Goal: Task Accomplishment & Management: Manage account settings

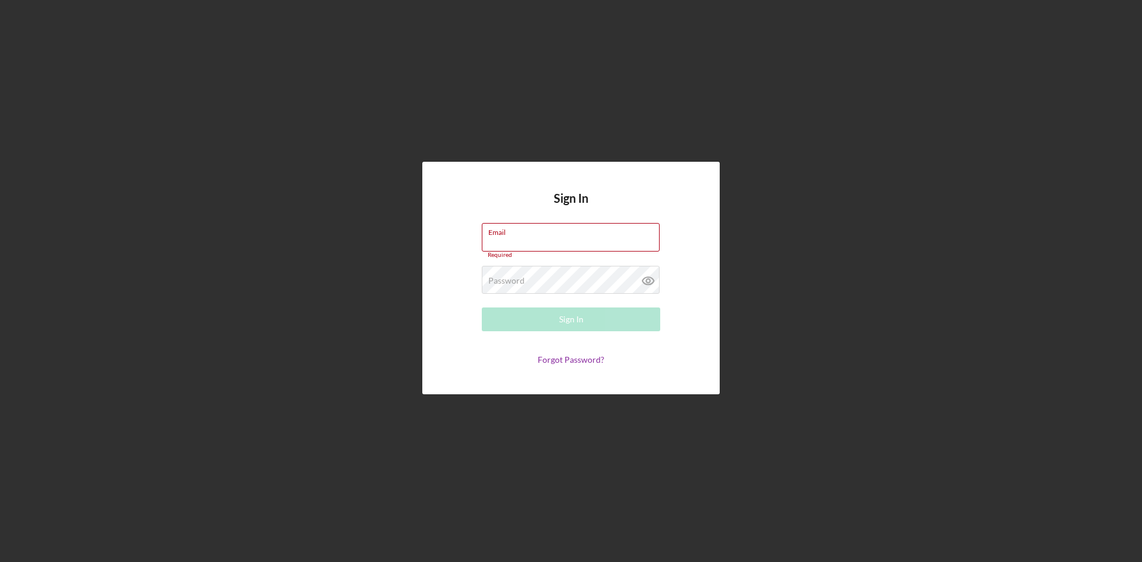
type input "chelne@ulbcfl.org"
click at [568, 318] on div "Sign In" at bounding box center [571, 320] width 24 height 24
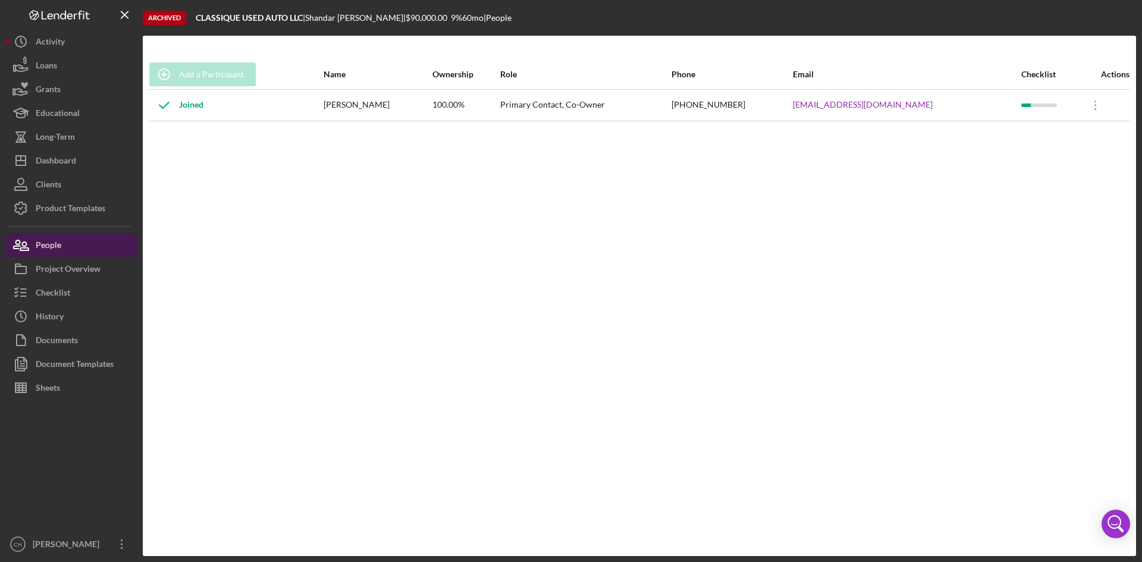
click at [58, 253] on div "People" at bounding box center [49, 246] width 26 height 27
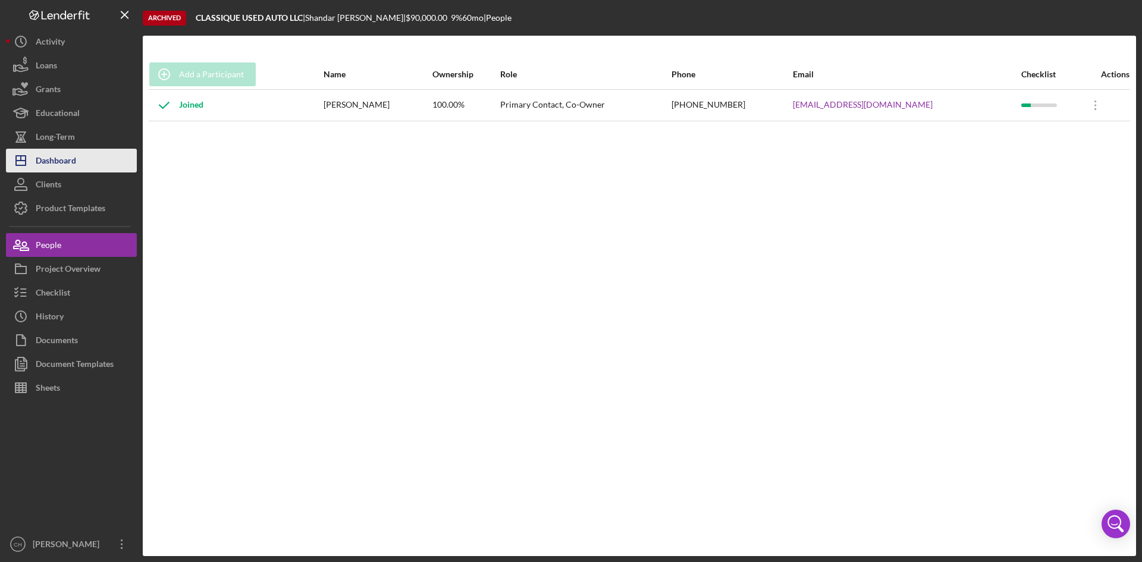
click at [64, 162] on div "Dashboard" at bounding box center [56, 162] width 40 height 27
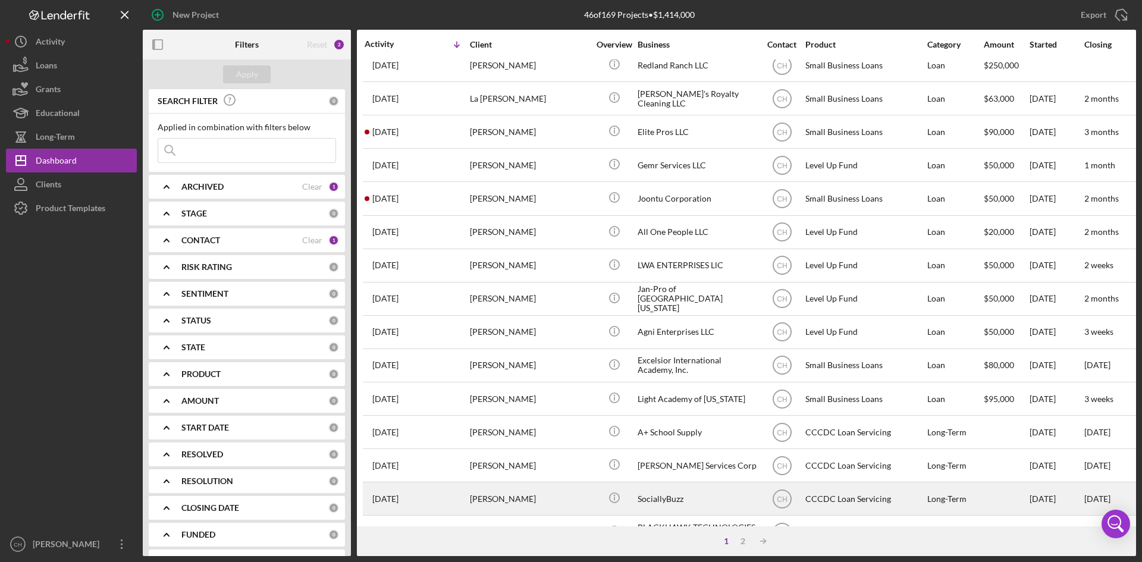
scroll to position [238, 0]
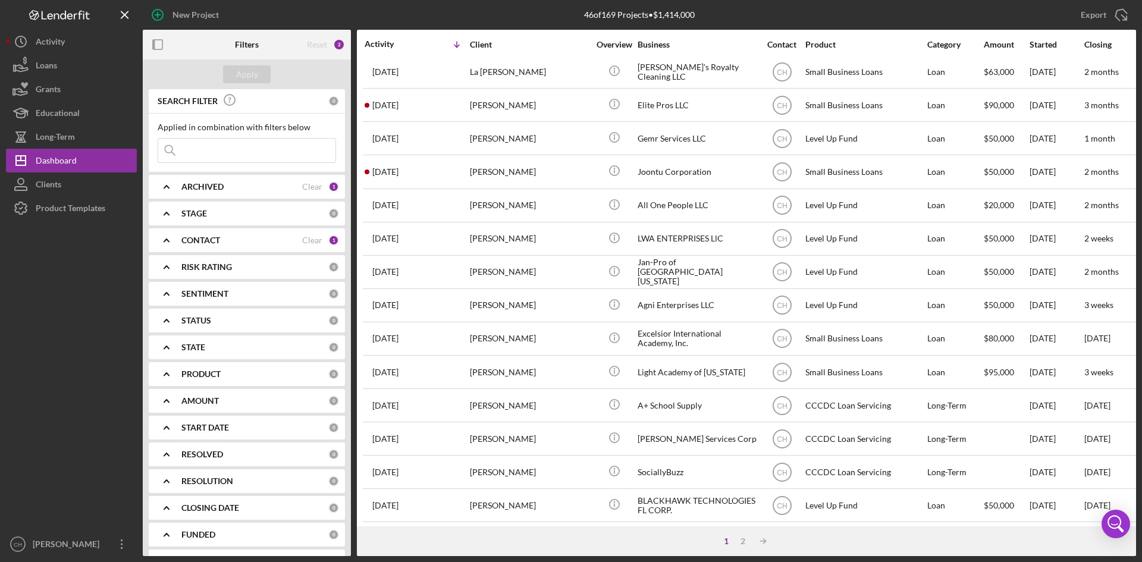
click at [245, 184] on div "ARCHIVED" at bounding box center [241, 187] width 121 height 10
click at [271, 313] on div "CONTACT" at bounding box center [241, 318] width 121 height 10
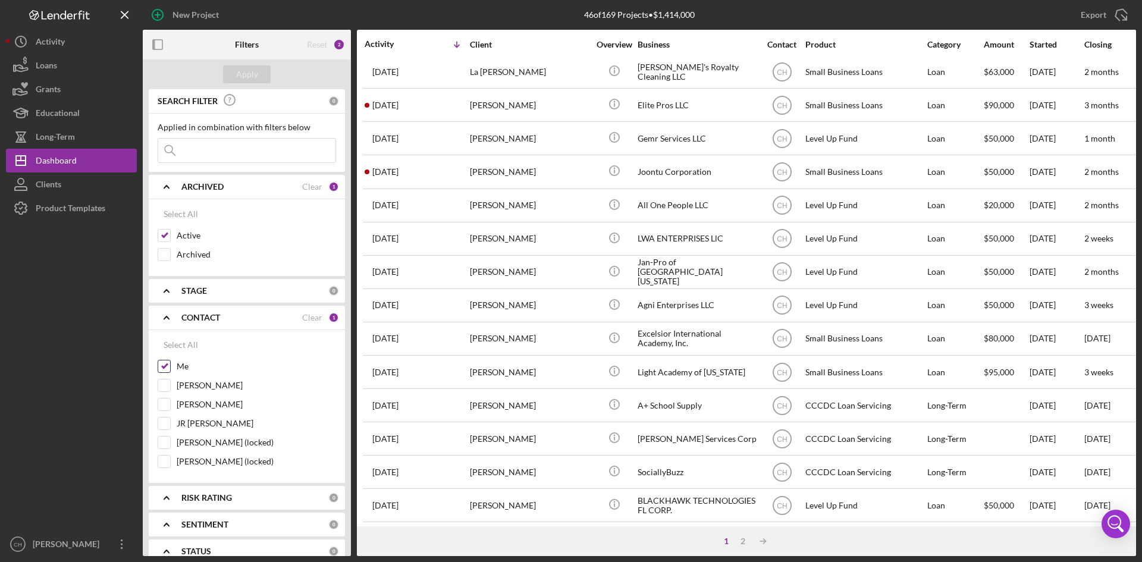
click at [162, 364] on input "Me" at bounding box center [164, 367] width 12 height 12
checkbox input "false"
click at [249, 293] on div "STAGE" at bounding box center [254, 291] width 147 height 10
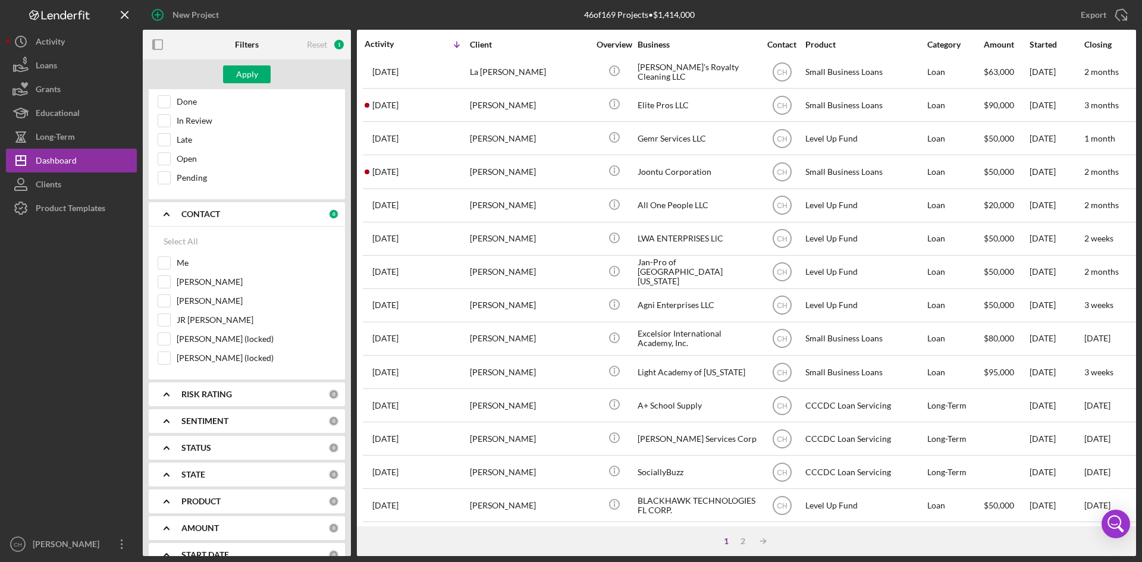
click at [222, 433] on div "STATUS 0" at bounding box center [260, 448] width 158 height 24
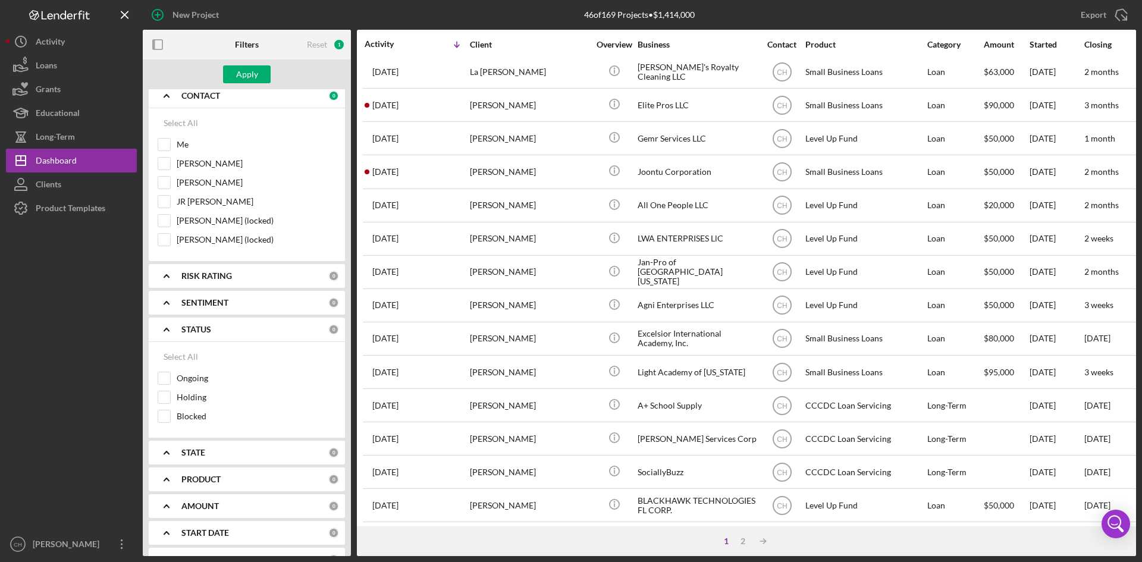
scroll to position [357, 0]
click at [242, 433] on div "STATE" at bounding box center [254, 452] width 147 height 10
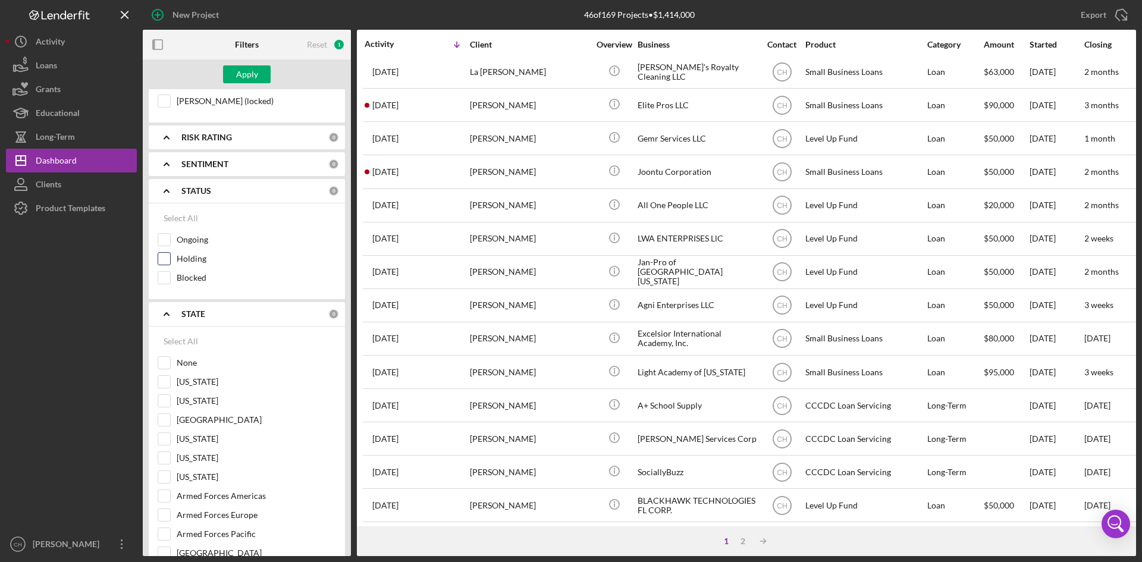
scroll to position [476, 0]
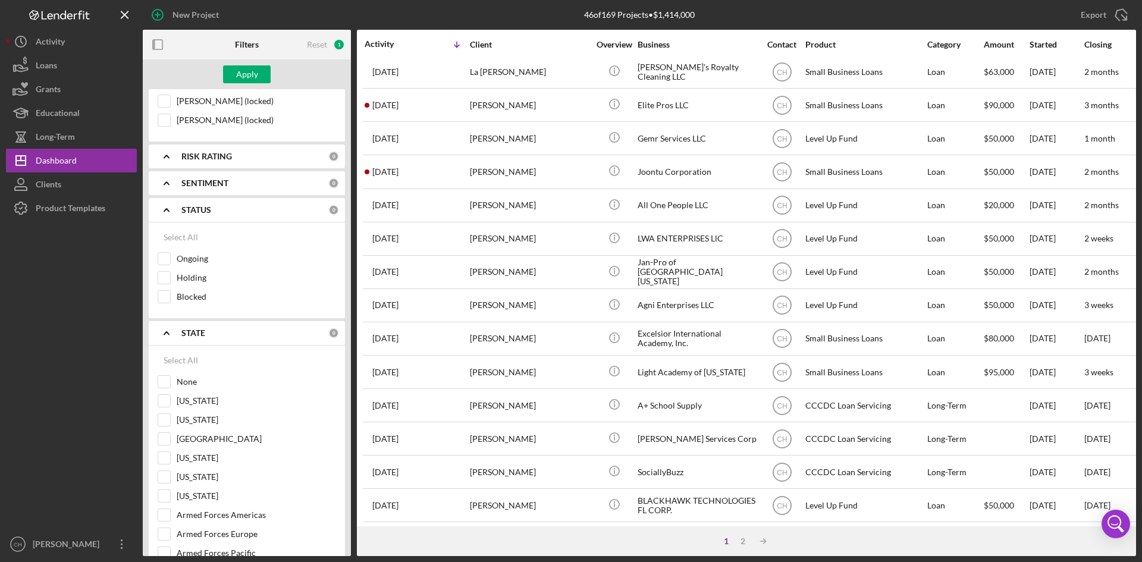
click at [219, 331] on div "STATE" at bounding box center [254, 333] width 147 height 10
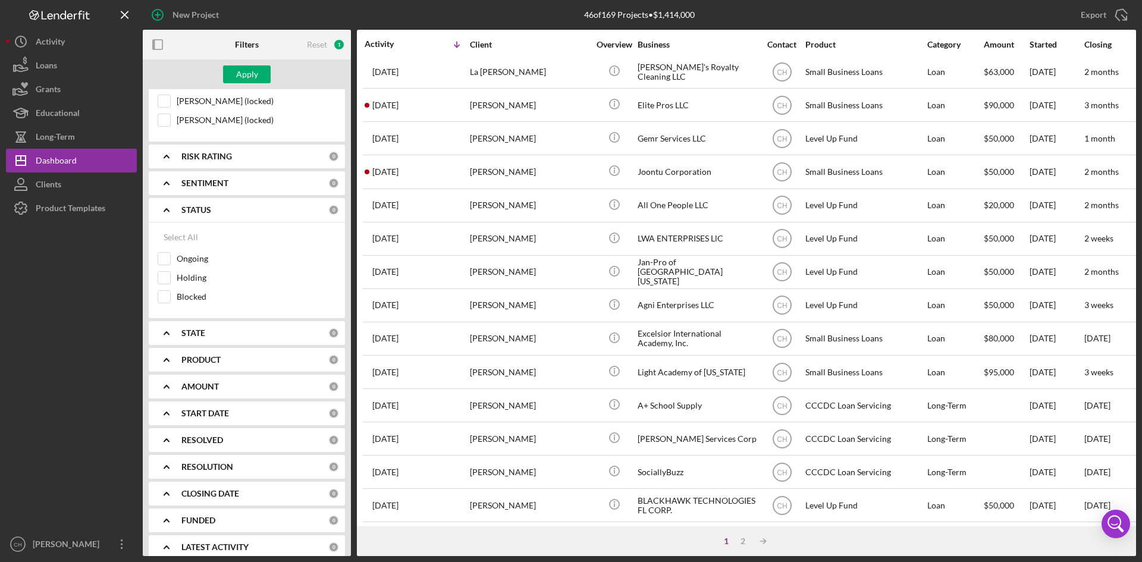
click at [222, 364] on div "PRODUCT 0" at bounding box center [260, 360] width 158 height 24
click at [168, 405] on input "Small Business Loans" at bounding box center [164, 409] width 12 height 12
checkbox input "true"
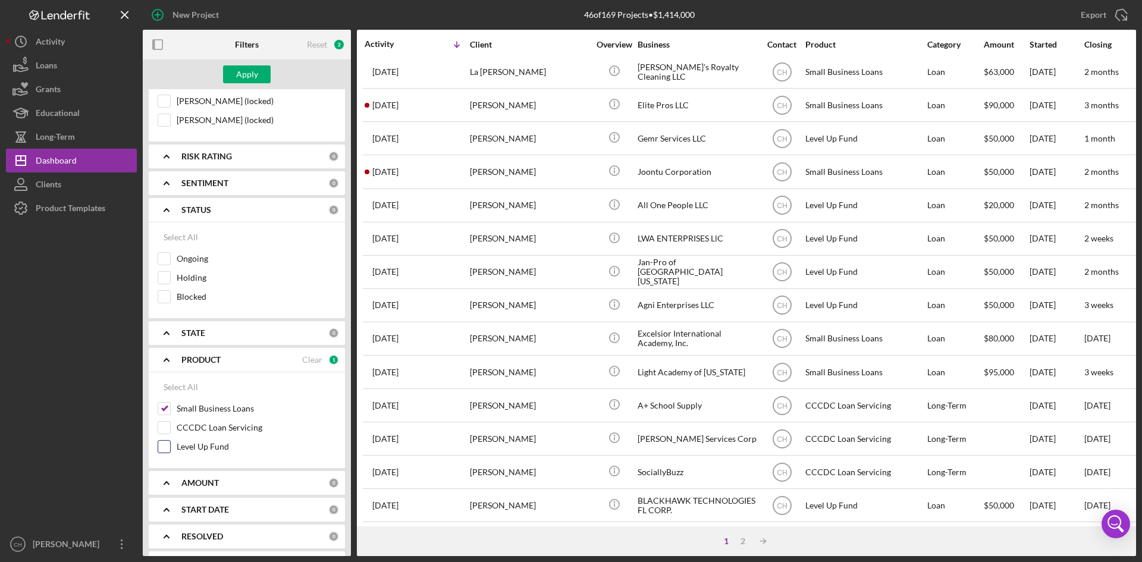
click at [170, 433] on input "Level Up Fund" at bounding box center [164, 447] width 12 height 12
checkbox input "true"
click at [252, 78] on div "Apply" at bounding box center [247, 74] width 22 height 18
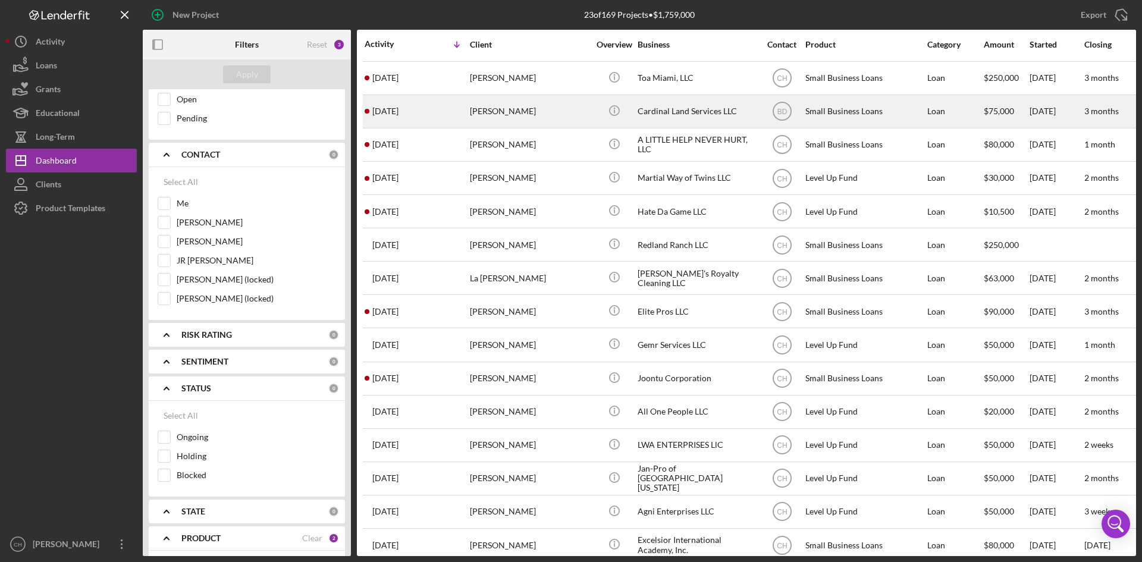
scroll to position [0, 0]
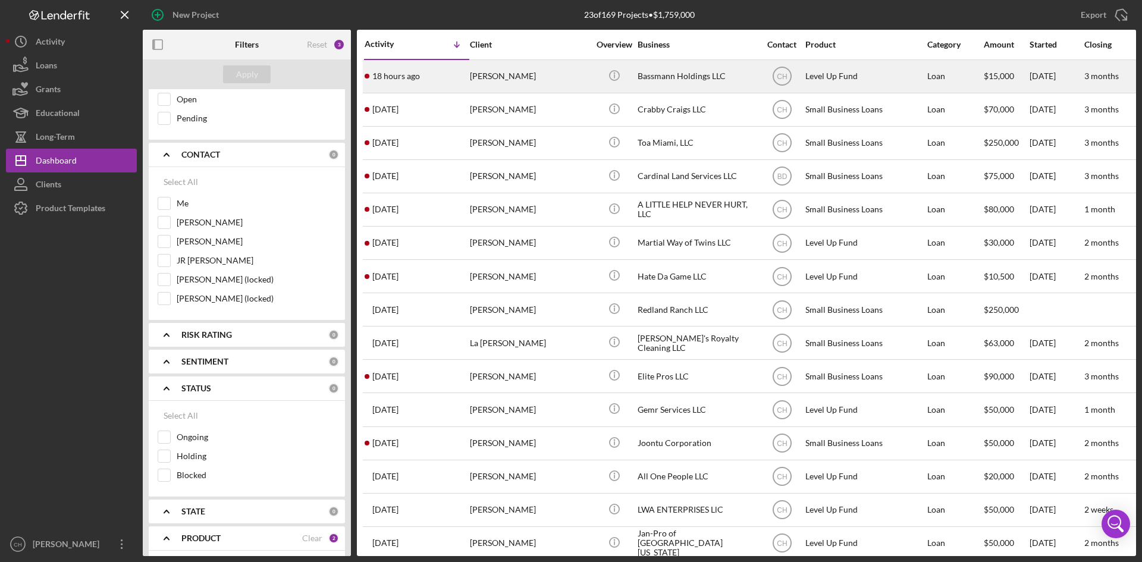
click at [442, 64] on div "18 hours ago Norman Ferguson-Walker" at bounding box center [417, 77] width 104 height 32
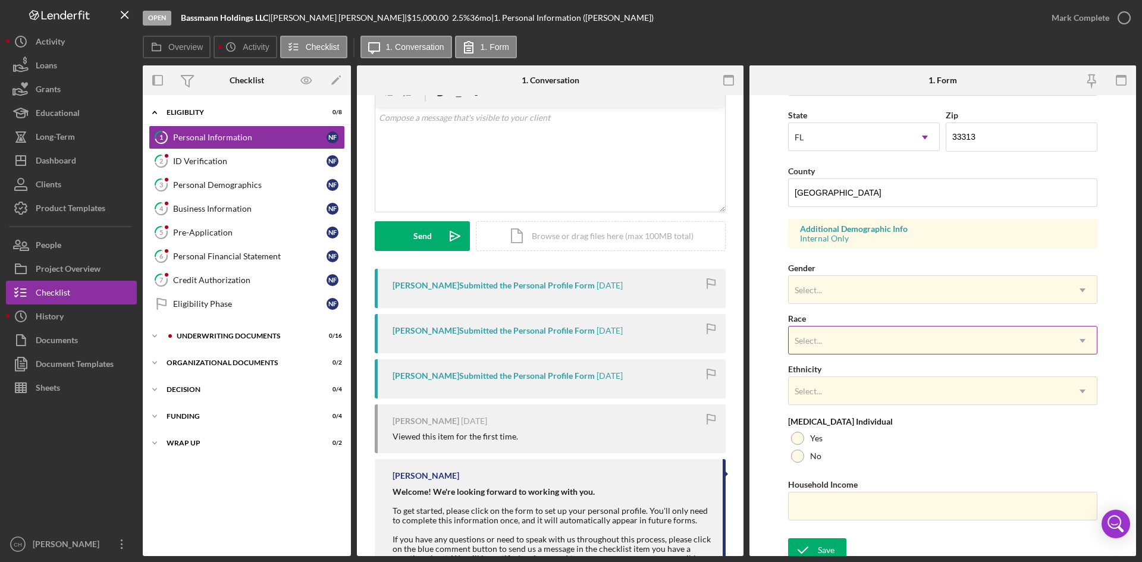
scroll to position [333, 0]
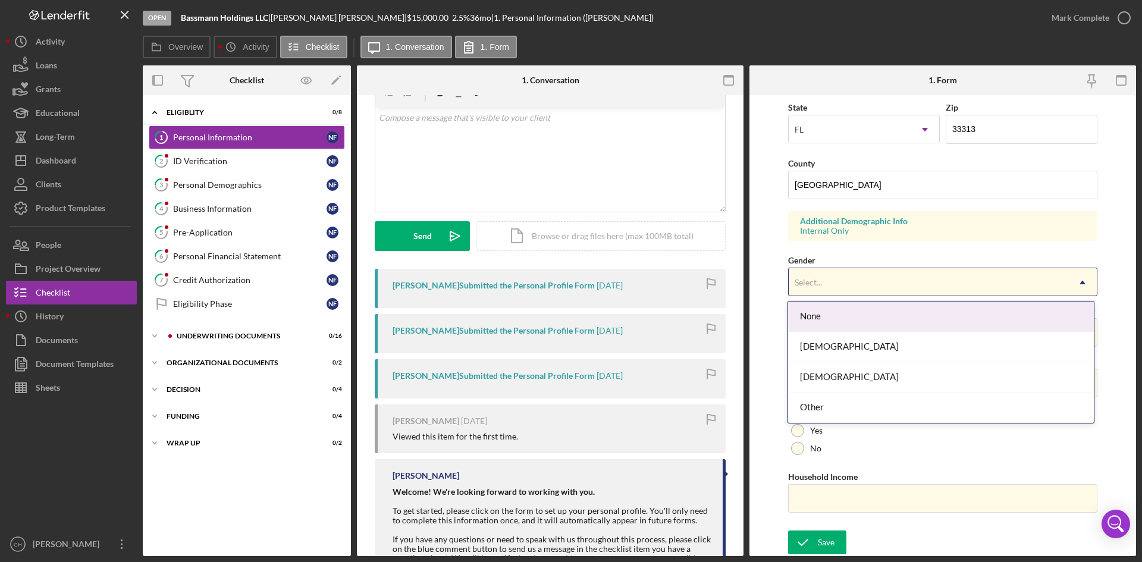
click at [840, 279] on div "Select..." at bounding box center [929, 282] width 280 height 27
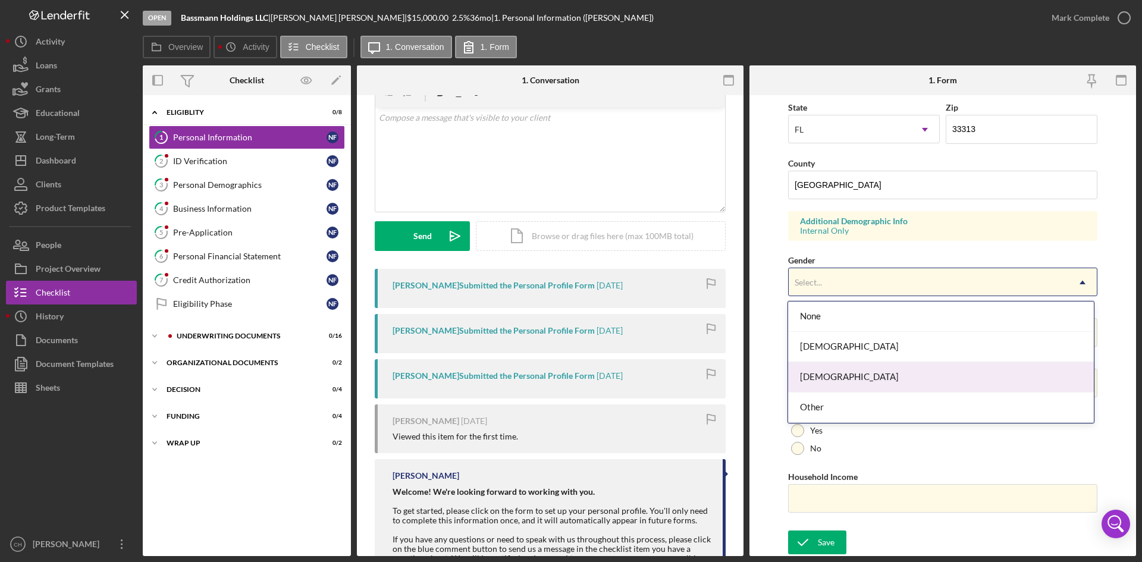
click at [836, 369] on div "Male" at bounding box center [940, 377] width 305 height 30
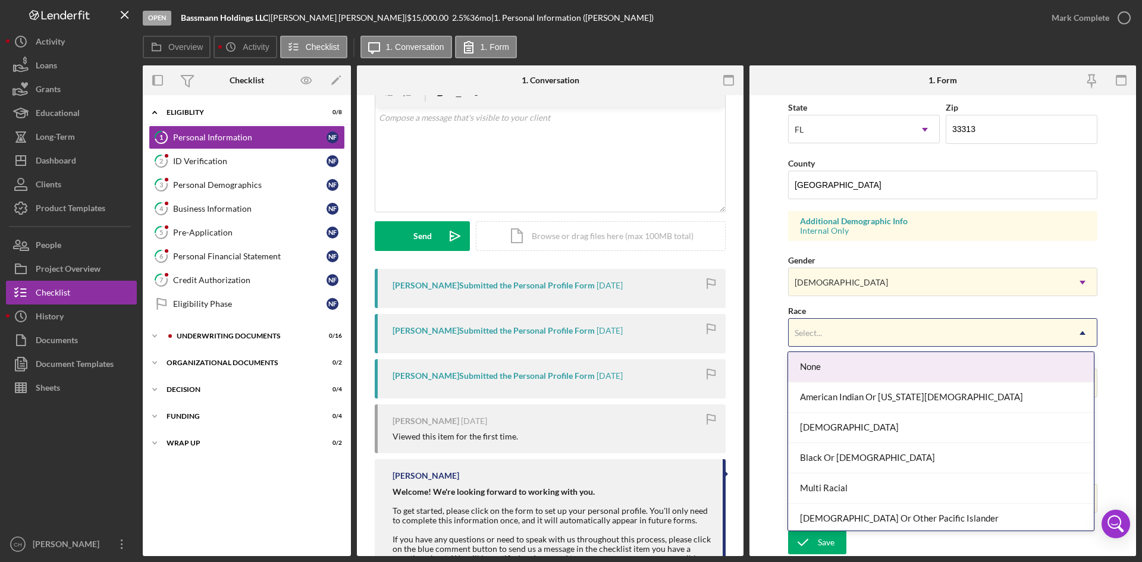
click at [832, 324] on div "Select..." at bounding box center [929, 332] width 280 height 27
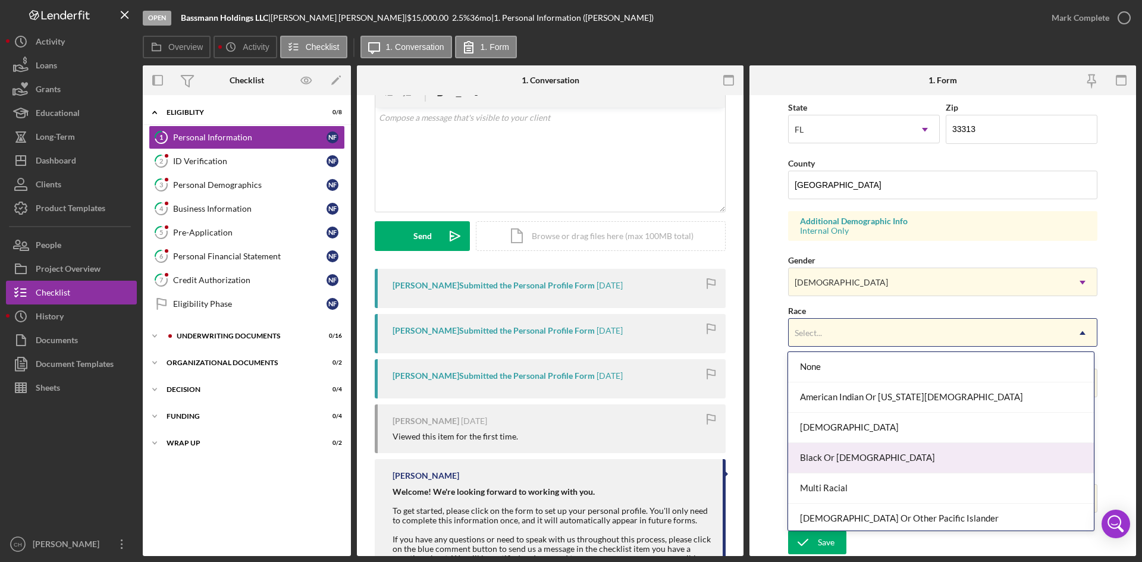
click at [872, 433] on div "Black Or African American" at bounding box center [940, 458] width 305 height 30
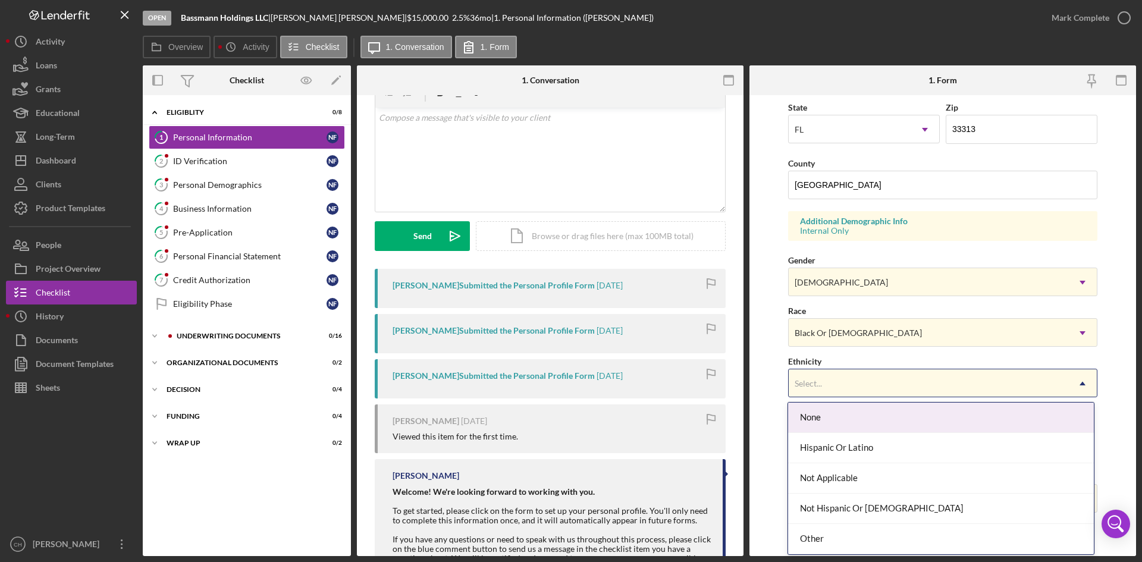
click at [820, 385] on div "Select..." at bounding box center [808, 384] width 27 height 10
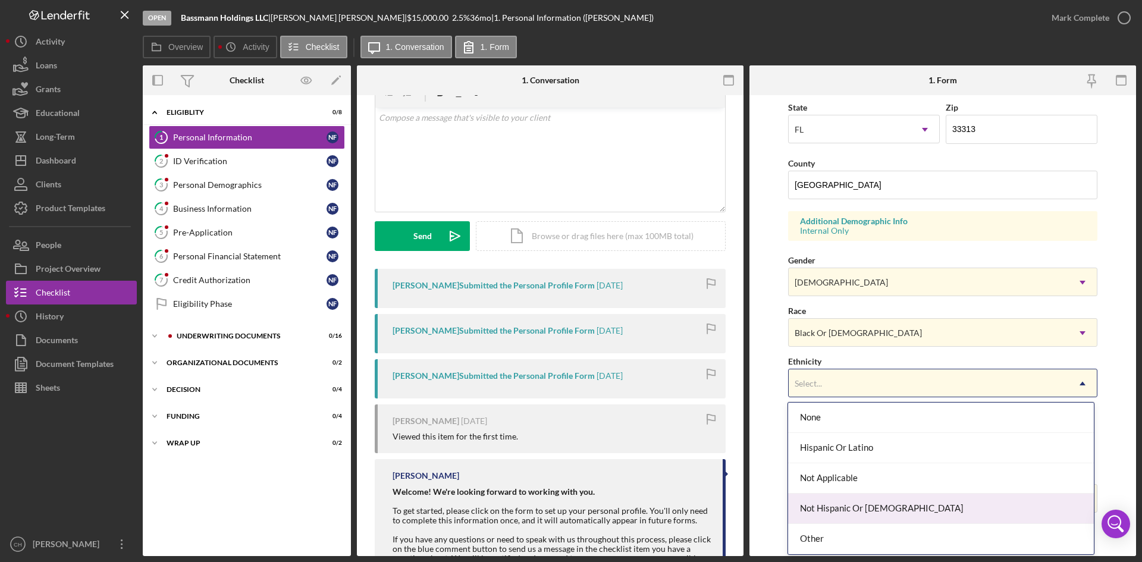
click at [853, 433] on div "Not Hispanic Or Latino" at bounding box center [940, 509] width 305 height 30
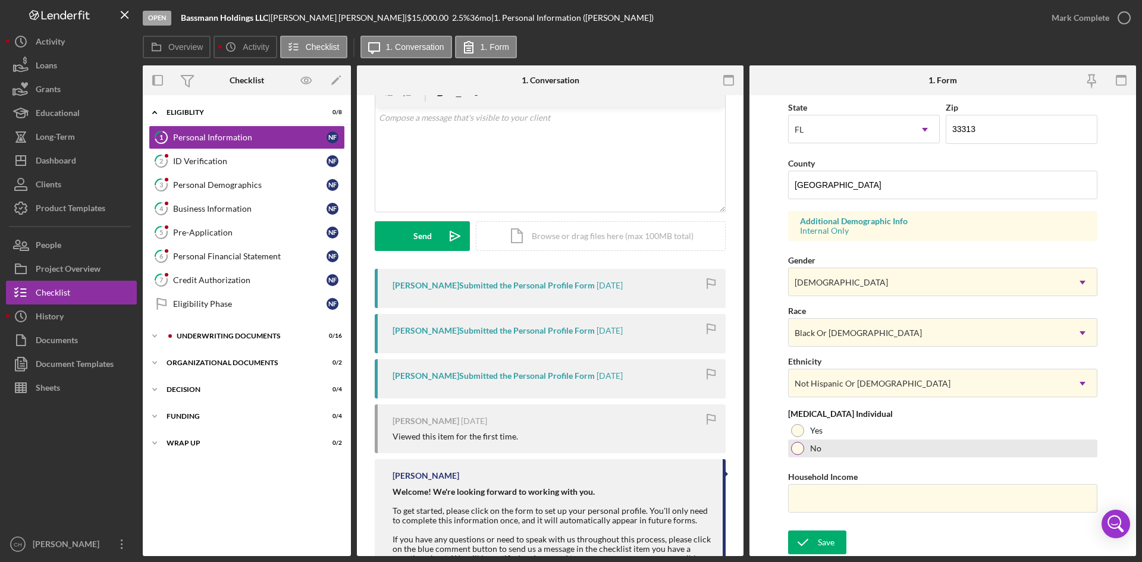
click at [794, 433] on div at bounding box center [797, 448] width 13 height 13
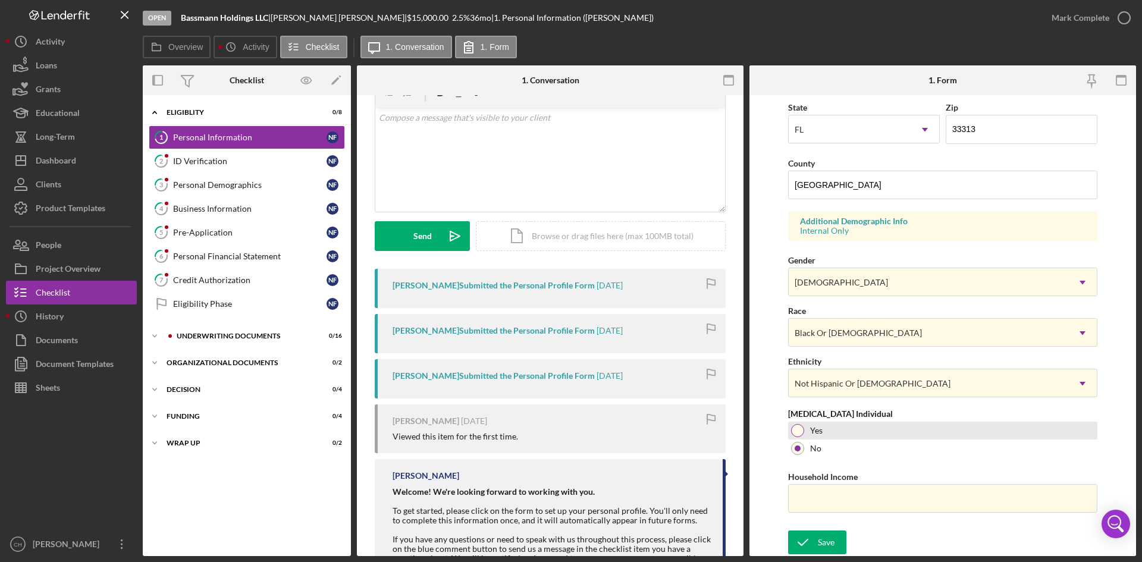
click at [796, 429] on div at bounding box center [797, 430] width 13 height 13
click at [816, 433] on icon "submit" at bounding box center [803, 543] width 30 height 30
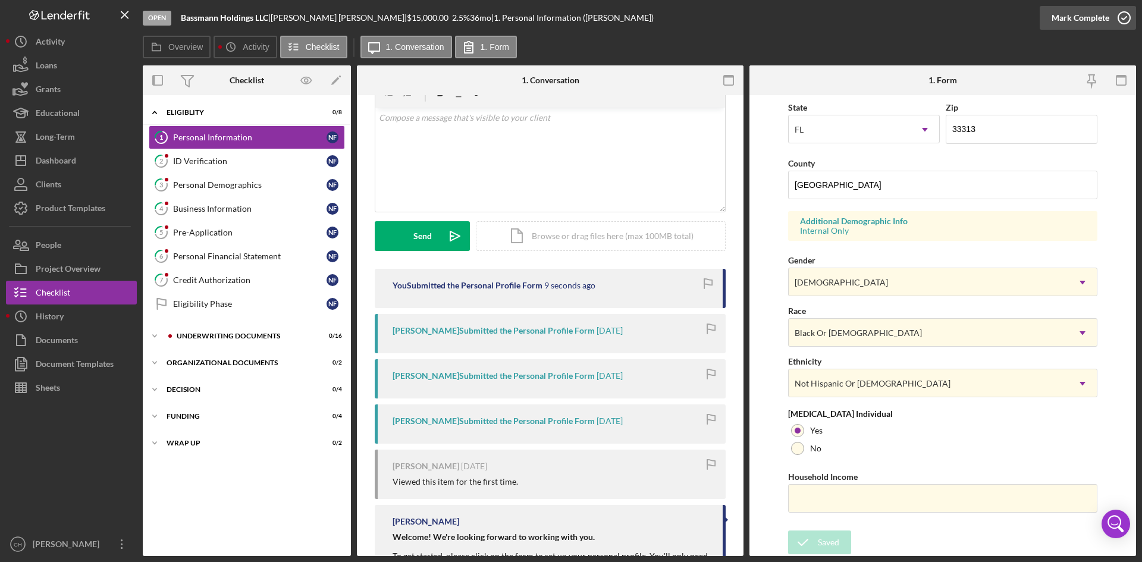
click at [913, 21] on div "Mark Complete" at bounding box center [1081, 18] width 58 height 24
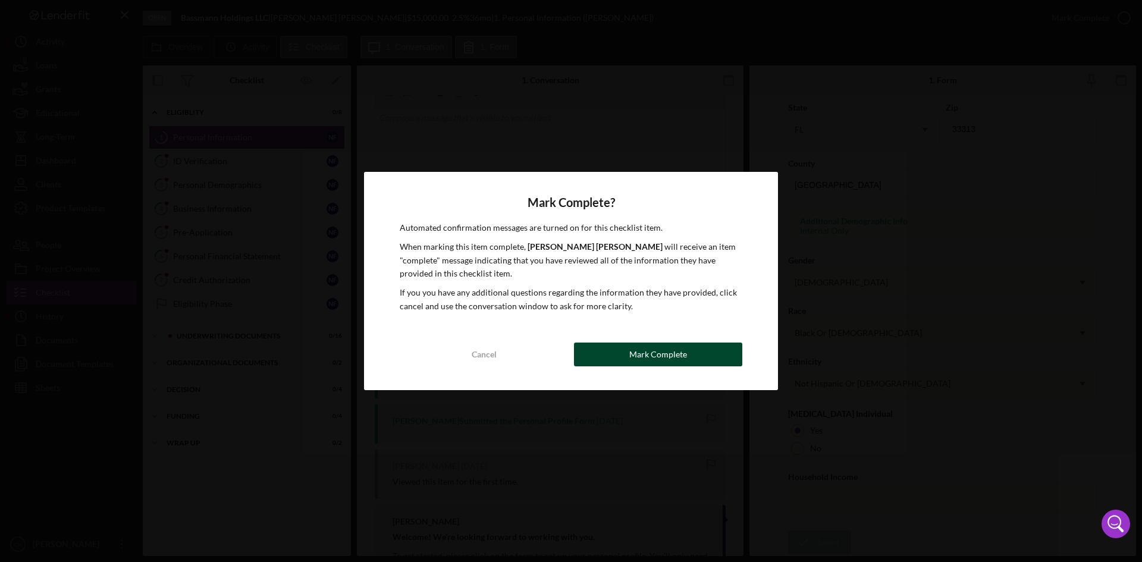
click at [660, 354] on div "Mark Complete" at bounding box center [658, 355] width 58 height 24
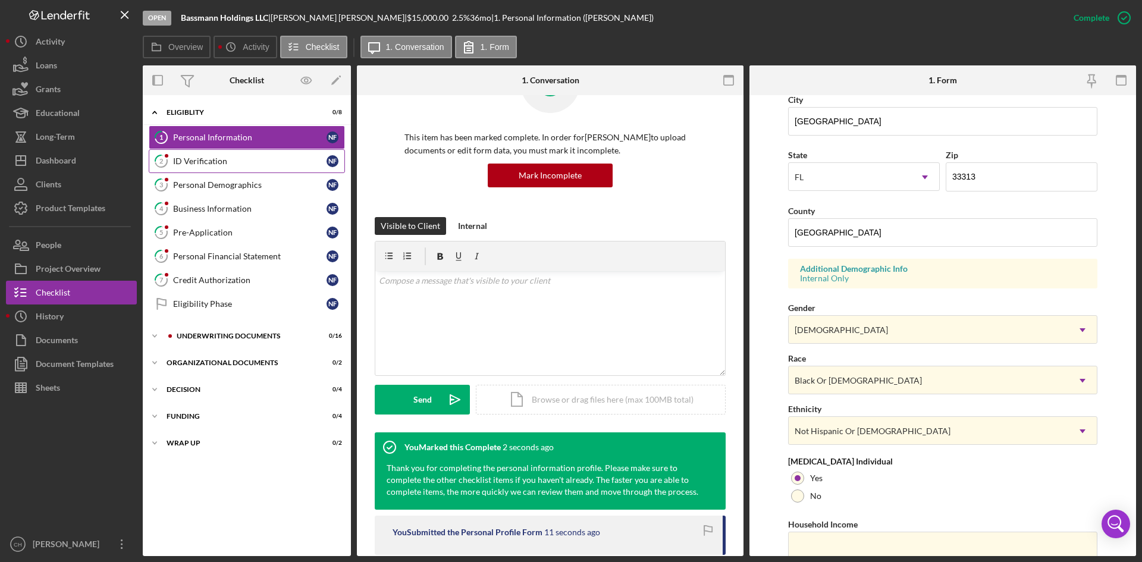
scroll to position [381, 0]
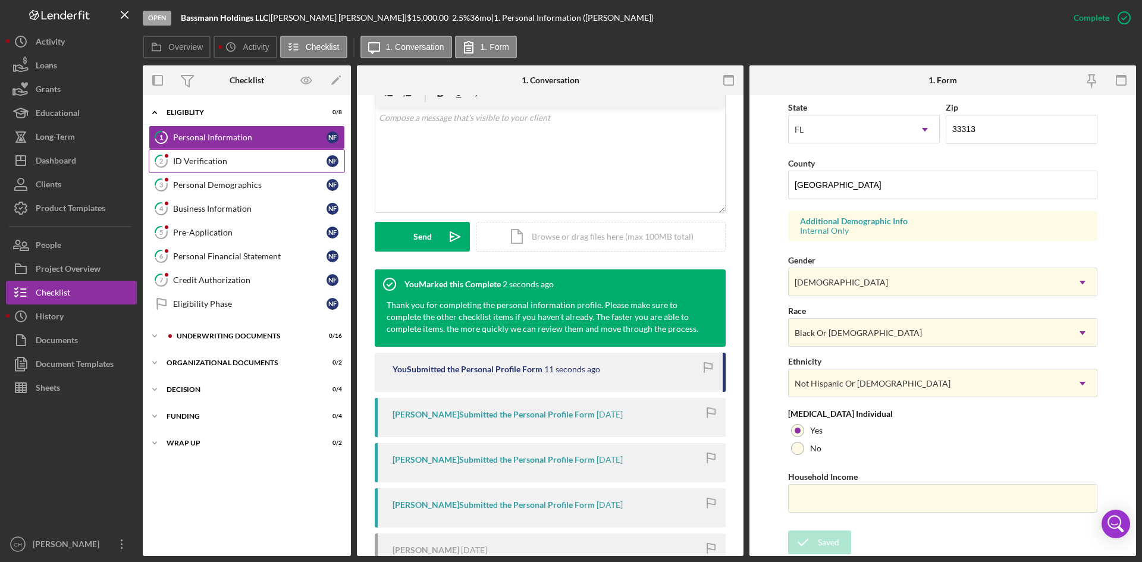
click at [212, 162] on div "ID Verification" at bounding box center [249, 161] width 153 height 10
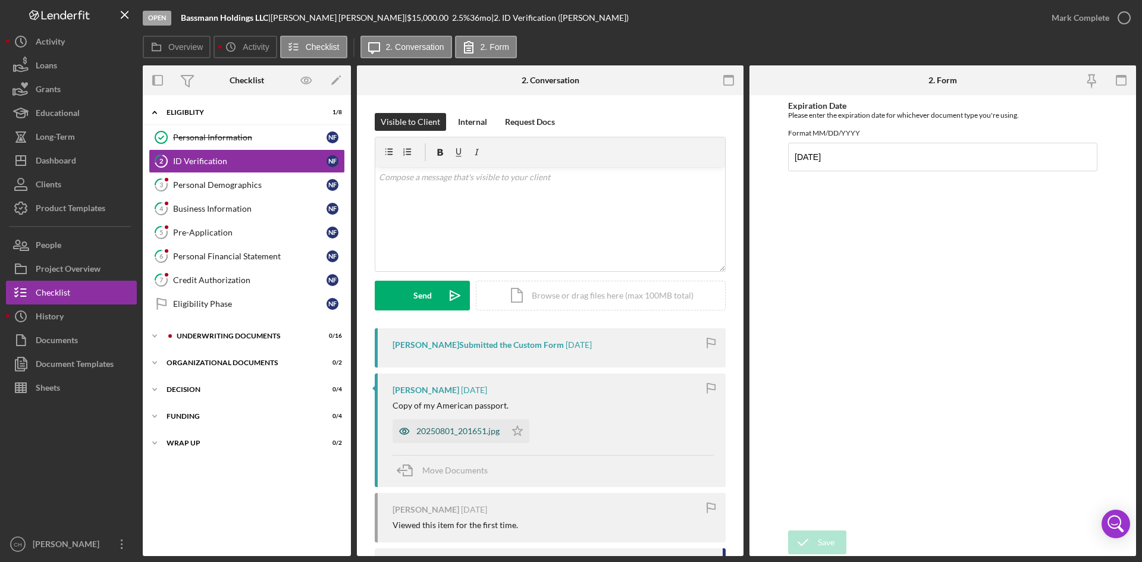
click at [437, 433] on div "20250801_201651.jpg" at bounding box center [457, 432] width 83 height 10
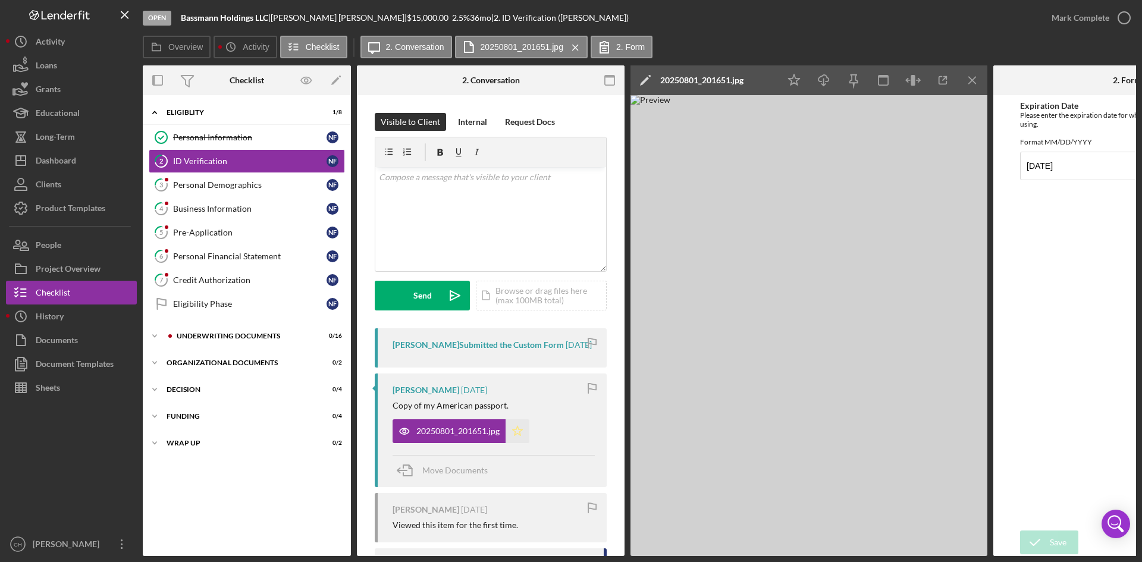
click at [517, 433] on icon "Icon/Star" at bounding box center [518, 431] width 24 height 24
drag, startPoint x: 436, startPoint y: 224, endPoint x: 550, endPoint y: 205, distance: 115.2
click at [441, 221] on div "v Color teal Color pink Remove color Add row above Add row below Add column bef…" at bounding box center [490, 219] width 231 height 104
drag, startPoint x: 515, startPoint y: 180, endPoint x: 489, endPoint y: 207, distance: 37.5
click at [489, 208] on div "v Color teal Color pink Remove color Add row above Add row below Add column bef…" at bounding box center [490, 219] width 231 height 104
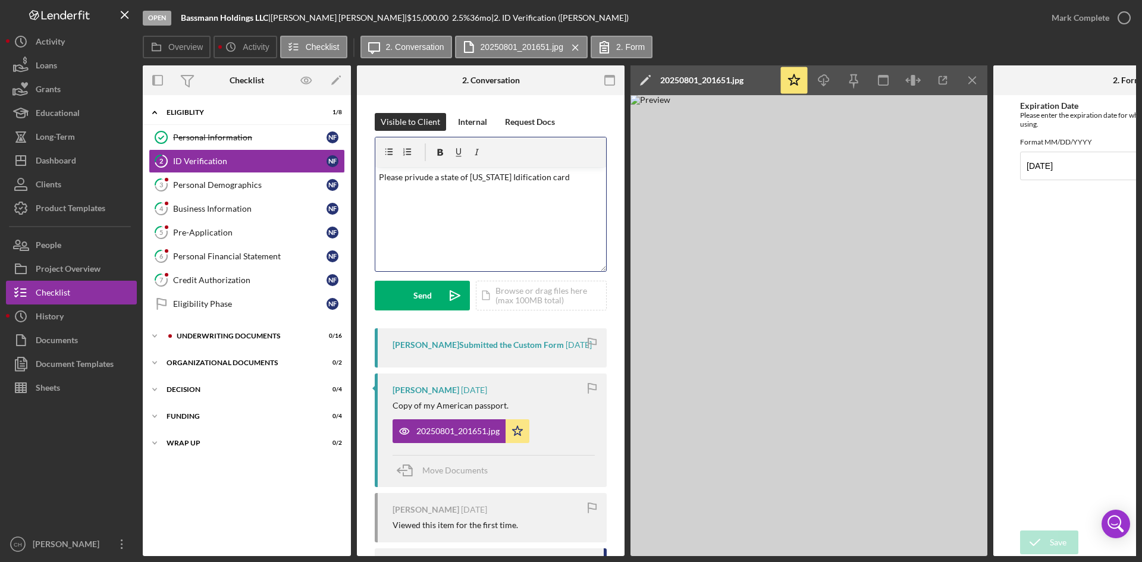
click at [419, 177] on p "Please privude a state of Florida Idification card" at bounding box center [491, 177] width 224 height 13
click at [505, 182] on p "Please provide a state of Florida Idification card" at bounding box center [491, 177] width 224 height 13
click at [522, 237] on div "v Color teal Color pink Remove color Add row above Add row below Add column bef…" at bounding box center [490, 219] width 231 height 104
click at [594, 173] on div "v Color teal Color pink Remove color Add row above Add row below Add column bef…" at bounding box center [490, 219] width 231 height 104
click at [428, 293] on div "Send" at bounding box center [422, 296] width 18 height 30
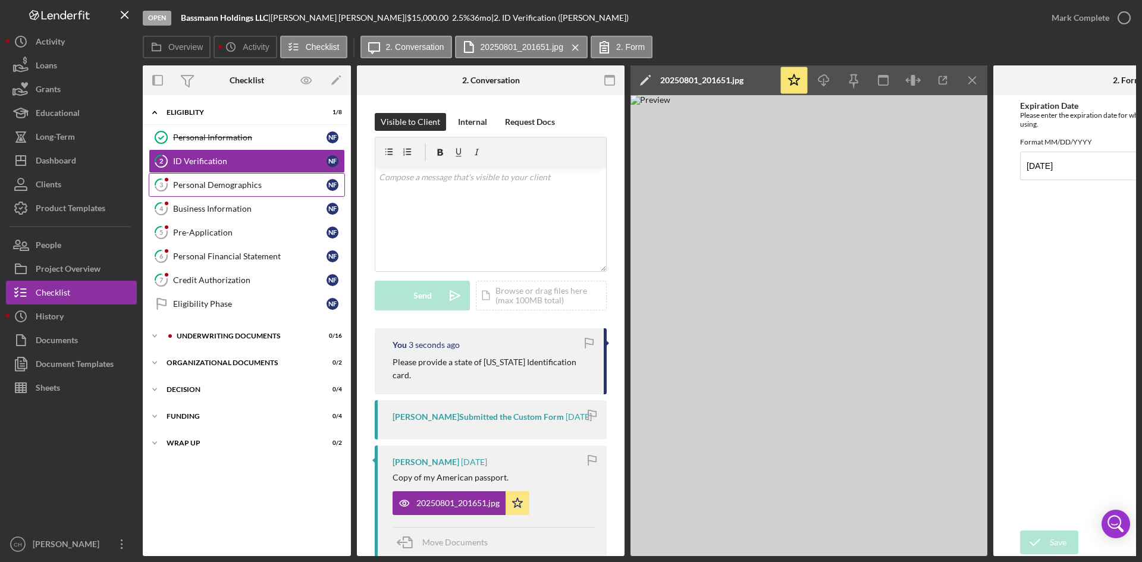
click at [240, 177] on link "3 Personal Demographics N F" at bounding box center [247, 185] width 196 height 24
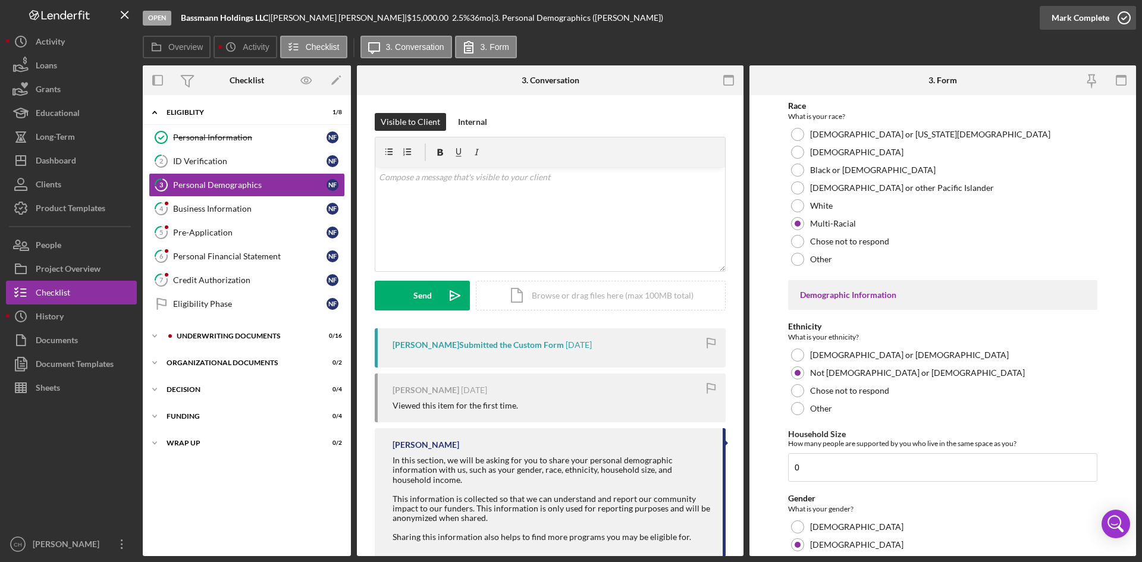
click at [913, 18] on div "Mark Complete" at bounding box center [1081, 18] width 58 height 24
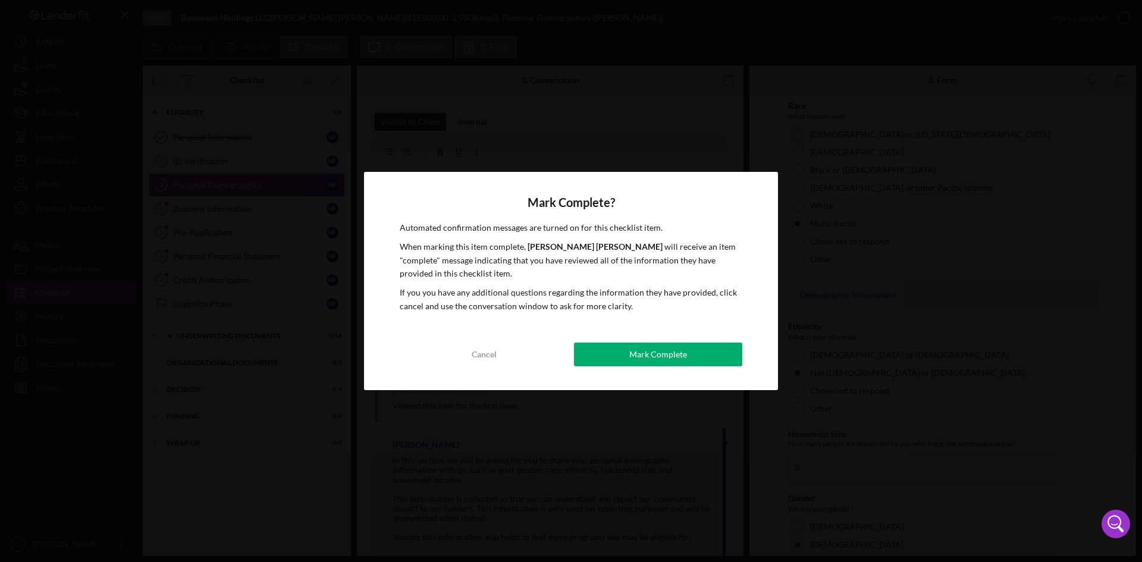
click at [662, 352] on div "Mark Complete" at bounding box center [658, 355] width 58 height 24
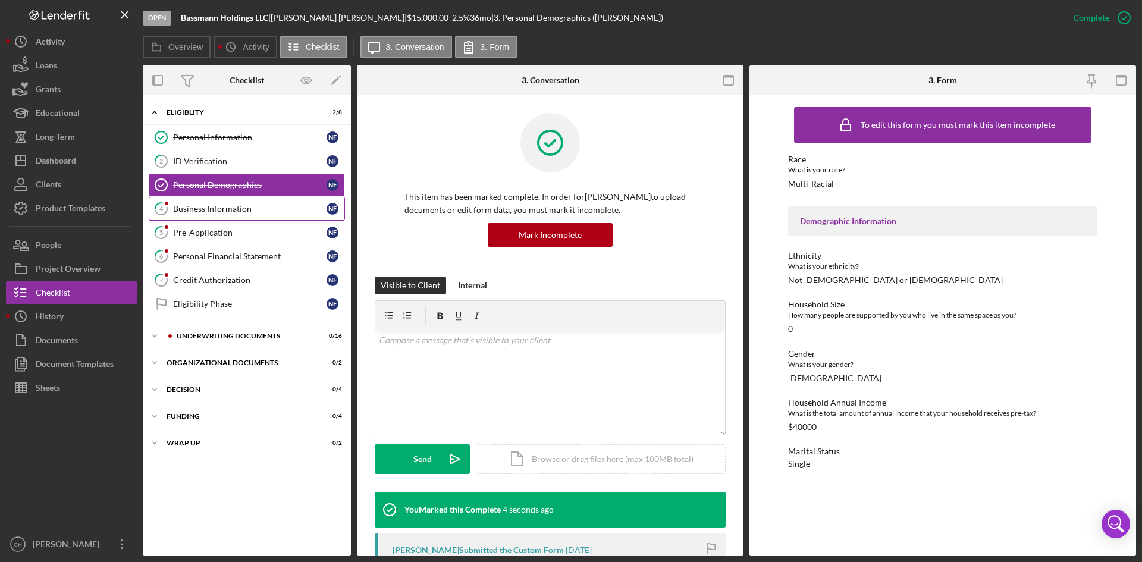
click at [239, 212] on div "Business Information" at bounding box center [249, 209] width 153 height 10
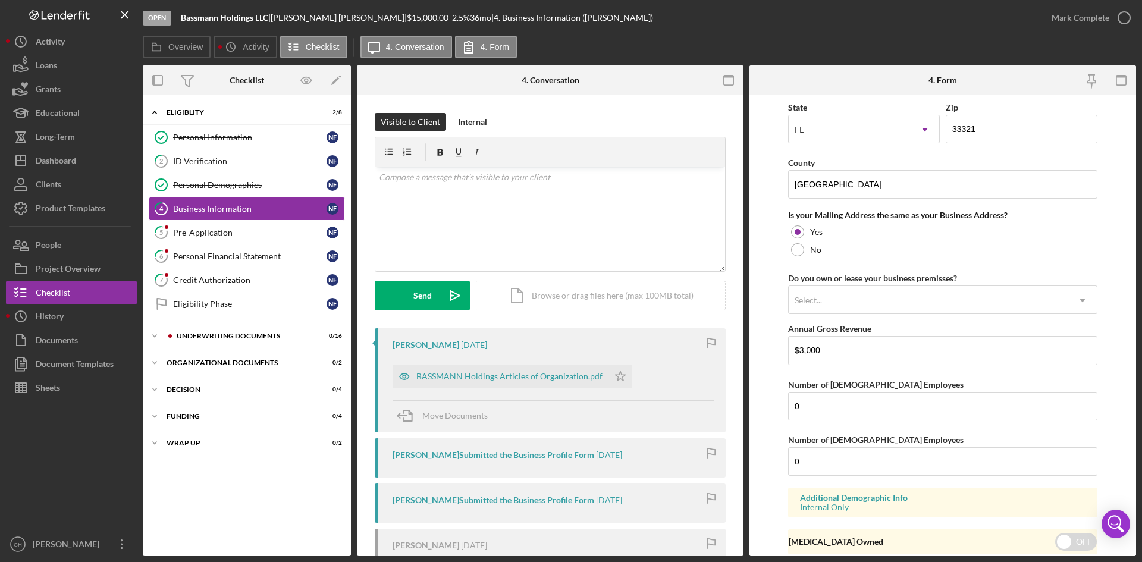
scroll to position [800, 0]
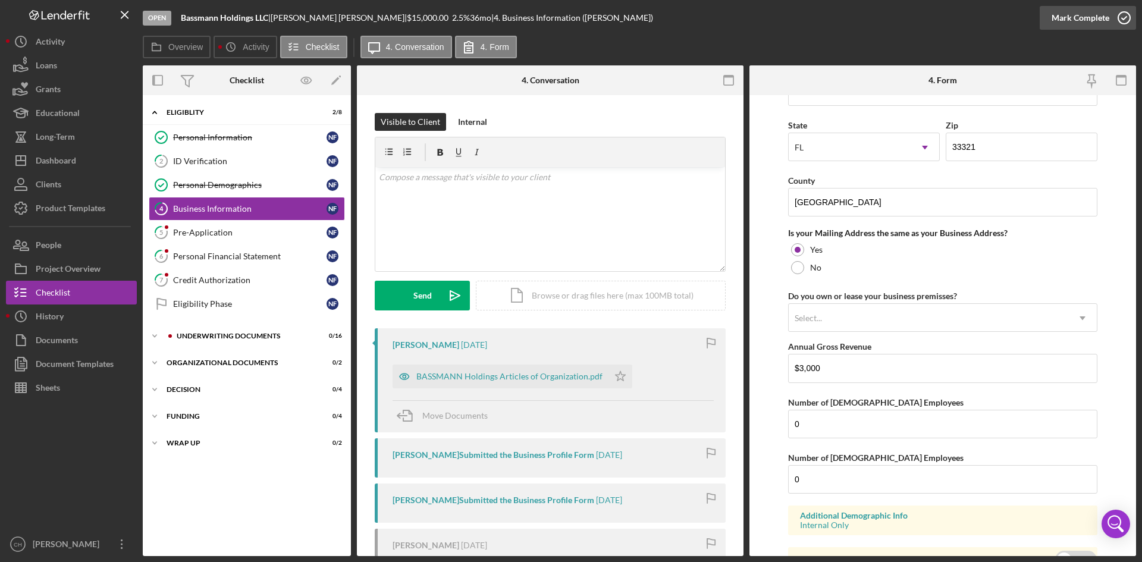
click at [913, 17] on div "Mark Complete" at bounding box center [1081, 18] width 58 height 24
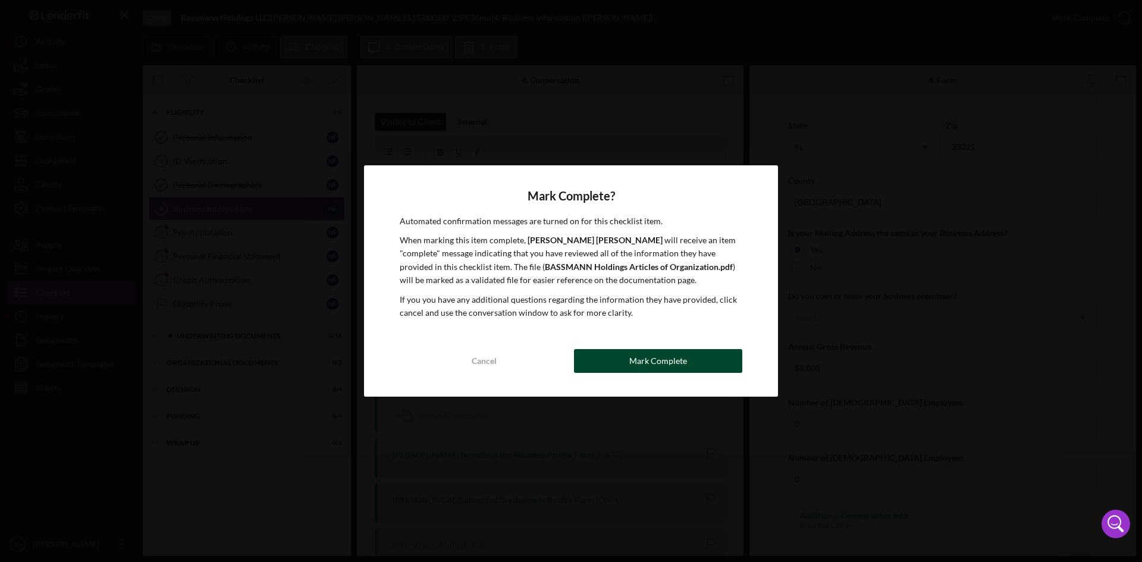
click at [640, 361] on div "Mark Complete" at bounding box center [658, 361] width 58 height 24
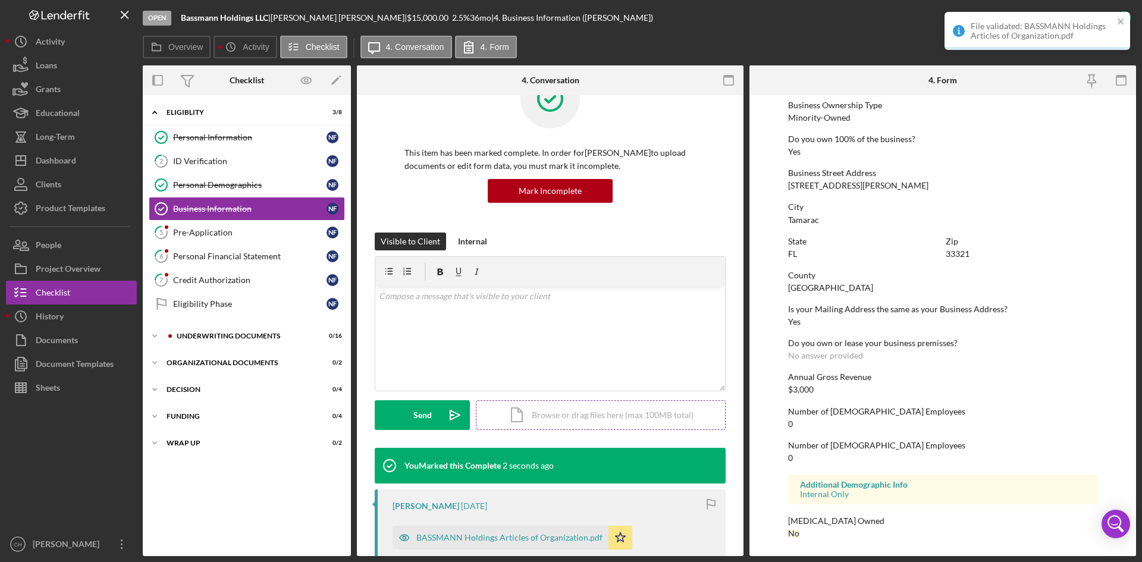
scroll to position [238, 0]
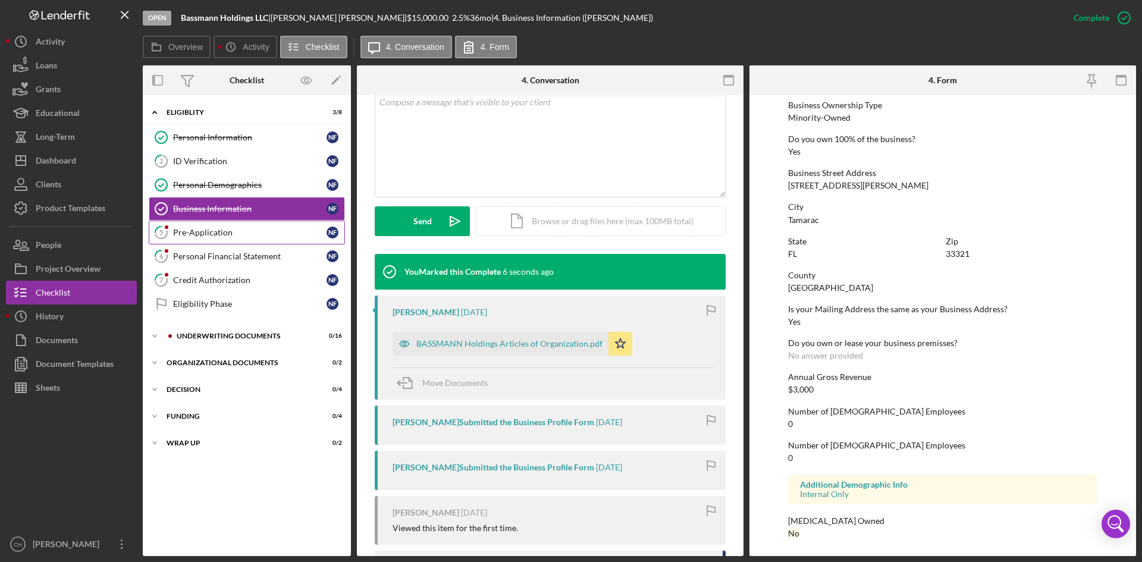
click at [221, 233] on div "Pre-Application" at bounding box center [249, 233] width 153 height 10
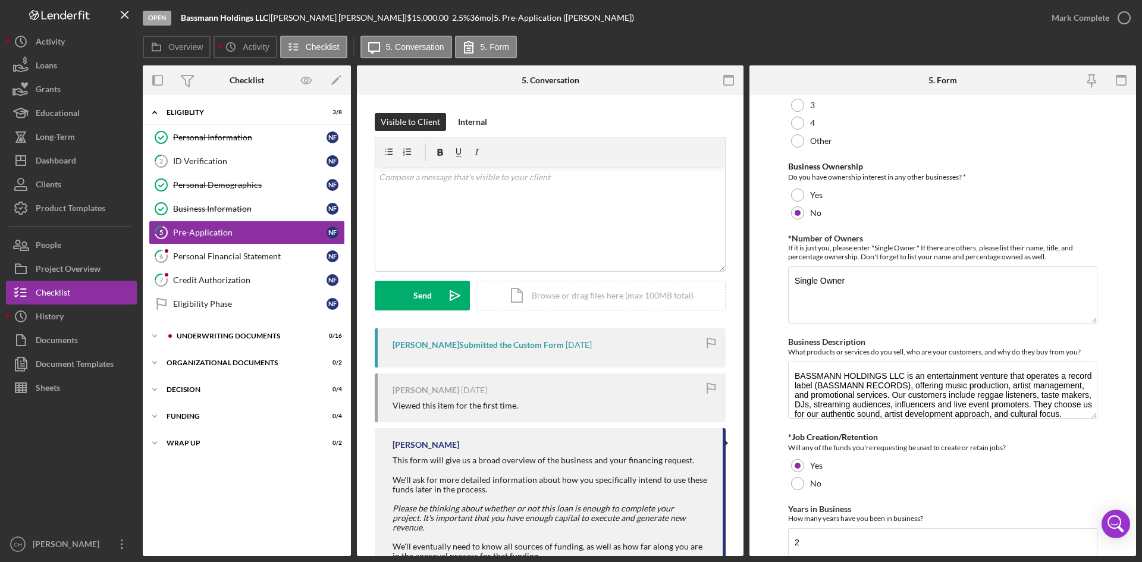
scroll to position [8, 0]
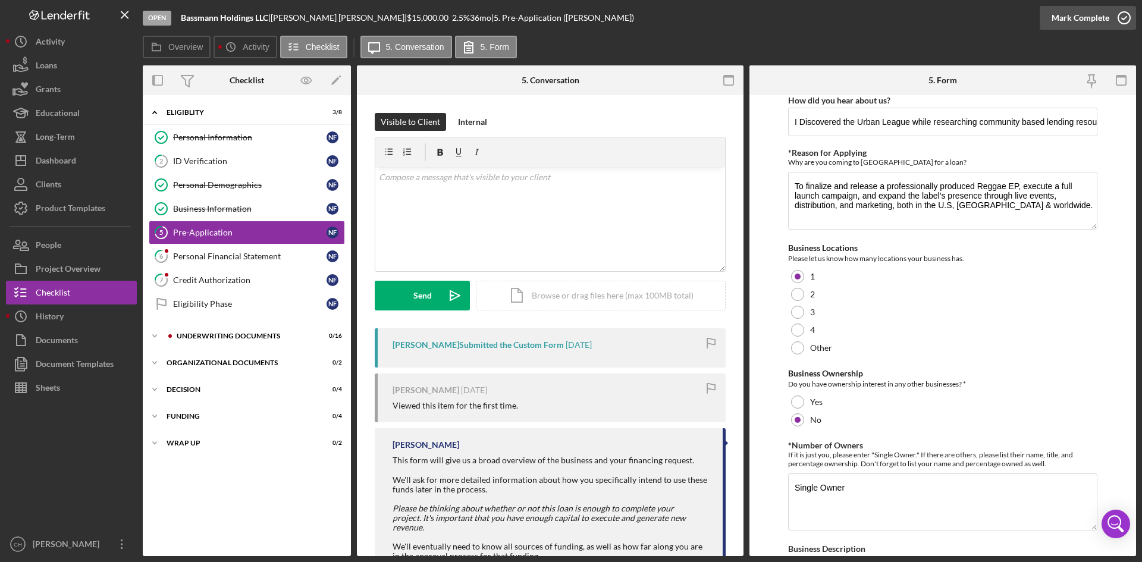
click at [913, 18] on div "Mark Complete" at bounding box center [1081, 18] width 58 height 24
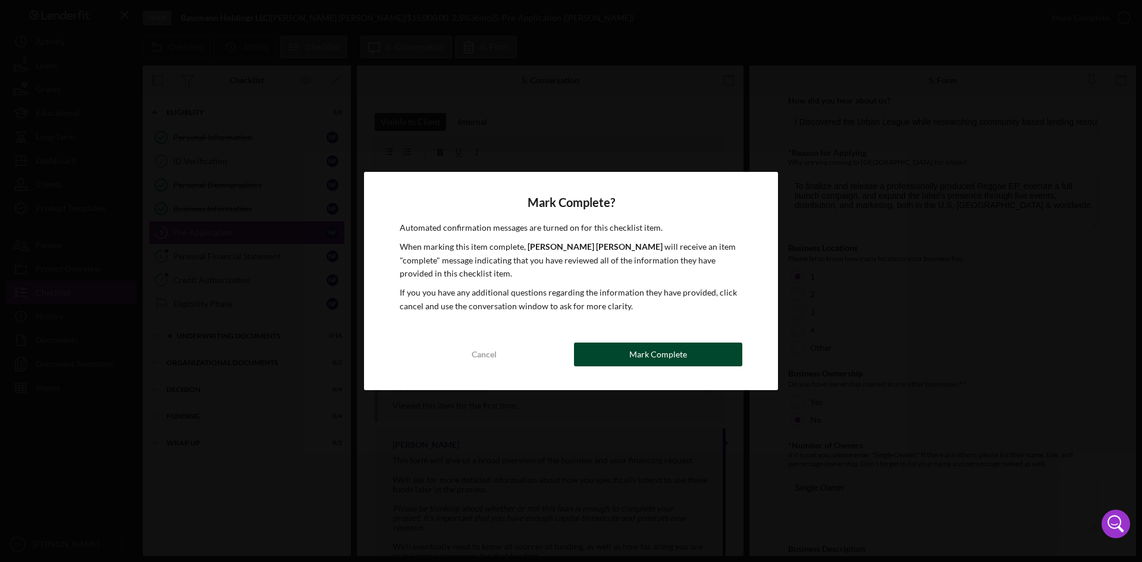
click at [601, 360] on button "Mark Complete" at bounding box center [658, 355] width 168 height 24
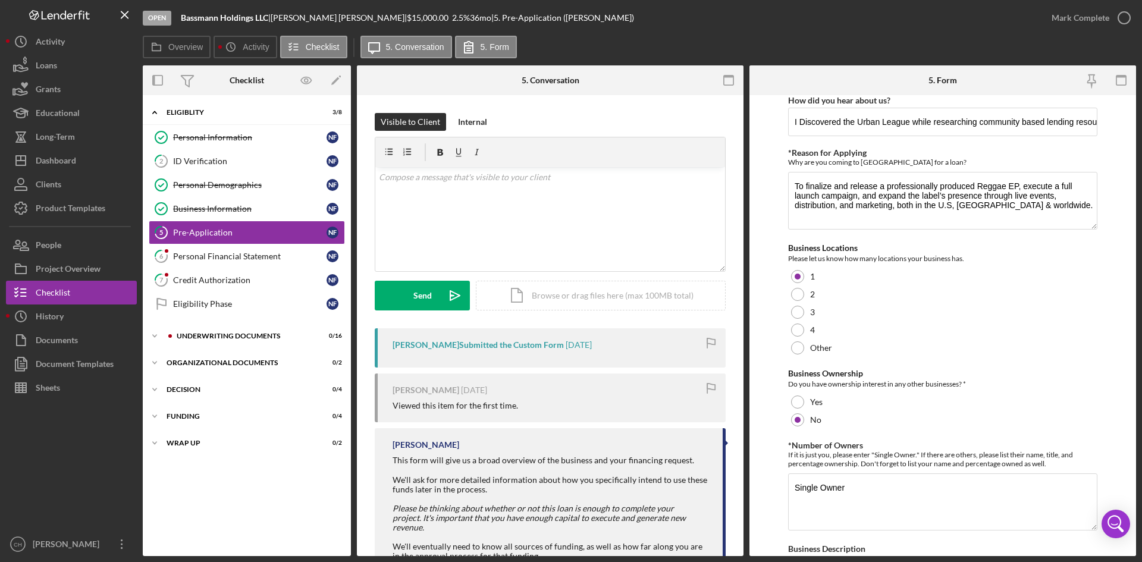
scroll to position [56, 0]
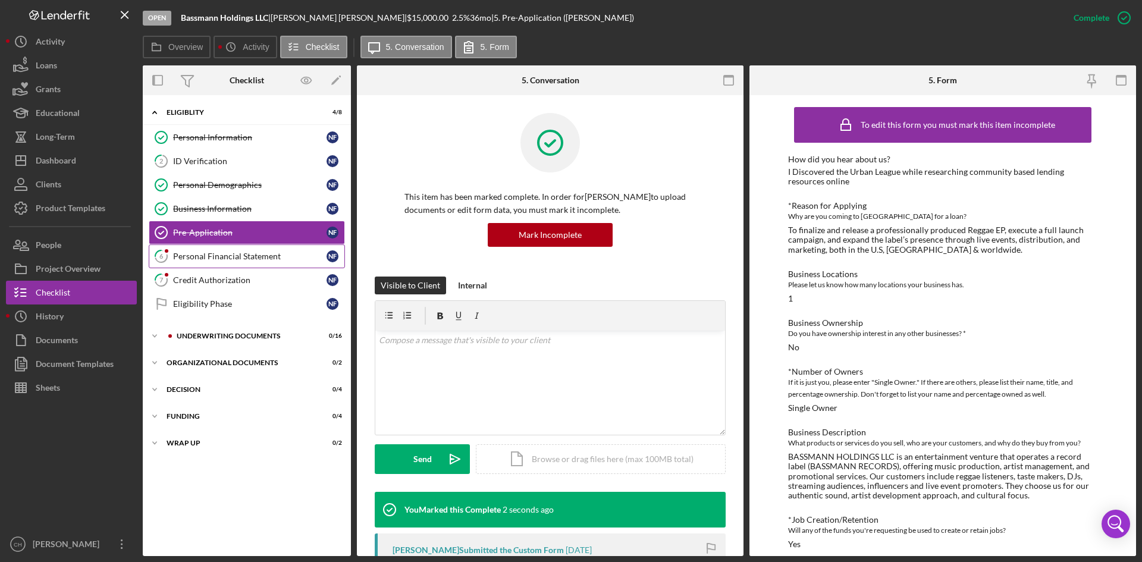
click at [209, 258] on div "Personal Financial Statement" at bounding box center [249, 257] width 153 height 10
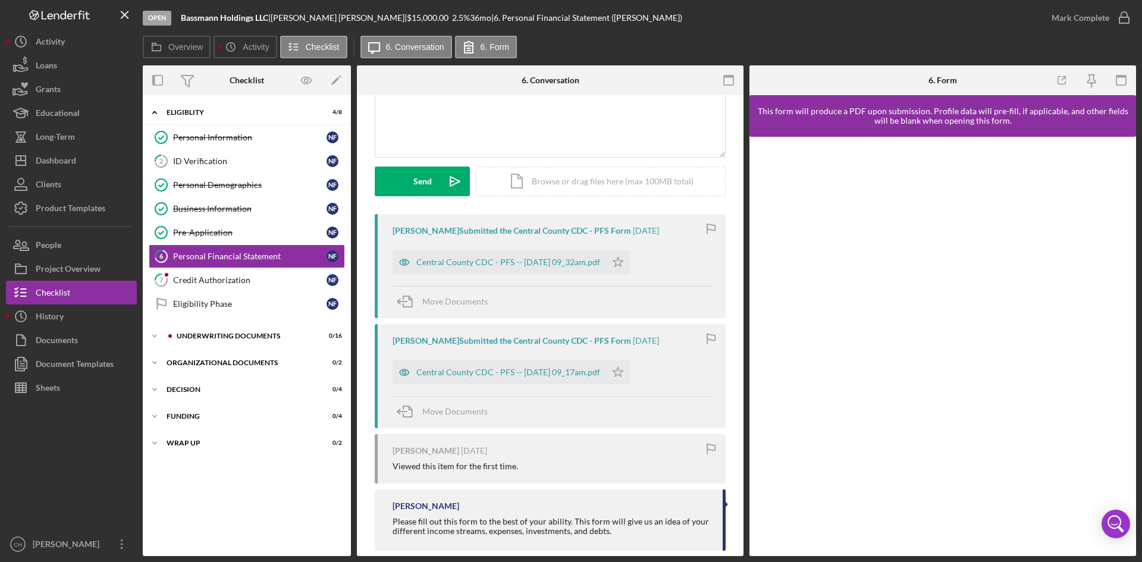
scroll to position [119, 0]
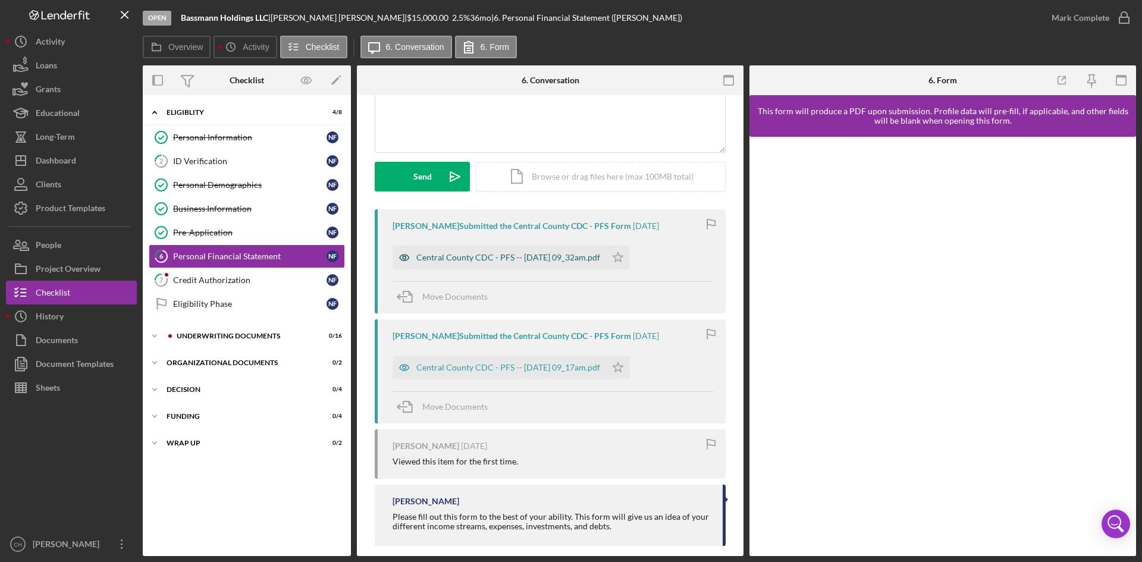
click at [466, 258] on div "Central County CDC - PFS -- 2025-08-02 09_32am.pdf" at bounding box center [508, 258] width 184 height 10
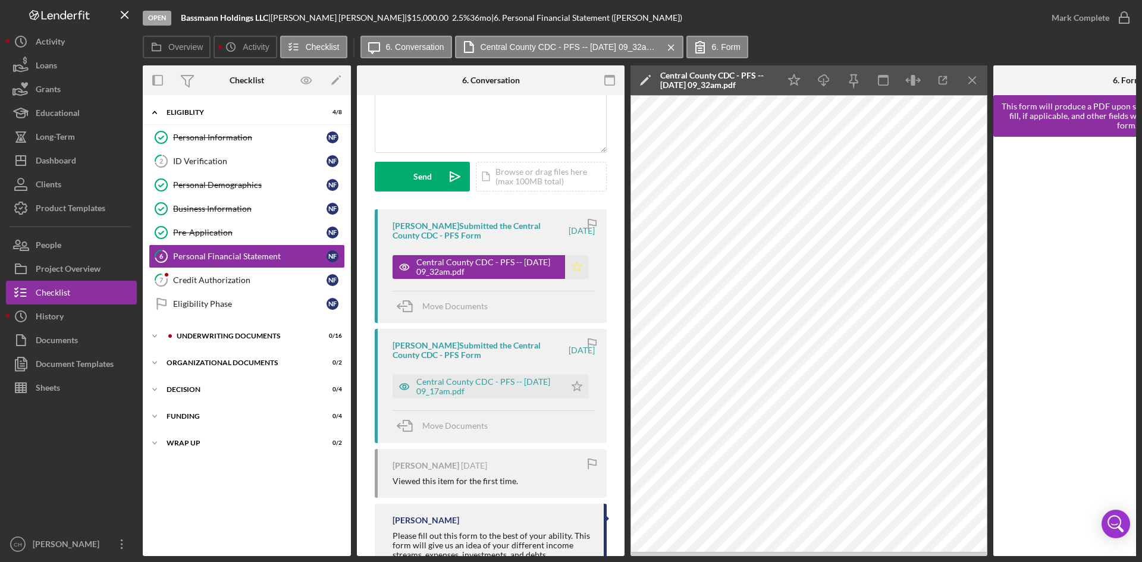
click at [574, 267] on icon "Icon/Star" at bounding box center [577, 267] width 24 height 24
click at [913, 14] on div "Mark Complete" at bounding box center [1081, 18] width 58 height 24
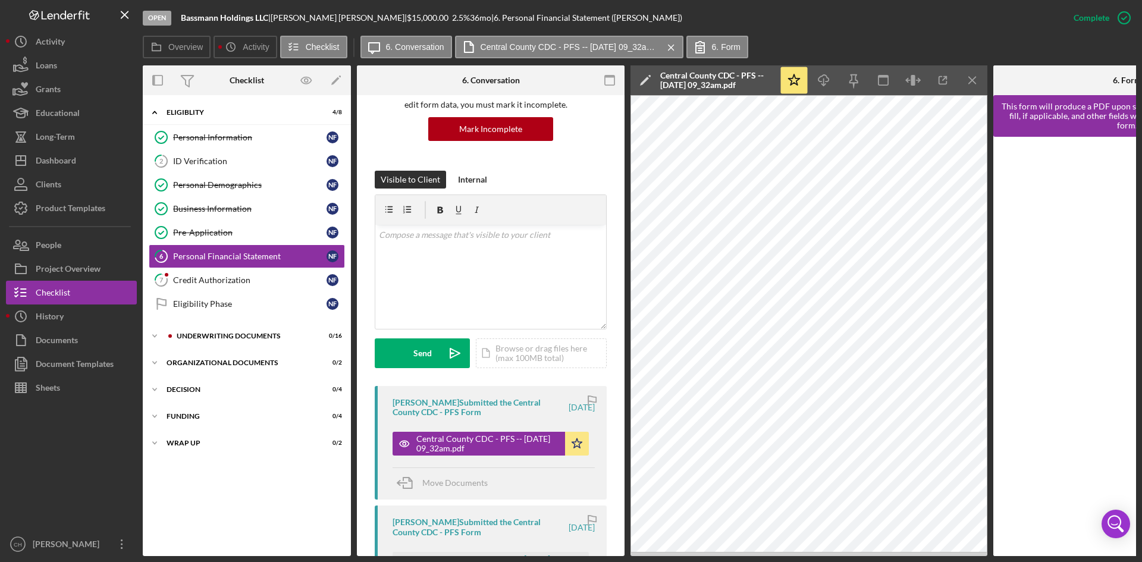
scroll to position [309, 0]
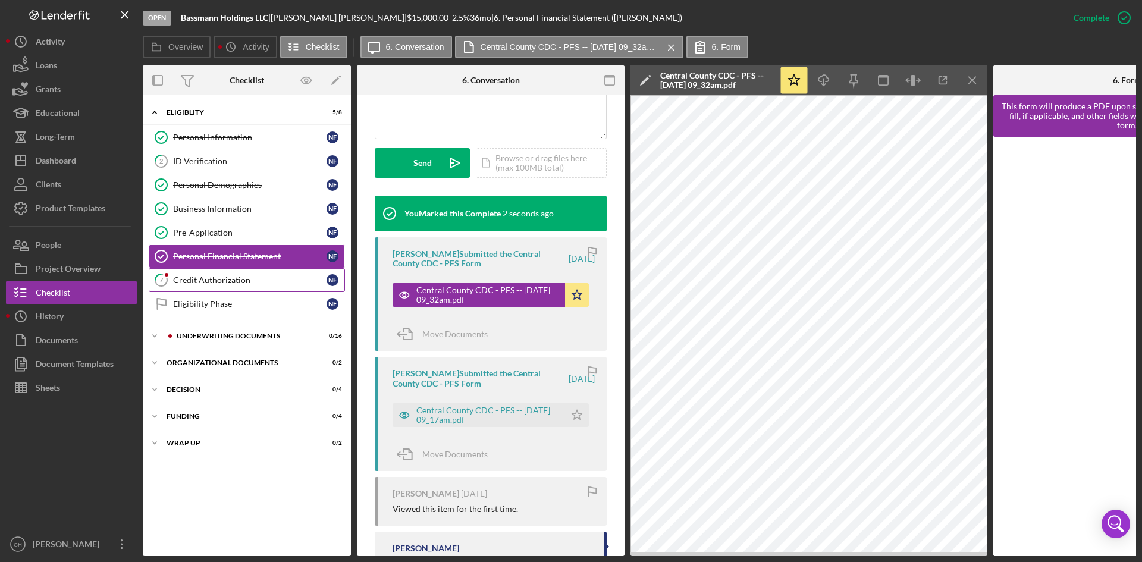
click at [240, 277] on div "Credit Authorization" at bounding box center [249, 280] width 153 height 10
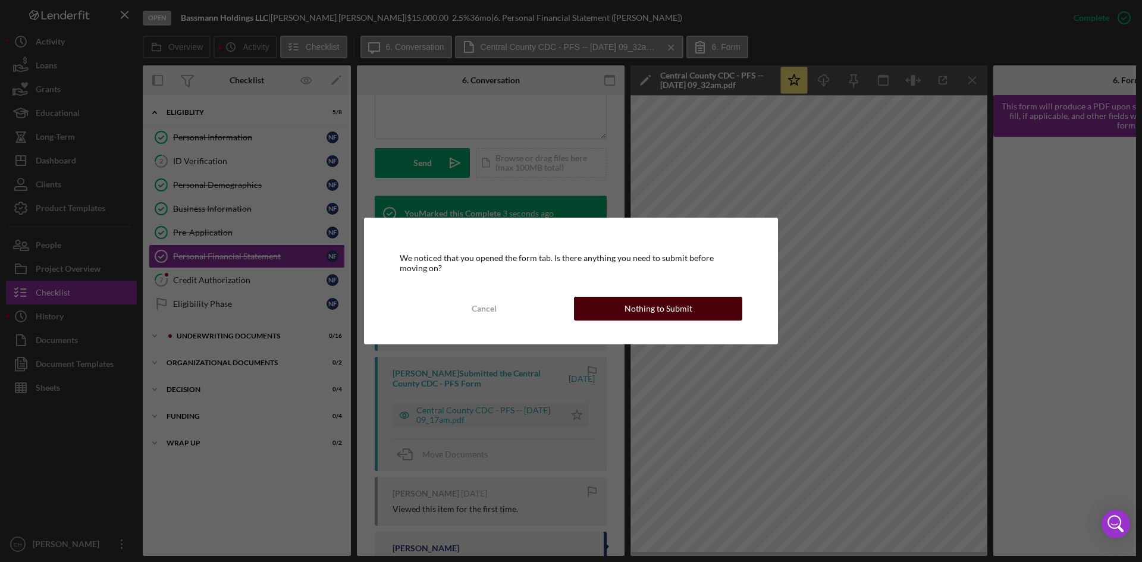
click at [644, 313] on div "Nothing to Submit" at bounding box center [659, 309] width 68 height 24
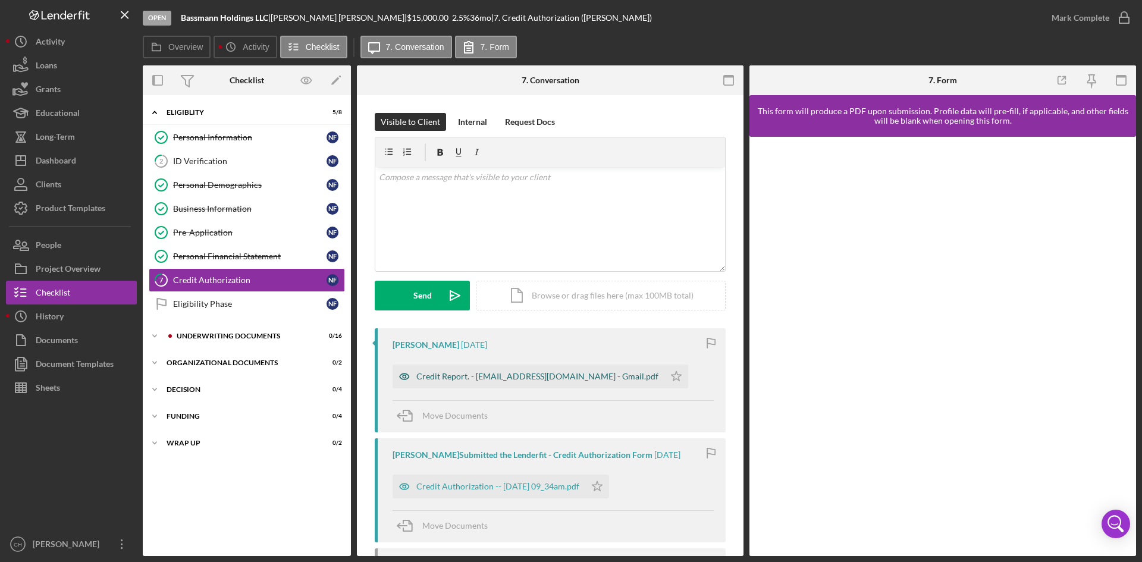
click at [483, 372] on div "Credit Report. - bassmanja@gmail.com - Gmail.pdf" at bounding box center [537, 377] width 242 height 10
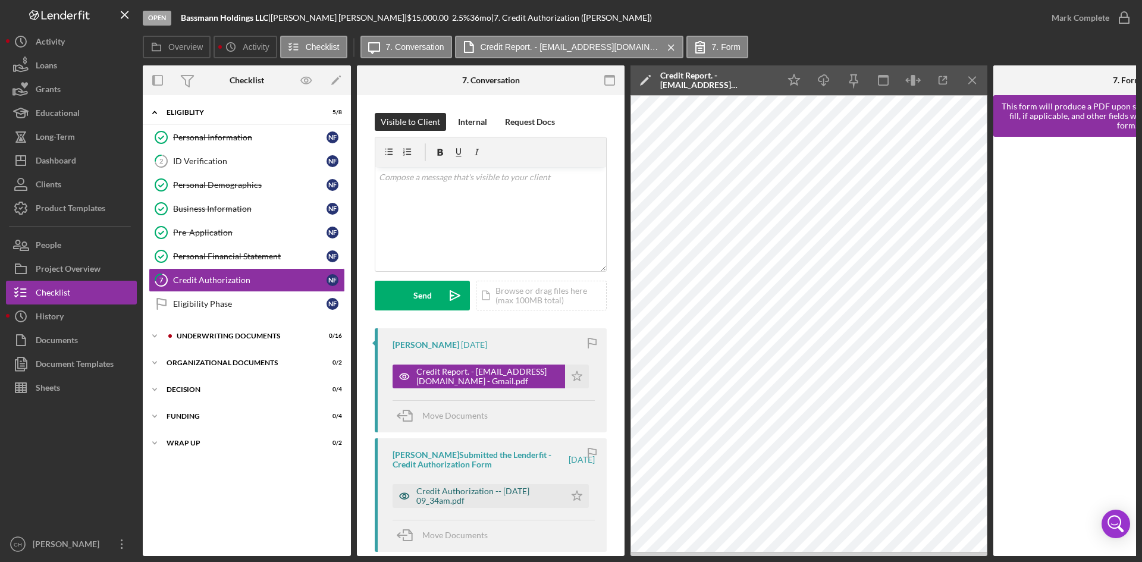
click at [497, 433] on div "Credit Authorization -- 2025-08-02 09_34am.pdf" at bounding box center [487, 496] width 143 height 19
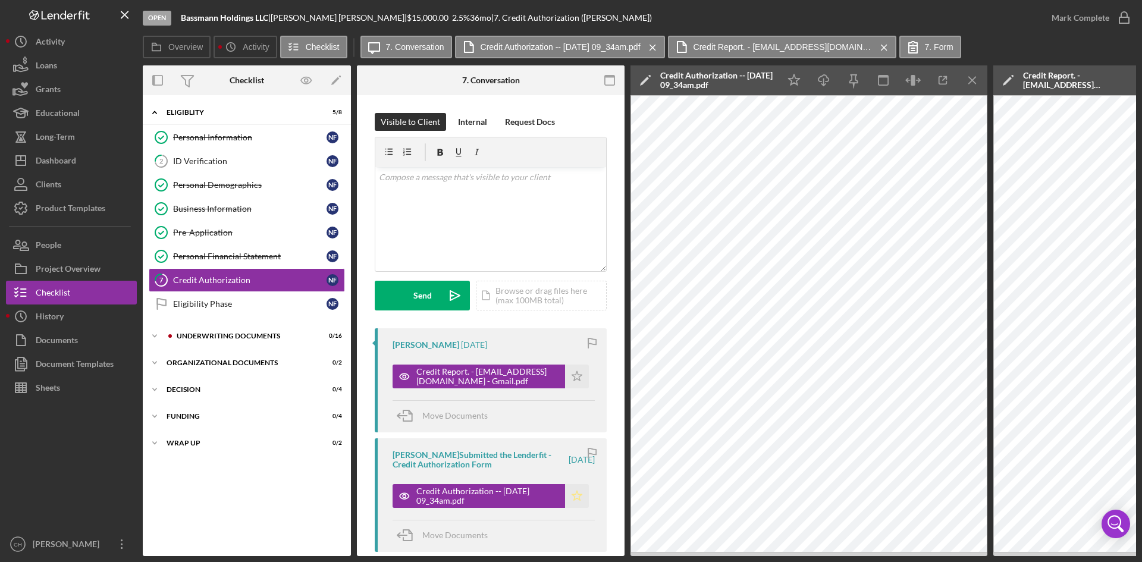
click at [574, 433] on icon "Icon/Star" at bounding box center [577, 496] width 24 height 24
click at [489, 232] on div "v Color teal Color pink Remove color Add row above Add row below Add column bef…" at bounding box center [490, 219] width 231 height 104
click at [465, 215] on div "v Color teal Color pink Remove color Add row above Add row below Add column bef…" at bounding box center [490, 219] width 231 height 104
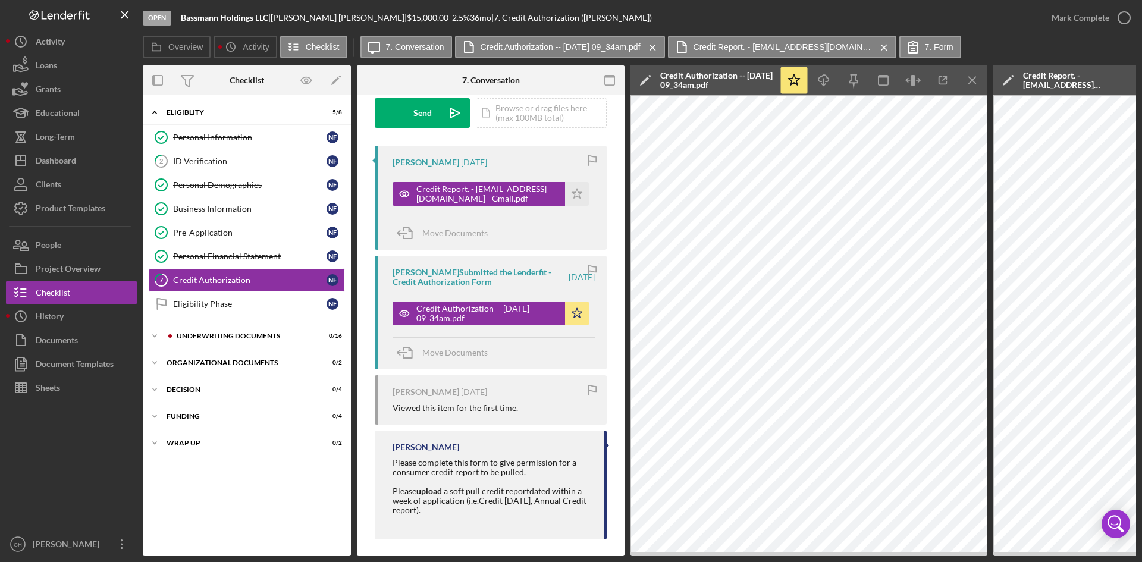
scroll to position [193, 0]
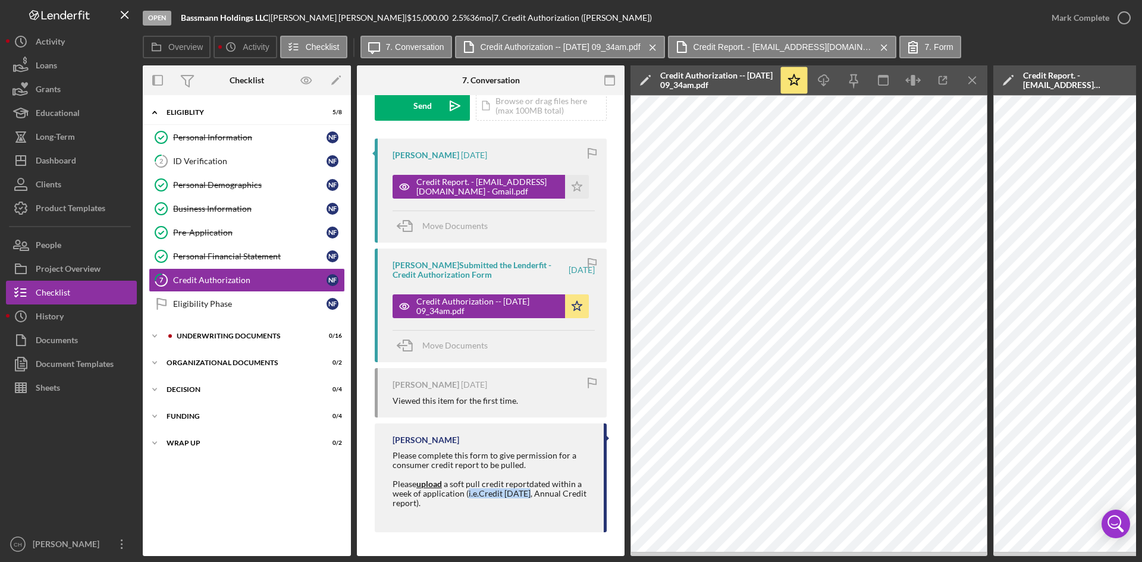
drag, startPoint x: 466, startPoint y: 489, endPoint x: 528, endPoint y: 490, distance: 61.9
click at [528, 433] on span "dated within a week of application ( i.e. Credit Karma, Annual Credit report)." at bounding box center [490, 493] width 194 height 29
copy span "i.e. Credit Karma"
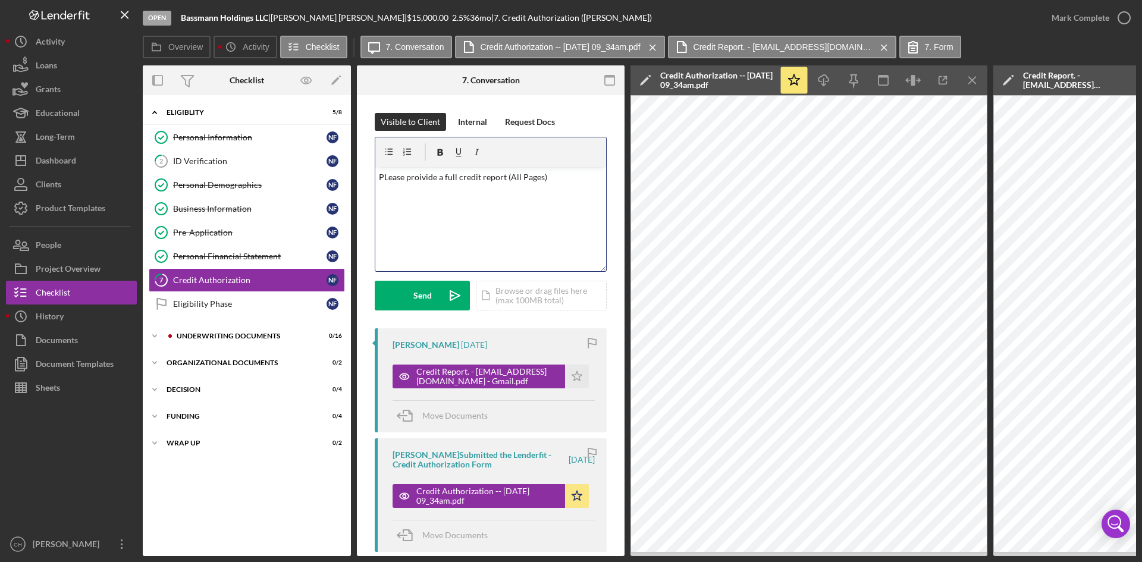
click at [556, 179] on p "PLease proivide a full credit report (All Pages)" at bounding box center [491, 177] width 224 height 13
click at [562, 184] on div "v Color teal Color pink Remove color Add row above Add row below Add column bef…" at bounding box center [490, 219] width 231 height 104
click at [391, 173] on p "PLease proivide a full credit report (All Pages) i.e. Credit Karma, Equifax , E…" at bounding box center [491, 184] width 224 height 27
drag, startPoint x: 394, startPoint y: 175, endPoint x: 381, endPoint y: 176, distance: 13.1
click at [389, 173] on p "PLease proivide a full credit report (All Pages) i.e. Credit Karma, Equifax , E…" at bounding box center [491, 184] width 224 height 27
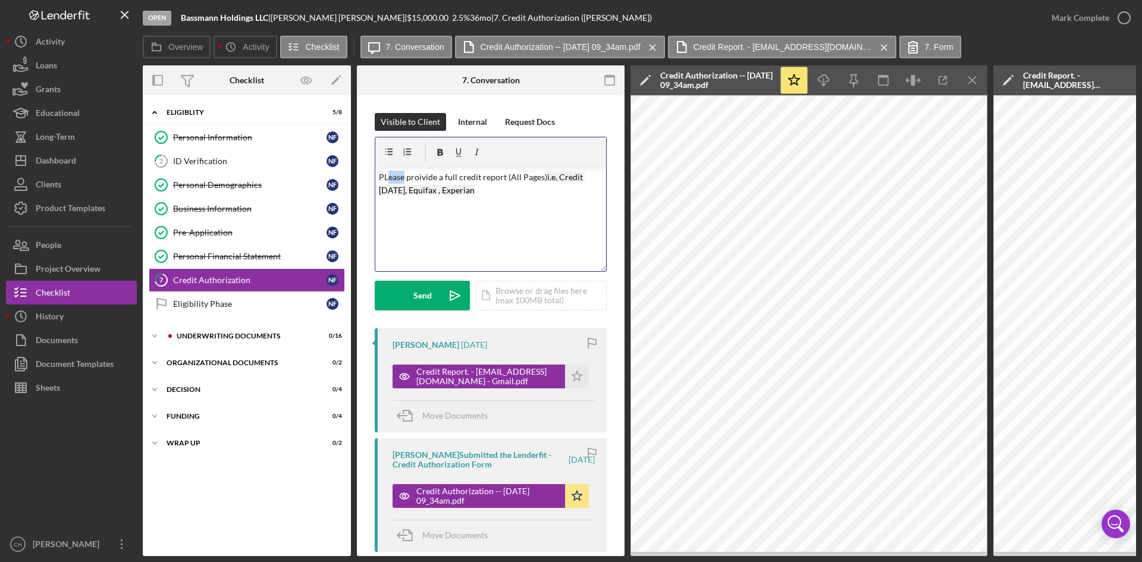
click at [387, 173] on p "PLease proivide a full credit report (All Pages) i.e. Credit Karma, Equifax , E…" at bounding box center [491, 184] width 224 height 27
click at [392, 174] on p "PLease proivide a full credit report (All Pages) i.e. Credit Karma, Equifax , E…" at bounding box center [491, 184] width 224 height 27
click at [422, 178] on p "Please proivide a full credit report (All Pages) i.e. Credit Karma, Equifax , E…" at bounding box center [491, 184] width 224 height 27
click at [421, 178] on p "Please proivide a full credit report (All Pages) i.e. Credit Karma, Equifax , E…" at bounding box center [491, 184] width 224 height 27
drag, startPoint x: 482, startPoint y: 217, endPoint x: 510, endPoint y: 212, distance: 28.4
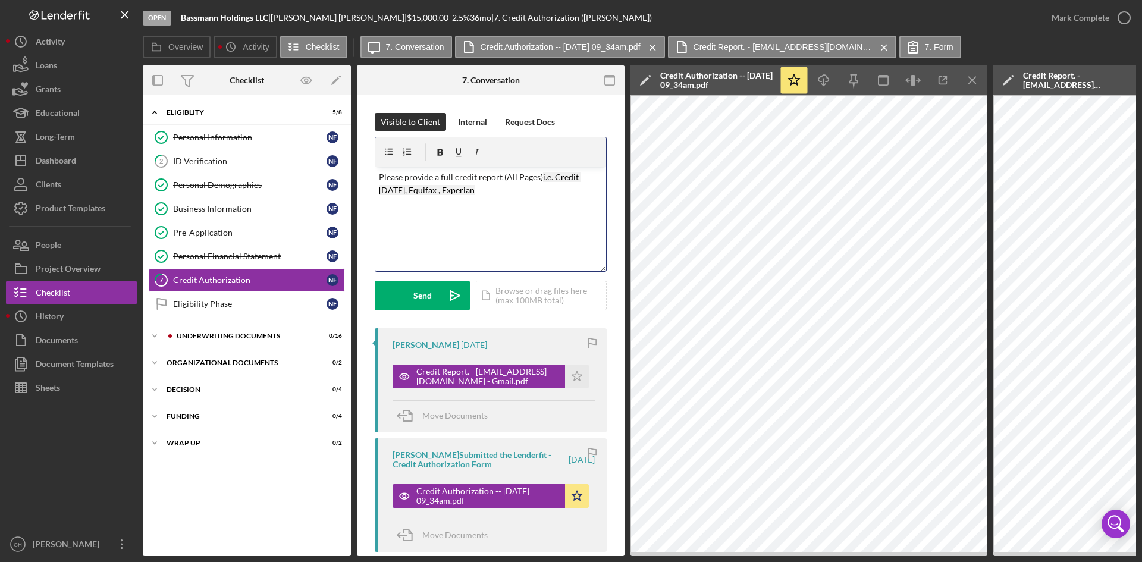
click at [487, 215] on div "v Color teal Color pink Remove color Add row above Add row below Add column bef…" at bounding box center [490, 219] width 231 height 104
click at [415, 290] on div "Send" at bounding box center [422, 296] width 18 height 30
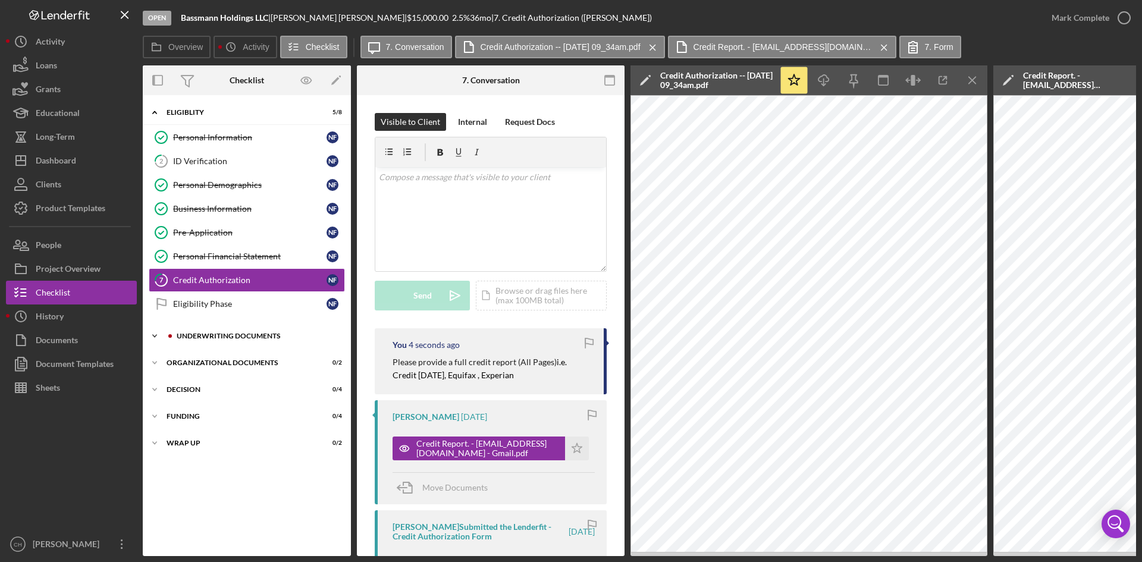
click at [223, 340] on div "Icon/Expander Underwriting Documents 0 / 16" at bounding box center [247, 336] width 208 height 24
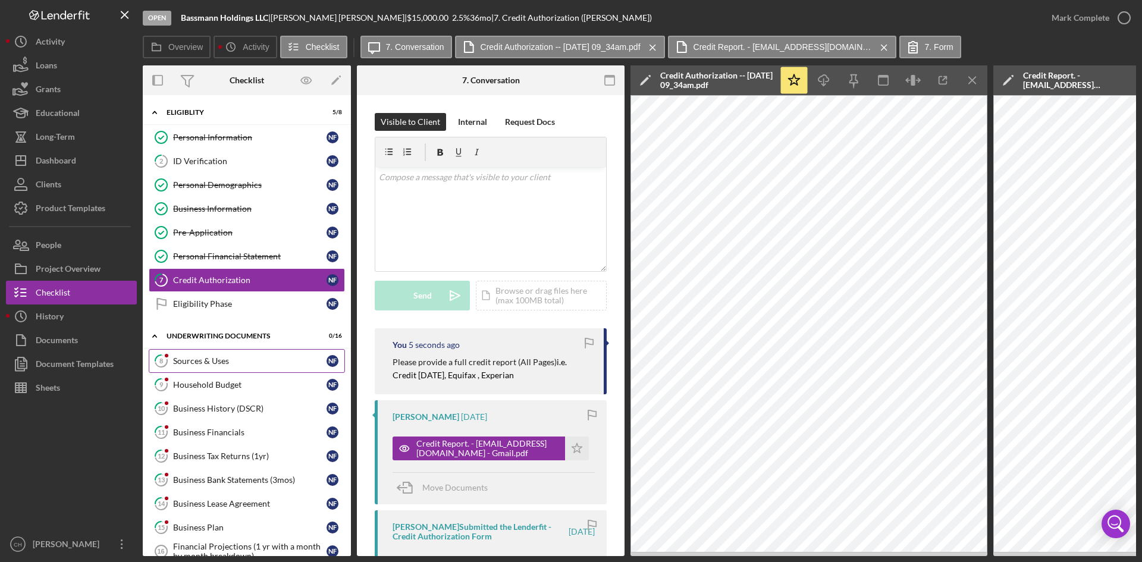
click at [215, 358] on div "Sources & Uses" at bounding box center [249, 361] width 153 height 10
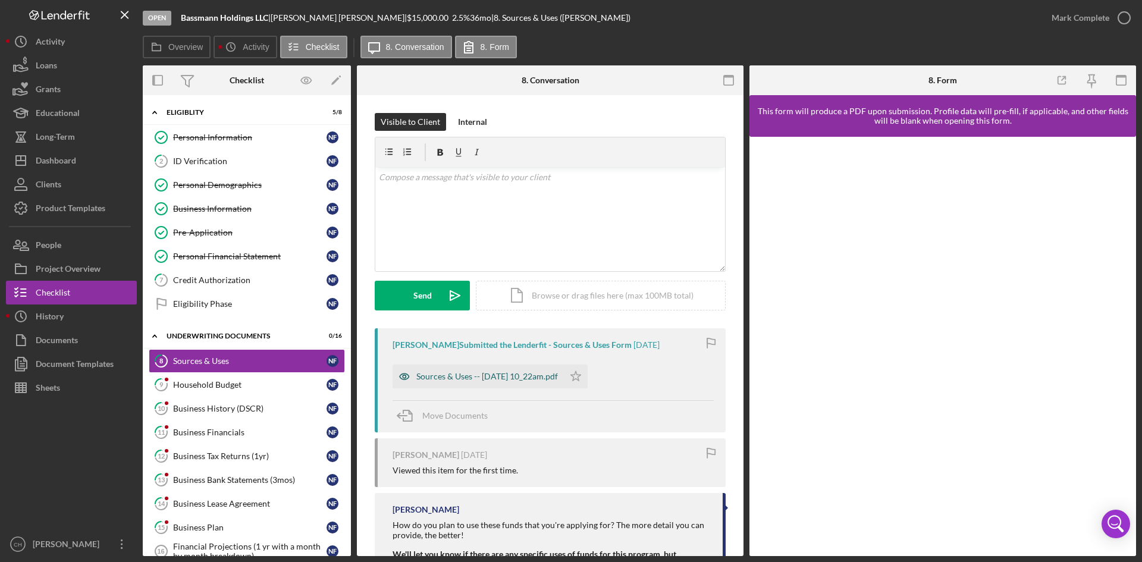
click at [530, 378] on div "Sources & Uses -- 2025-08-02 10_22am.pdf" at bounding box center [487, 377] width 142 height 10
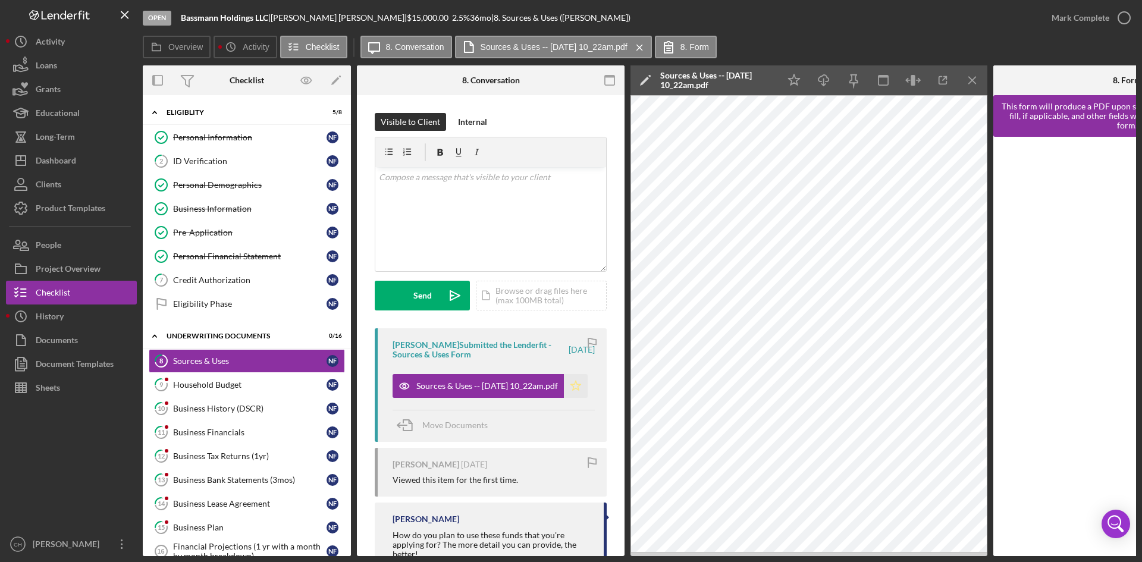
click at [569, 386] on icon "Icon/Star" at bounding box center [576, 386] width 24 height 24
click at [913, 23] on div "Mark Complete" at bounding box center [1081, 18] width 58 height 24
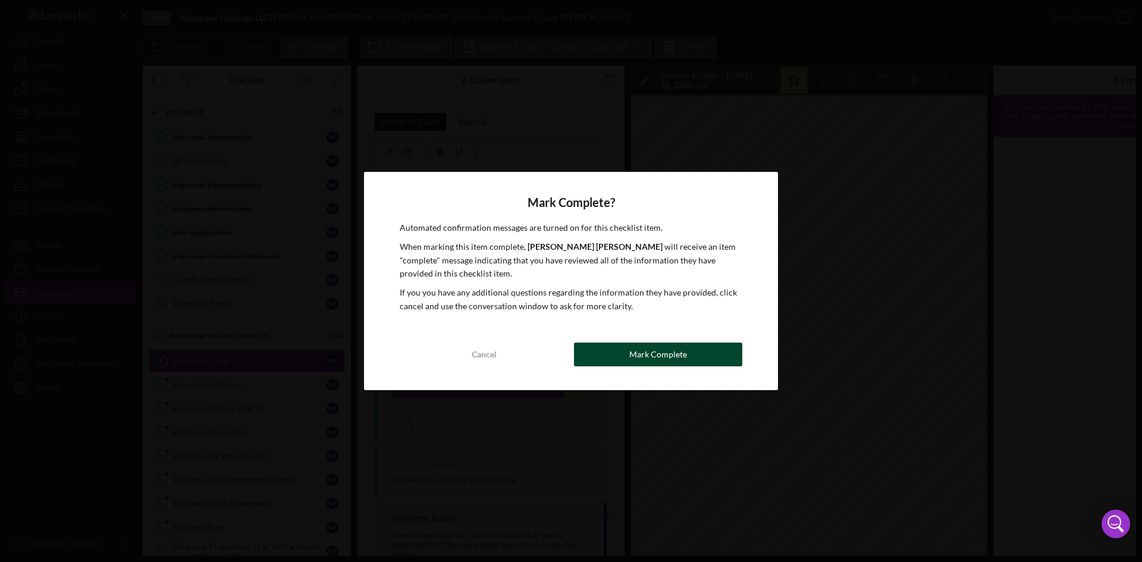
click at [665, 355] on div "Mark Complete" at bounding box center [658, 355] width 58 height 24
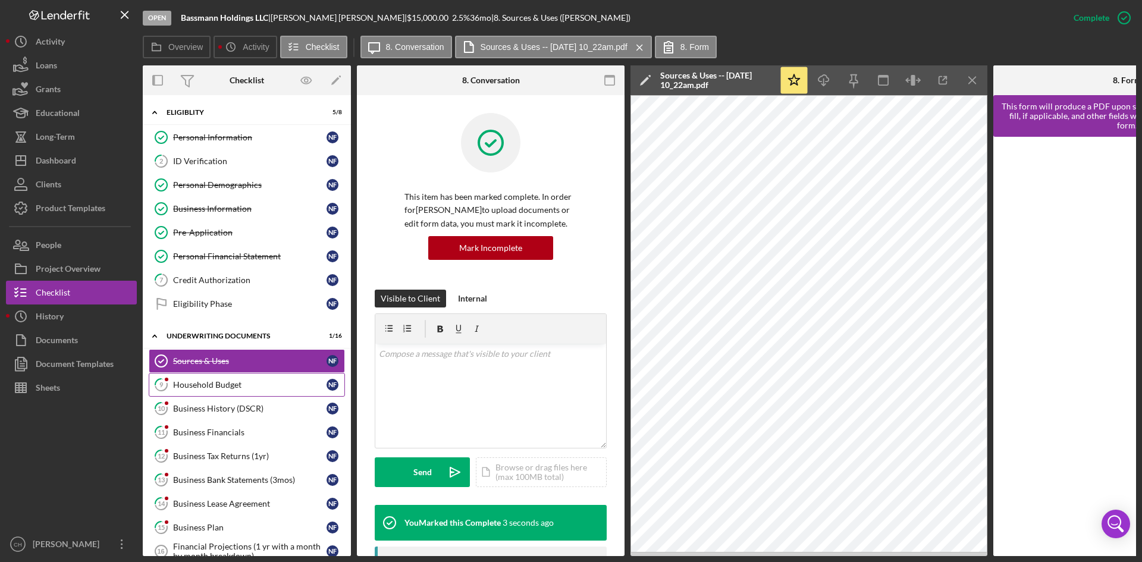
click at [234, 386] on div "Household Budget" at bounding box center [249, 385] width 153 height 10
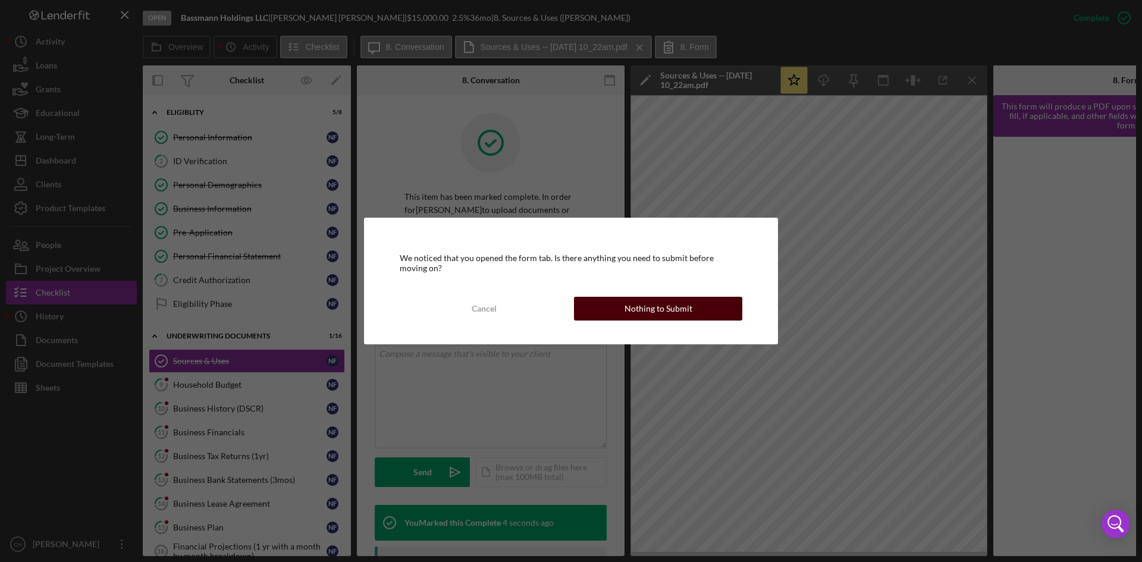
click at [672, 298] on div "Nothing to Submit" at bounding box center [659, 309] width 68 height 24
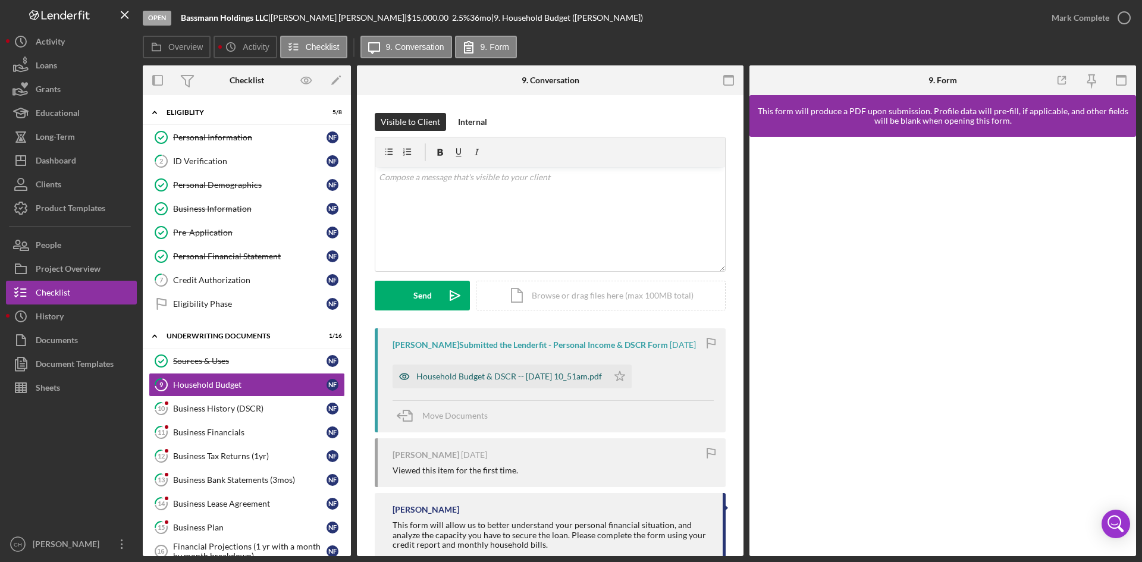
click at [458, 381] on div "Household Budget & DSCR -- 2025-08-02 10_51am.pdf" at bounding box center [509, 377] width 186 height 10
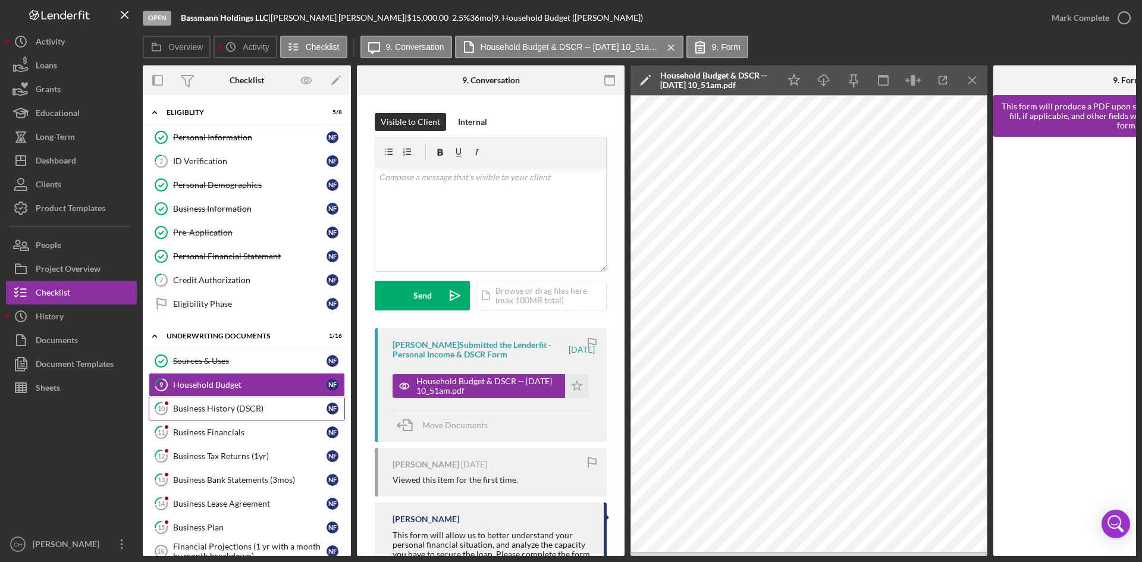
click at [216, 409] on div "Business History (DSCR)" at bounding box center [249, 409] width 153 height 10
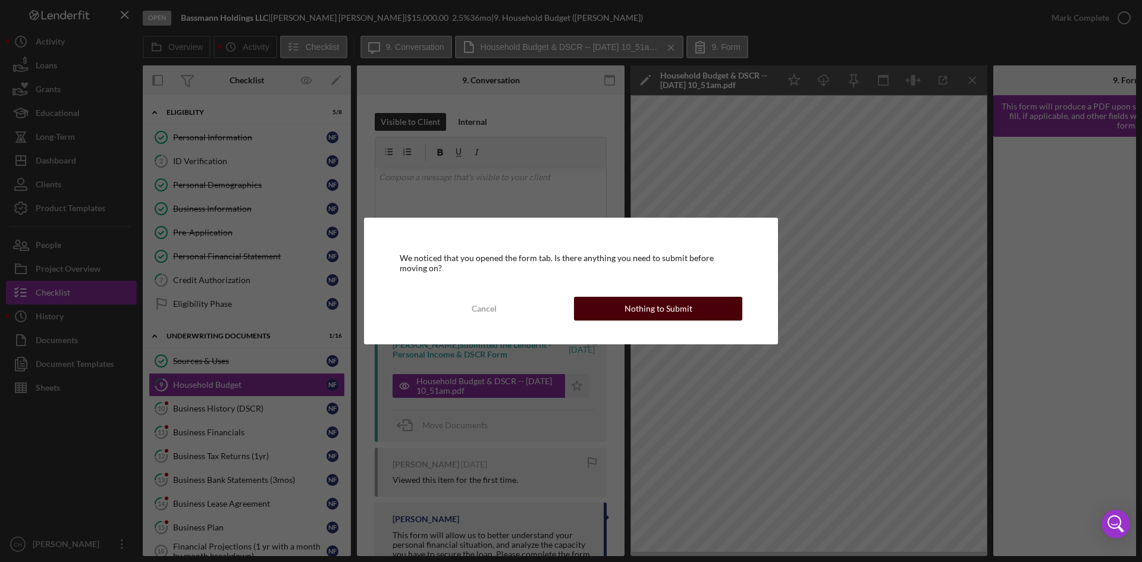
click at [630, 305] on div "Nothing to Submit" at bounding box center [659, 309] width 68 height 24
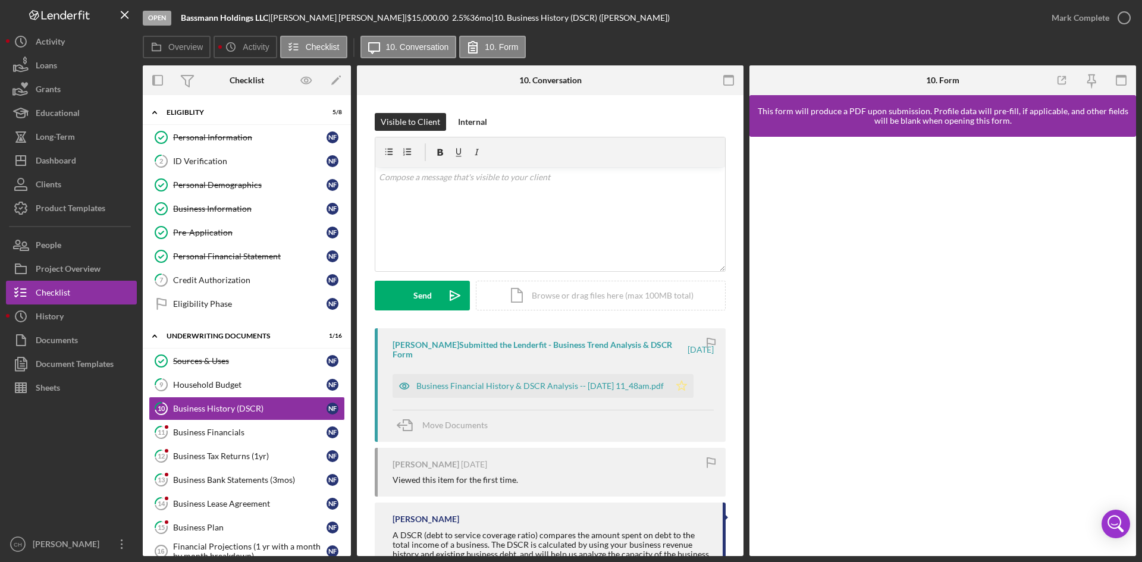
click at [687, 386] on polygon "button" at bounding box center [682, 386] width 10 height 10
click at [913, 19] on div "Mark Complete" at bounding box center [1081, 18] width 58 height 24
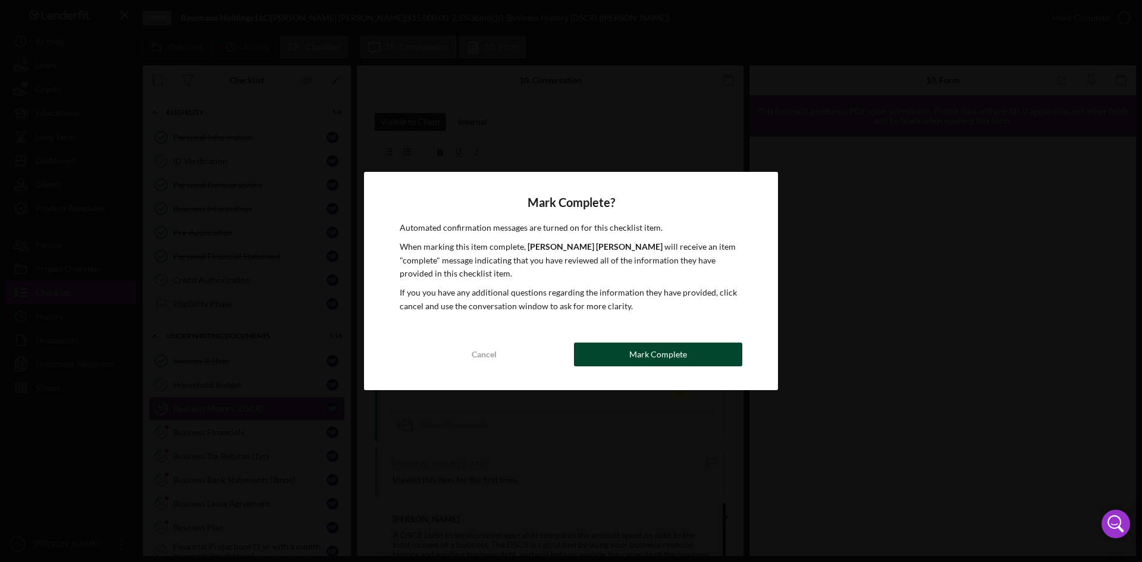
click at [650, 352] on div "Mark Complete" at bounding box center [658, 355] width 58 height 24
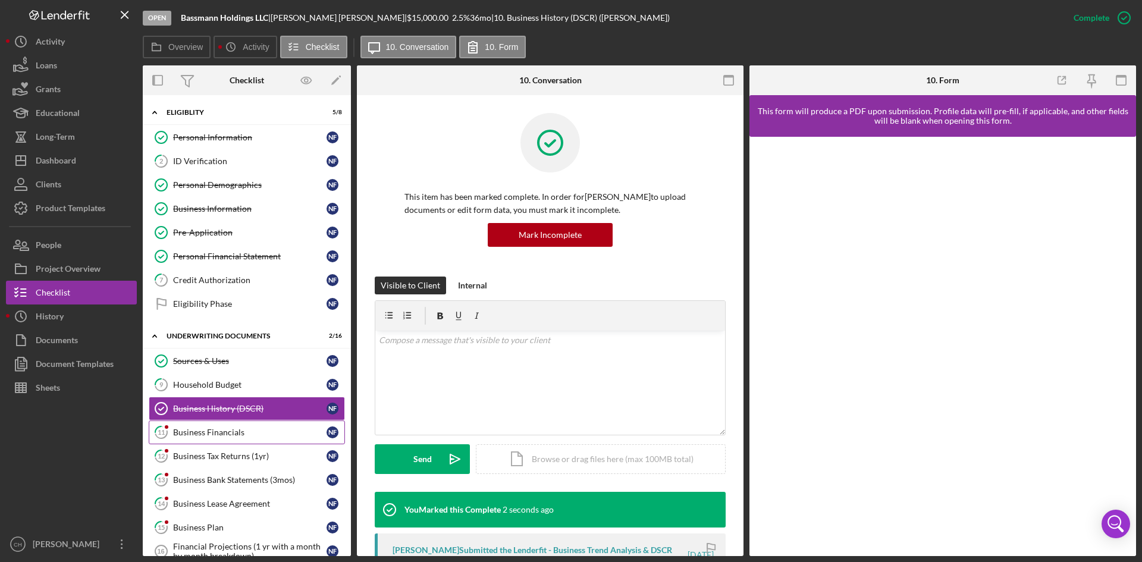
click at [210, 433] on div "Business Financials" at bounding box center [249, 433] width 153 height 10
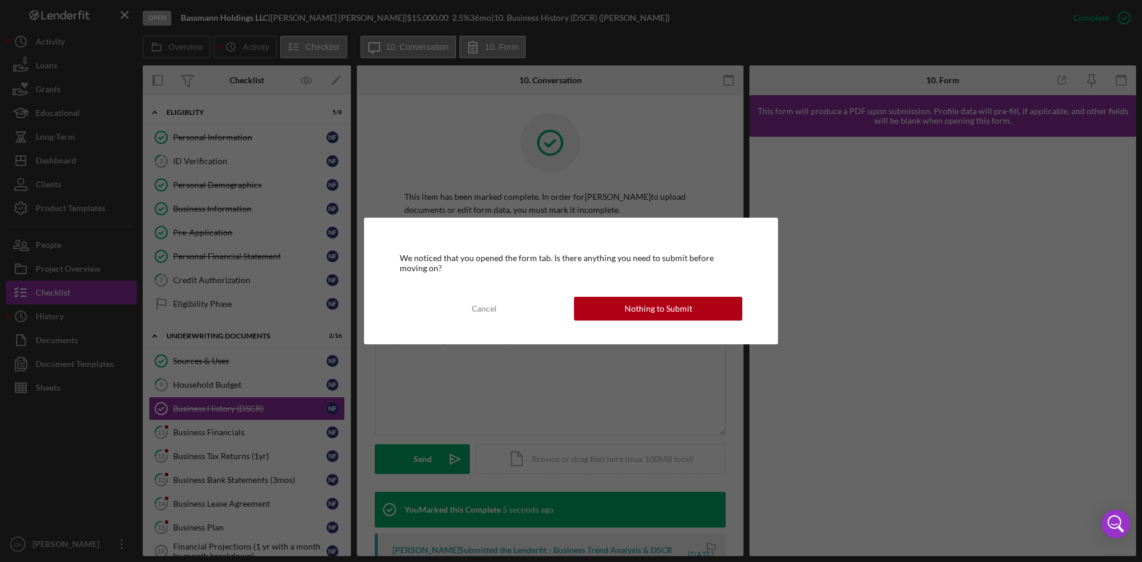
drag, startPoint x: 627, startPoint y: 306, endPoint x: 572, endPoint y: 390, distance: 100.2
click at [626, 306] on div "Nothing to Submit" at bounding box center [659, 309] width 68 height 24
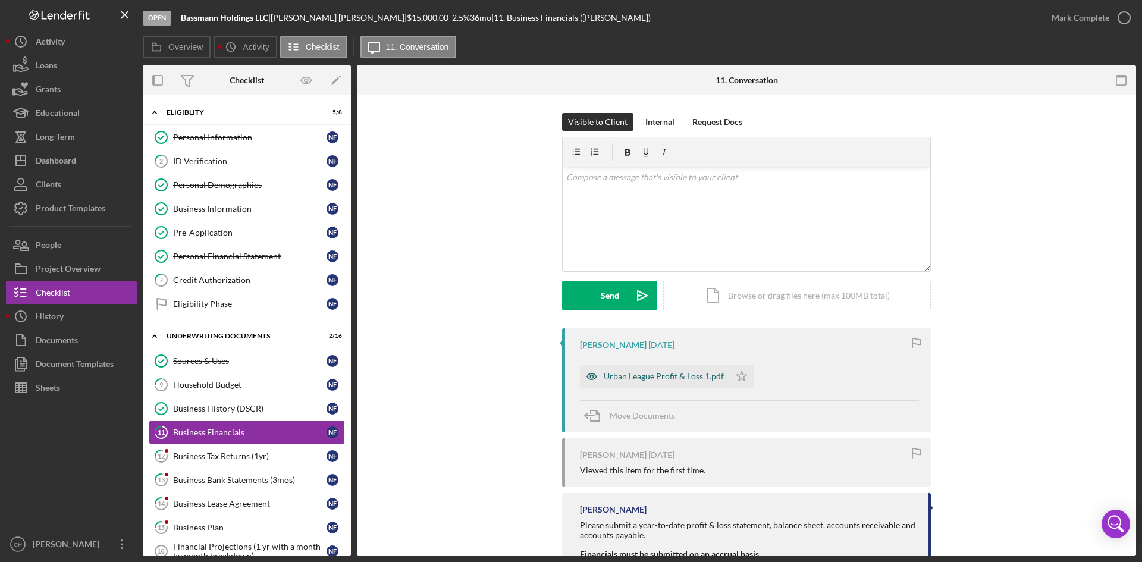
click at [658, 384] on div "Urban League Profit & Loss 1.pdf" at bounding box center [655, 377] width 150 height 24
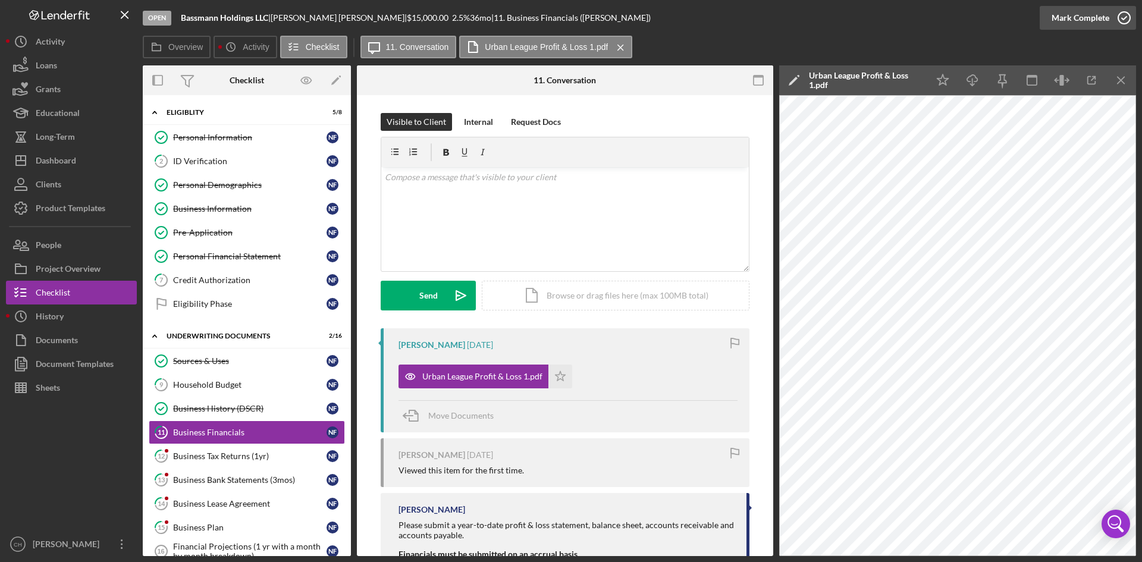
click at [913, 14] on div "Mark Complete" at bounding box center [1081, 18] width 58 height 24
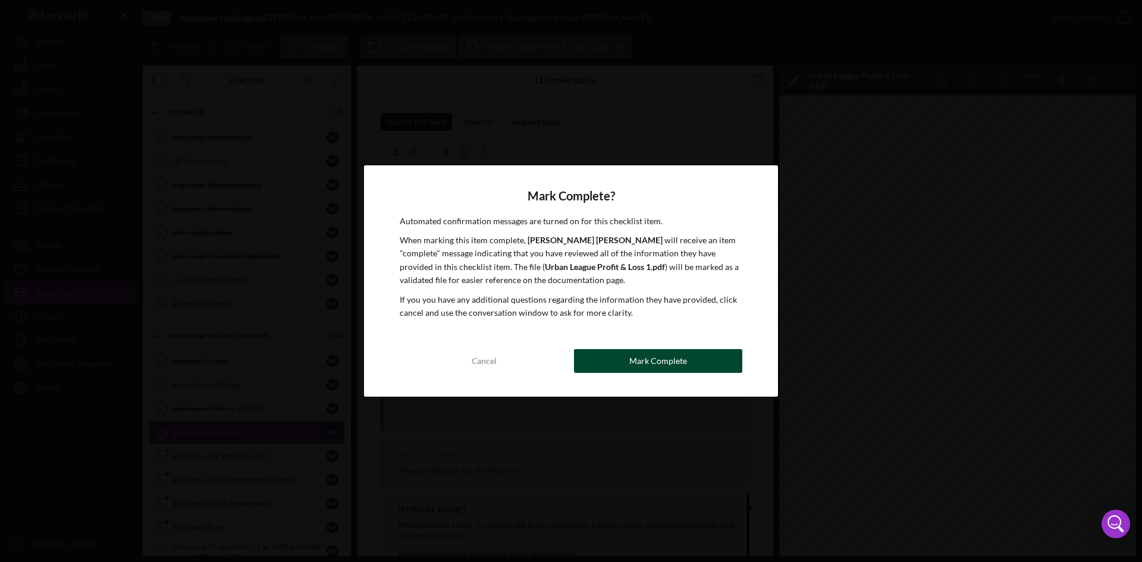
click at [678, 361] on div "Mark Complete" at bounding box center [658, 361] width 58 height 24
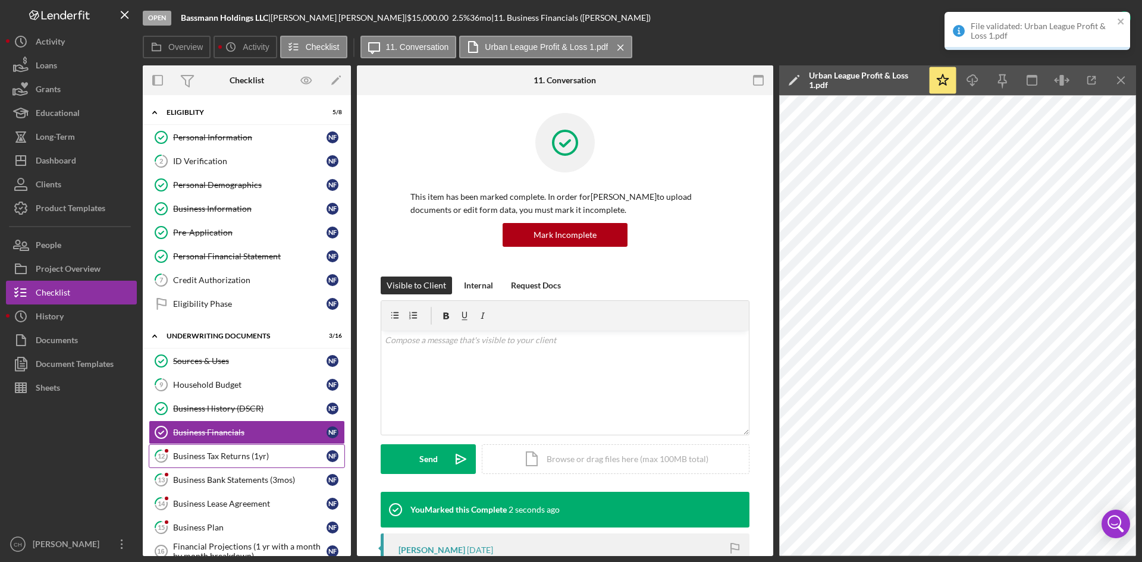
click at [200, 433] on div "Business Tax Returns (1yr)" at bounding box center [249, 457] width 153 height 10
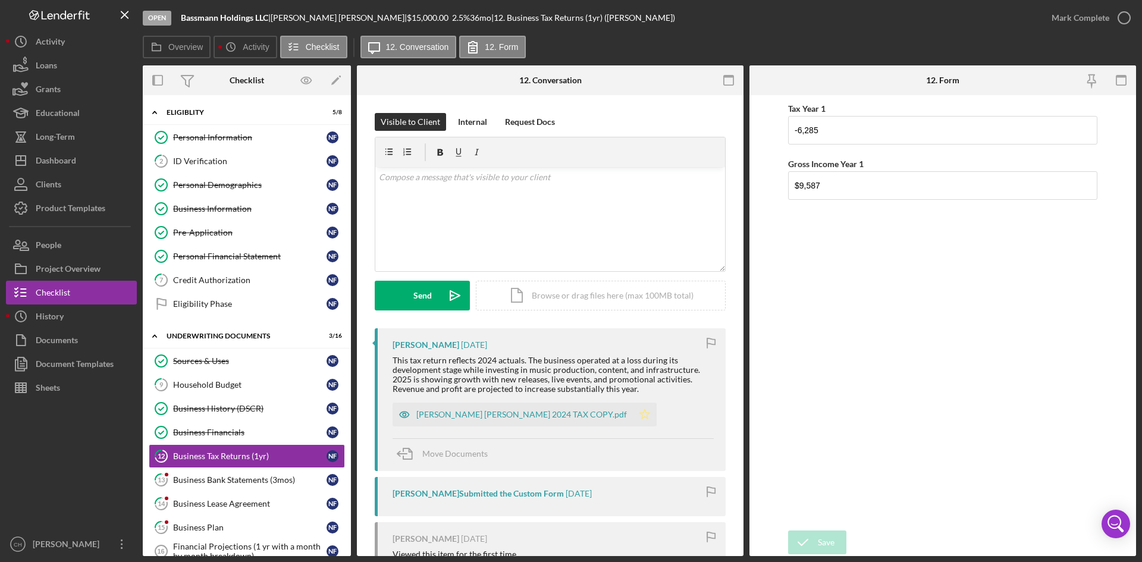
click at [633, 416] on icon "Icon/Star" at bounding box center [645, 415] width 24 height 24
click at [913, 21] on div "Mark Complete" at bounding box center [1081, 18] width 58 height 24
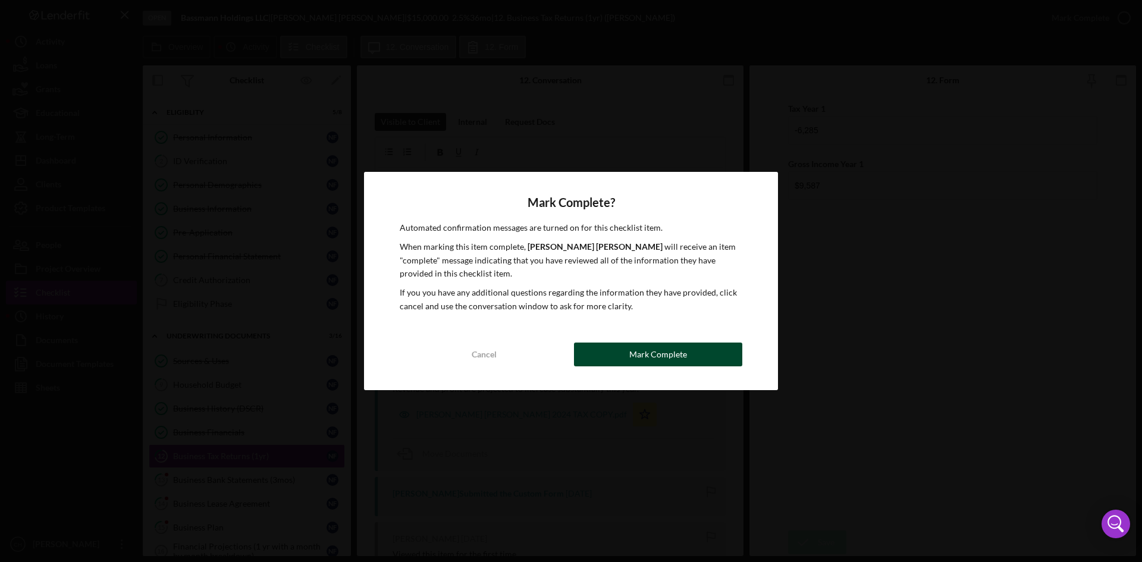
click at [701, 358] on button "Mark Complete" at bounding box center [658, 355] width 168 height 24
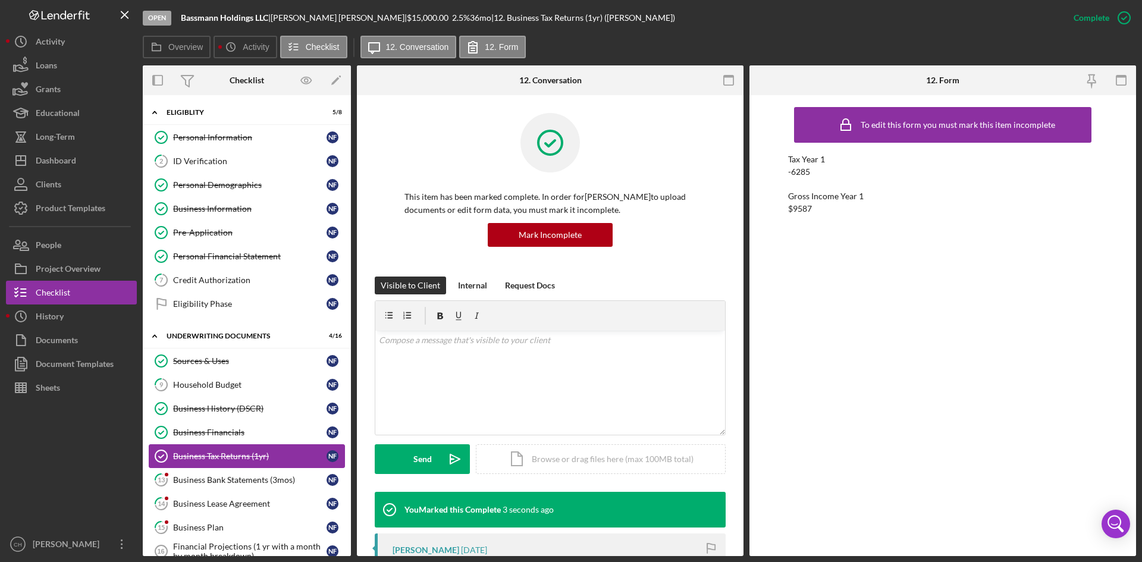
click at [231, 433] on link "Business Tax Returns (1yr) Business Tax Returns (1yr) N F" at bounding box center [247, 456] width 196 height 24
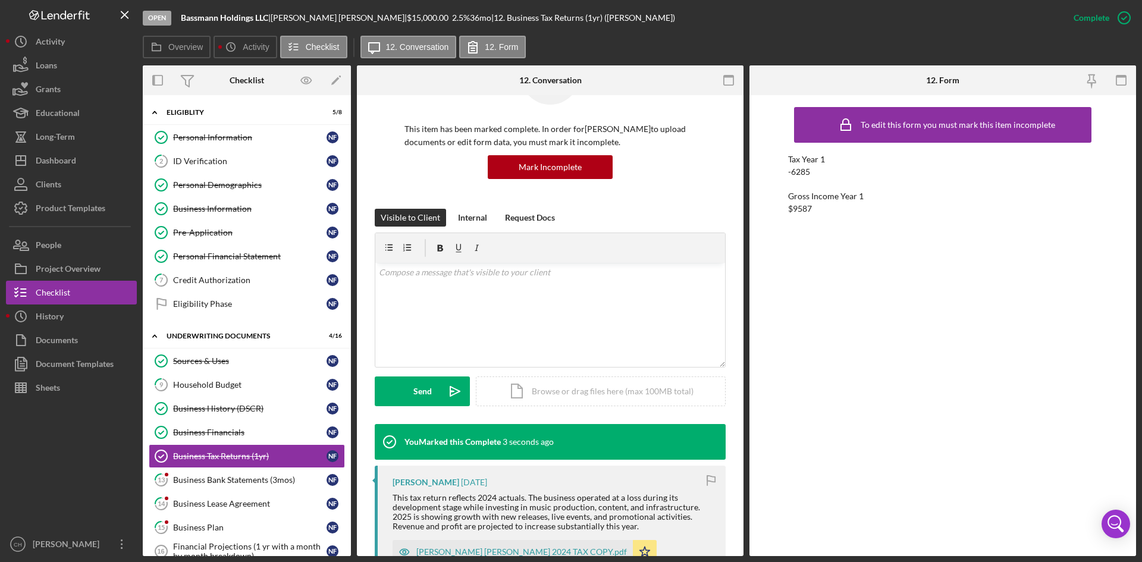
scroll to position [178, 0]
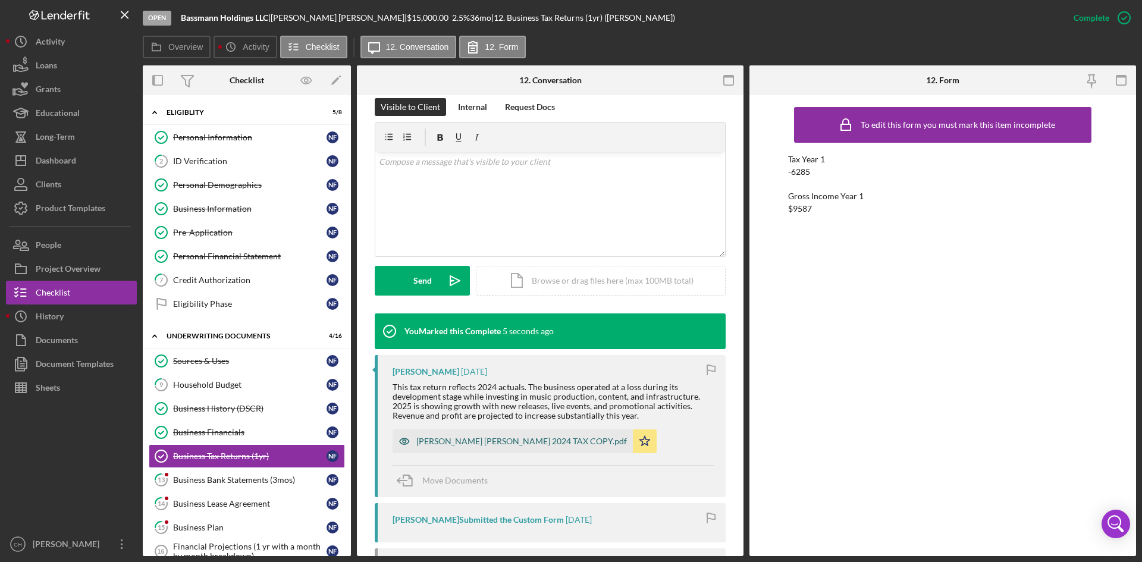
click at [539, 433] on div "NORMAN FERGUSON WALKER 2024 TAX COPY.pdf" at bounding box center [521, 442] width 211 height 10
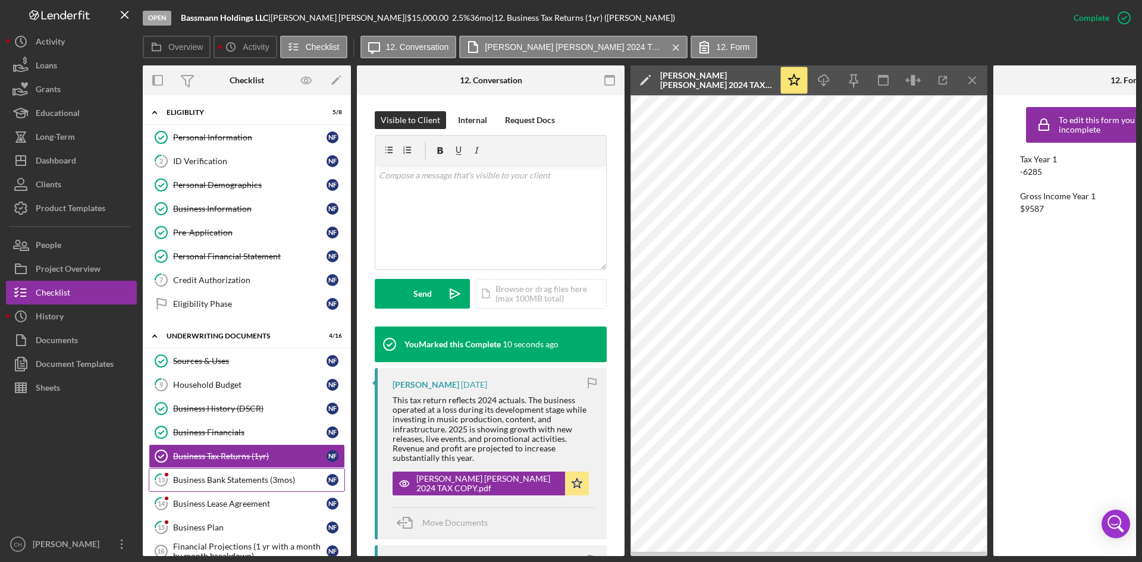
drag, startPoint x: 217, startPoint y: 479, endPoint x: 221, endPoint y: 474, distance: 6.3
click at [218, 433] on div "Business Bank Statements (3mos)" at bounding box center [249, 480] width 153 height 10
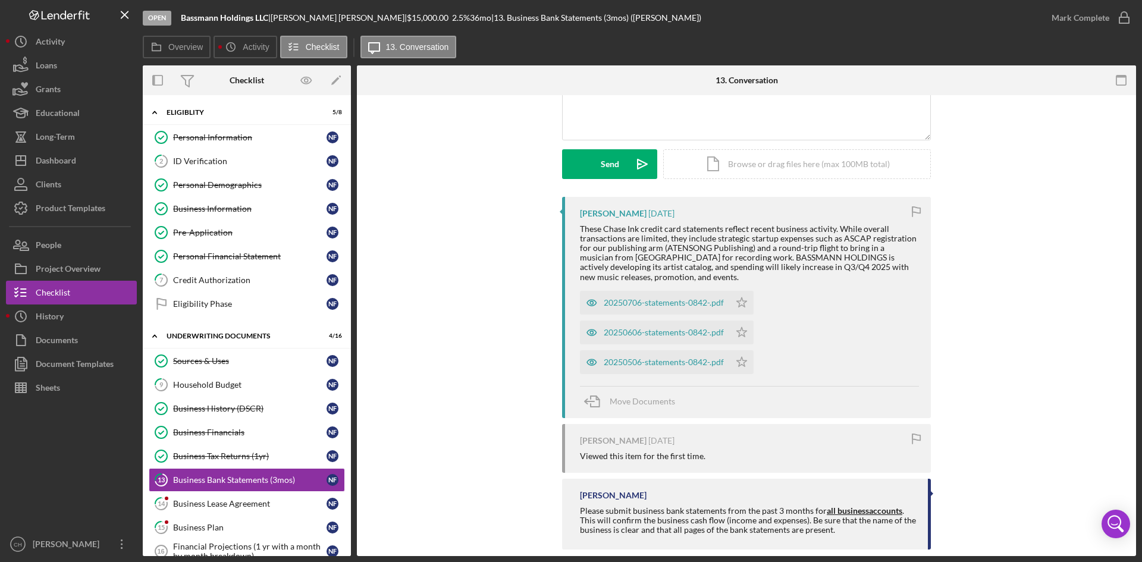
scroll to position [149, 0]
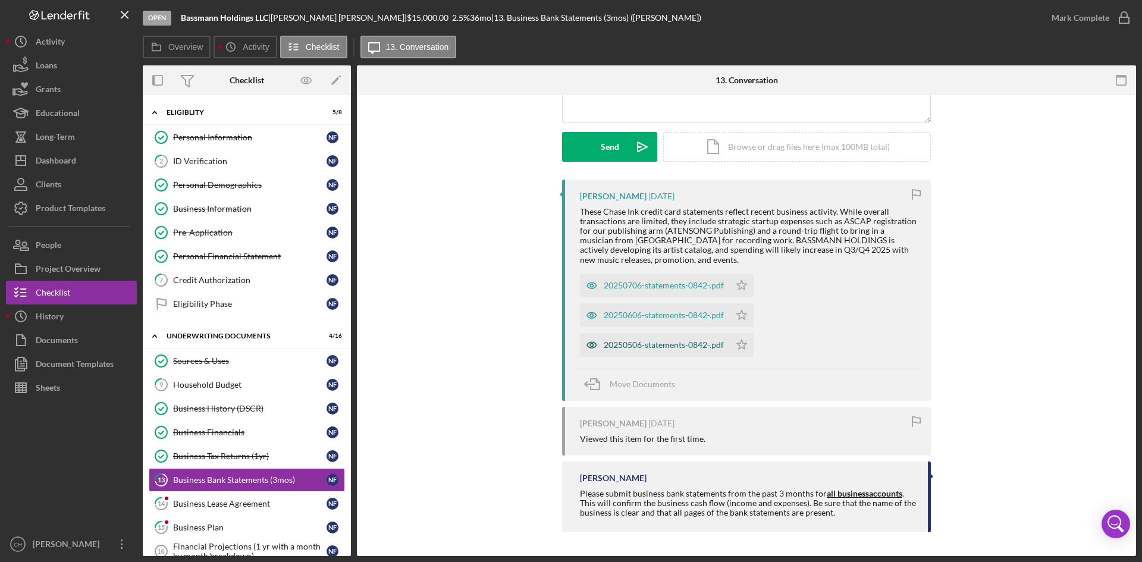
click at [651, 350] on div "20250506-statements-0842-.pdf" at bounding box center [655, 345] width 150 height 24
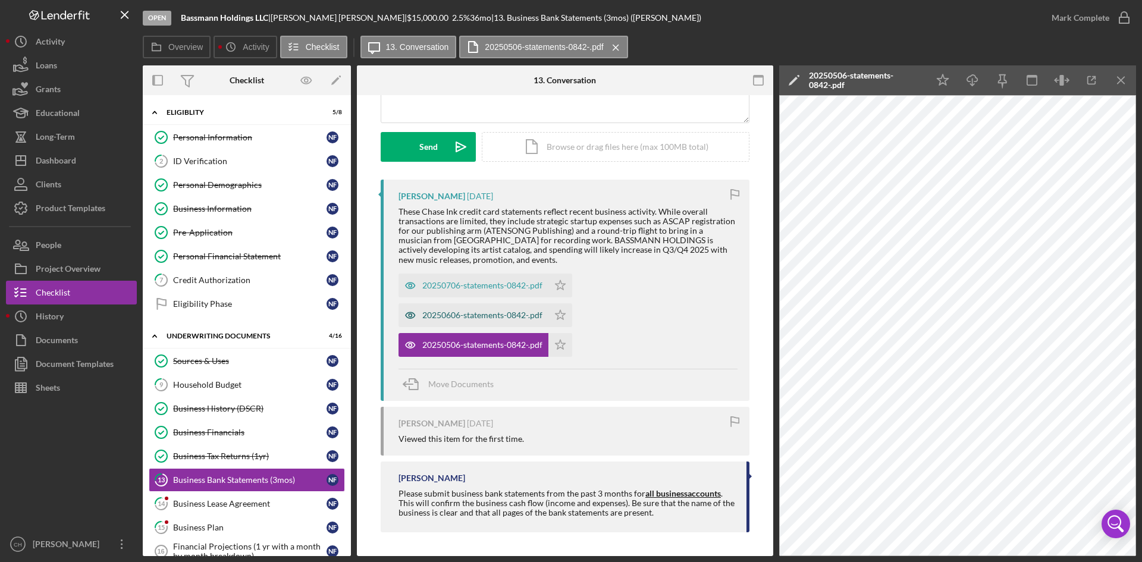
click at [491, 317] on div "20250606-statements-0842-.pdf" at bounding box center [482, 316] width 120 height 10
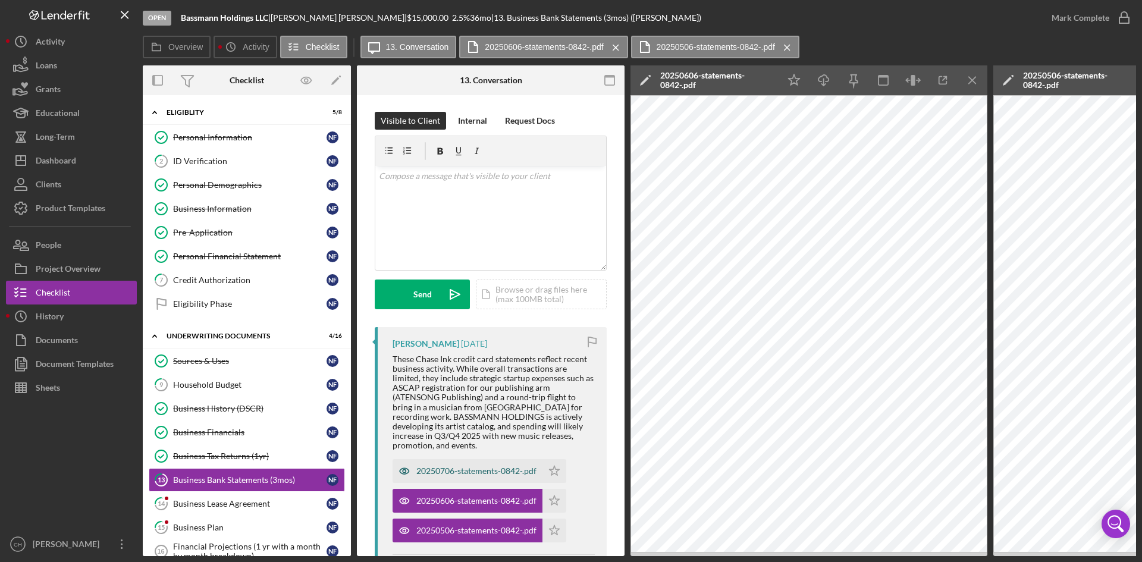
scroll to position [0, 0]
click at [442, 227] on div "v Color teal Color pink Remove color Add row above Add row below Add column bef…" at bounding box center [490, 219] width 231 height 104
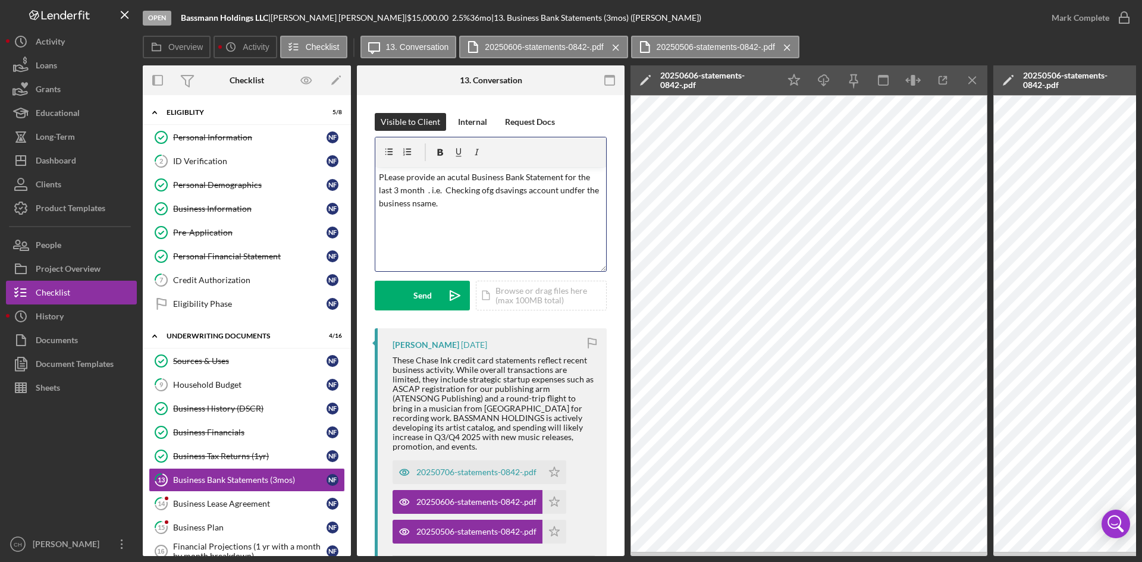
click at [390, 172] on p "PLease provide an acutal Business Bank Statement for the last 3 month . i.e. Ch…" at bounding box center [491, 191] width 224 height 40
click at [490, 189] on p "Please provide an acutal Business Bank Statement for the last 3 month . i.e. Ch…" at bounding box center [491, 191] width 224 height 40
click at [491, 193] on p "Please provide an acutal Business Bank Statement for the last 3 month . i.e. Ch…" at bounding box center [491, 191] width 224 height 40
click at [564, 190] on p "Please provide an acutal Business Bank Statement for the last 3 month . i.e. Ch…" at bounding box center [491, 191] width 224 height 40
click at [546, 194] on p "Please provide an acutal Business Bank Statement for the last 3 month . i.e. Ch…" at bounding box center [491, 191] width 224 height 40
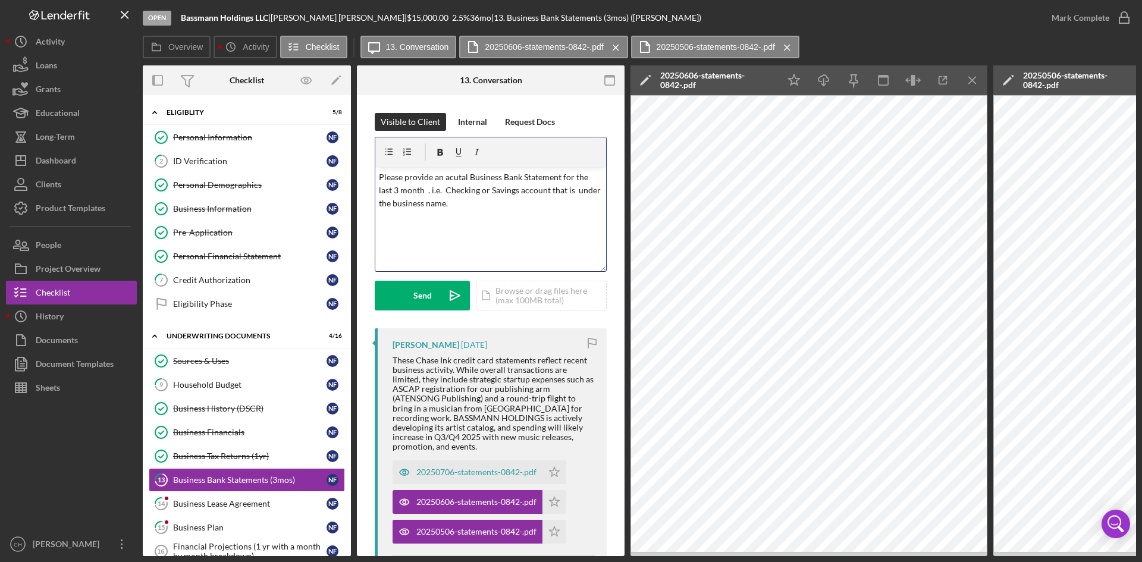
click at [458, 179] on p "Please provide an acutal Business Bank Statement for the last 3 month . i.e. Ch…" at bounding box center [491, 191] width 224 height 40
click at [454, 177] on p "Please provide an acutal Business Bank Statement for the last 3 month . i.e. Ch…" at bounding box center [491, 191] width 224 height 40
click at [503, 215] on div "v Color teal Color pink Remove color Add row above Add row below Add column bef…" at bounding box center [490, 219] width 231 height 104
click at [421, 293] on div "Send" at bounding box center [422, 296] width 18 height 30
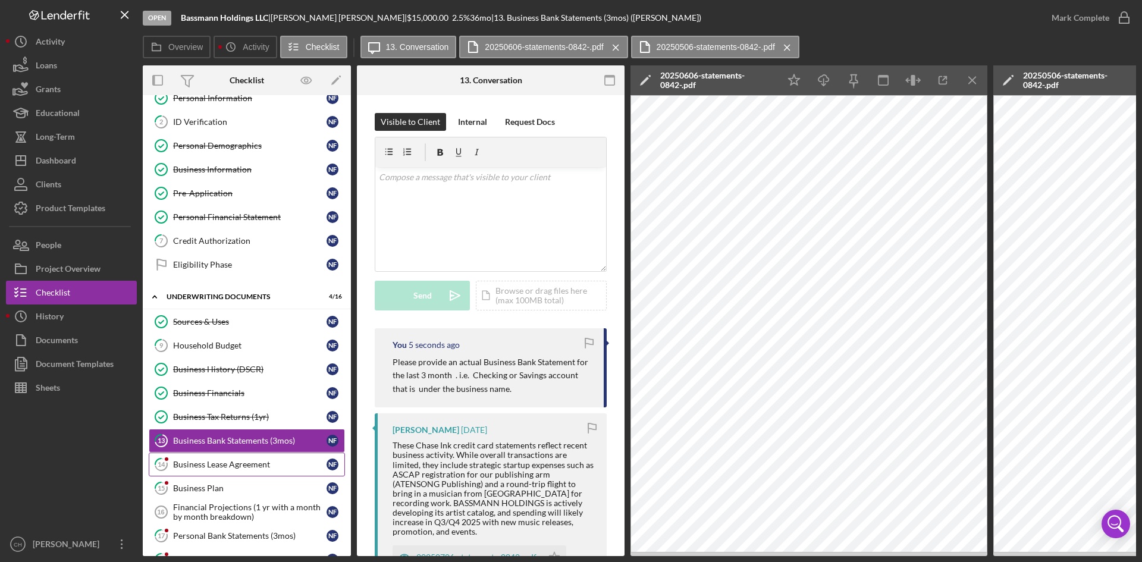
scroll to position [59, 0]
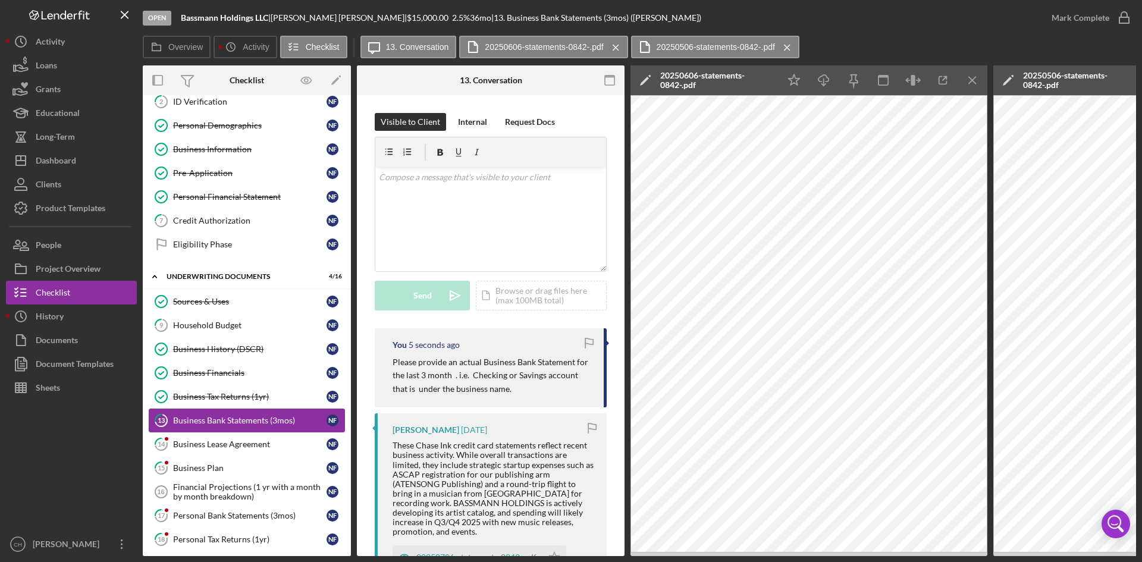
click at [245, 419] on div "Business Bank Statements (3mos)" at bounding box center [249, 421] width 153 height 10
click at [229, 433] on div "Business Lease Agreement" at bounding box center [249, 445] width 153 height 10
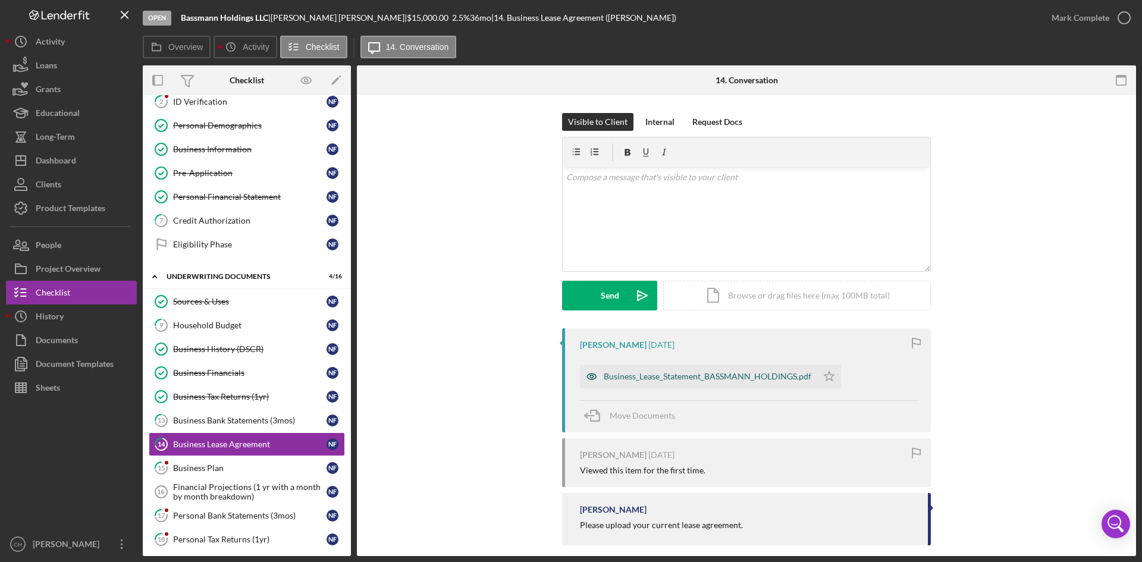
click at [646, 375] on div "Business_Lease_Statement_BASSMANN_HOLDINGS.pdf" at bounding box center [708, 377] width 208 height 10
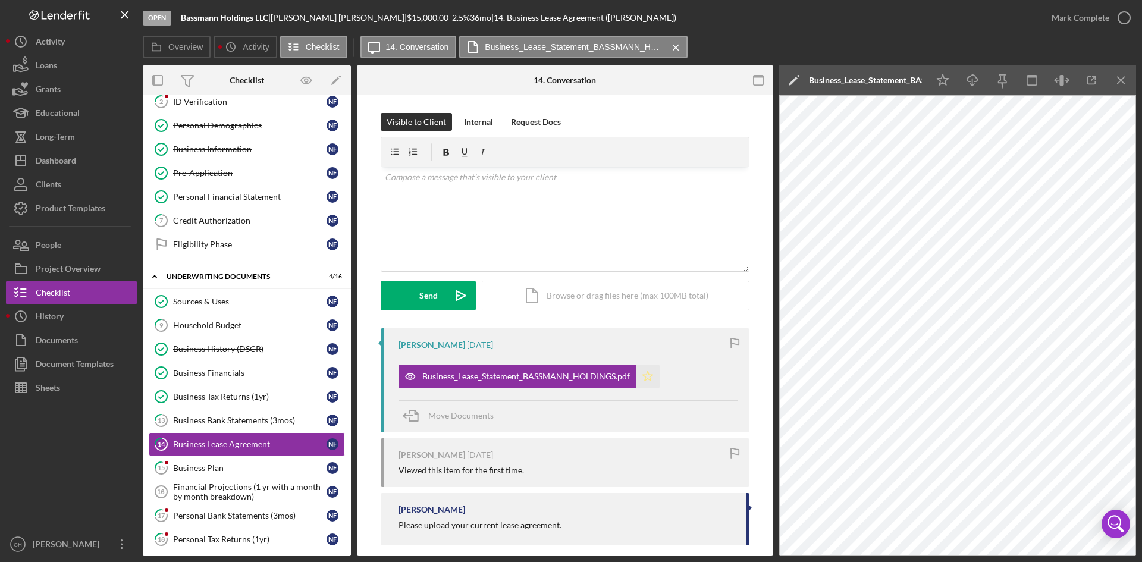
click at [655, 378] on icon "Icon/Star" at bounding box center [648, 377] width 24 height 24
click at [913, 17] on div "Mark Complete" at bounding box center [1081, 18] width 58 height 24
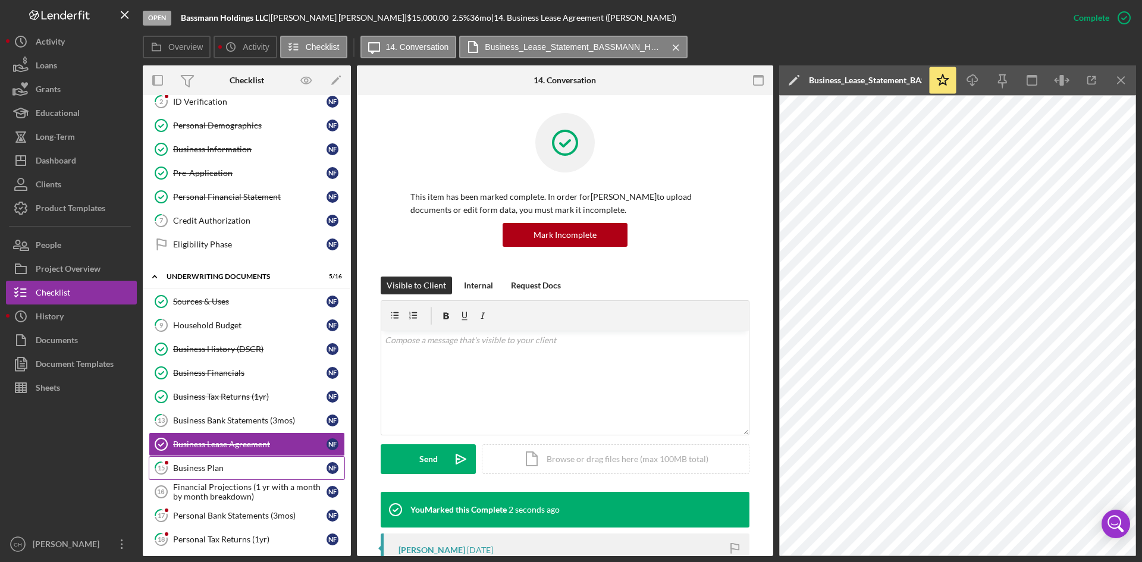
drag, startPoint x: 220, startPoint y: 468, endPoint x: 246, endPoint y: 457, distance: 28.5
click at [220, 433] on div "Business Plan" at bounding box center [249, 468] width 153 height 10
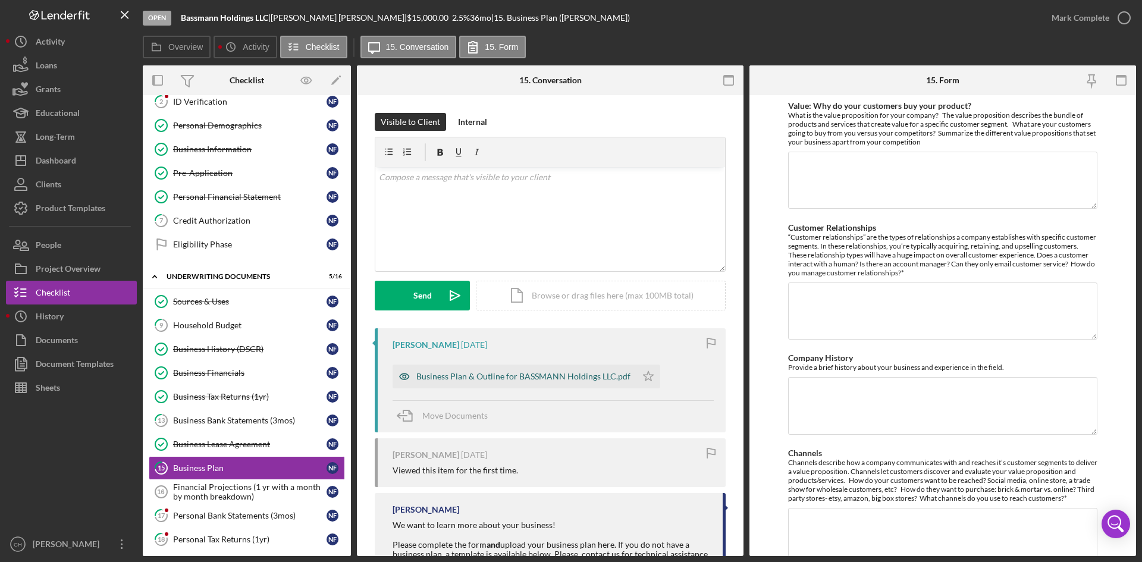
click at [545, 386] on div "Business Plan & Outline for BASSMANN Holdings LLC.pdf" at bounding box center [515, 377] width 244 height 24
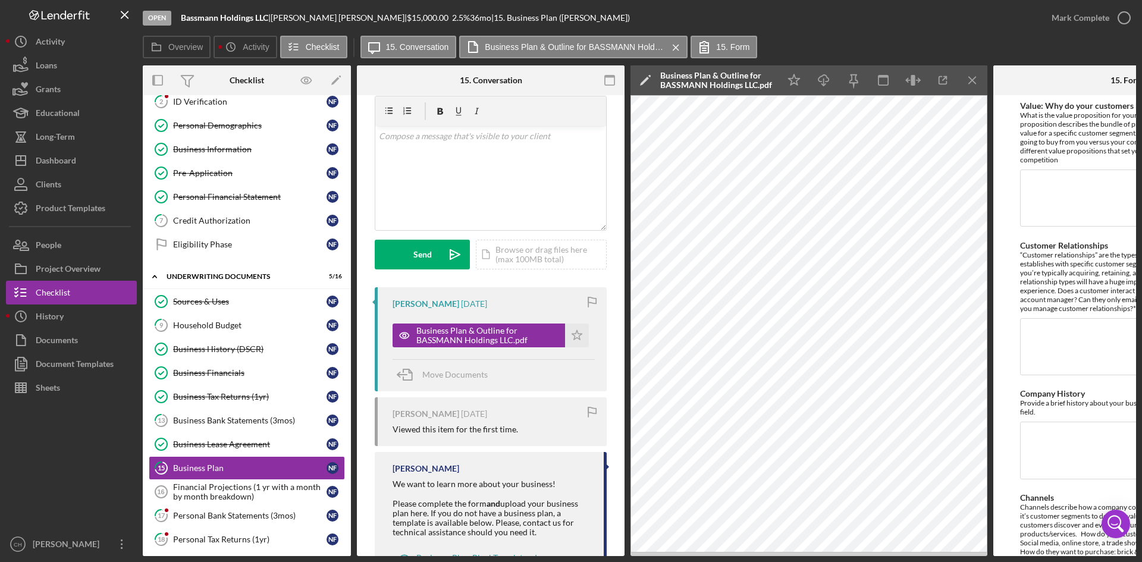
scroll to position [59, 0]
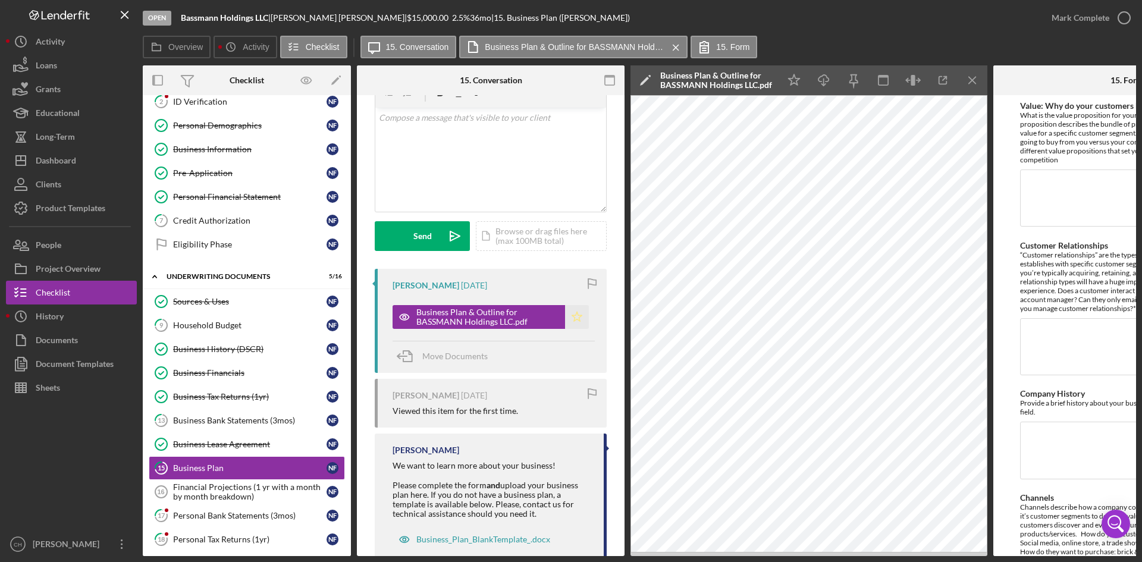
click at [572, 315] on polygon "button" at bounding box center [577, 317] width 10 height 10
click at [913, 18] on div "Mark Complete" at bounding box center [1081, 18] width 58 height 24
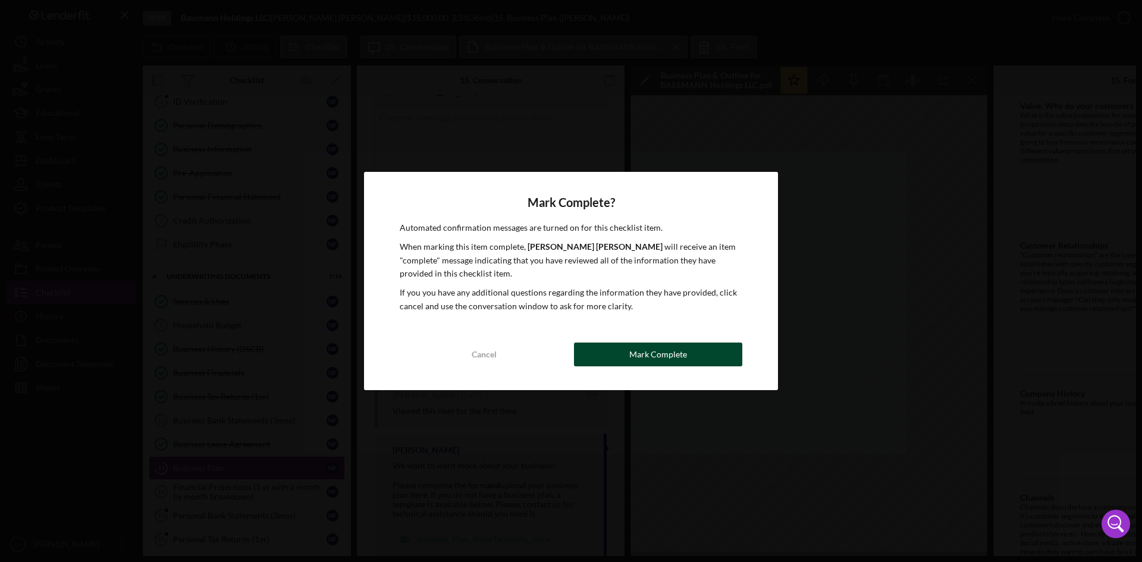
click at [621, 359] on button "Mark Complete" at bounding box center [658, 355] width 168 height 24
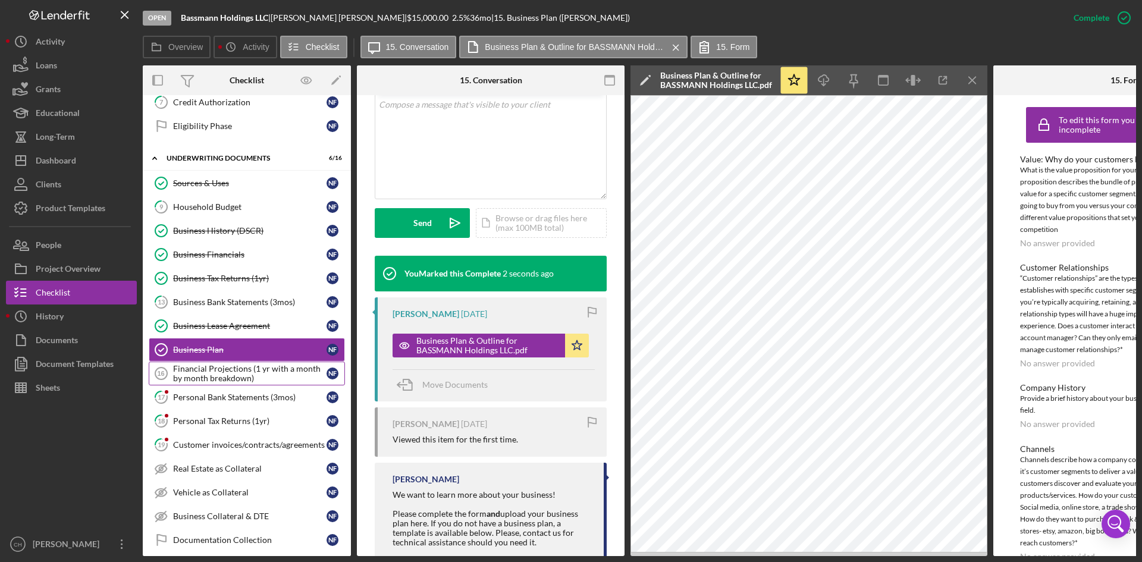
scroll to position [178, 0]
click at [229, 372] on div "Financial Projections (1 yr with a month by month breakdown)" at bounding box center [249, 373] width 153 height 19
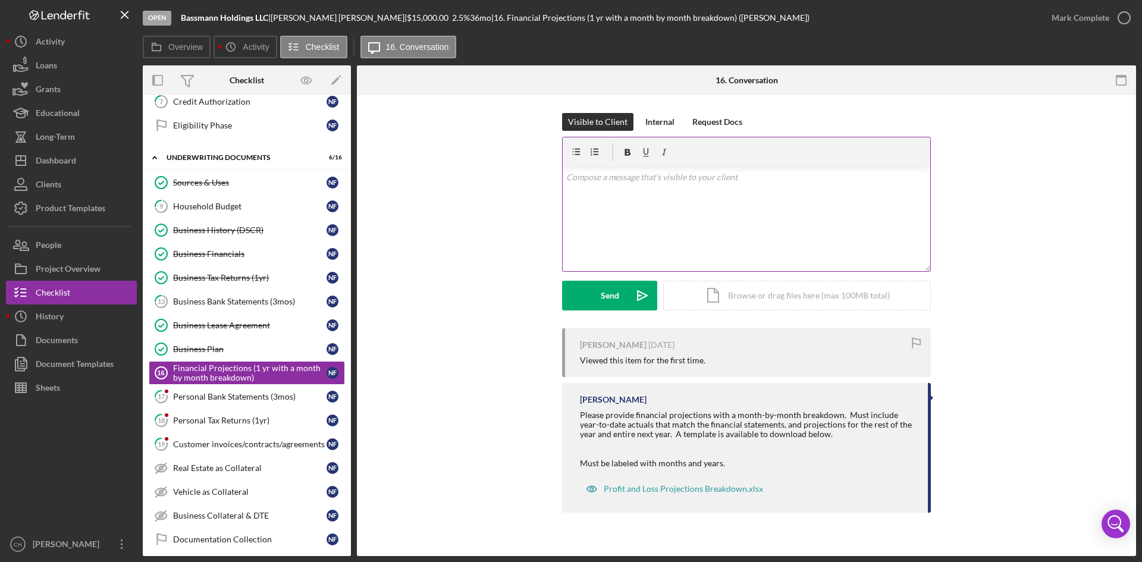
click at [632, 226] on div "v Color teal Color pink Remove color Add row above Add row below Add column bef…" at bounding box center [747, 219] width 368 height 104
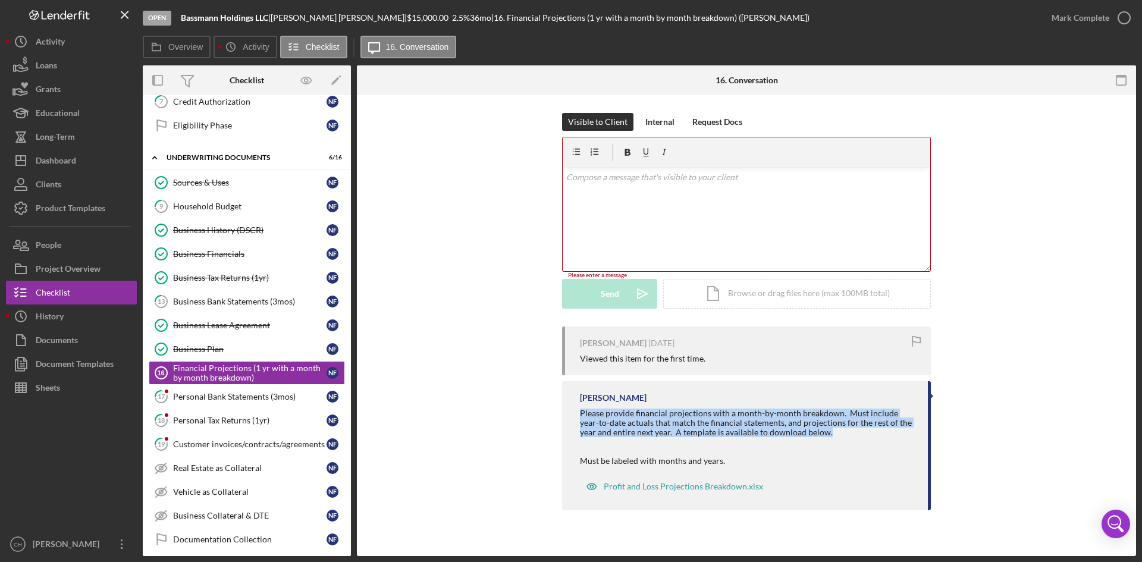
drag, startPoint x: 816, startPoint y: 433, endPoint x: 572, endPoint y: 416, distance: 244.5
click at [572, 416] on div "Charlene Helne Please provide financial projections with a month-by-month break…" at bounding box center [746, 446] width 369 height 130
copy div "Please provide financial projections with a month-by-month breakdown. Must incl…"
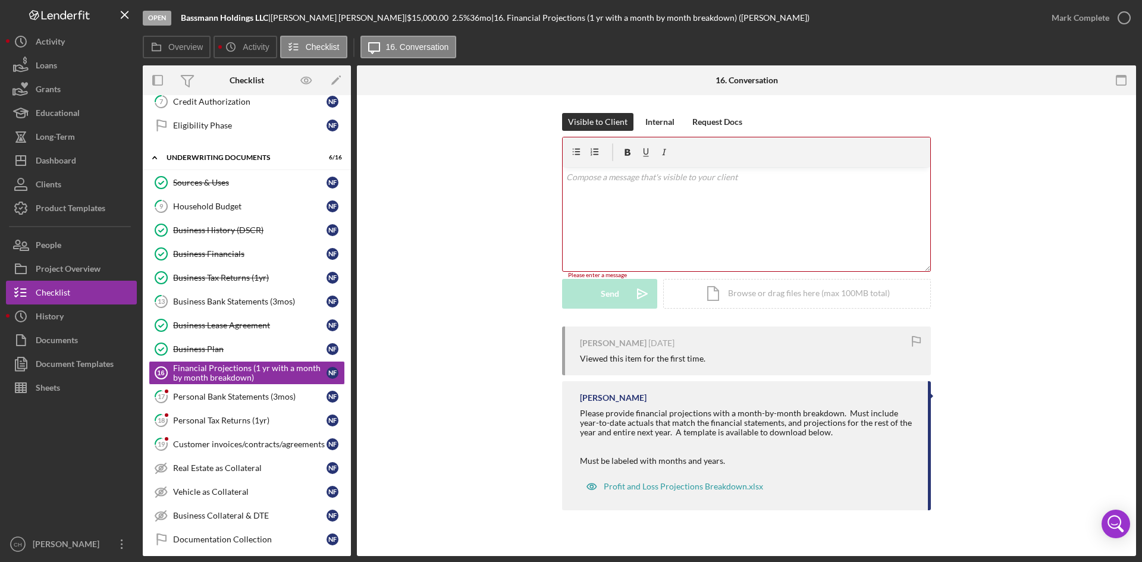
drag, startPoint x: 661, startPoint y: 178, endPoint x: 654, endPoint y: 201, distance: 24.1
click at [660, 180] on p at bounding box center [746, 177] width 361 height 13
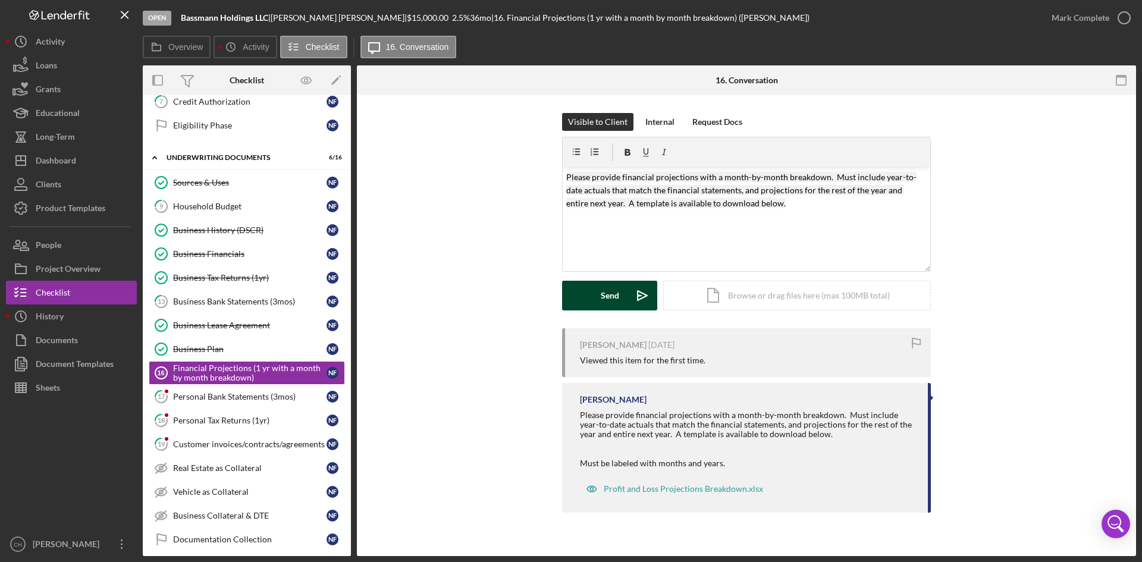
drag, startPoint x: 602, startPoint y: 290, endPoint x: 315, endPoint y: 349, distance: 293.3
click at [601, 290] on div "Send" at bounding box center [610, 296] width 18 height 30
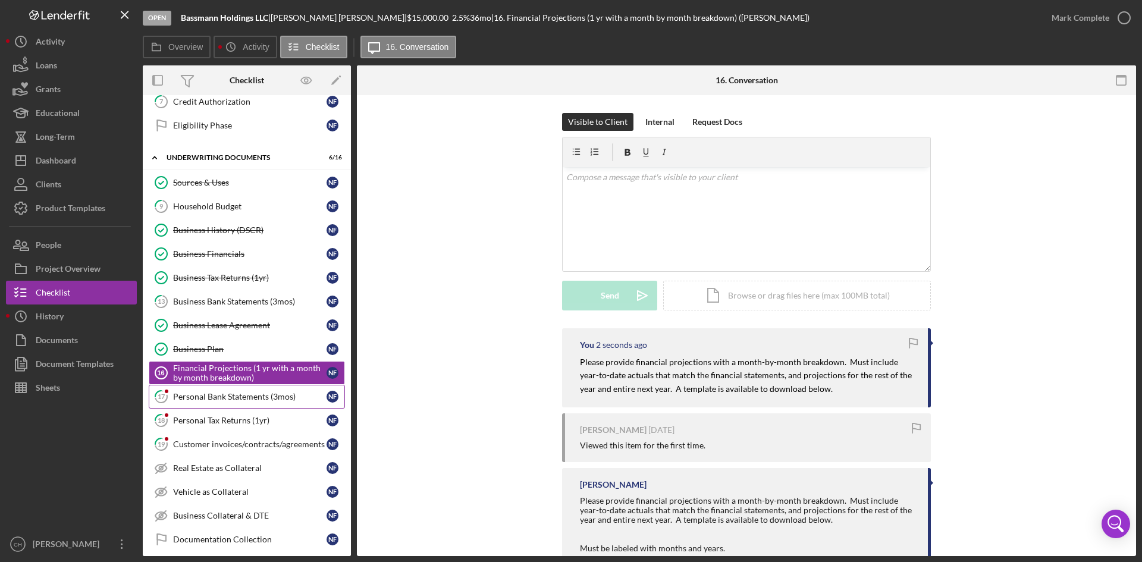
click at [203, 396] on div "Personal Bank Statements (3mos)" at bounding box center [249, 397] width 153 height 10
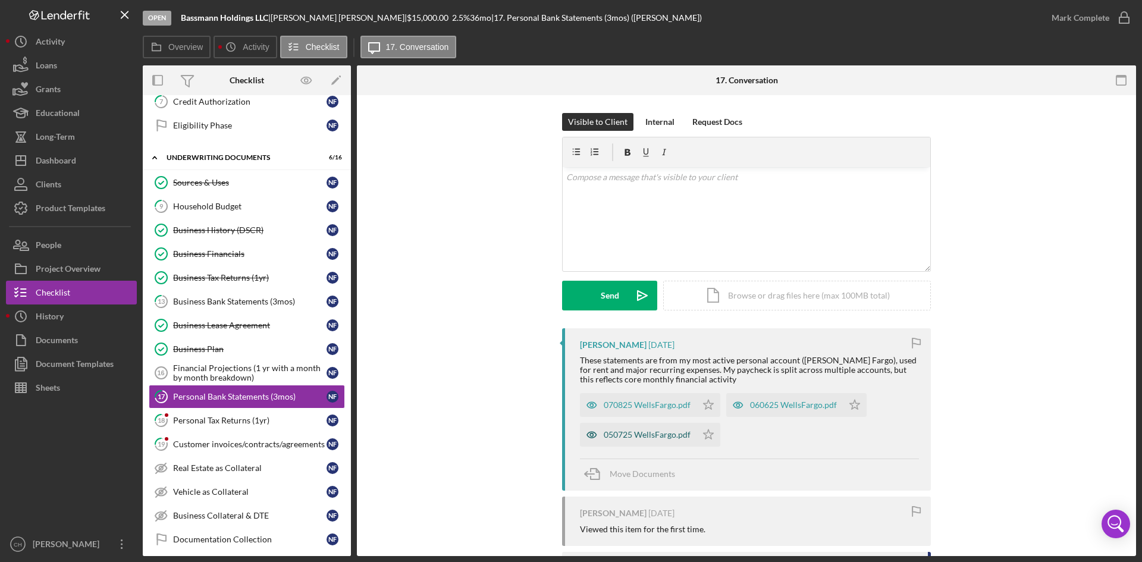
click at [651, 433] on div "050725 WellsFargo.pdf" at bounding box center [638, 435] width 117 height 24
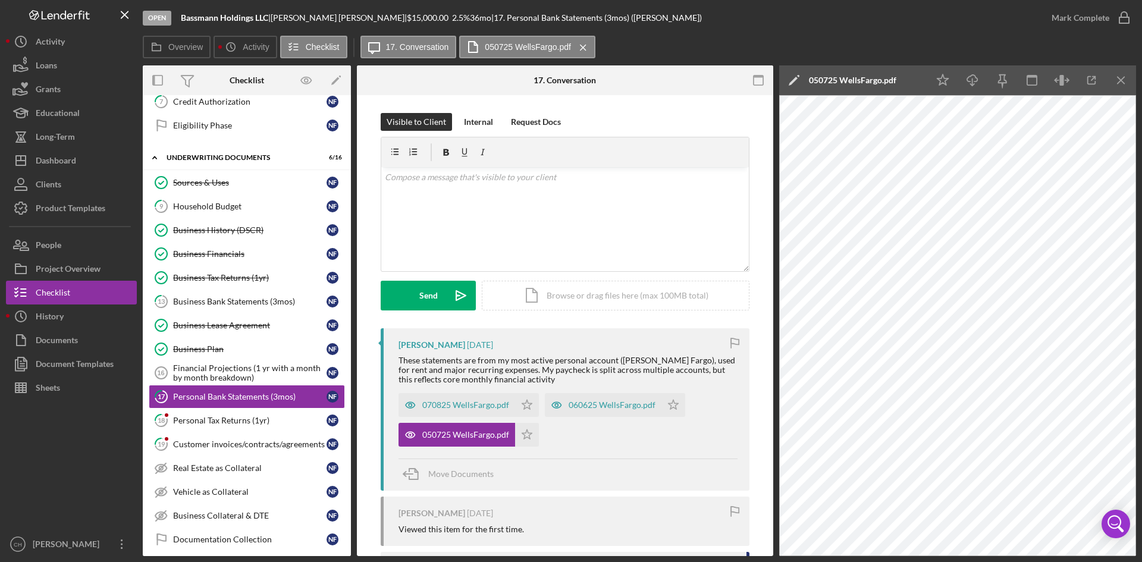
click at [794, 77] on icon "Icon/Edit" at bounding box center [794, 80] width 30 height 30
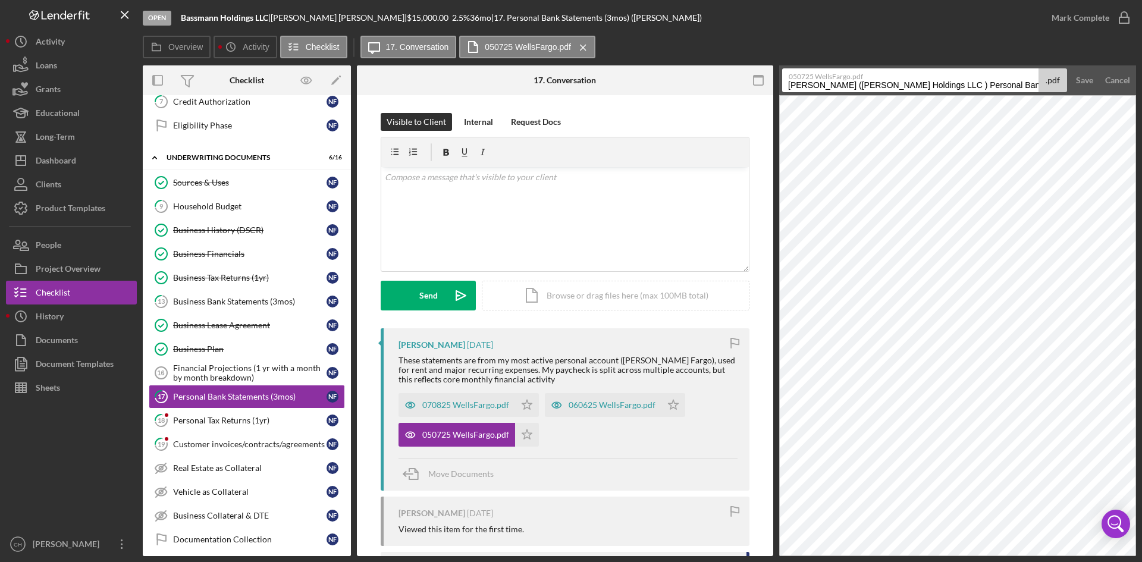
drag, startPoint x: 888, startPoint y: 84, endPoint x: 986, endPoint y: 84, distance: 98.2
click at [913, 84] on input "Ferguson-Walker, Norman (Bassmann Holdings LLC ) Personal Bank Statements (3mos…" at bounding box center [910, 80] width 256 height 24
drag, startPoint x: 990, startPoint y: 85, endPoint x: 1116, endPoint y: 85, distance: 126.1
click at [913, 85] on form "050725 WellsFargo.pdf Ferguson-Walker, Norman Personal Bank Statements (3mos) 2…" at bounding box center [957, 80] width 357 height 30
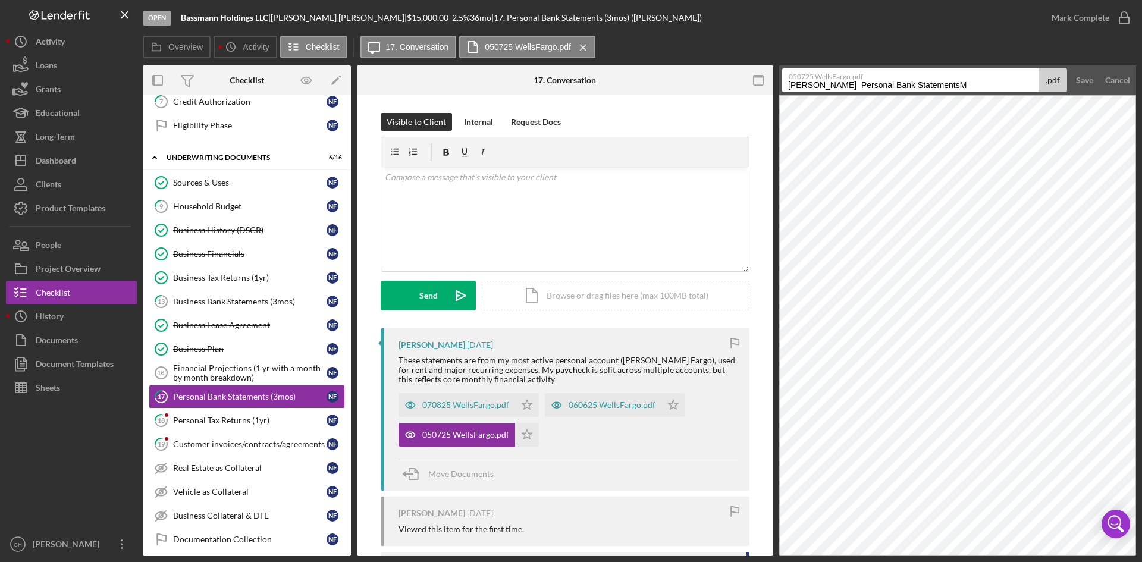
scroll to position [0, 0]
click at [913, 81] on input "Ferguson-Walker, Norman Personal Bank StatementsMAy 2025" at bounding box center [910, 80] width 256 height 24
type input "Ferguson-Walker, Norman Personal Bank Statements MAY 2025"
click at [913, 83] on div "Save" at bounding box center [1084, 80] width 17 height 24
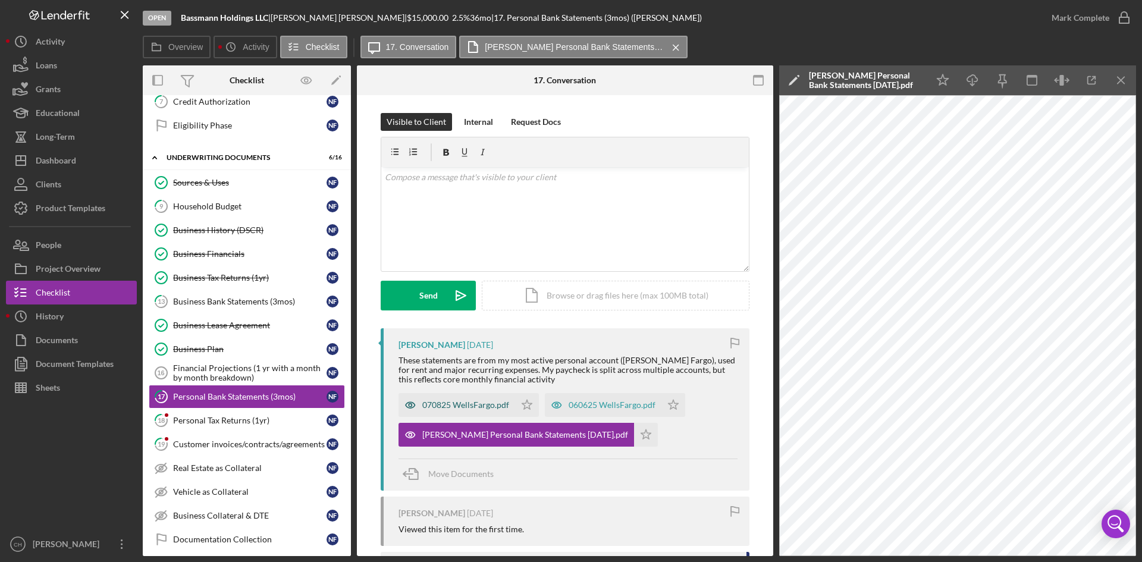
click at [446, 402] on div "070825 WellsFargo.pdf" at bounding box center [465, 405] width 87 height 10
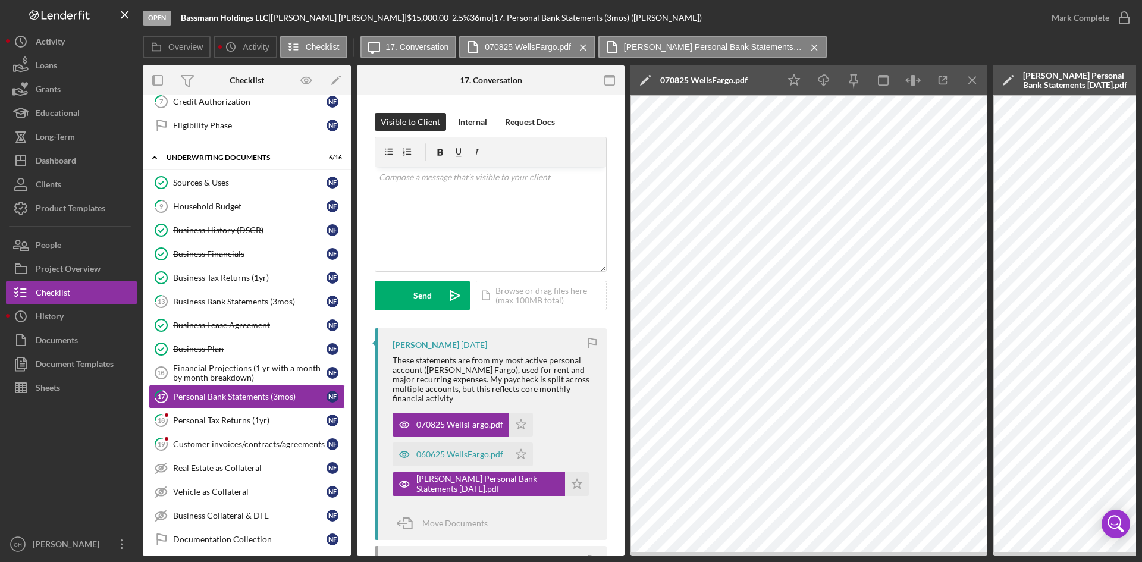
click at [649, 80] on icon "Icon/Edit" at bounding box center [646, 80] width 30 height 30
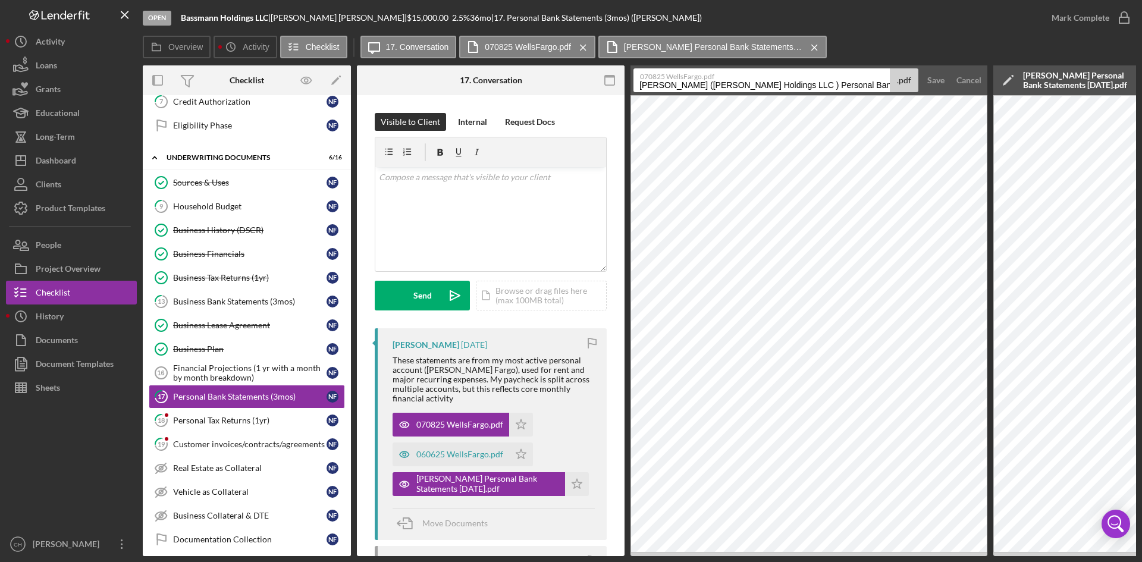
drag, startPoint x: 738, startPoint y: 89, endPoint x: 838, endPoint y: 89, distance: 100.0
click at [838, 89] on input "Ferguson-Walker, Norman (Bassmann Holdings LLC ) Personal Bank Statements (3mos…" at bounding box center [762, 80] width 256 height 24
drag, startPoint x: 841, startPoint y: 89, endPoint x: 1005, endPoint y: 80, distance: 165.0
click at [913, 79] on div "Overview Internal Workflow Stage Open Icon/Dropdown Arrow Archive (can unarchiv…" at bounding box center [640, 310] width 994 height 491
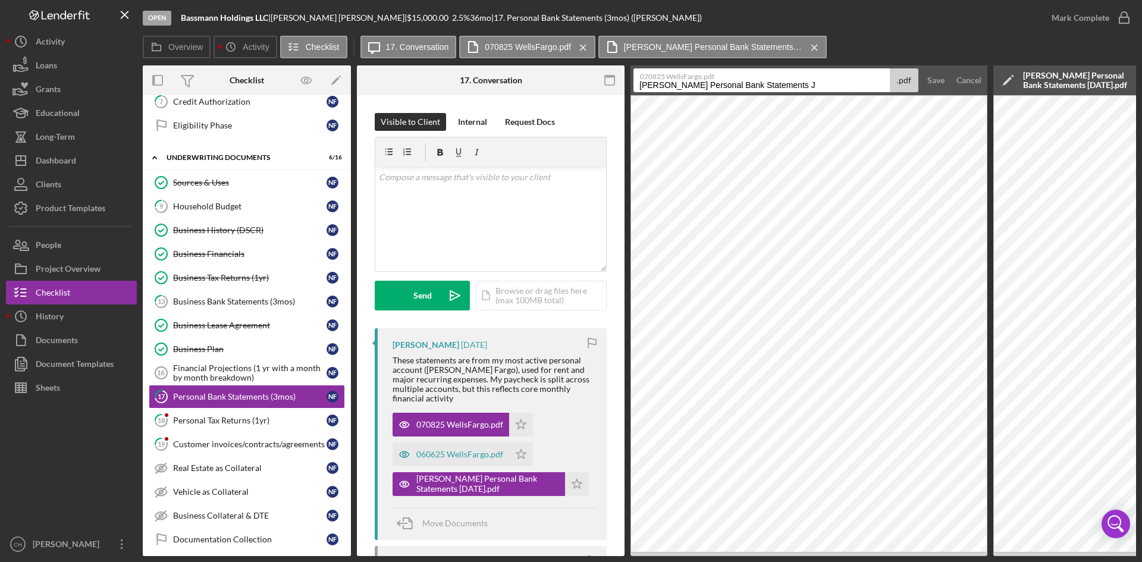
scroll to position [0, 0]
type input "Ferguson-Walker, Norman Personal Bank Statements July 2025"
click at [913, 69] on button "Save" at bounding box center [936, 80] width 29 height 24
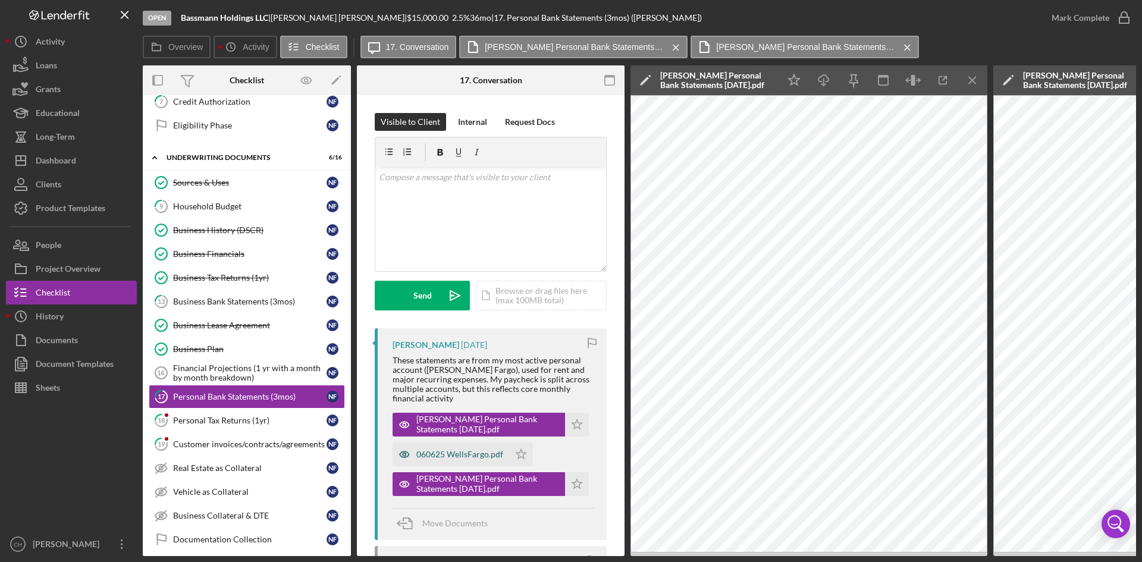
click at [438, 433] on div "060625 WellsFargo.pdf" at bounding box center [459, 455] width 87 height 10
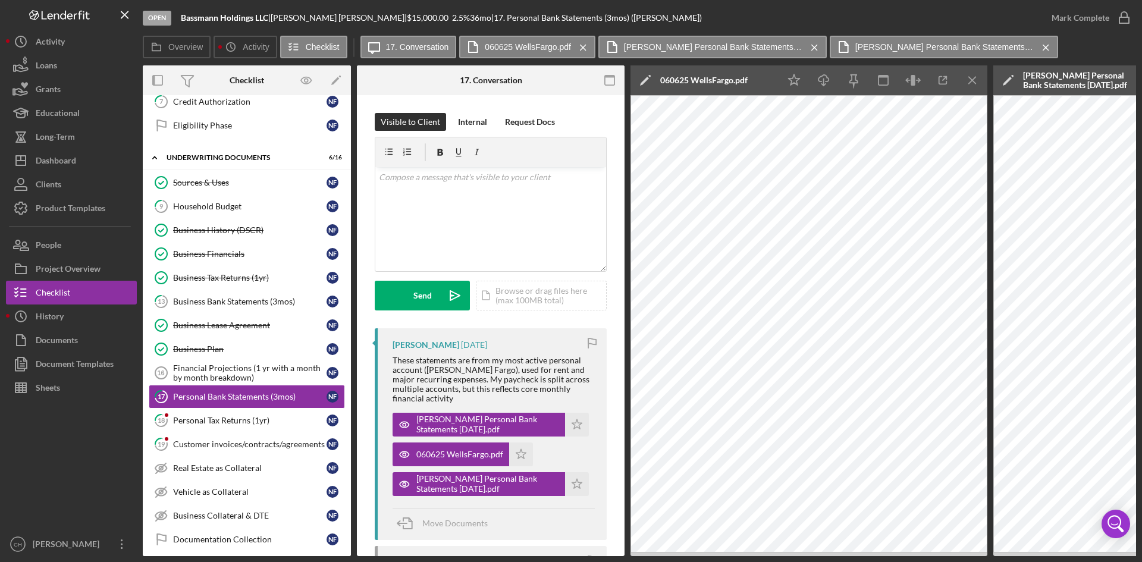
click at [644, 83] on polygon at bounding box center [644, 81] width 9 height 9
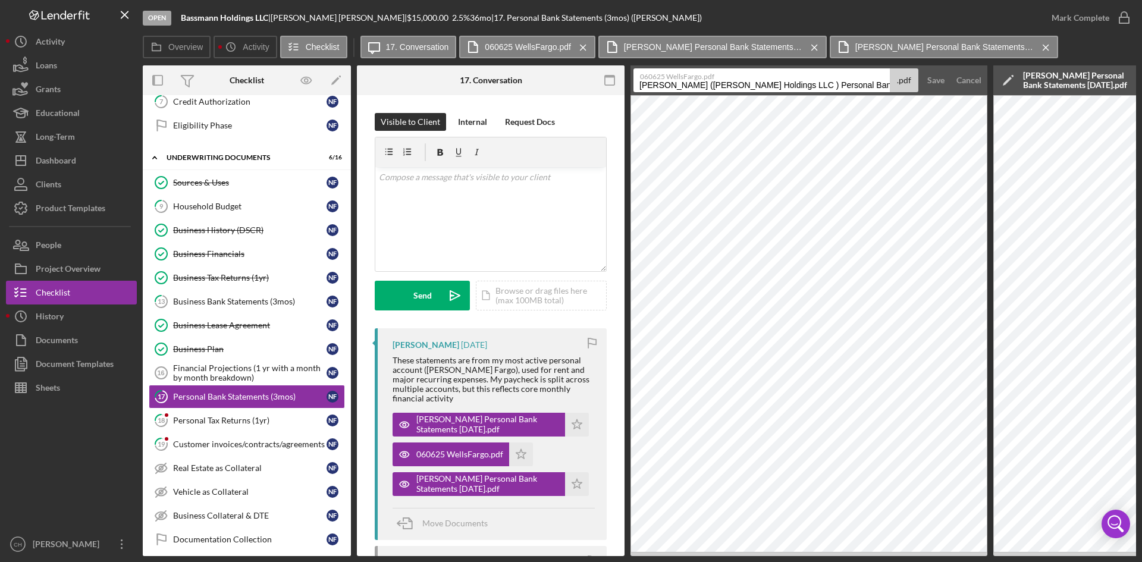
drag, startPoint x: 737, startPoint y: 83, endPoint x: 834, endPoint y: 87, distance: 97.0
click at [837, 83] on input "Ferguson-Walker, Norman (Bassmann Holdings LLC ) Personal Bank Statements (3mos…" at bounding box center [762, 80] width 256 height 24
drag, startPoint x: 843, startPoint y: 87, endPoint x: 973, endPoint y: 87, distance: 130.3
click at [913, 87] on form "060625 WellsFargo.pdf Ferguson-Walker, Norman Personal Bank Statements (3mos) 2…" at bounding box center [809, 80] width 357 height 30
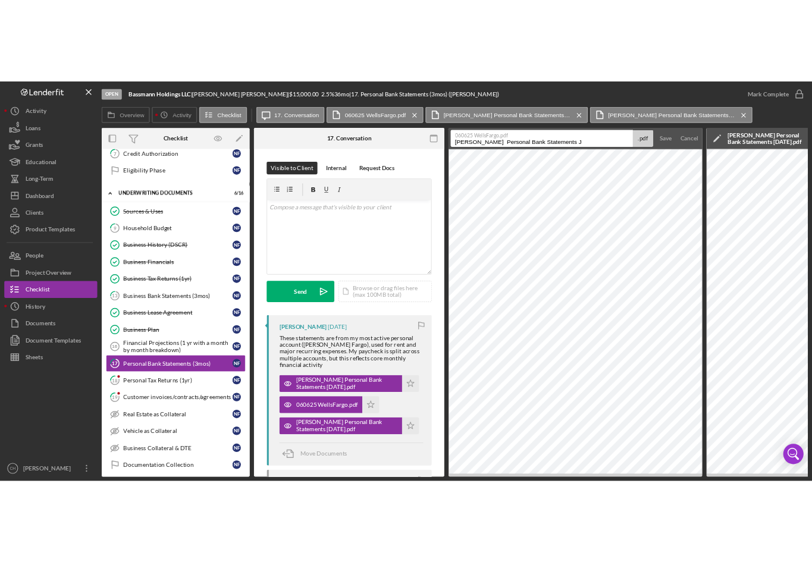
scroll to position [0, 0]
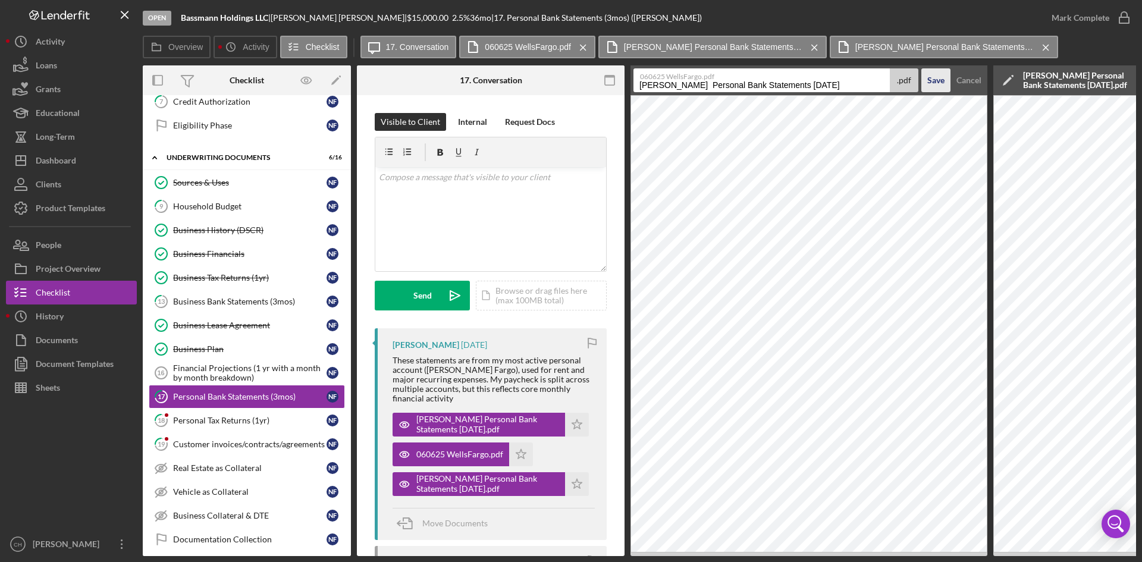
type input "Ferguson-Walker, Norman Personal Bank Statements June 2025"
drag, startPoint x: 939, startPoint y: 77, endPoint x: 938, endPoint y: 92, distance: 15.0
click at [913, 78] on div "Save" at bounding box center [936, 80] width 17 height 24
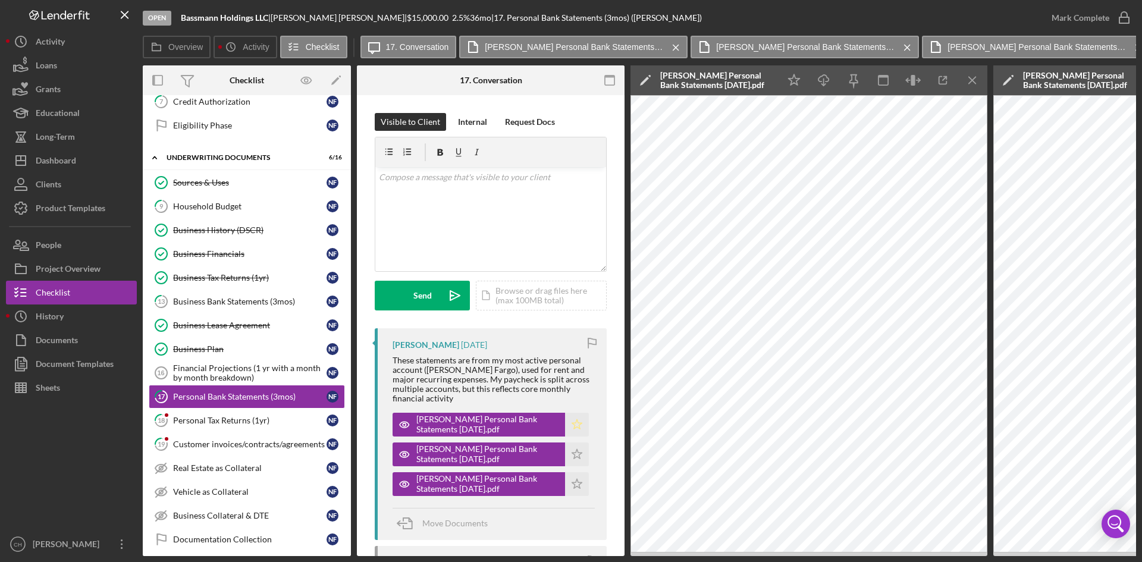
click at [568, 417] on icon "Icon/Star" at bounding box center [577, 425] width 24 height 24
click at [568, 433] on icon "Icon/Star" at bounding box center [577, 455] width 24 height 24
click at [571, 433] on icon "Icon/Star" at bounding box center [577, 484] width 24 height 24
drag, startPoint x: 1077, startPoint y: 7, endPoint x: 1079, endPoint y: 18, distance: 12.0
click at [913, 8] on div "Mark Complete" at bounding box center [1081, 18] width 58 height 24
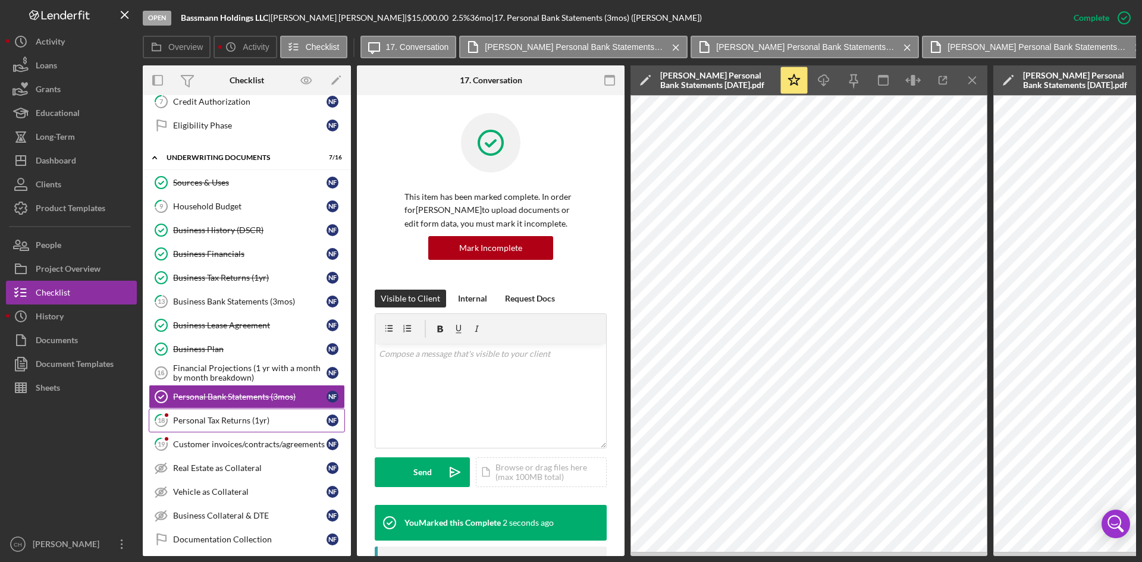
click at [199, 414] on link "18 Personal Tax Returns (1yr) N F" at bounding box center [247, 421] width 196 height 24
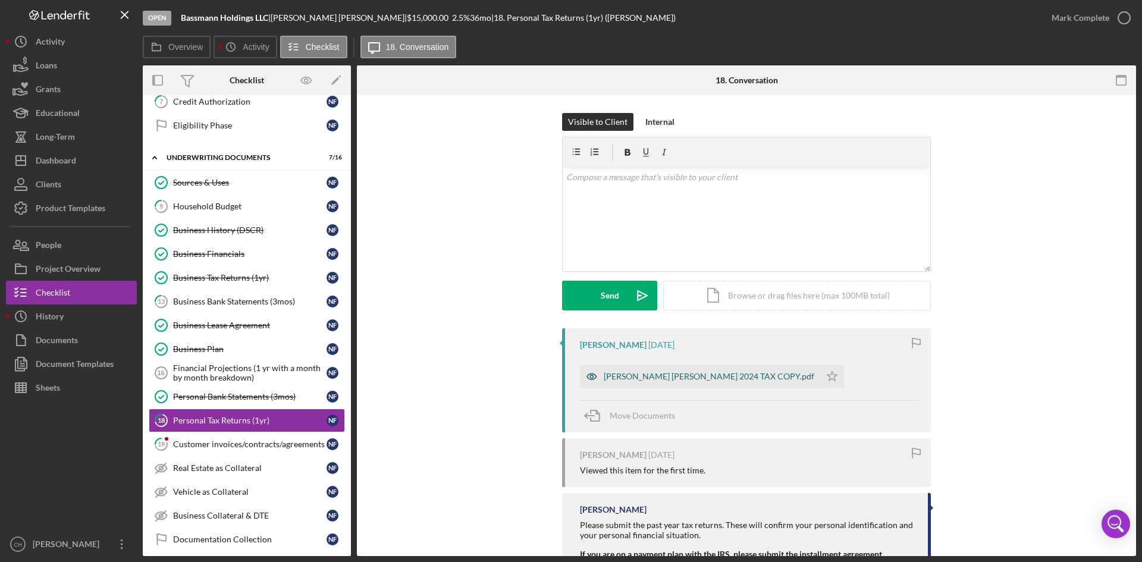
click at [638, 375] on div "NORMAN FERGUSON WALKER 2024 TAX COPY.pdf" at bounding box center [709, 377] width 211 height 10
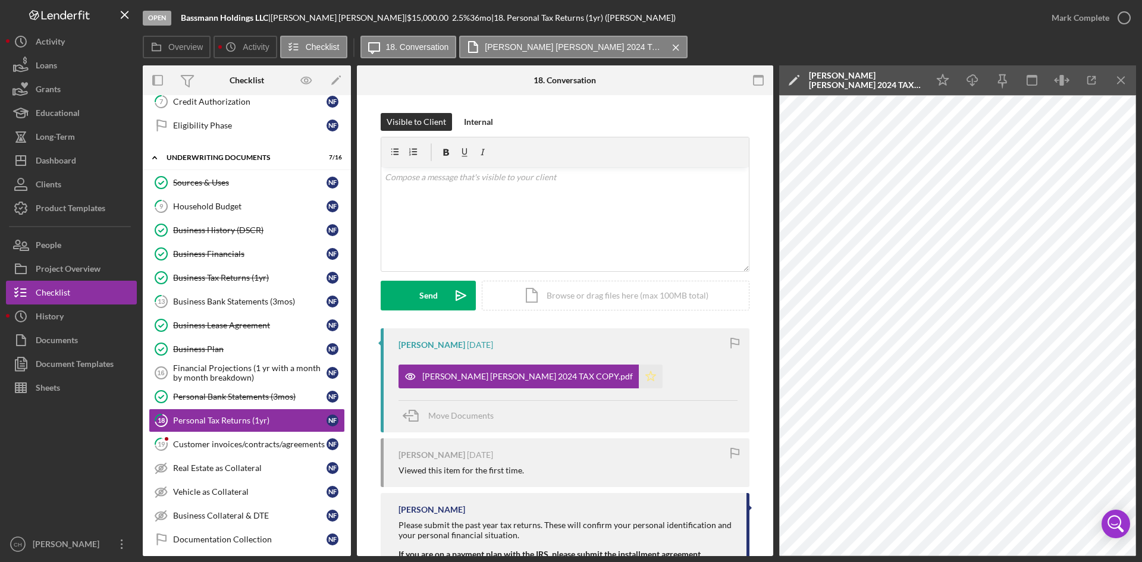
click at [639, 376] on icon "Icon/Star" at bounding box center [651, 377] width 24 height 24
click at [913, 17] on div "Mark Complete" at bounding box center [1081, 18] width 58 height 24
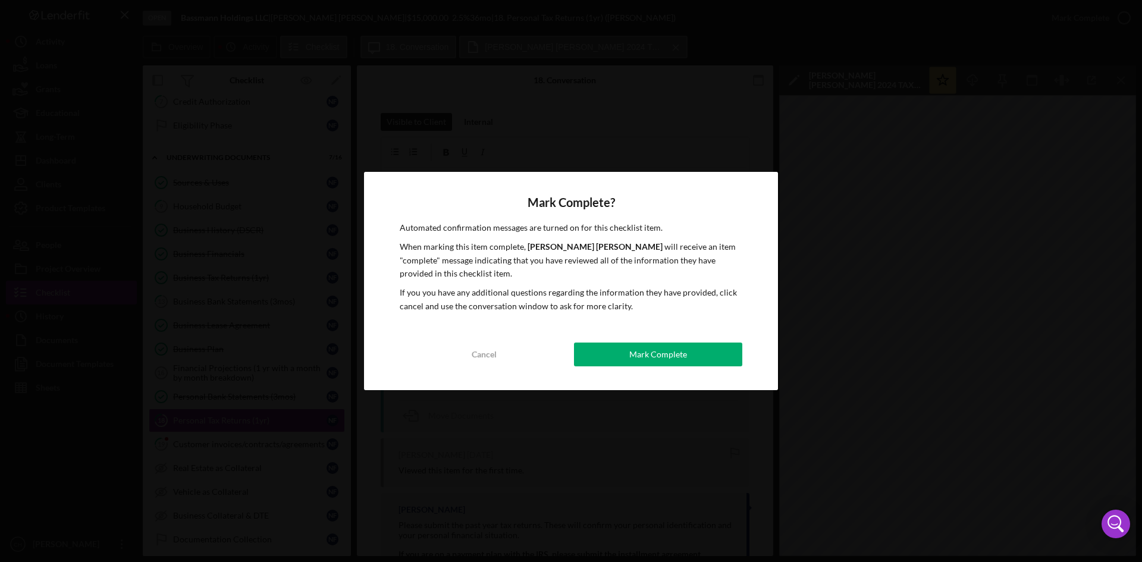
click at [666, 352] on div "Mark Complete" at bounding box center [658, 355] width 58 height 24
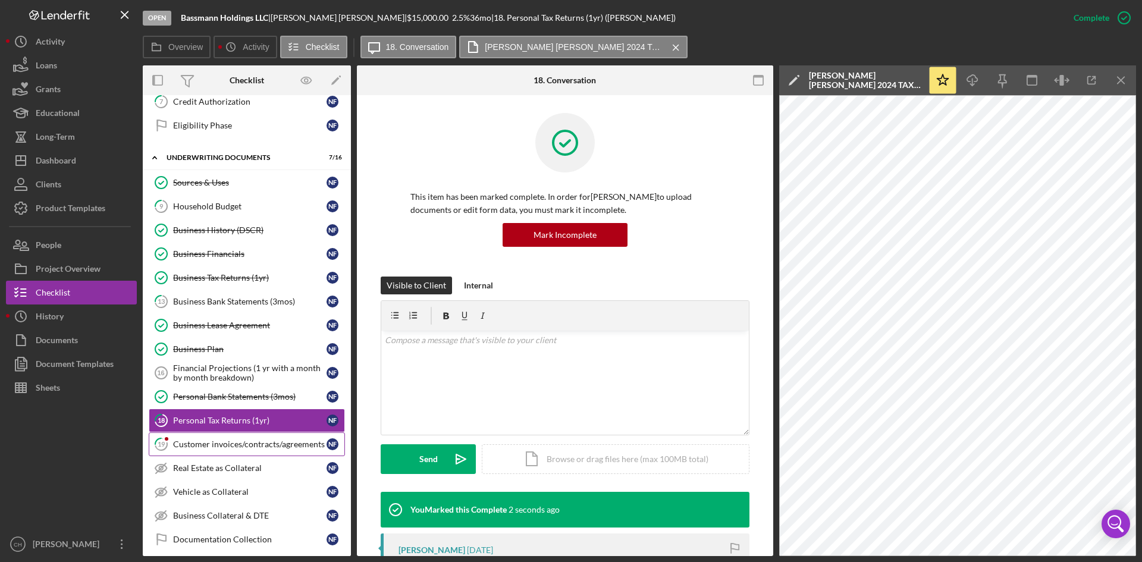
click at [206, 433] on div "Customer invoices/contracts/agreements" at bounding box center [249, 445] width 153 height 10
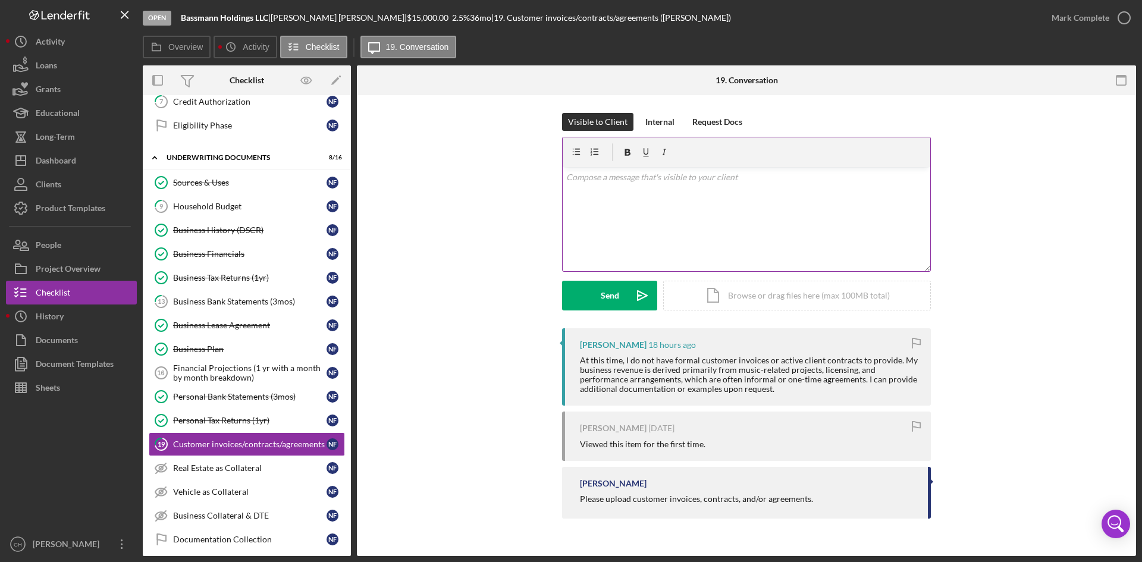
drag, startPoint x: 615, startPoint y: 216, endPoint x: 616, endPoint y: 224, distance: 7.8
click at [615, 215] on div "v Color teal Color pink Remove color Add row above Add row below Add column bef…" at bounding box center [747, 219] width 368 height 104
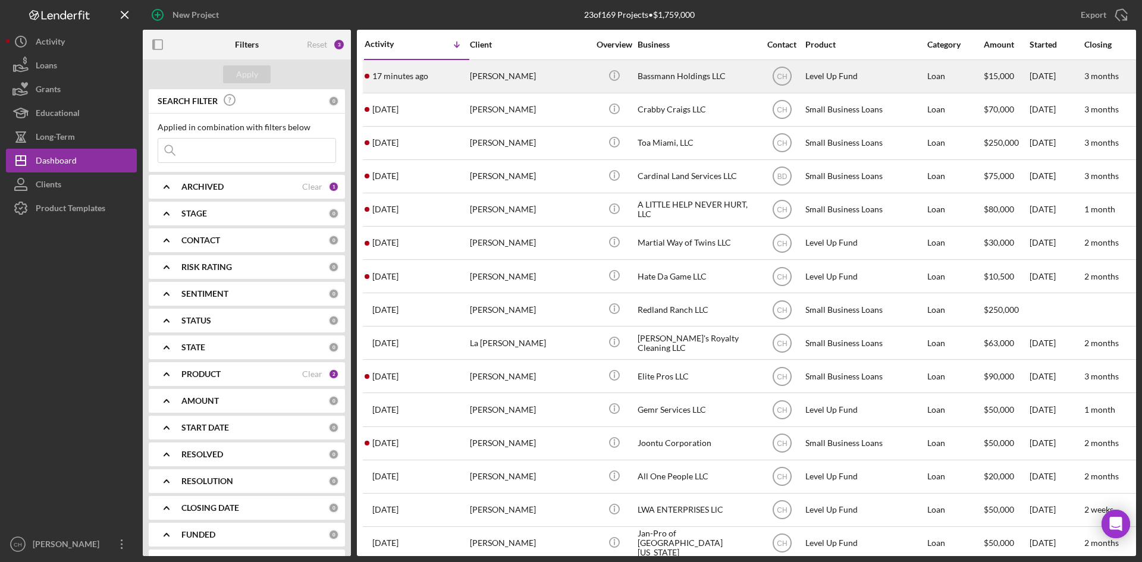
click at [442, 76] on div "17 minutes ago [PERSON_NAME]" at bounding box center [417, 77] width 104 height 32
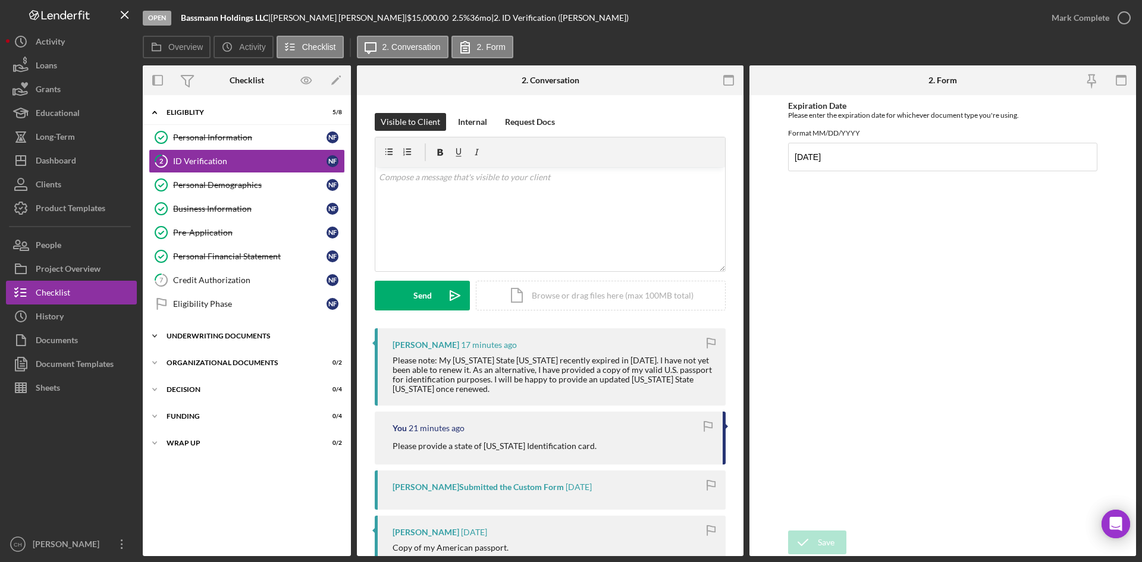
click at [231, 331] on div "Icon/Expander Underwriting Documents 8 / 16" at bounding box center [247, 336] width 208 height 24
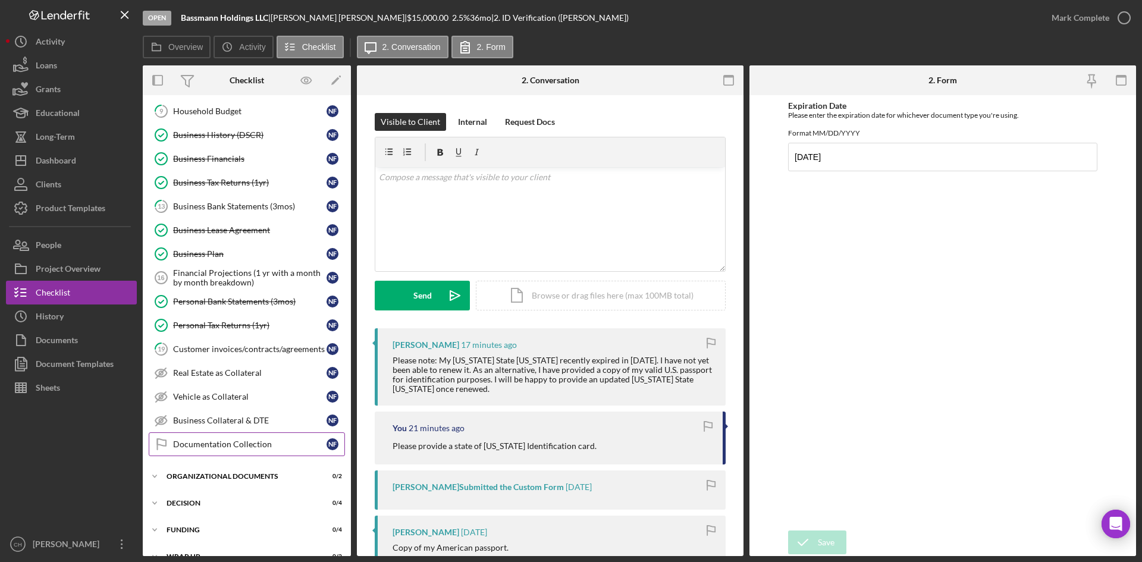
scroll to position [293, 0]
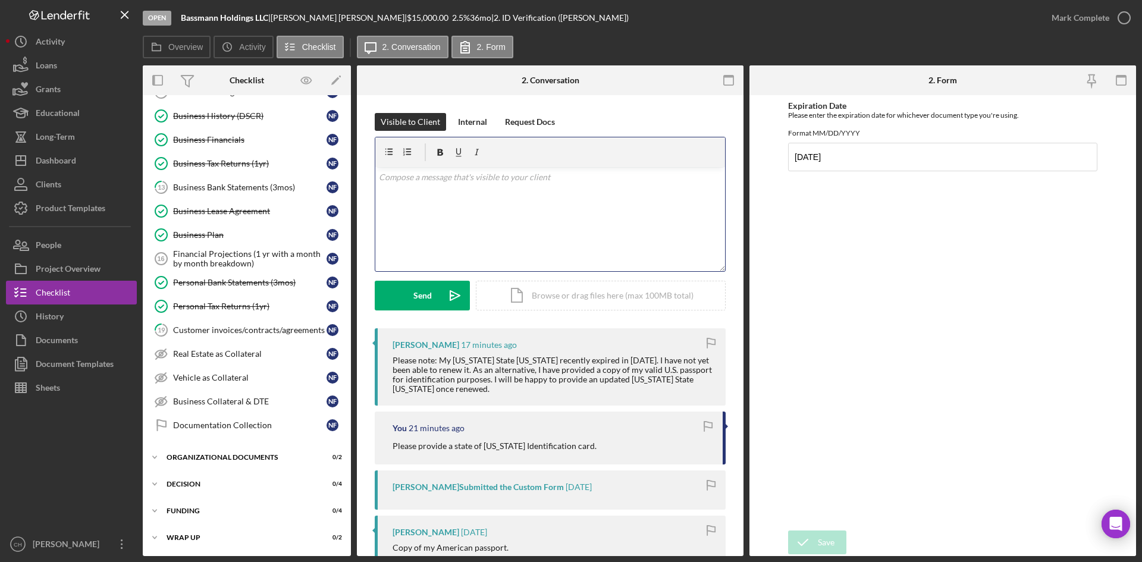
click at [431, 205] on div "v Color teal Color pink Remove color Add row above Add row below Add column bef…" at bounding box center [550, 219] width 350 height 104
click at [425, 190] on p "Please proivifde the invaild Florida Driver Licensw3e. When is your appointment…" at bounding box center [550, 200] width 343 height 27
drag, startPoint x: 425, startPoint y: 191, endPoint x: 390, endPoint y: 211, distance: 40.2
click at [390, 211] on p "Please proivifde the invaild Florida Driver Licensw3e. When is your appointment…" at bounding box center [550, 200] width 343 height 27
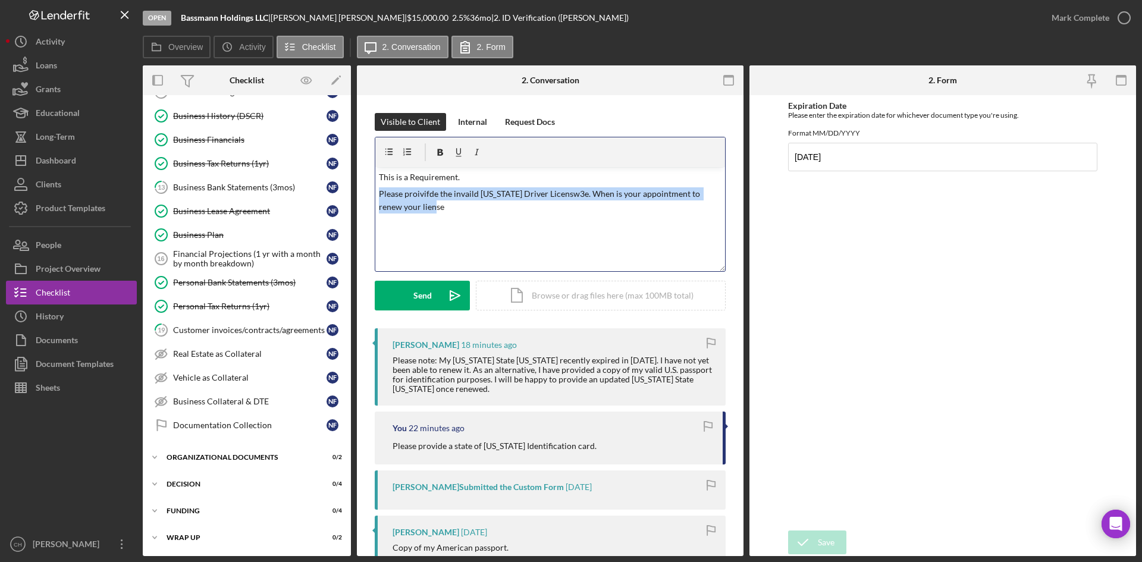
drag, startPoint x: 432, startPoint y: 209, endPoint x: 364, endPoint y: 190, distance: 70.9
click at [364, 190] on div "Visible to Client Internal Request Docs v Color teal Color pink Remove color Ad…" at bounding box center [550, 473] width 387 height 757
copy p "Please proivifde the invaild Florida Driver Licensw3e. When is your appointment…"
click at [436, 214] on div "v Color teal Color pink Remove color Add row above Add row below Add column bef…" at bounding box center [550, 219] width 350 height 104
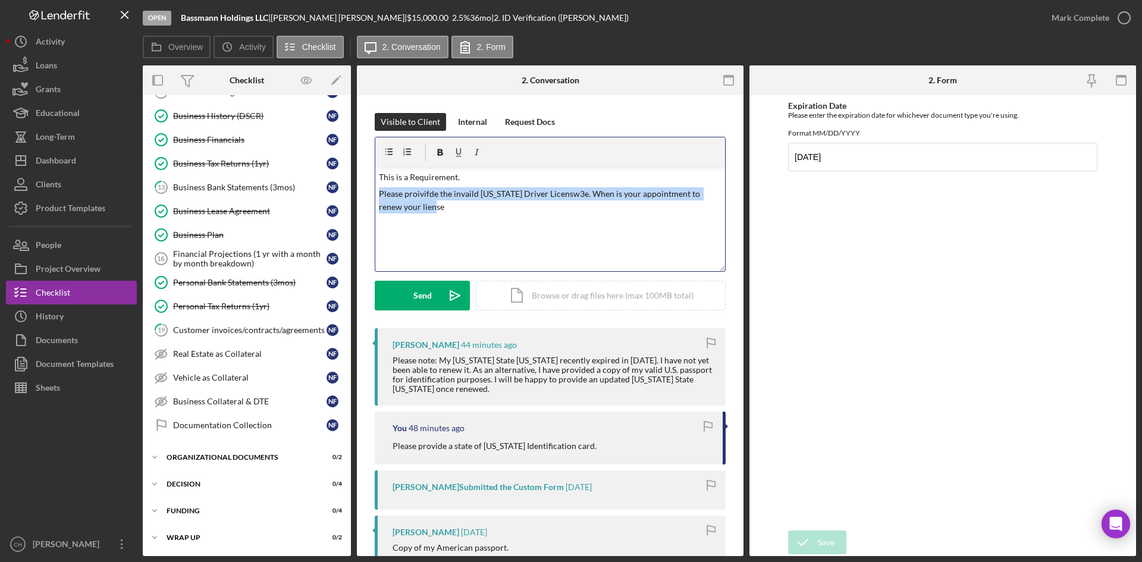
click at [421, 205] on p "Please proivifde the invaild Florida Driver Licensw3e. When is your appointment…" at bounding box center [550, 200] width 343 height 27
drag, startPoint x: 425, startPoint y: 209, endPoint x: 374, endPoint y: 197, distance: 52.1
click at [374, 197] on div "Visible to Client Internal Request Docs v Color teal Color pink Remove color Ad…" at bounding box center [550, 473] width 387 height 757
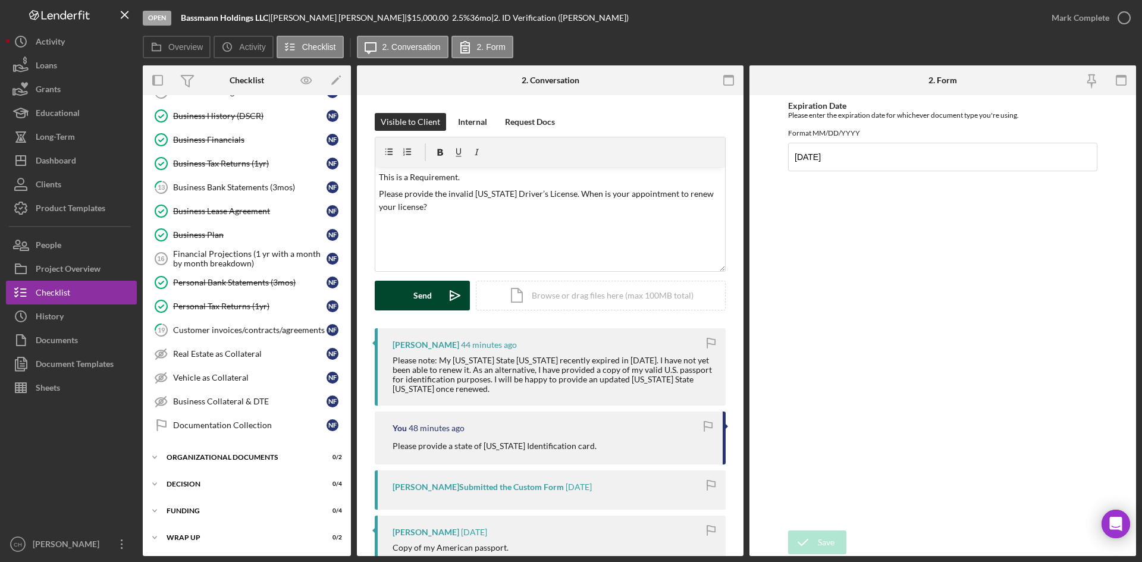
click at [409, 295] on button "Send Icon/icon-invite-send" at bounding box center [422, 296] width 95 height 30
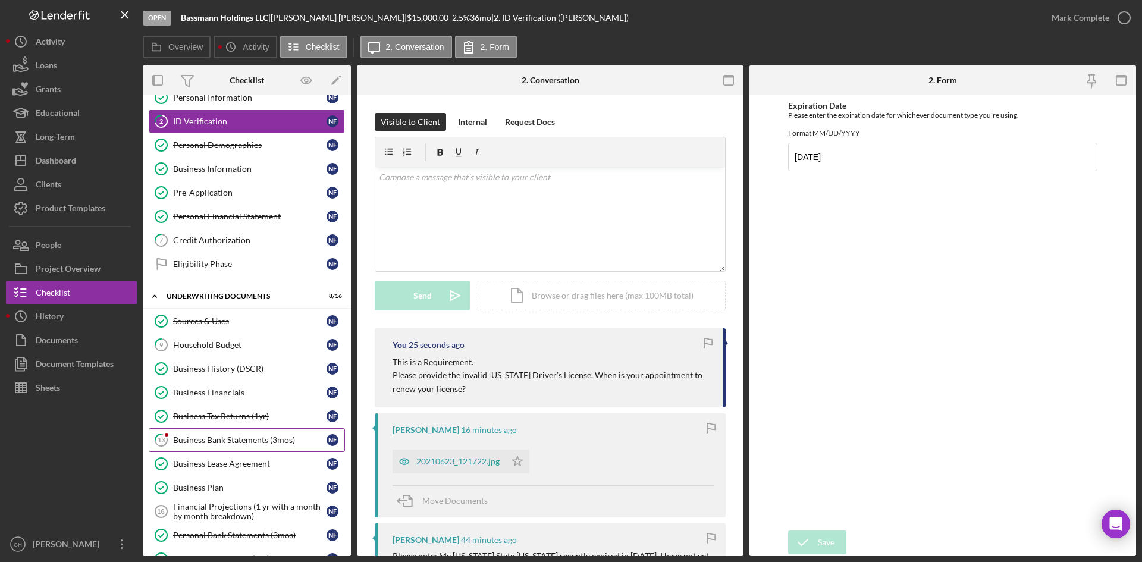
scroll to position [0, 0]
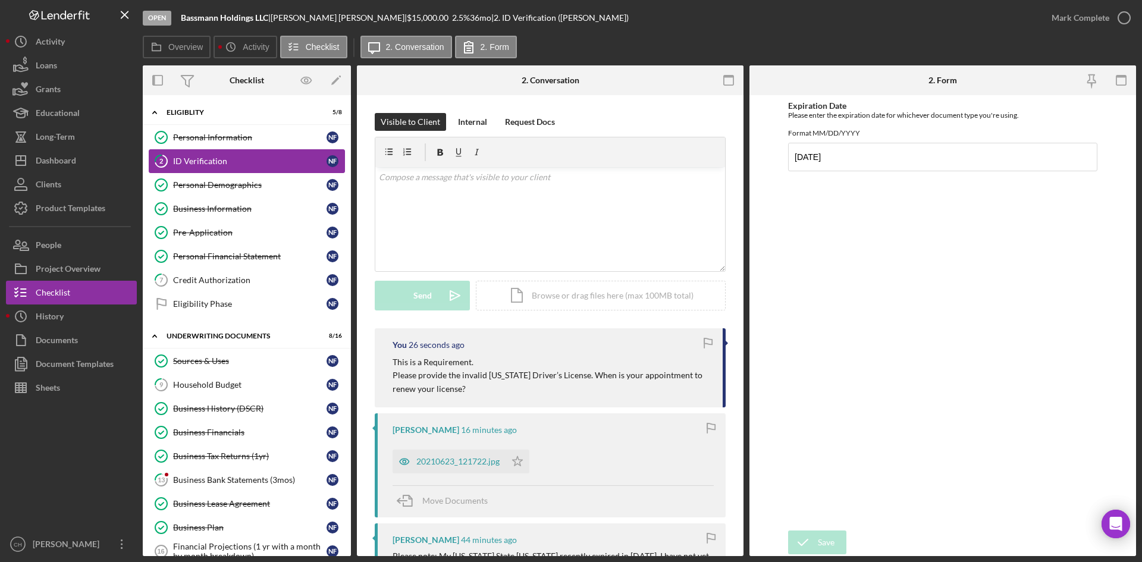
click at [231, 165] on div "ID Verification" at bounding box center [249, 161] width 153 height 10
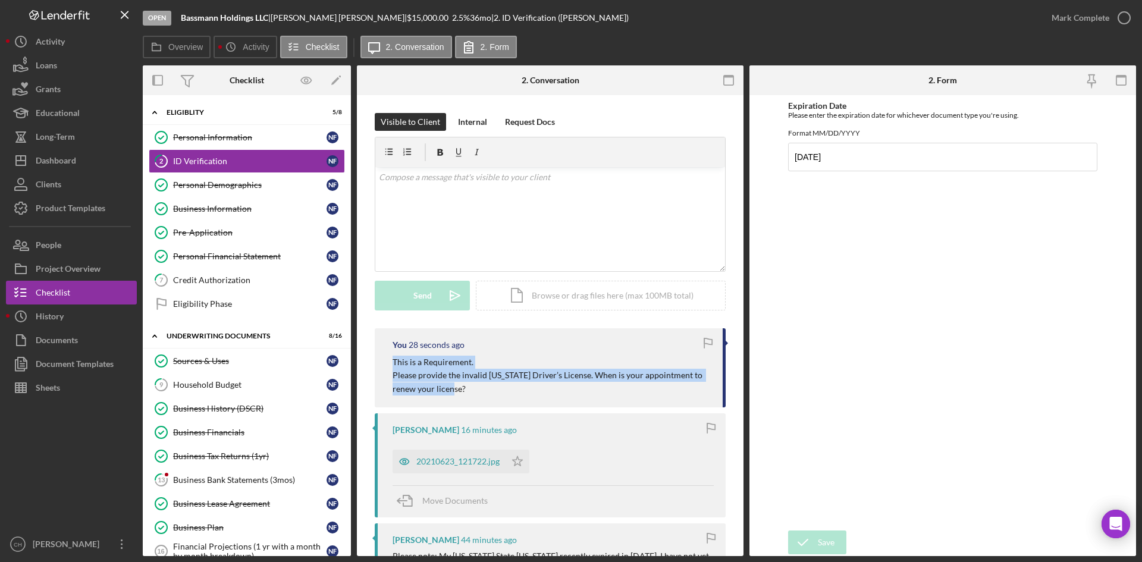
drag, startPoint x: 462, startPoint y: 391, endPoint x: 364, endPoint y: 361, distance: 102.9
click at [364, 361] on div "Visible to Client Internal Request Docs v Color teal Color pink Remove color Ad…" at bounding box center [550, 571] width 387 height 953
copy div "This is a Requirement. Please provide the invalid Florida Driver’s License. Whe…"
click at [228, 279] on div "Credit Authorization" at bounding box center [249, 280] width 153 height 10
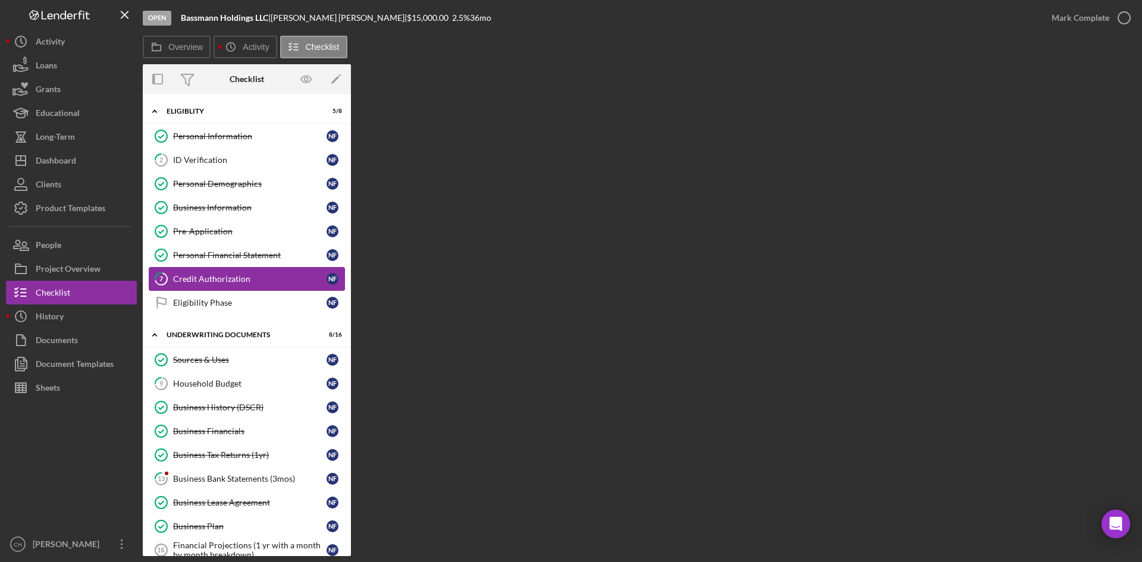
click at [237, 280] on div "Credit Authorization" at bounding box center [249, 279] width 153 height 10
click at [223, 303] on div "Eligibility Phase" at bounding box center [249, 303] width 153 height 10
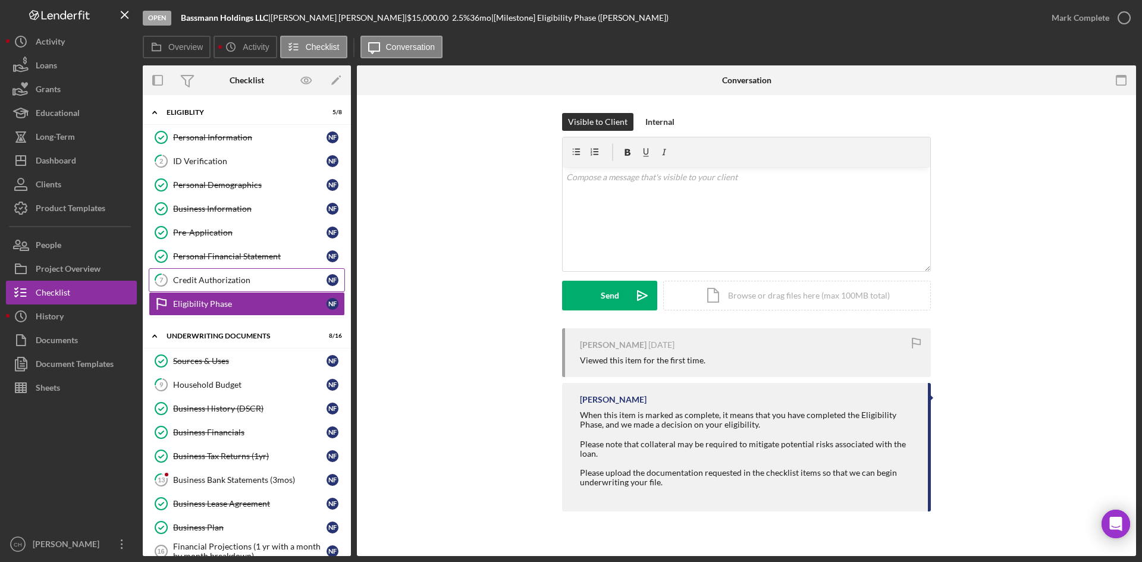
click at [222, 277] on div "Credit Authorization" at bounding box center [249, 280] width 153 height 10
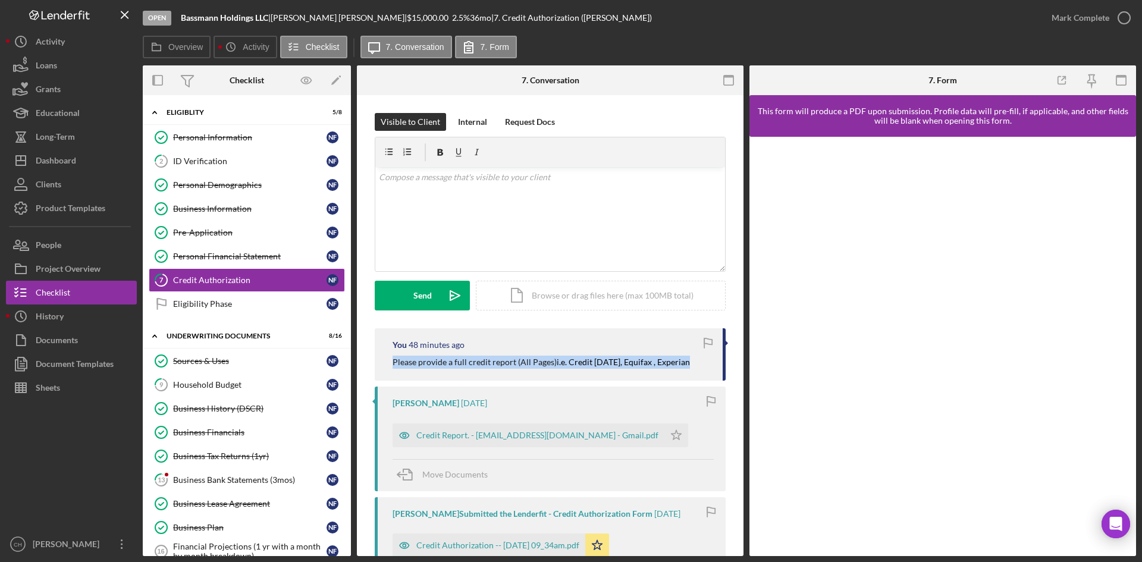
drag, startPoint x: 695, startPoint y: 362, endPoint x: 391, endPoint y: 366, distance: 303.5
click at [391, 366] on div "You 48 minutes ago Please provide a full credit report (All Pages) i.e. Credit …" at bounding box center [550, 354] width 351 height 52
copy p "Please provide a full credit report (All Pages) i.e. Credit Karma, Equifax , Ex…"
click at [236, 386] on div "Household Budget" at bounding box center [249, 385] width 153 height 10
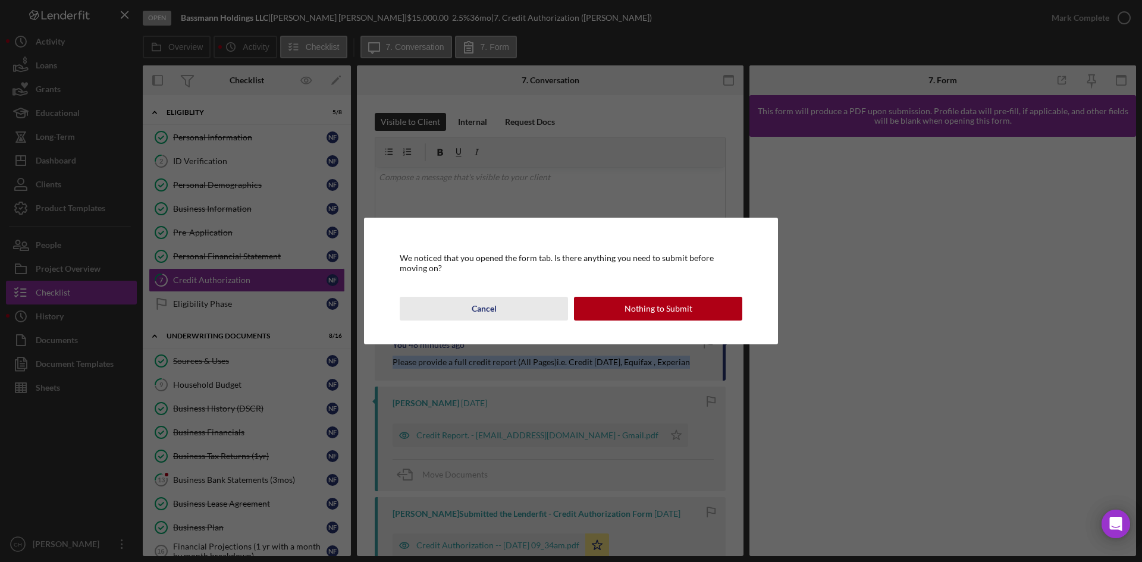
click at [483, 308] on div "Cancel" at bounding box center [484, 309] width 25 height 24
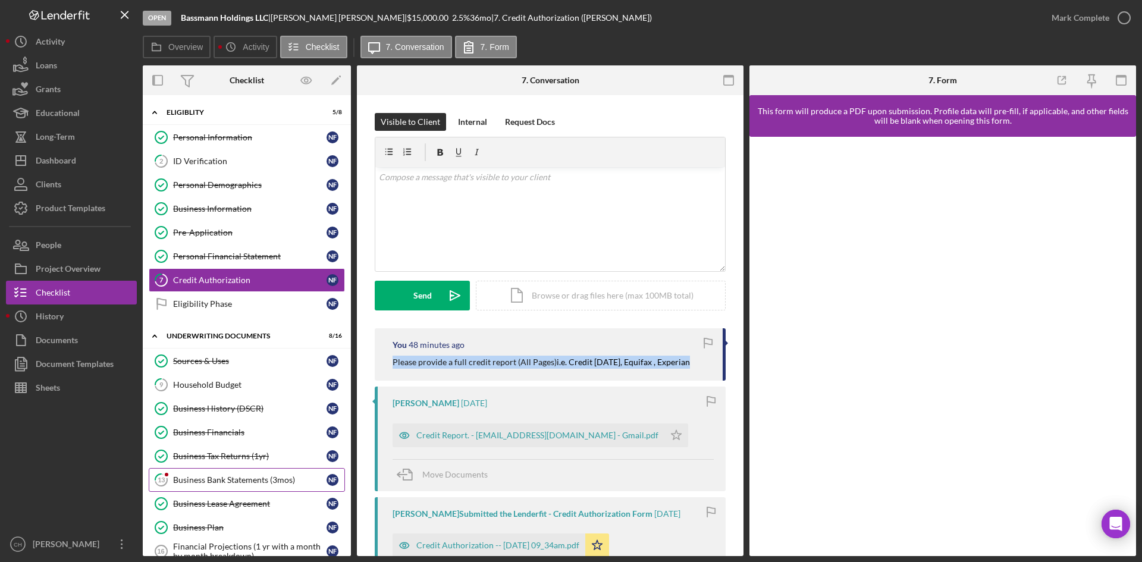
click at [247, 480] on div "Business Bank Statements (3mos)" at bounding box center [249, 480] width 153 height 10
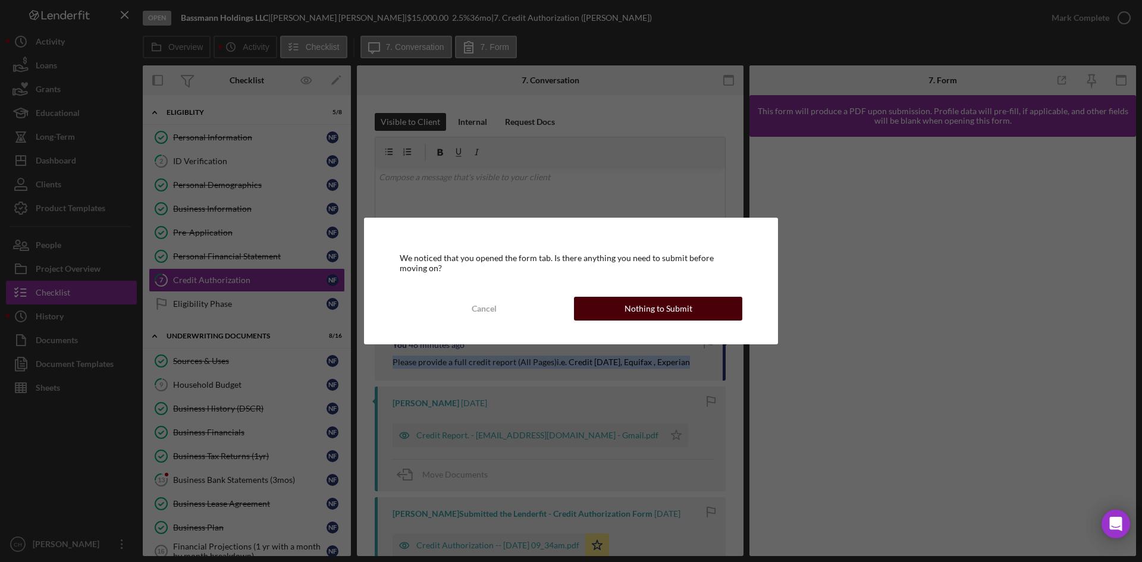
click at [634, 314] on div "Nothing to Submit" at bounding box center [659, 309] width 68 height 24
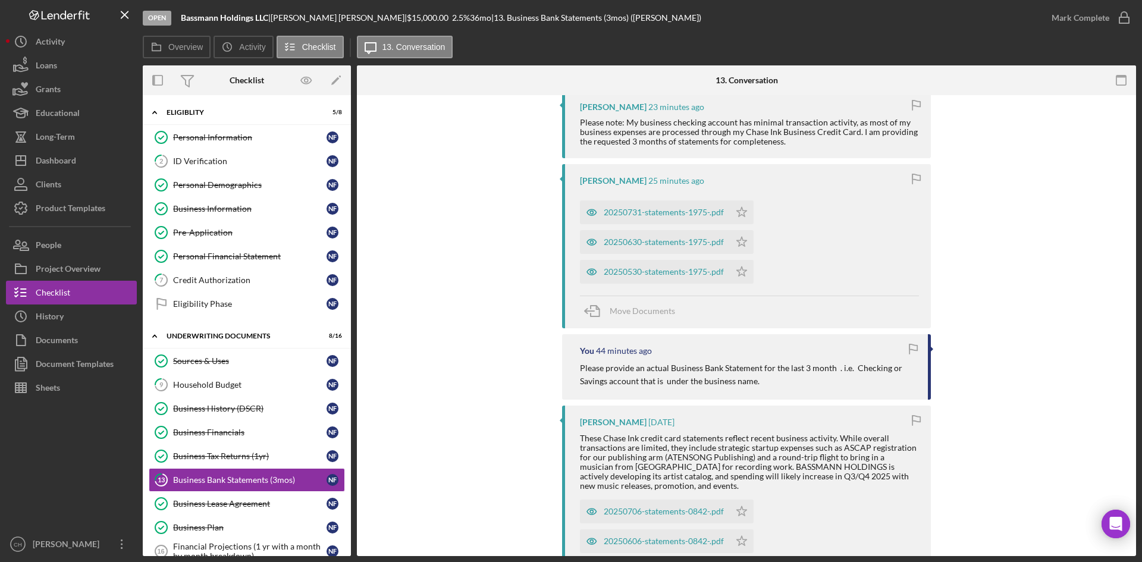
scroll to position [178, 0]
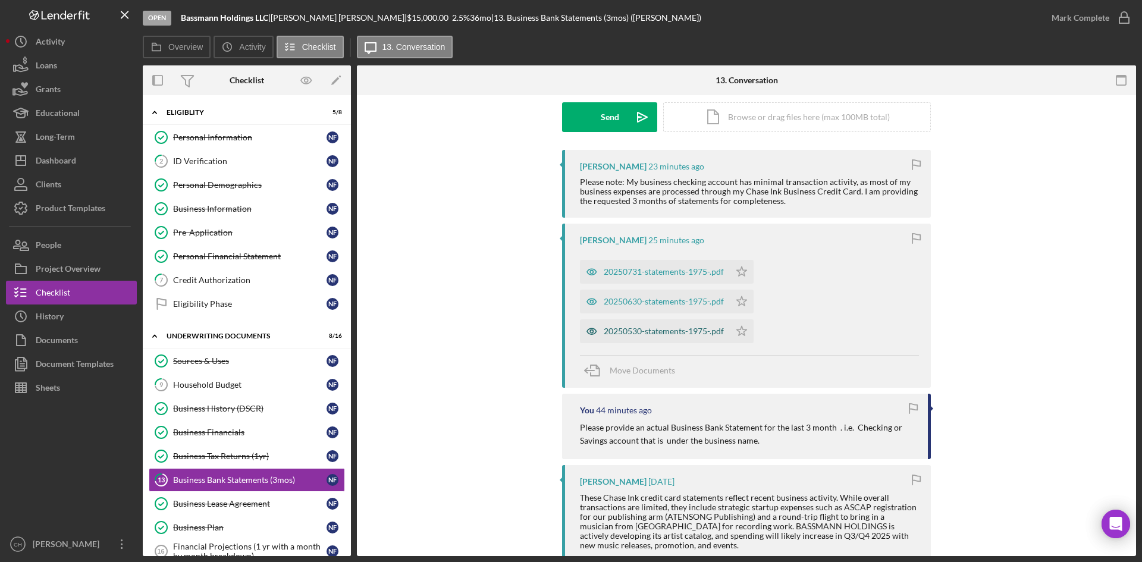
click at [640, 330] on div "20250530-statements-1975-.pdf" at bounding box center [664, 332] width 120 height 10
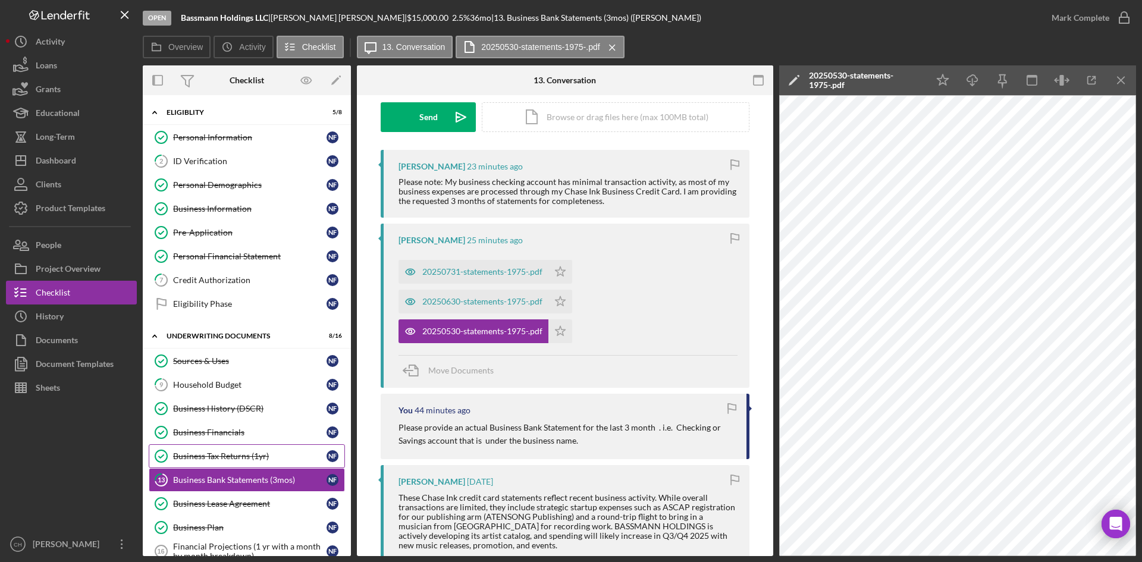
scroll to position [59, 0]
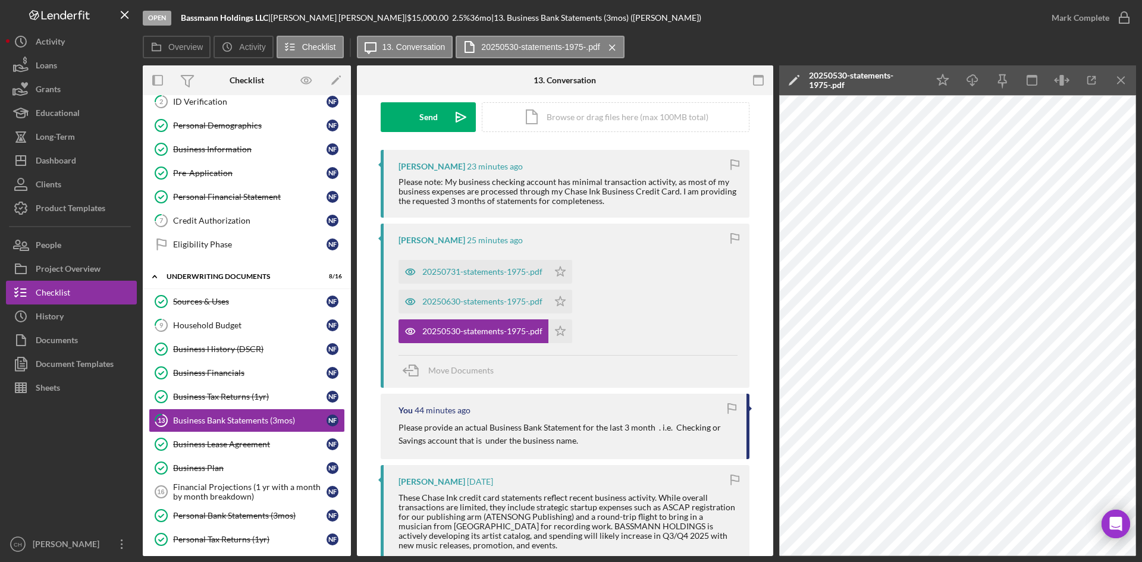
drag, startPoint x: 582, startPoint y: 446, endPoint x: 393, endPoint y: 430, distance: 189.8
click at [393, 430] on div "You 44 minutes ago Please provide an actual Business Bank Statement for the las…" at bounding box center [565, 427] width 369 height 66
copy p "Please provide an actual Business Bank Statement for the last 3 month . i.e. Ch…"
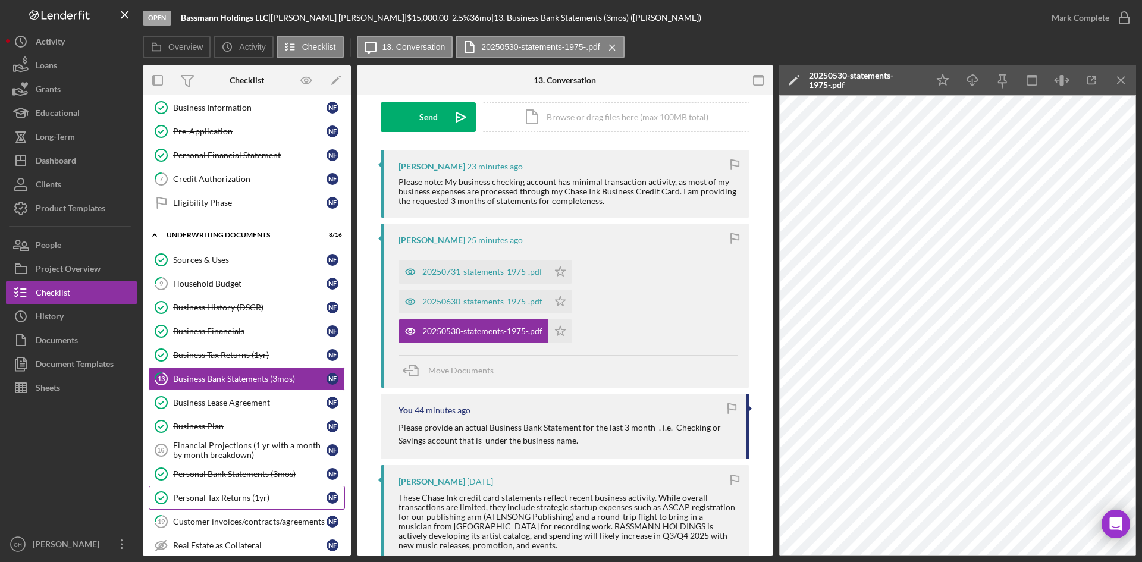
scroll to position [119, 0]
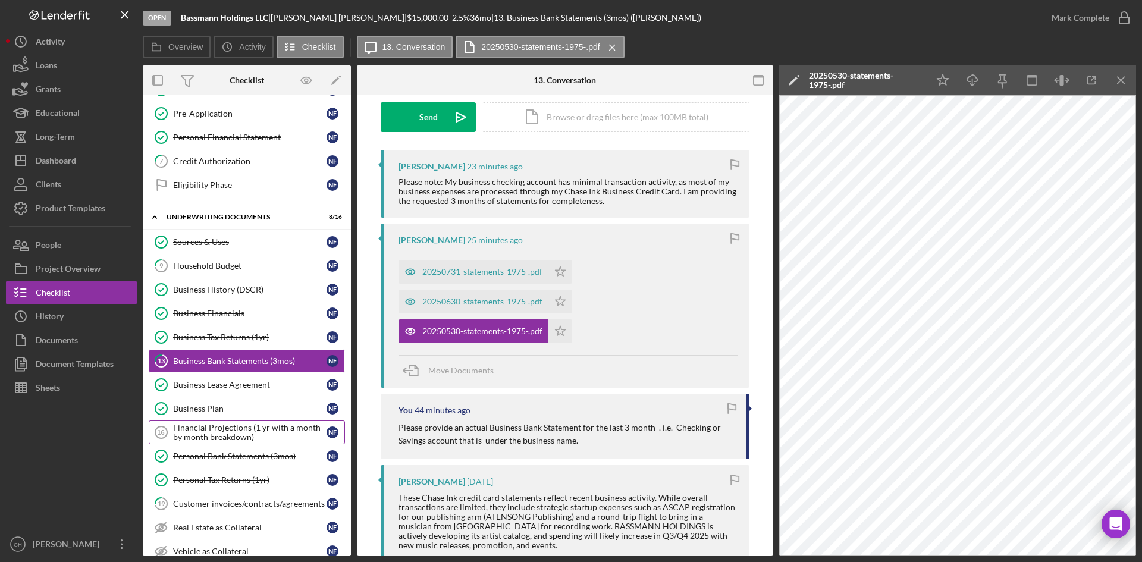
click at [222, 435] on div "Financial Projections (1 yr with a month by month breakdown)" at bounding box center [249, 432] width 153 height 19
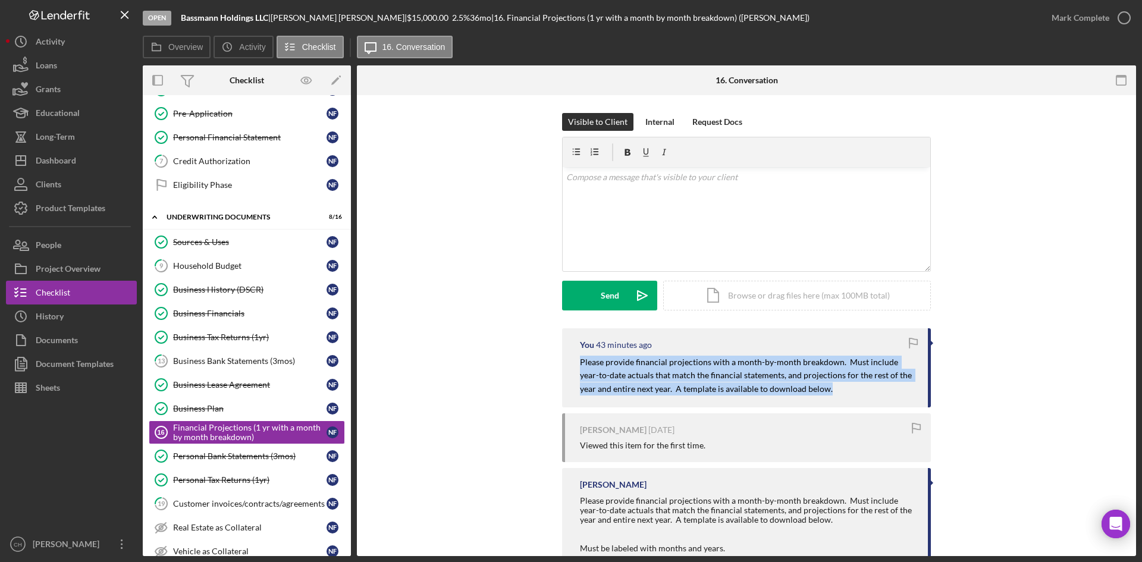
drag, startPoint x: 822, startPoint y: 394, endPoint x: 577, endPoint y: 364, distance: 246.4
click at [577, 364] on div "You 43 minutes ago Please provide financial projections with a month-by-month b…" at bounding box center [746, 367] width 369 height 79
copy mark "Please provide financial projections with a month-by-month breakdown. Must incl…"
click at [267, 502] on div "Customer invoices/contracts/agreements" at bounding box center [249, 504] width 153 height 10
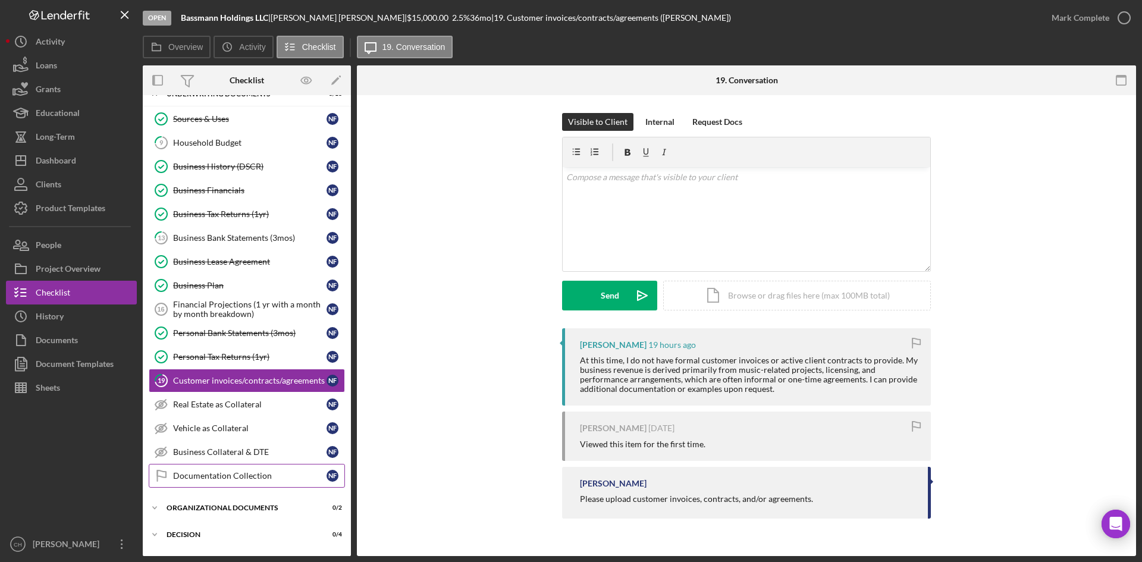
scroll to position [293, 0]
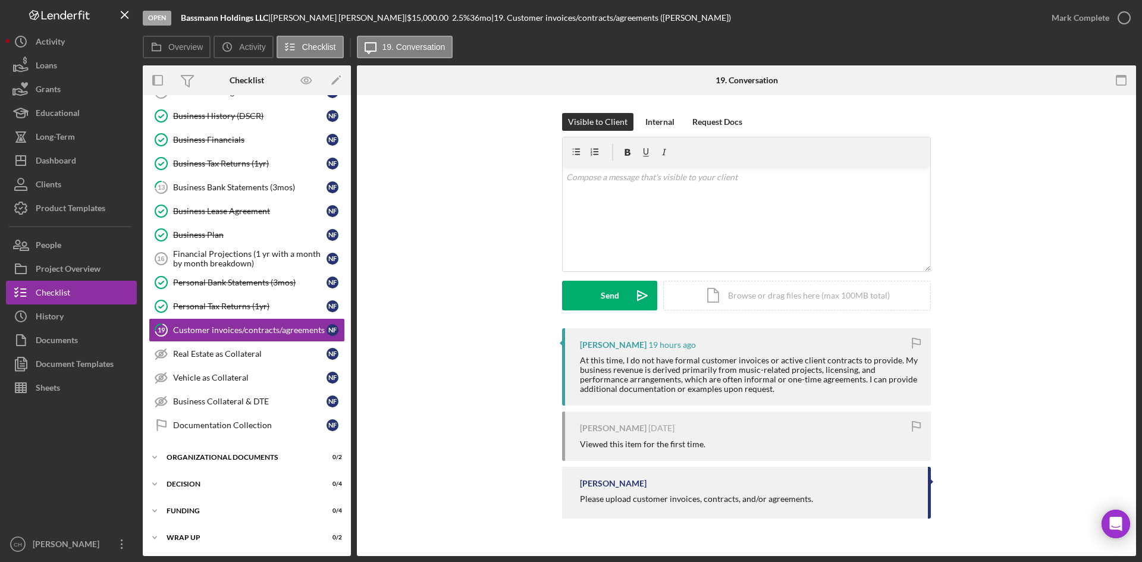
drag, startPoint x: 820, startPoint y: 498, endPoint x: 574, endPoint y: 498, distance: 246.3
click at [574, 498] on div "Charlene Helne Please upload customer invoices, contracts, and/or agreements." at bounding box center [746, 493] width 369 height 52
copy div "Please upload customer invoices, contracts, and/or agreements."
drag, startPoint x: 272, startPoint y: 18, endPoint x: 178, endPoint y: 20, distance: 94.6
click at [178, 20] on div "Open Bassmann Holdings LLC | Norman Ferguson-Walker | $15,000.00 2.5 % 36 mo | …" at bounding box center [591, 18] width 897 height 36
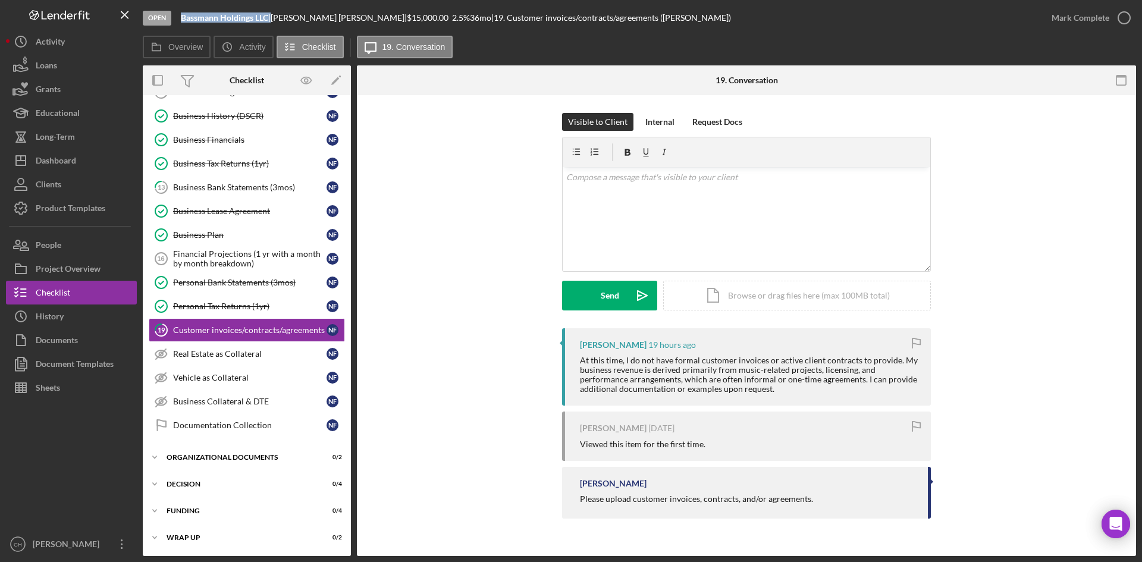
copy div "Bassmann Holdings LLC"
click at [62, 248] on button "People" at bounding box center [71, 245] width 131 height 24
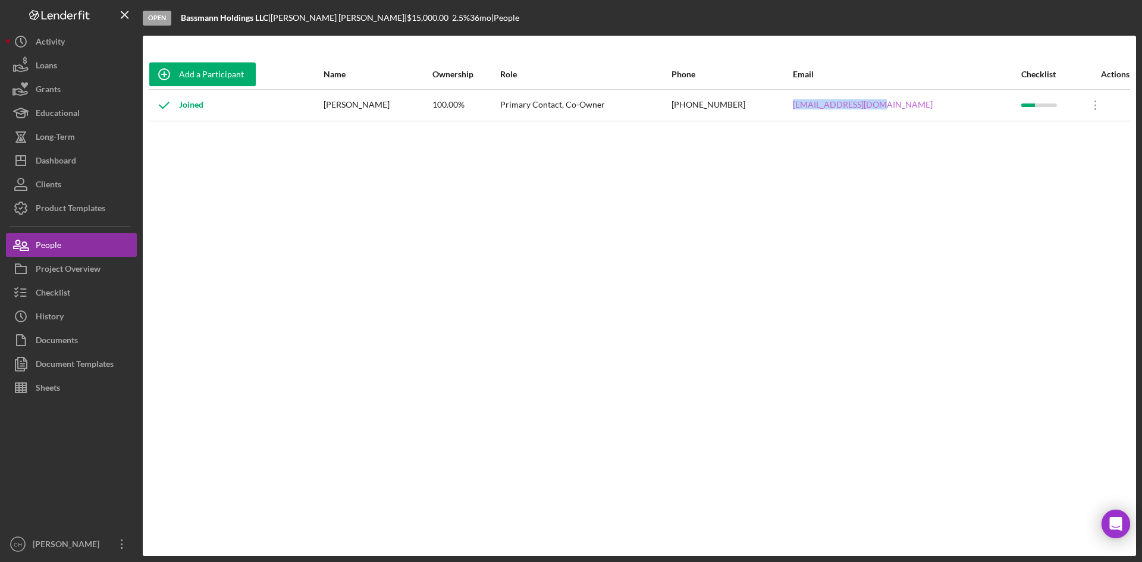
drag, startPoint x: 958, startPoint y: 106, endPoint x: 865, endPoint y: 106, distance: 93.4
click at [865, 106] on div "bassmanja@gmail.com" at bounding box center [906, 105] width 227 height 30
copy link "bassmanja@gmail.com"
click at [80, 161] on button "Icon/Dashboard Dashboard" at bounding box center [71, 161] width 131 height 24
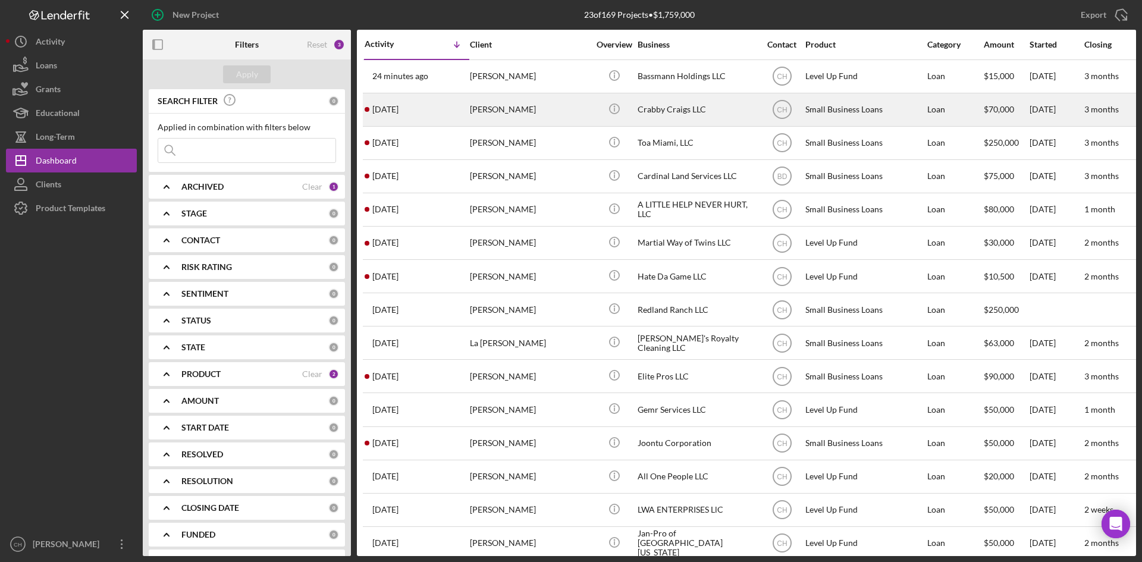
click at [399, 110] on time "[DATE]" at bounding box center [385, 110] width 26 height 10
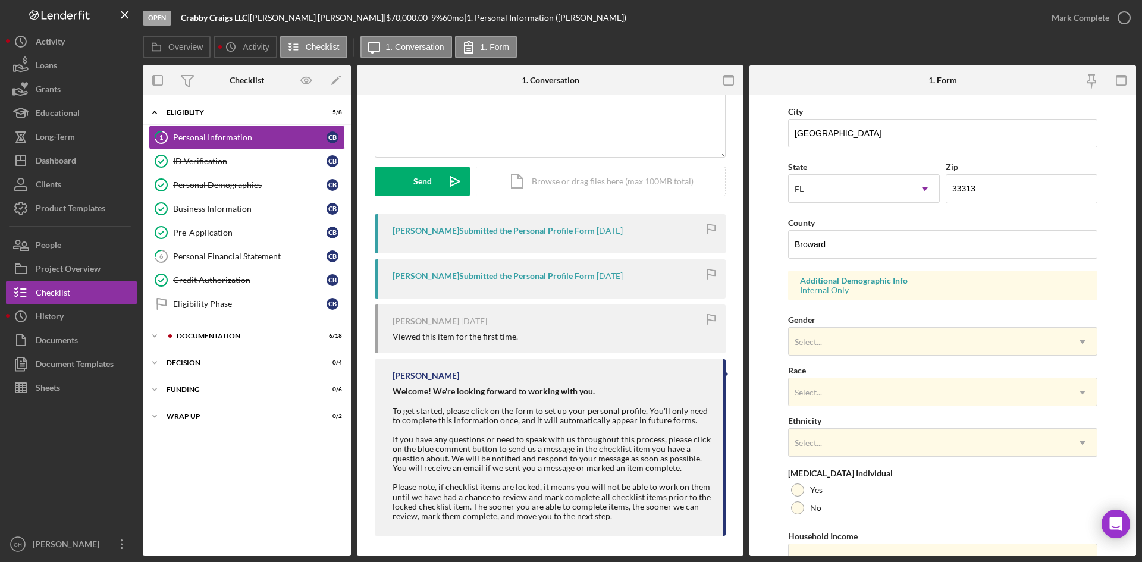
scroll to position [118, 0]
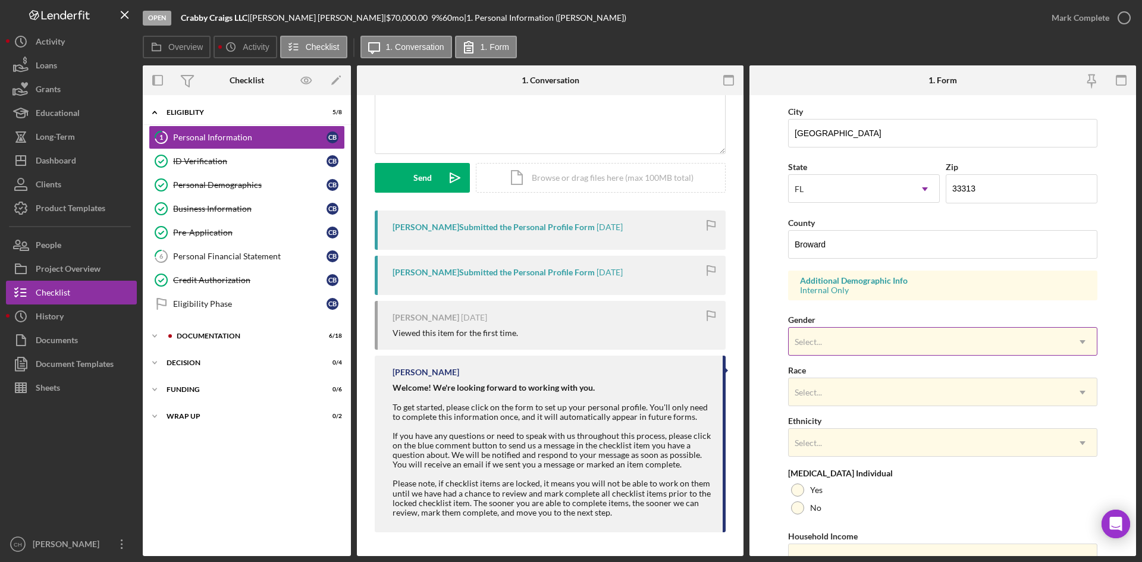
click at [875, 337] on div "Select..." at bounding box center [929, 341] width 280 height 27
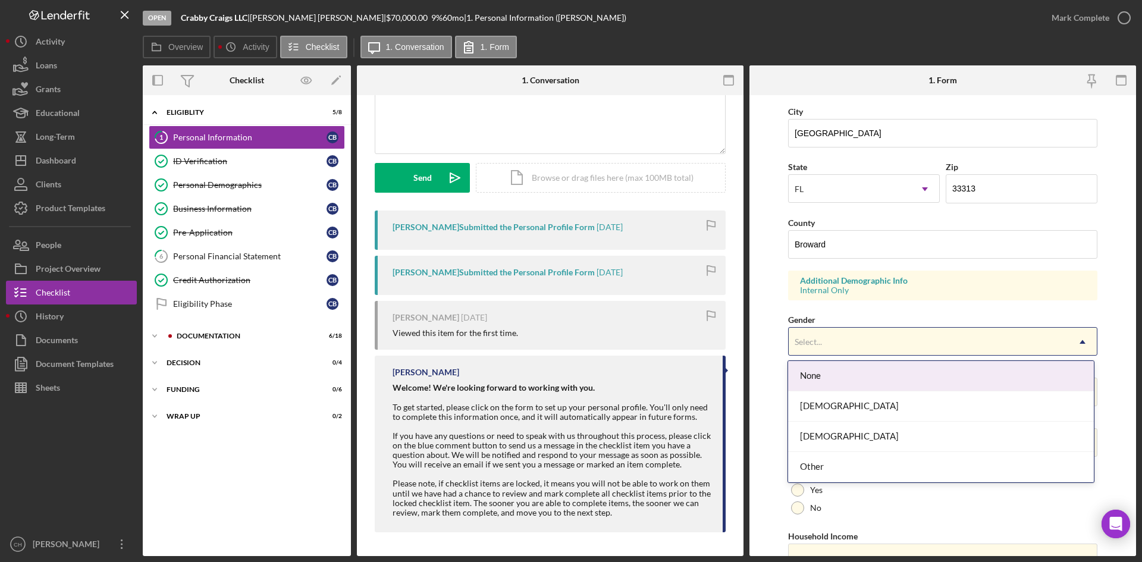
click at [762, 287] on form "First Name Craig Middle Name R Last Name Bonaventura Job Title CEO/Chef Date of…" at bounding box center [943, 325] width 387 height 461
click at [847, 339] on div "Select..." at bounding box center [929, 341] width 280 height 27
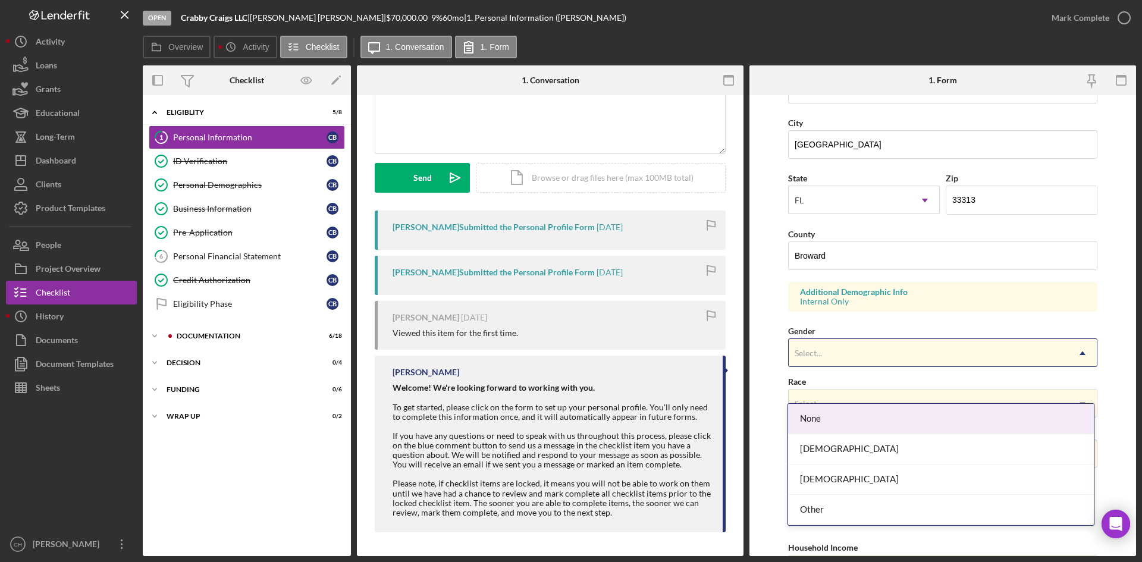
scroll to position [297, 0]
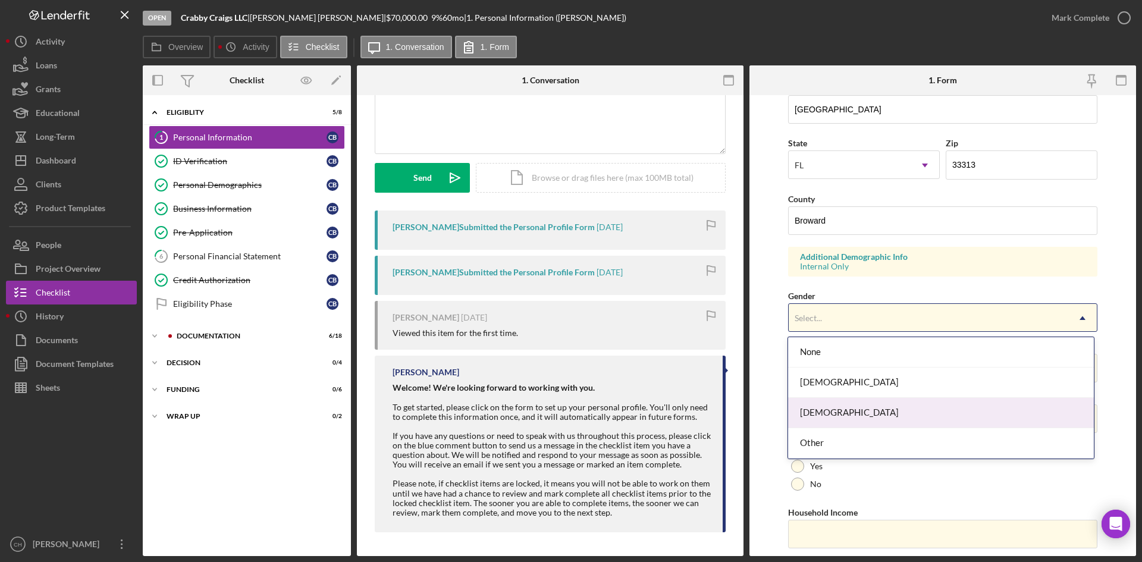
click at [849, 412] on div "Male" at bounding box center [940, 413] width 305 height 30
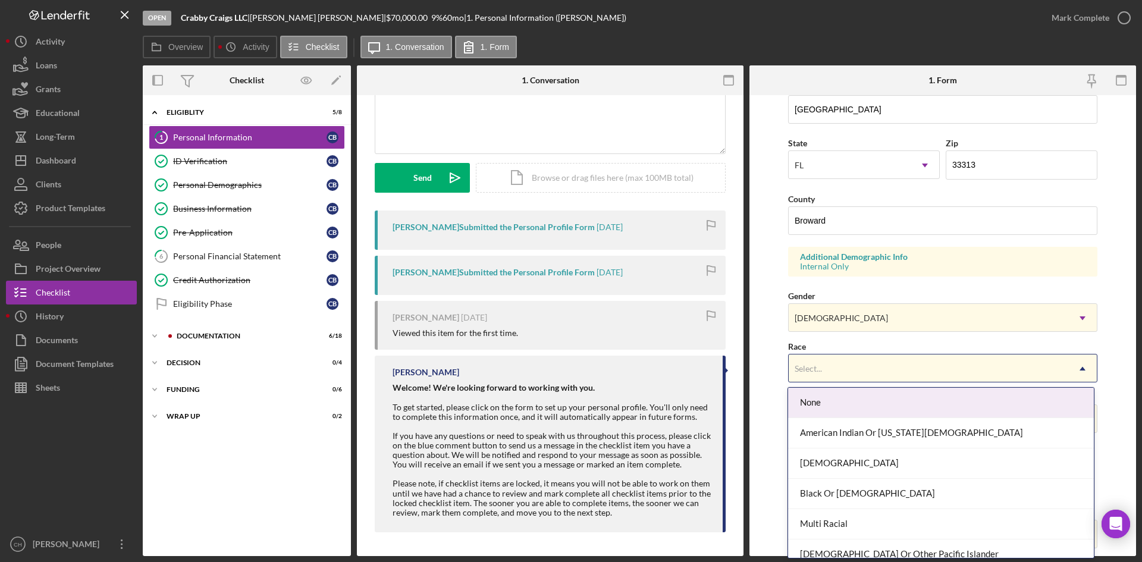
click at [823, 372] on div "Select..." at bounding box center [809, 369] width 30 height 10
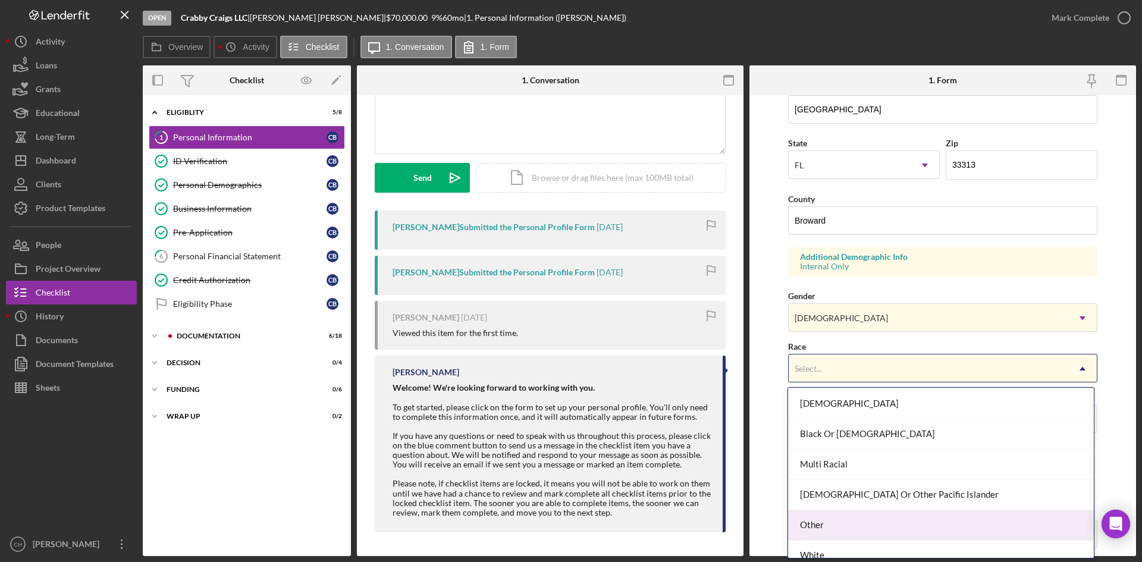
scroll to position [73, 0]
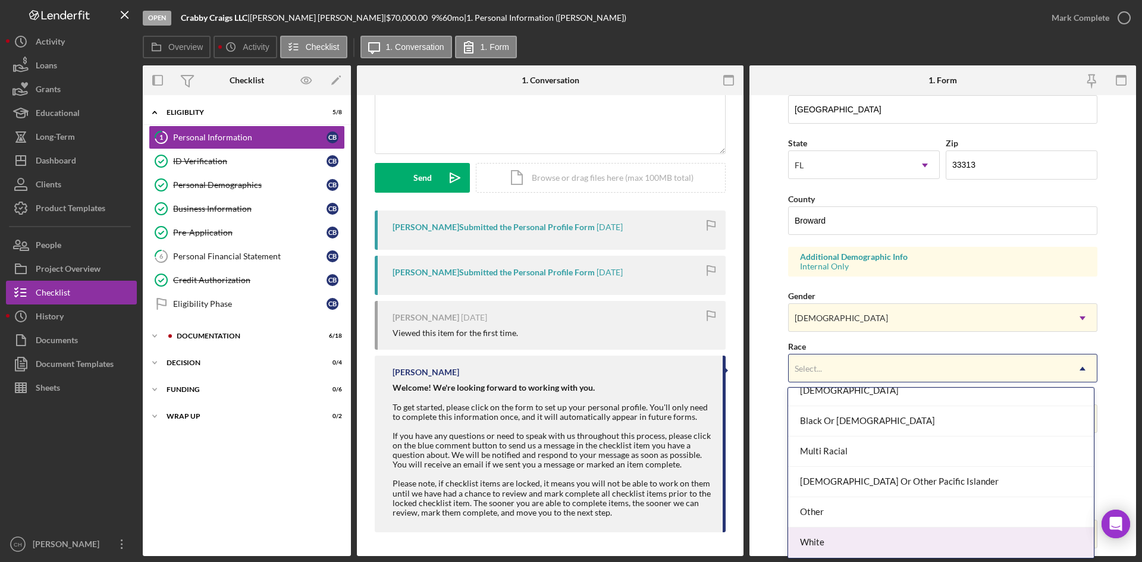
click at [850, 532] on div "White" at bounding box center [940, 543] width 305 height 30
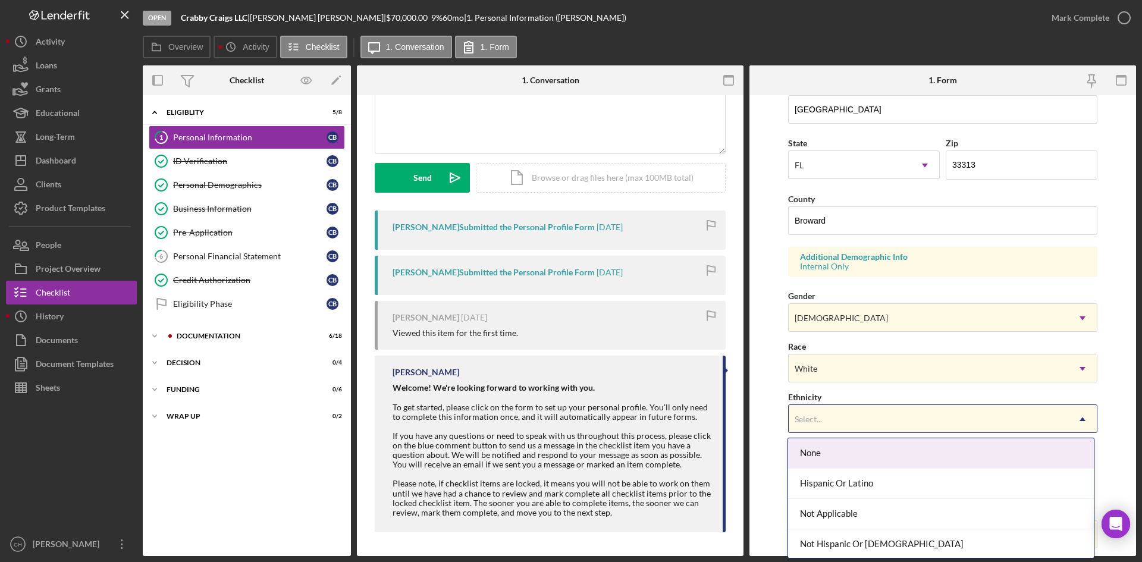
click at [809, 412] on div "Select..." at bounding box center [929, 419] width 280 height 27
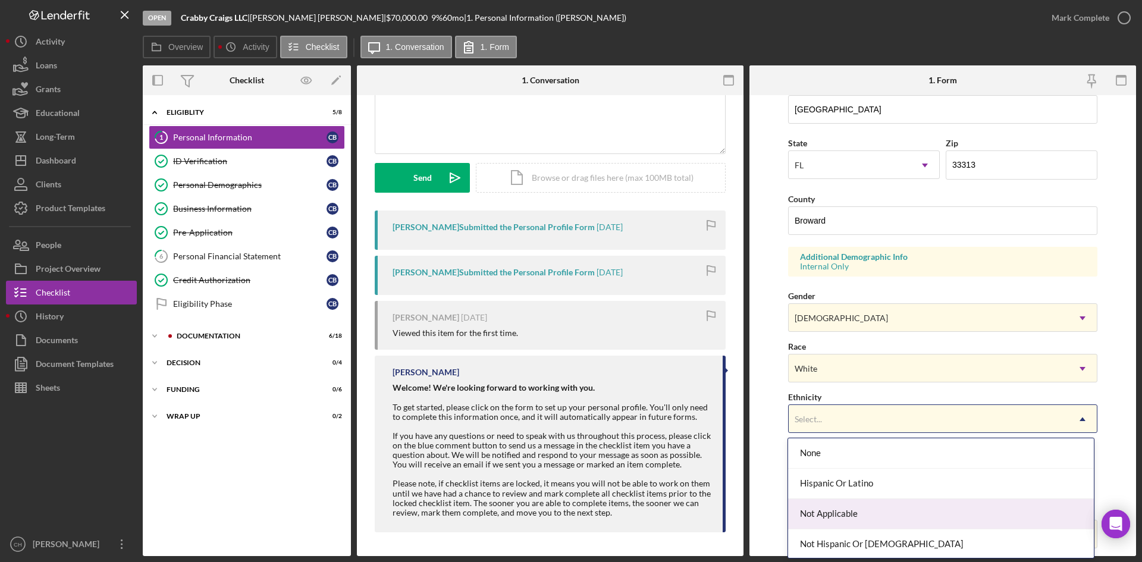
scroll to position [32, 0]
click at [869, 503] on div "Not Hispanic Or Latino" at bounding box center [940, 512] width 305 height 30
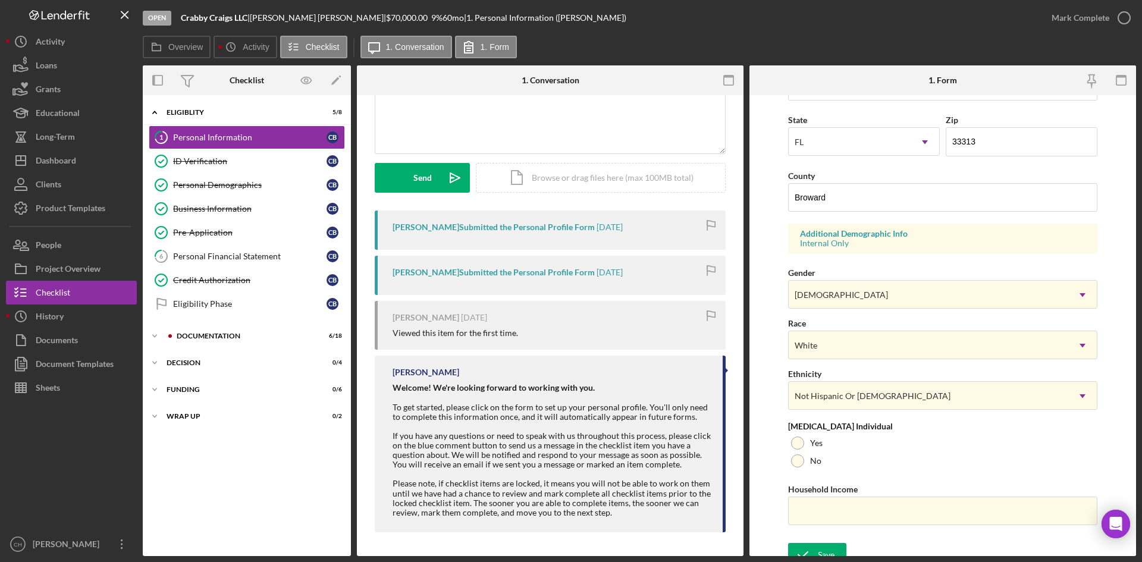
scroll to position [333, 0]
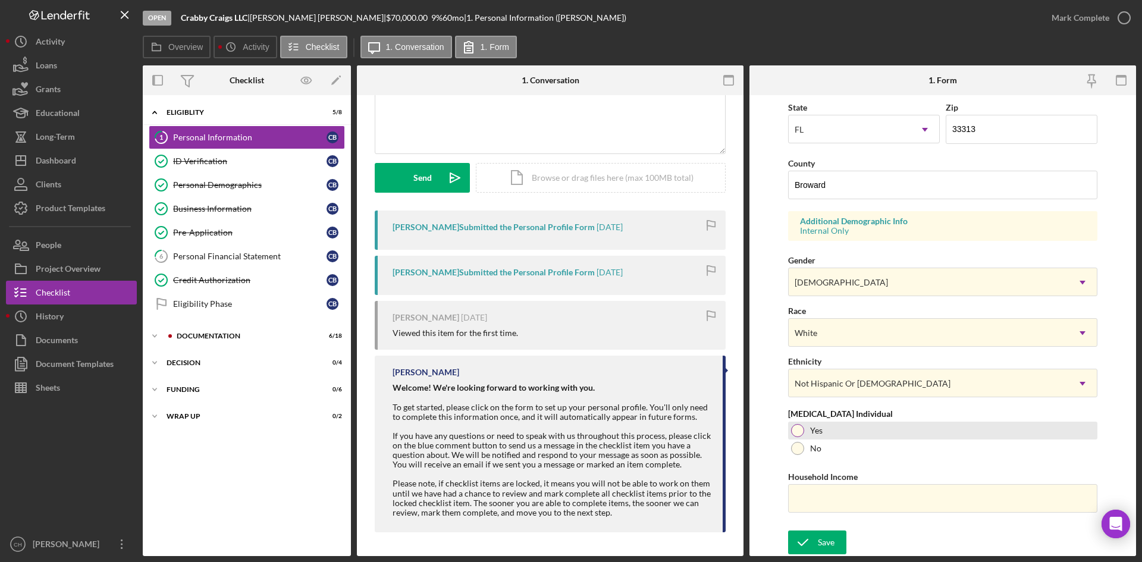
click at [802, 433] on div at bounding box center [797, 430] width 13 height 13
click at [826, 539] on div "Save" at bounding box center [826, 543] width 17 height 24
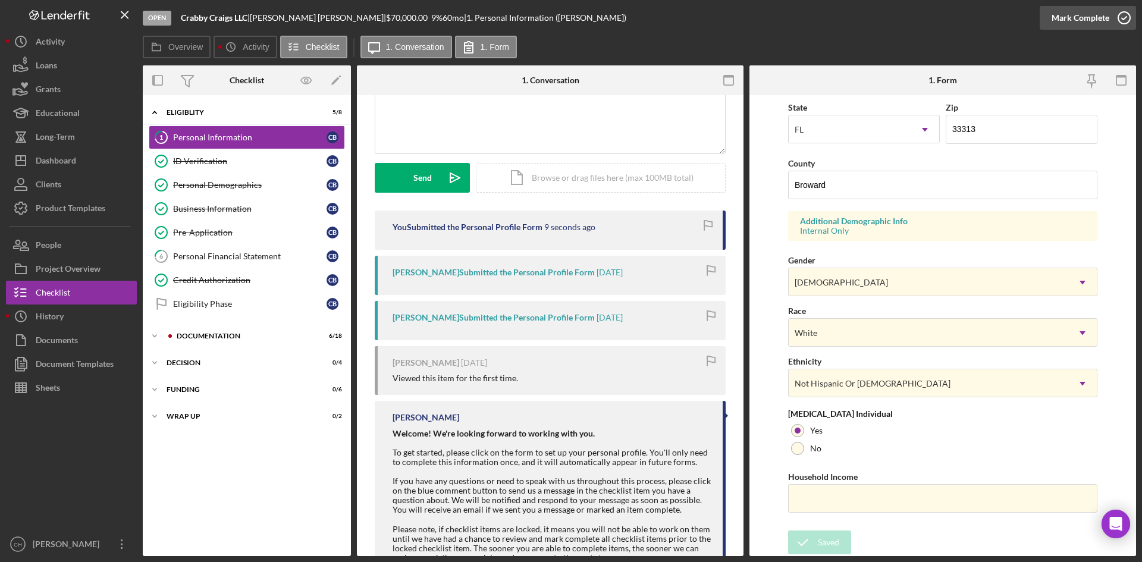
click at [1057, 13] on div "Mark Complete" at bounding box center [1081, 18] width 58 height 24
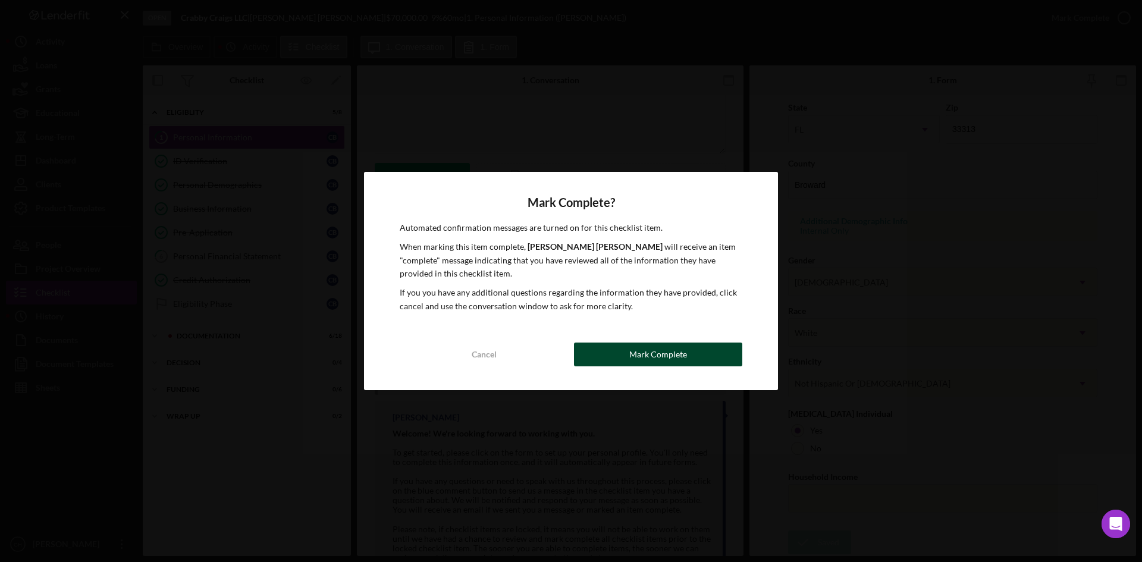
click at [599, 348] on button "Mark Complete" at bounding box center [658, 355] width 168 height 24
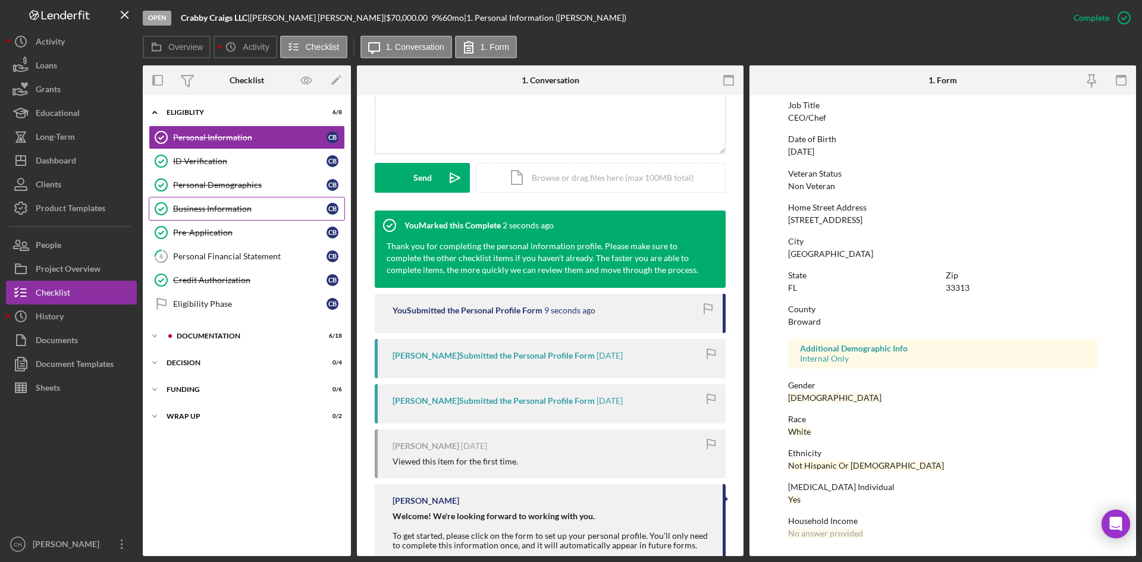
scroll to position [94, 0]
click at [265, 256] on div "Personal Financial Statement" at bounding box center [249, 257] width 153 height 10
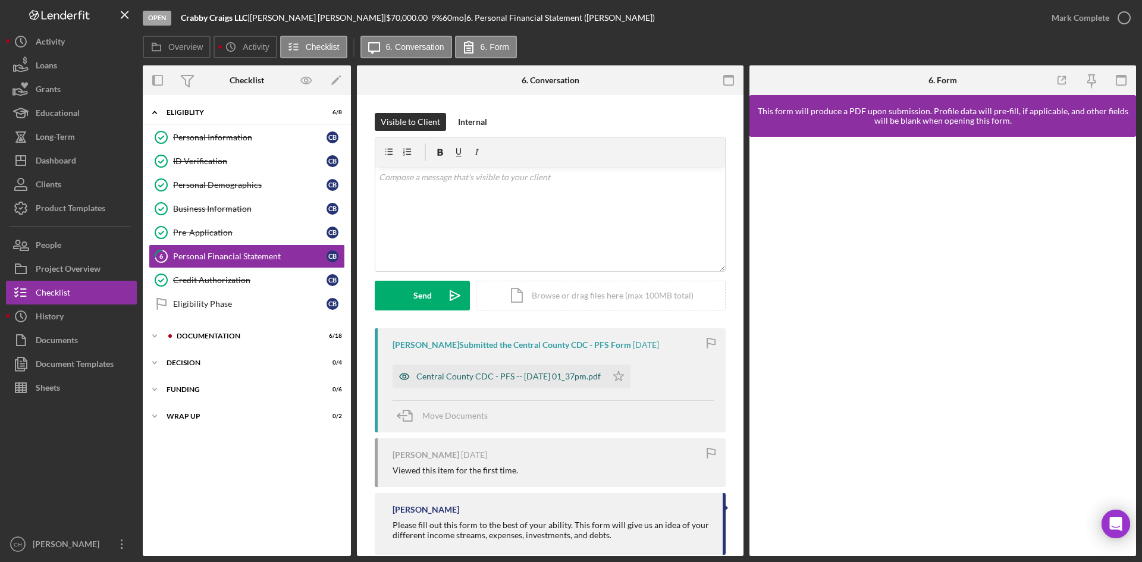
click at [527, 366] on div "Central County CDC - PFS -- 2025-07-29 01_37pm.pdf" at bounding box center [500, 377] width 214 height 24
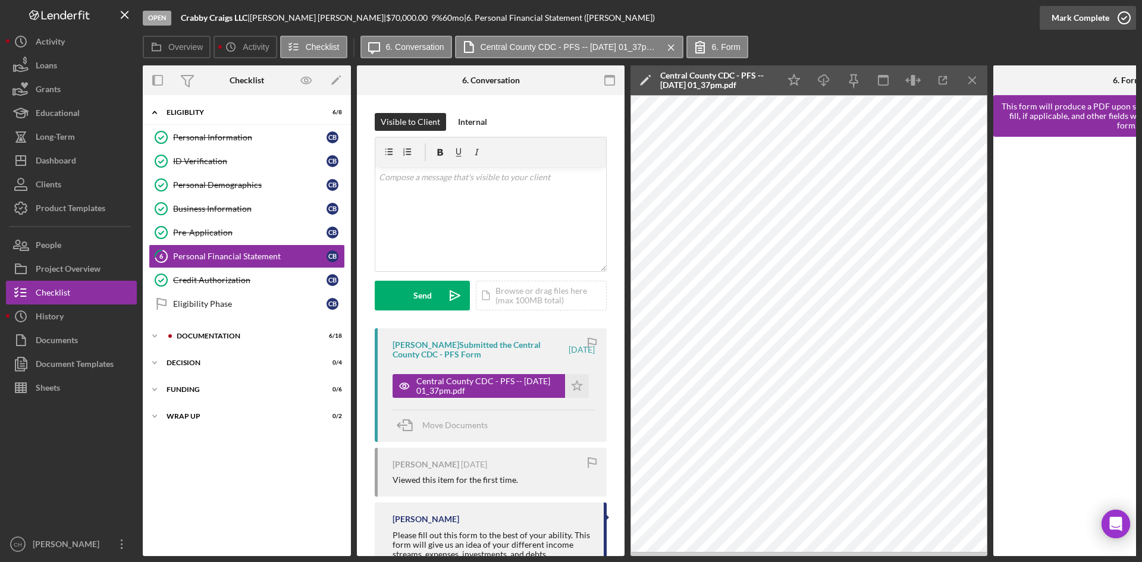
click at [1074, 14] on div "Mark Complete" at bounding box center [1081, 18] width 58 height 24
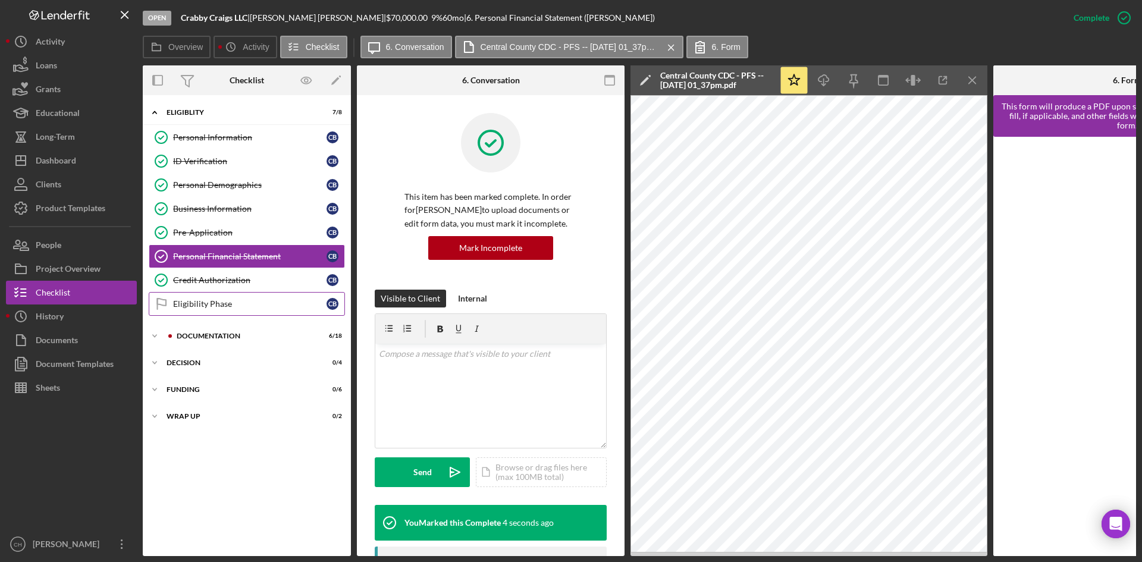
click at [227, 305] on div "Eligibility Phase" at bounding box center [249, 304] width 153 height 10
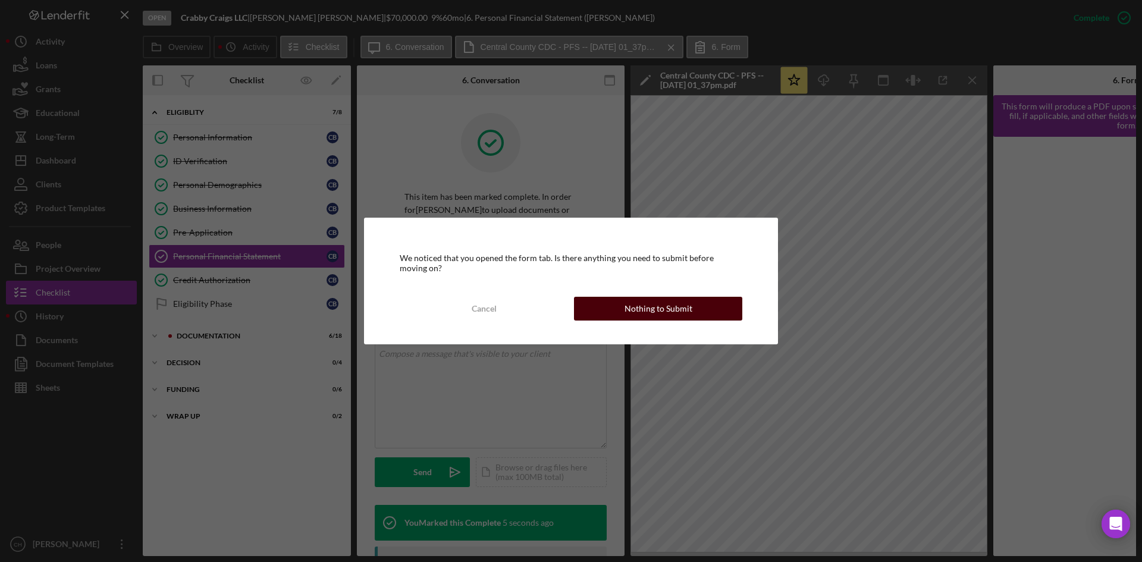
click at [626, 314] on button "Nothing to Submit" at bounding box center [658, 309] width 168 height 24
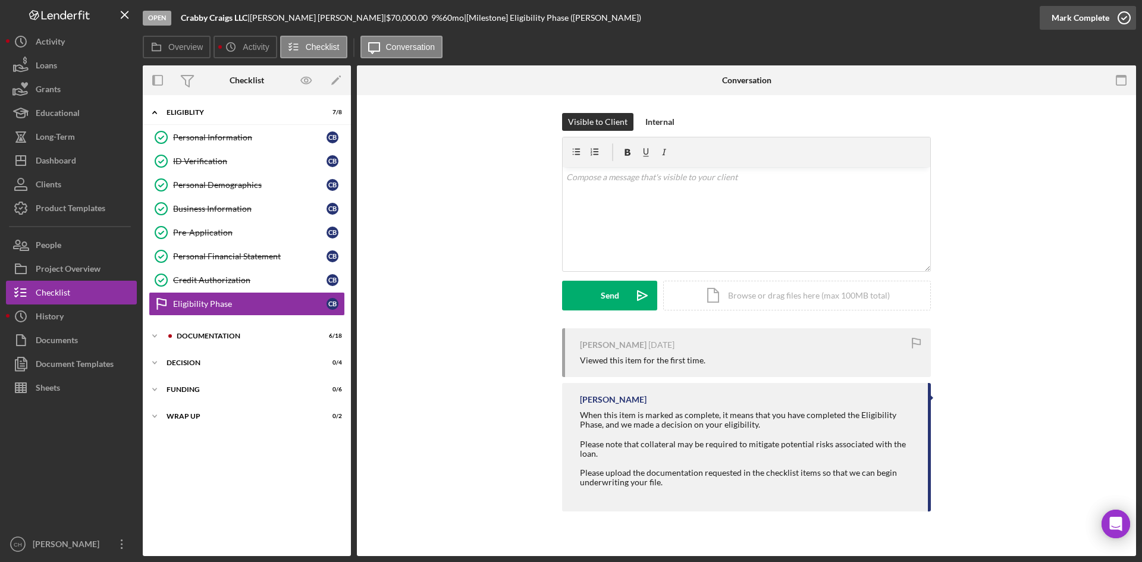
click at [1106, 17] on div "Mark Complete" at bounding box center [1081, 18] width 58 height 24
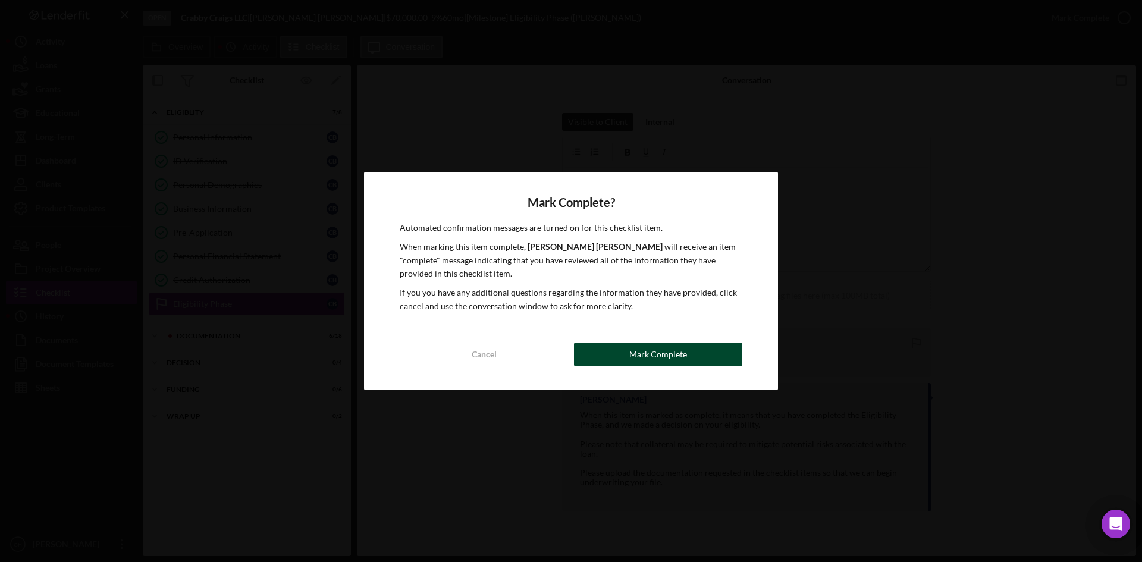
click at [645, 356] on div "Mark Complete" at bounding box center [658, 355] width 58 height 24
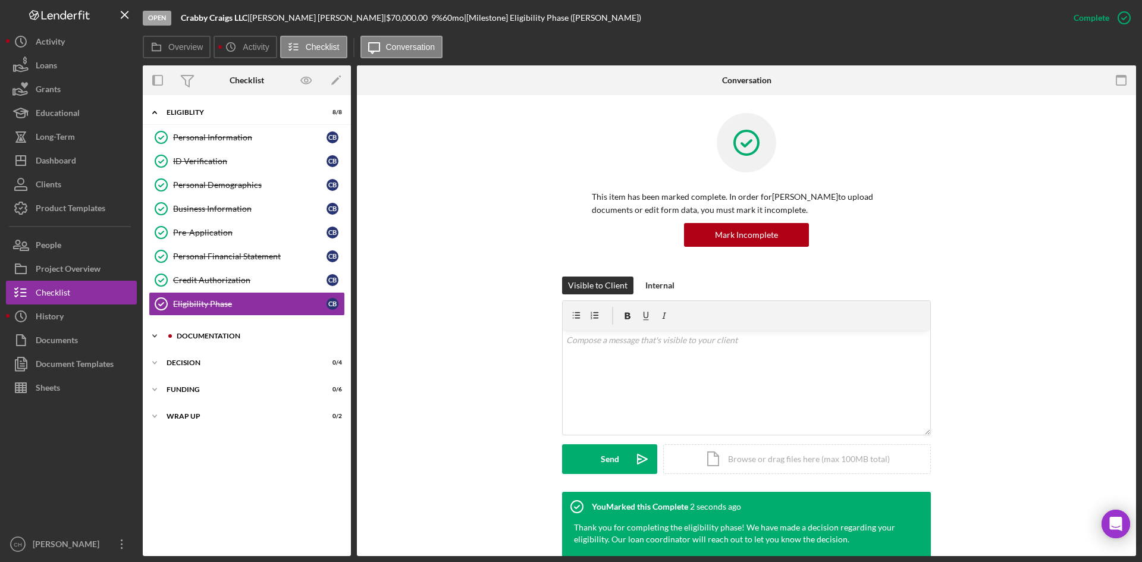
click at [220, 334] on div "Documentation" at bounding box center [256, 336] width 159 height 7
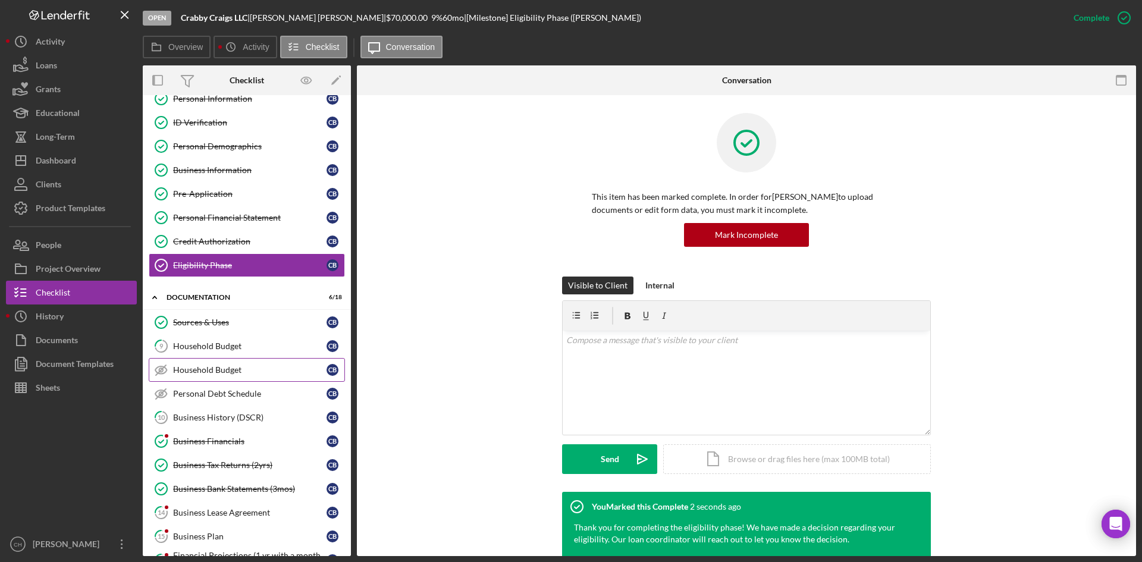
scroll to position [59, 0]
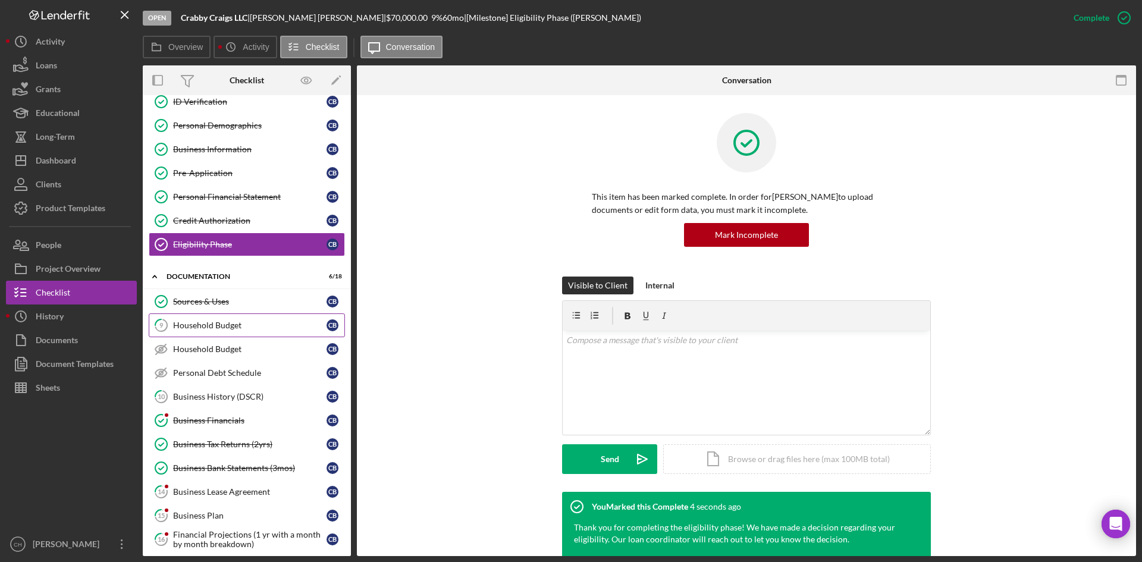
click at [209, 328] on div "Household Budget" at bounding box center [249, 326] width 153 height 10
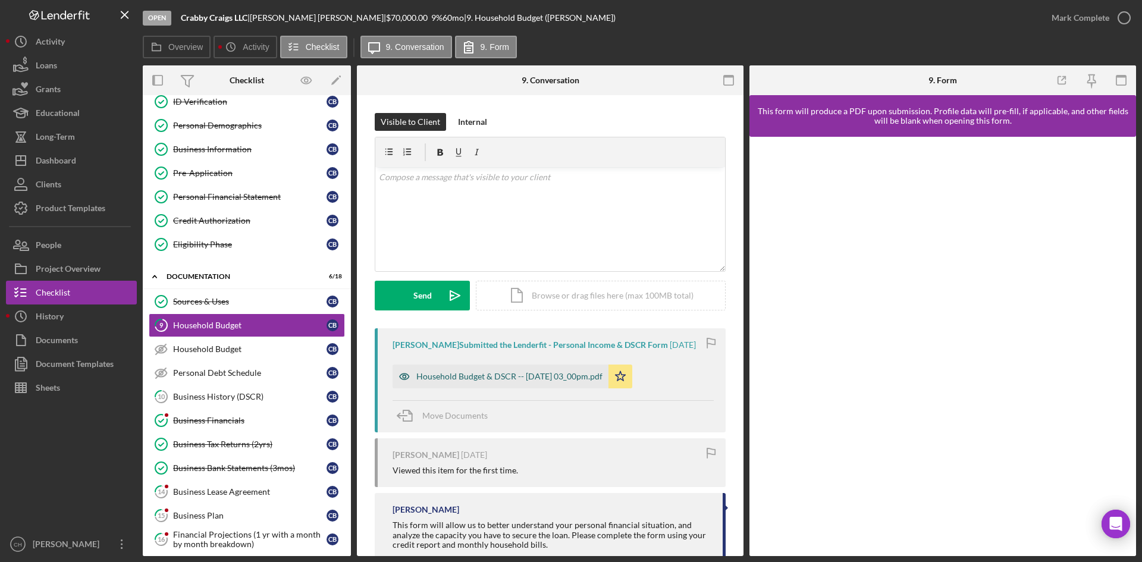
click at [518, 381] on div "Household Budget & DSCR -- 2025-07-29 03_00pm.pdf" at bounding box center [509, 377] width 186 height 10
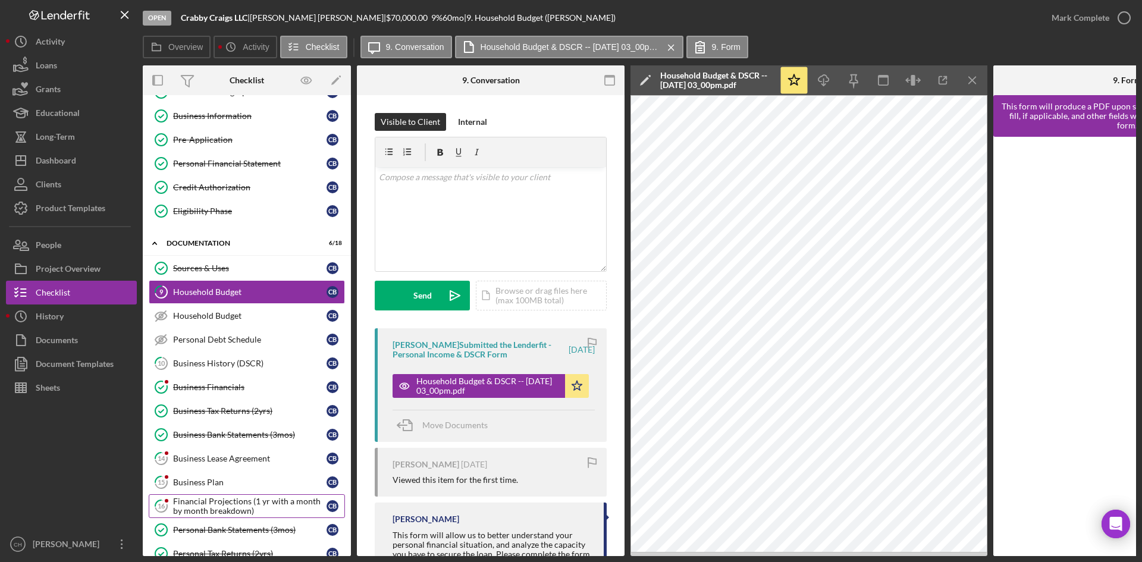
scroll to position [119, 0]
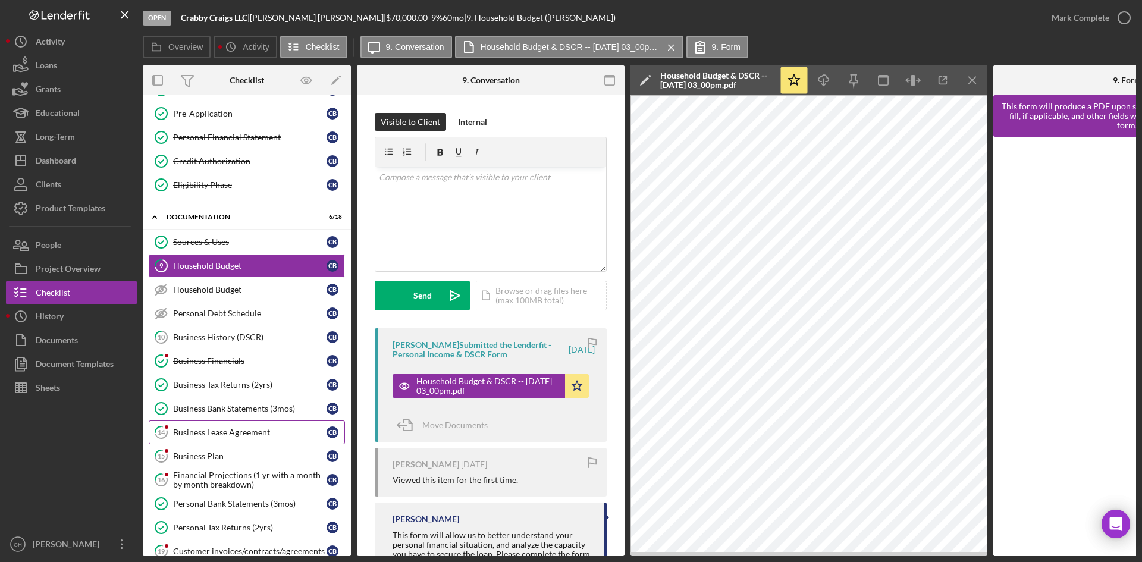
click at [226, 437] on div "Business Lease Agreement" at bounding box center [249, 433] width 153 height 10
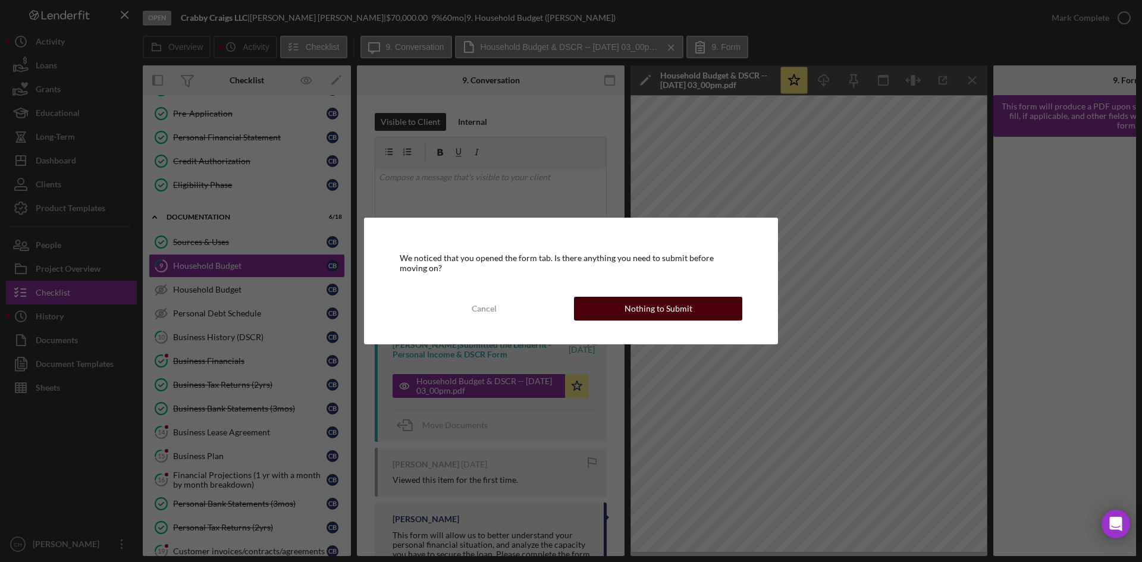
click at [632, 313] on div "Nothing to Submit" at bounding box center [659, 309] width 68 height 24
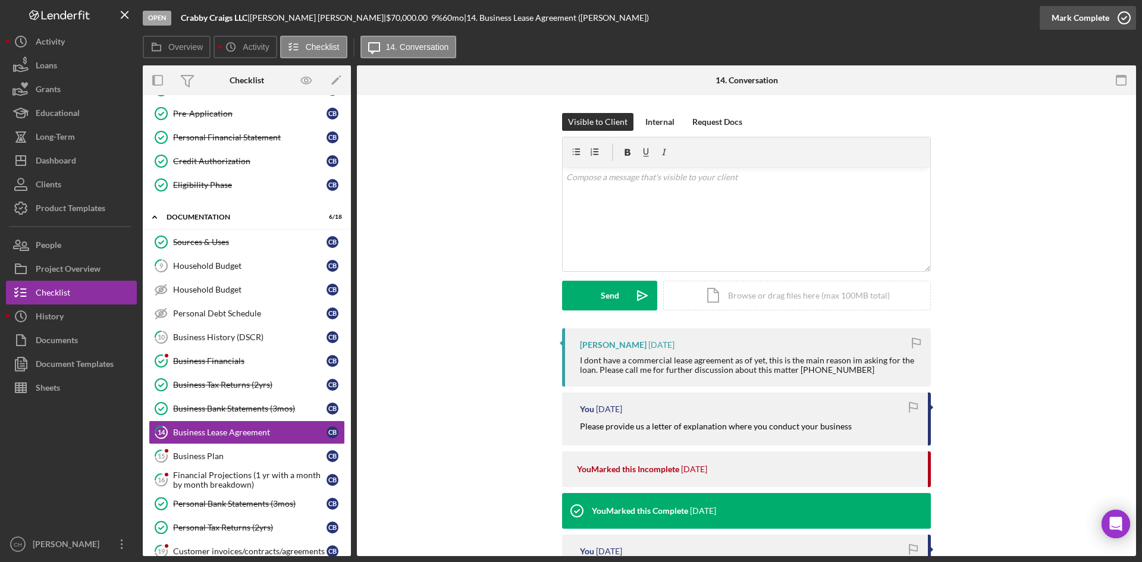
click at [1088, 11] on div "Mark Complete" at bounding box center [1081, 18] width 58 height 24
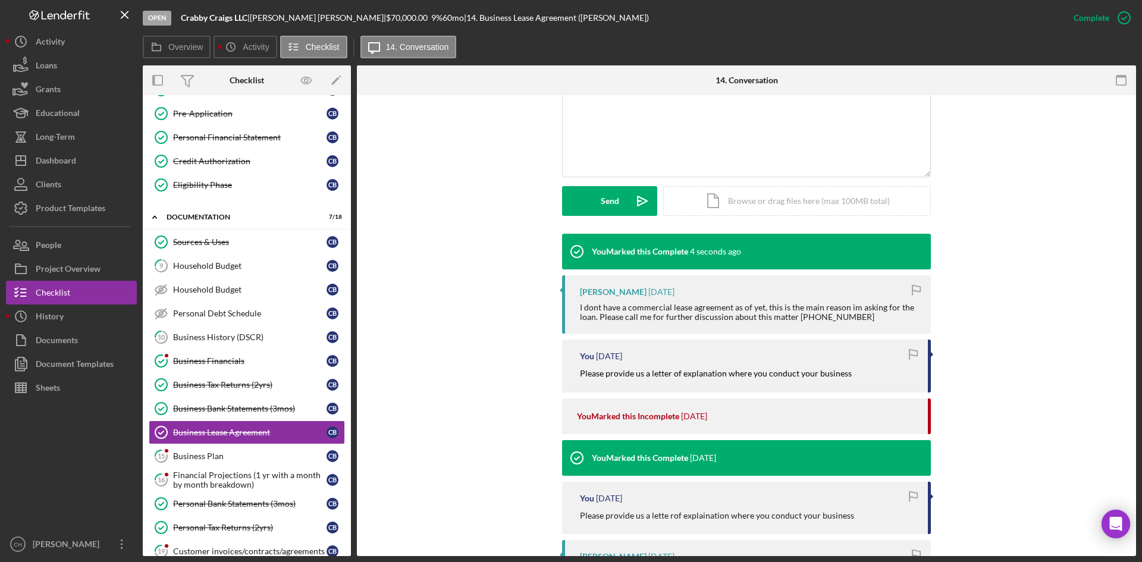
scroll to position [238, 0]
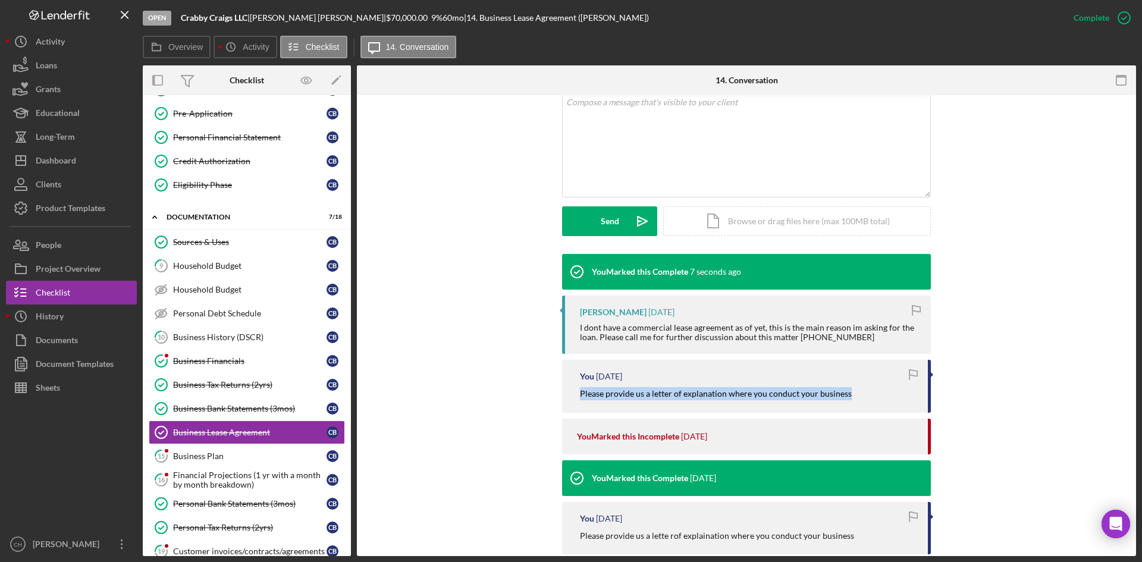
drag, startPoint x: 857, startPoint y: 396, endPoint x: 538, endPoint y: 396, distance: 318.3
click at [538, 396] on div "You Marked this Complete 8 seconds ago Craig Bonaventura 1 week ago I dont have…" at bounding box center [747, 519] width 744 height 530
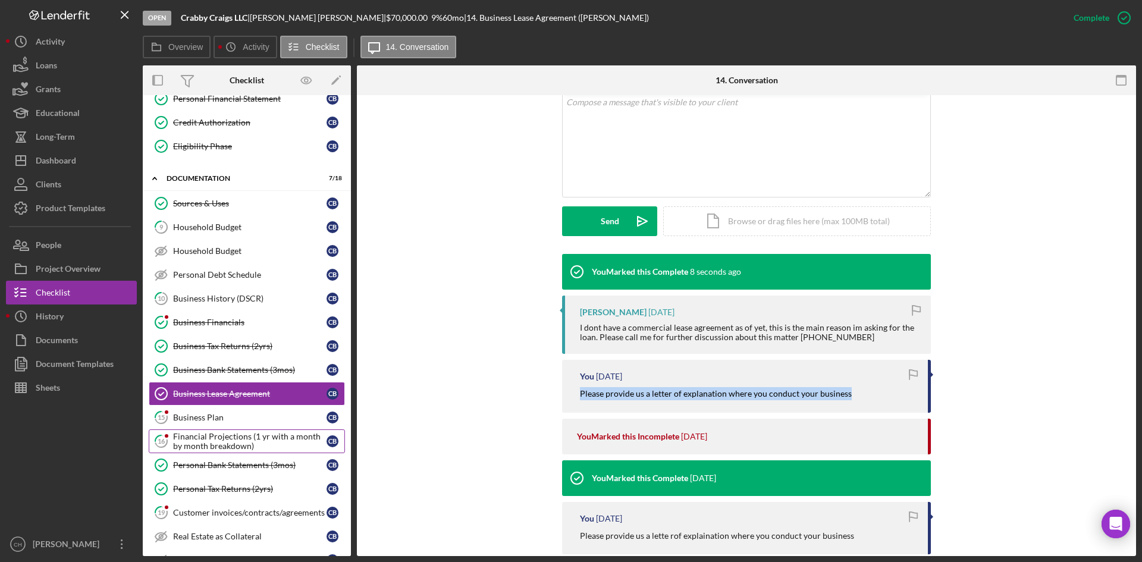
scroll to position [178, 0]
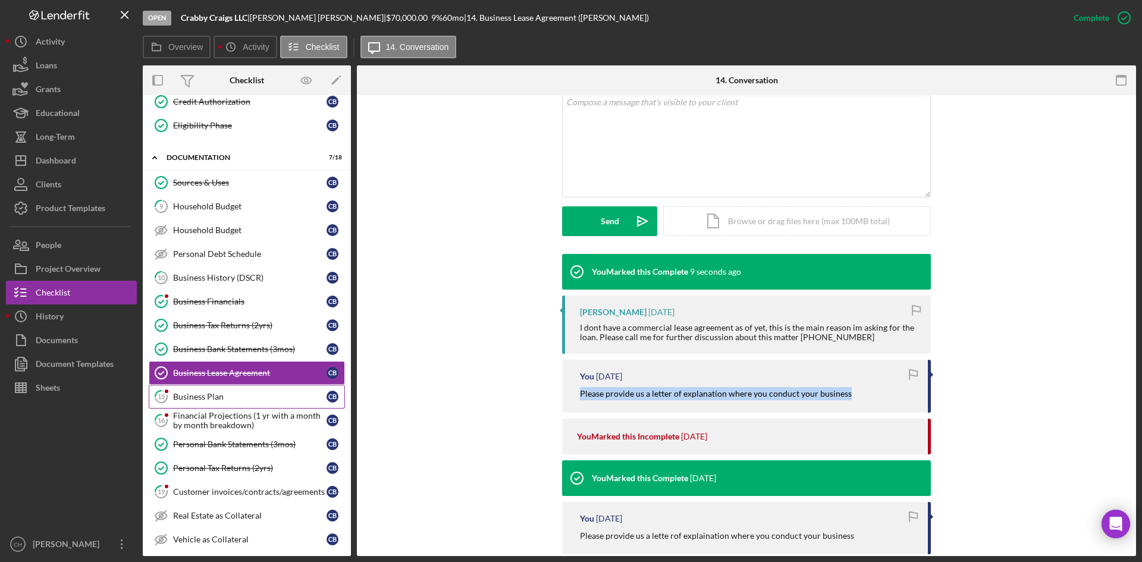
click at [218, 396] on div "Business Plan" at bounding box center [249, 397] width 153 height 10
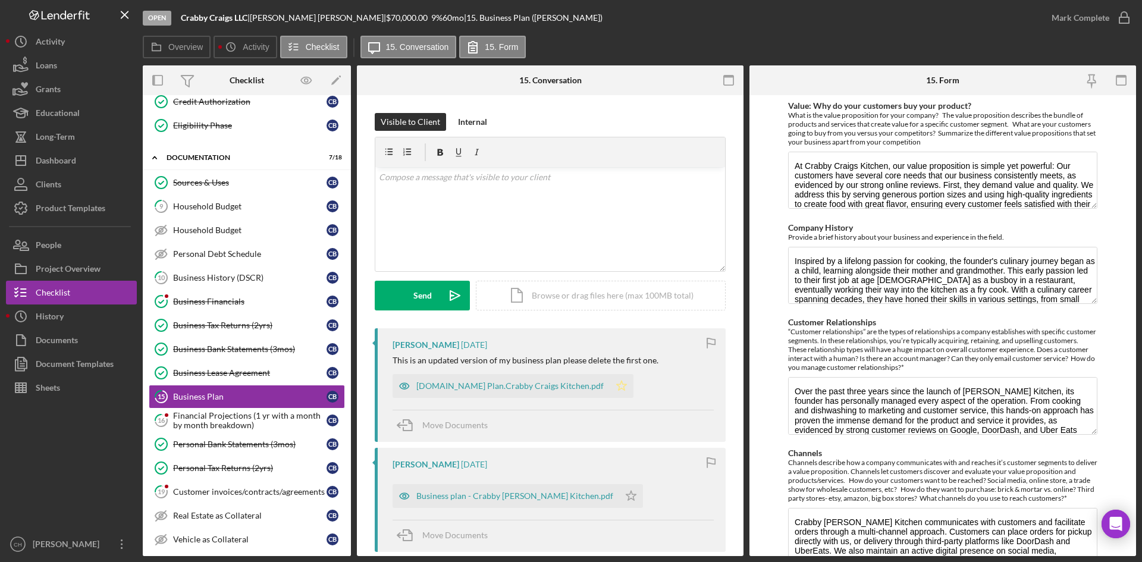
click at [615, 384] on icon "Icon/Star" at bounding box center [622, 386] width 24 height 24
click at [450, 387] on div "Updated.Business Plan.Crabby Craigs Kitchen.pdf" at bounding box center [509, 386] width 187 height 10
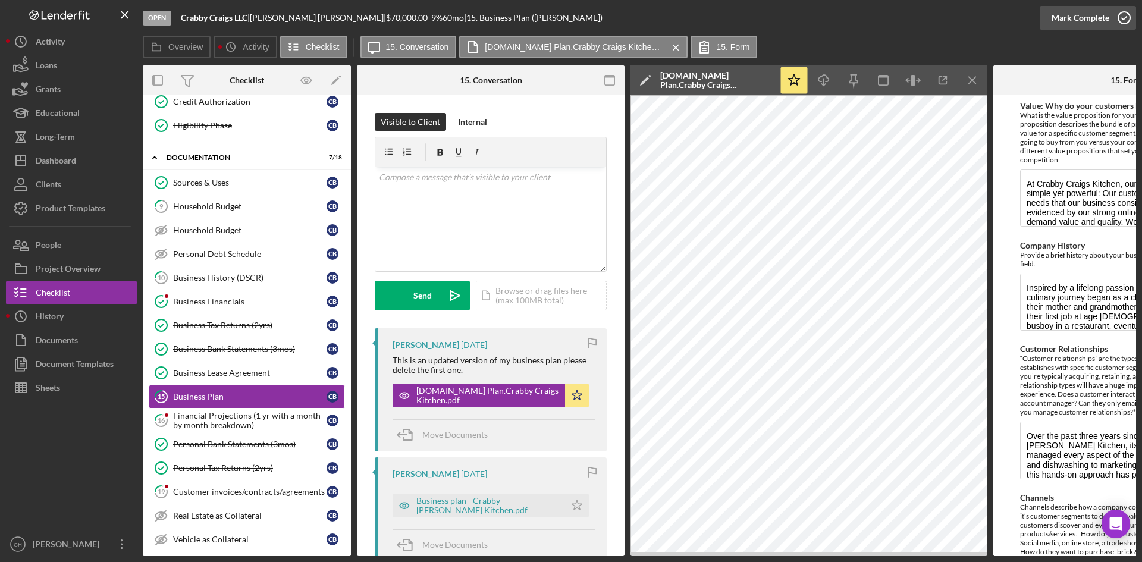
click at [1068, 13] on div "Mark Complete" at bounding box center [1081, 18] width 58 height 24
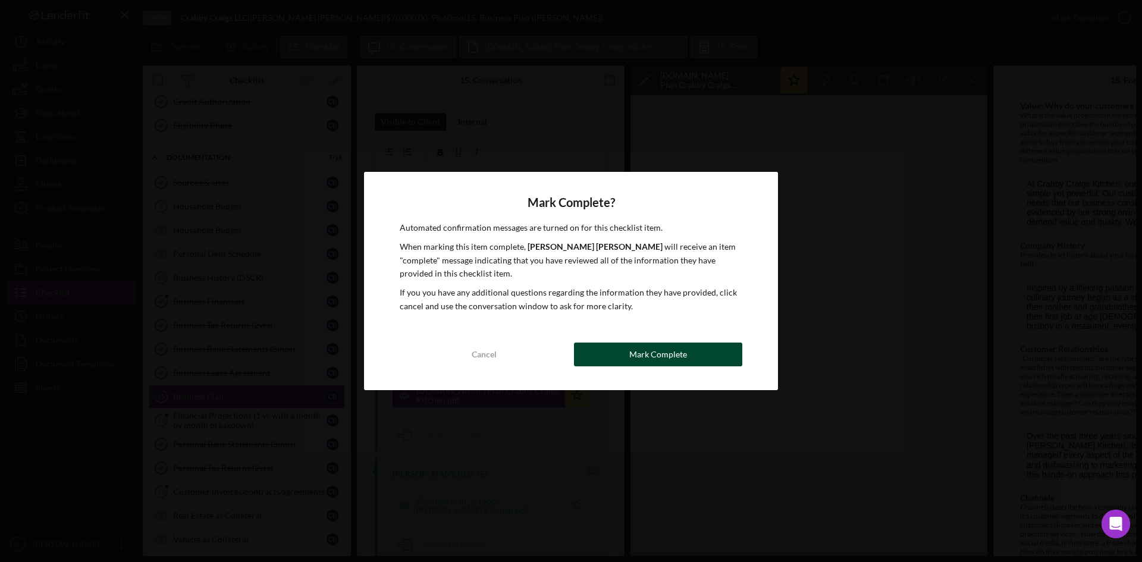
click at [656, 344] on div "Mark Complete" at bounding box center [658, 355] width 58 height 24
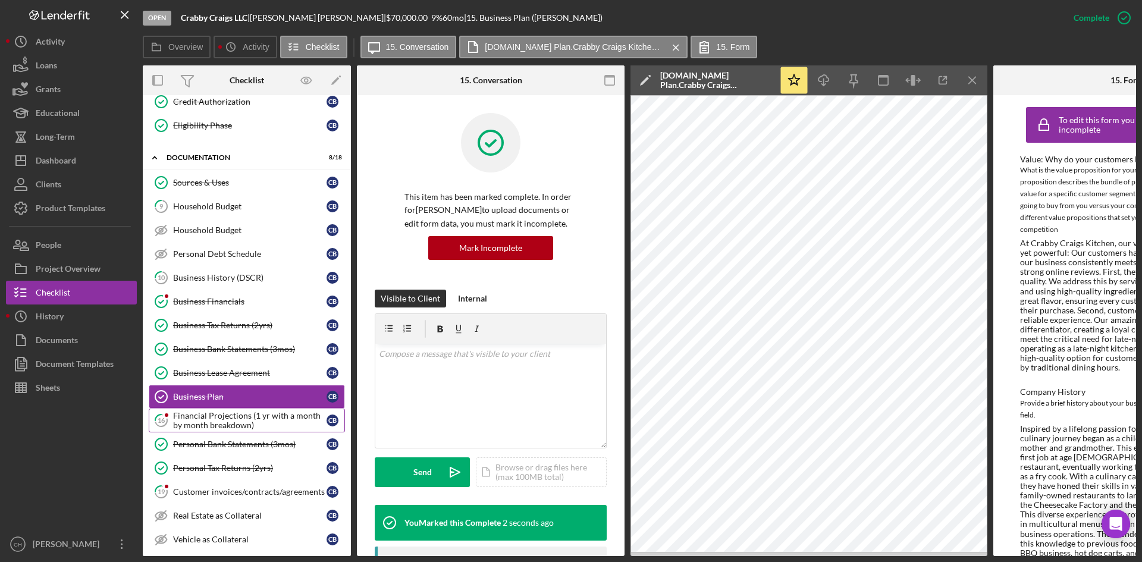
click at [245, 418] on div "Financial Projections (1 yr with a month by month breakdown)" at bounding box center [249, 420] width 153 height 19
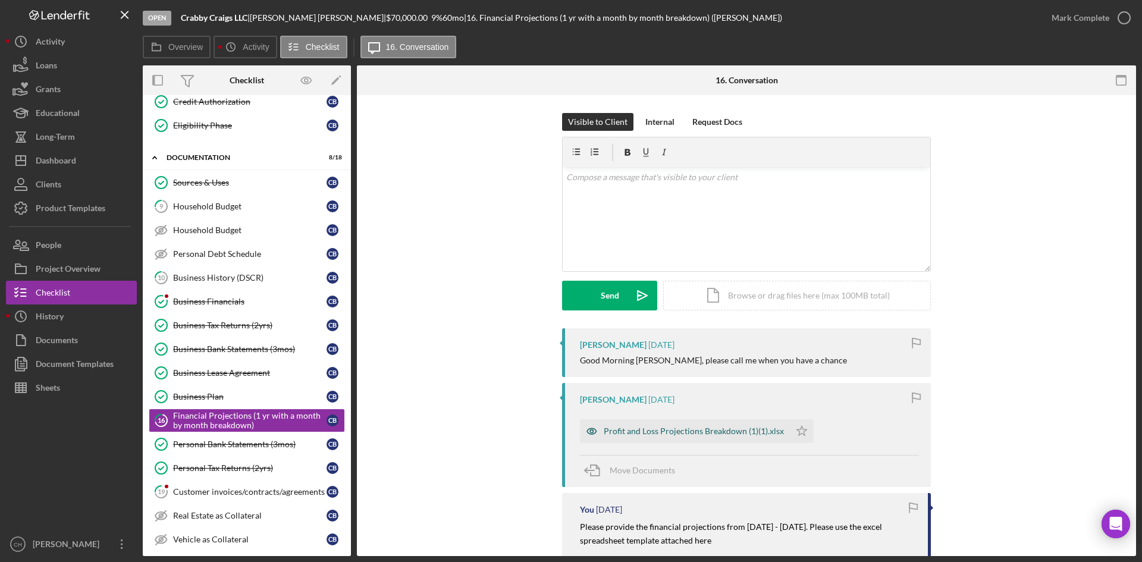
click at [659, 435] on div "Profit and Loss Projections Breakdown (1)(1).xlsx" at bounding box center [694, 432] width 180 height 10
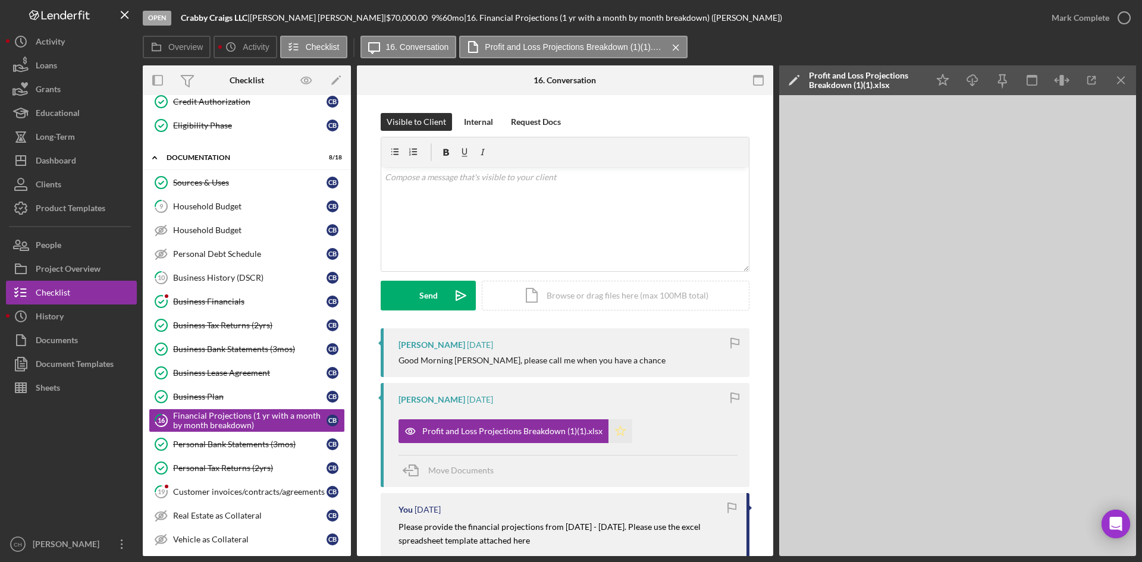
click at [621, 433] on icon "Icon/Star" at bounding box center [621, 431] width 24 height 24
click at [792, 84] on icon "Icon/Edit" at bounding box center [794, 80] width 30 height 30
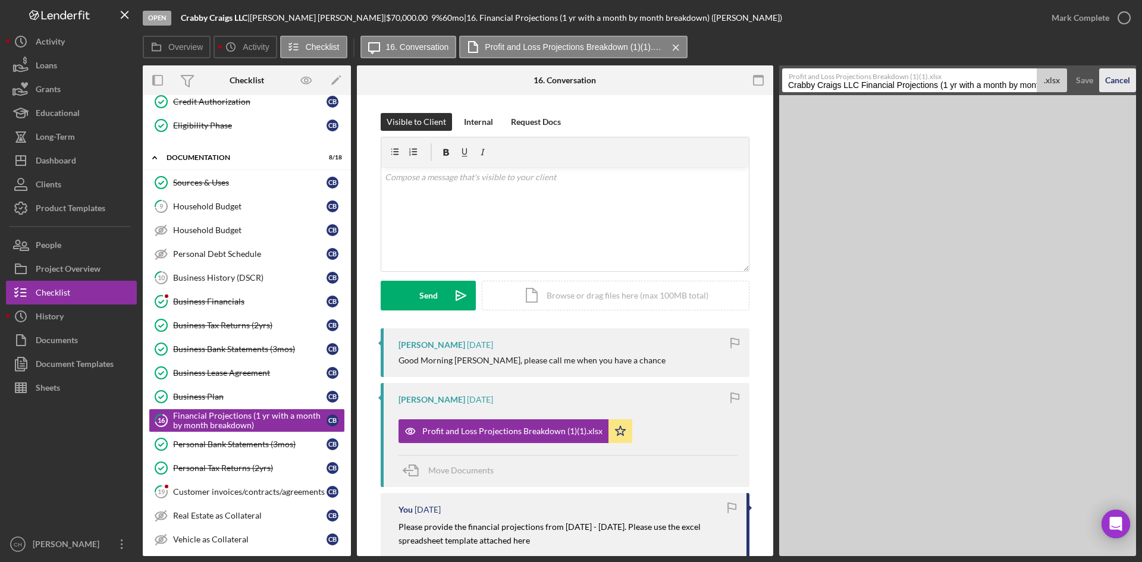
scroll to position [0, 92]
drag, startPoint x: 944, startPoint y: 87, endPoint x: 1127, endPoint y: 97, distance: 184.1
click at [1113, 92] on form "Profit and Loss Projections Breakdown (1)(1).xlsx Crabby Craigs LLC Financial P…" at bounding box center [957, 80] width 357 height 30
click at [1011, 89] on input "Crabby Craigs LLC Financial Projections July 2025 - July of 2026" at bounding box center [909, 80] width 255 height 24
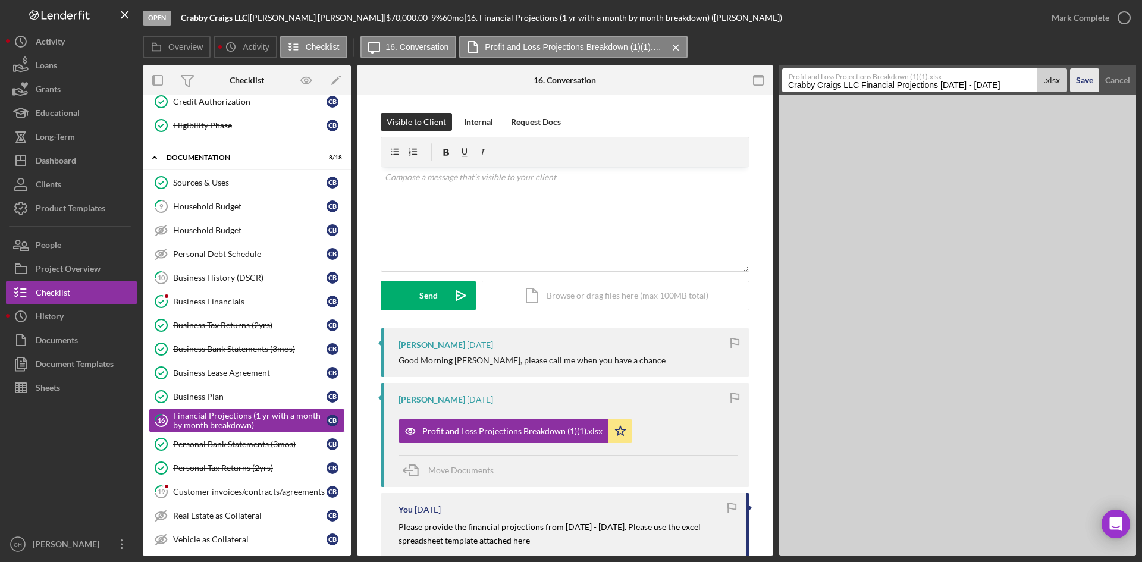
type input "Crabby Craigs LLC Financial Projections July 2025 - July 2026"
click at [1086, 78] on div "Save" at bounding box center [1084, 80] width 17 height 24
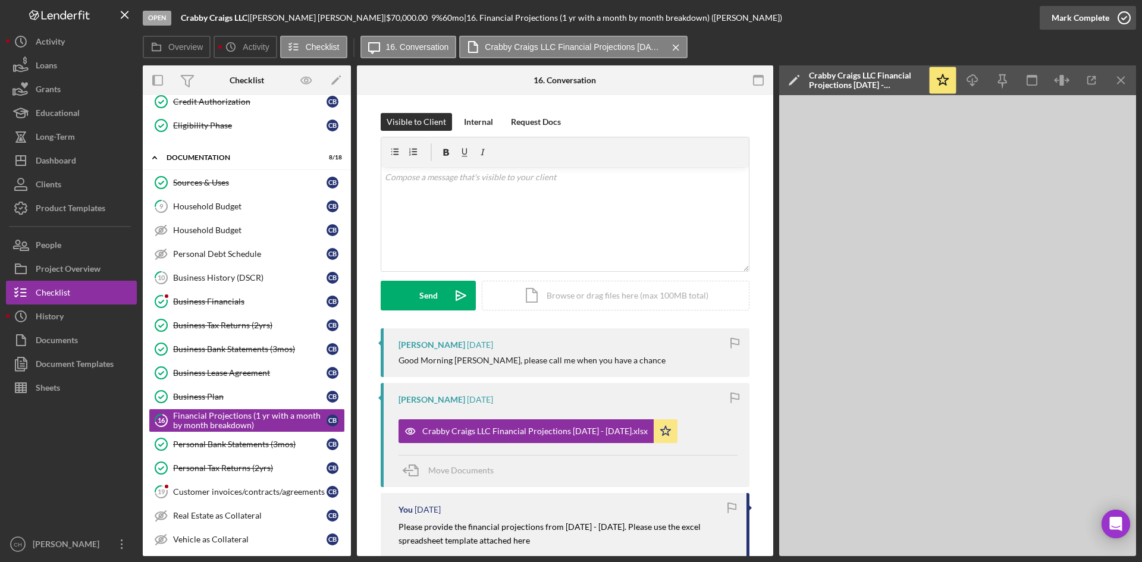
click at [1076, 10] on div "Mark Complete" at bounding box center [1081, 18] width 58 height 24
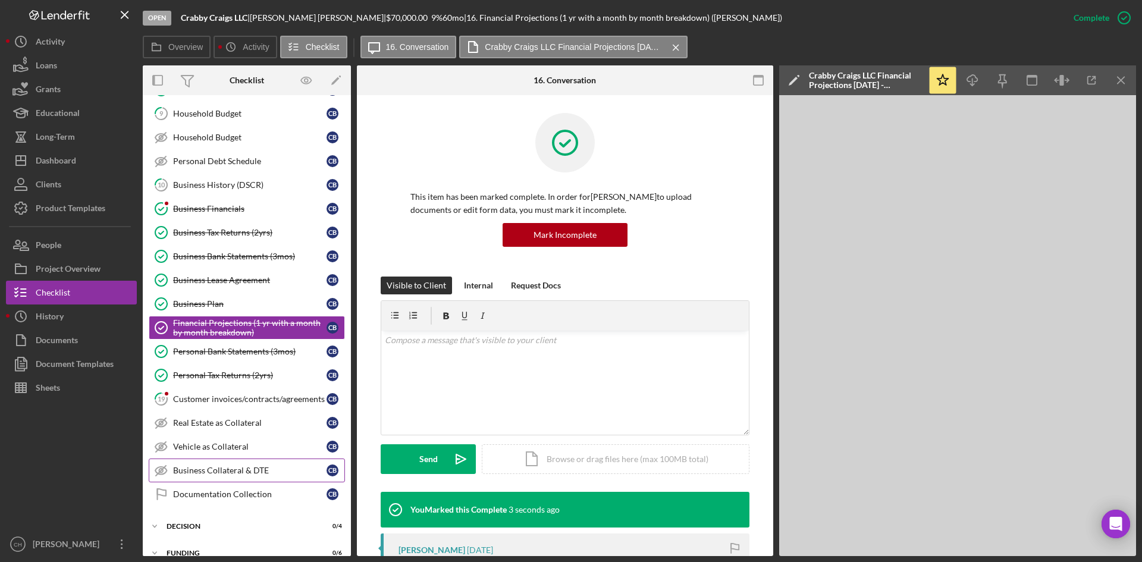
scroll to position [297, 0]
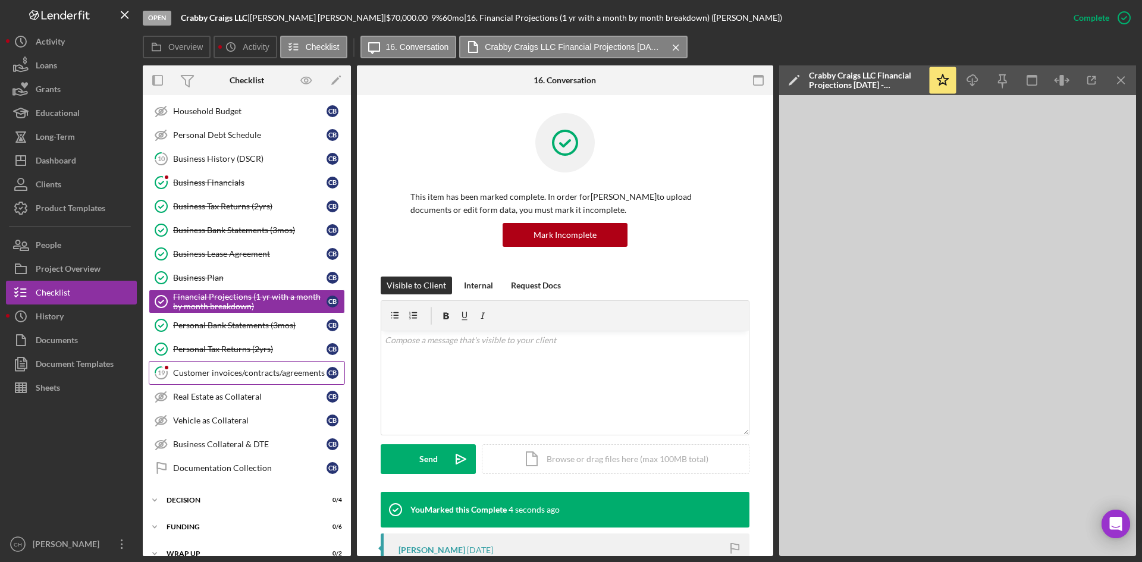
click at [225, 373] on div "Customer invoices/contracts/agreements" at bounding box center [249, 373] width 153 height 10
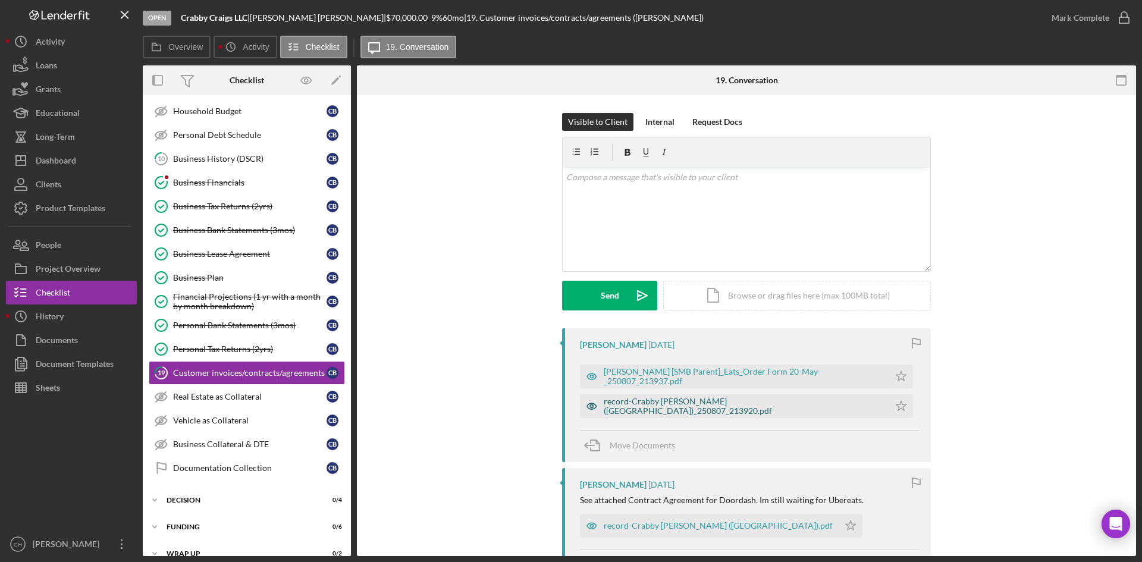
click at [674, 404] on div "record-Crabby Craig's (Lauderdale Lakes)_250807_213920.pdf" at bounding box center [744, 406] width 280 height 19
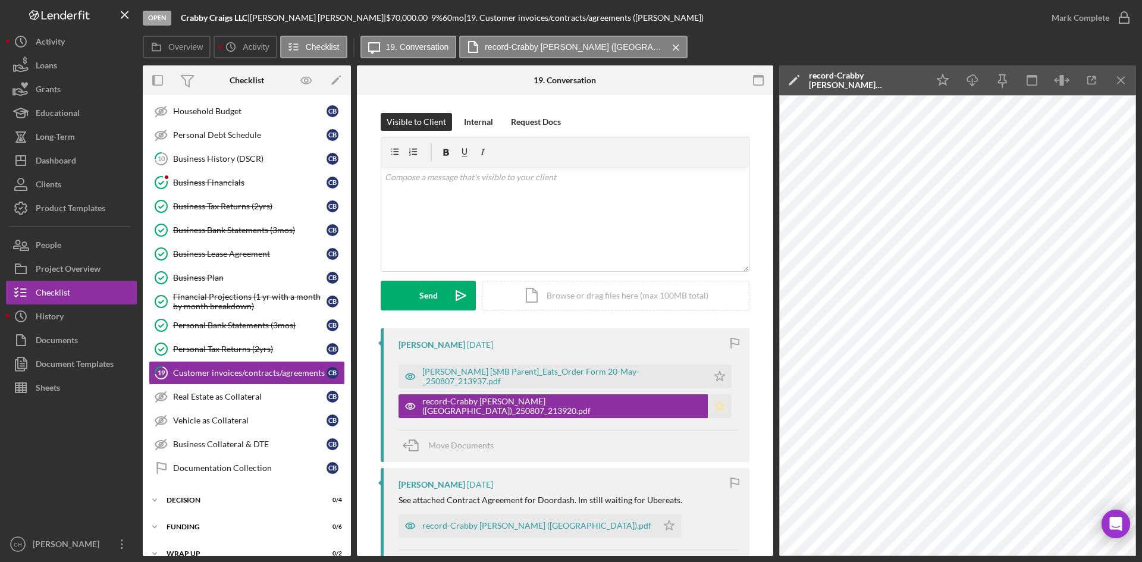
click at [708, 407] on icon "Icon/Star" at bounding box center [720, 406] width 24 height 24
click at [718, 374] on polygon "button" at bounding box center [720, 376] width 10 height 10
click at [1088, 21] on div "Mark Complete" at bounding box center [1081, 18] width 58 height 24
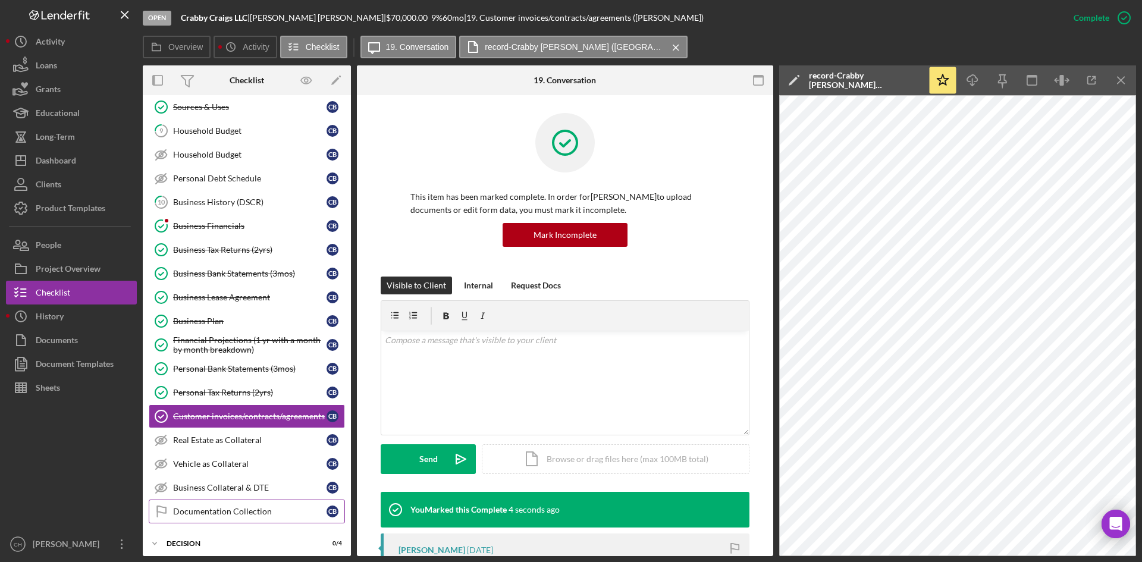
scroll to position [195, 0]
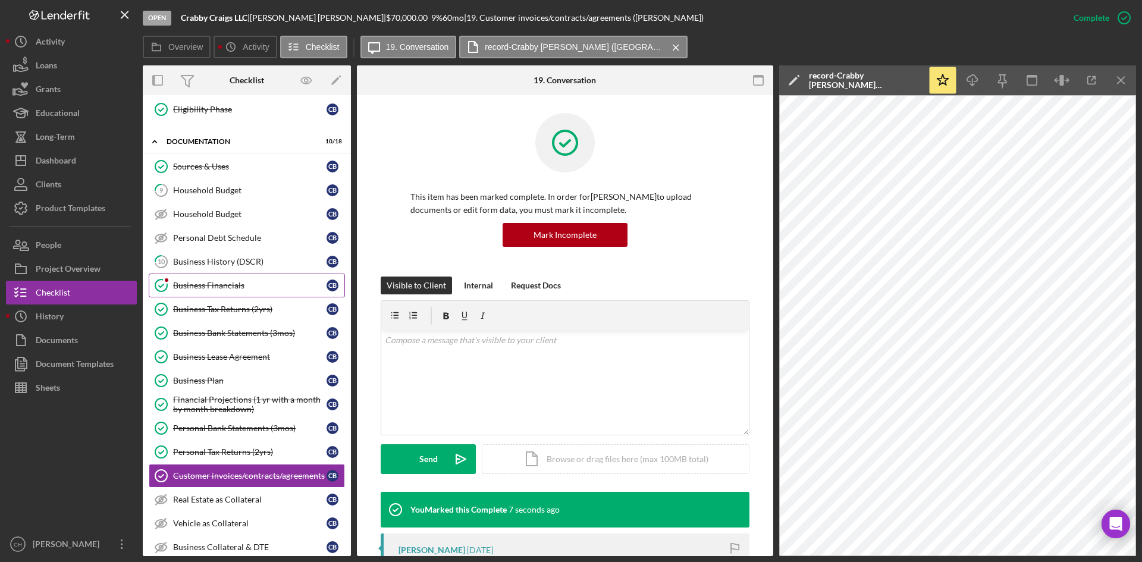
click at [227, 281] on div "Business Financials" at bounding box center [249, 286] width 153 height 10
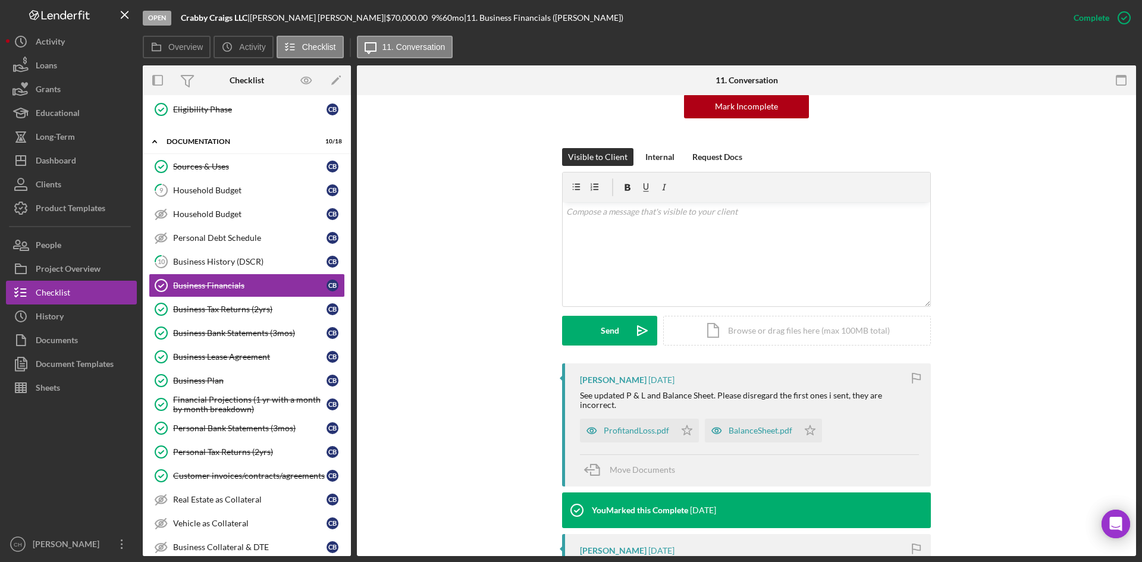
scroll to position [178, 0]
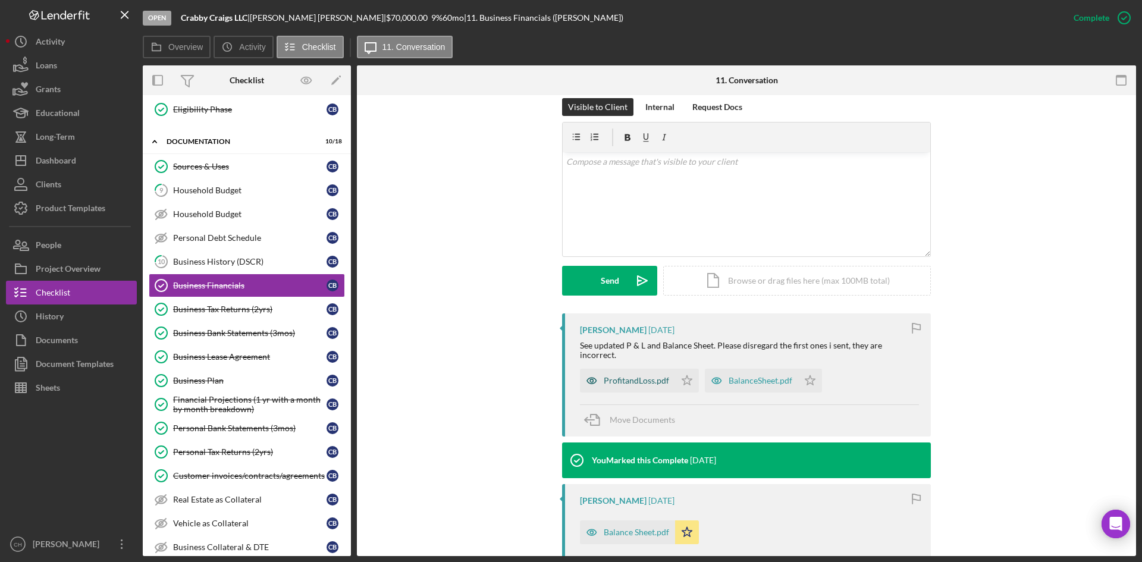
click at [628, 376] on div "ProfitandLoss.pdf" at bounding box center [636, 381] width 65 height 10
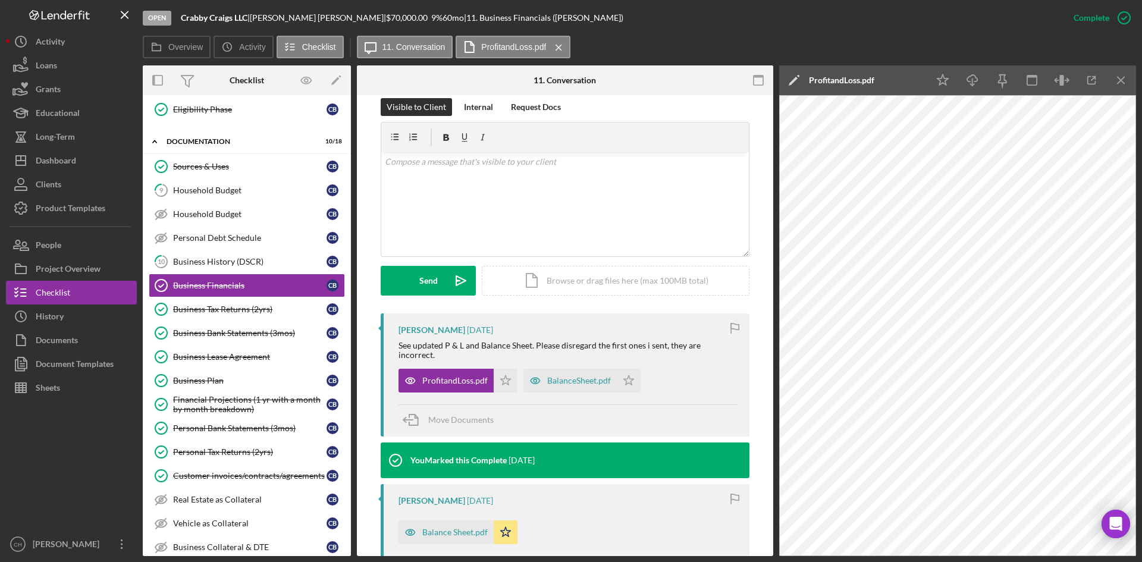
click at [791, 80] on icon "Icon/Edit" at bounding box center [794, 80] width 30 height 30
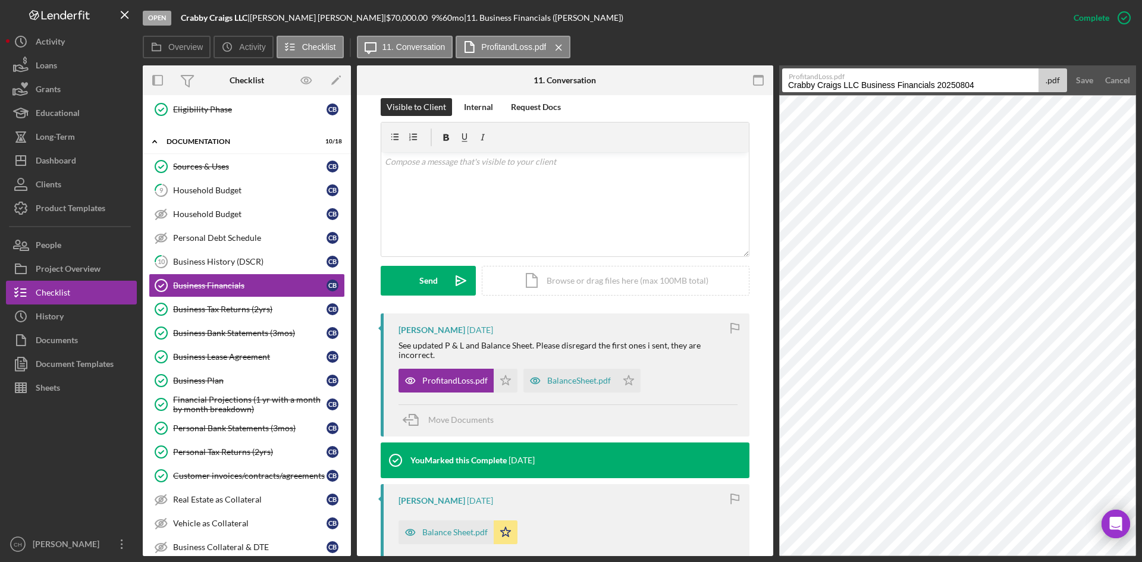
drag, startPoint x: 894, startPoint y: 87, endPoint x: 1019, endPoint y: 85, distance: 124.4
click at [1019, 85] on input "Crabby Craigs LLC Business Financials 20250804" at bounding box center [910, 80] width 256 height 24
click at [944, 82] on input "Crabby Craigs LLC Business Financials 20250804" at bounding box center [910, 80] width 256 height 24
drag, startPoint x: 938, startPoint y: 92, endPoint x: 1016, endPoint y: 90, distance: 78.5
click at [1016, 90] on input "Crabby Craigs LLC Business Financials 20250804" at bounding box center [910, 80] width 256 height 24
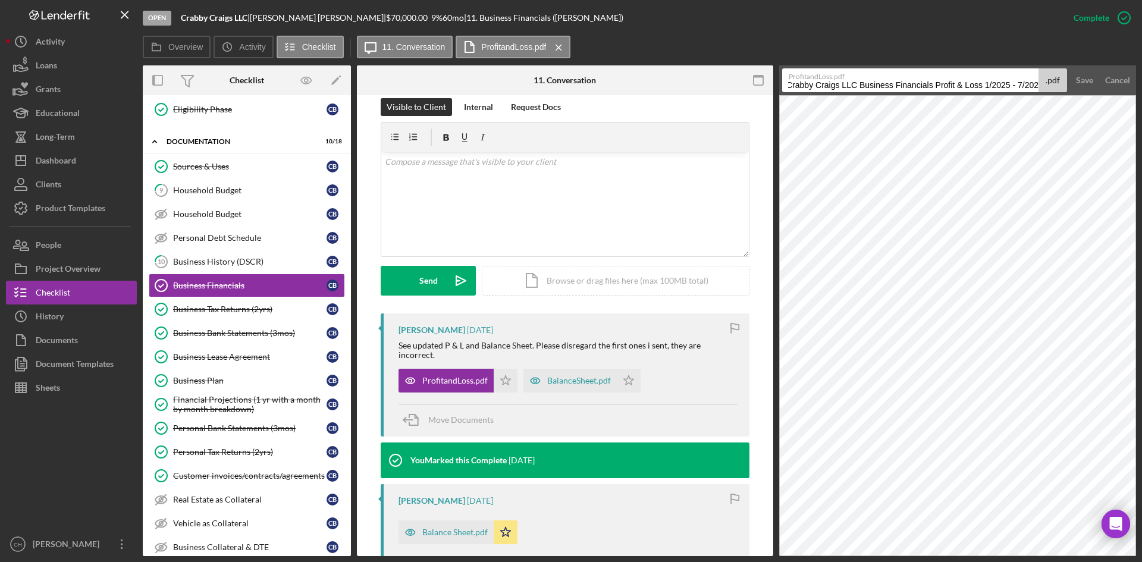
scroll to position [0, 6]
type input "Crabby Craigs LLC Business Financials Profit & Loss 1/2025 - 7/2025"
click at [1082, 79] on div "Save" at bounding box center [1084, 80] width 17 height 24
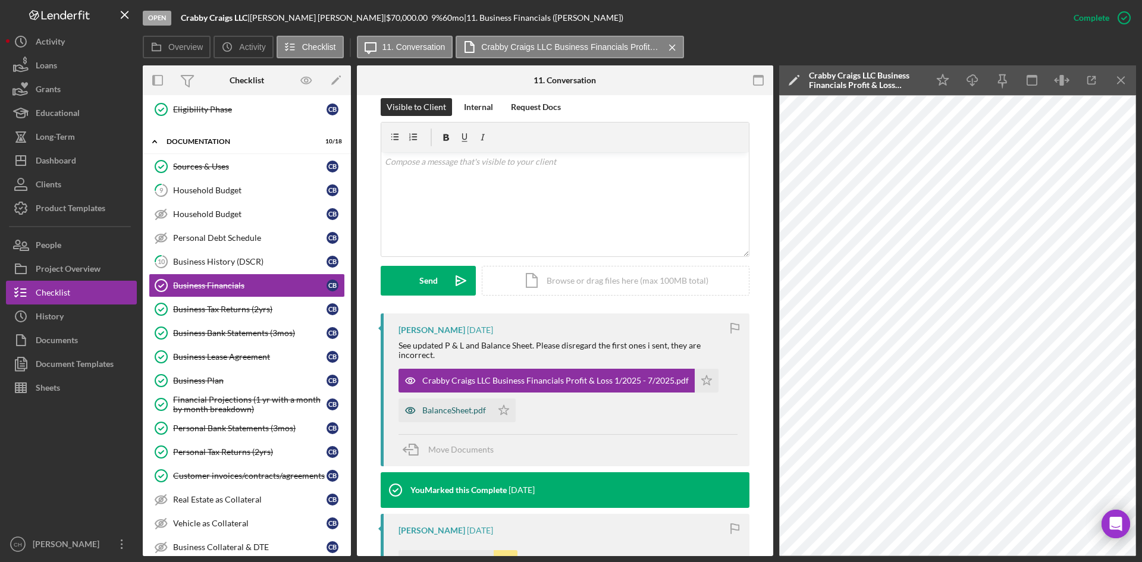
click at [438, 406] on div "BalanceSheet.pdf" at bounding box center [454, 411] width 64 height 10
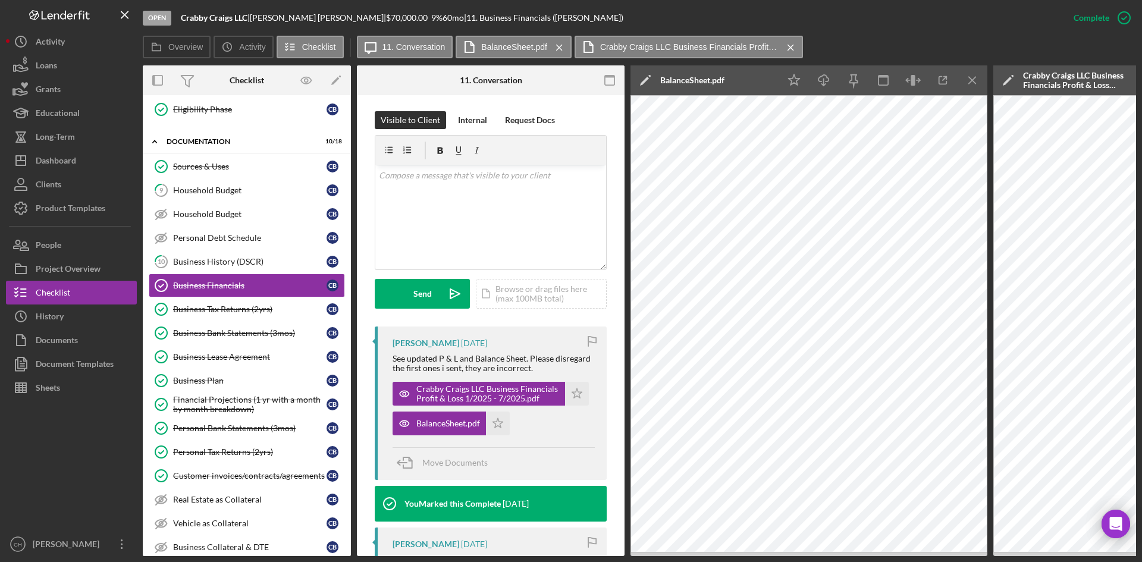
click at [641, 76] on icon "Icon/Edit" at bounding box center [646, 80] width 30 height 30
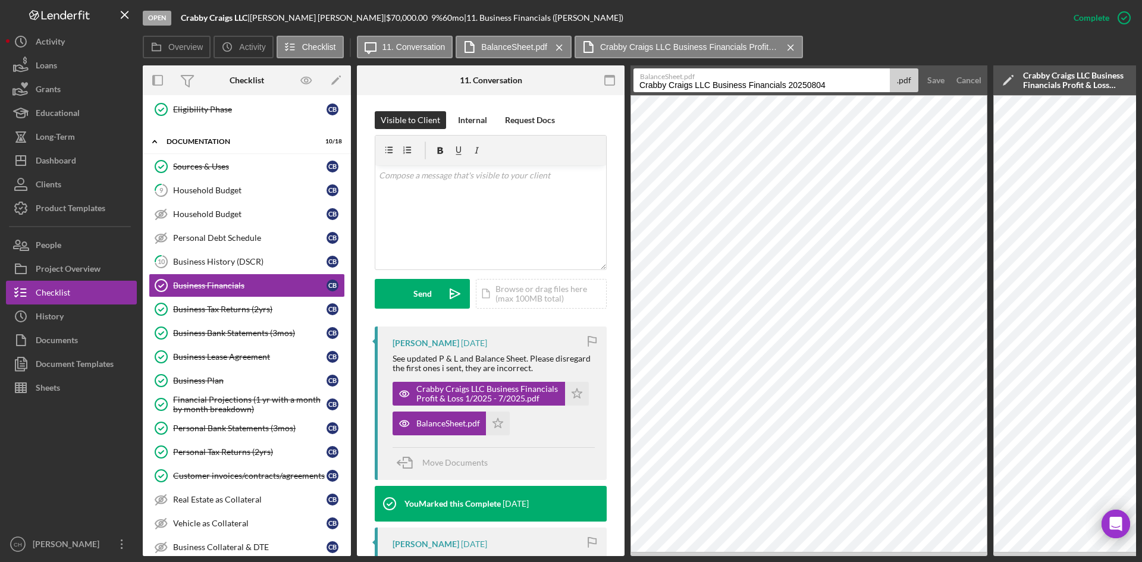
drag, startPoint x: 788, startPoint y: 83, endPoint x: 912, endPoint y: 83, distance: 124.3
click at [911, 83] on div "BalanceSheet.pdf Crabby Craigs LLC Business Financials 20250804 .pdf" at bounding box center [776, 80] width 285 height 24
type input "Crabby Craigs LLC Business Financials Balance Sheet 2025"
click at [938, 82] on div "Save" at bounding box center [936, 80] width 17 height 24
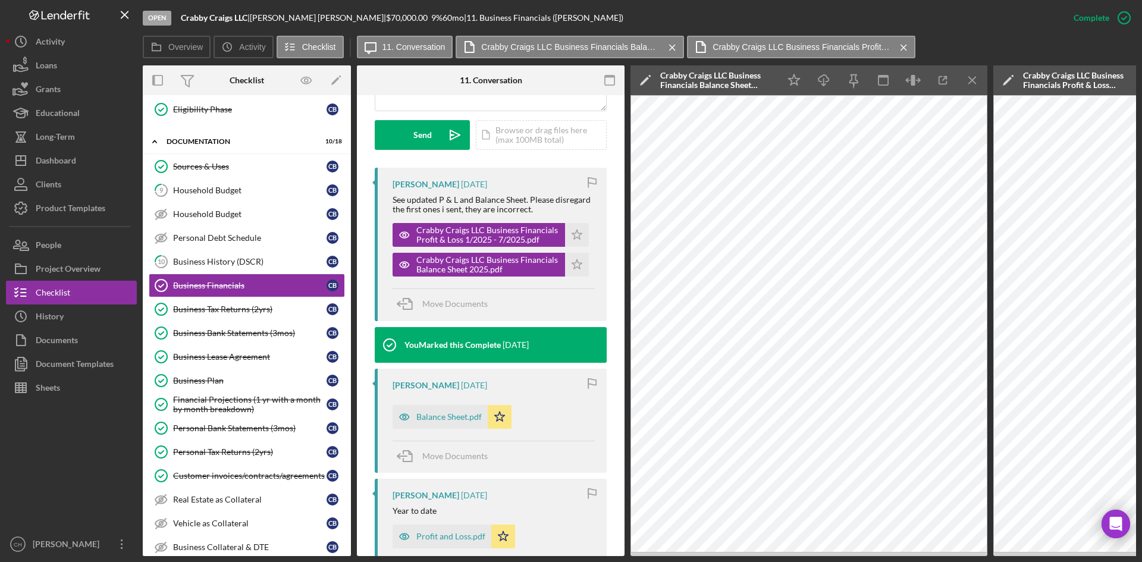
scroll to position [357, 0]
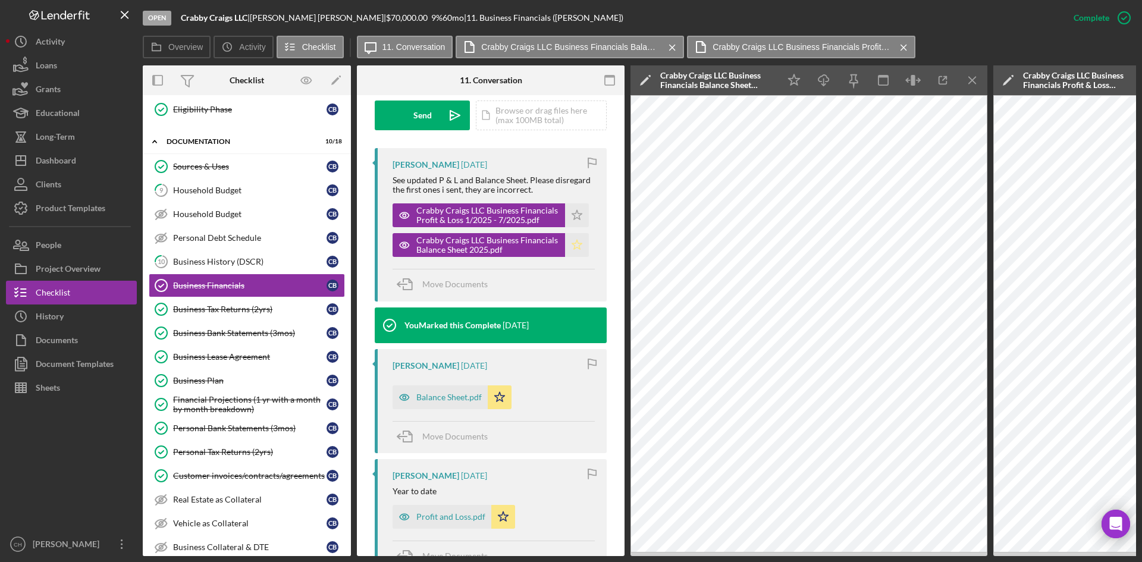
click at [574, 243] on icon "Icon/Star" at bounding box center [577, 245] width 24 height 24
click at [574, 215] on icon "Icon/Star" at bounding box center [577, 215] width 24 height 24
click at [495, 393] on icon "Icon/Star" at bounding box center [500, 398] width 24 height 24
click at [572, 220] on polygon "button" at bounding box center [577, 216] width 10 height 10
click at [434, 399] on div "Balance Sheet.pdf" at bounding box center [448, 398] width 65 height 10
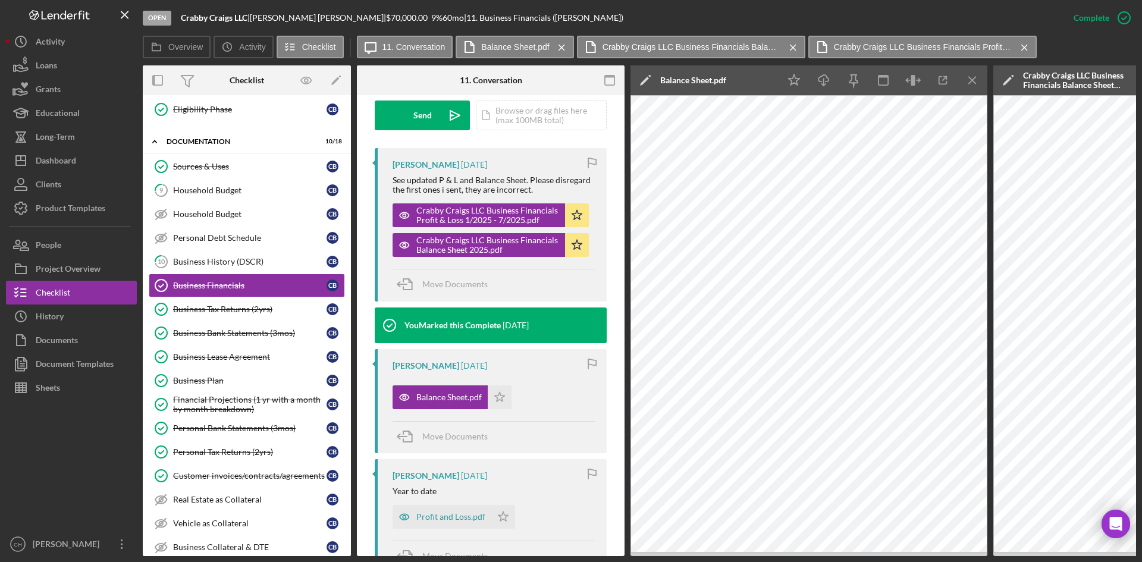
click at [639, 77] on icon "Icon/Edit" at bounding box center [646, 80] width 30 height 30
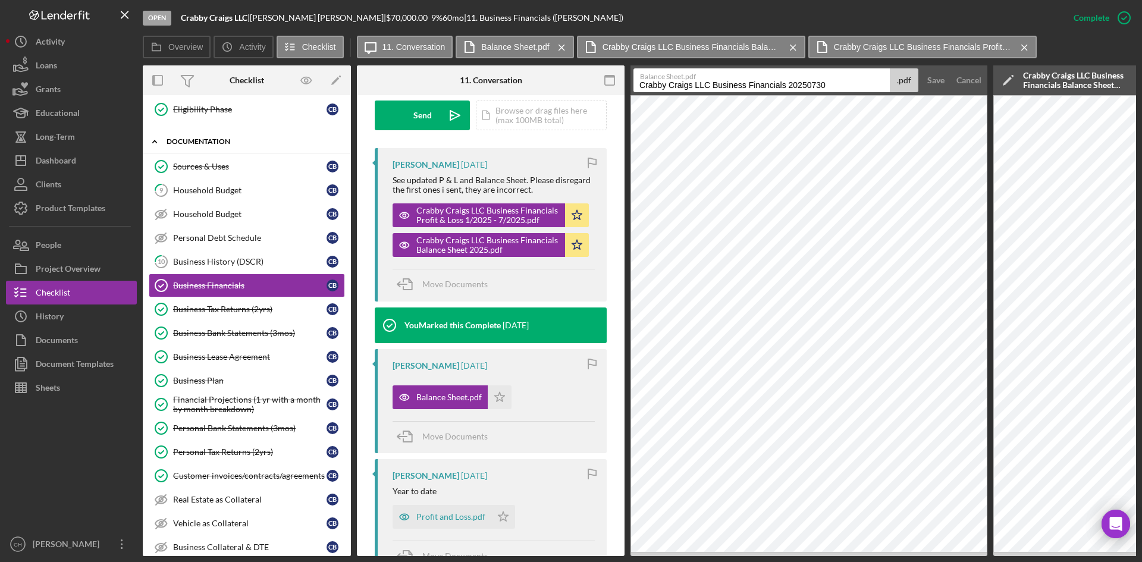
drag, startPoint x: 832, startPoint y: 82, endPoint x: 253, endPoint y: 198, distance: 590.3
click at [253, 142] on div "Overview Internal Workflow Stage Open Icon/Dropdown Arrow Archive (can unarchiv…" at bounding box center [640, 310] width 994 height 491
type input "s"
type input "ERROR"
drag, startPoint x: 935, startPoint y: 76, endPoint x: 935, endPoint y: 93, distance: 17.8
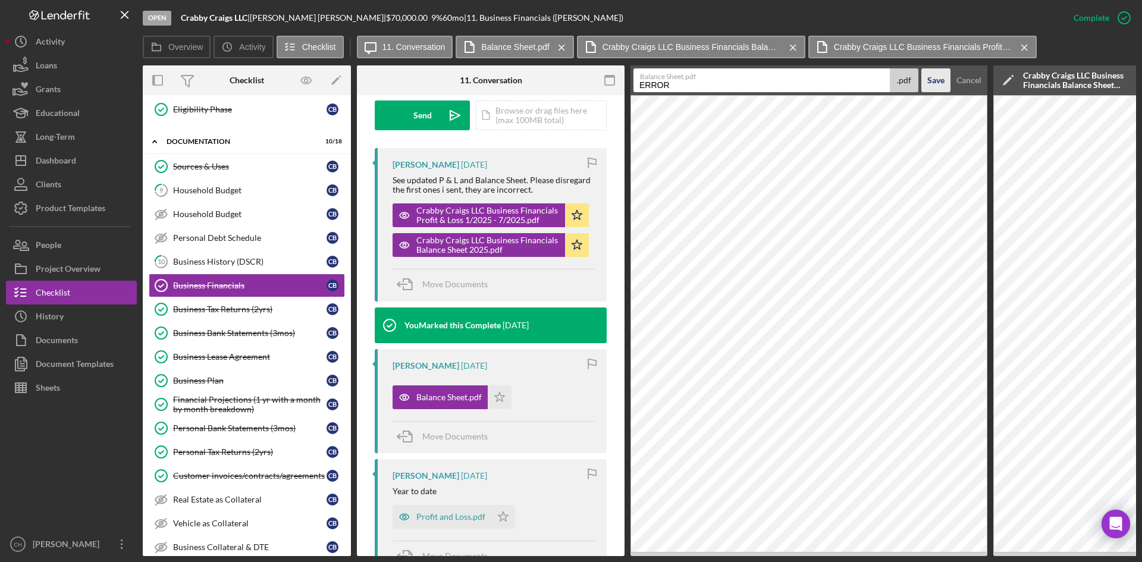
click at [935, 77] on div "Save" at bounding box center [936, 80] width 17 height 24
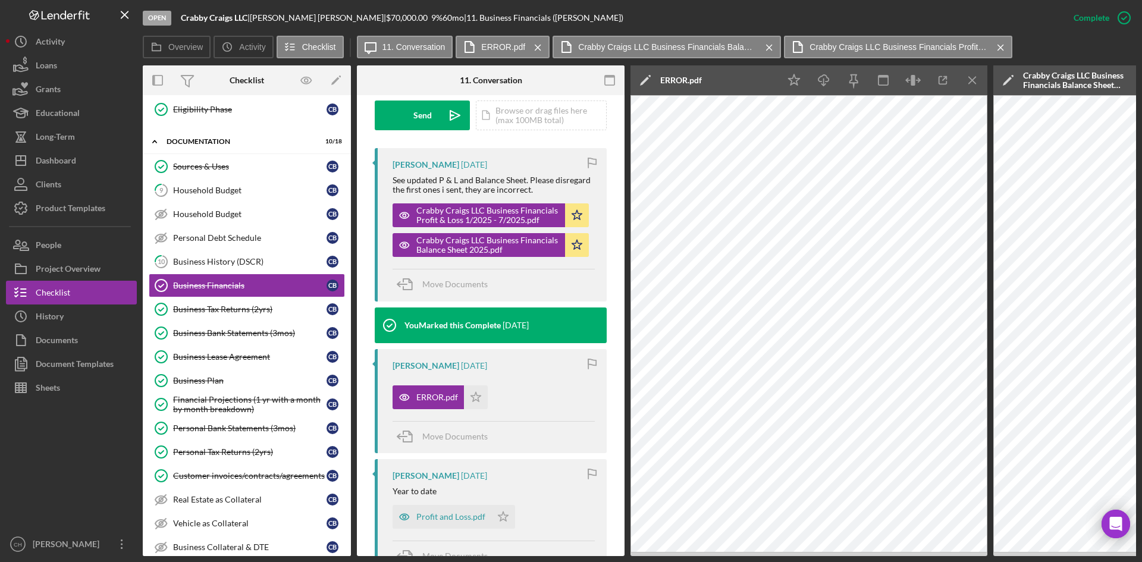
scroll to position [416, 0]
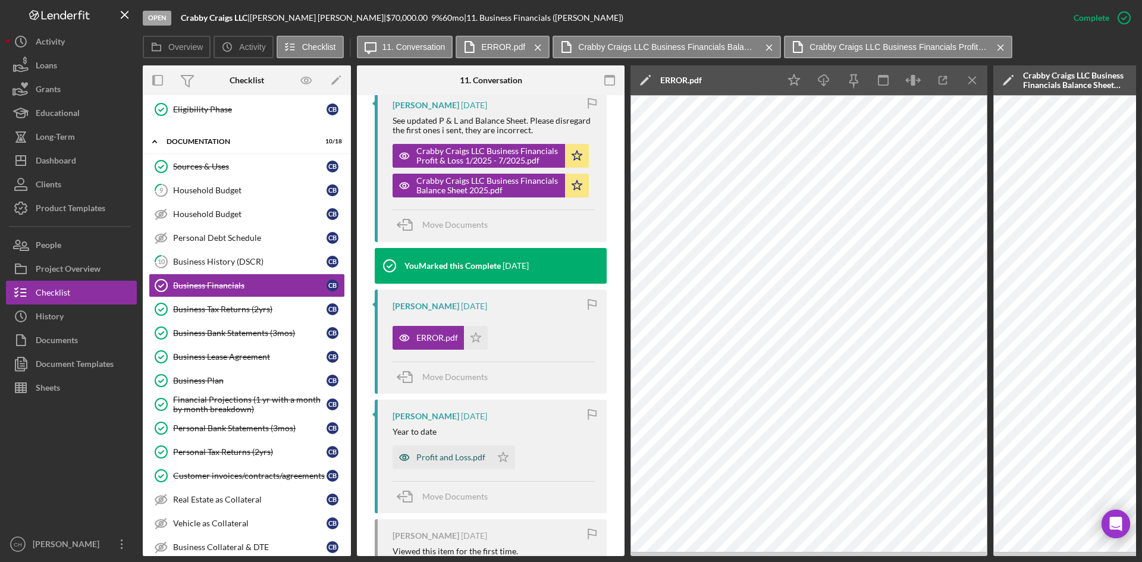
click at [415, 459] on icon "button" at bounding box center [405, 458] width 24 height 24
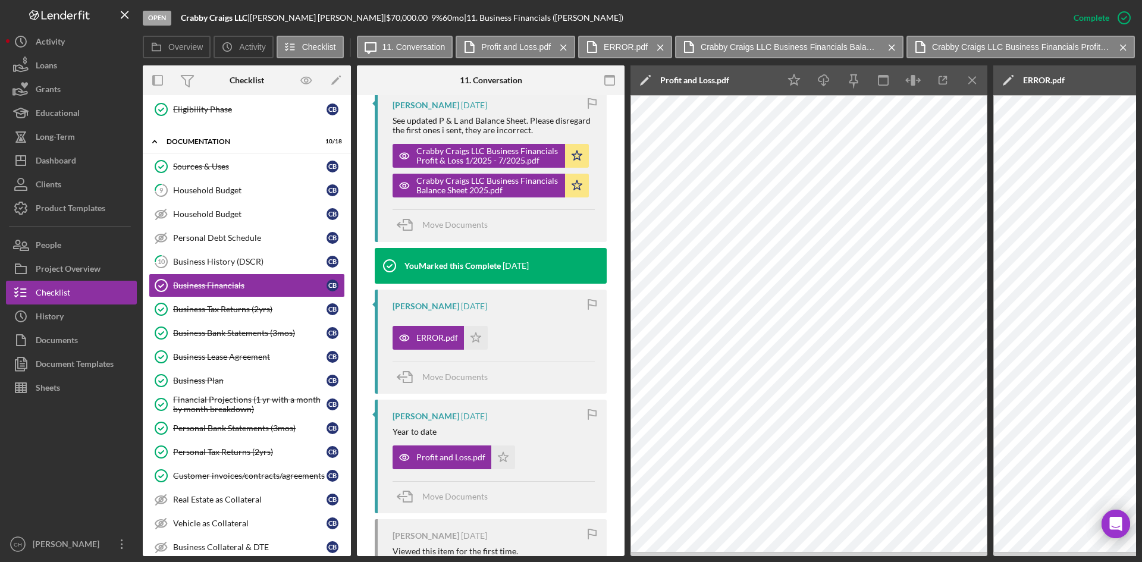
click at [645, 80] on polygon at bounding box center [644, 81] width 9 height 9
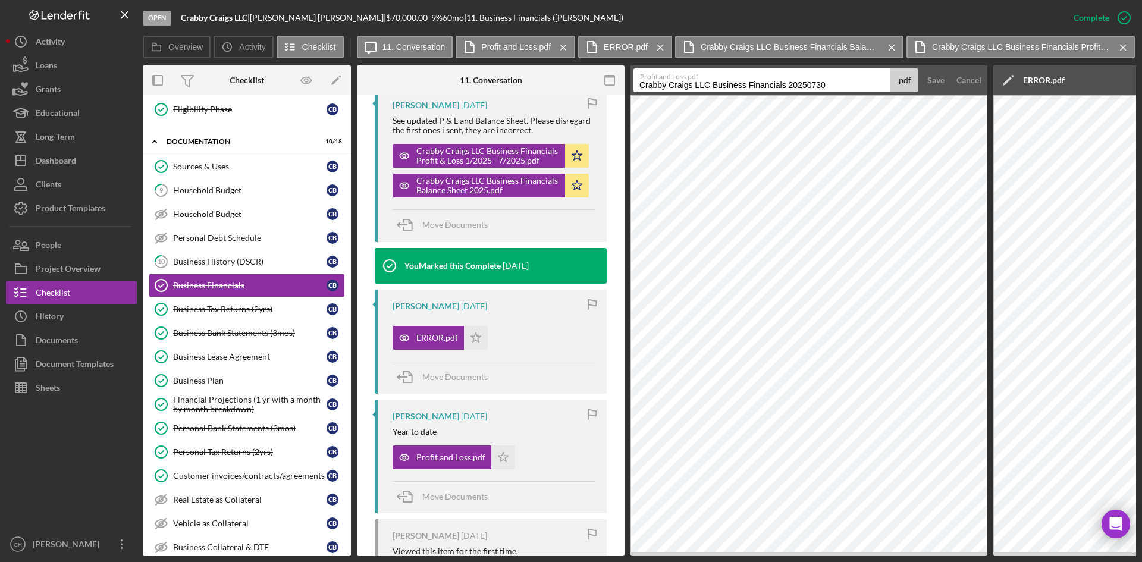
drag, startPoint x: 845, startPoint y: 87, endPoint x: 450, endPoint y: 84, distance: 395.1
click at [450, 84] on div "Overview Internal Workflow Stage Open Icon/Dropdown Arrow Archive (can unarchiv…" at bounding box center [640, 310] width 994 height 491
click at [944, 77] on button "Save" at bounding box center [936, 80] width 29 height 24
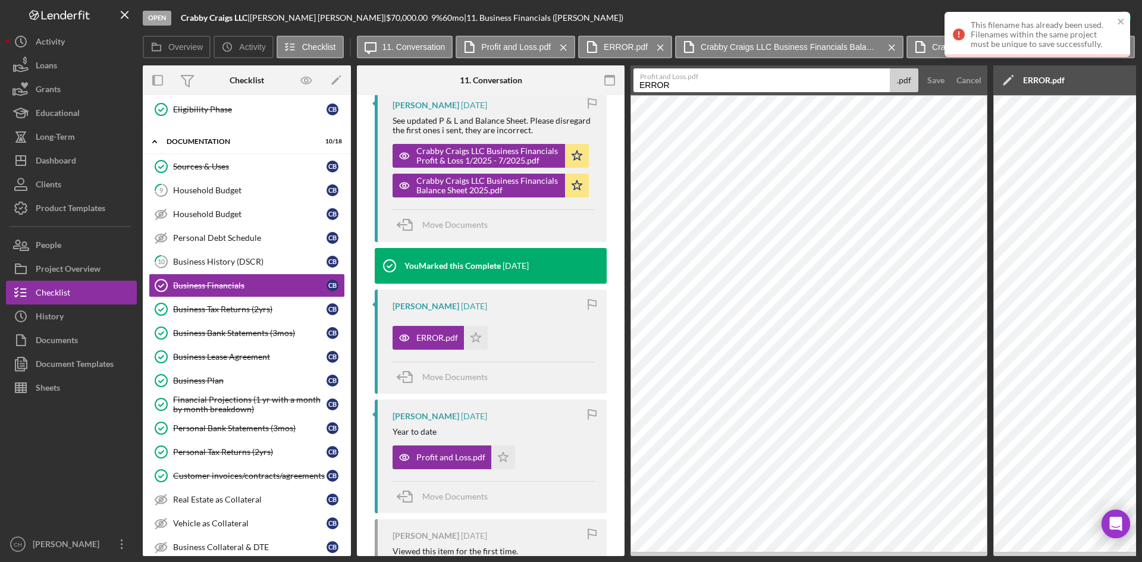
click at [678, 87] on input "ERROR" at bounding box center [762, 80] width 256 height 24
type input "ERROR1"
click at [938, 75] on div "Save" at bounding box center [936, 80] width 17 height 24
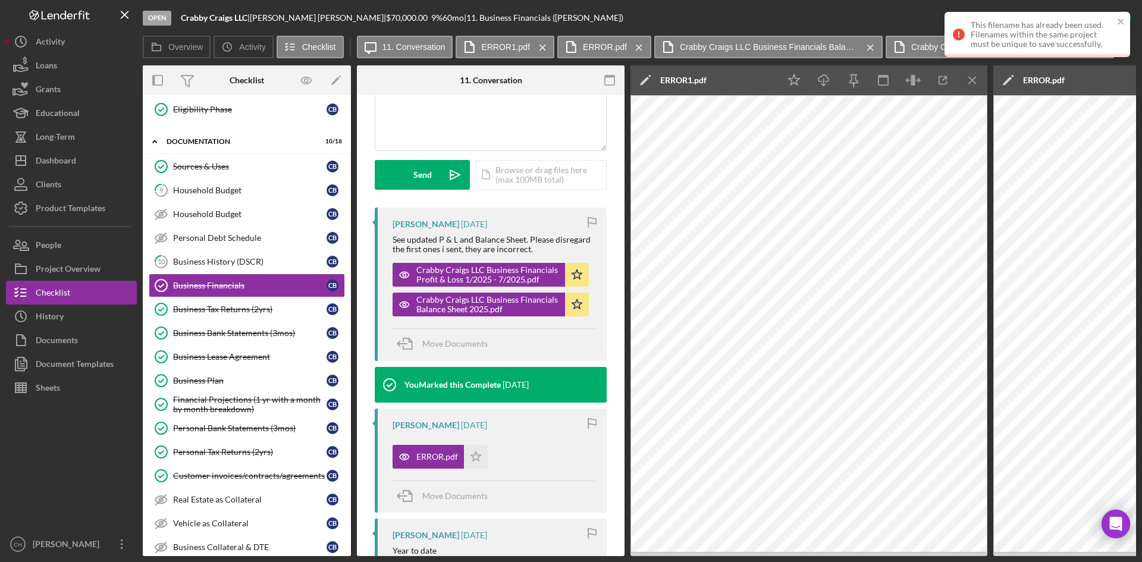
scroll to position [293, 0]
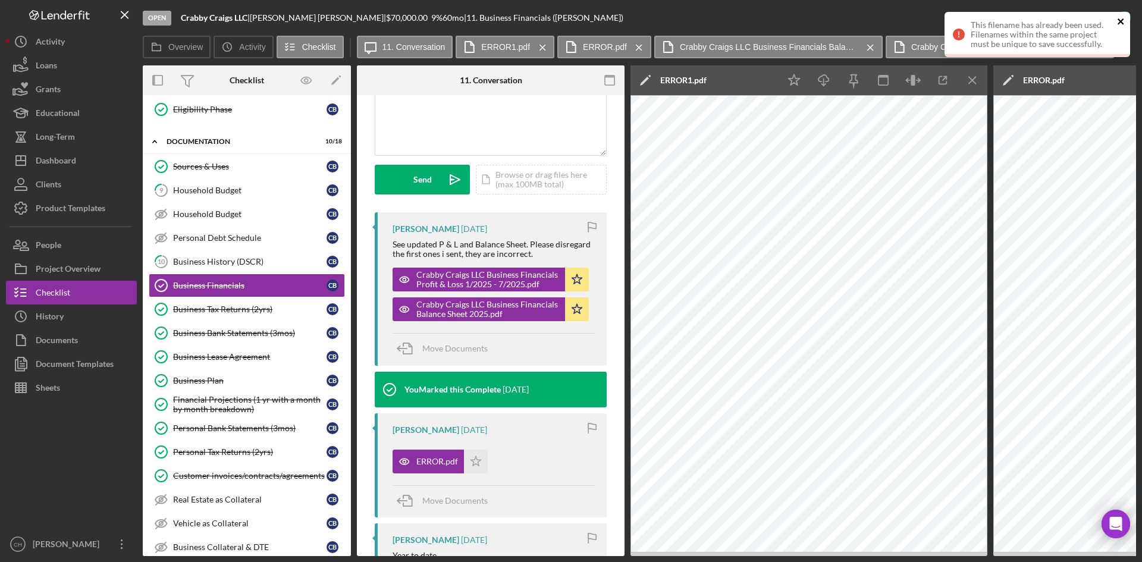
click at [1120, 22] on icon "close" at bounding box center [1121, 21] width 6 height 6
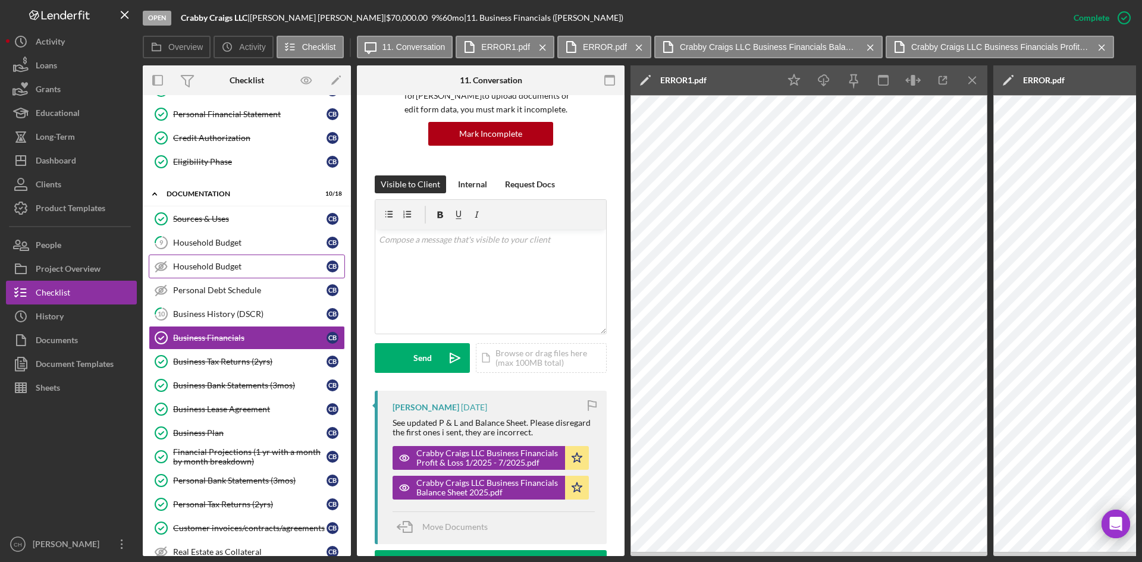
scroll to position [139, 0]
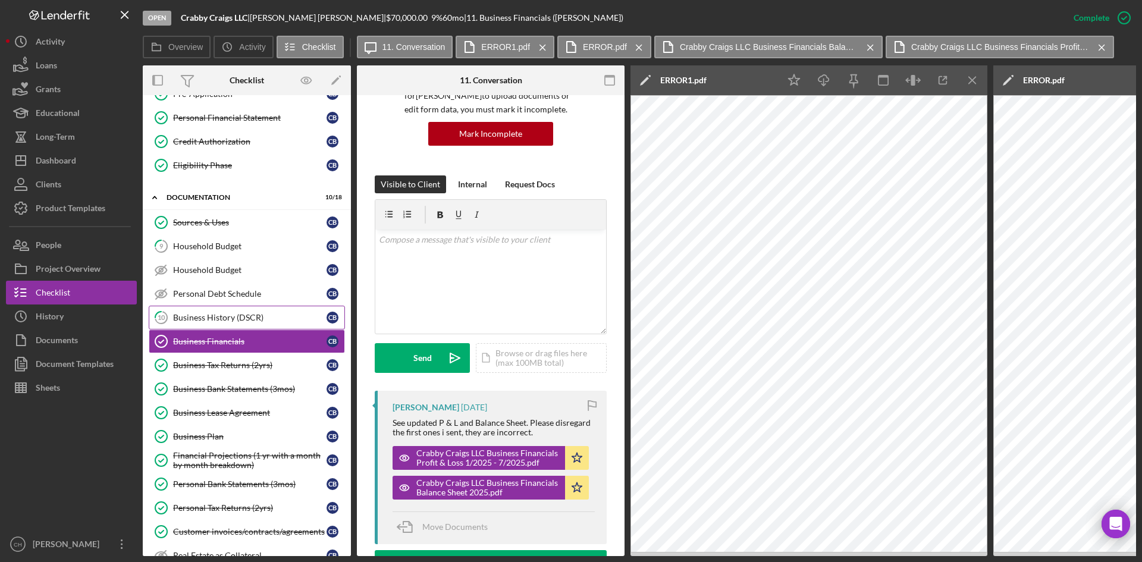
click at [211, 319] on div "Business History (DSCR)" at bounding box center [249, 318] width 153 height 10
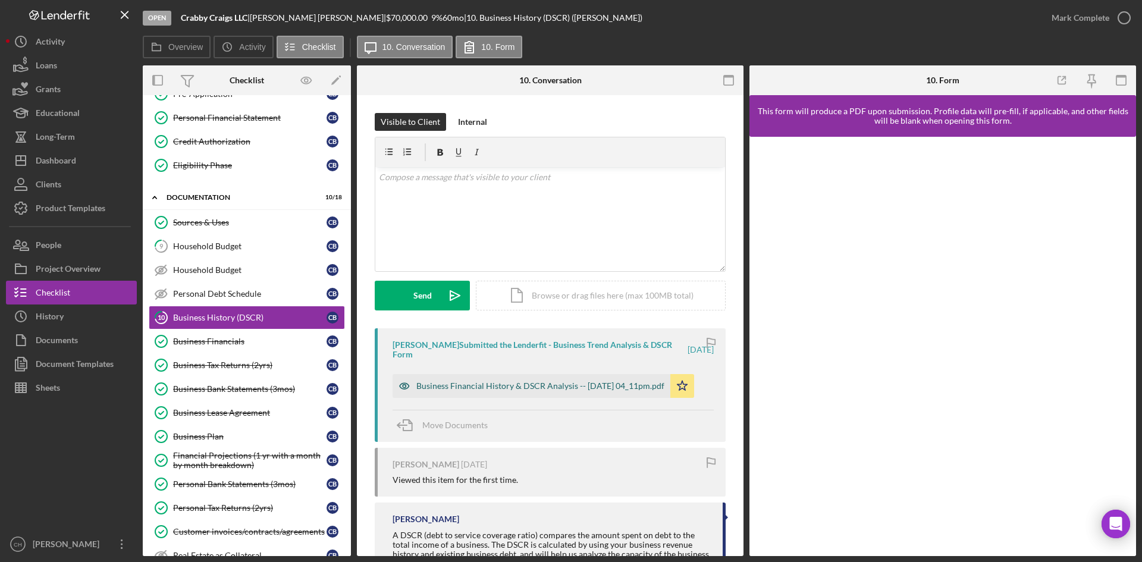
click at [555, 386] on div "Business Financial History & DSCR Analysis -- 2025-07-29 04_11pm.pdf" at bounding box center [540, 386] width 248 height 10
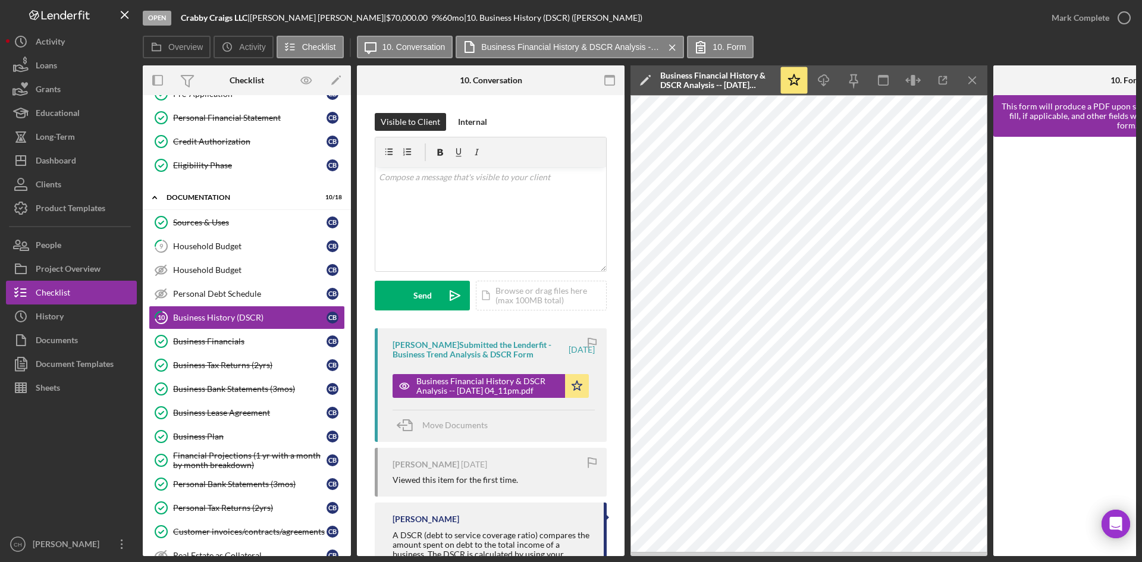
drag, startPoint x: 253, startPoint y: 15, endPoint x: 178, endPoint y: 15, distance: 74.4
click at [178, 15] on div "Open Crabby Craigs LLC | Craig Bonaventura | $70,000.00 9 % 60 mo | 10. Busines…" at bounding box center [591, 18] width 897 height 36
copy div "Crabby Craigs LLC"
drag, startPoint x: 327, startPoint y: 18, endPoint x: 178, endPoint y: 24, distance: 149.4
click at [178, 24] on div "Open Crabby Craigs LLC | Craig Bonaventura | $70,000.00 9 % 60 mo | 10. Busines…" at bounding box center [591, 18] width 897 height 36
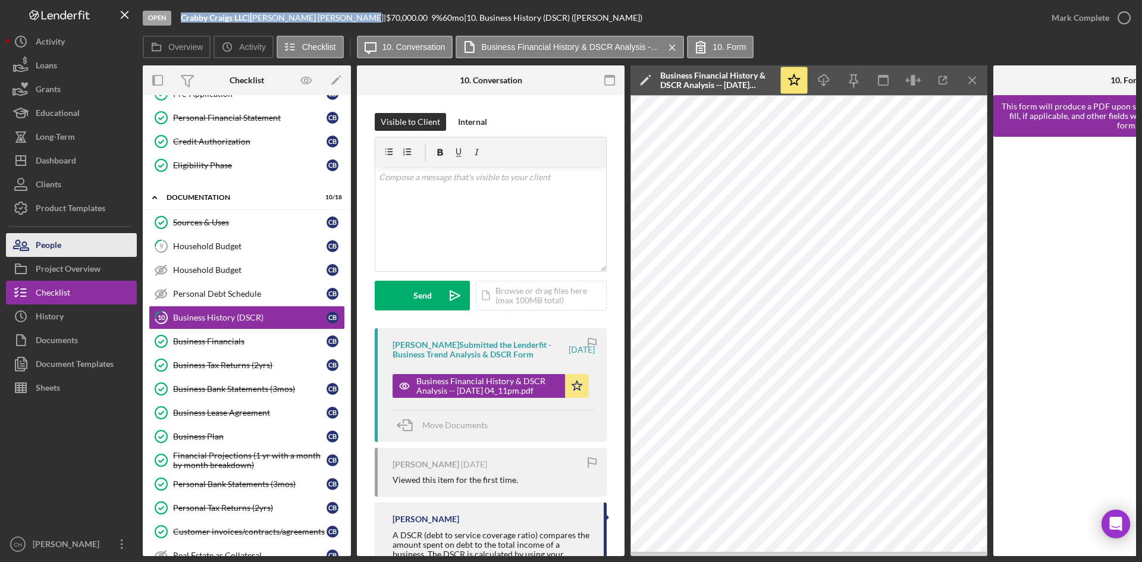
click at [65, 242] on button "People" at bounding box center [71, 245] width 131 height 24
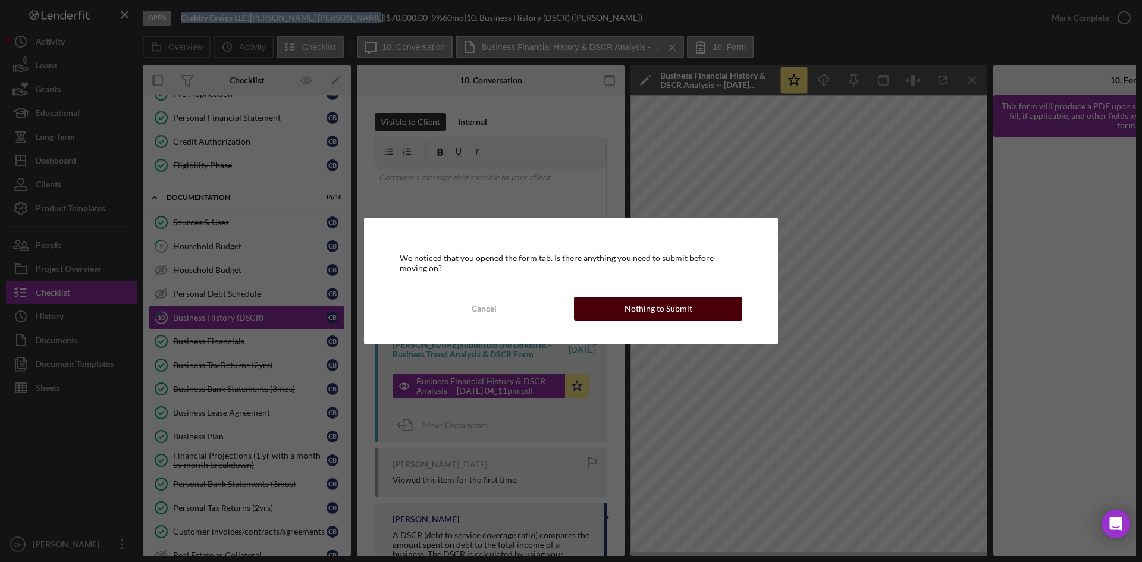
click at [612, 308] on button "Nothing to Submit" at bounding box center [658, 309] width 168 height 24
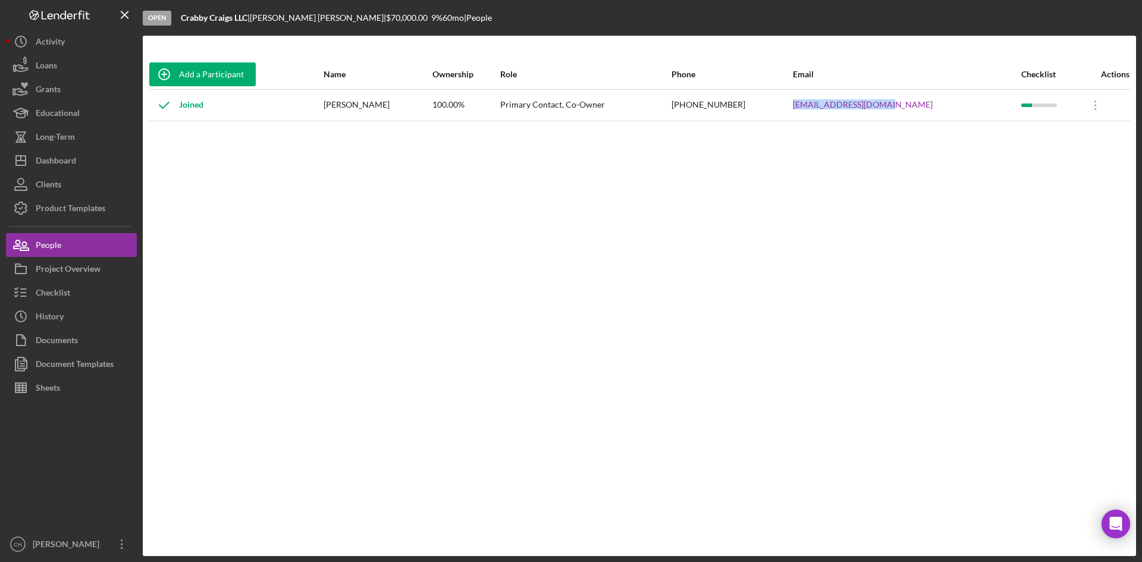
drag, startPoint x: 949, startPoint y: 103, endPoint x: 842, endPoint y: 103, distance: 107.1
click at [842, 103] on tr "Joined Craig Bonaventura 100.00% Primary Contact, Co-Owner (754) 245-4173 Info@…" at bounding box center [640, 105] width 982 height 32
click at [68, 152] on div "Dashboard" at bounding box center [56, 162] width 40 height 27
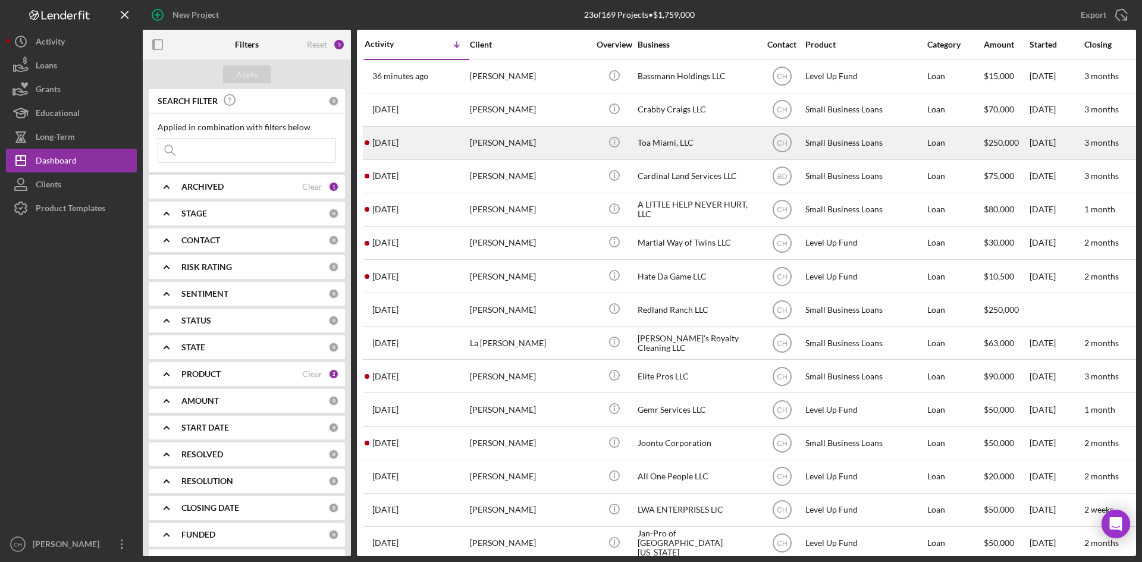
click at [421, 138] on div "3 days ago Signo Uddenberg" at bounding box center [417, 143] width 104 height 32
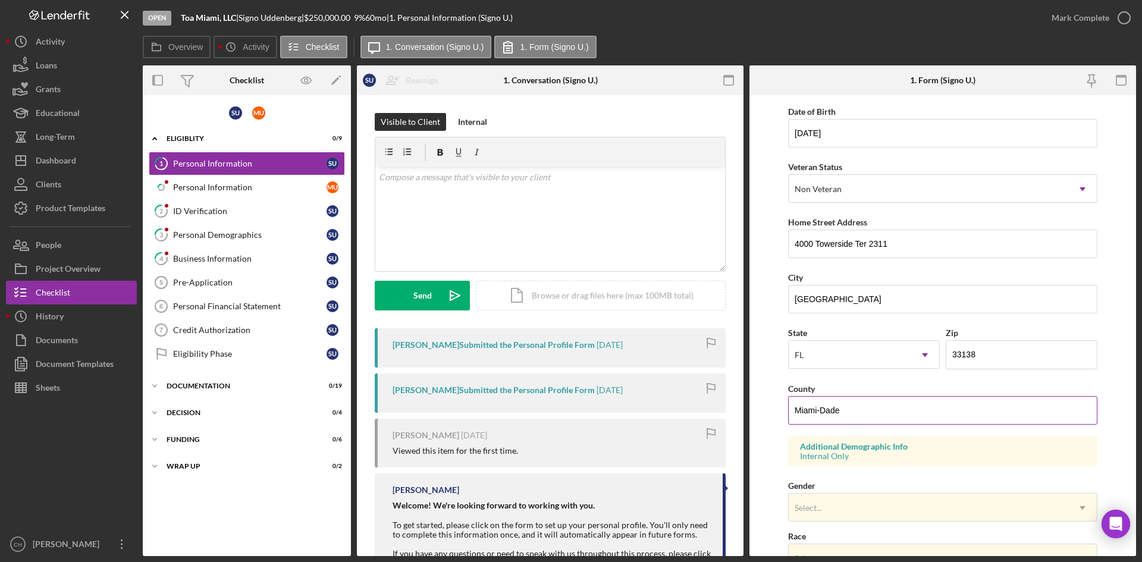
scroll to position [238, 0]
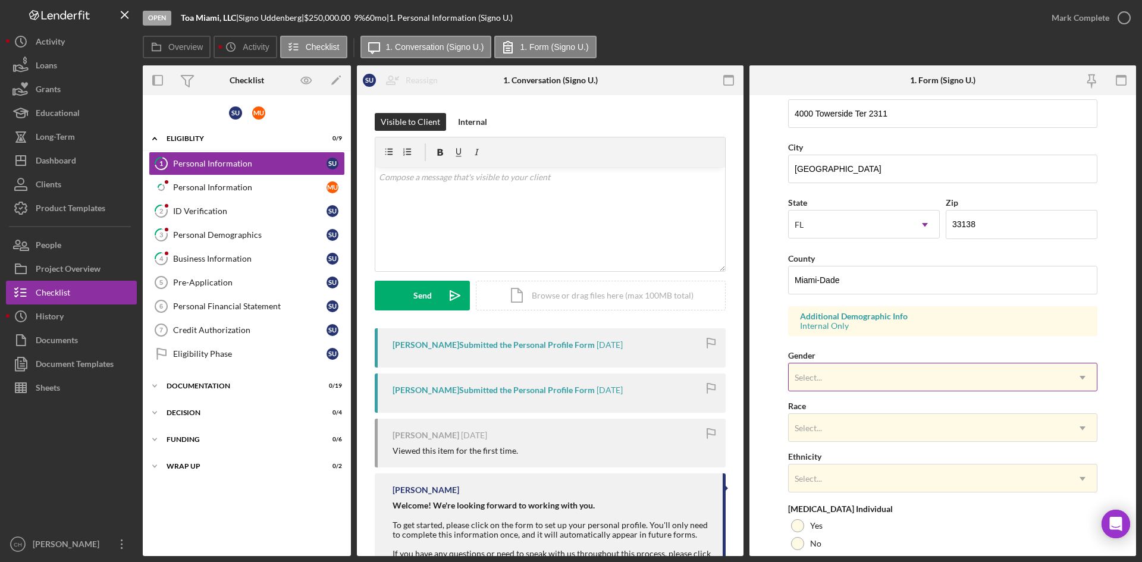
click at [859, 375] on div "Select..." at bounding box center [929, 377] width 280 height 27
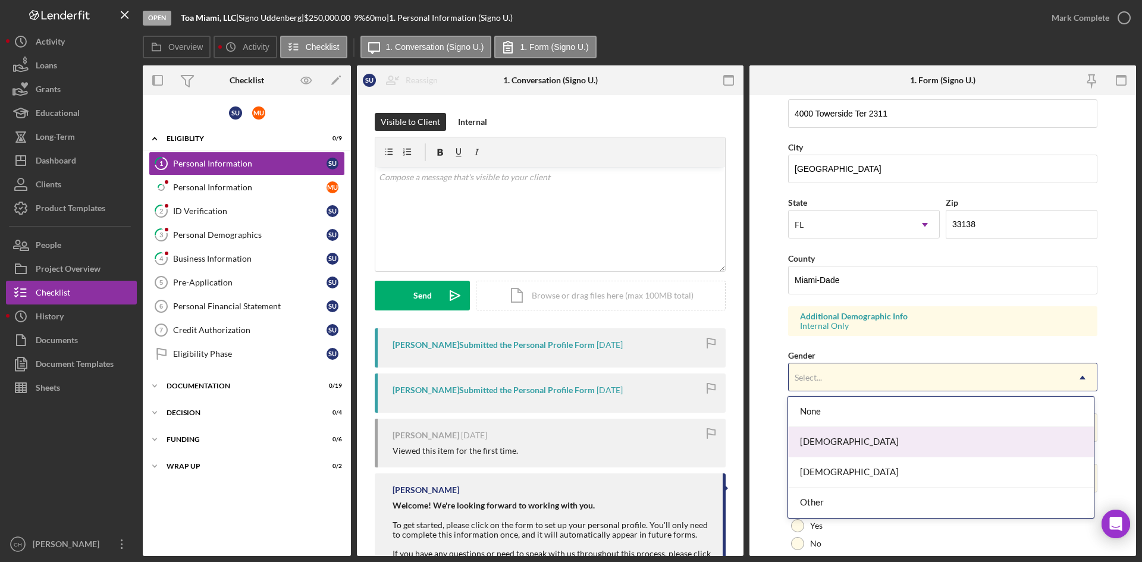
click at [869, 444] on div "Female" at bounding box center [940, 442] width 305 height 30
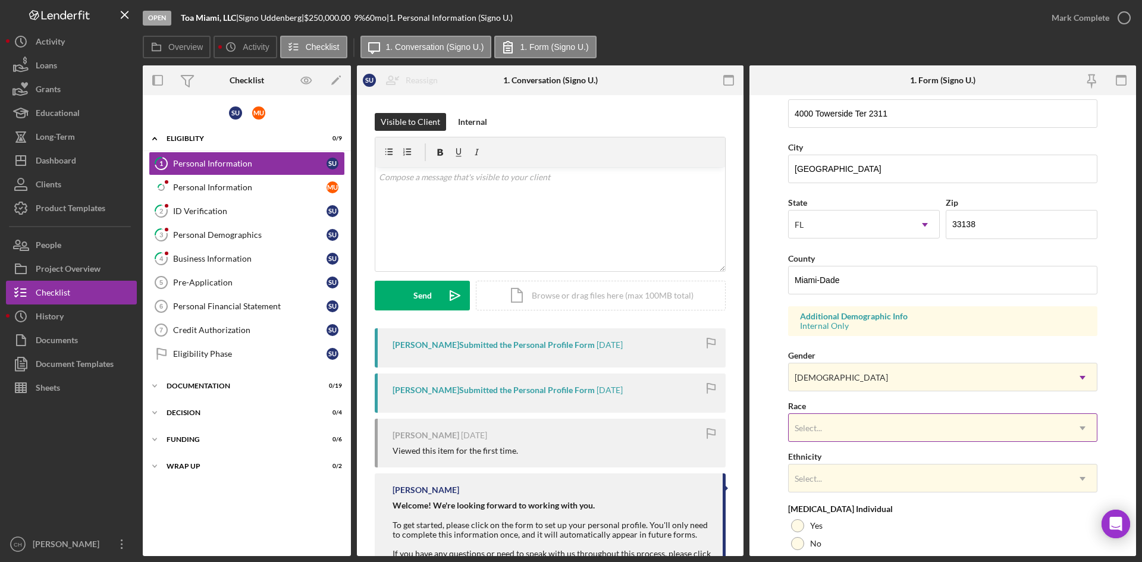
click at [831, 415] on div "Select..." at bounding box center [929, 428] width 280 height 27
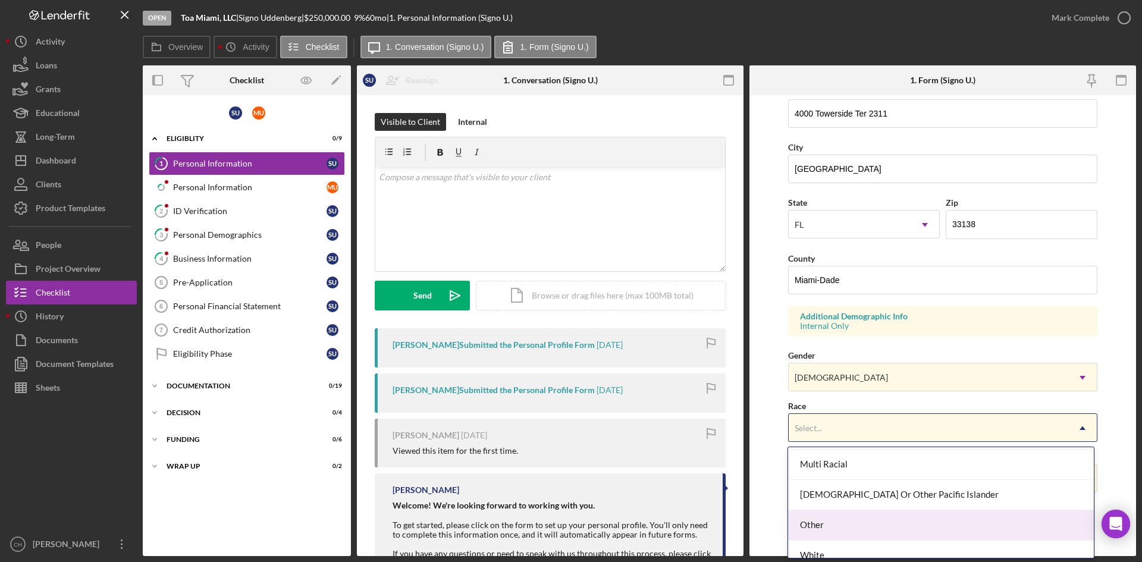
scroll to position [132, 0]
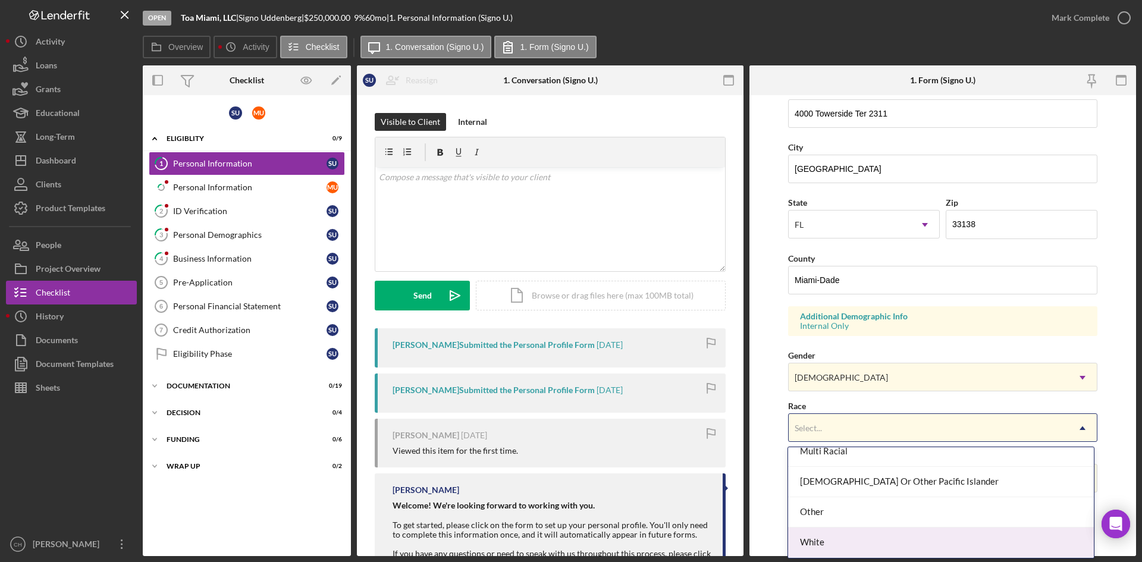
click at [845, 533] on div "White" at bounding box center [940, 543] width 305 height 30
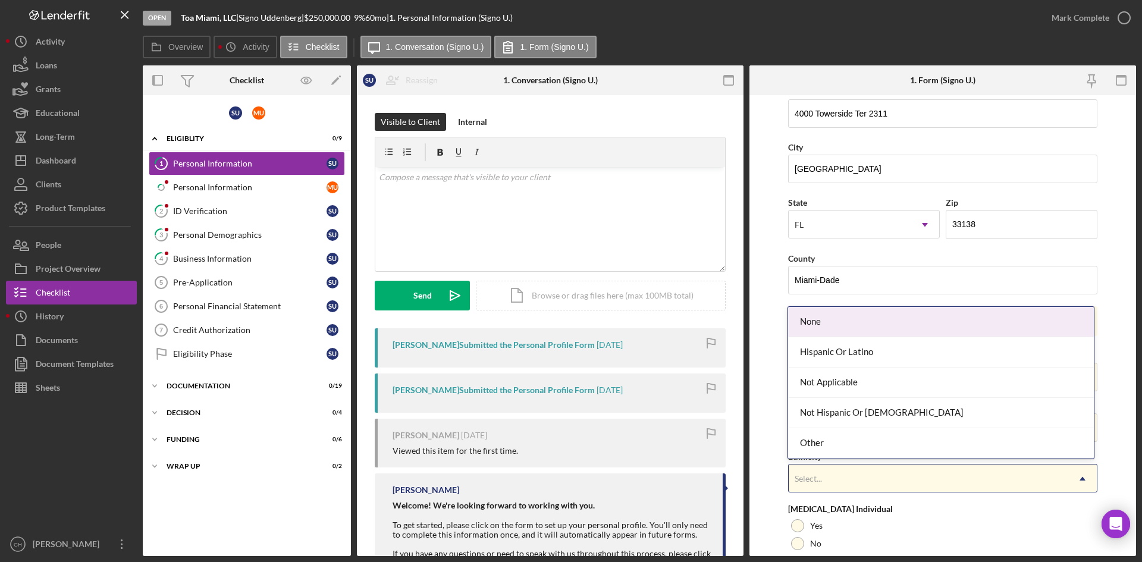
click at [836, 475] on div "Select..." at bounding box center [929, 478] width 280 height 27
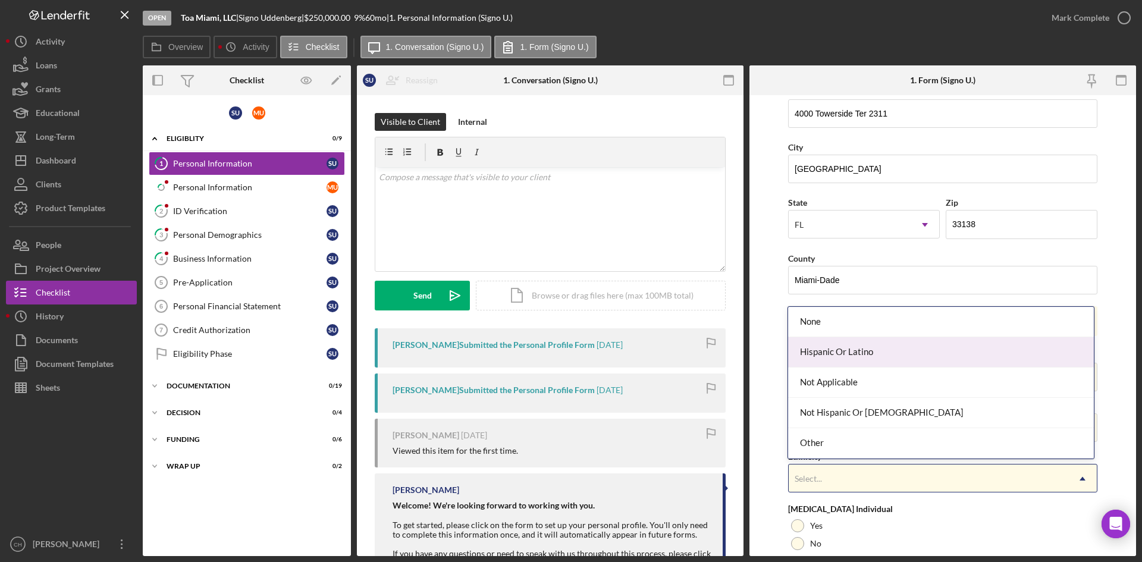
click at [870, 356] on div "Hispanic Or Latino" at bounding box center [940, 352] width 305 height 30
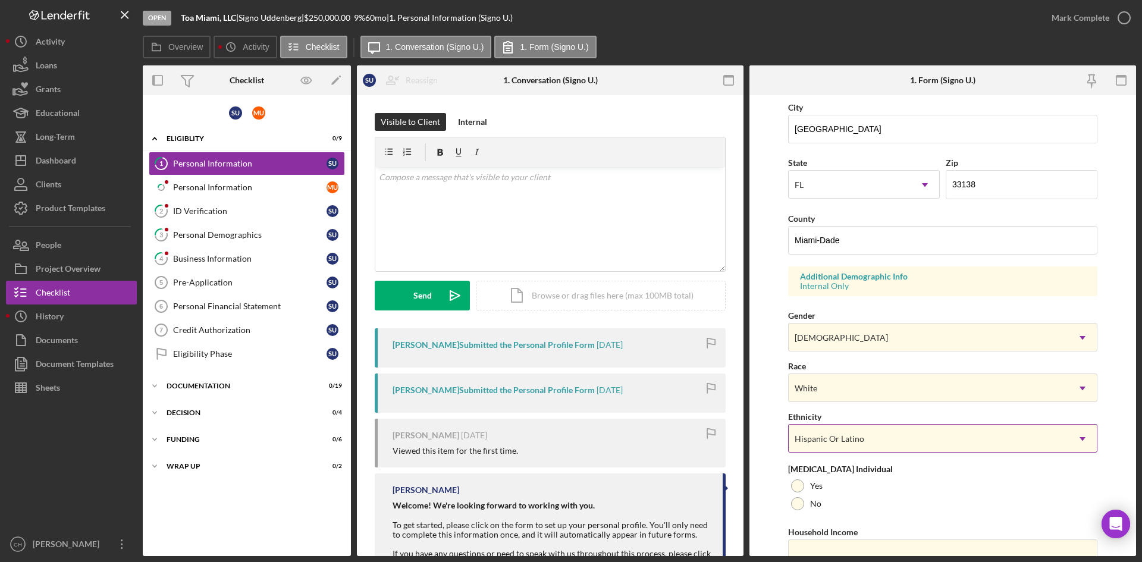
scroll to position [333, 0]
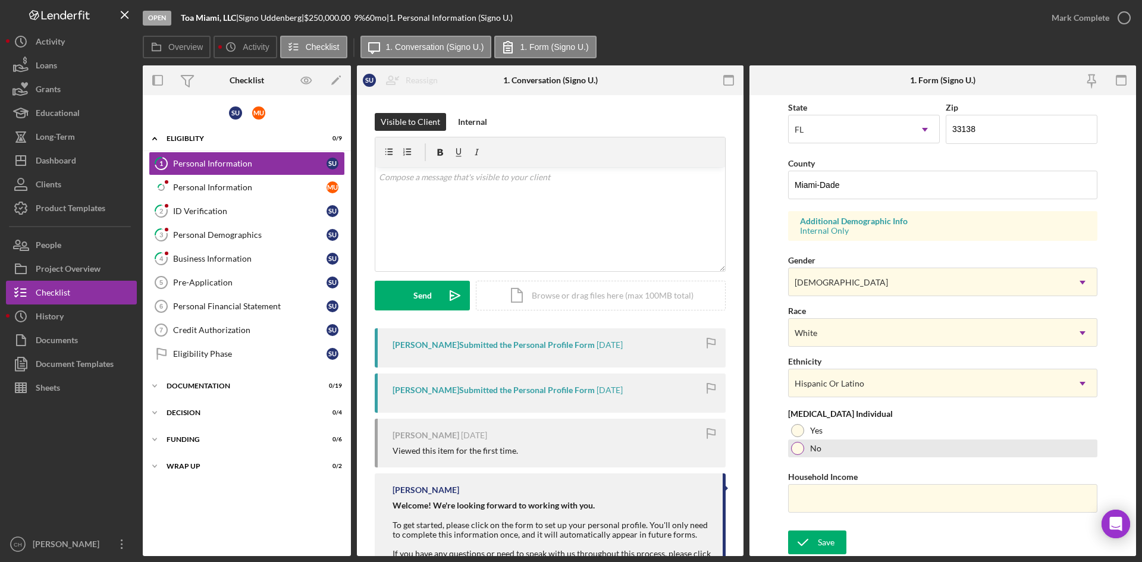
click at [797, 451] on div at bounding box center [797, 448] width 13 height 13
click at [818, 541] on div "Save" at bounding box center [826, 543] width 17 height 24
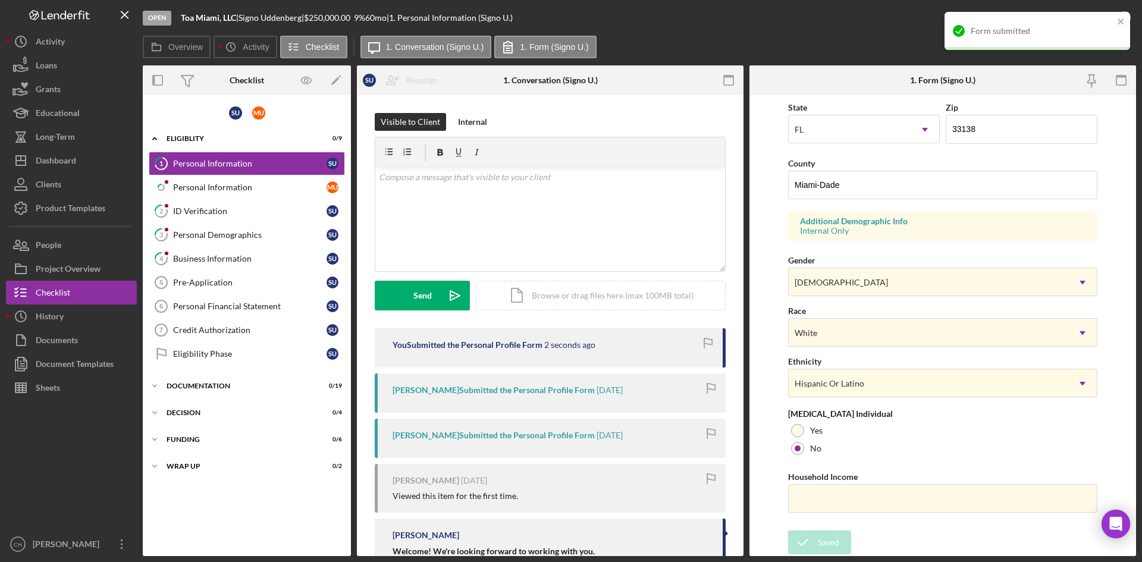
click at [1086, 16] on div "Form submitted" at bounding box center [1038, 31] width 186 height 38
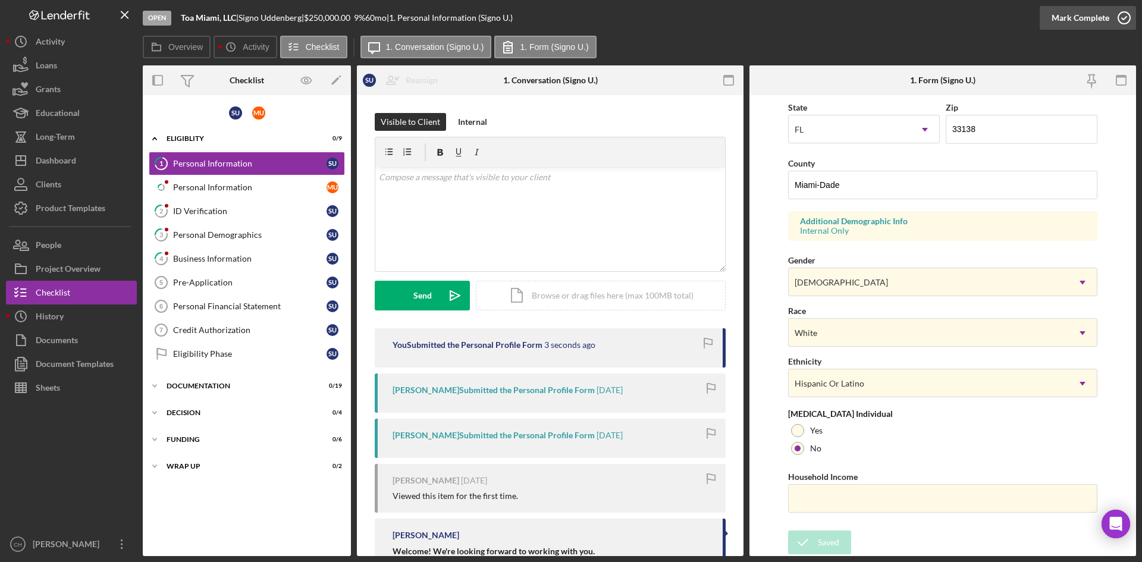
click at [1067, 12] on div "Mark Complete" at bounding box center [1081, 18] width 58 height 24
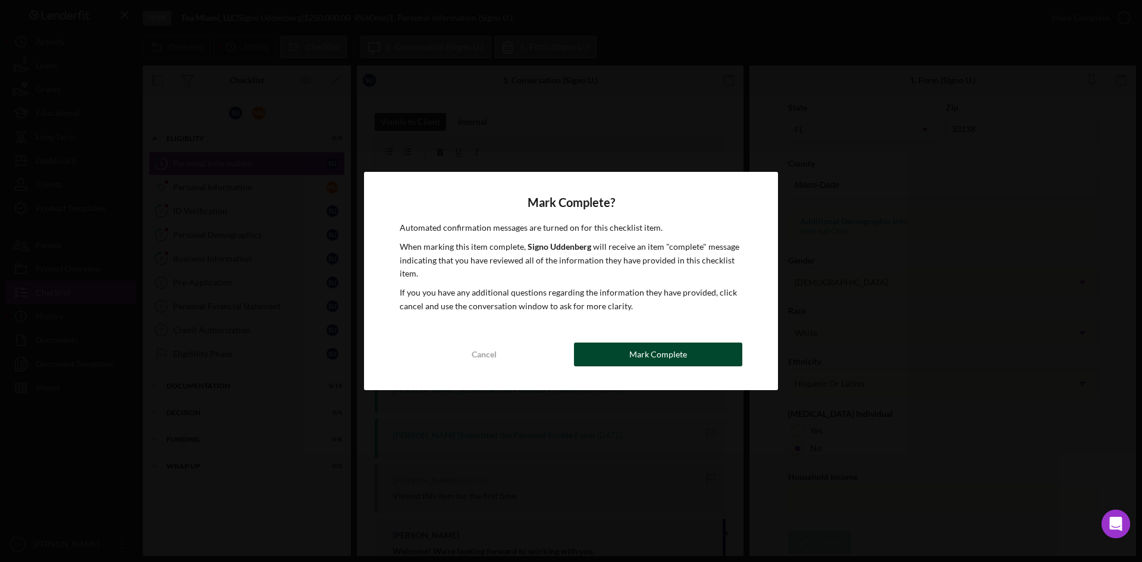
drag, startPoint x: 655, startPoint y: 361, endPoint x: 622, endPoint y: 342, distance: 38.1
click at [654, 360] on div "Mark Complete" at bounding box center [658, 355] width 58 height 24
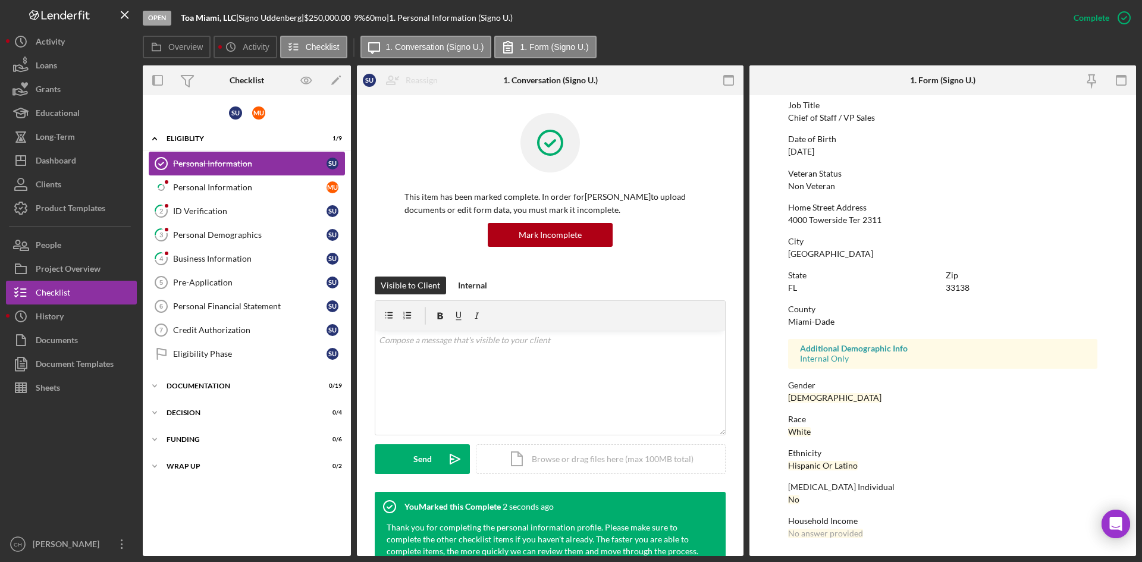
scroll to position [94, 0]
click at [70, 236] on button "People" at bounding box center [71, 245] width 131 height 24
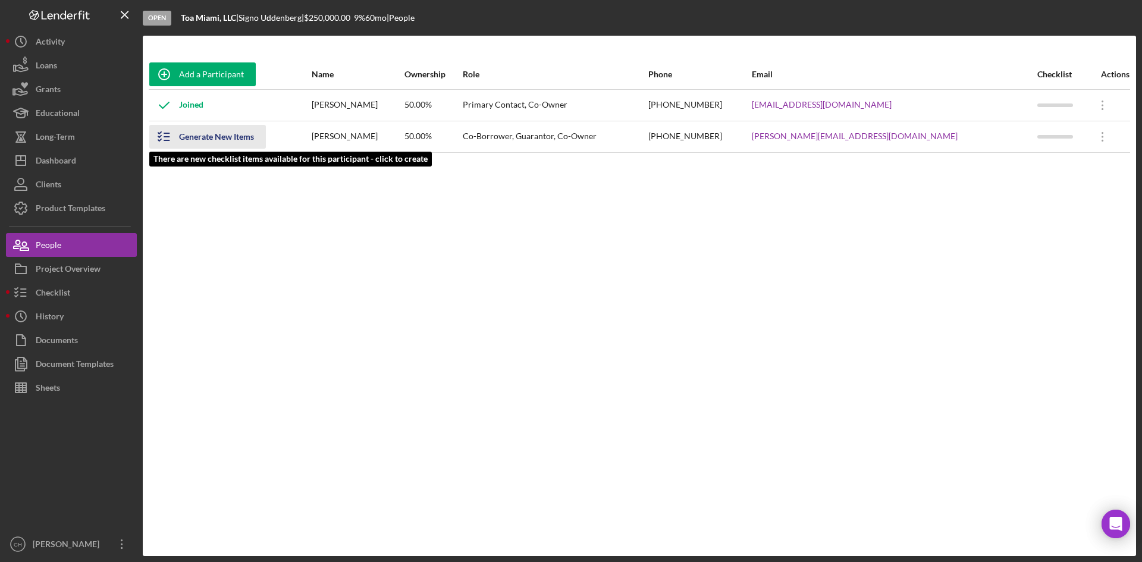
click at [214, 142] on div "Generate New Items" at bounding box center [216, 137] width 75 height 24
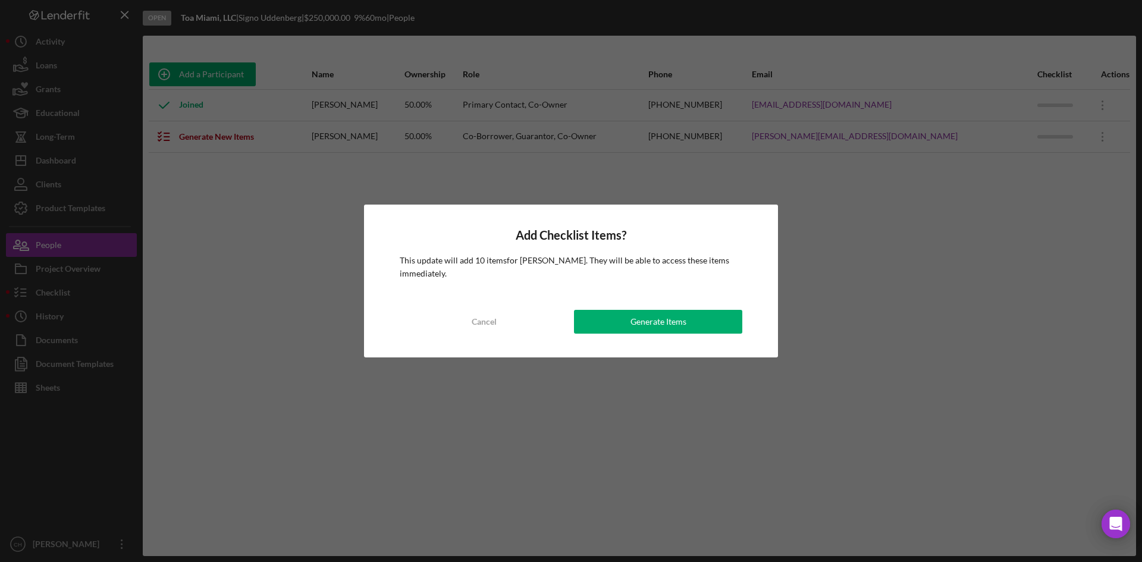
click at [658, 326] on div "Generate Items" at bounding box center [659, 322] width 56 height 24
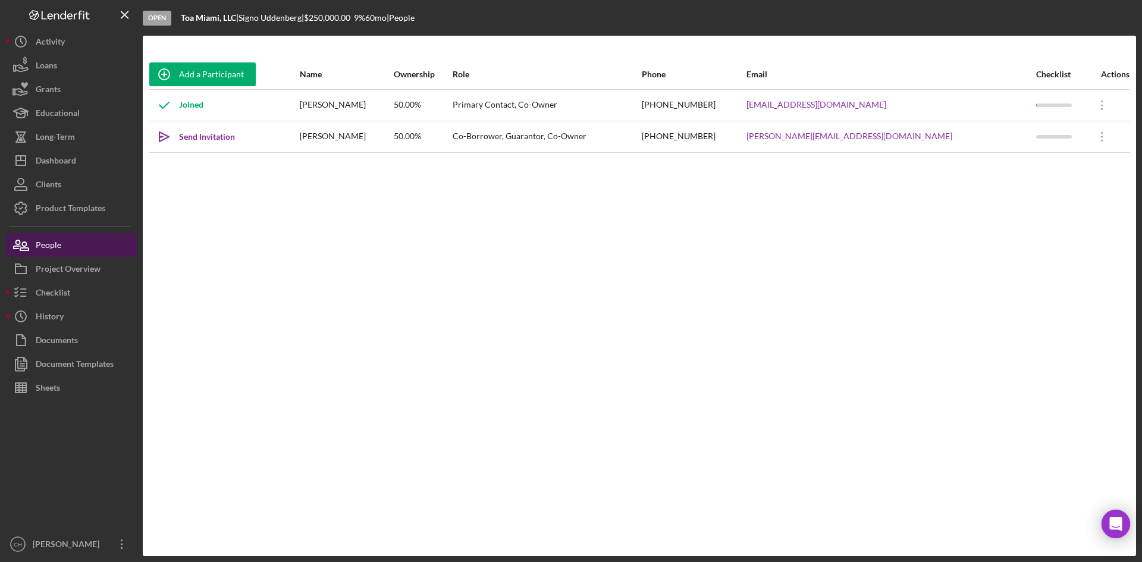
click at [74, 246] on button "People" at bounding box center [71, 245] width 131 height 24
click at [195, 138] on div "Send Invitation" at bounding box center [207, 137] width 56 height 24
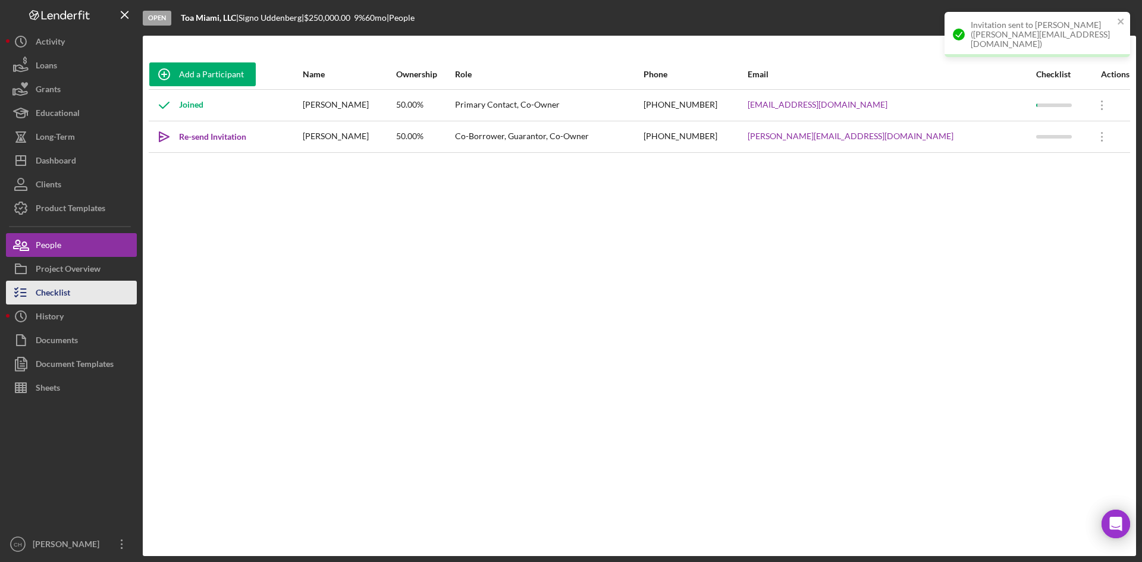
click at [65, 286] on div "Checklist" at bounding box center [53, 294] width 35 height 27
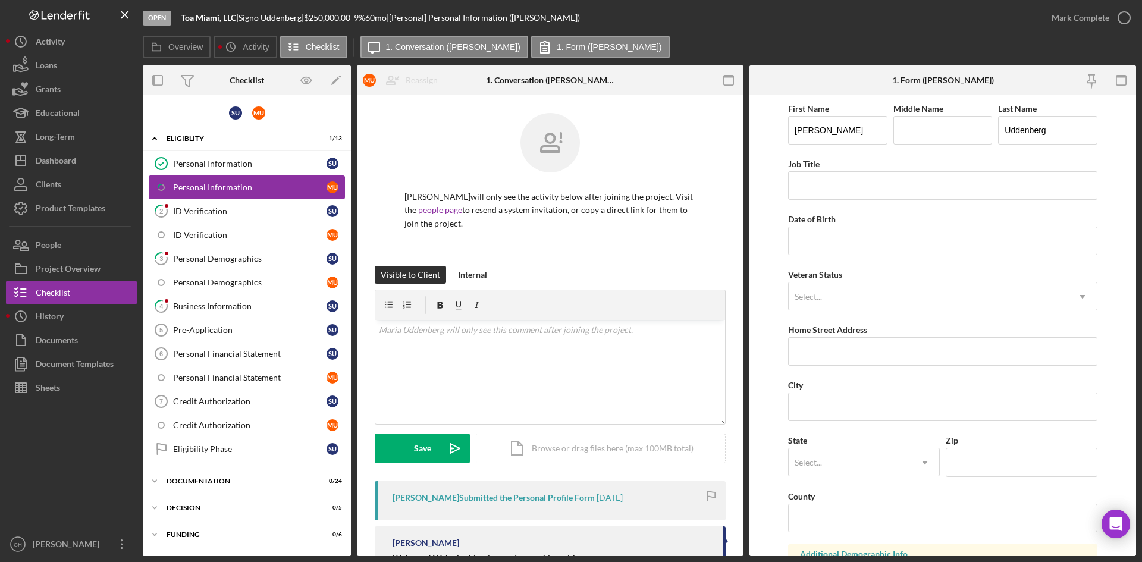
click at [211, 187] on div "Personal Information" at bounding box center [249, 188] width 153 height 10
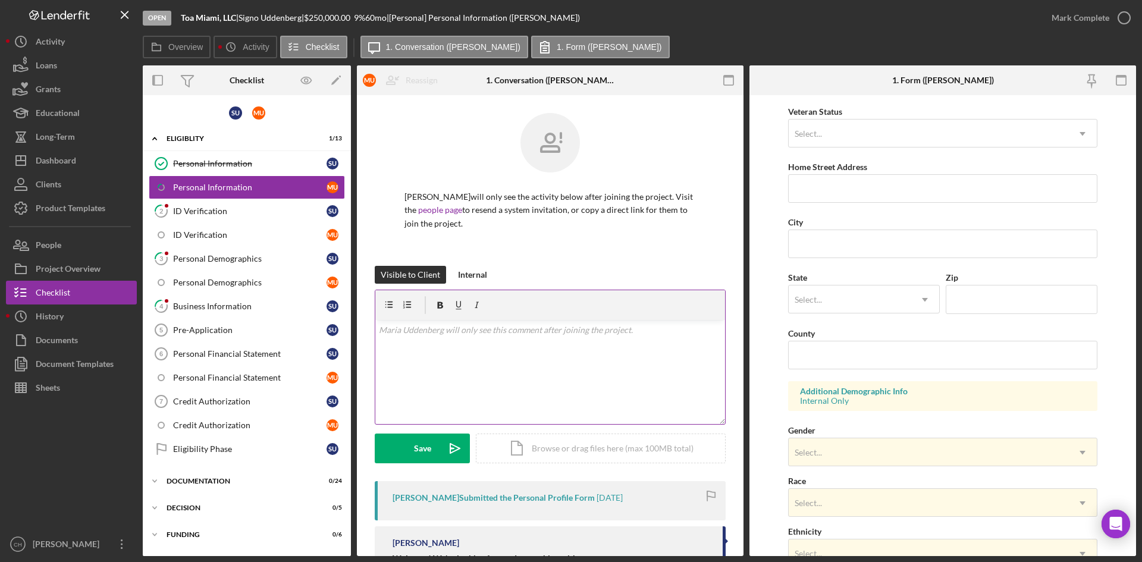
scroll to position [178, 0]
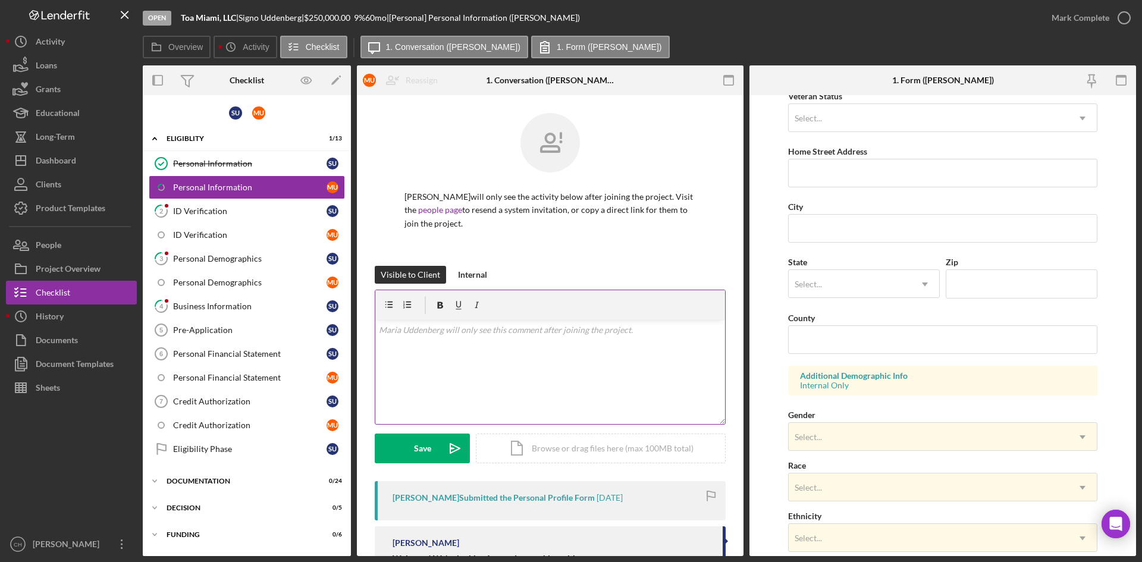
click at [466, 391] on div "v Color teal Color pink Remove color Add row above Add row below Add column bef…" at bounding box center [550, 372] width 350 height 104
drag, startPoint x: 549, startPoint y: 330, endPoint x: 260, endPoint y: 331, distance: 289.1
click at [260, 331] on div "Overview Internal Workflow Stage Open Icon/Dropdown Arrow Archive (can unarchiv…" at bounding box center [640, 310] width 994 height 491
click at [490, 393] on div "v Color teal Color pink Remove color Add row above Add row below Add column bef…" at bounding box center [550, 372] width 350 height 104
click at [422, 444] on div "Save" at bounding box center [422, 449] width 17 height 30
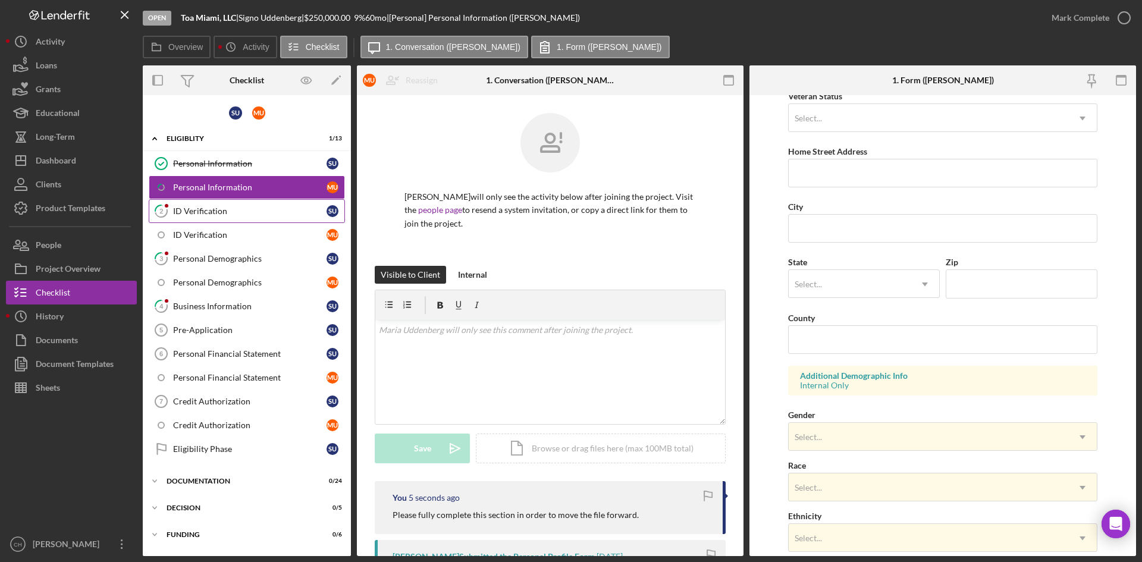
click at [211, 212] on div "ID Verification" at bounding box center [249, 211] width 153 height 10
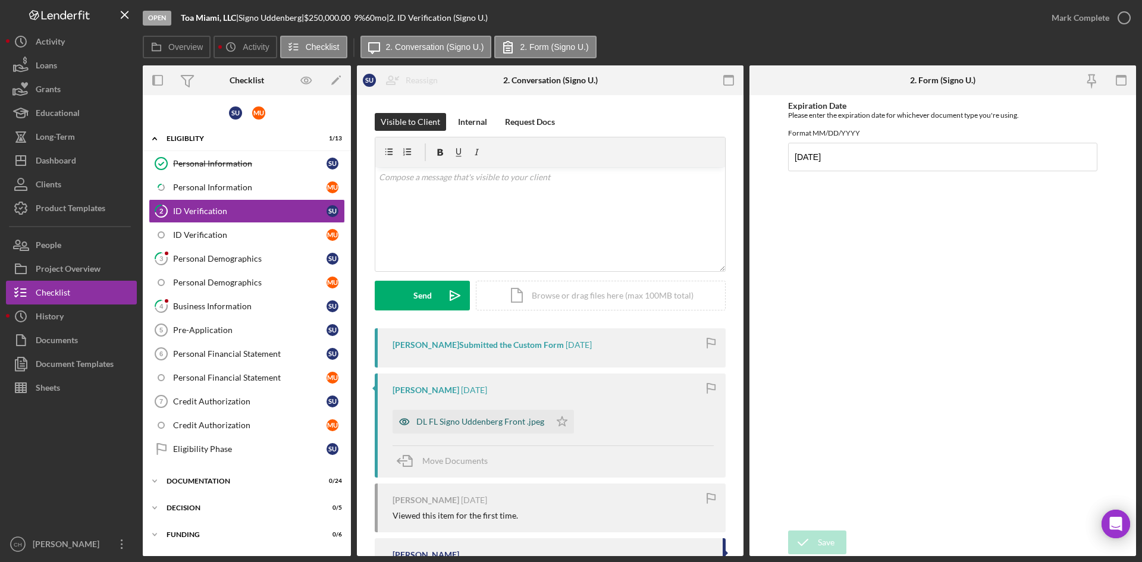
click at [481, 414] on div "DL FL Signo Uddenberg Front .jpeg" at bounding box center [472, 422] width 158 height 24
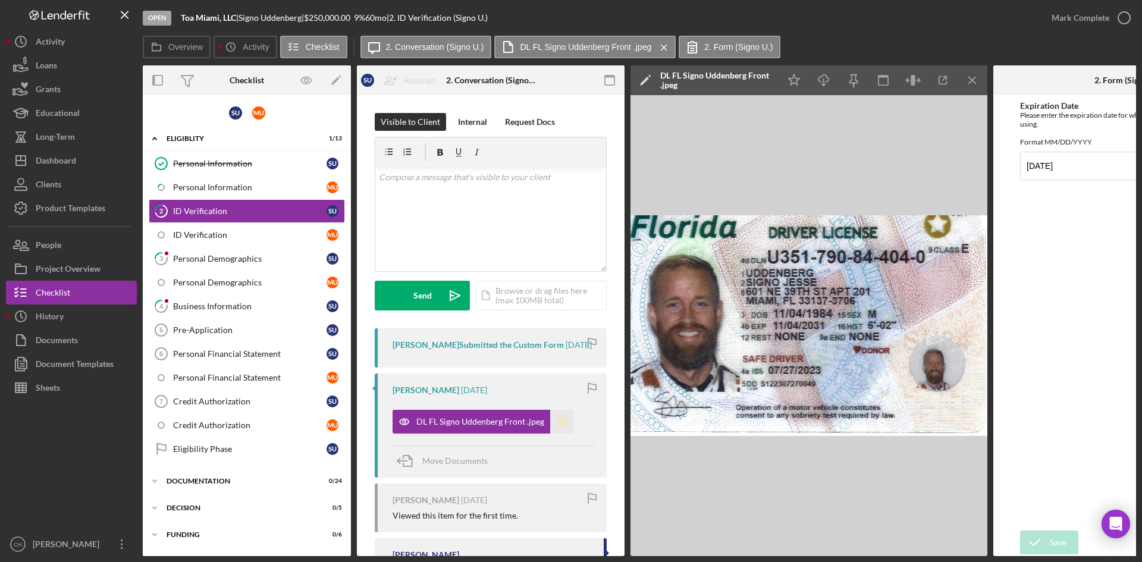
click at [557, 426] on polygon "button" at bounding box center [562, 421] width 10 height 10
click at [1083, 18] on div "Mark Complete" at bounding box center [1081, 18] width 58 height 24
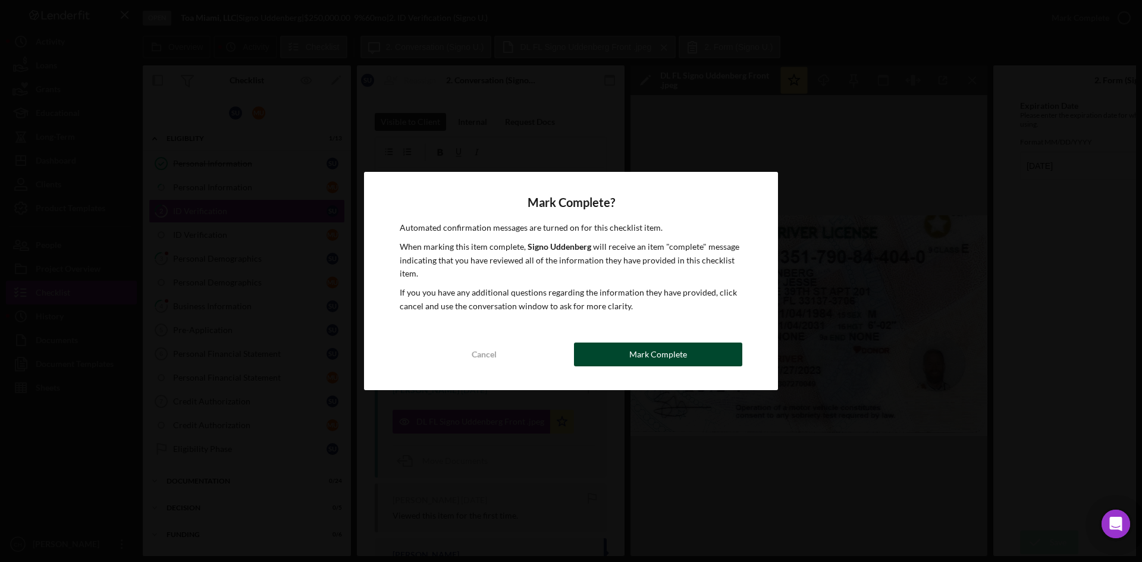
click at [618, 348] on button "Mark Complete" at bounding box center [658, 355] width 168 height 24
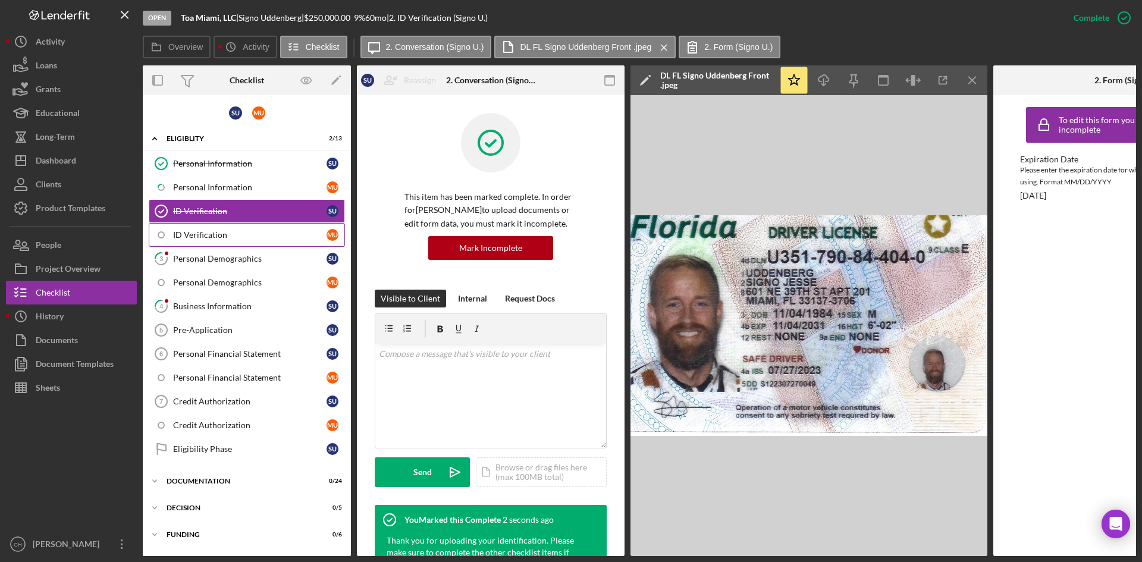
click at [213, 245] on link "ID Verification M U" at bounding box center [247, 235] width 196 height 24
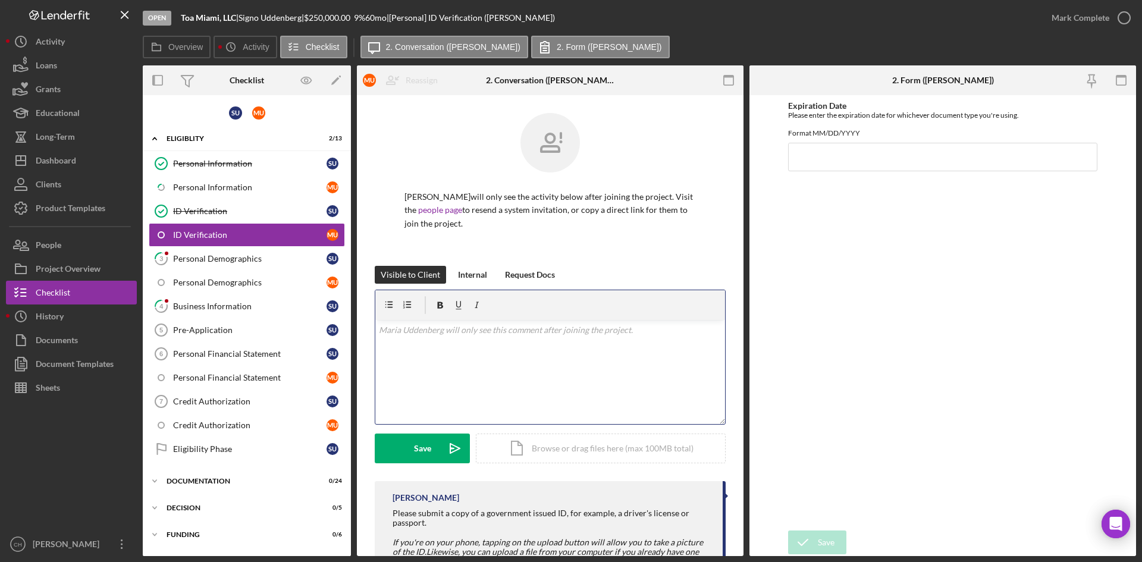
click at [455, 385] on div "v Color teal Color pink Remove color Add row above Add row below Add column bef…" at bounding box center [550, 372] width 350 height 104
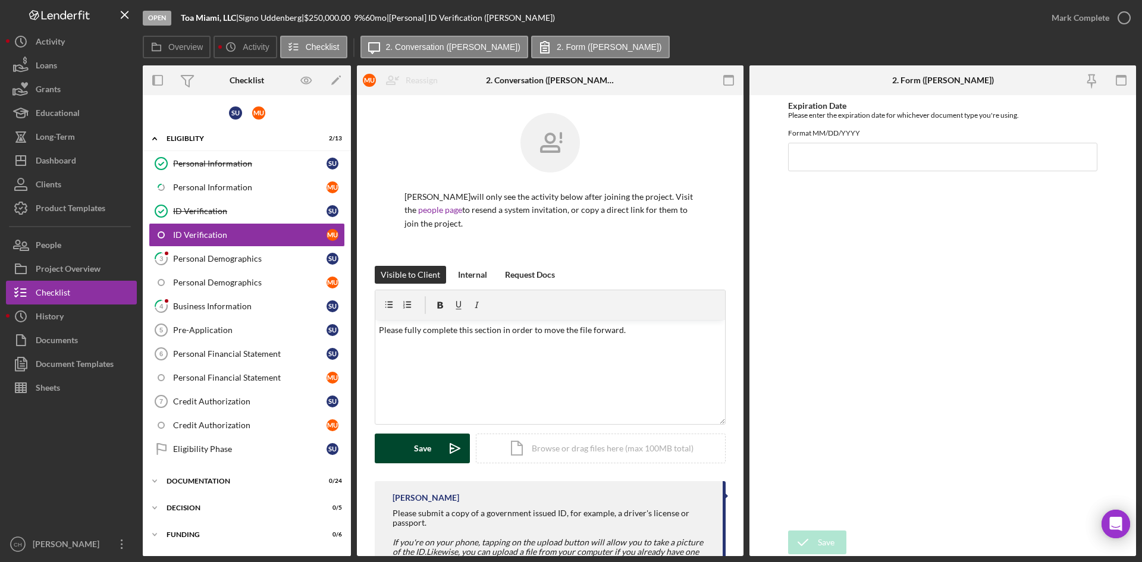
click at [426, 447] on div "Save" at bounding box center [422, 449] width 17 height 30
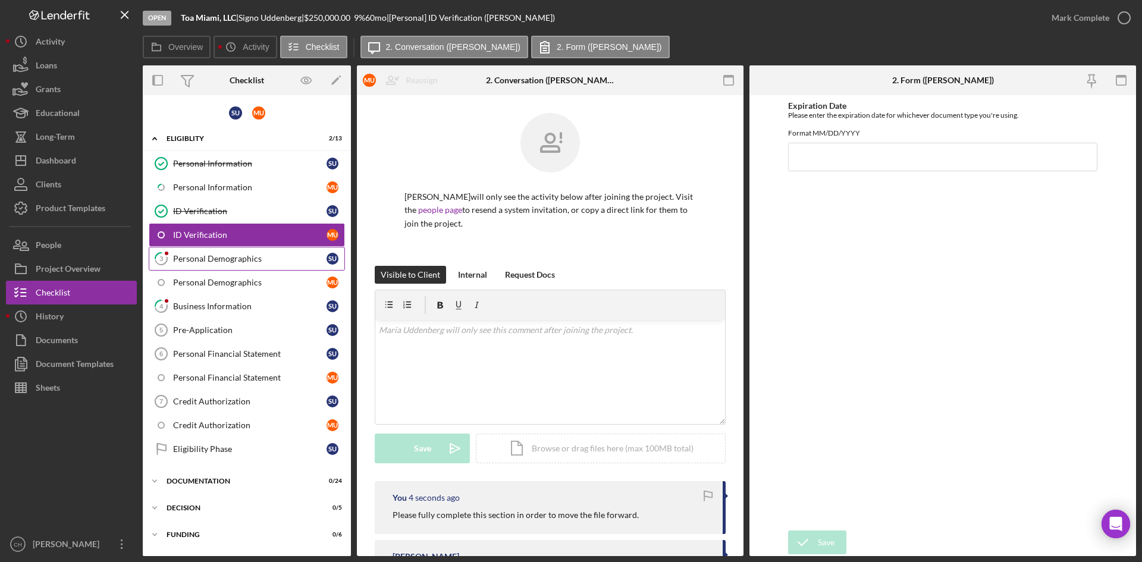
click at [222, 261] on div "Personal Demographics" at bounding box center [249, 259] width 153 height 10
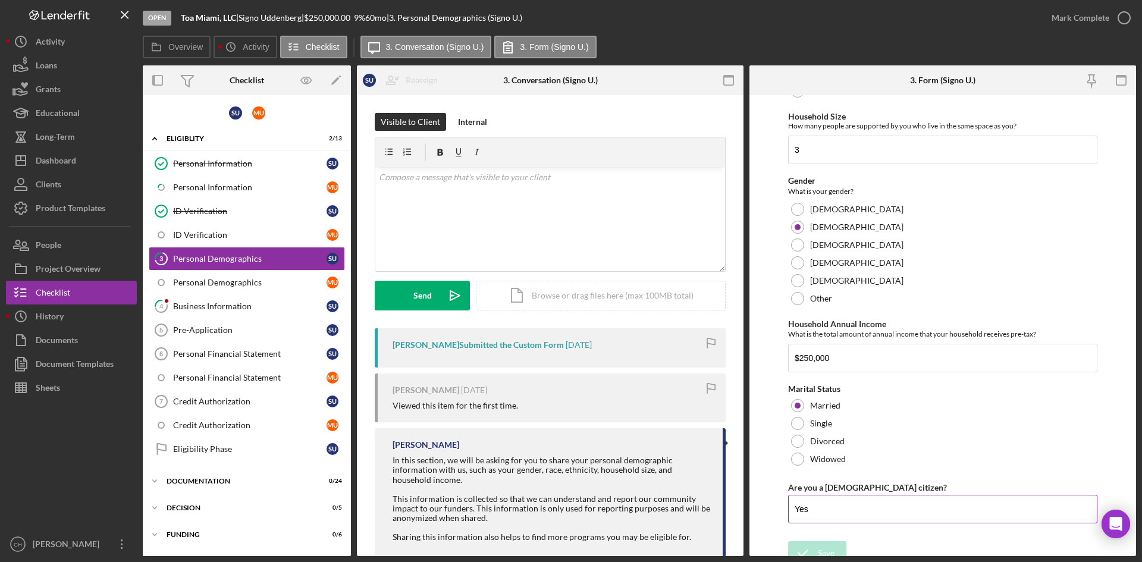
scroll to position [328, 0]
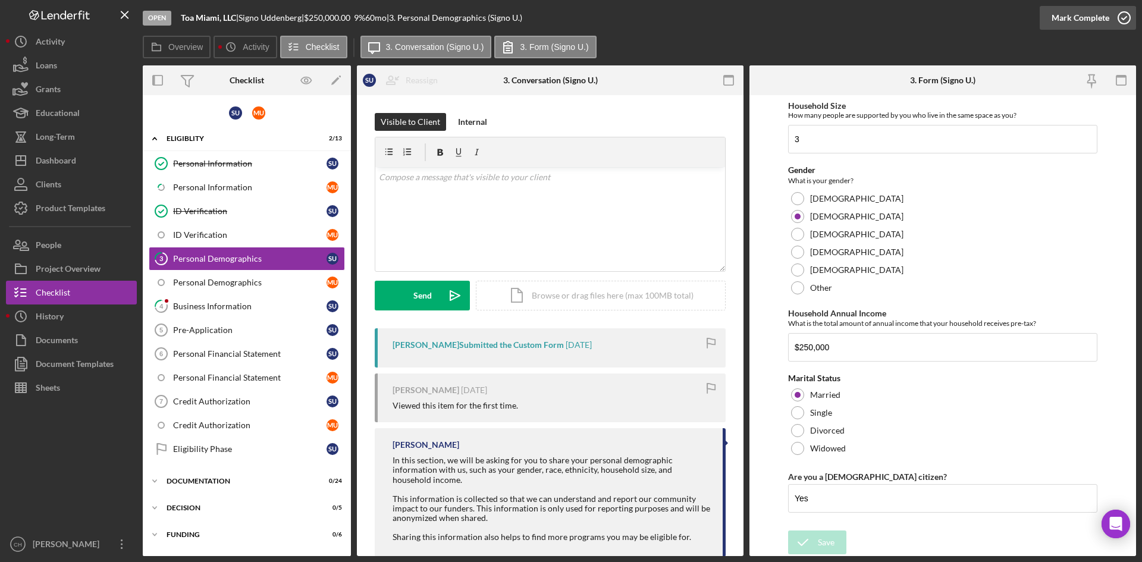
click at [1080, 15] on div "Mark Complete" at bounding box center [1081, 18] width 58 height 24
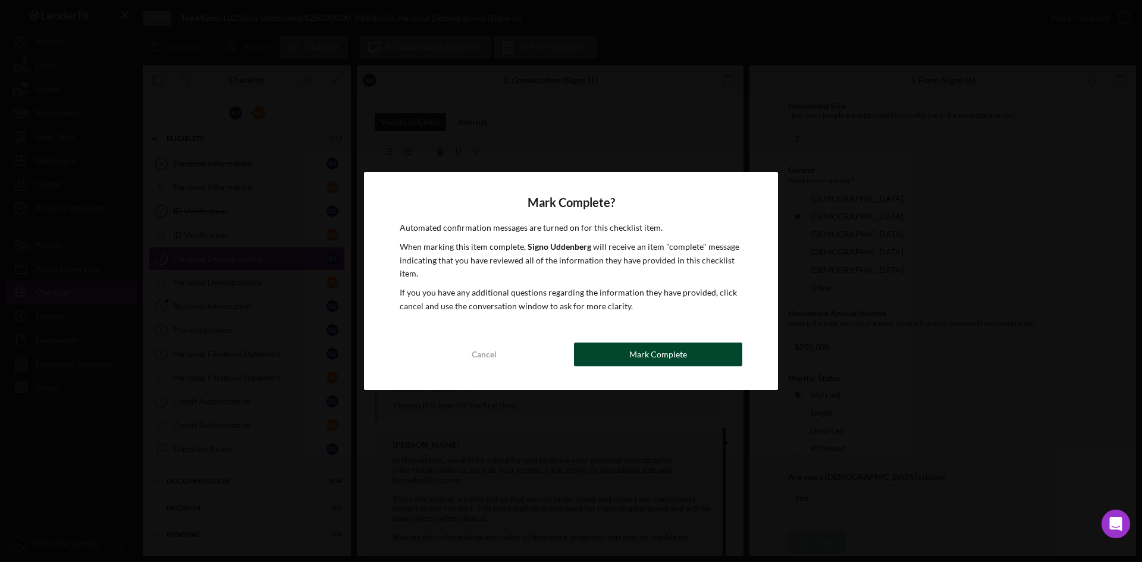
click at [693, 353] on button "Mark Complete" at bounding box center [658, 355] width 168 height 24
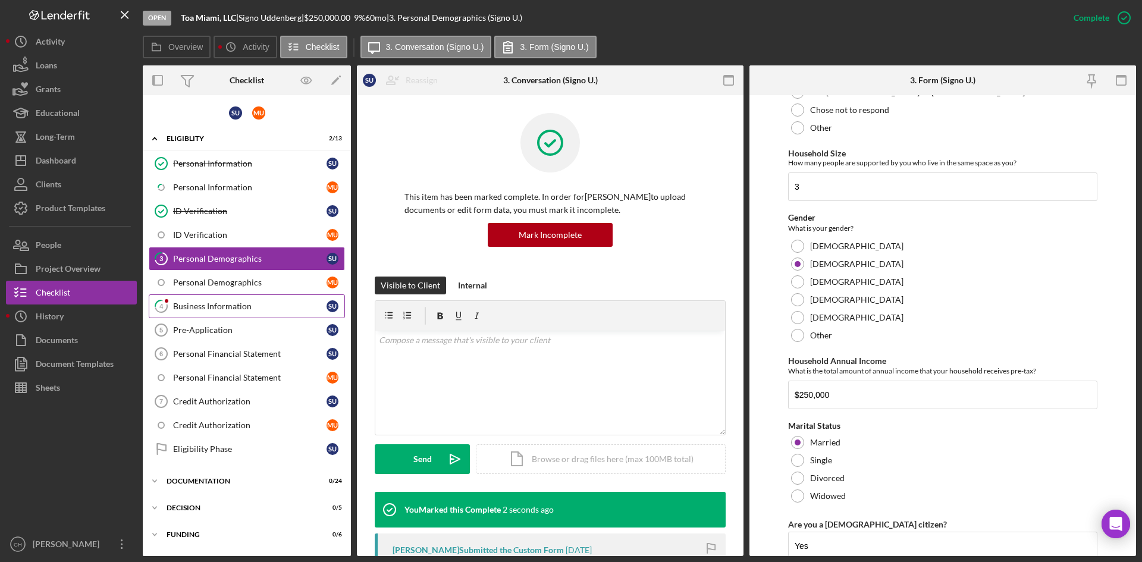
scroll to position [376, 0]
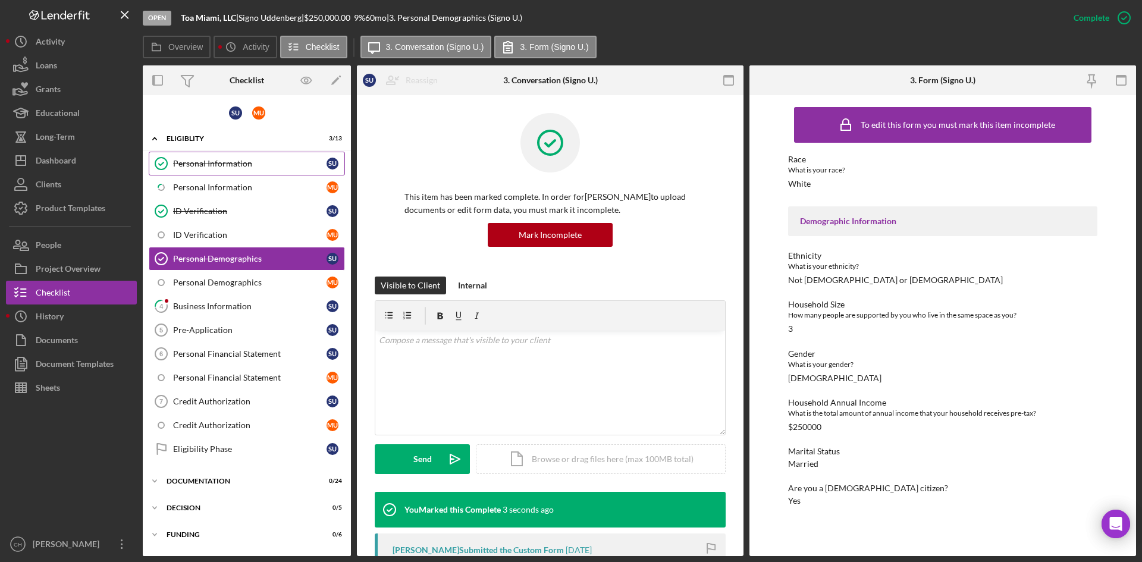
click at [225, 167] on div "Personal Information" at bounding box center [249, 164] width 153 height 10
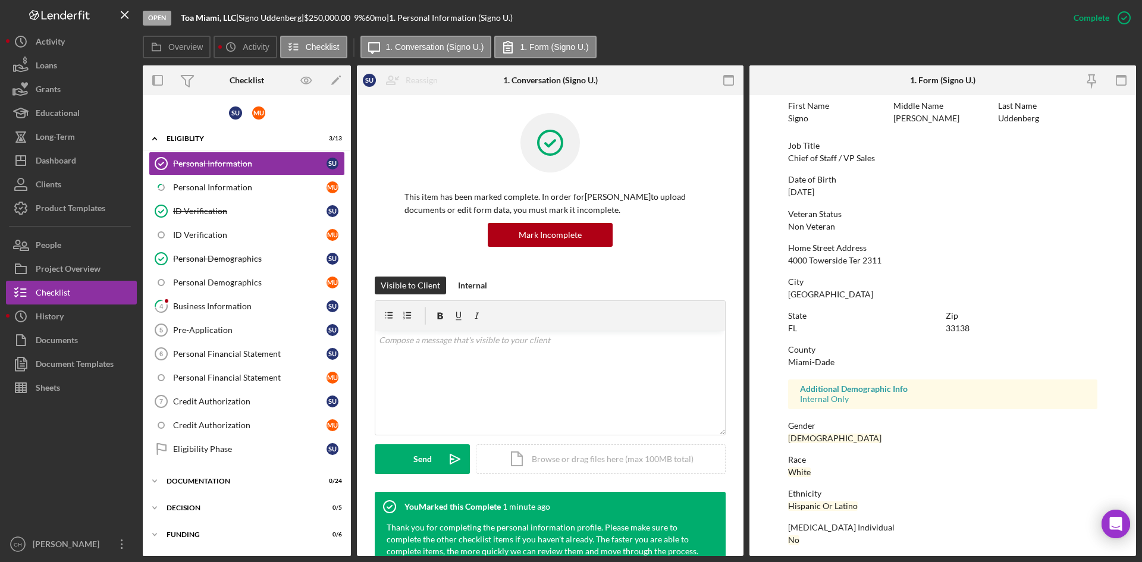
scroll to position [94, 0]
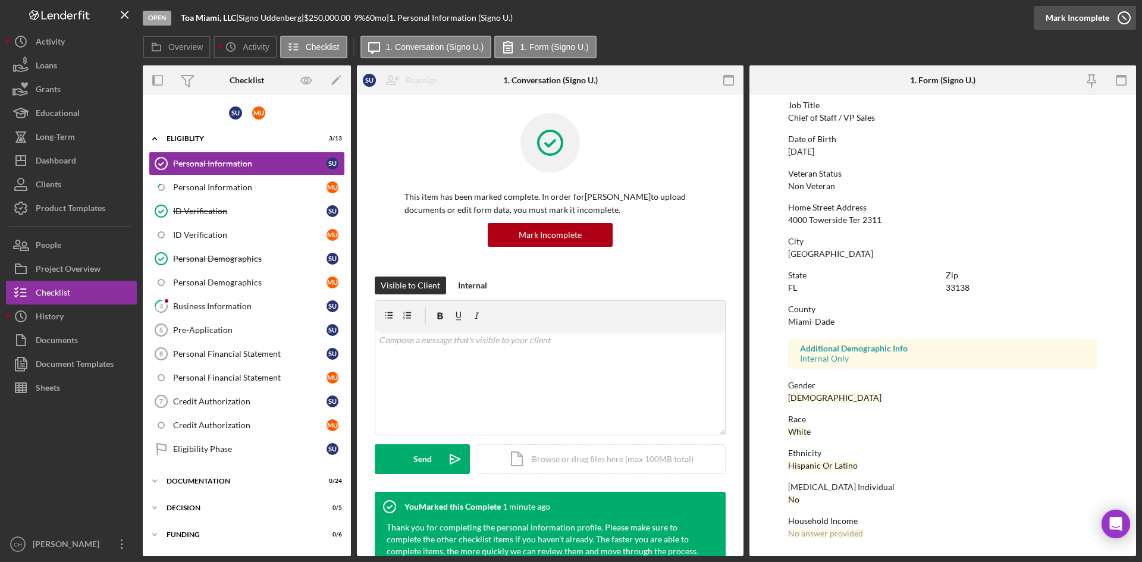
click at [1088, 14] on div "Mark Incomplete" at bounding box center [1078, 18] width 64 height 24
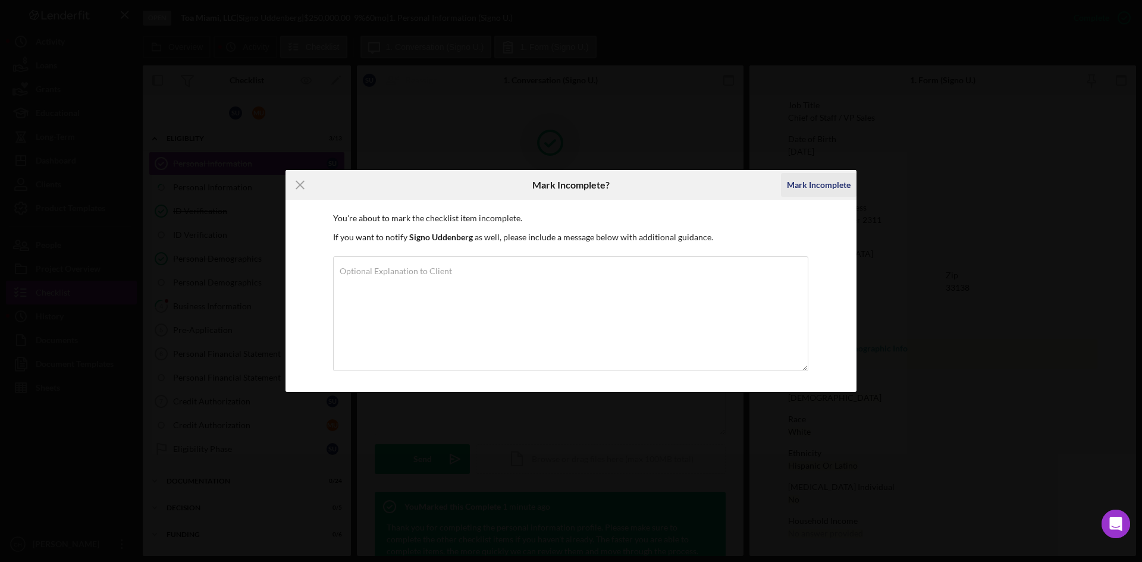
click at [834, 182] on div "Mark Incomplete" at bounding box center [819, 185] width 64 height 24
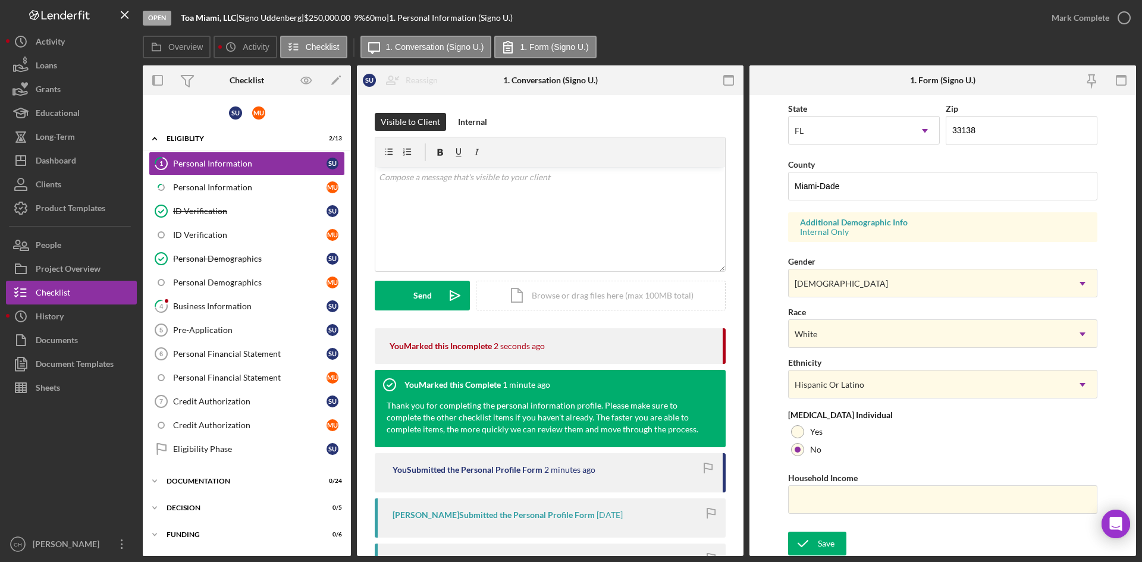
scroll to position [333, 0]
click at [812, 490] on input "Household Income" at bounding box center [942, 498] width 309 height 29
type input "$250,000"
click at [1079, 11] on div "Mark Complete" at bounding box center [1081, 18] width 58 height 24
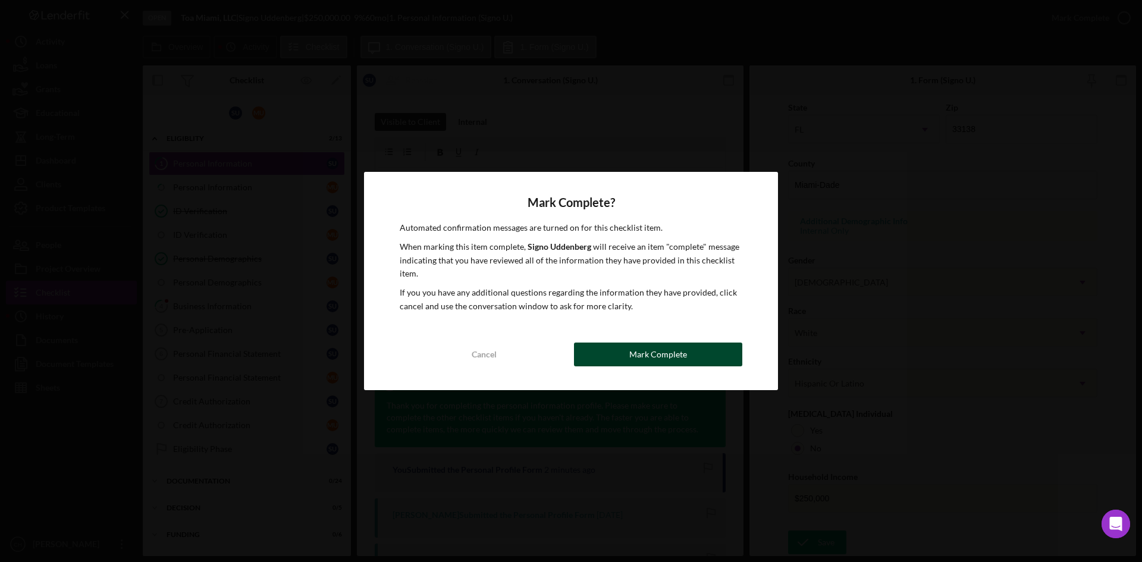
drag, startPoint x: 679, startPoint y: 344, endPoint x: 756, endPoint y: 380, distance: 83.9
click at [679, 344] on div "Mark Complete" at bounding box center [658, 355] width 58 height 24
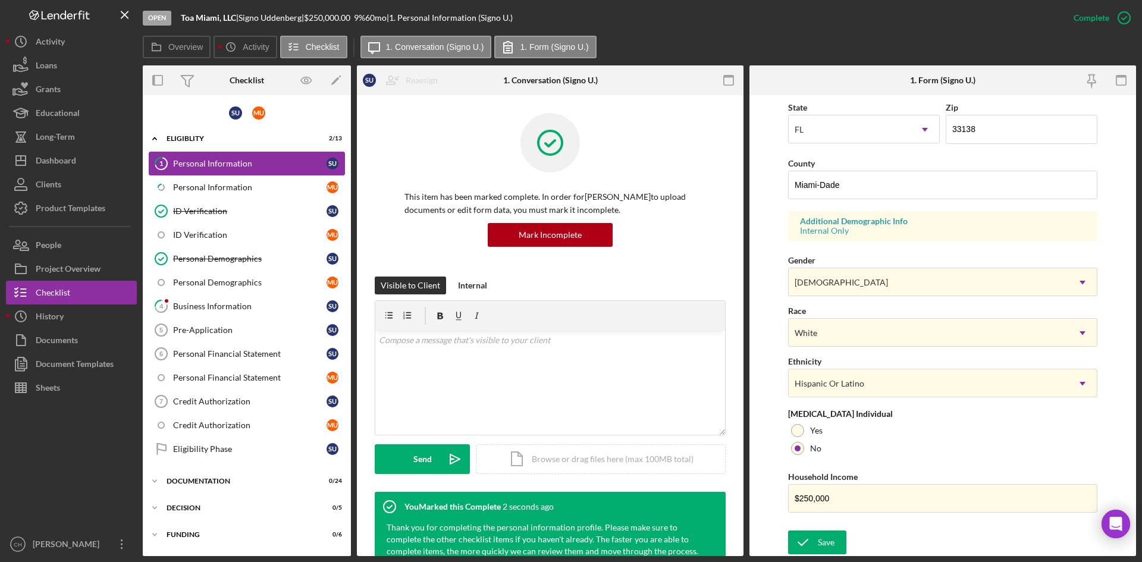
scroll to position [94, 0]
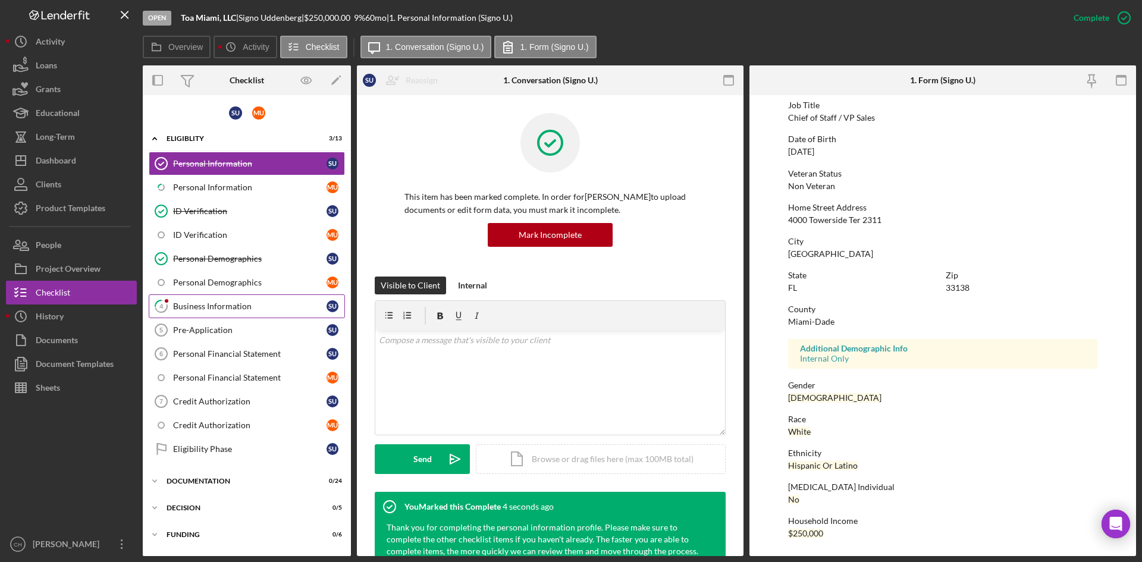
click at [235, 308] on div "Business Information" at bounding box center [249, 307] width 153 height 10
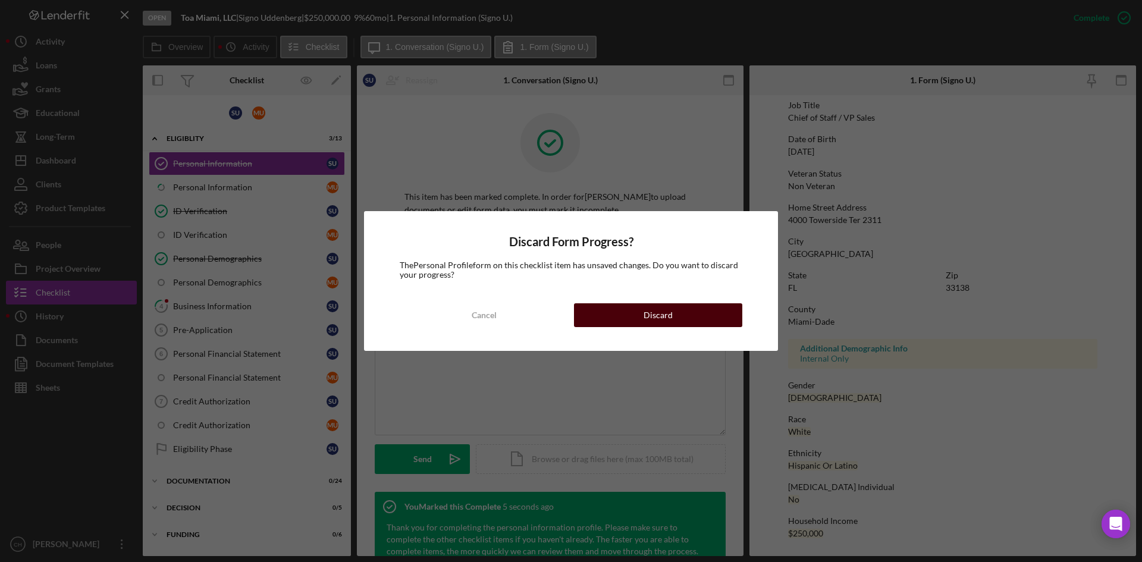
click at [657, 313] on div "Discard" at bounding box center [658, 315] width 29 height 24
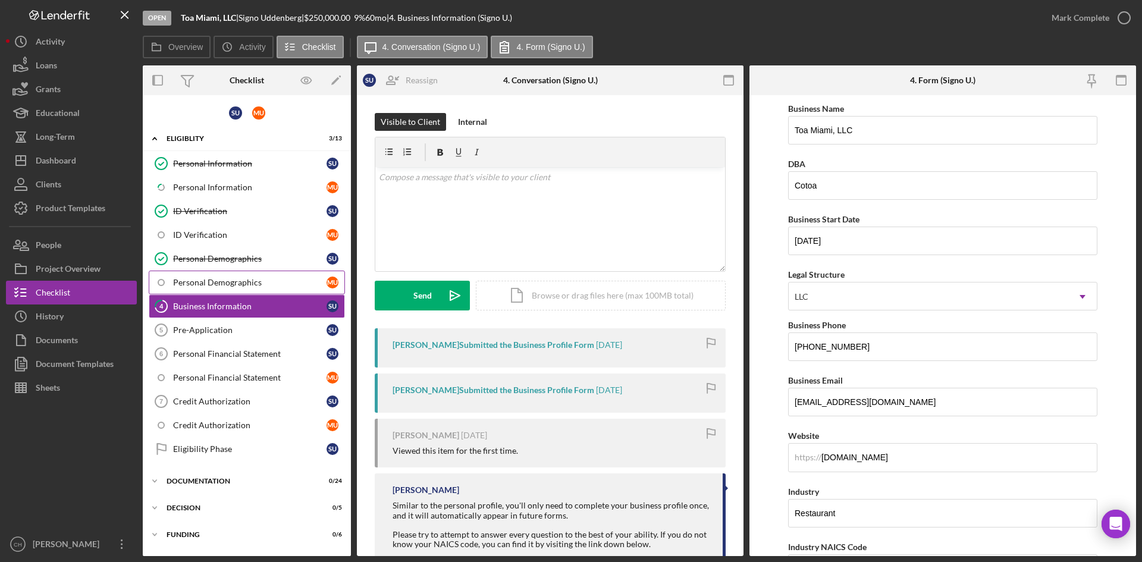
click at [189, 280] on div "Personal Demographics" at bounding box center [249, 283] width 153 height 10
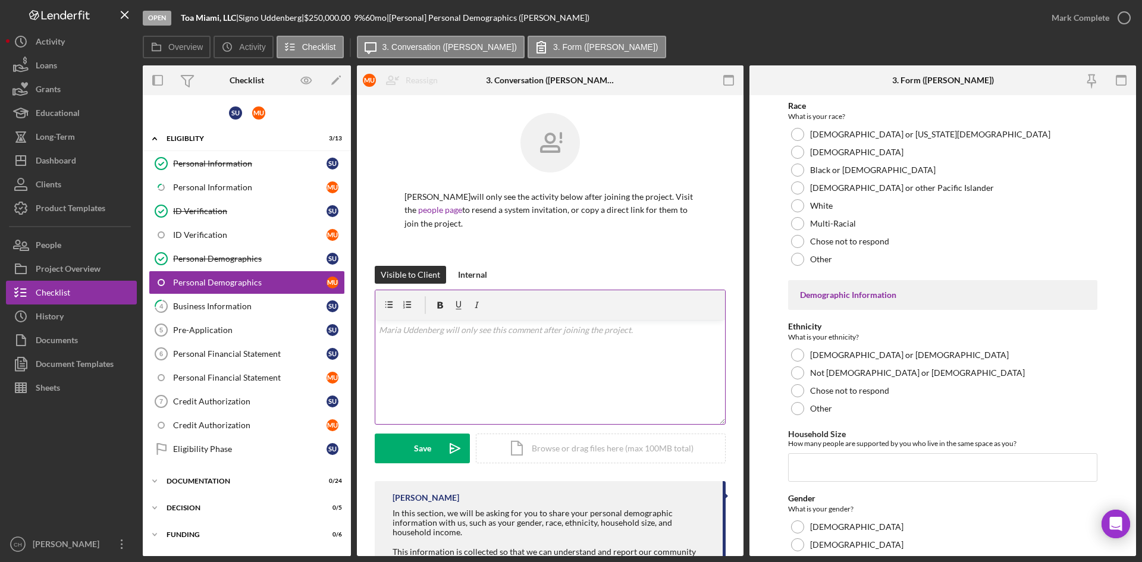
click at [424, 328] on p at bounding box center [550, 330] width 343 height 13
click at [413, 434] on div "Save Icon/icon-invite-send Icon/Document Browse or drag files here (max 100MB t…" at bounding box center [550, 449] width 351 height 30
click at [392, 444] on button "Save Icon/icon-invite-send" at bounding box center [422, 449] width 95 height 30
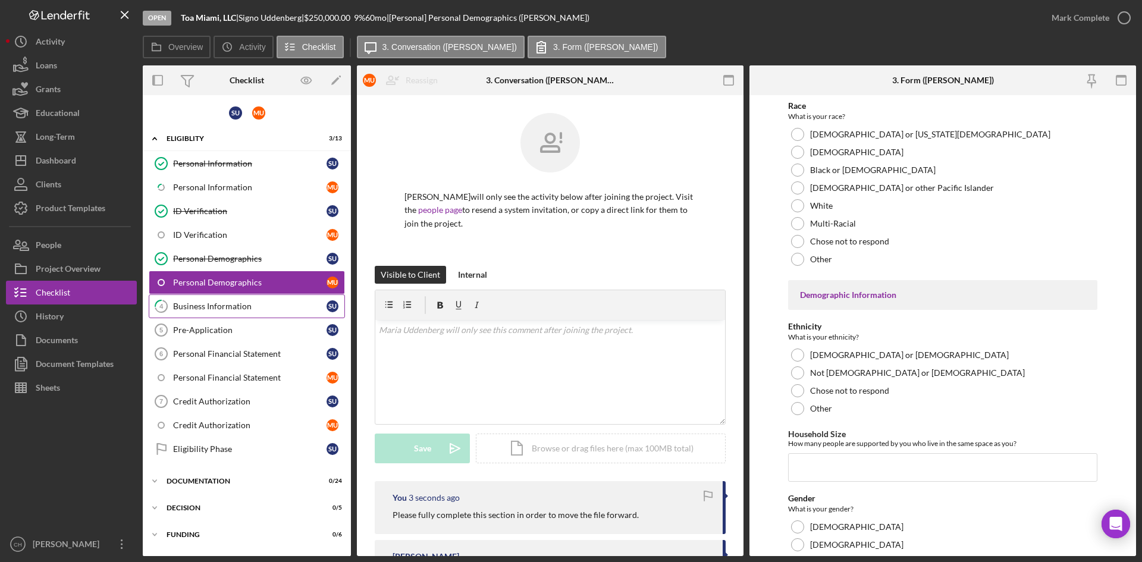
click at [208, 310] on div "Business Information" at bounding box center [249, 307] width 153 height 10
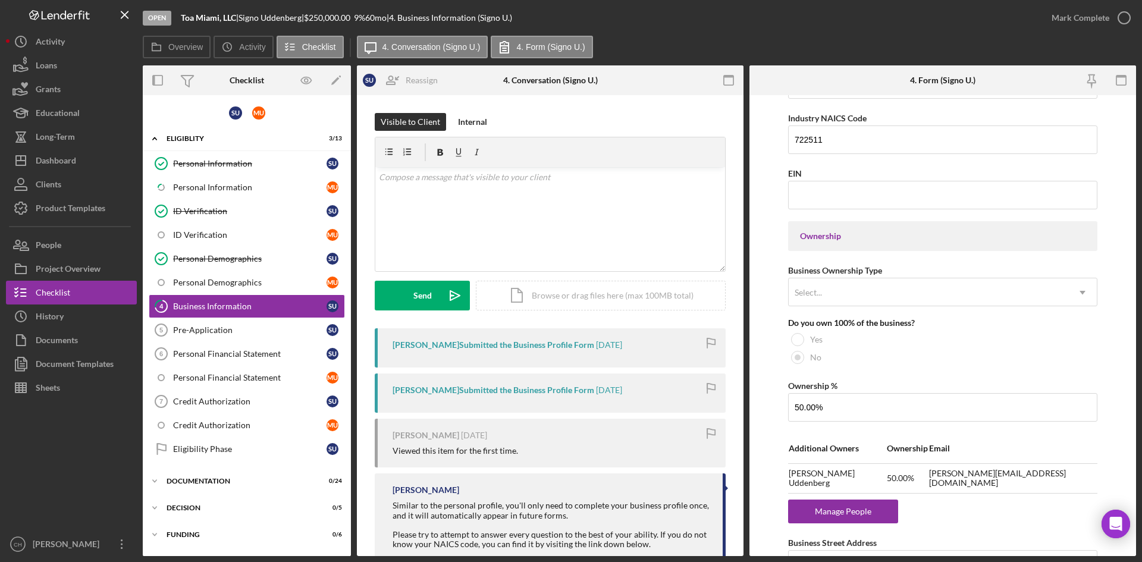
scroll to position [416, 0]
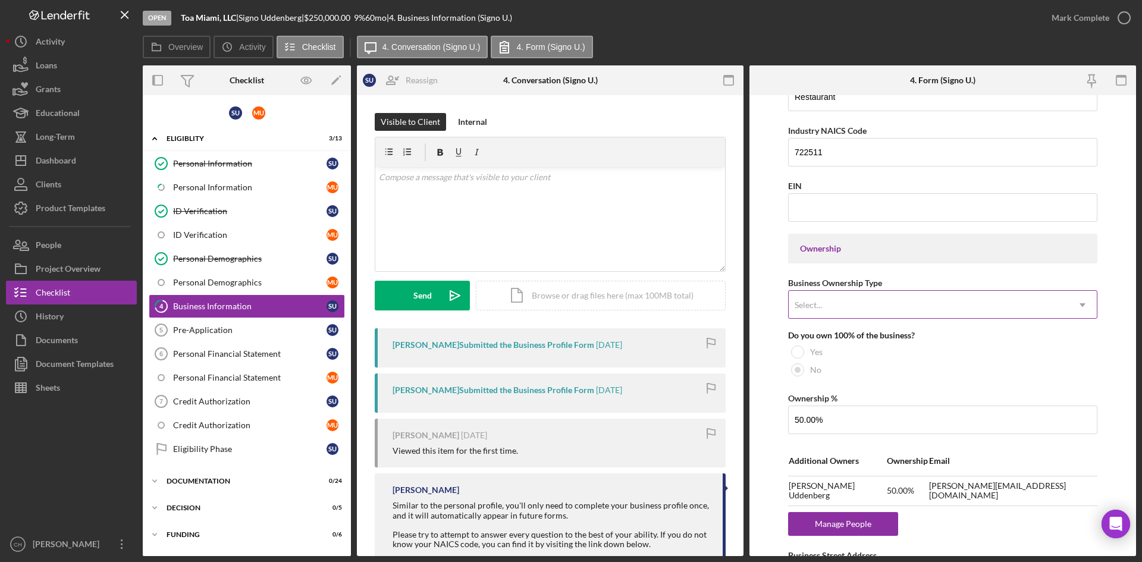
click at [822, 302] on div "Select..." at bounding box center [809, 305] width 30 height 10
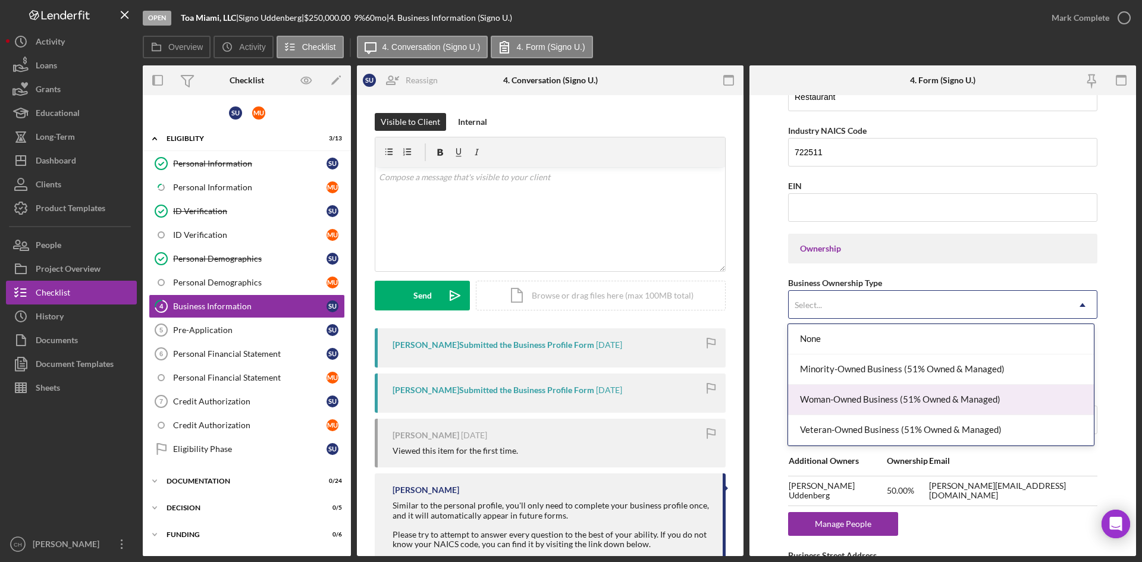
click at [892, 393] on div "Woman-Owned Business (51% Owned & Managed)" at bounding box center [940, 400] width 305 height 30
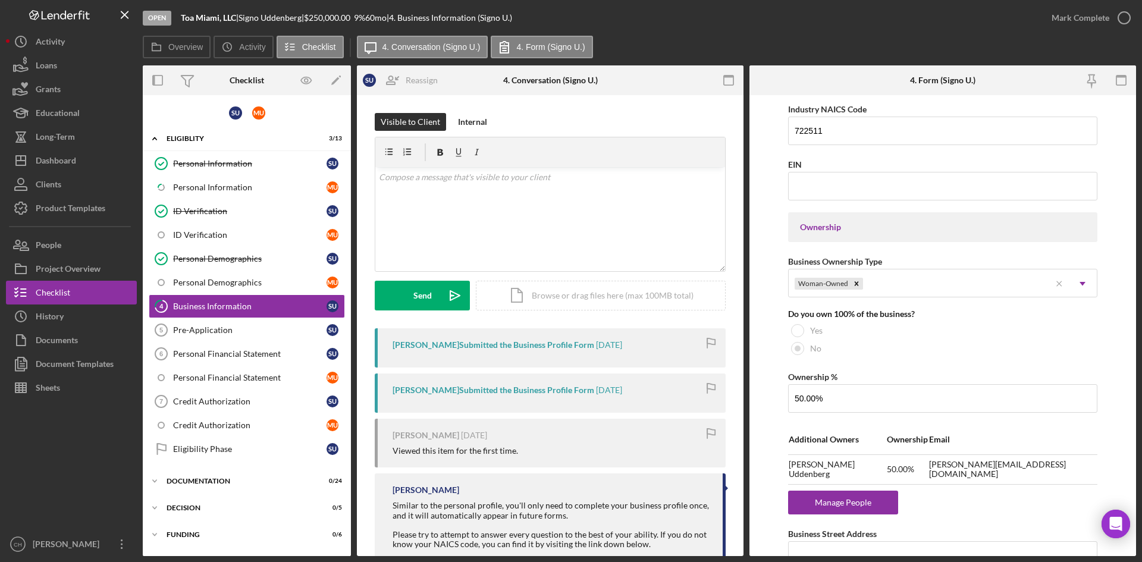
scroll to position [476, 0]
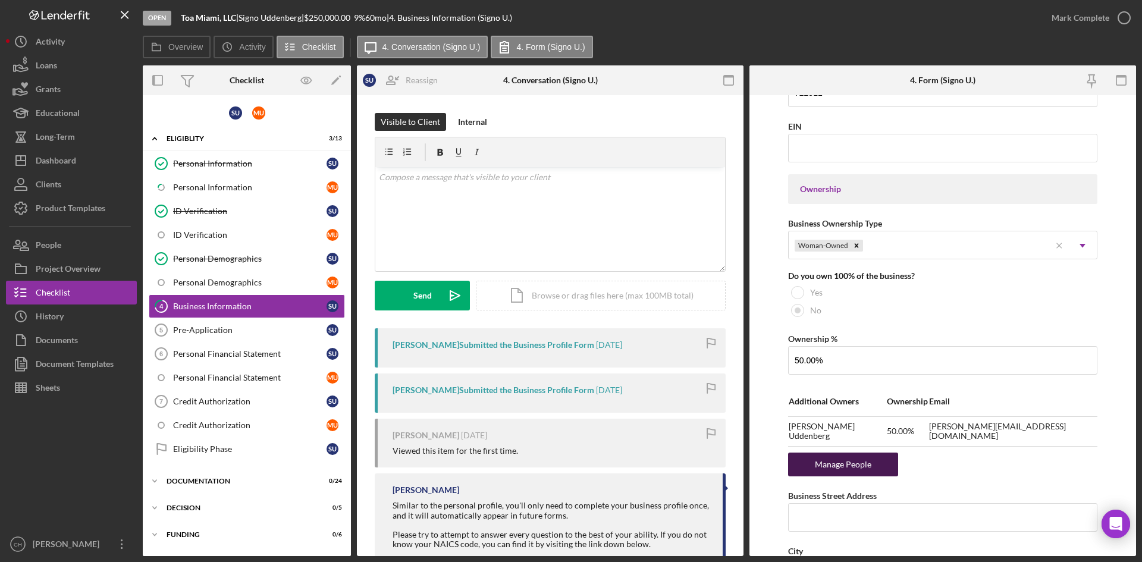
click at [842, 461] on div "Manage People" at bounding box center [843, 465] width 98 height 24
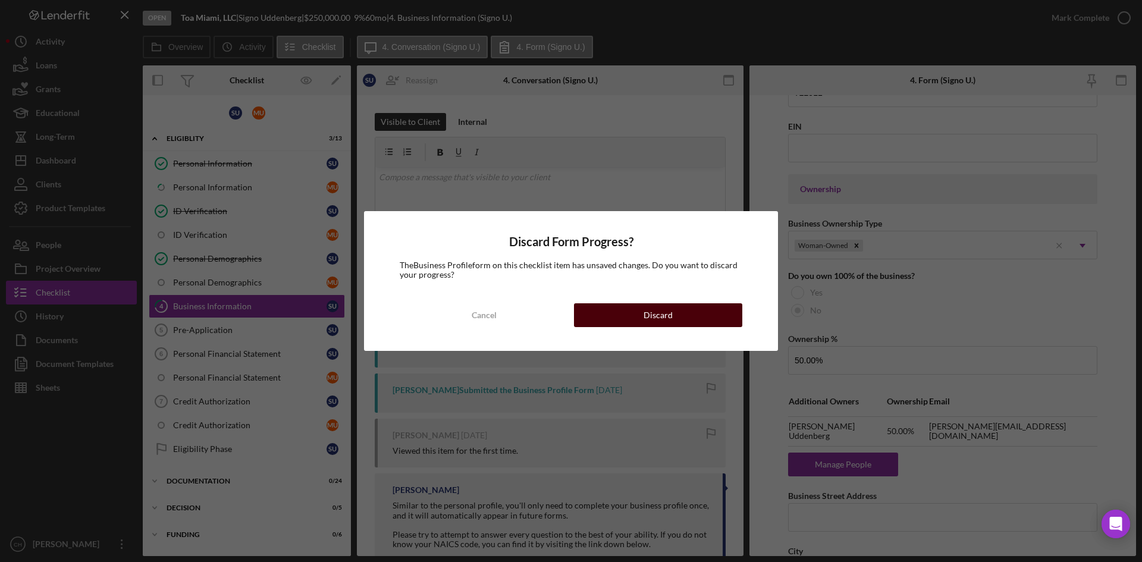
click at [616, 317] on button "Discard" at bounding box center [658, 315] width 168 height 24
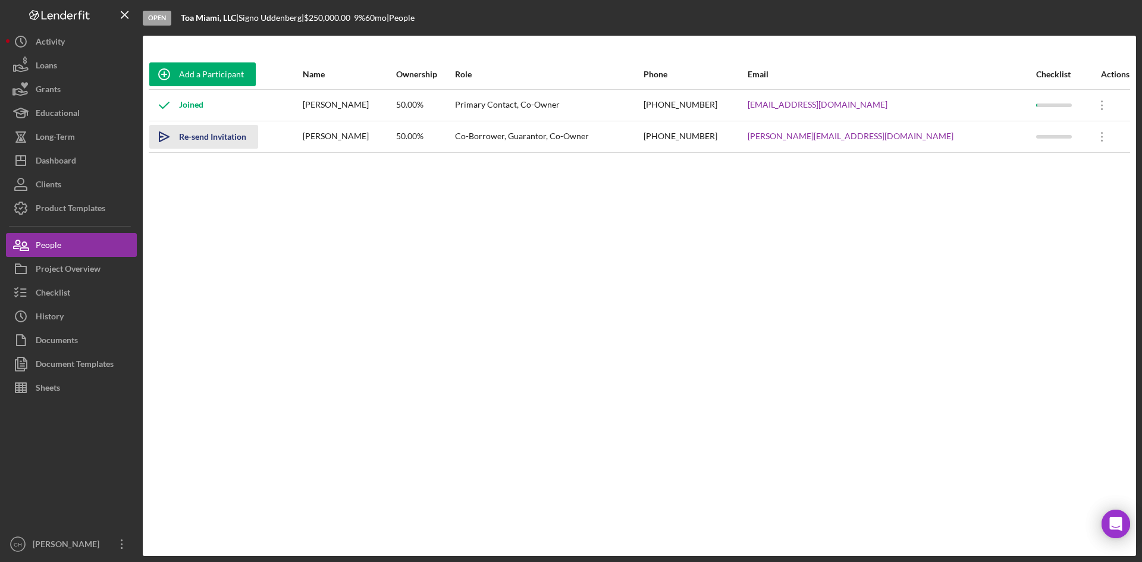
click at [210, 139] on div "Re-send Invitation" at bounding box center [212, 137] width 67 height 24
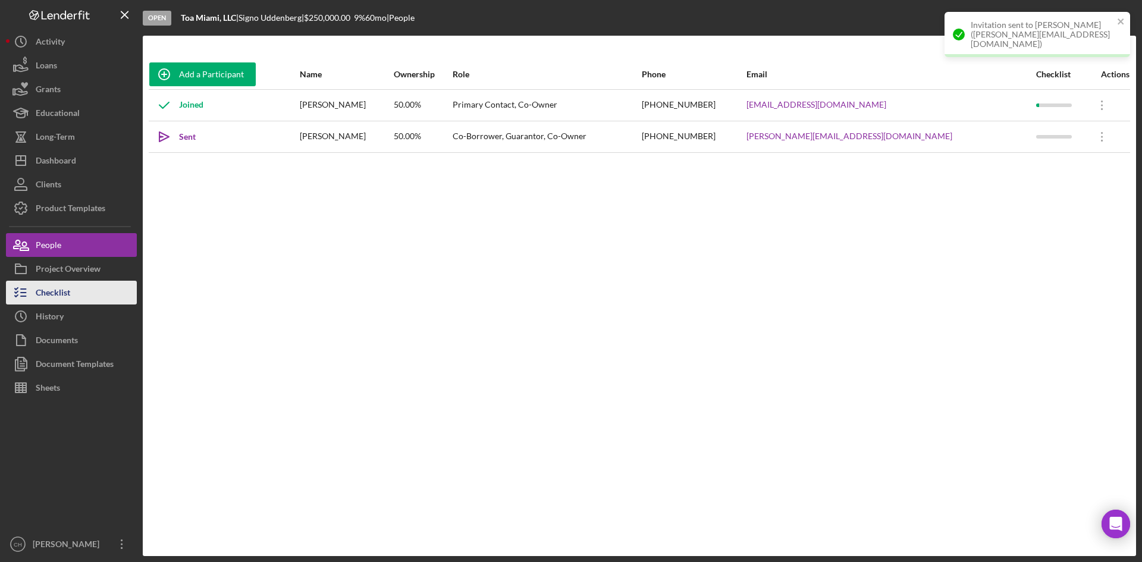
click at [70, 300] on div "Checklist" at bounding box center [53, 294] width 35 height 27
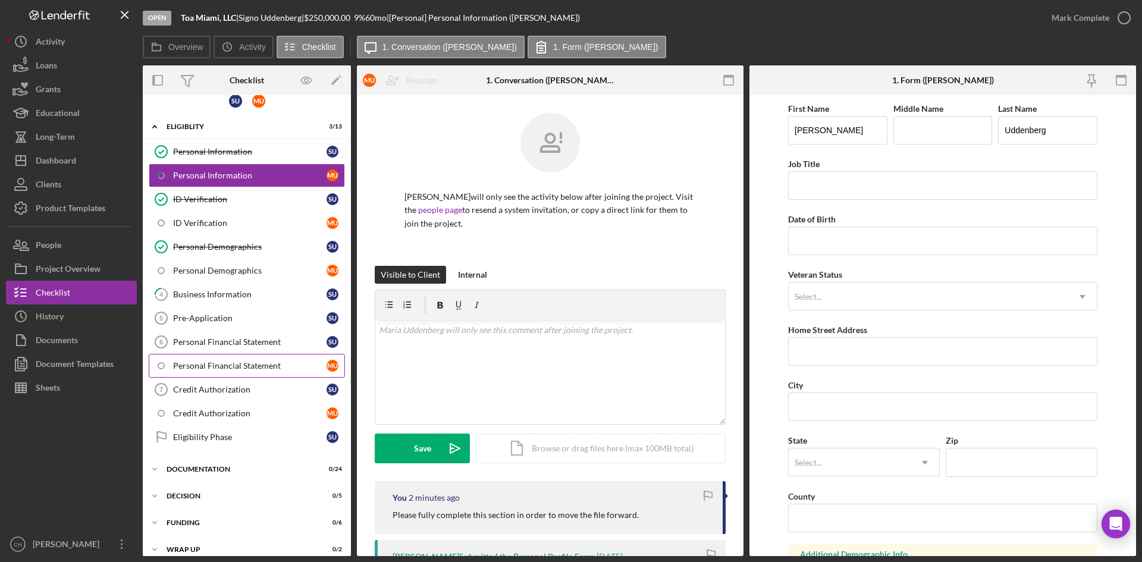
scroll to position [24, 0]
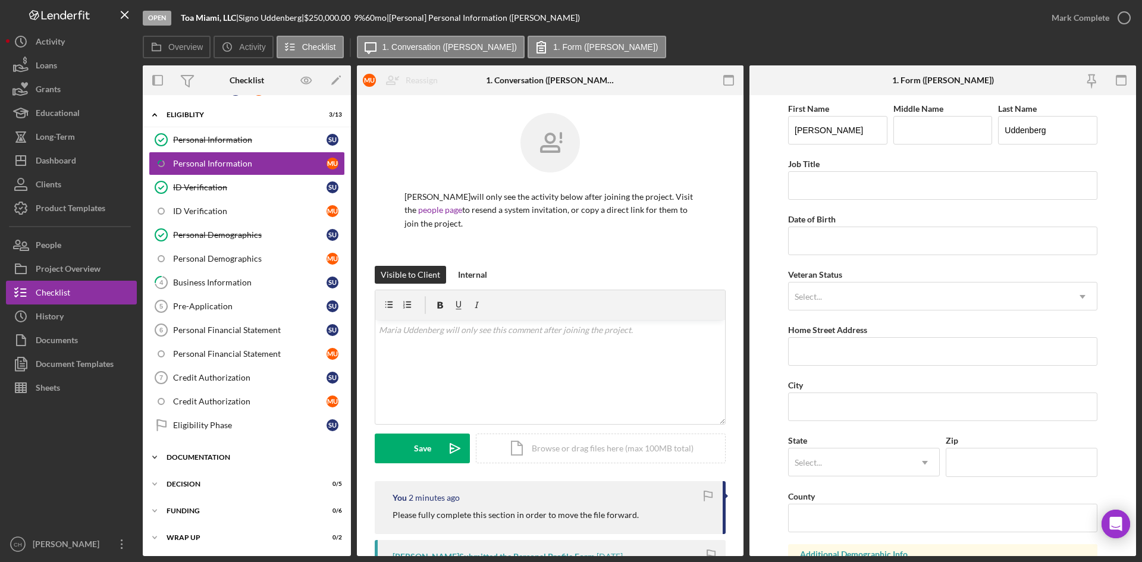
click at [247, 455] on div "Documentation" at bounding box center [252, 457] width 170 height 7
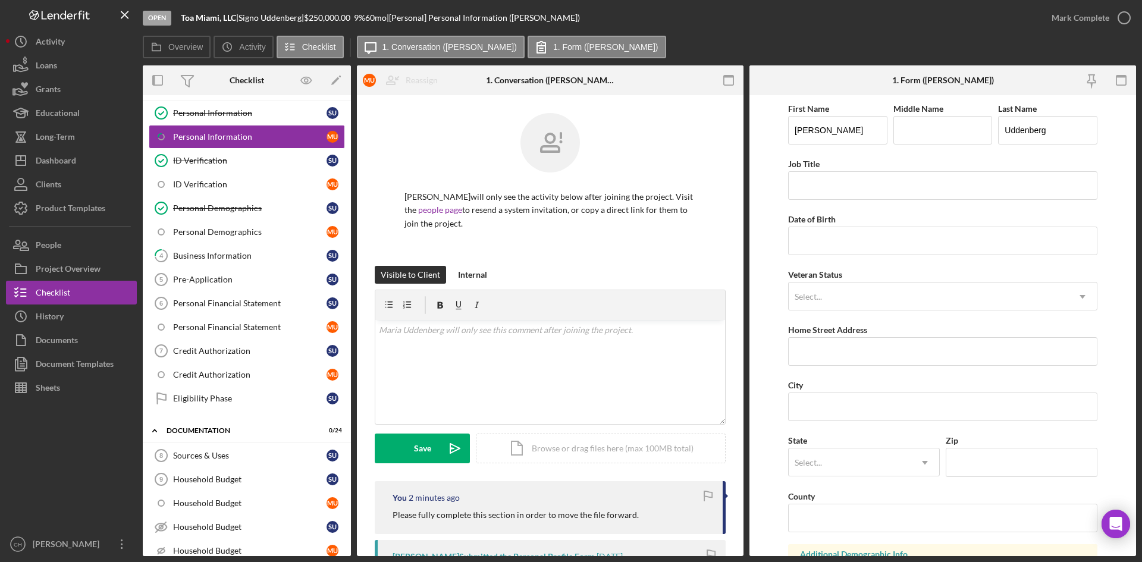
scroll to position [0, 0]
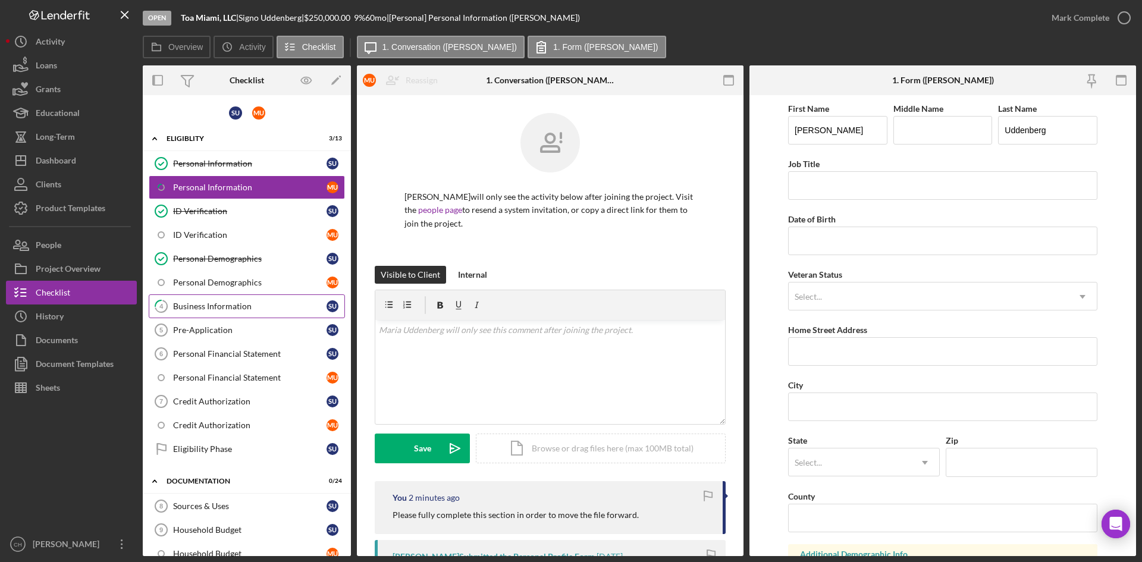
click at [229, 305] on div "Business Information" at bounding box center [249, 307] width 153 height 10
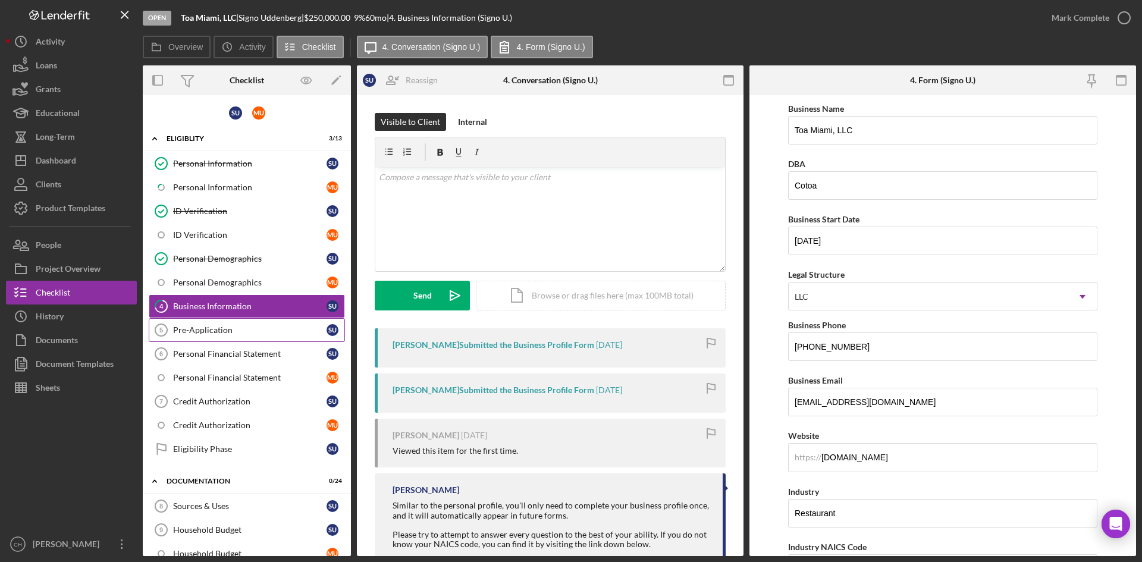
click at [217, 331] on div "Pre-Application" at bounding box center [249, 330] width 153 height 10
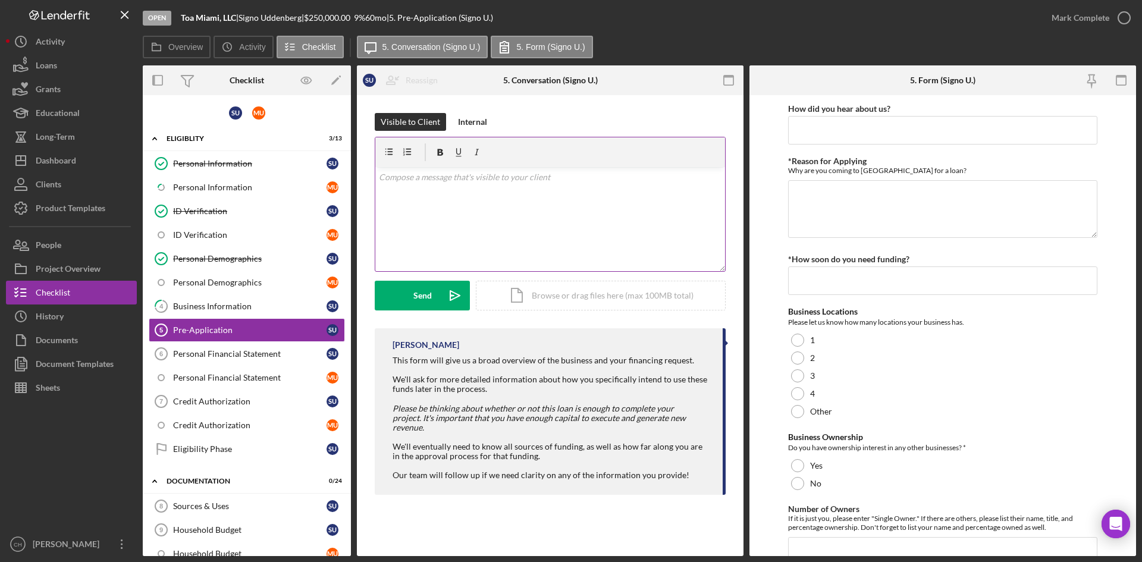
click at [418, 198] on div "v Color teal Color pink Remove color Add row above Add row below Add column bef…" at bounding box center [550, 219] width 350 height 104
click at [420, 286] on div "Send" at bounding box center [422, 296] width 18 height 30
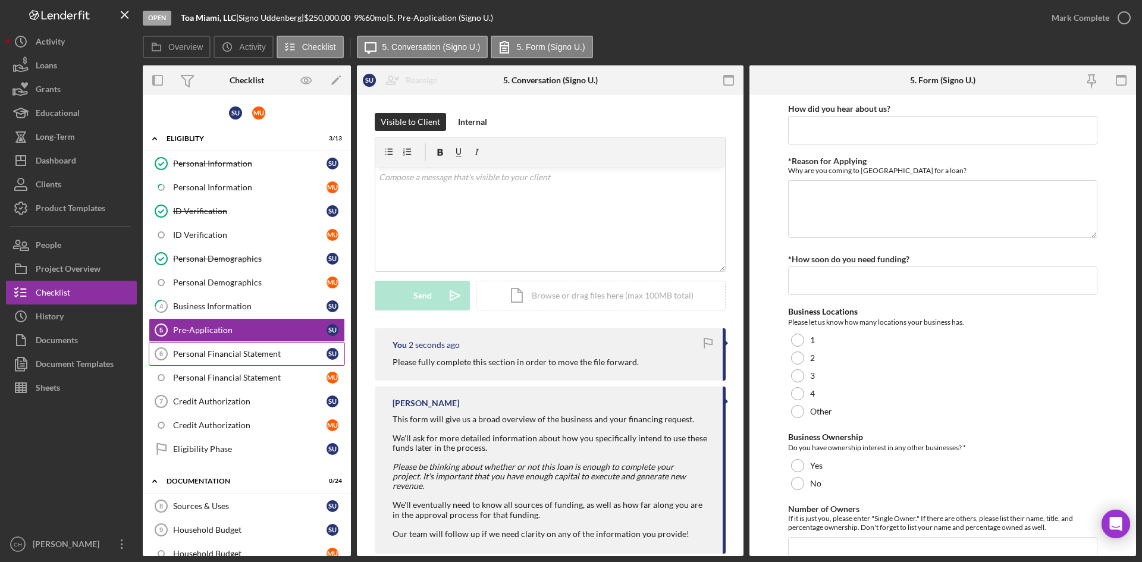
click at [245, 358] on div "Personal Financial Statement" at bounding box center [249, 354] width 153 height 10
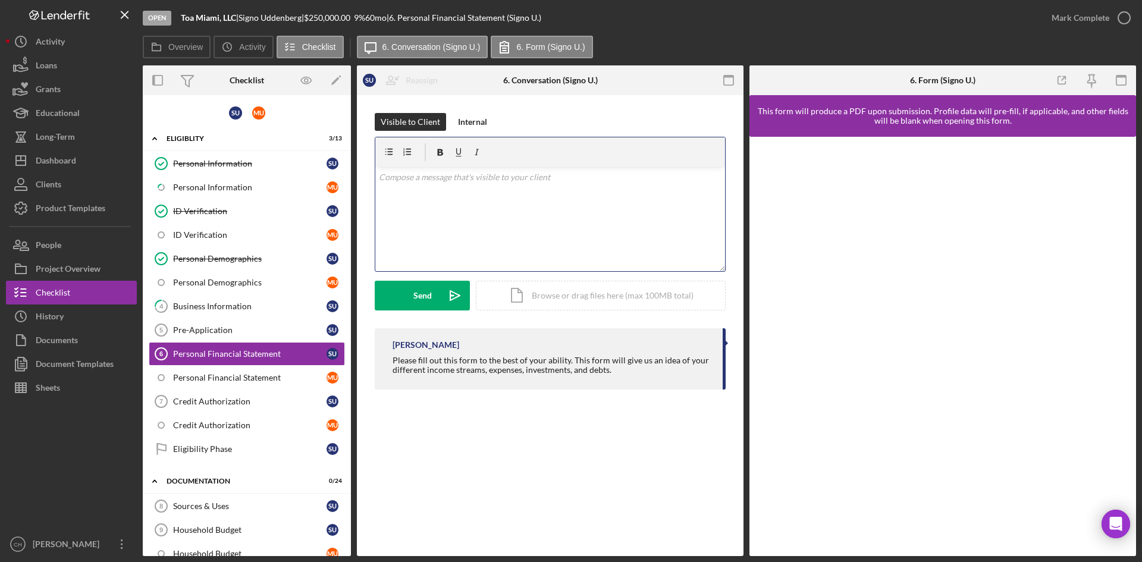
click at [412, 206] on div "v Color teal Color pink Remove color Add row above Add row below Add column bef…" at bounding box center [550, 219] width 350 height 104
click at [405, 297] on button "Send Icon/icon-invite-send" at bounding box center [422, 296] width 95 height 30
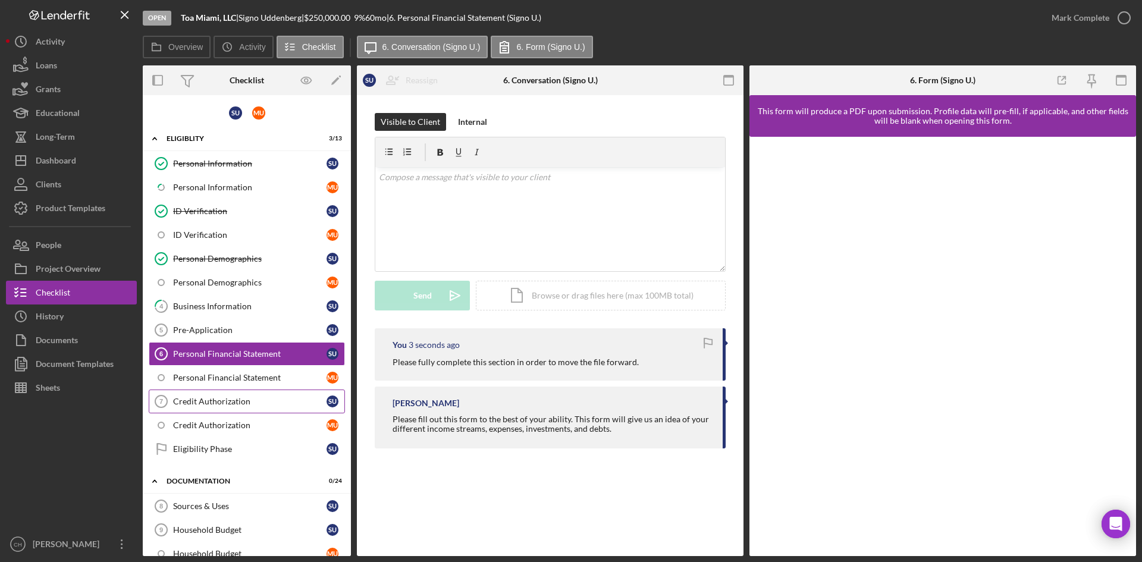
drag, startPoint x: 229, startPoint y: 399, endPoint x: 239, endPoint y: 398, distance: 9.5
click at [229, 399] on div "Credit Authorization" at bounding box center [249, 402] width 153 height 10
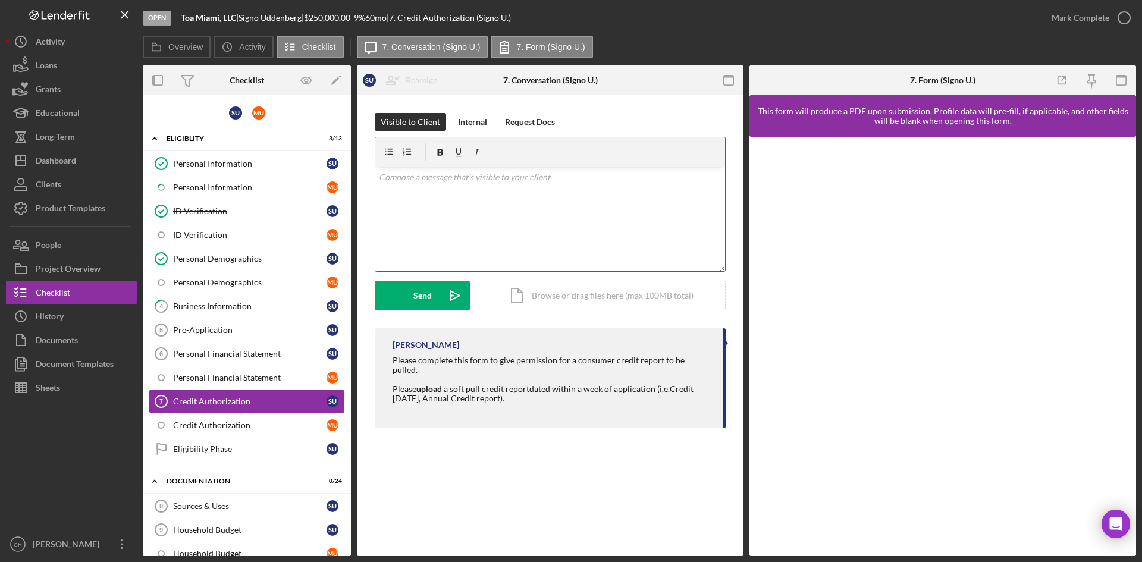
click at [426, 186] on div "v Color teal Color pink Remove color Add row above Add row below Add column bef…" at bounding box center [550, 219] width 350 height 104
drag, startPoint x: 422, startPoint y: 296, endPoint x: 418, endPoint y: 305, distance: 9.3
click at [421, 296] on div "Send" at bounding box center [422, 296] width 18 height 30
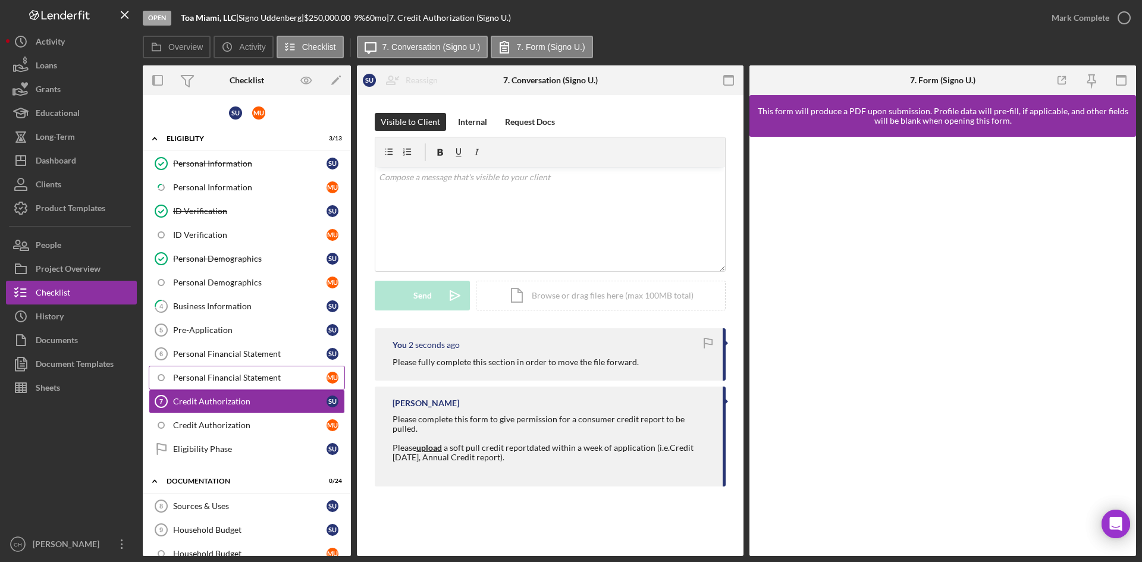
click at [219, 375] on div "Personal Financial Statement" at bounding box center [249, 378] width 153 height 10
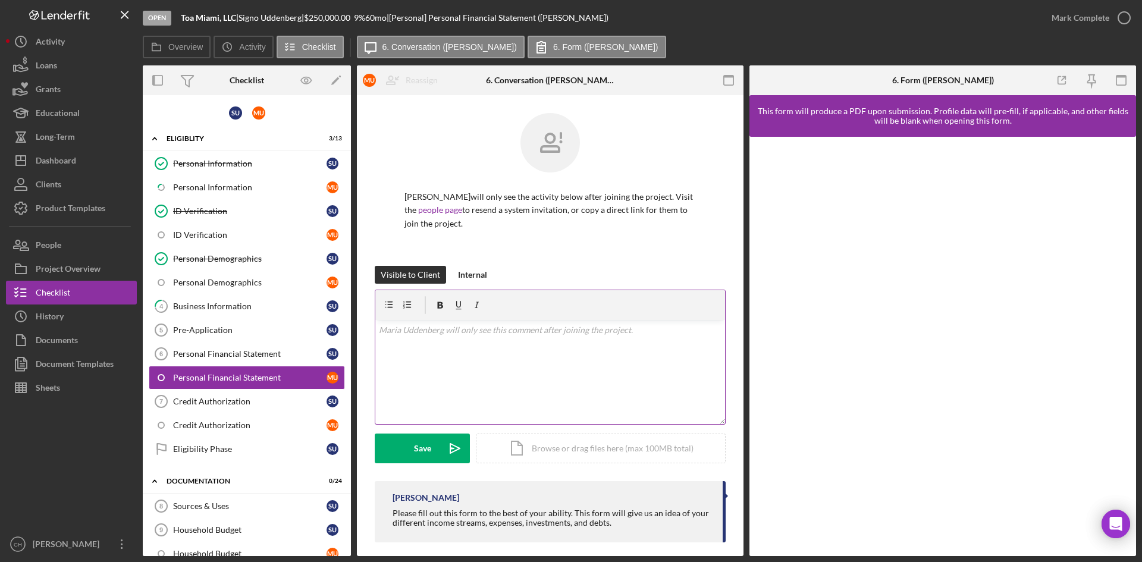
click at [418, 365] on div "v Color teal Color pink Remove color Add row above Add row below Add column bef…" at bounding box center [550, 372] width 350 height 104
click at [415, 443] on div "Save" at bounding box center [422, 449] width 17 height 30
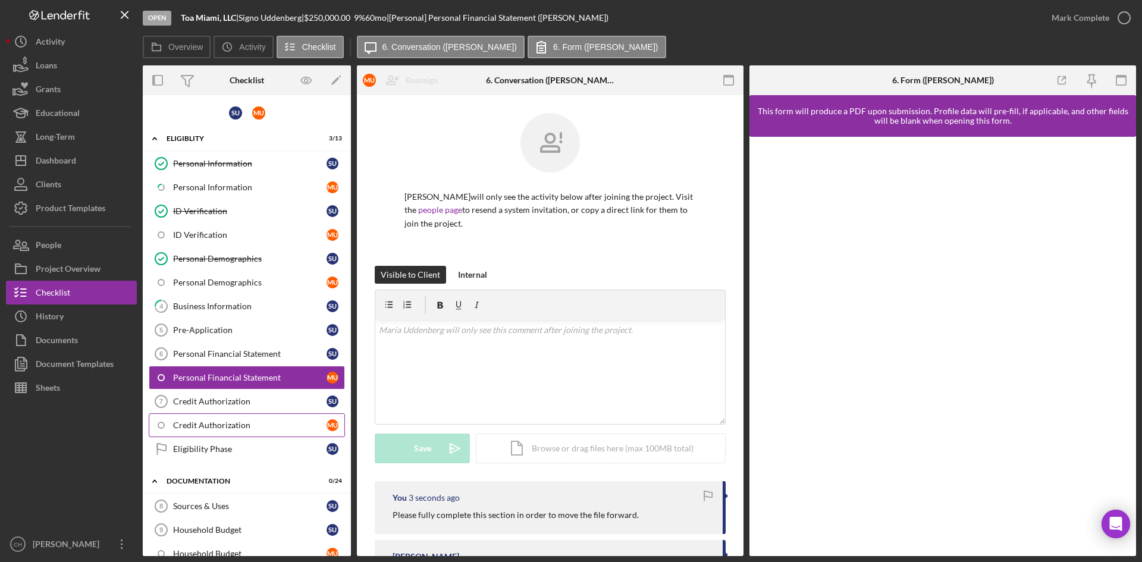
click at [236, 424] on div "Credit Authorization" at bounding box center [249, 426] width 153 height 10
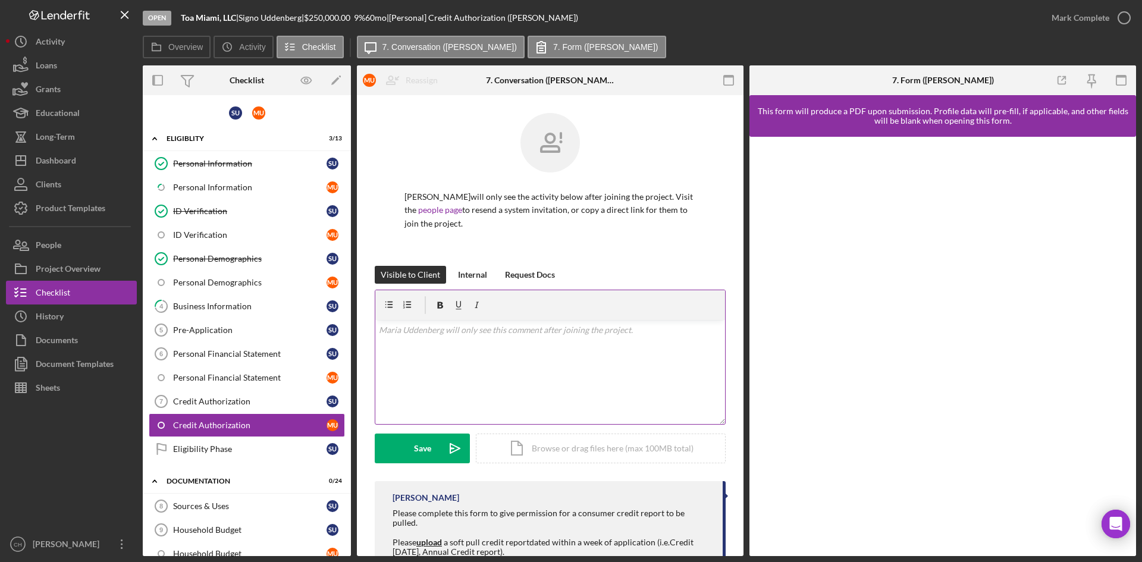
click at [424, 331] on p at bounding box center [550, 330] width 343 height 13
drag, startPoint x: 419, startPoint y: 459, endPoint x: 413, endPoint y: 449, distance: 11.7
click at [415, 454] on div "Save" at bounding box center [422, 449] width 17 height 30
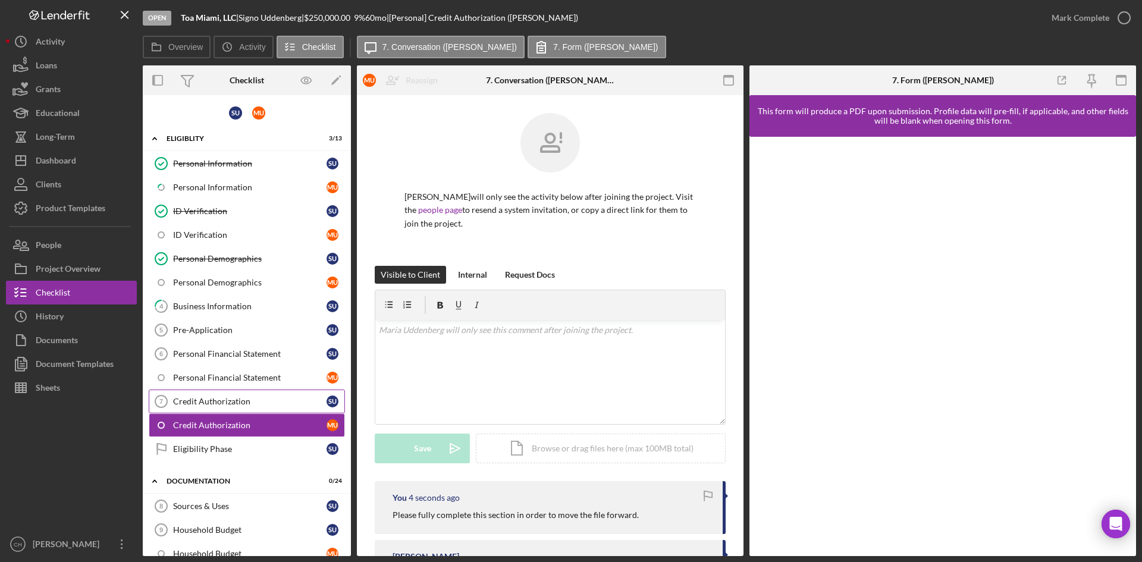
click at [224, 399] on div "Credit Authorization" at bounding box center [249, 402] width 153 height 10
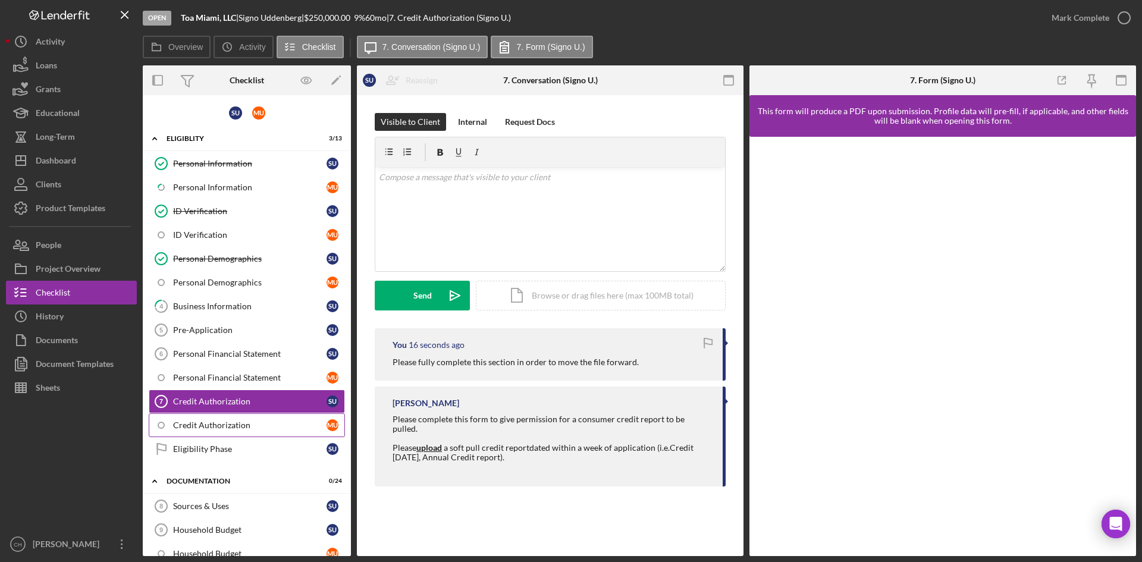
click at [209, 423] on div "Credit Authorization" at bounding box center [249, 426] width 153 height 10
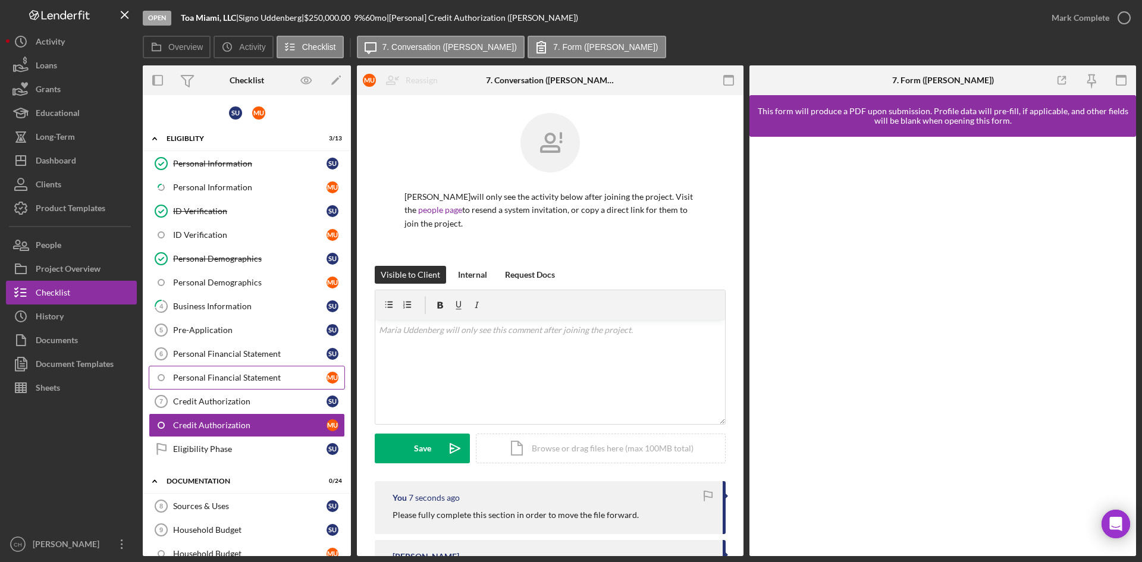
click at [195, 365] on link "Personal Financial Statement 6 Personal Financial Statement S U" at bounding box center [247, 354] width 196 height 24
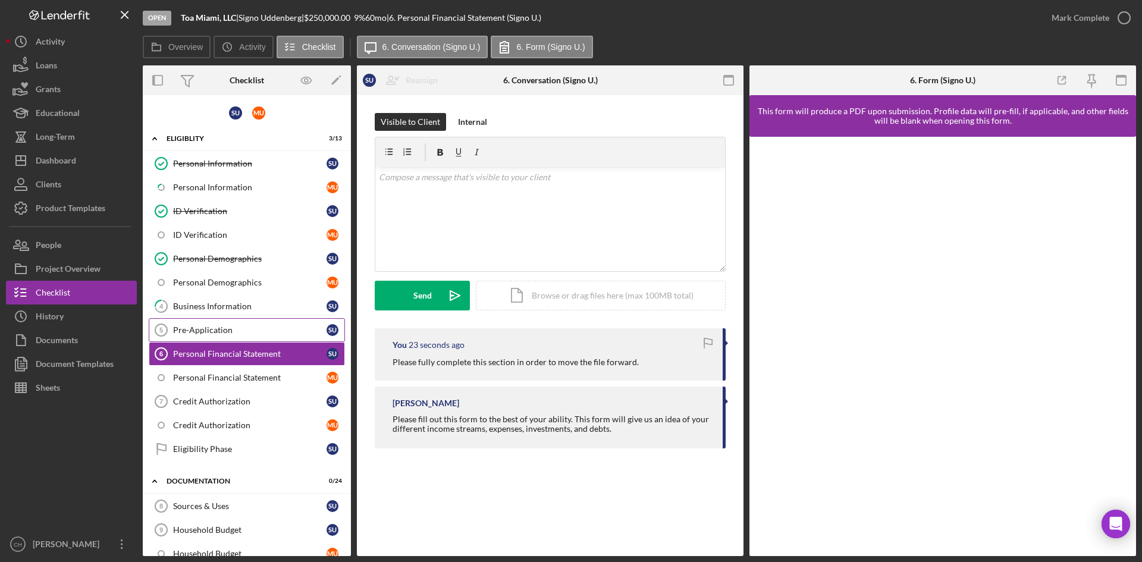
click at [199, 336] on link "Pre-Application 5 Pre-Application S U" at bounding box center [247, 330] width 196 height 24
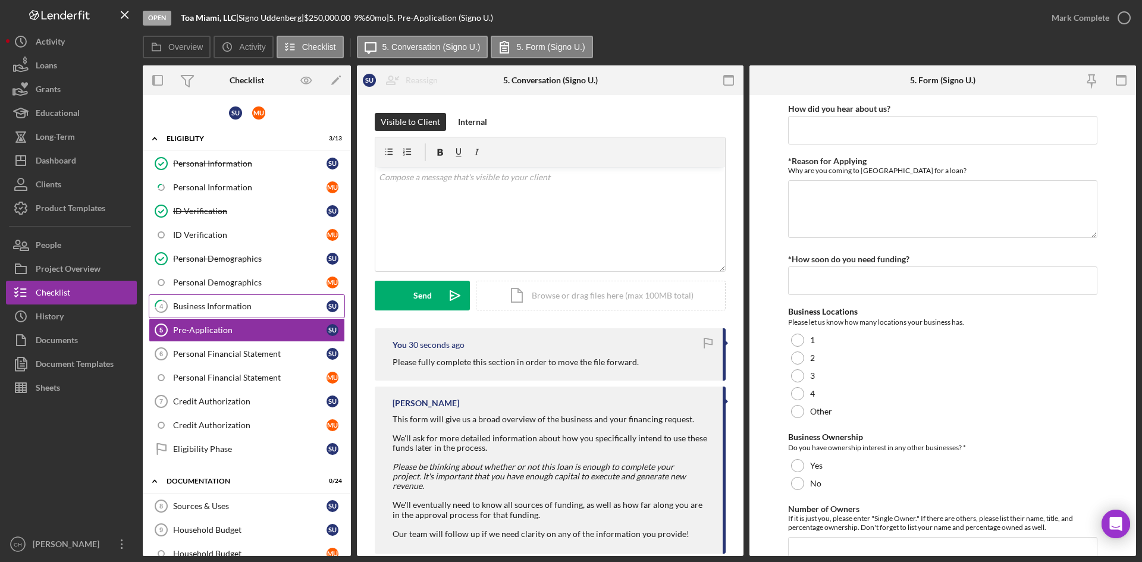
click at [202, 302] on div "Business Information" at bounding box center [249, 307] width 153 height 10
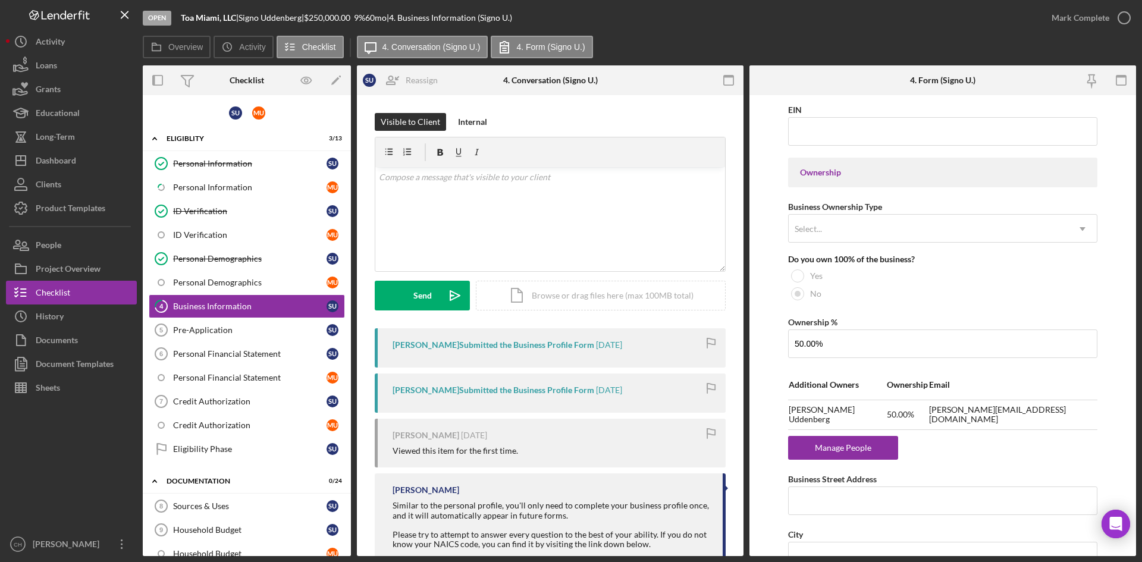
scroll to position [476, 0]
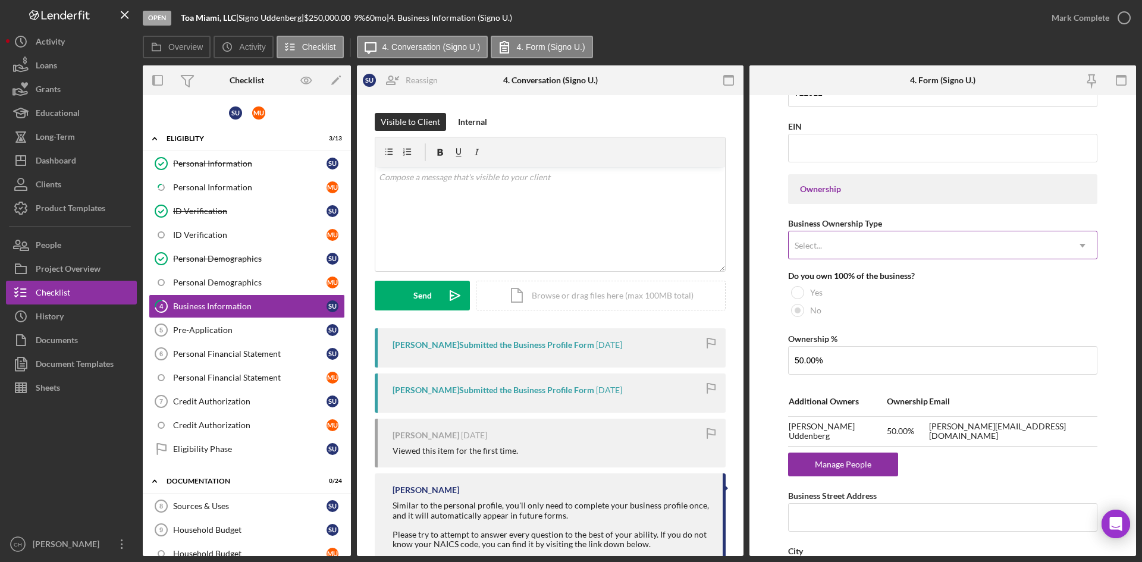
click at [833, 243] on div "Select..." at bounding box center [929, 245] width 280 height 27
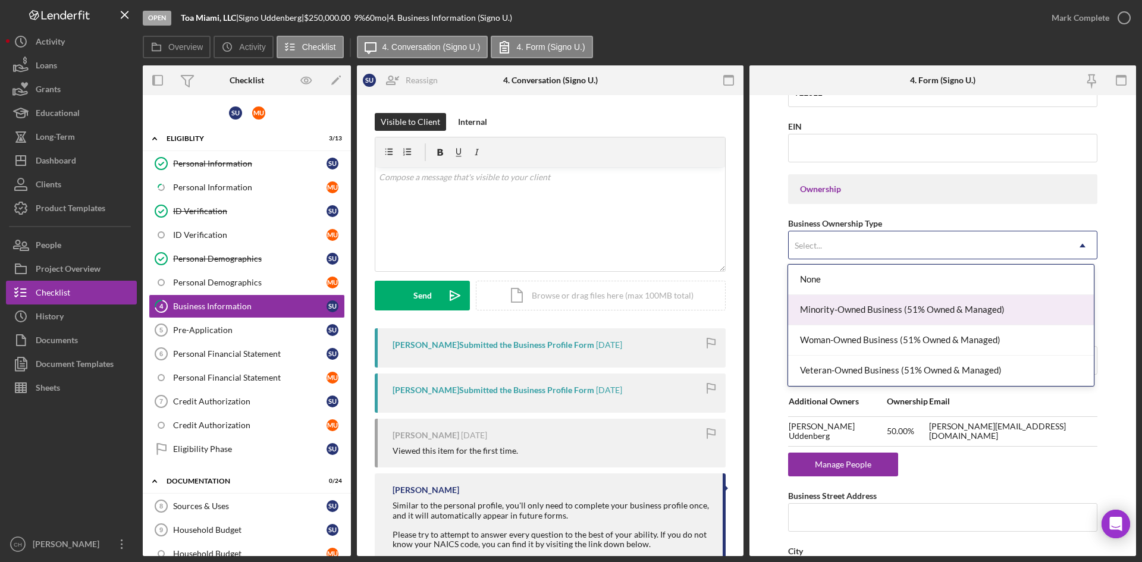
click at [872, 318] on div "Minority-Owned Business (51% Owned & Managed)" at bounding box center [940, 310] width 305 height 30
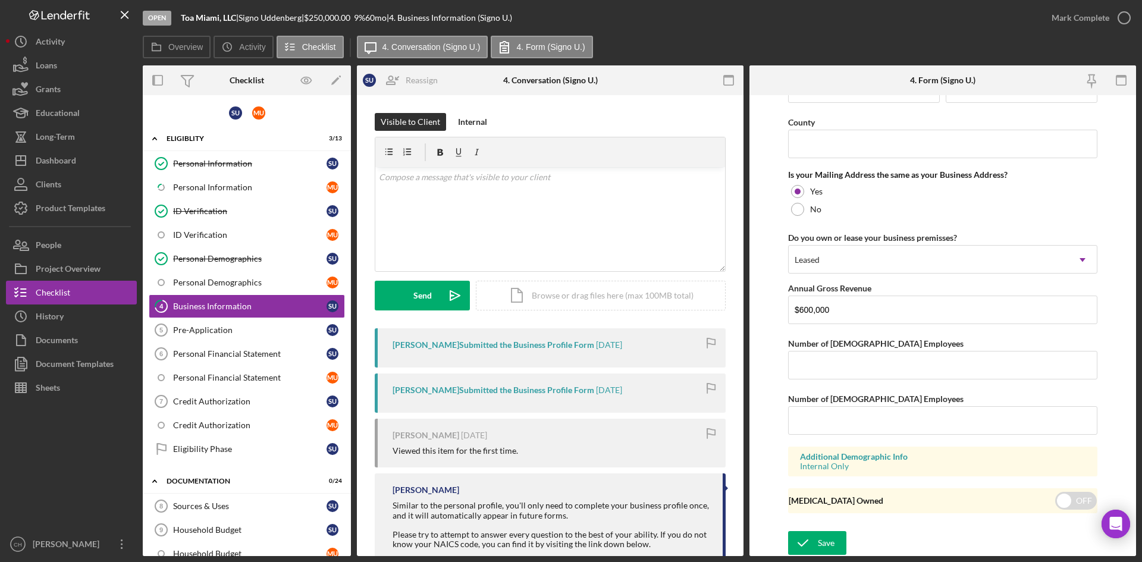
scroll to position [1016, 0]
click at [819, 539] on div "Save" at bounding box center [826, 543] width 17 height 24
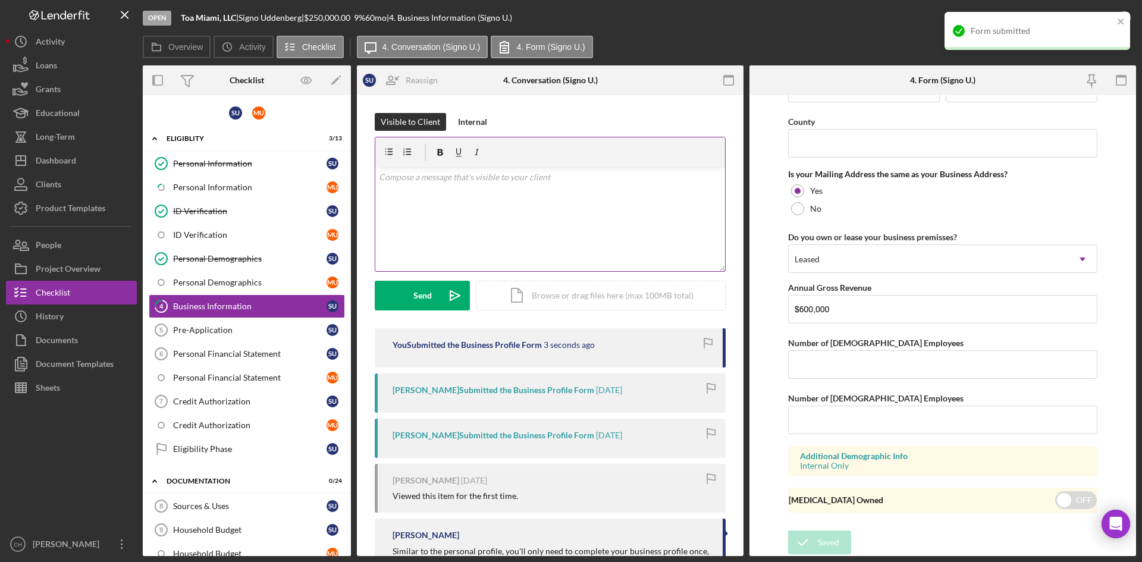
click at [441, 216] on div "v Color teal Color pink Remove color Add row above Add row below Add column bef…" at bounding box center [550, 219] width 350 height 104
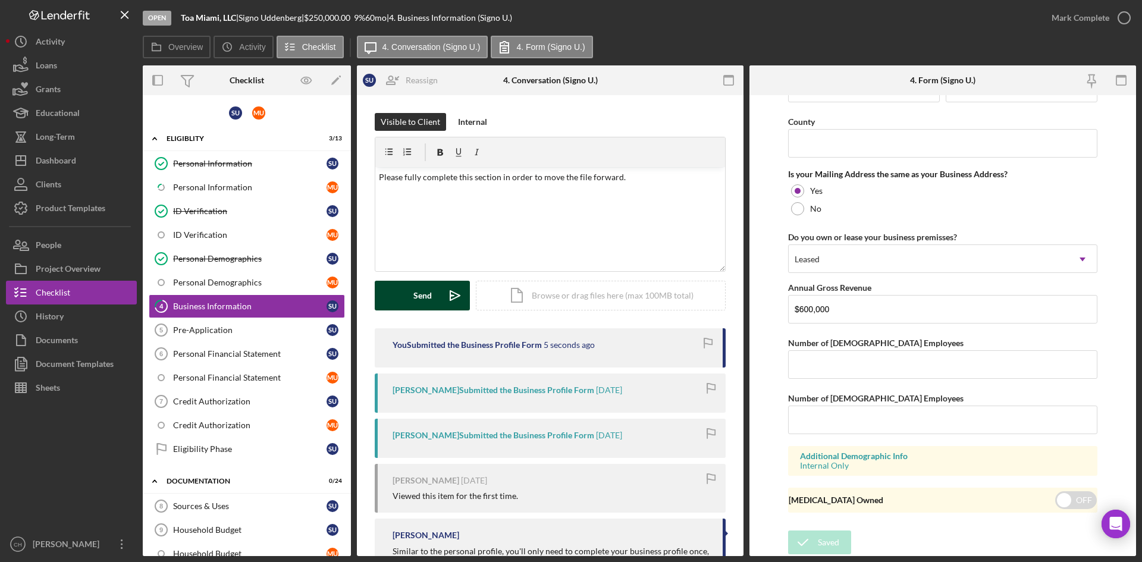
click at [418, 297] on div "Send" at bounding box center [422, 296] width 18 height 30
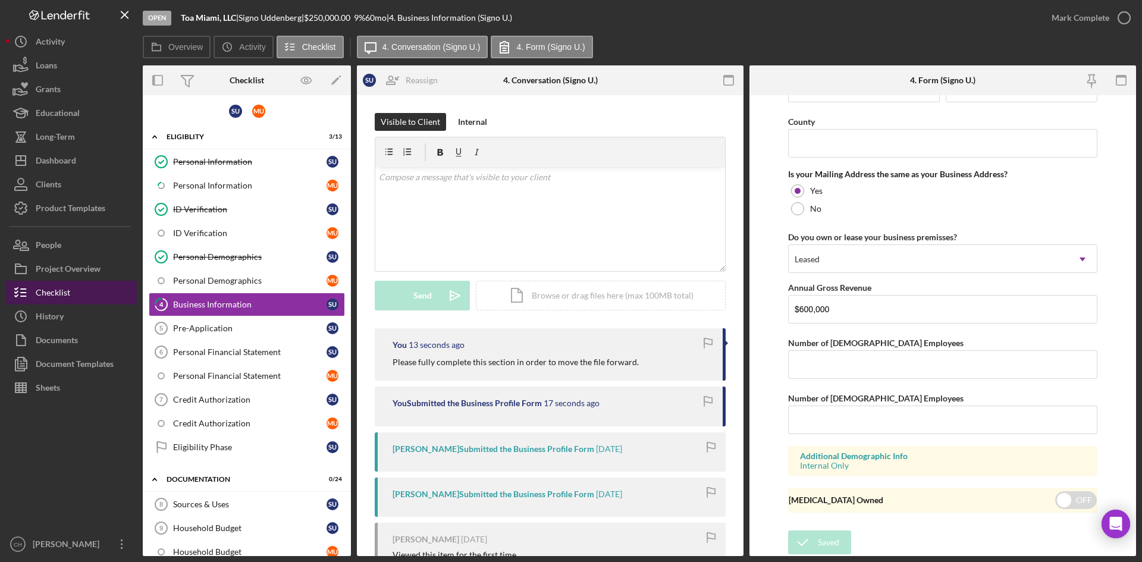
scroll to position [0, 0]
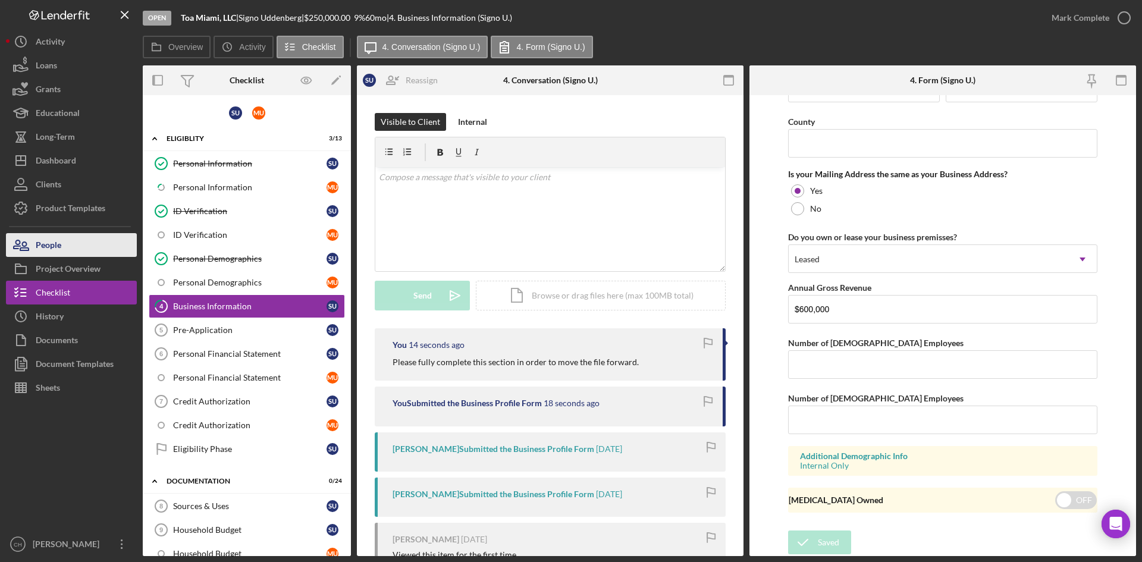
click at [62, 249] on button "People" at bounding box center [71, 245] width 131 height 24
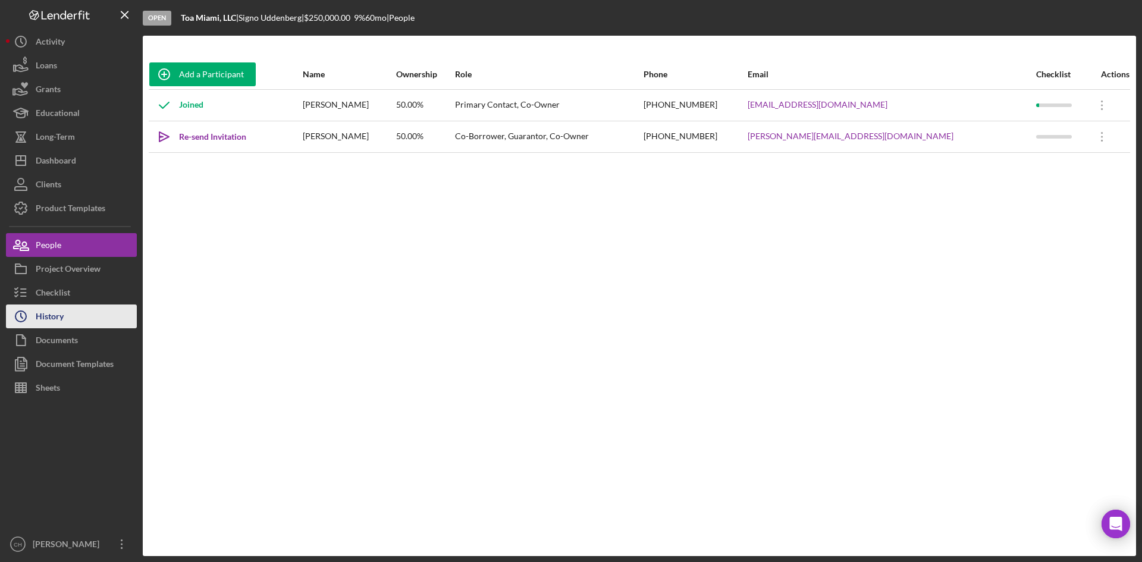
click at [80, 311] on button "Icon/History History" at bounding box center [71, 317] width 131 height 24
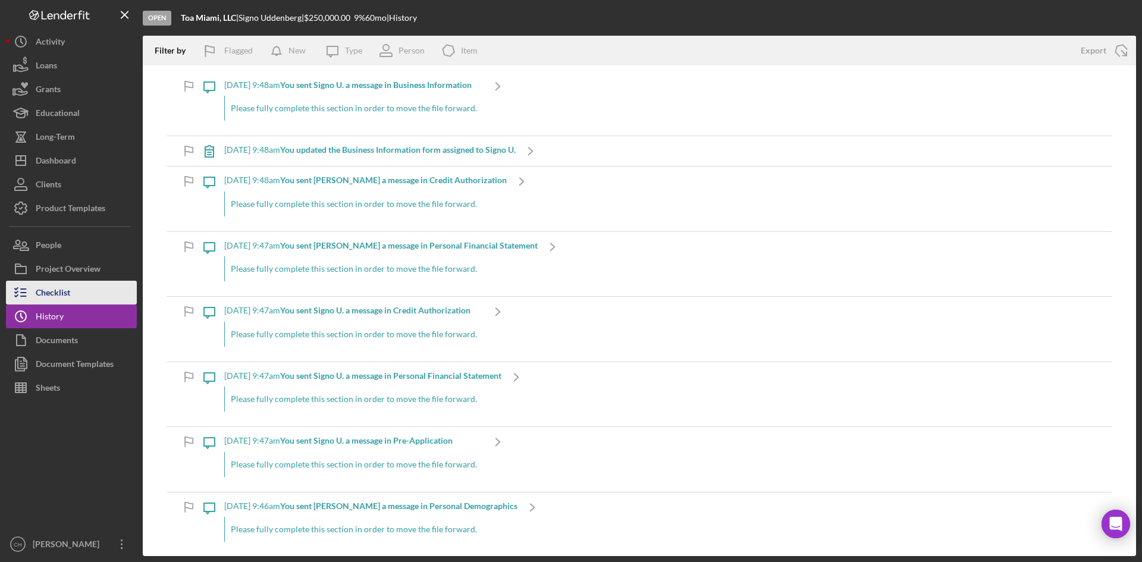
click at [76, 281] on button "Checklist" at bounding box center [71, 293] width 131 height 24
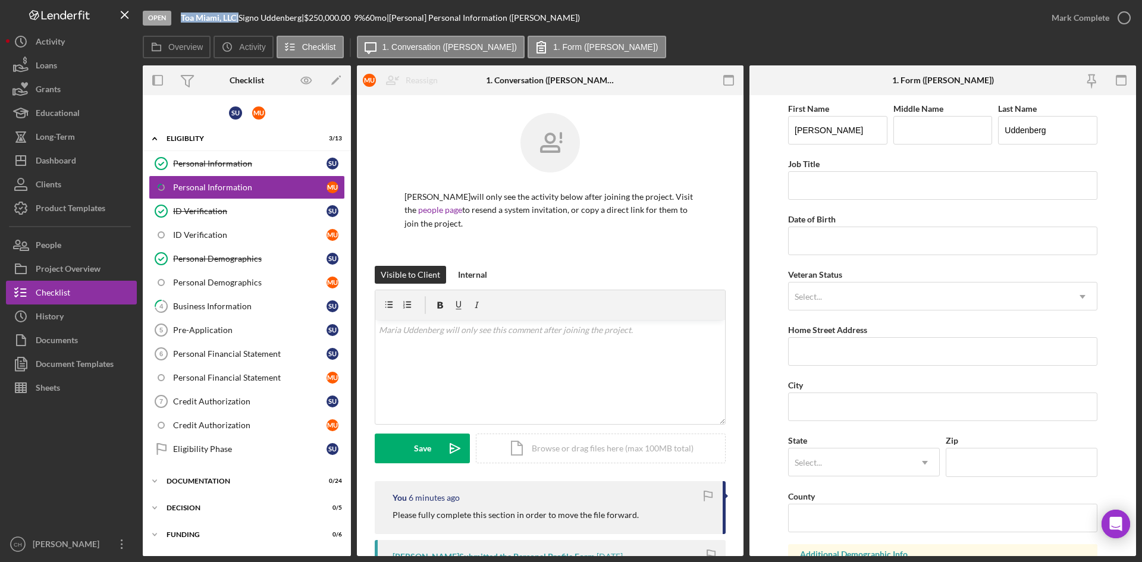
drag, startPoint x: 239, startPoint y: 17, endPoint x: 181, endPoint y: 23, distance: 58.1
click at [181, 23] on div "Open Toa Miami, LLC | Signo Uddenberg | $250,000.00 9 % 60 mo | [Personal] Pers…" at bounding box center [591, 18] width 897 height 36
drag, startPoint x: 311, startPoint y: 15, endPoint x: 245, endPoint y: 23, distance: 65.8
click at [245, 23] on div "Toa Miami, LLC | Signo Uddenberg | $250,000.00 9 % 60 mo | [Personal] Personal …" at bounding box center [380, 18] width 399 height 10
click at [64, 250] on button "People" at bounding box center [71, 245] width 131 height 24
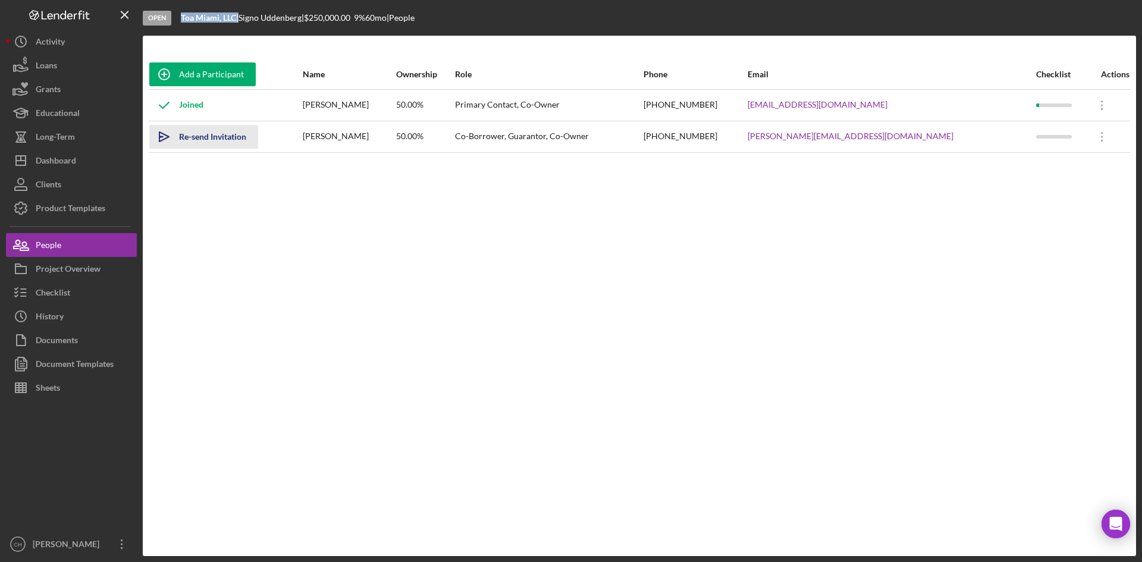
click at [218, 136] on div "Re-send Invitation" at bounding box center [212, 137] width 67 height 24
click at [83, 291] on button "Checklist" at bounding box center [71, 293] width 131 height 24
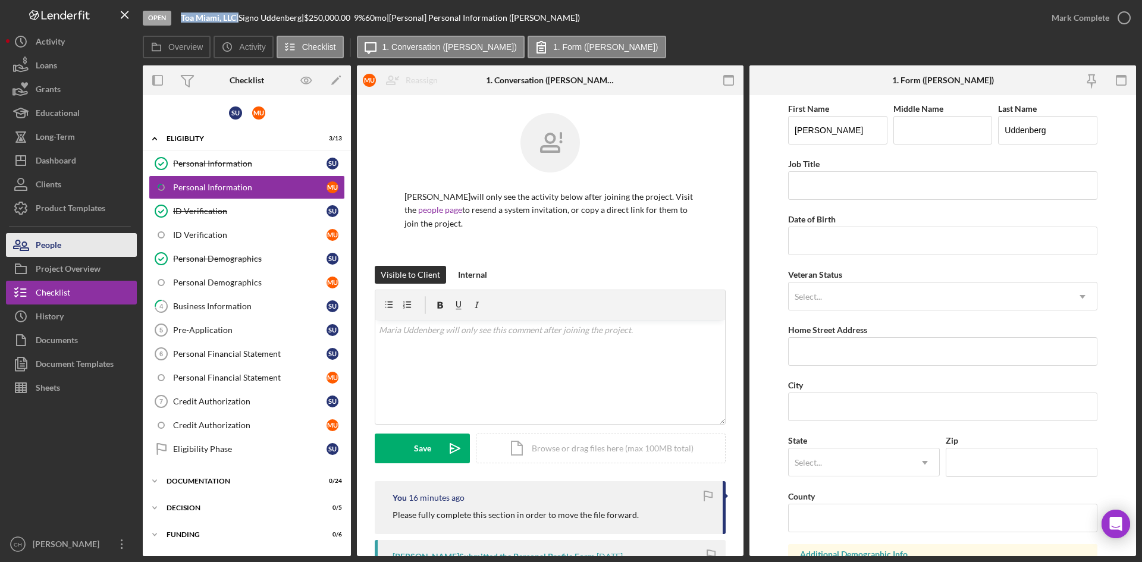
click at [80, 240] on button "People" at bounding box center [71, 245] width 131 height 24
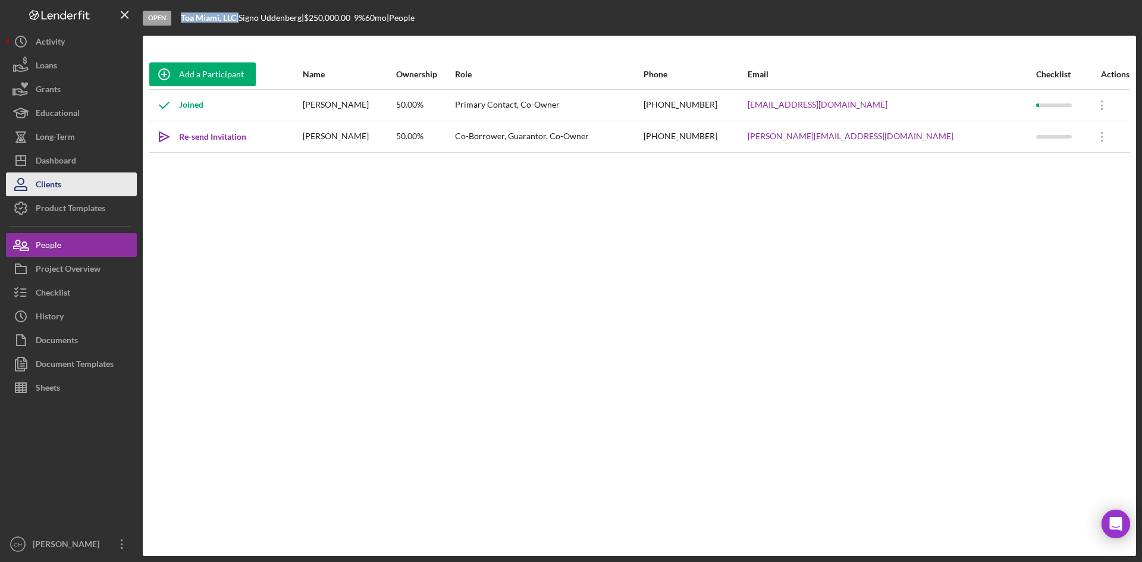
click at [78, 180] on button "Clients" at bounding box center [71, 185] width 131 height 24
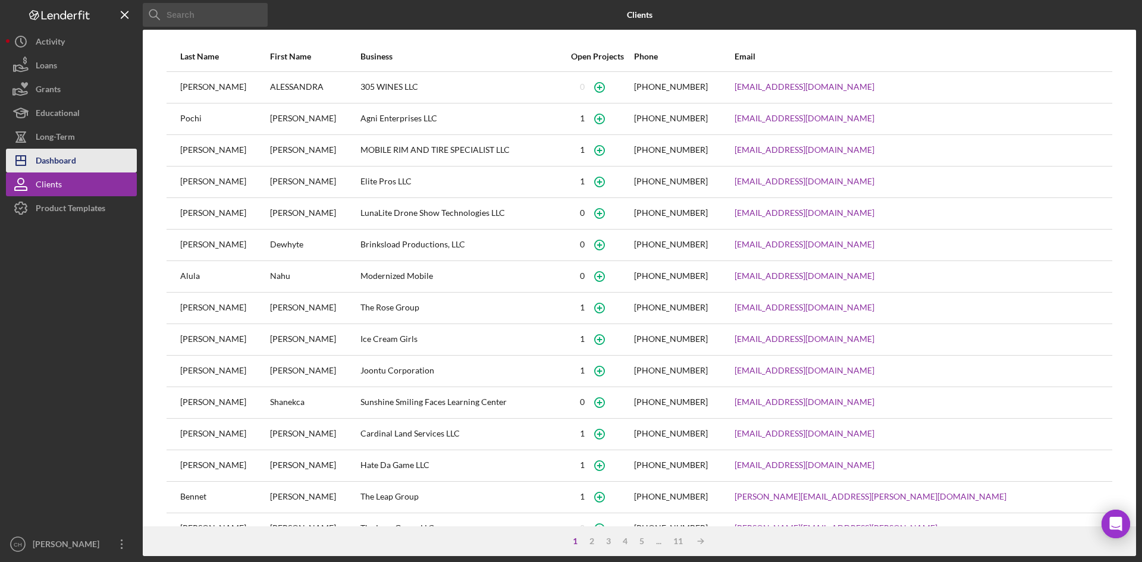
click at [65, 167] on div "Dashboard" at bounding box center [56, 162] width 40 height 27
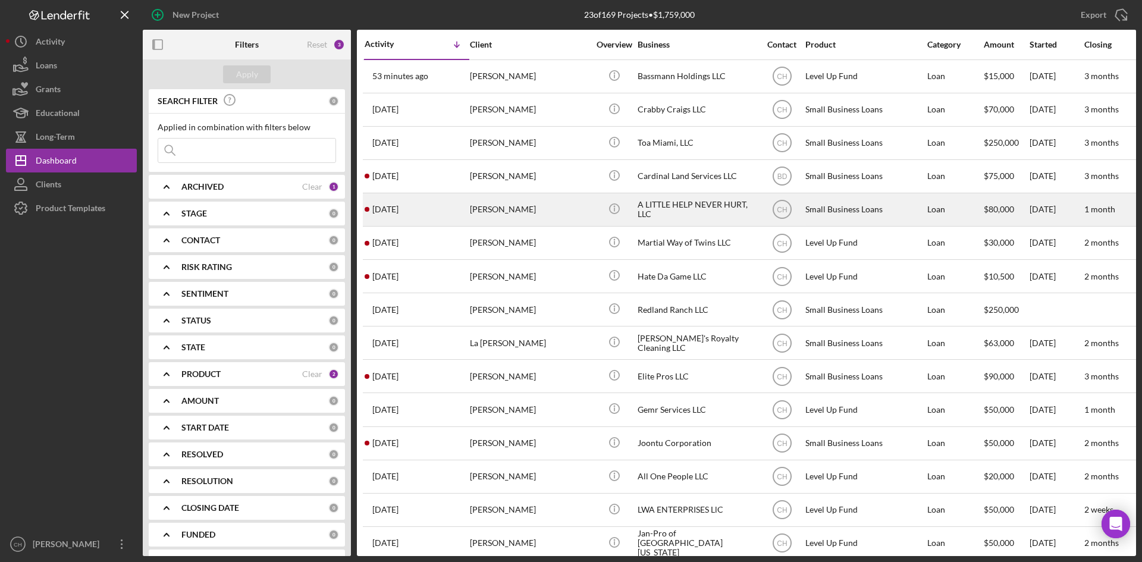
click at [568, 215] on div "[PERSON_NAME]" at bounding box center [529, 210] width 119 height 32
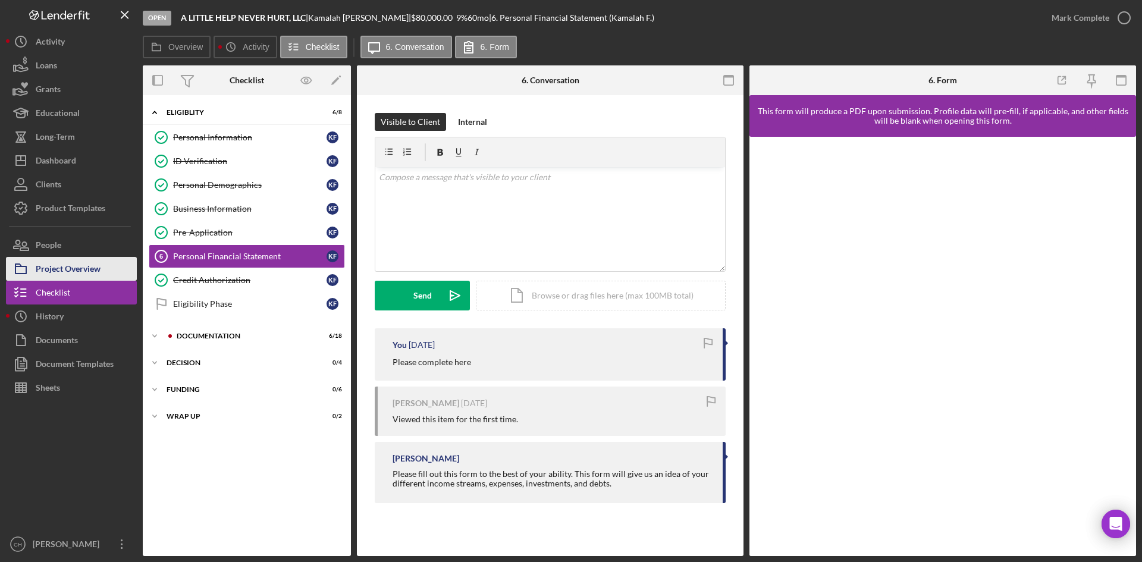
click at [87, 265] on div "Project Overview" at bounding box center [68, 270] width 65 height 27
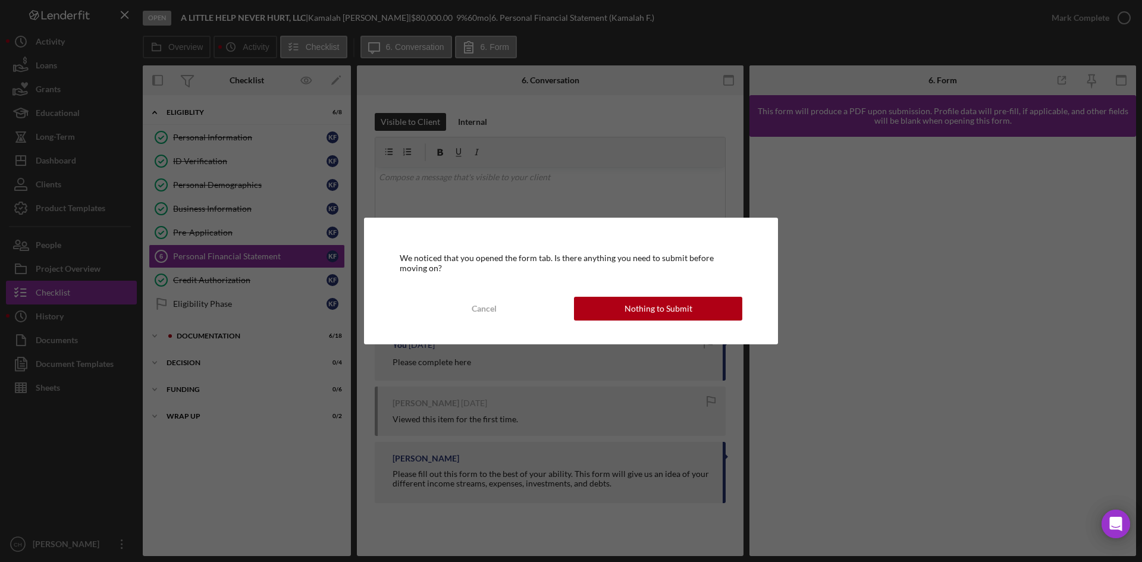
click at [624, 303] on button "Nothing to Submit" at bounding box center [658, 309] width 168 height 24
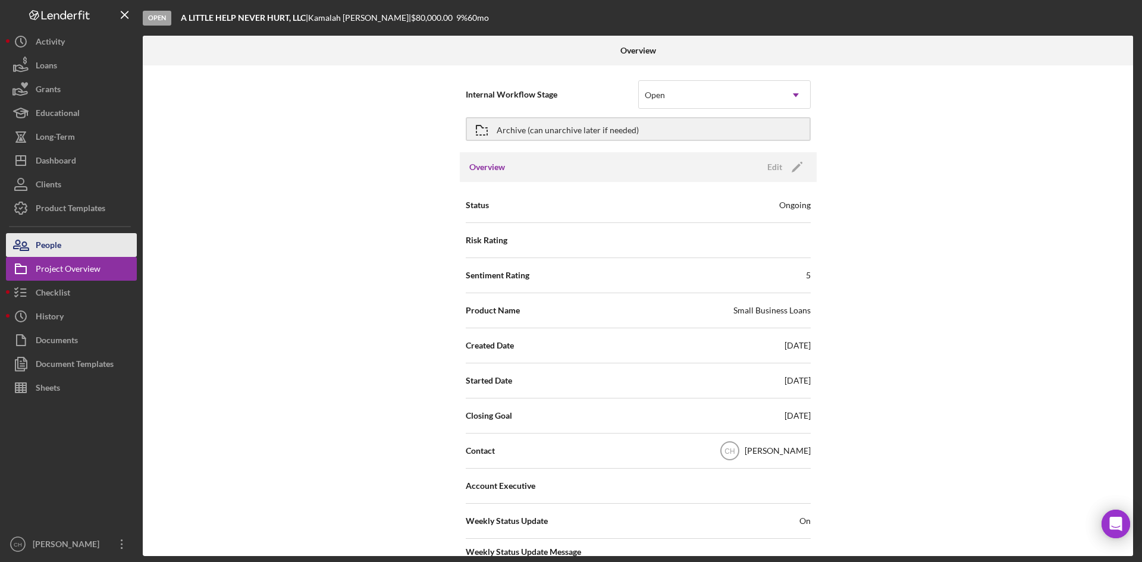
click at [70, 243] on button "People" at bounding box center [71, 245] width 131 height 24
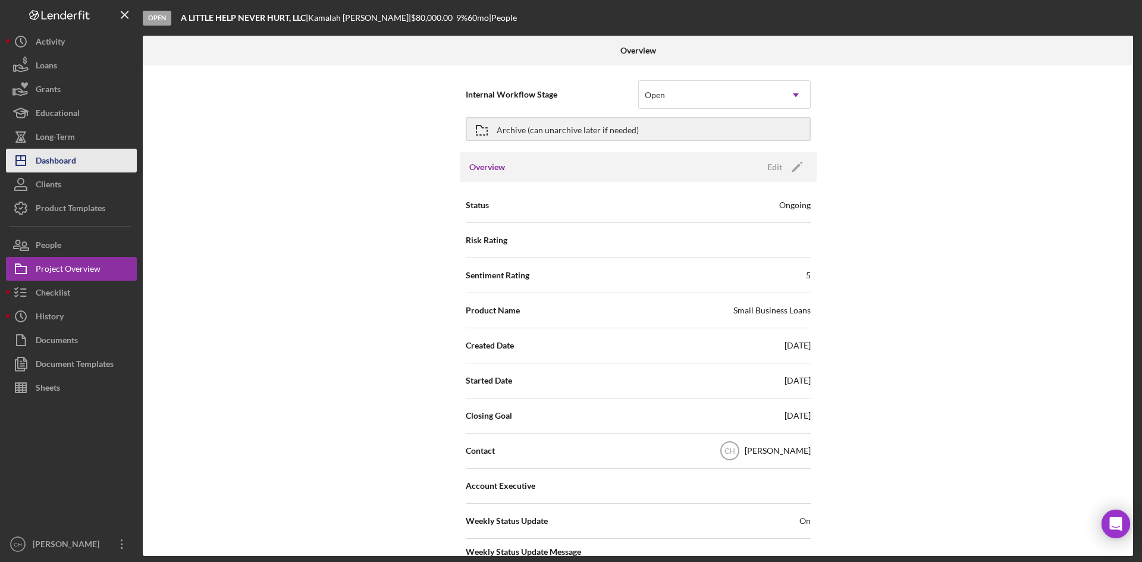
click at [61, 160] on div "Dashboard" at bounding box center [56, 162] width 40 height 27
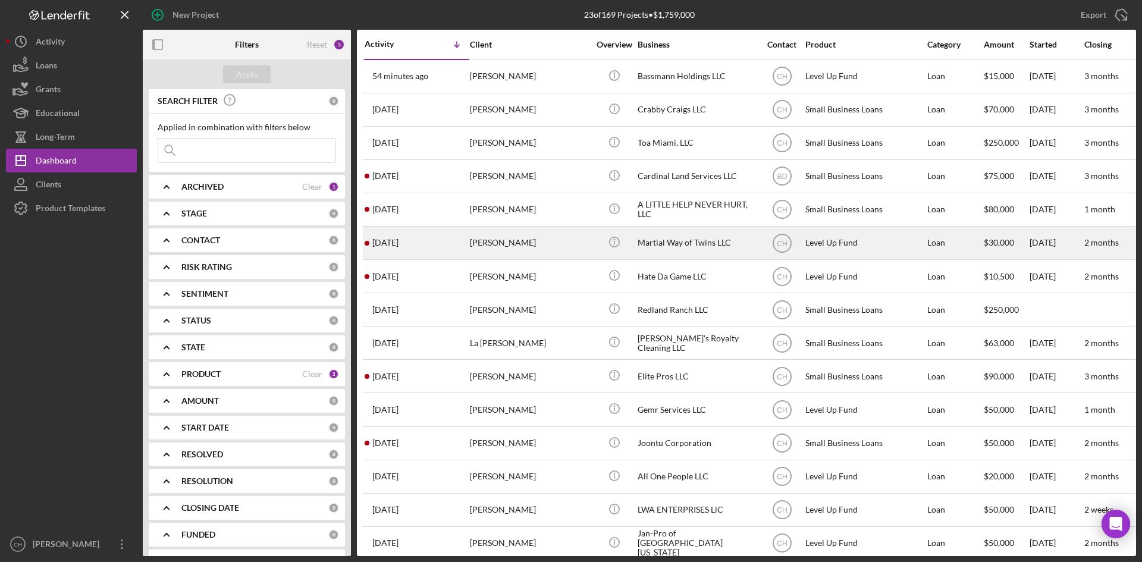
click at [421, 245] on div "2 weeks ago Regulo Esteves" at bounding box center [417, 243] width 104 height 32
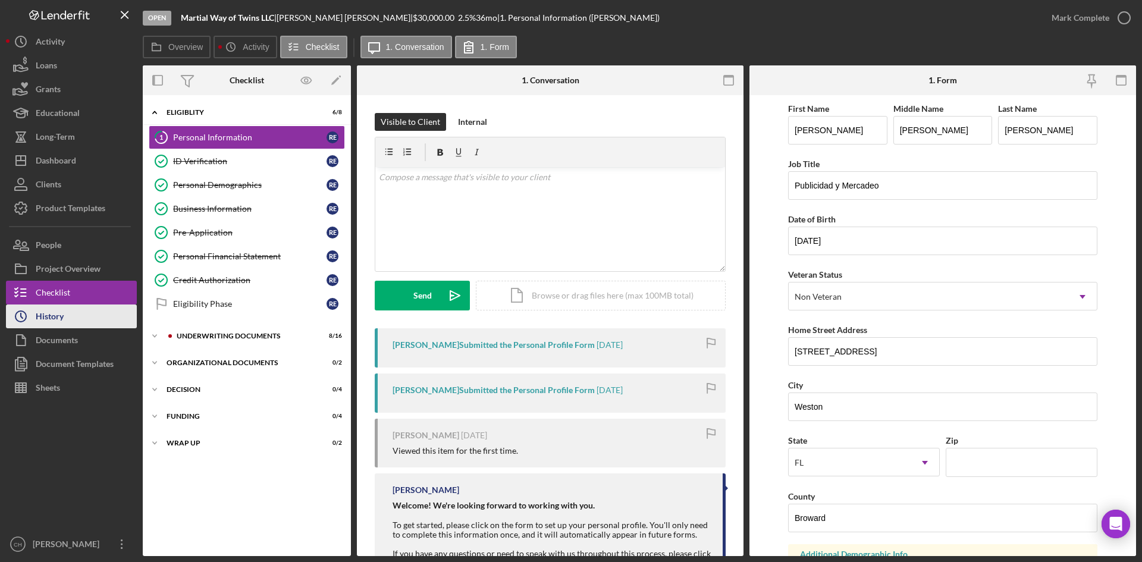
click at [79, 321] on button "Icon/History History" at bounding box center [71, 317] width 131 height 24
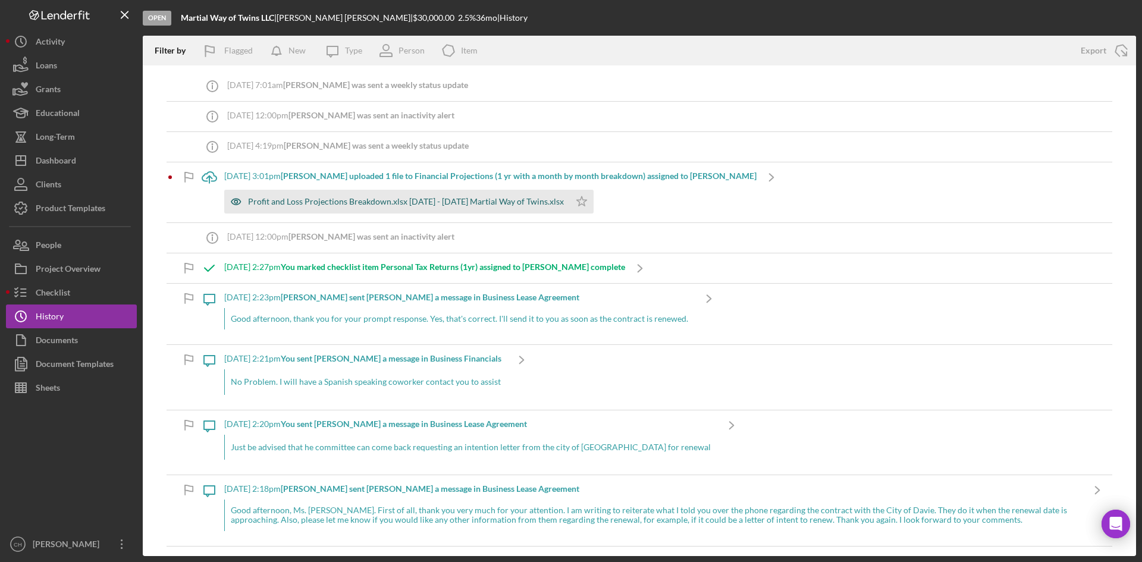
click at [355, 201] on div "Profit and Loss Projections Breakdown.xlsx 2026 - 2027 Martial Way of Twins.xlsx" at bounding box center [406, 202] width 316 height 10
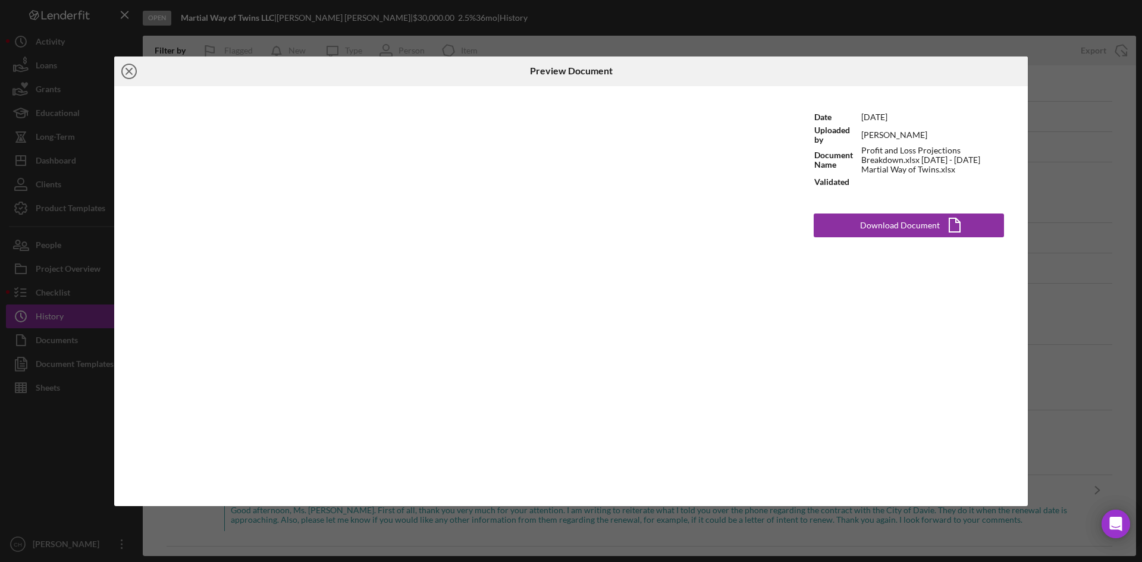
click at [124, 74] on icon "Icon/Close" at bounding box center [129, 72] width 30 height 30
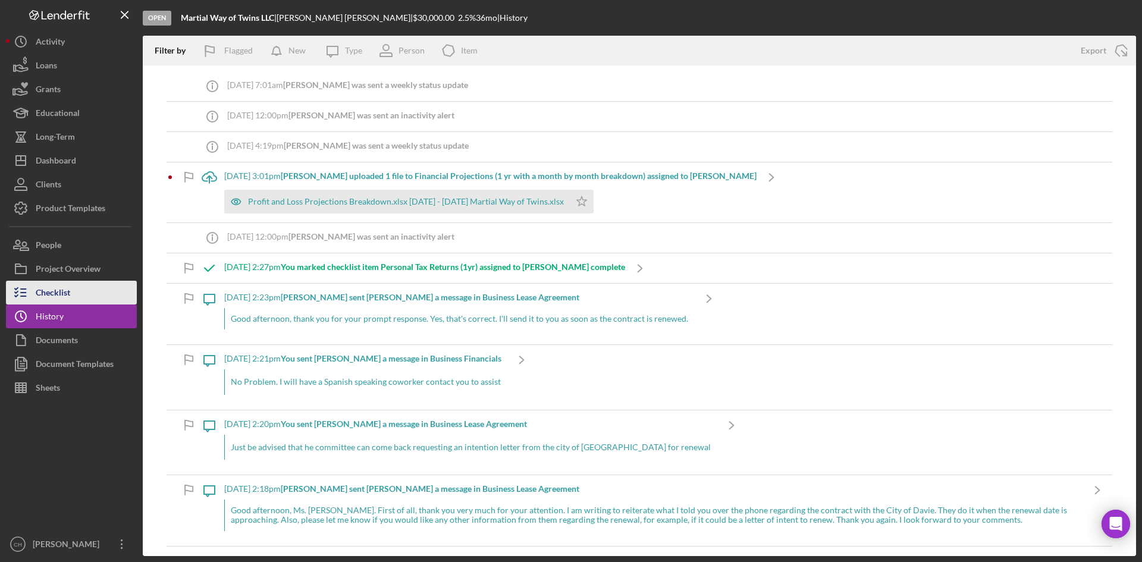
click at [75, 290] on button "Checklist" at bounding box center [71, 293] width 131 height 24
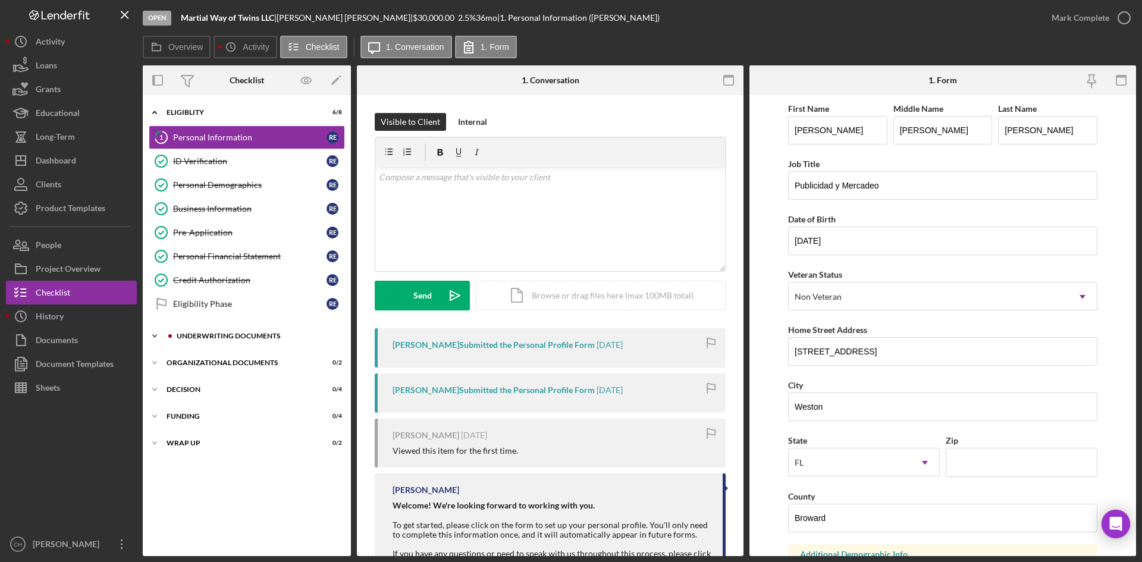
click at [258, 339] on div "Underwriting Documents" at bounding box center [256, 336] width 159 height 7
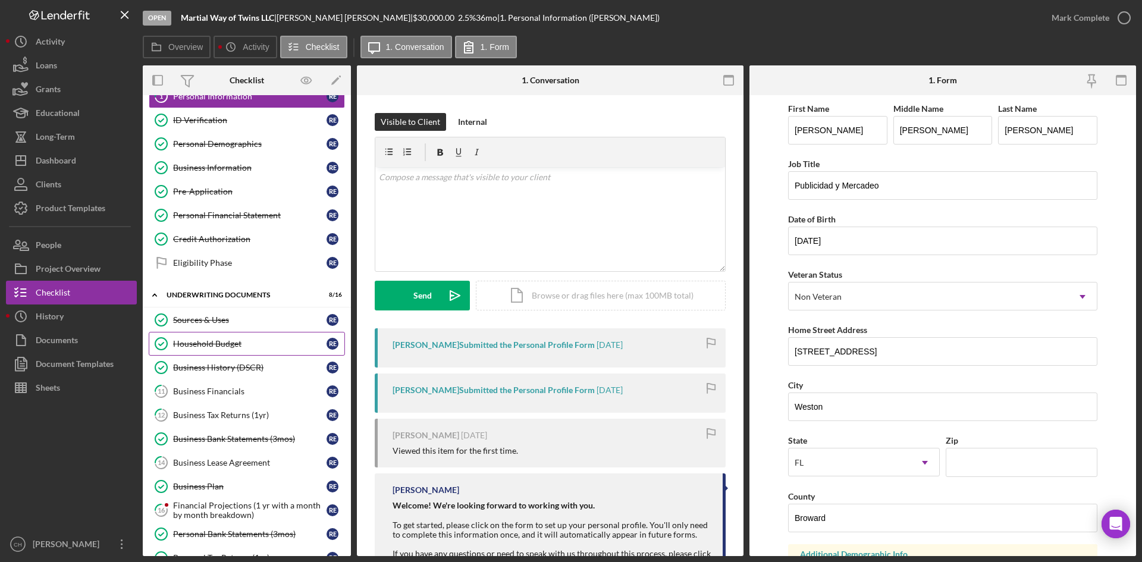
scroll to position [59, 0]
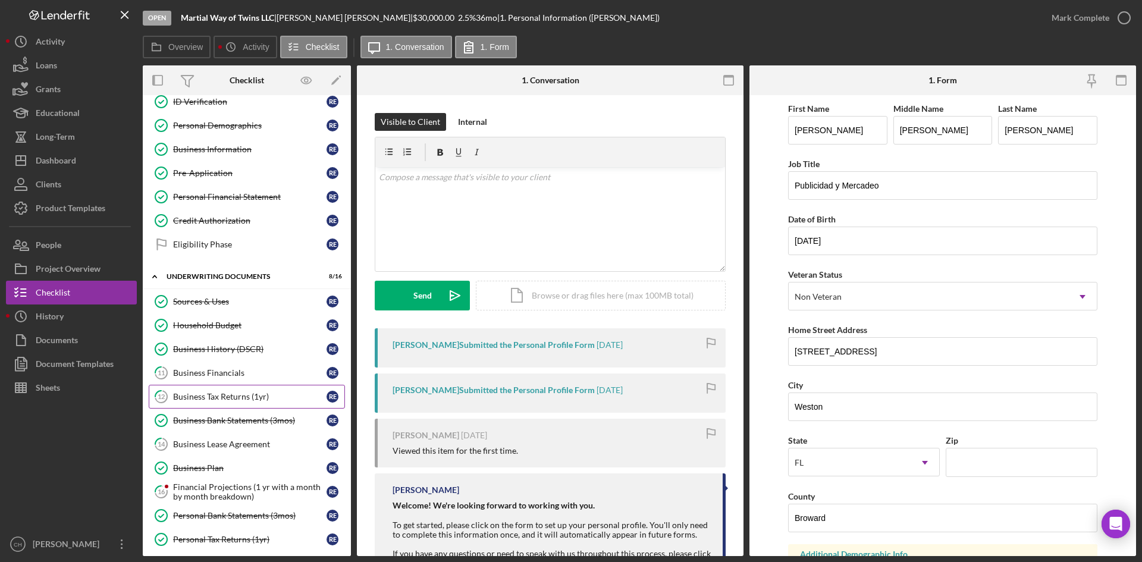
click at [231, 387] on link "12 Business Tax Returns (1yr) R E" at bounding box center [247, 397] width 196 height 24
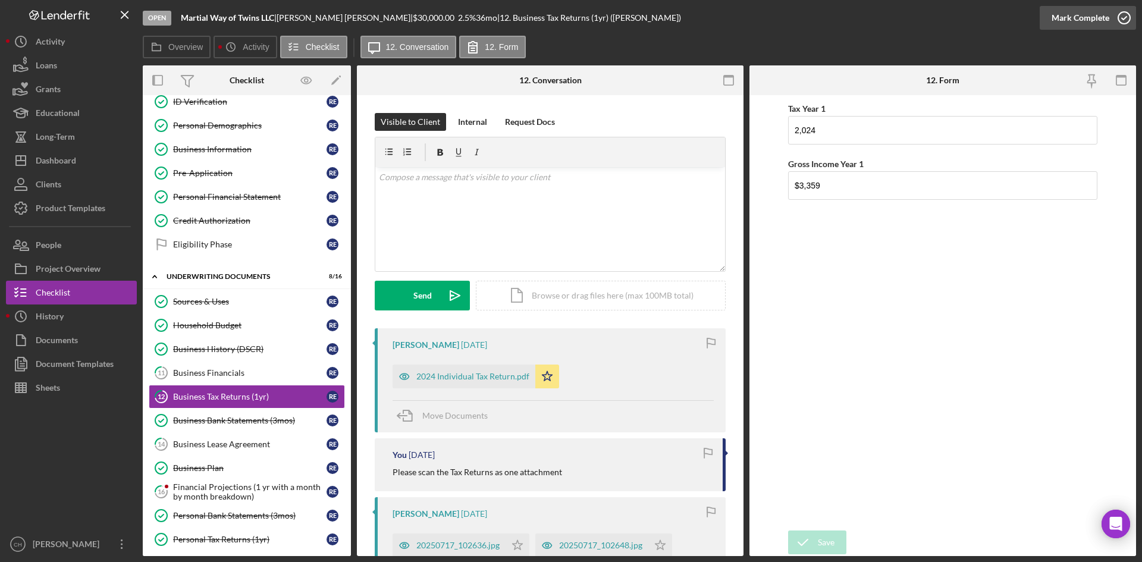
click at [1076, 16] on div "Mark Complete" at bounding box center [1081, 18] width 58 height 24
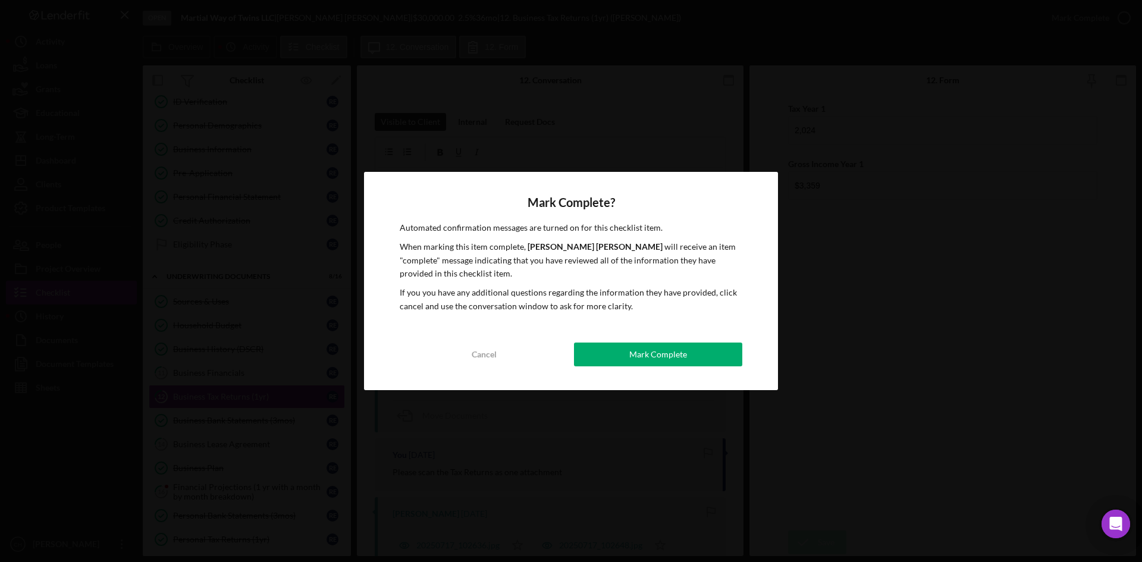
drag, startPoint x: 678, startPoint y: 348, endPoint x: 666, endPoint y: 349, distance: 11.9
click at [678, 347] on div "Mark Complete" at bounding box center [658, 355] width 58 height 24
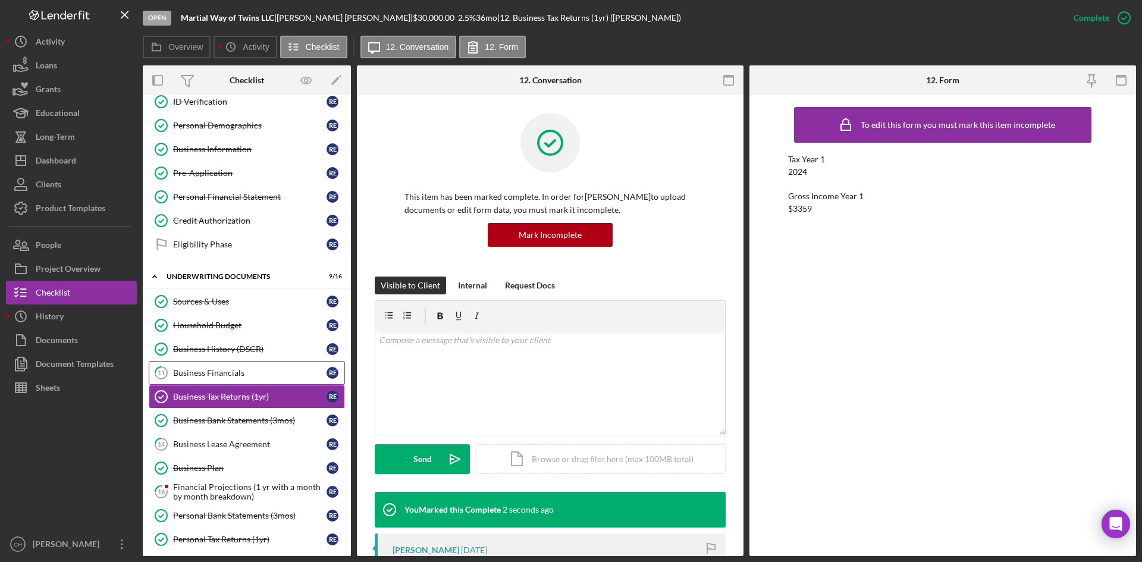
click at [197, 374] on div "Business Financials" at bounding box center [249, 373] width 153 height 10
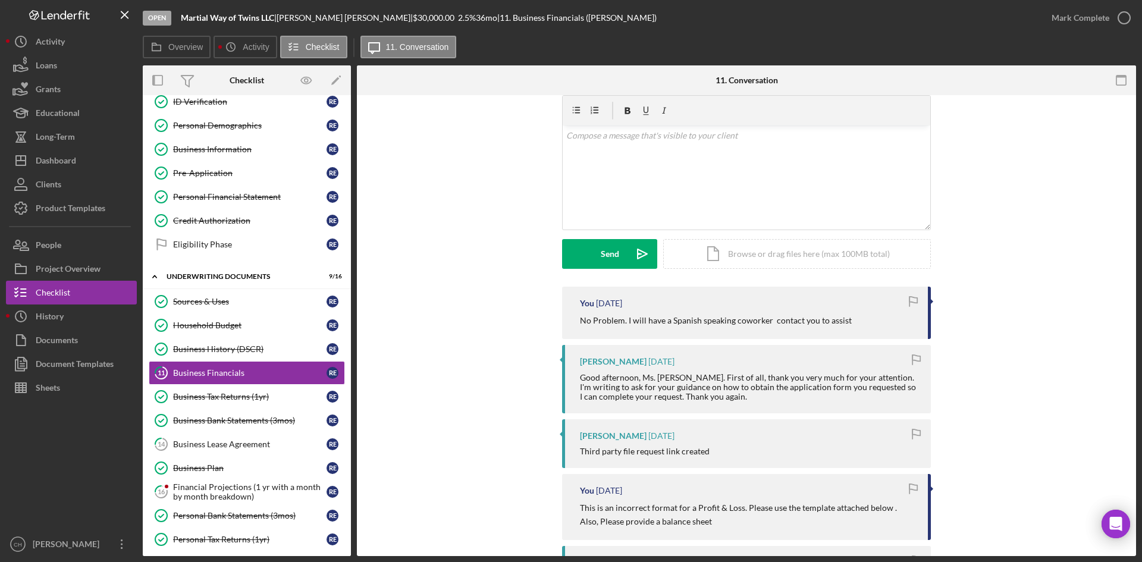
scroll to position [59, 0]
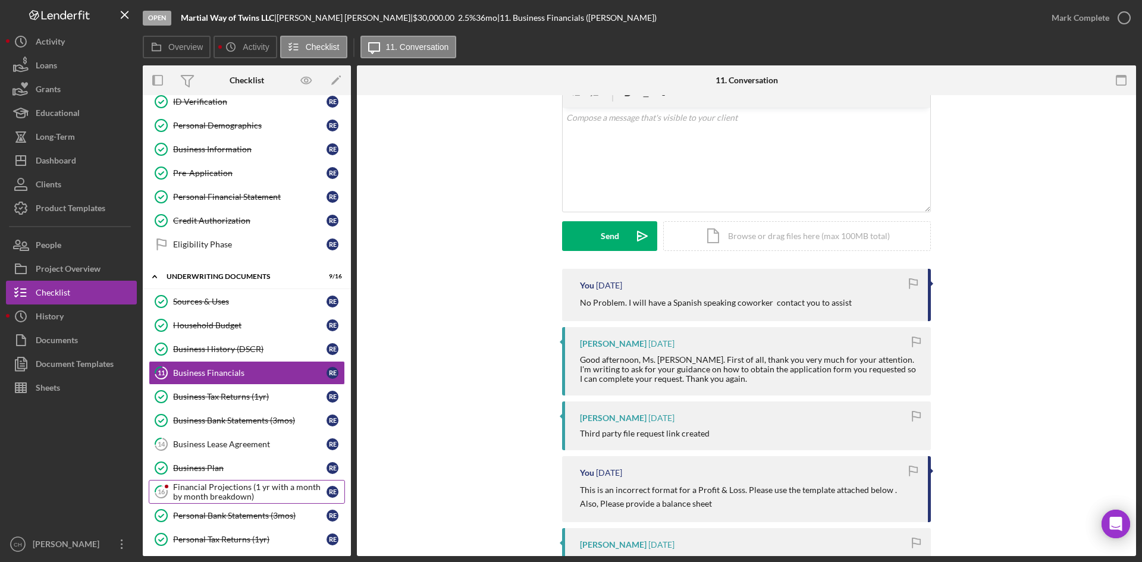
click at [247, 494] on div "Financial Projections (1 yr with a month by month breakdown)" at bounding box center [249, 492] width 153 height 19
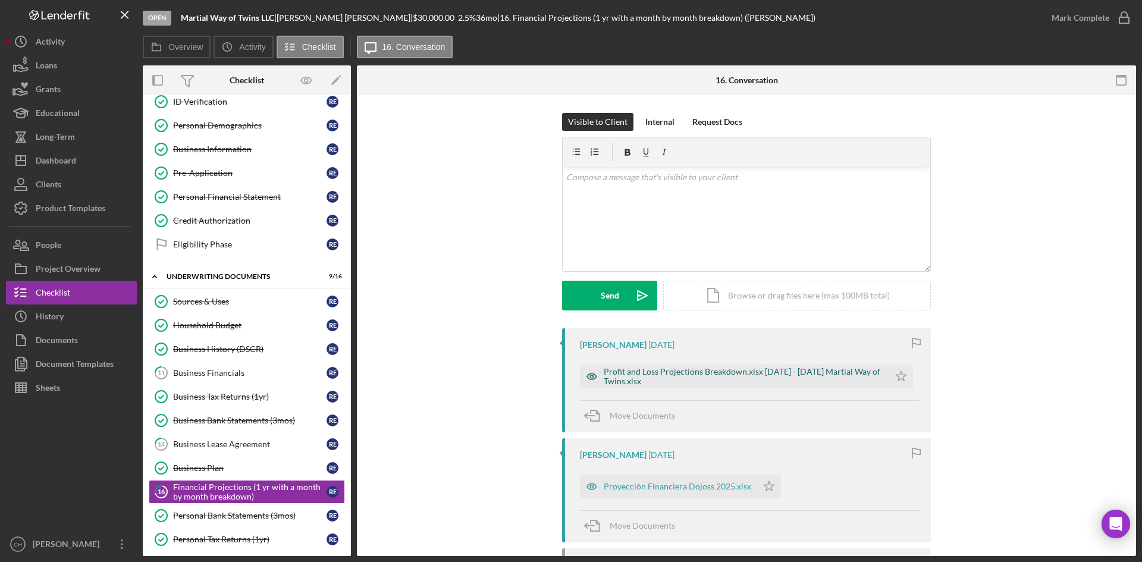
click at [688, 377] on div "Profit and Loss Projections Breakdown.xlsx 2026 - 2027 Martial Way of Twins.xlsx" at bounding box center [744, 376] width 280 height 19
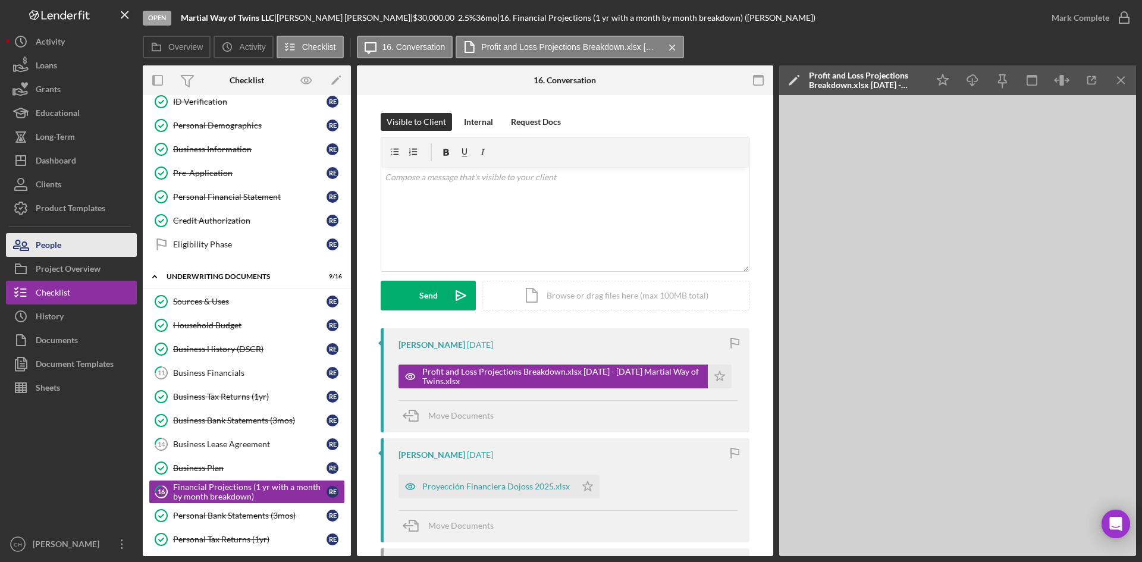
click at [69, 248] on button "People" at bounding box center [71, 245] width 131 height 24
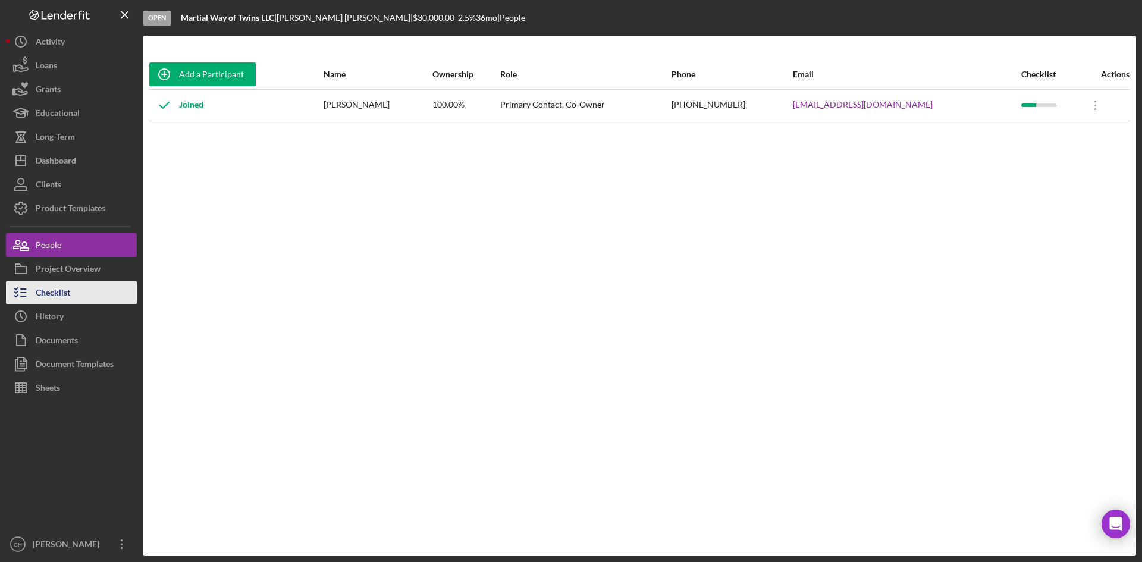
click at [68, 299] on div "Checklist" at bounding box center [53, 294] width 35 height 27
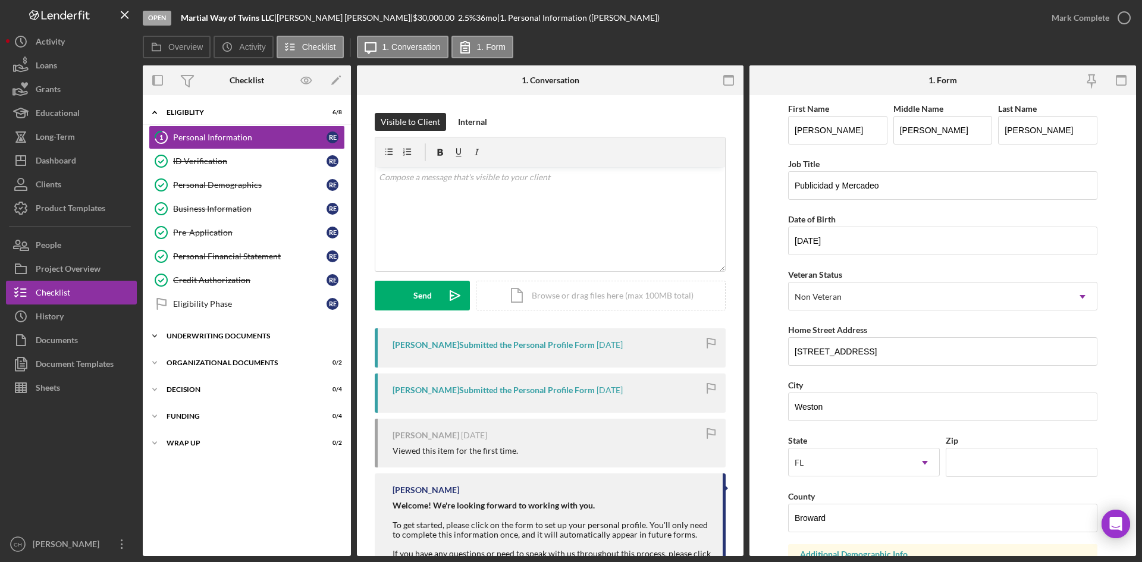
click at [236, 335] on div "Underwriting Documents" at bounding box center [252, 336] width 170 height 7
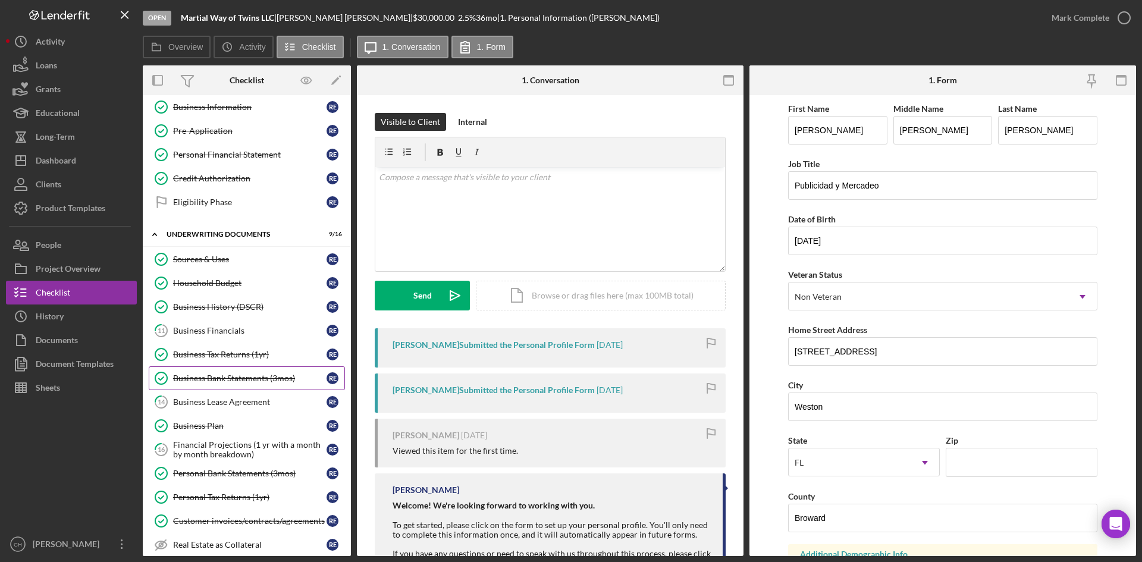
scroll to position [119, 0]
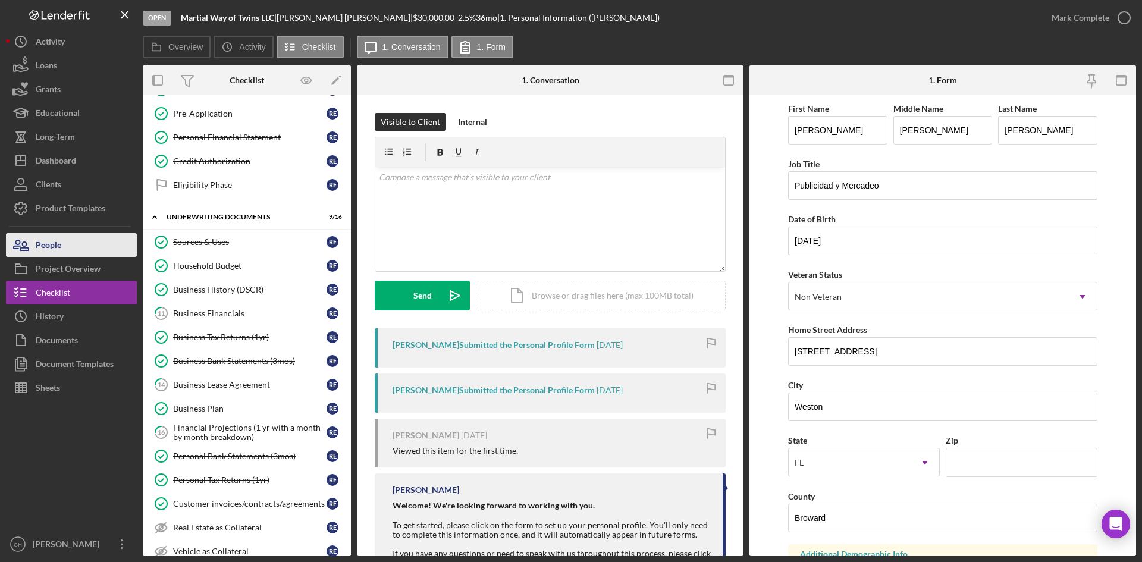
click at [70, 243] on button "People" at bounding box center [71, 245] width 131 height 24
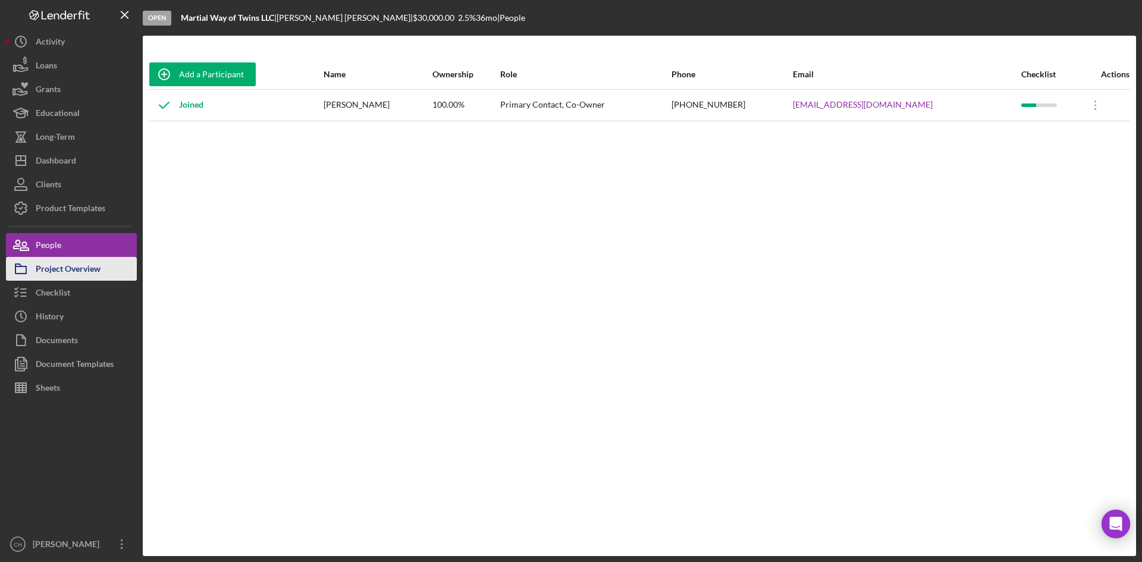
click at [96, 272] on div "Project Overview" at bounding box center [68, 270] width 65 height 27
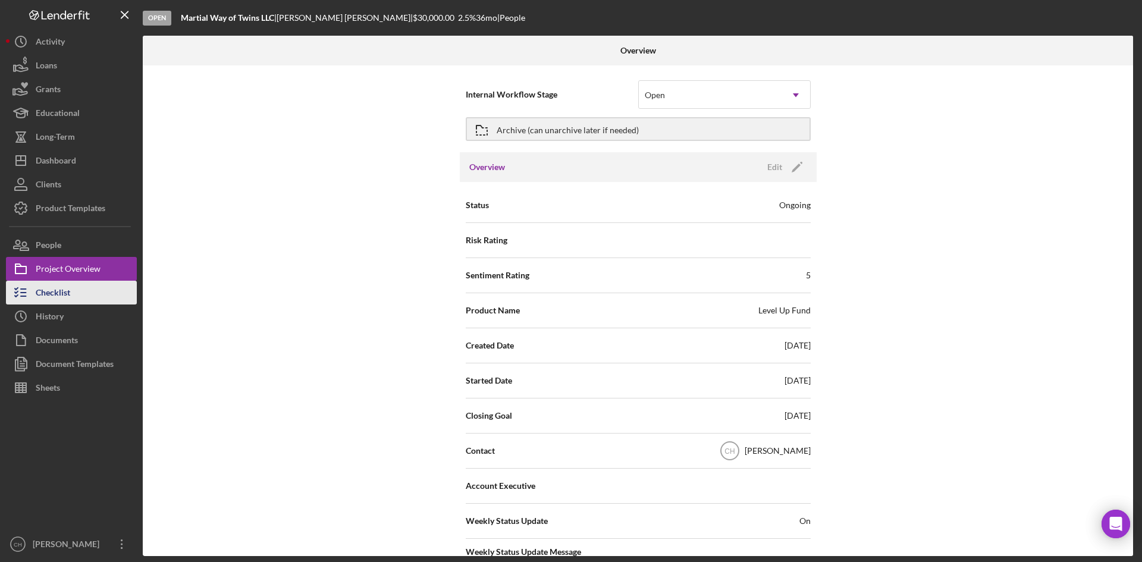
click at [81, 298] on button "Checklist" at bounding box center [71, 293] width 131 height 24
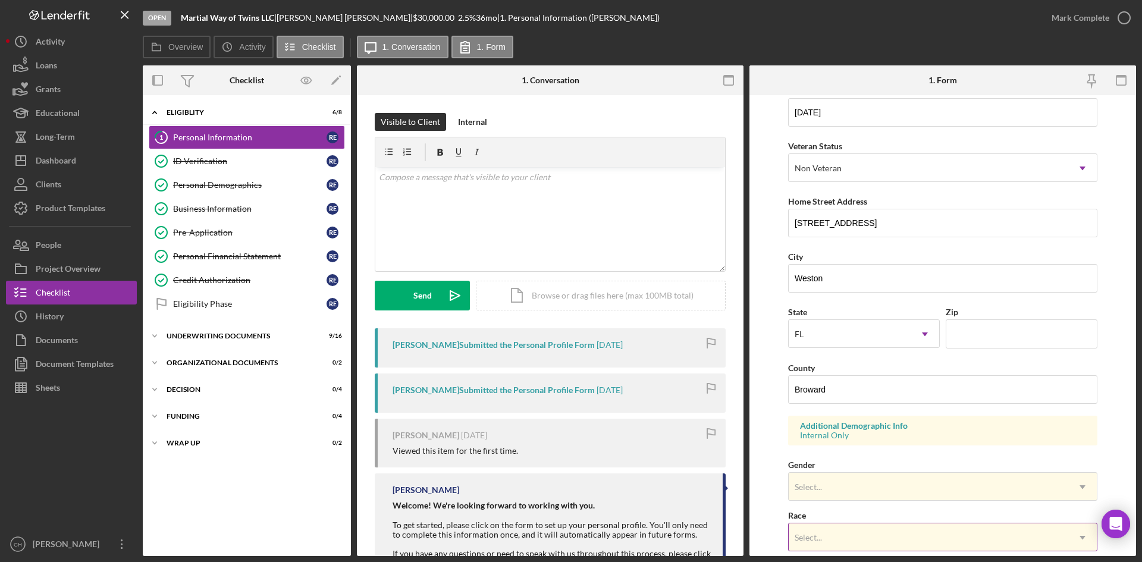
scroll to position [59, 0]
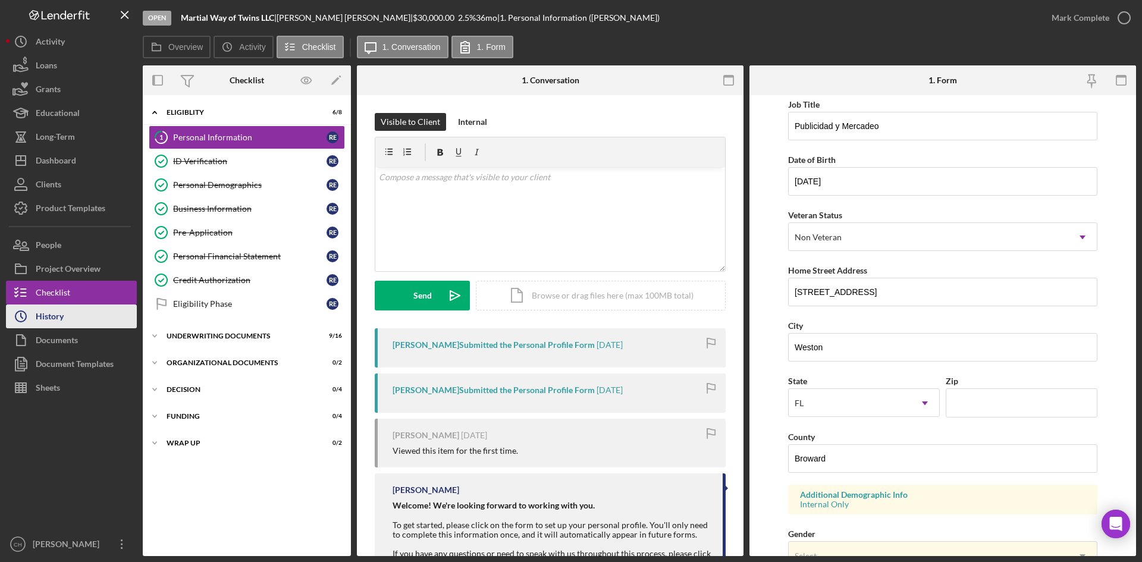
click at [65, 309] on button "Icon/History History" at bounding box center [71, 317] width 131 height 24
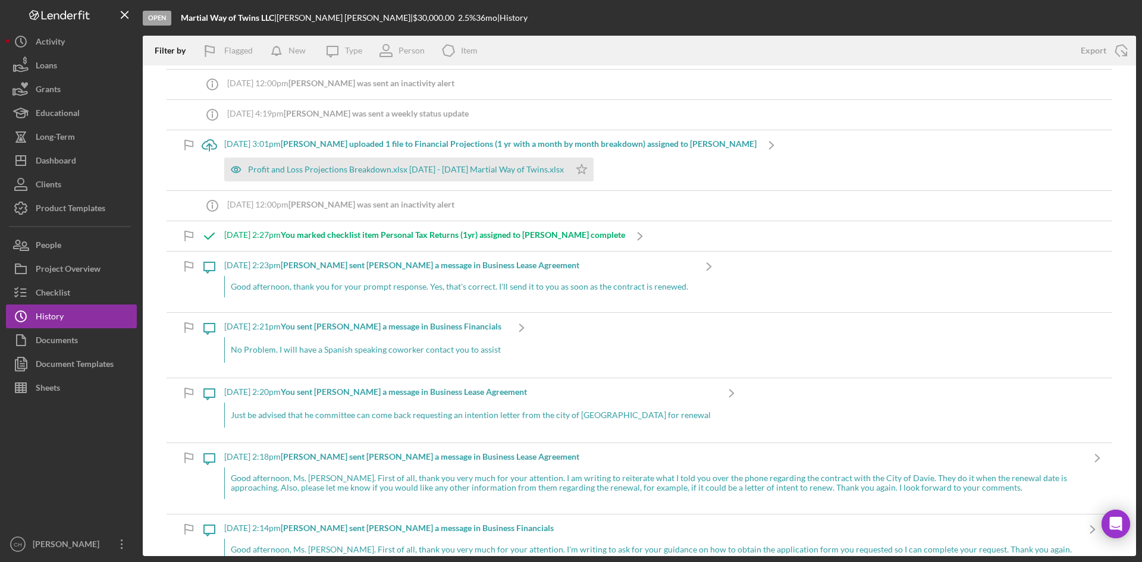
scroll to position [59, 0]
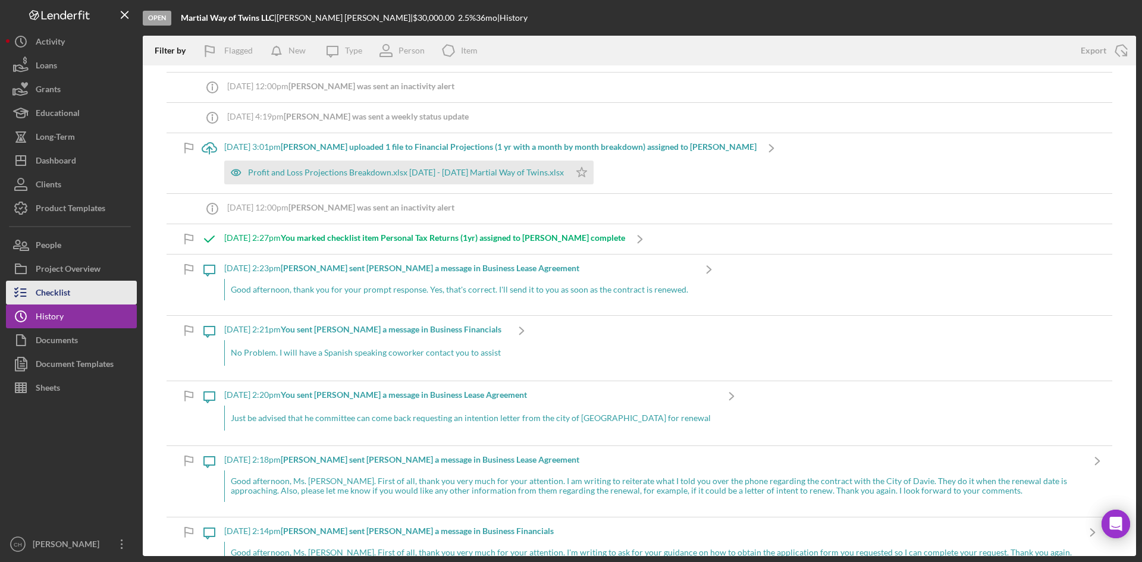
click at [72, 290] on button "Checklist" at bounding box center [71, 293] width 131 height 24
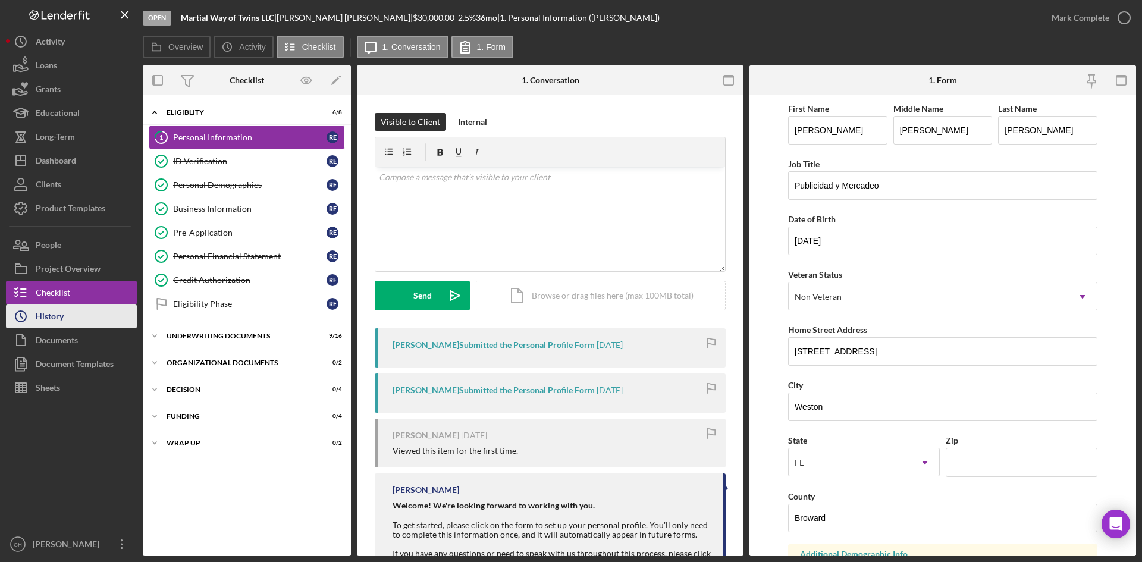
click at [66, 319] on button "Icon/History History" at bounding box center [71, 317] width 131 height 24
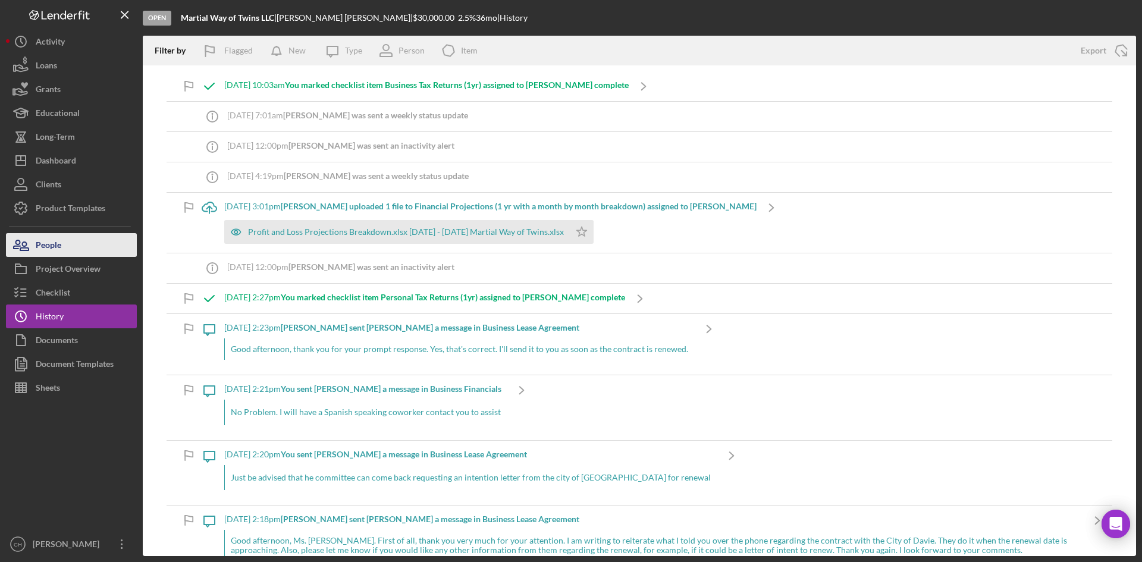
click at [59, 246] on div "People" at bounding box center [49, 246] width 26 height 27
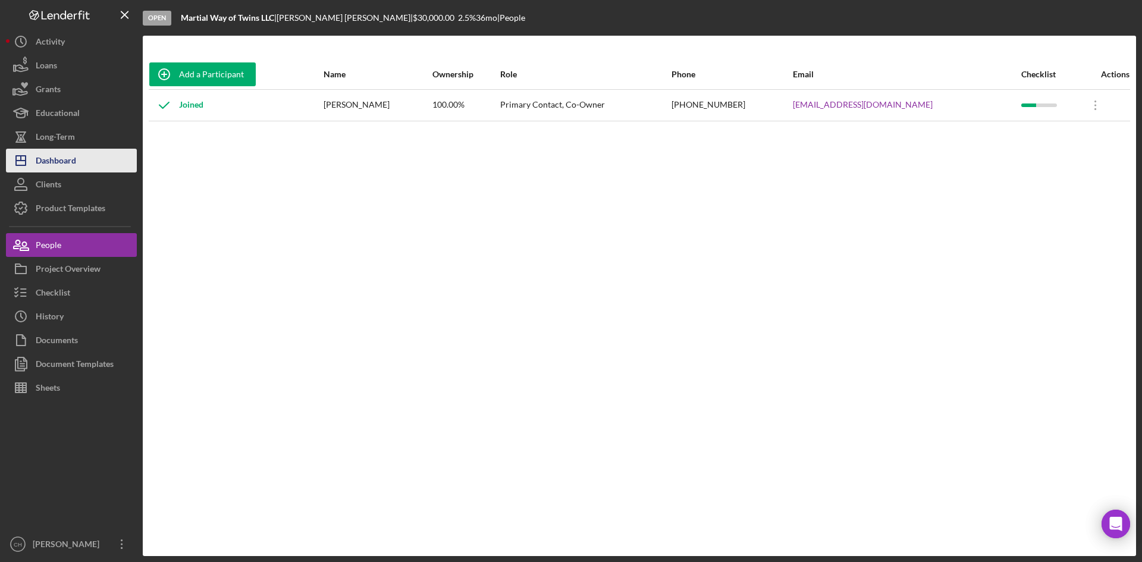
click at [95, 155] on button "Icon/Dashboard Dashboard" at bounding box center [71, 161] width 131 height 24
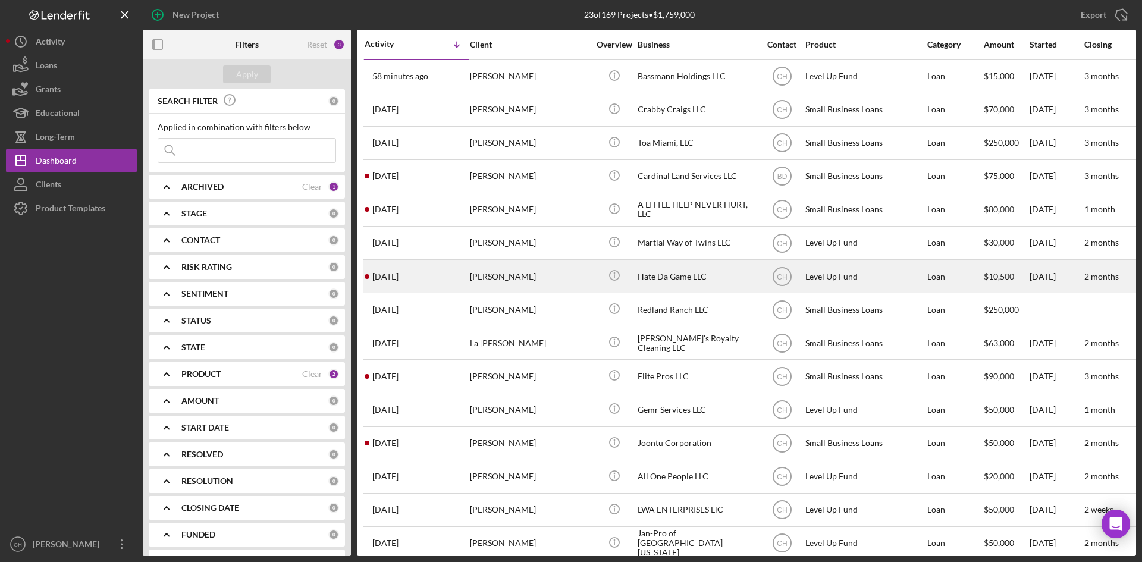
click at [513, 274] on div "[PERSON_NAME]" at bounding box center [529, 277] width 119 height 32
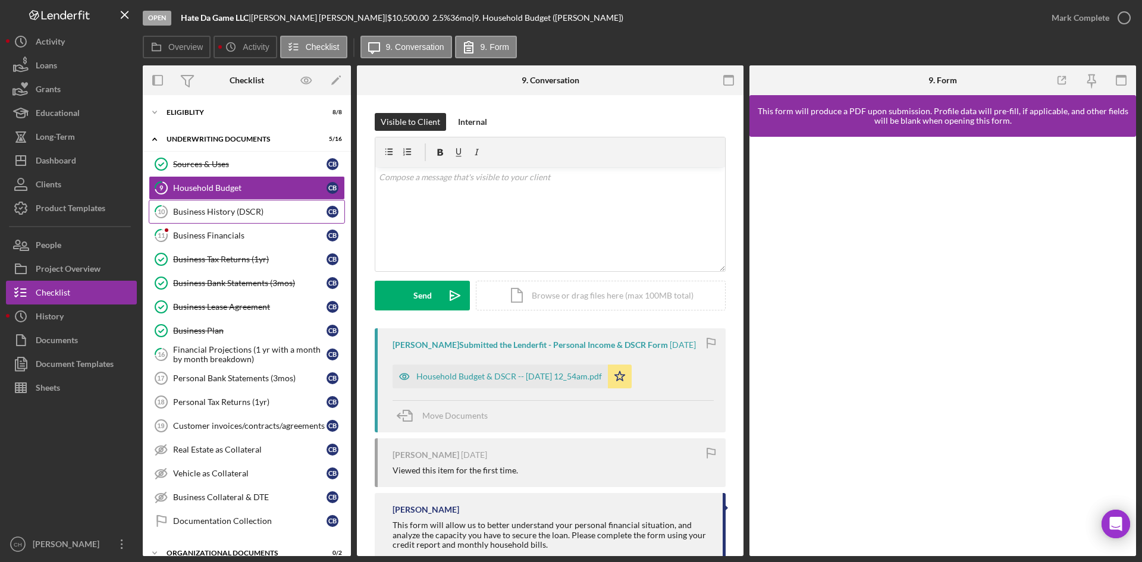
click at [252, 211] on div "Business History (DSCR)" at bounding box center [249, 212] width 153 height 10
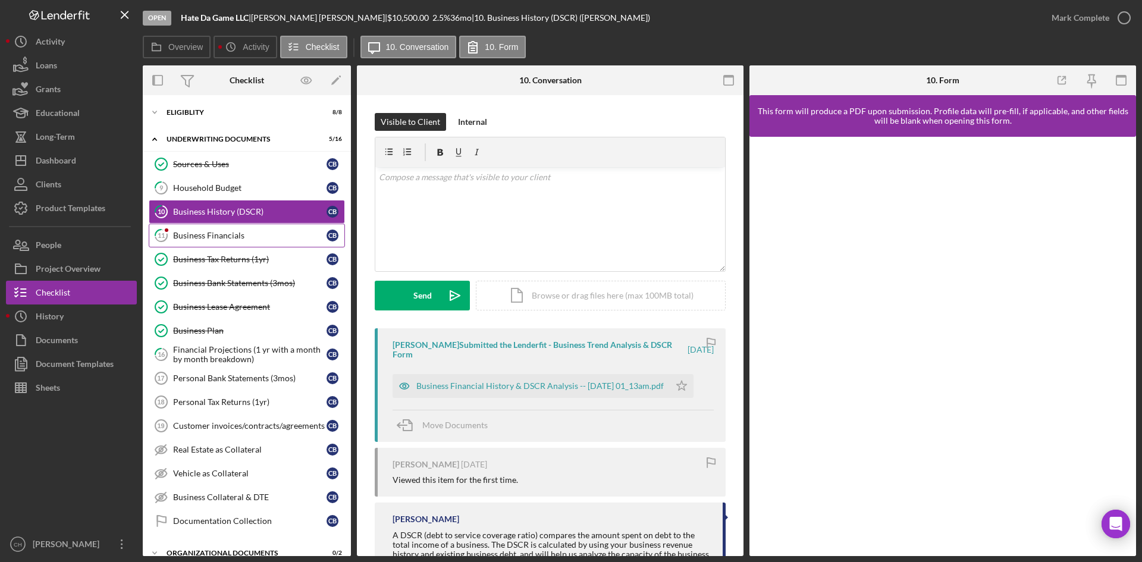
click at [216, 227] on link "11 Business Financials C B" at bounding box center [247, 236] width 196 height 24
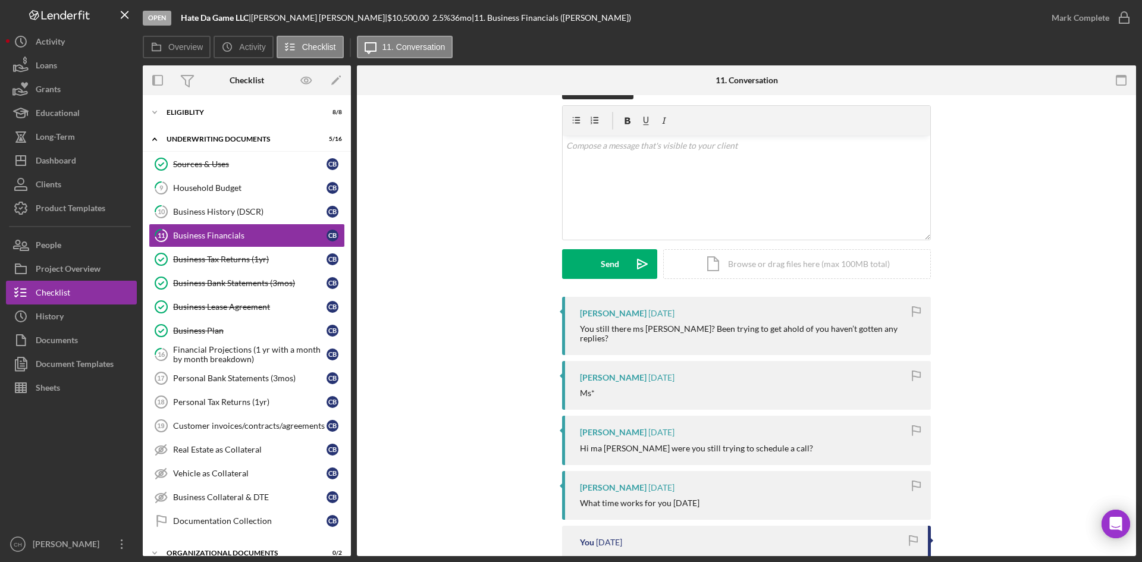
scroll to position [59, 0]
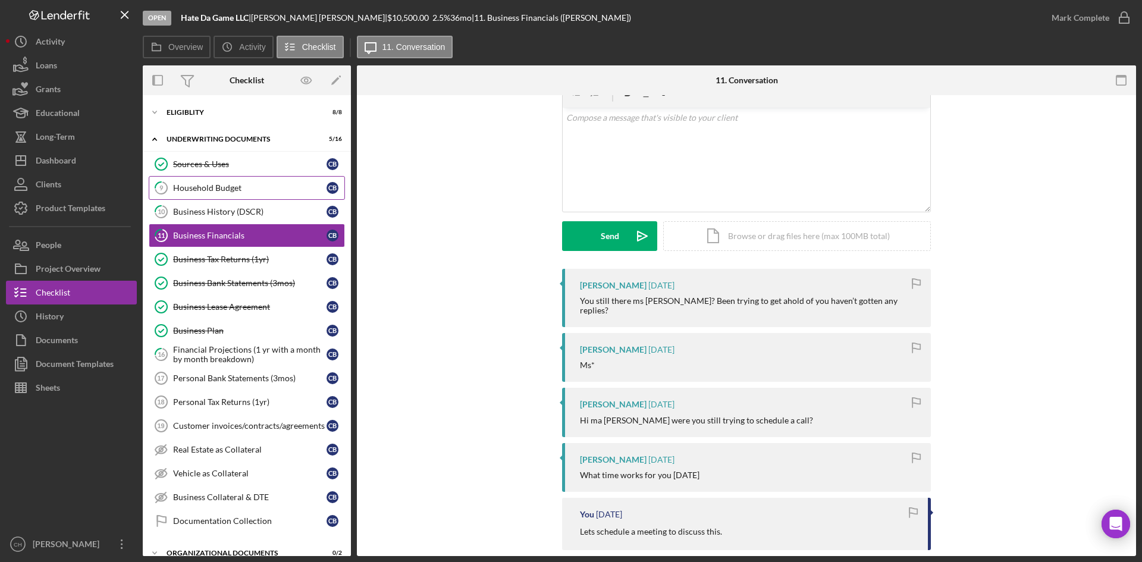
click at [229, 192] on div "Household Budget" at bounding box center [249, 188] width 153 height 10
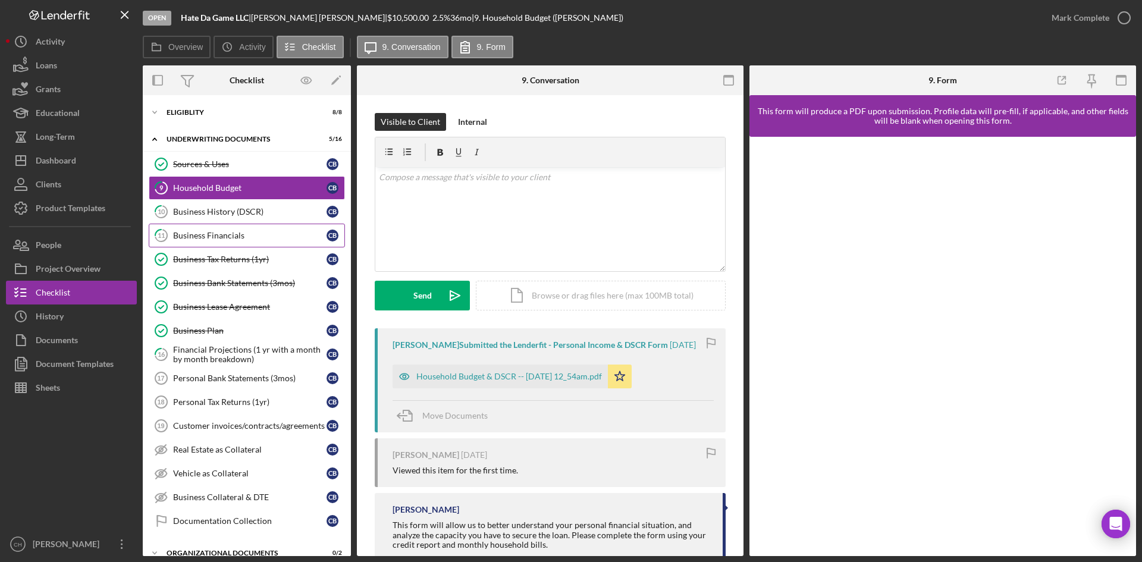
click at [253, 234] on div "Business Financials" at bounding box center [249, 236] width 153 height 10
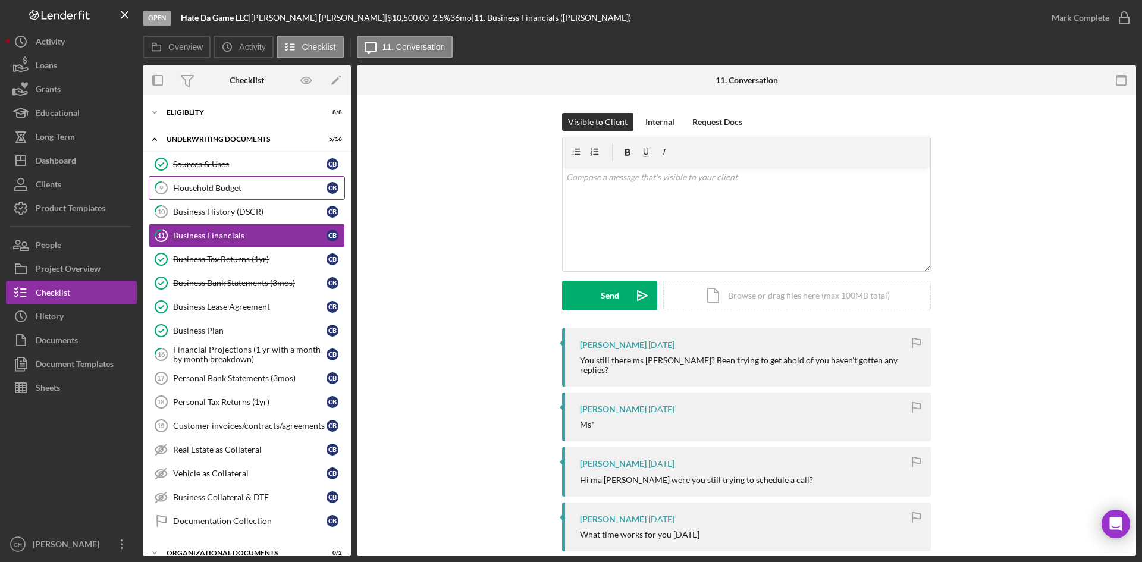
click at [228, 183] on div "Household Budget" at bounding box center [249, 188] width 153 height 10
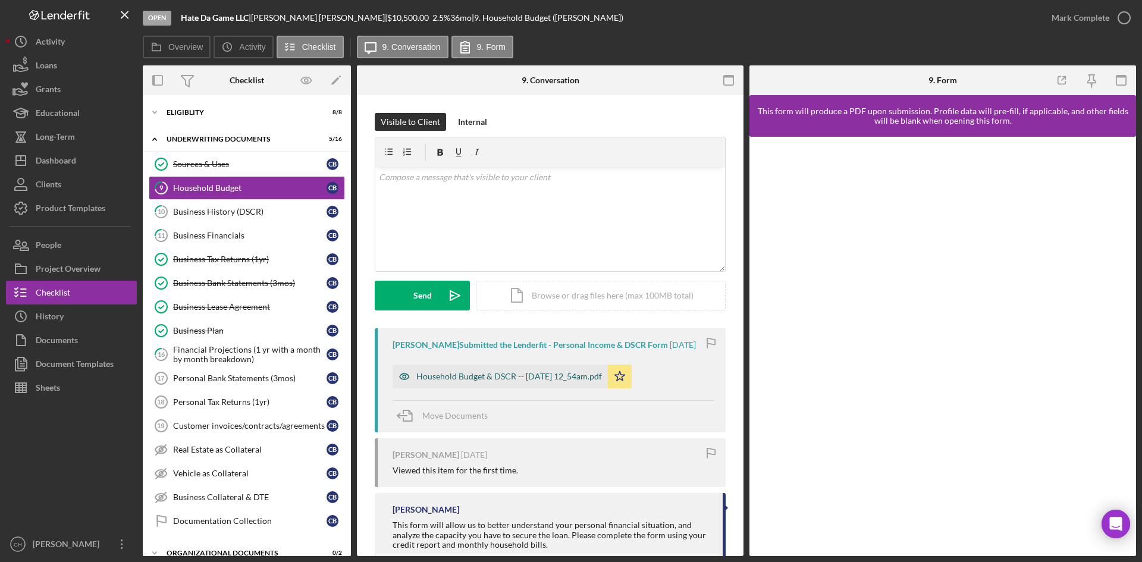
click at [523, 378] on div "Household Budget & DSCR -- 2025-07-10 12_54am.pdf" at bounding box center [509, 377] width 186 height 10
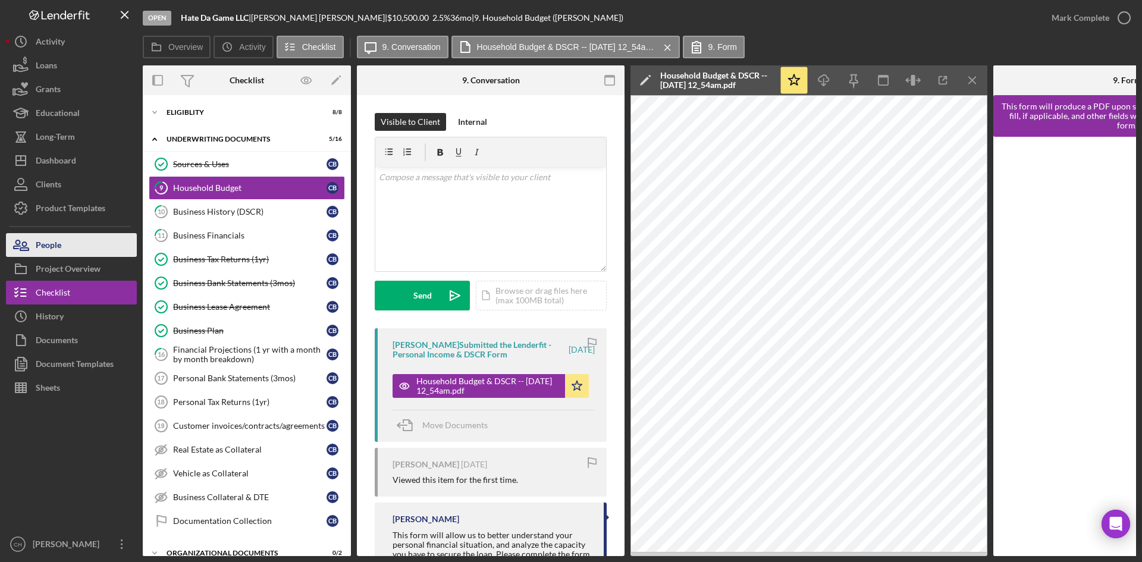
click at [79, 243] on button "People" at bounding box center [71, 245] width 131 height 24
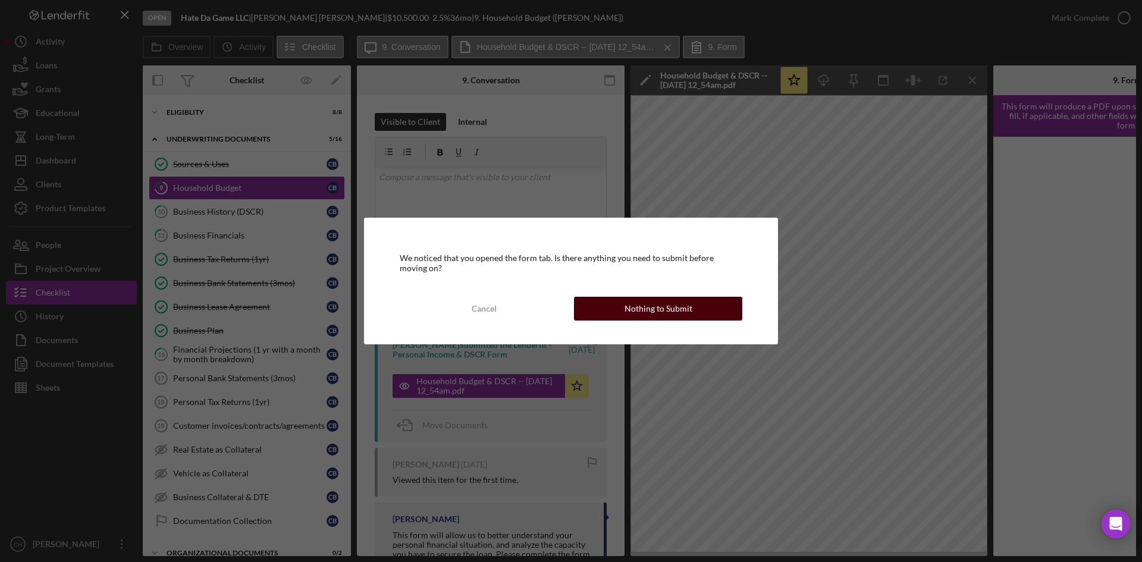
click at [624, 314] on button "Nothing to Submit" at bounding box center [658, 309] width 168 height 24
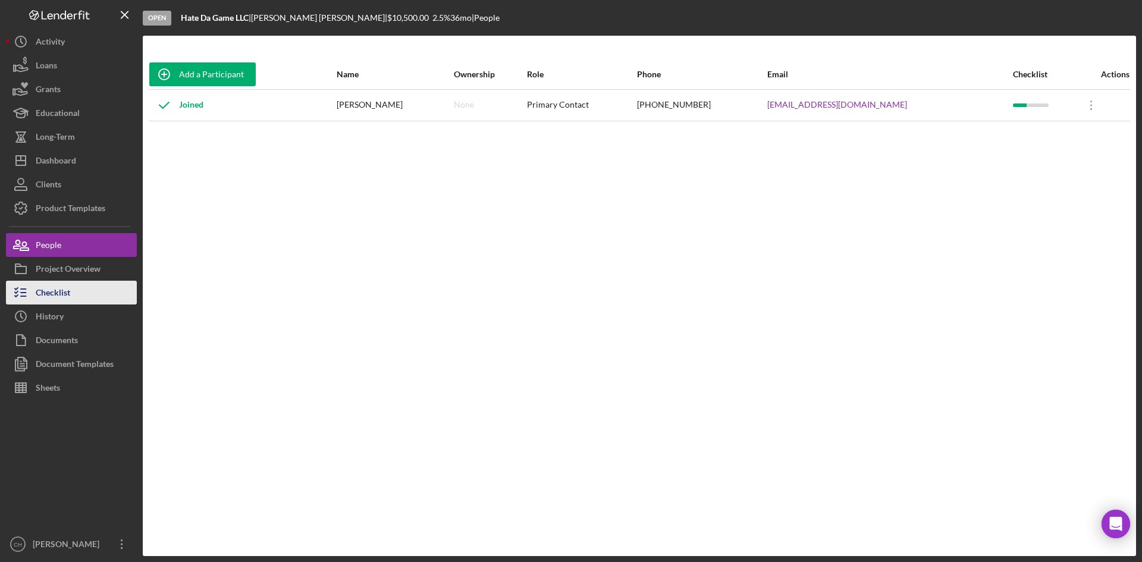
click at [82, 291] on button "Checklist" at bounding box center [71, 293] width 131 height 24
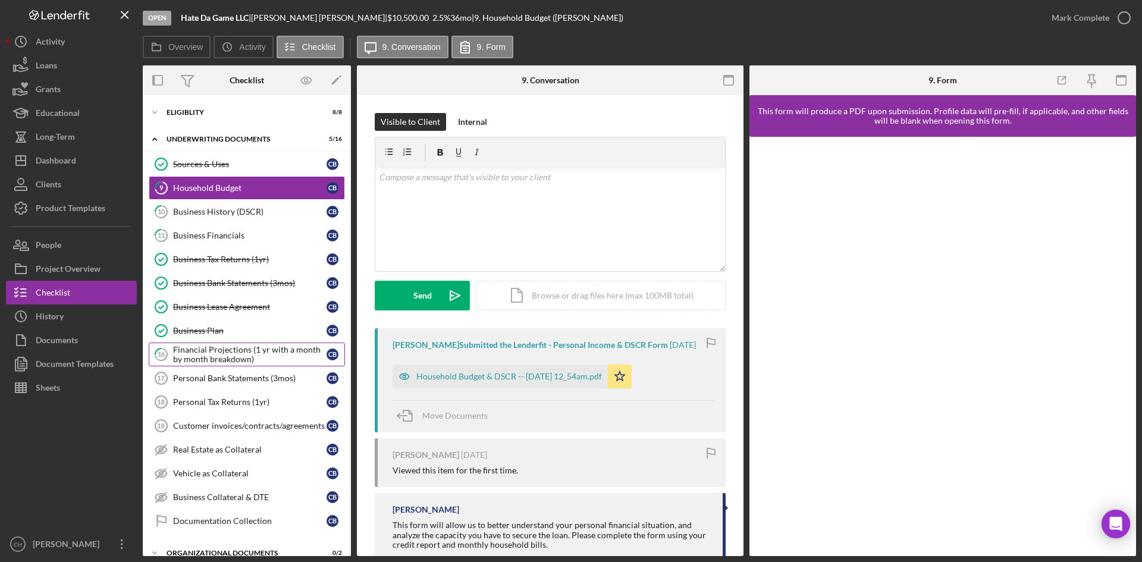
click at [243, 356] on div "Financial Projections (1 yr with a month by month breakdown)" at bounding box center [249, 354] width 153 height 19
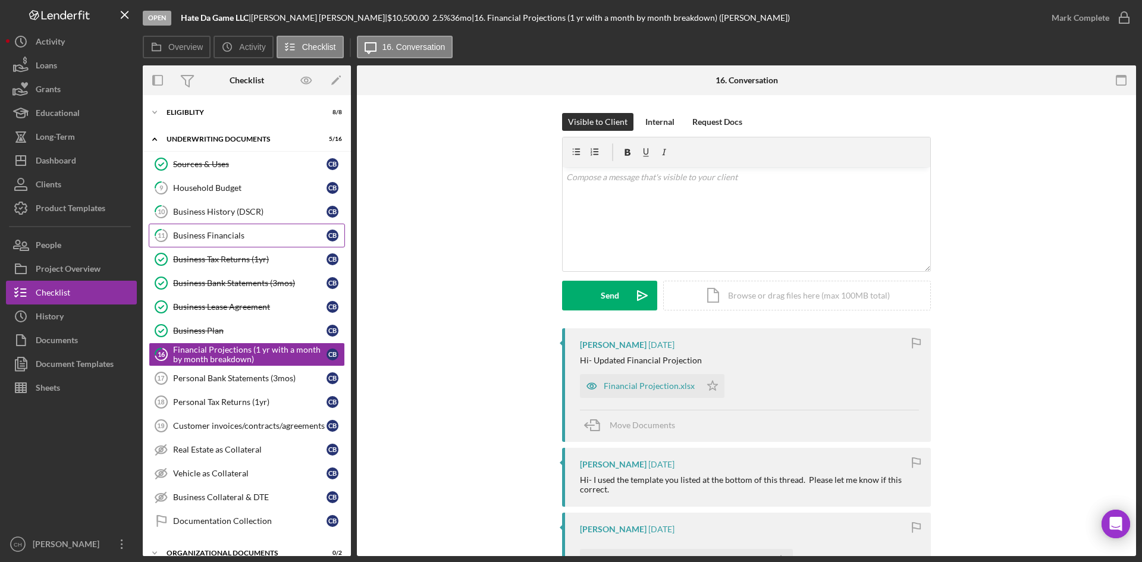
click at [202, 230] on link "11 Business Financials C B" at bounding box center [247, 236] width 196 height 24
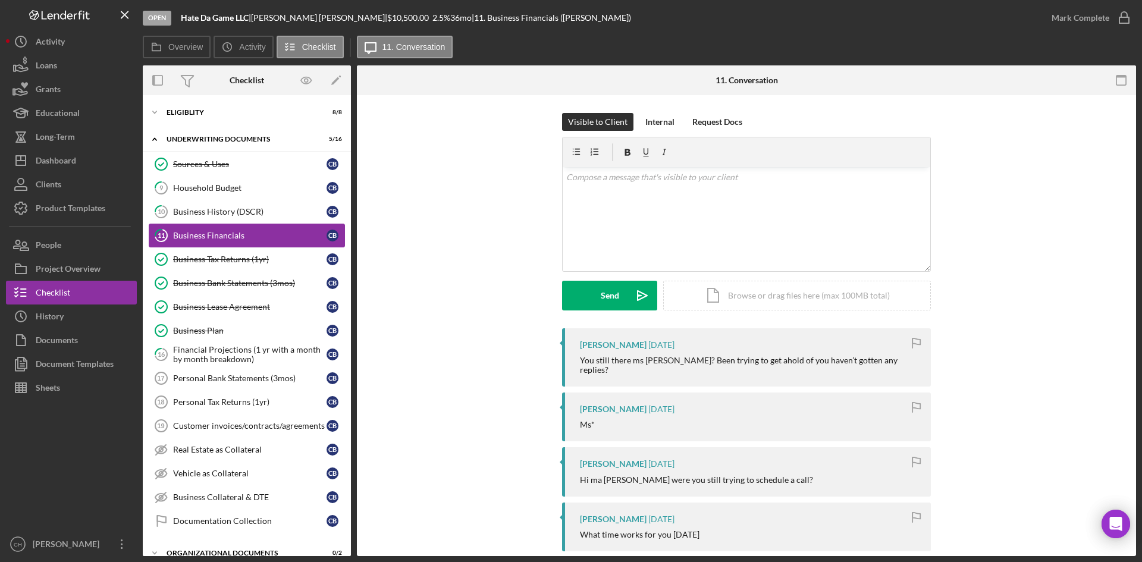
click at [237, 234] on div "Business Financials" at bounding box center [249, 236] width 153 height 10
click at [245, 207] on div "Business History (DSCR)" at bounding box center [249, 212] width 153 height 10
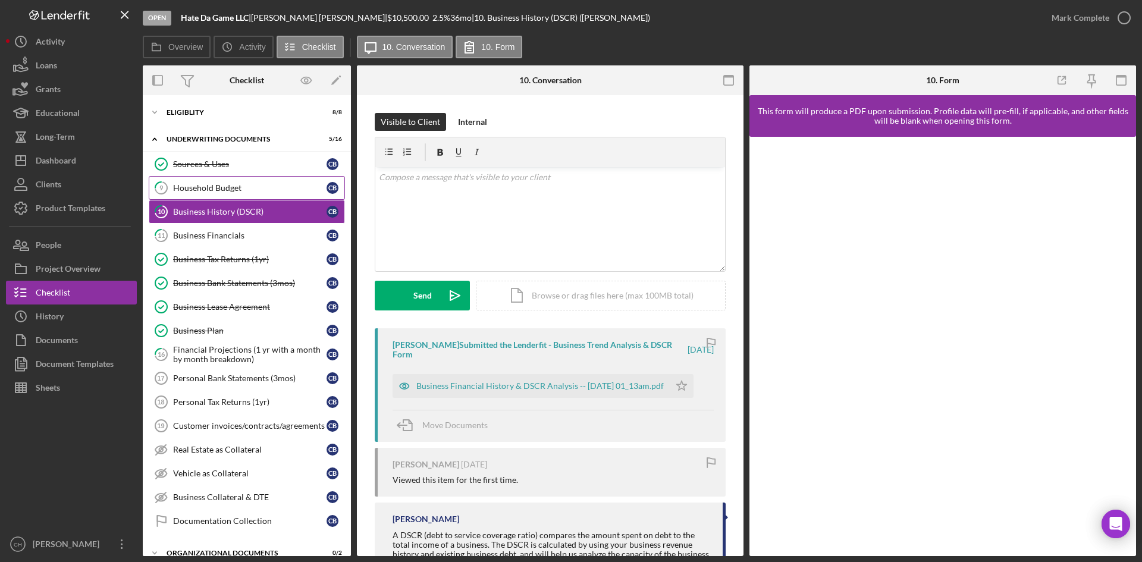
click at [230, 186] on div "Household Budget" at bounding box center [249, 188] width 153 height 10
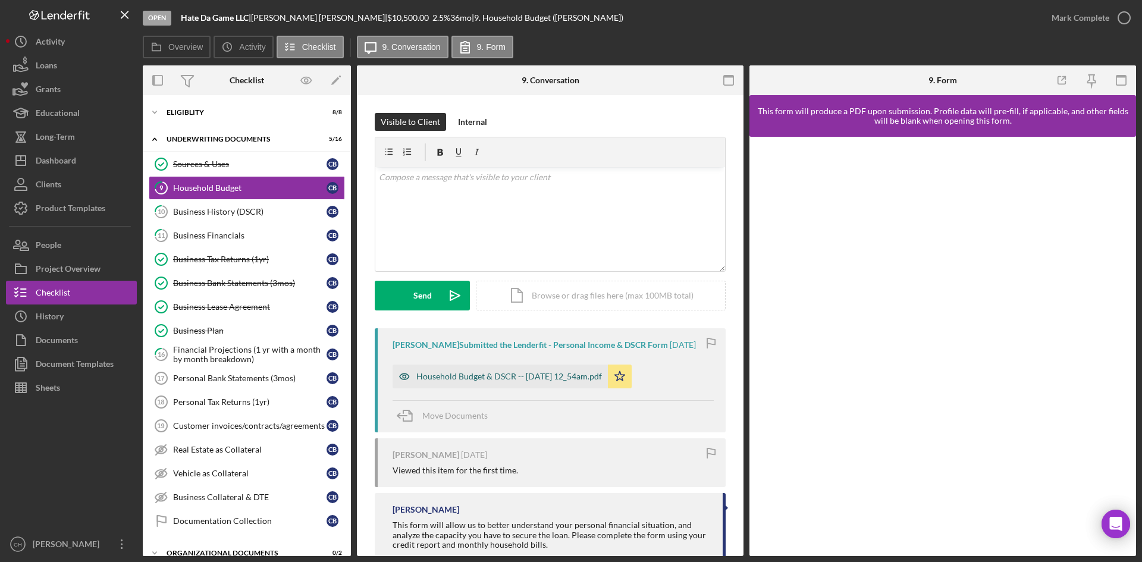
click at [497, 374] on div "Household Budget & DSCR -- 2025-07-10 12_54am.pdf" at bounding box center [509, 377] width 186 height 10
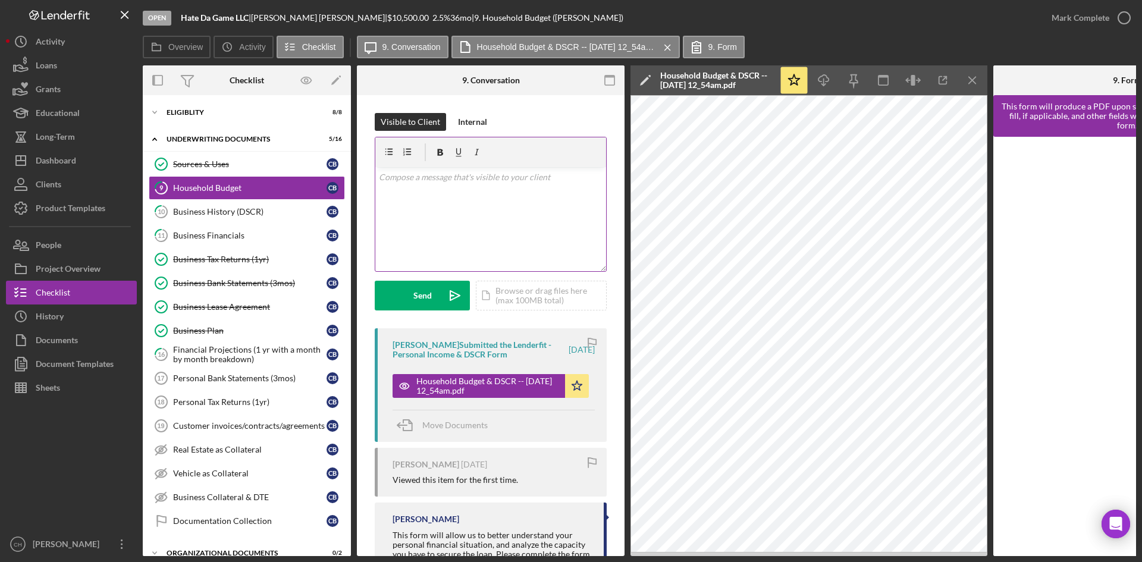
click at [453, 215] on div "v Color teal Color pink Remove color Add row above Add row below Add column bef…" at bounding box center [490, 219] width 231 height 104
click at [433, 178] on p "Please provide paystubs for Matthew Byrne" at bounding box center [491, 177] width 224 height 13
click at [440, 173] on p "Please provide 3 consective paystubs for Matthew Byrne" at bounding box center [491, 177] width 224 height 13
drag, startPoint x: 454, startPoint y: 197, endPoint x: 481, endPoint y: 195, distance: 27.4
click at [455, 196] on p "Please provide 3 Current & consecutive paystubs for Matthew Byrne" at bounding box center [491, 184] width 224 height 27
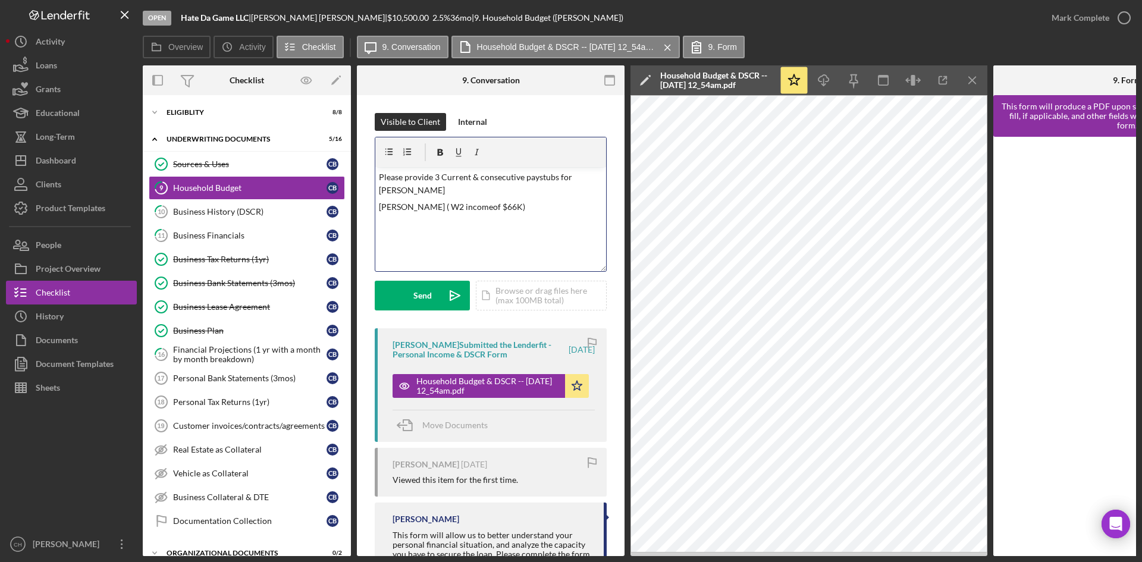
click at [473, 206] on p "Curtis Bayles ( W2 incomeof $66K)" at bounding box center [491, 206] width 224 height 13
click at [487, 208] on p "Curtis Bayles ( W2 income of $66K)" at bounding box center [491, 206] width 224 height 13
click at [433, 180] on p "Please provide 3 Current & consecutive paystubs for Matthew Byrne" at bounding box center [491, 184] width 224 height 27
click at [409, 290] on button "Send Icon/icon-invite-send" at bounding box center [422, 296] width 95 height 30
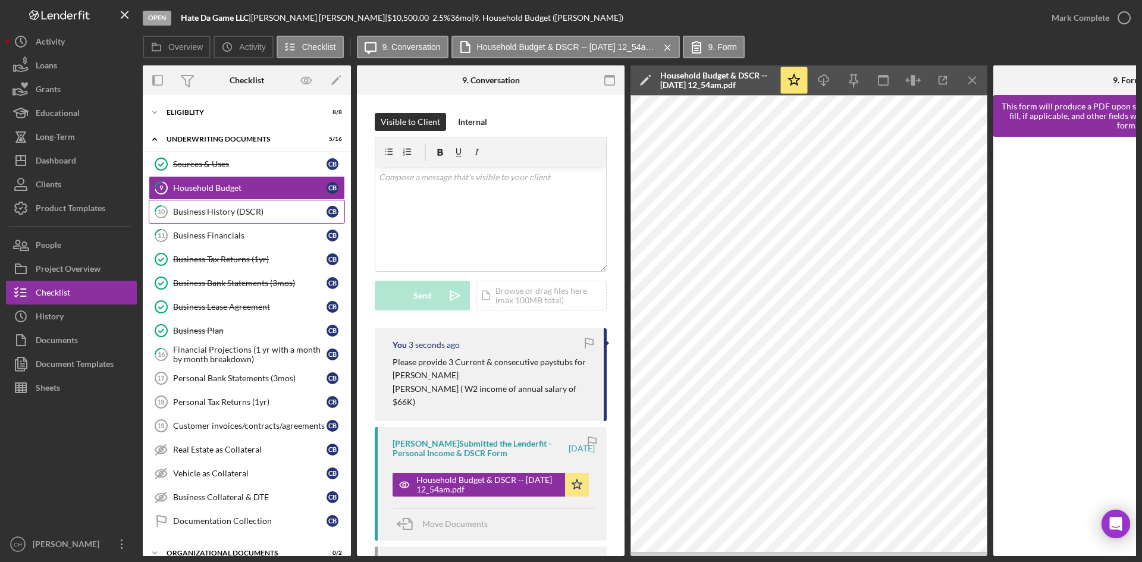
click at [221, 210] on div "Business History (DSCR)" at bounding box center [249, 212] width 153 height 10
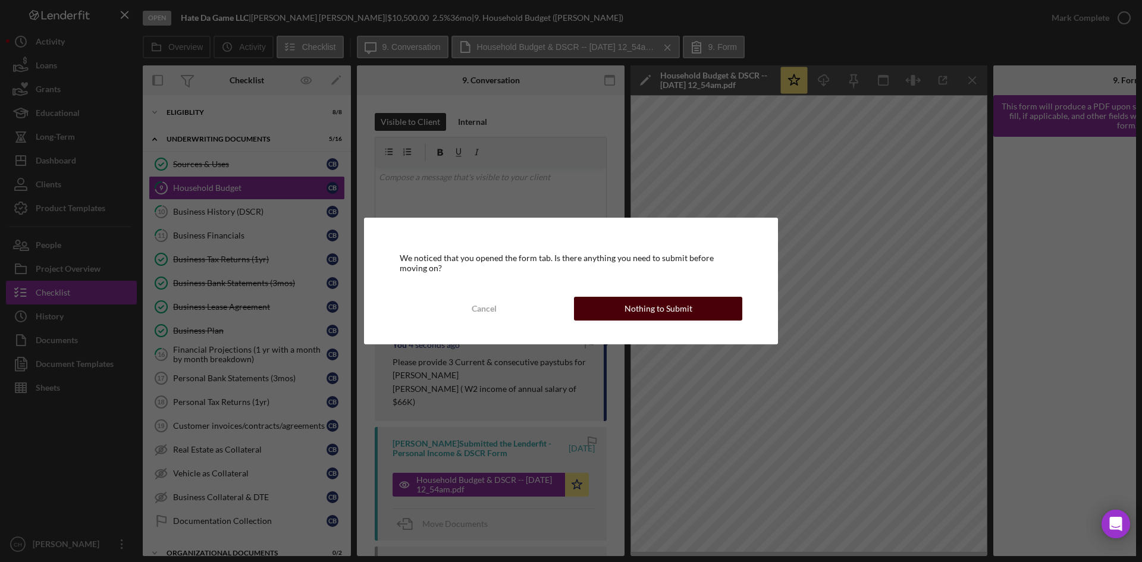
click at [643, 305] on div "Nothing to Submit" at bounding box center [659, 309] width 68 height 24
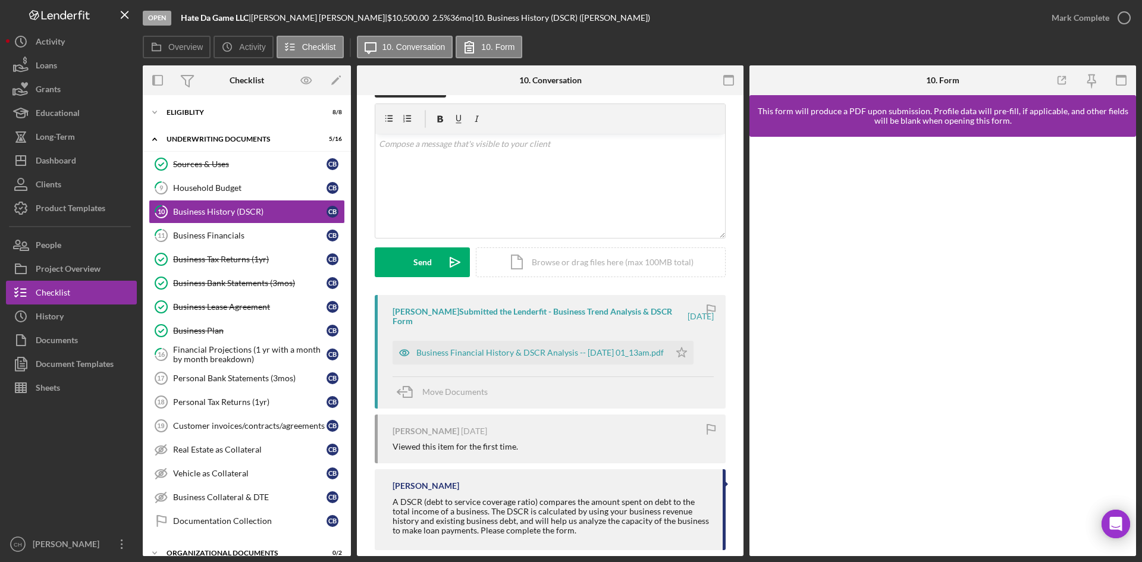
scroll to position [51, 0]
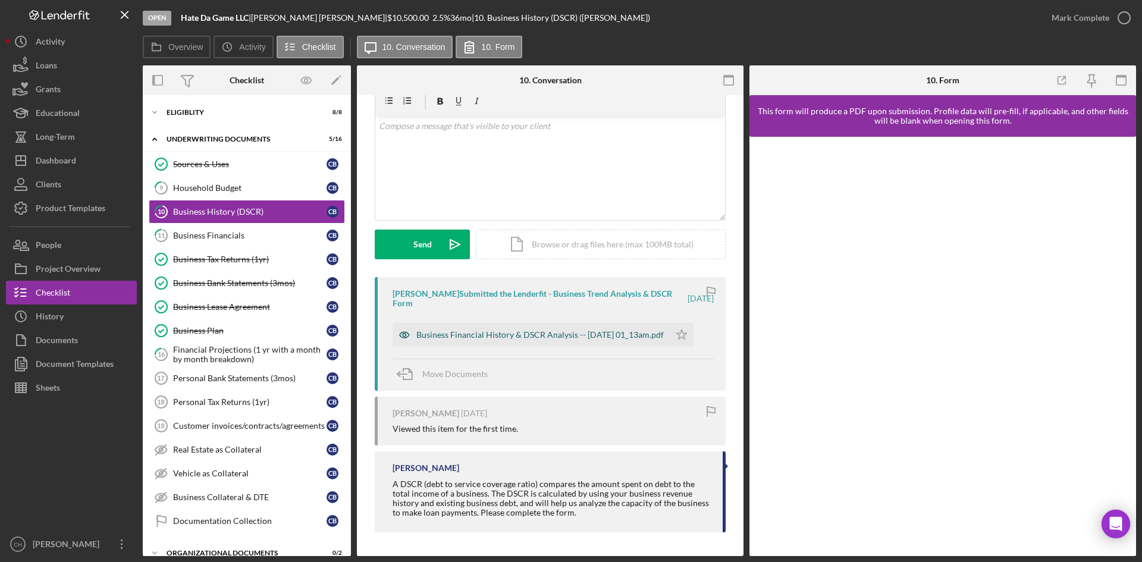
click at [505, 331] on div "Business Financial History & DSCR Analysis -- 2025-07-10 01_13am.pdf" at bounding box center [539, 335] width 247 height 10
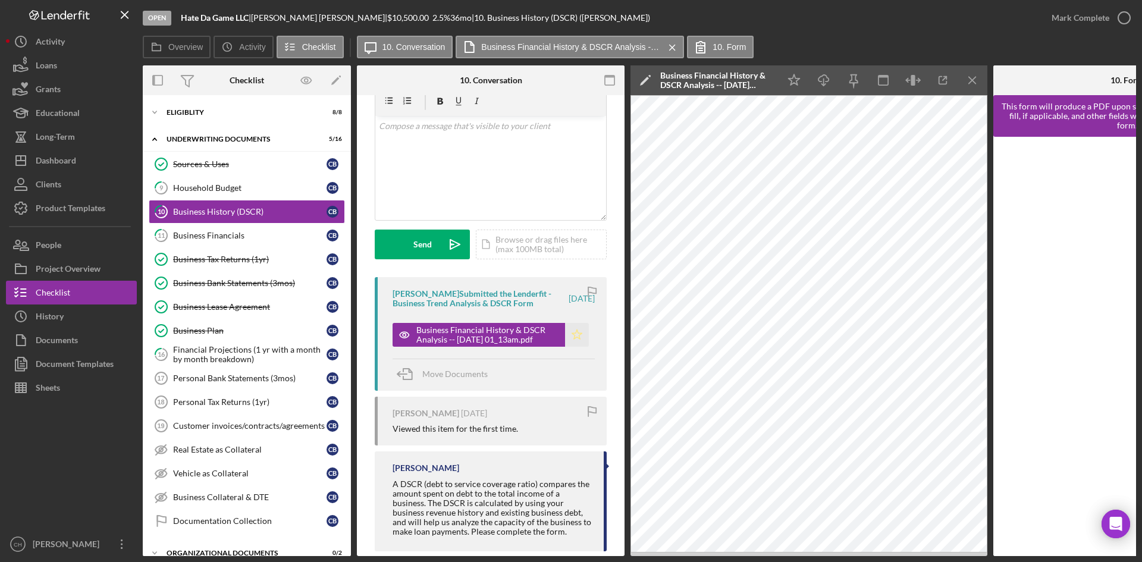
click at [571, 328] on icon "Icon/Star" at bounding box center [577, 335] width 24 height 24
click at [227, 246] on link "11 Business Financials C B" at bounding box center [247, 236] width 196 height 24
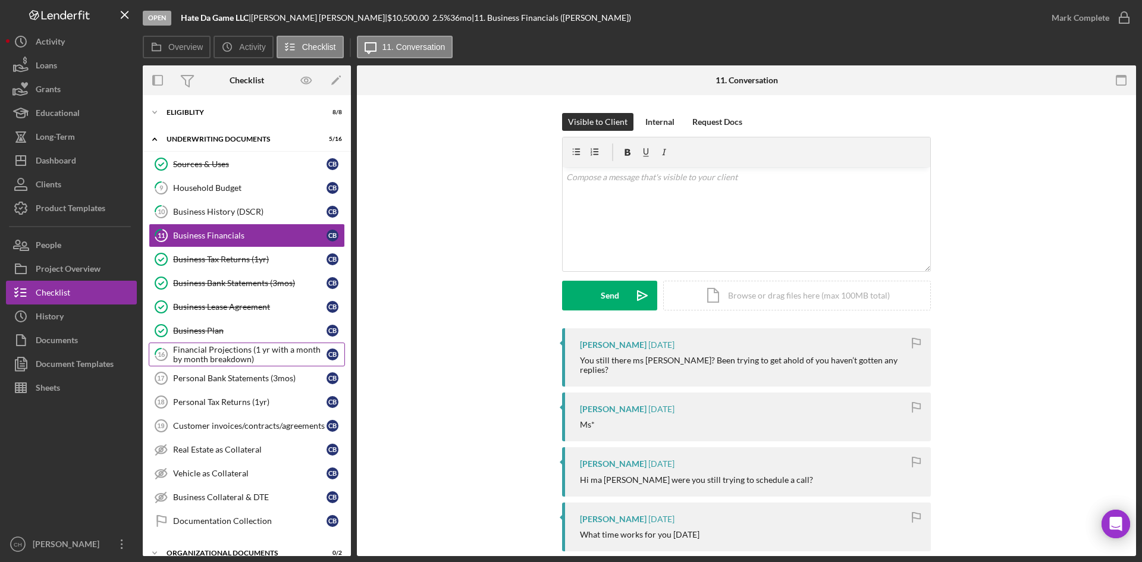
click at [233, 355] on div "Financial Projections (1 yr with a month by month breakdown)" at bounding box center [249, 354] width 153 height 19
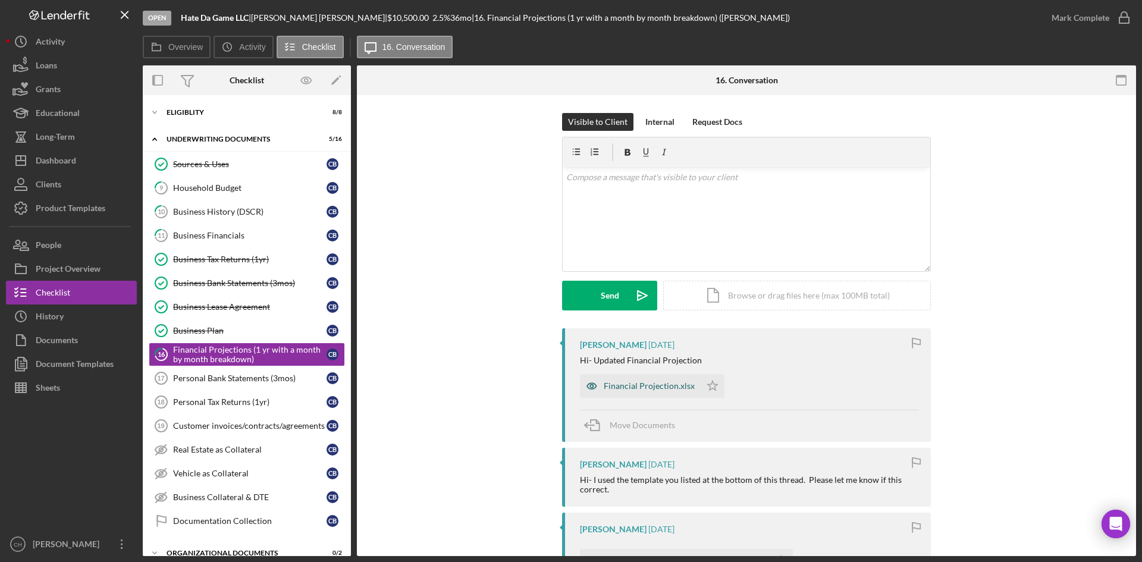
click at [659, 384] on div "Financial Projection.xlsx" at bounding box center [649, 386] width 91 height 10
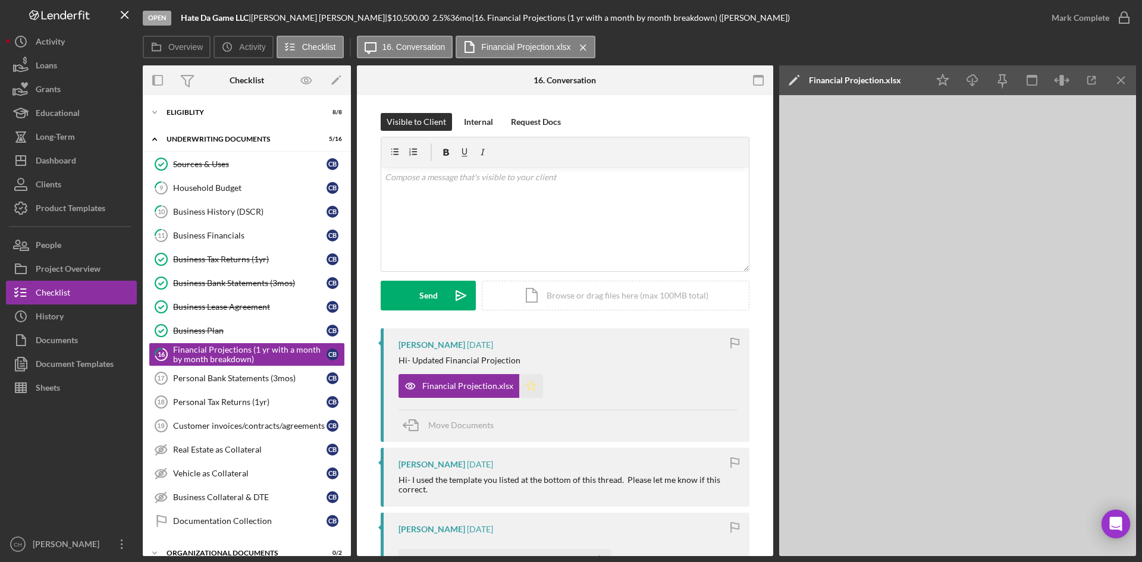
click at [524, 384] on icon "Icon/Star" at bounding box center [531, 386] width 24 height 24
drag, startPoint x: 1083, startPoint y: 15, endPoint x: 1008, endPoint y: 46, distance: 81.3
click at [1082, 15] on div "Mark Complete" at bounding box center [1081, 18] width 58 height 24
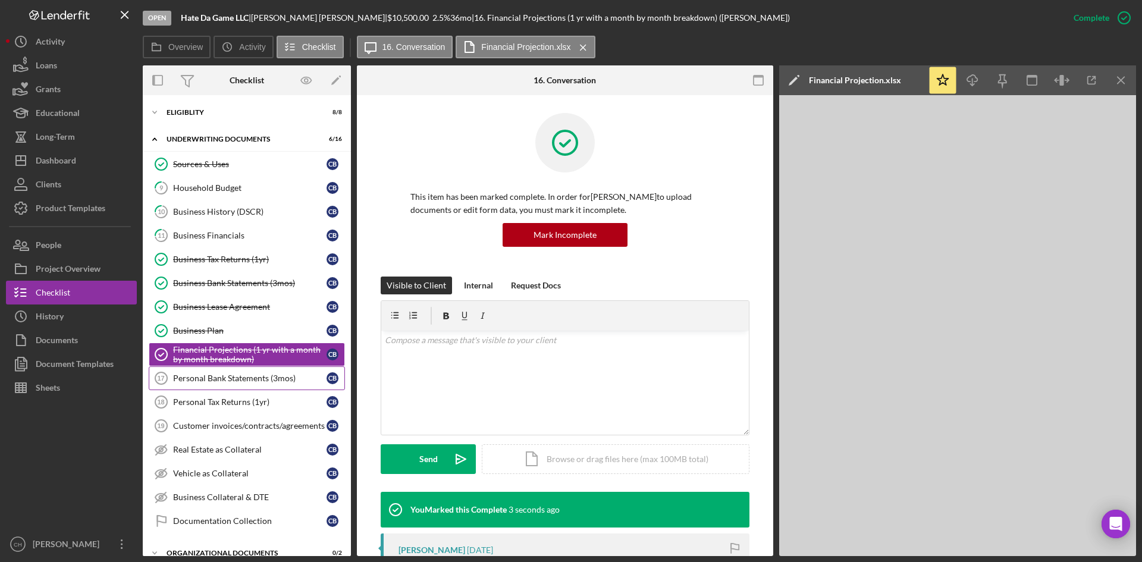
click at [228, 386] on link "Personal Bank Statements (3mos) 17 Personal Bank Statements (3mos) C B" at bounding box center [247, 378] width 196 height 24
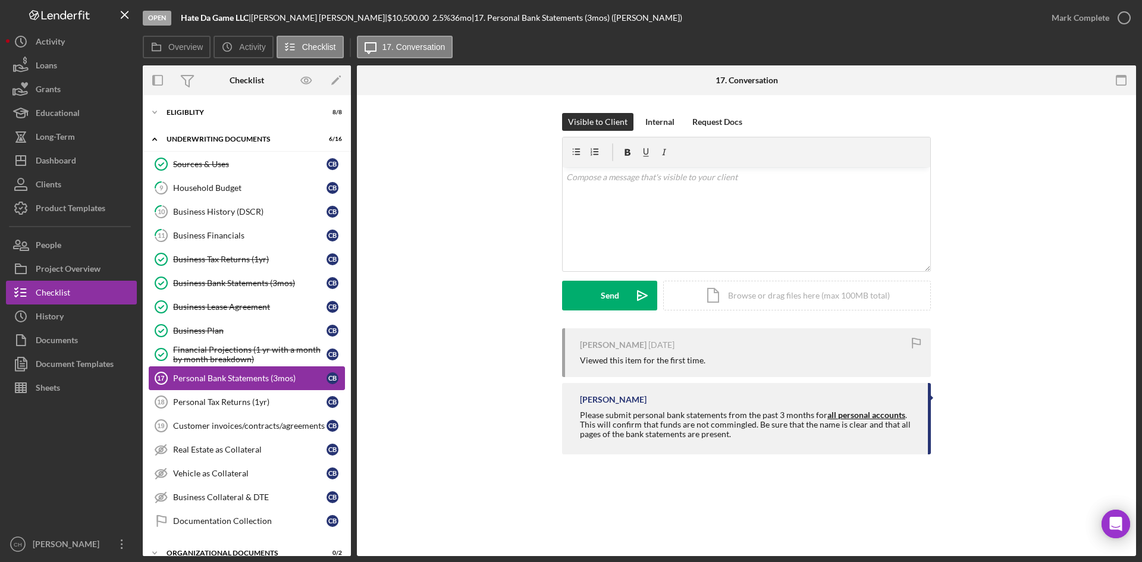
click at [249, 384] on link "Personal Bank Statements (3mos) 17 Personal Bank Statements (3mos) C B" at bounding box center [247, 378] width 196 height 24
click at [628, 217] on div "v Color teal Color pink Remove color Add row above Add row below Add column bef…" at bounding box center [747, 219] width 368 height 104
click at [772, 177] on p "Plresase provide the 3 most current bank statements :" at bounding box center [746, 177] width 361 height 13
click at [578, 178] on p "Plresase provide the 3 most current bank statements :" at bounding box center [746, 177] width 361 height 13
click at [588, 178] on p "Plresase provide the 3 most current bank statements :" at bounding box center [746, 177] width 361 height 13
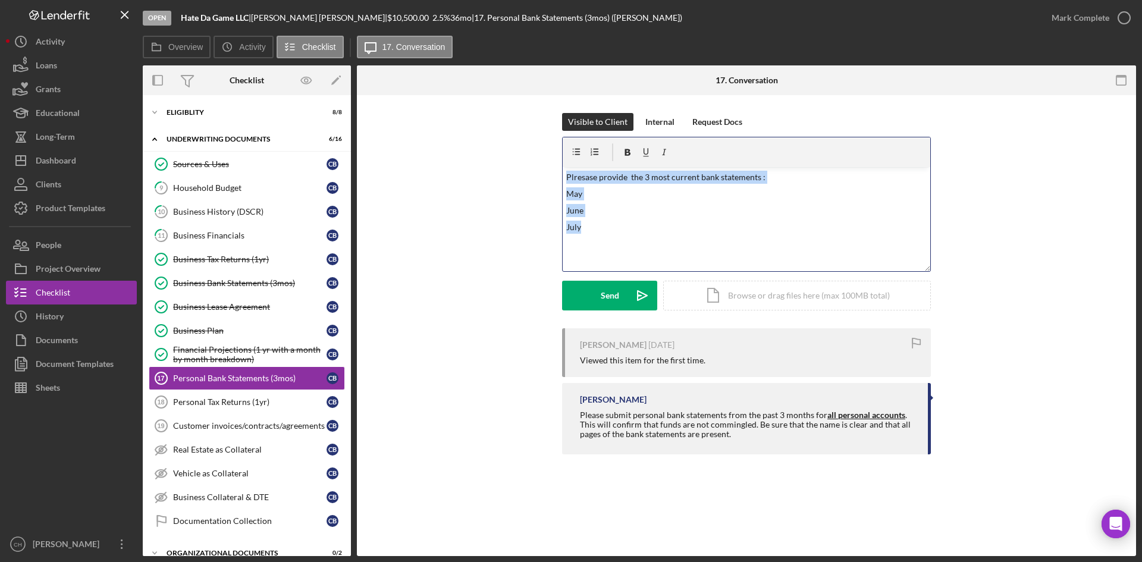
drag, startPoint x: 584, startPoint y: 228, endPoint x: 561, endPoint y: 180, distance: 53.2
click at [561, 180] on div "Visible to Client Internal Request Docs v Color teal Color pink Remove color Ad…" at bounding box center [747, 220] width 744 height 215
drag, startPoint x: 569, startPoint y: 206, endPoint x: 641, endPoint y: 232, distance: 76.4
click at [569, 206] on p "June" at bounding box center [746, 210] width 361 height 13
drag, startPoint x: 577, startPoint y: 202, endPoint x: 545, endPoint y: 162, distance: 50.8
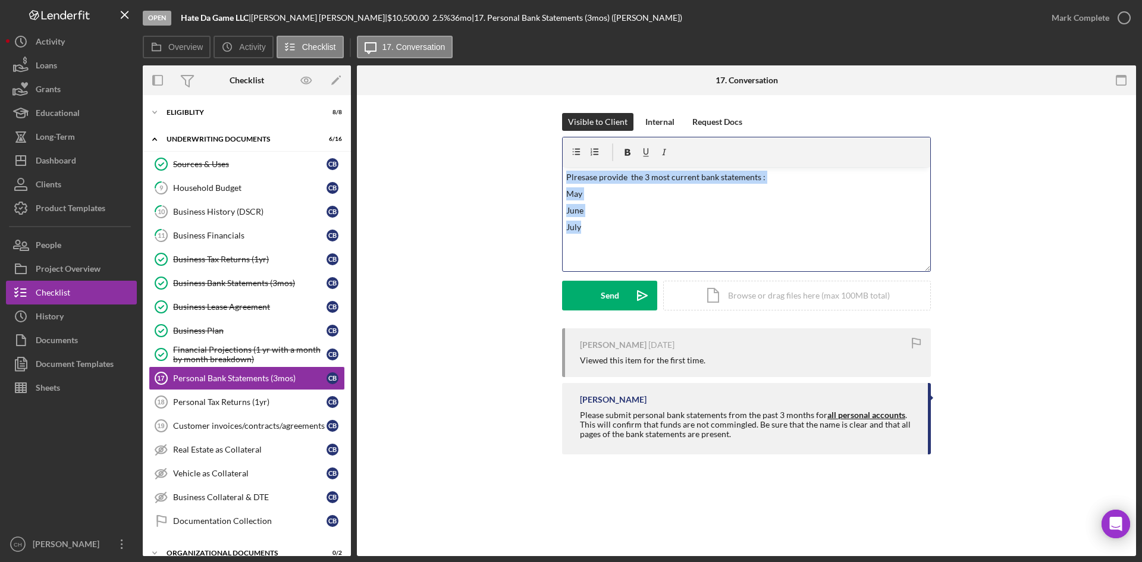
click at [545, 162] on div "Visible to Client Internal Request Docs v Color teal Color pink Remove color Ad…" at bounding box center [747, 220] width 744 height 215
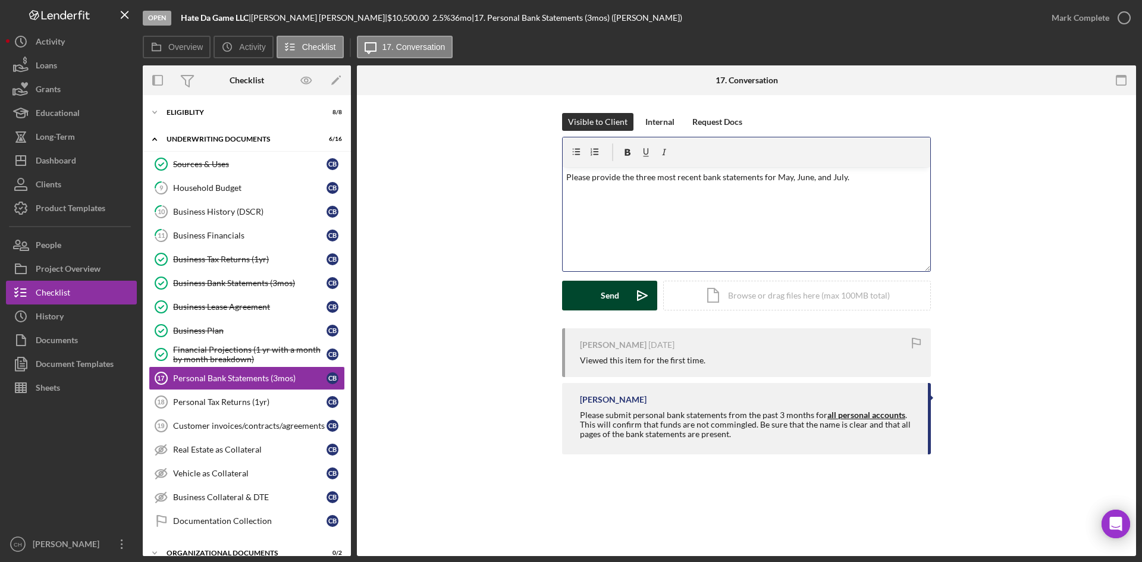
click at [579, 283] on button "Send Icon/icon-invite-send" at bounding box center [609, 296] width 95 height 30
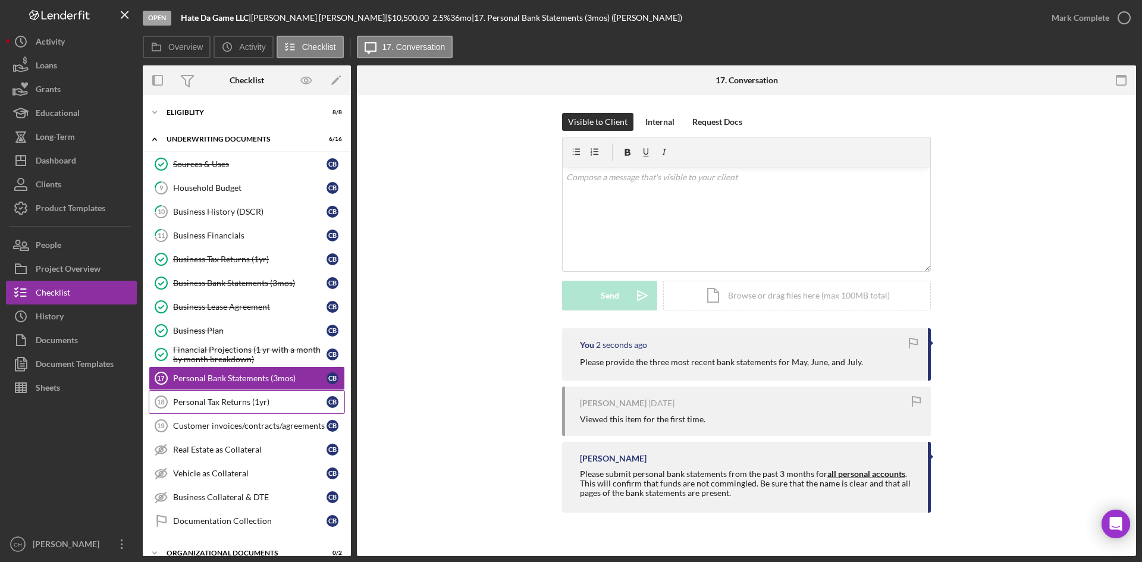
click at [208, 403] on div "Personal Tax Returns (1yr)" at bounding box center [249, 402] width 153 height 10
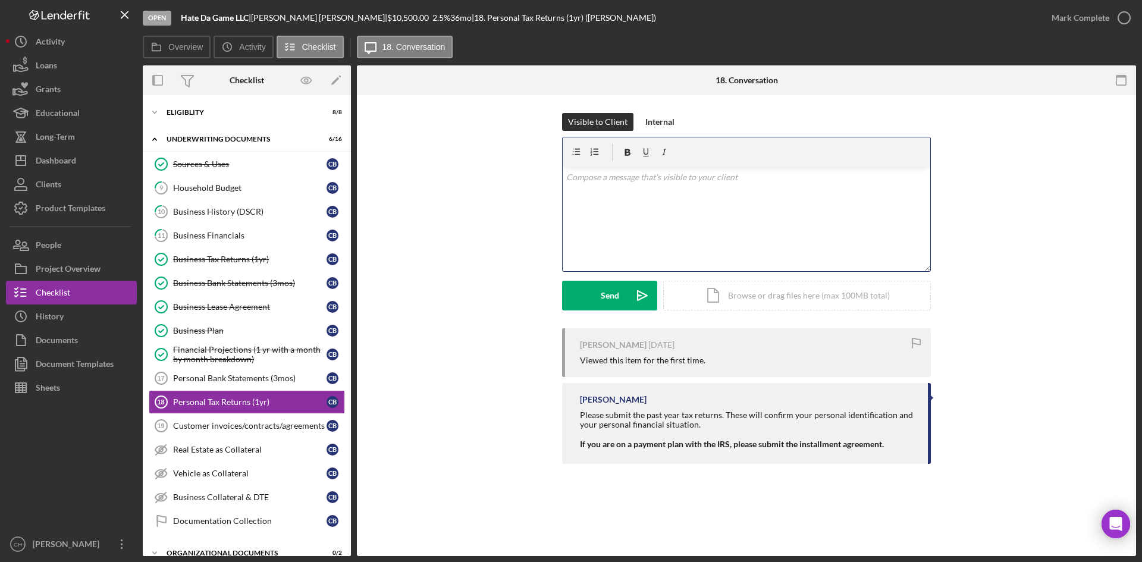
click at [625, 195] on div "v Color teal Color pink Remove color Add row above Add row below Add column bef…" at bounding box center [747, 219] width 368 height 104
click at [583, 290] on button "Send Icon/icon-invite-send" at bounding box center [609, 296] width 95 height 30
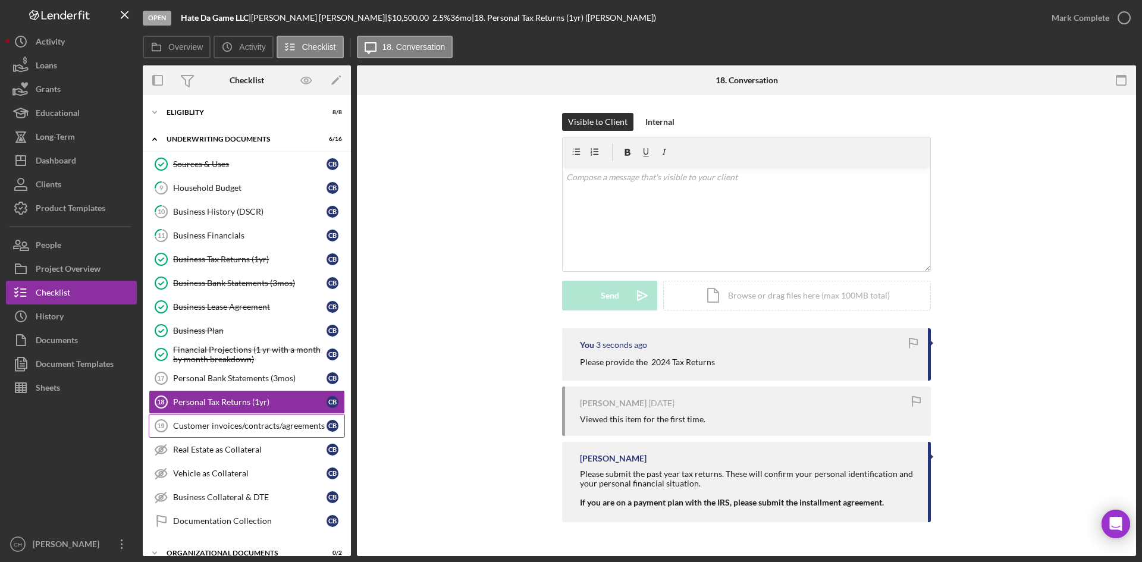
click at [244, 425] on div "Customer invoices/contracts/agreements" at bounding box center [249, 426] width 153 height 10
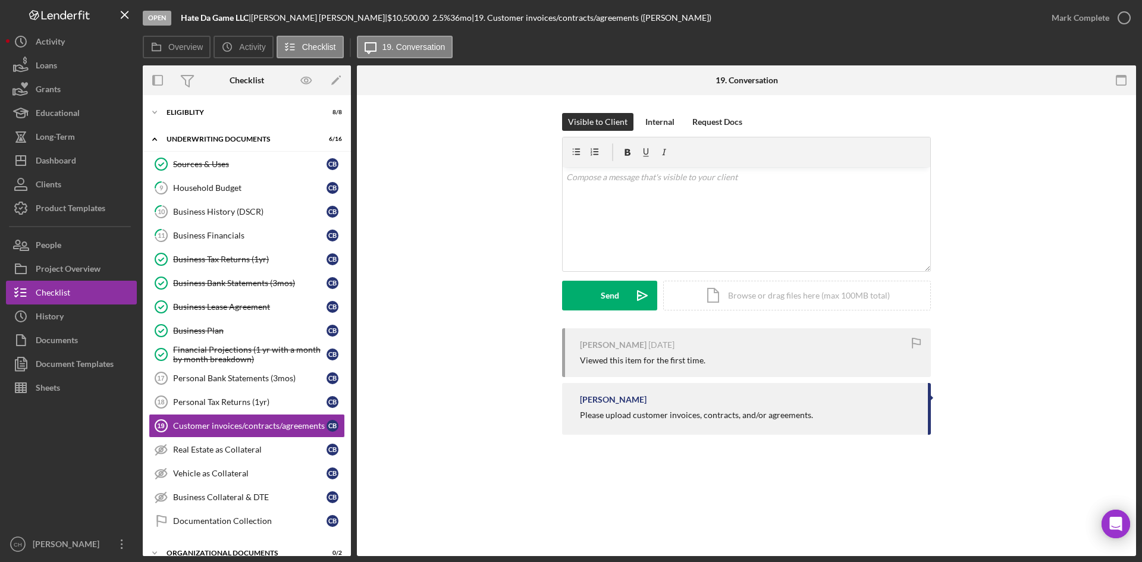
drag, startPoint x: 844, startPoint y: 419, endPoint x: 516, endPoint y: 425, distance: 327.9
click at [516, 425] on div "Curtis Bayles 2 weeks ago Viewed this item for the first time. Charlene Helne P…" at bounding box center [747, 384] width 744 height 112
click at [604, 206] on div "v Color teal Color pink Remove color Add row above Add row below Add column bef…" at bounding box center [747, 219] width 368 height 104
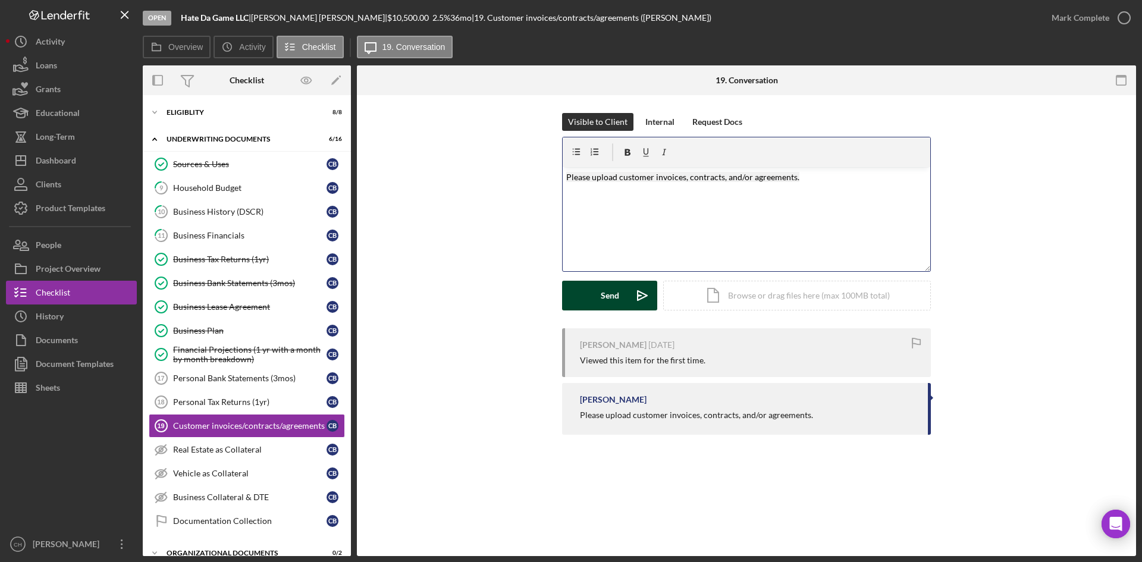
click at [600, 292] on button "Send Icon/icon-invite-send" at bounding box center [609, 296] width 95 height 30
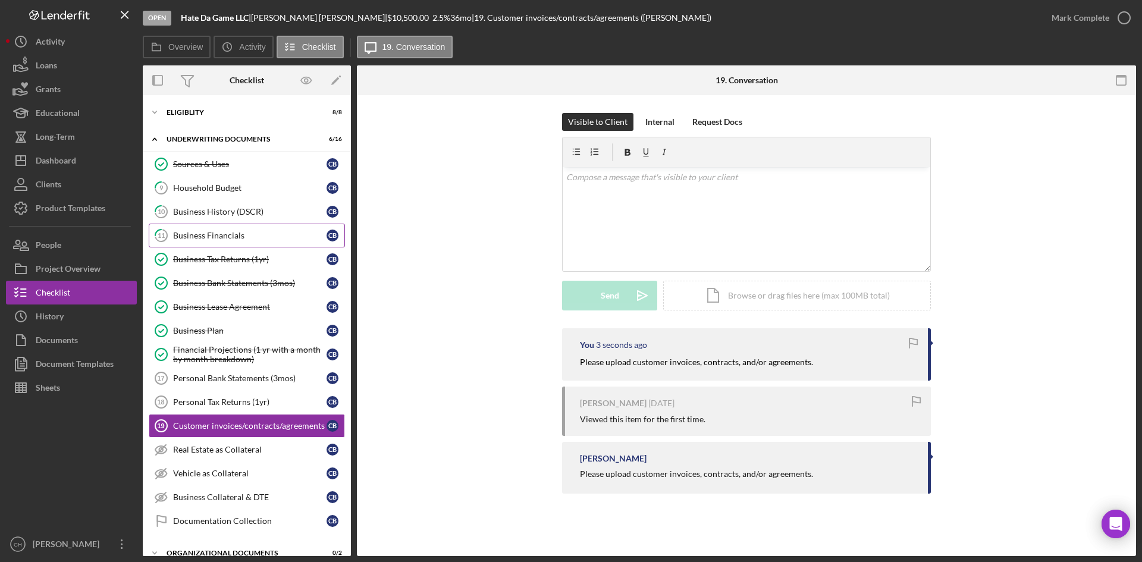
click at [215, 239] on div "Business Financials" at bounding box center [249, 236] width 153 height 10
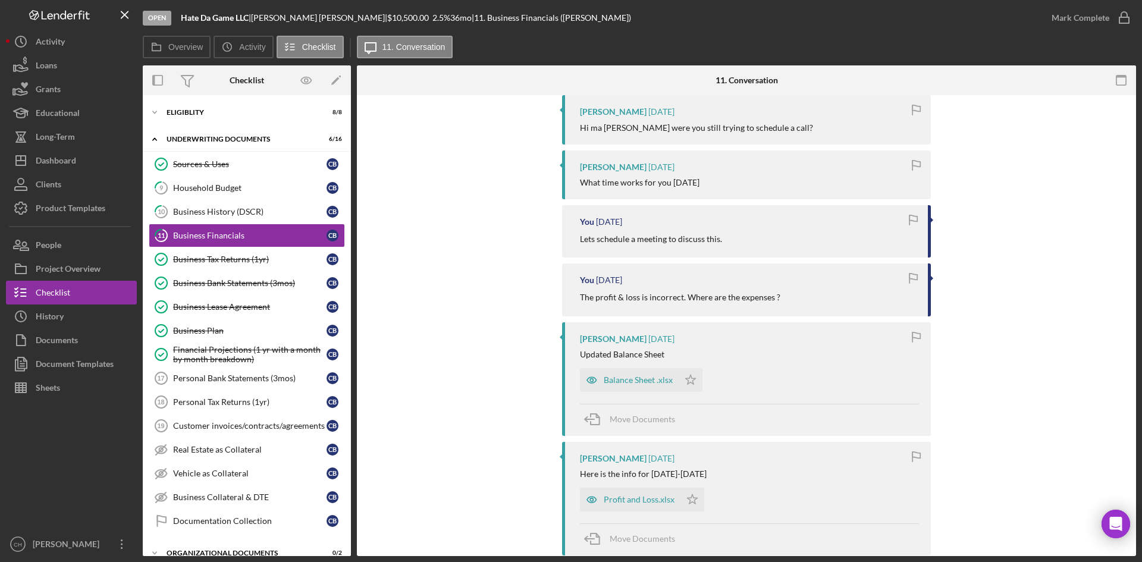
scroll to position [357, 0]
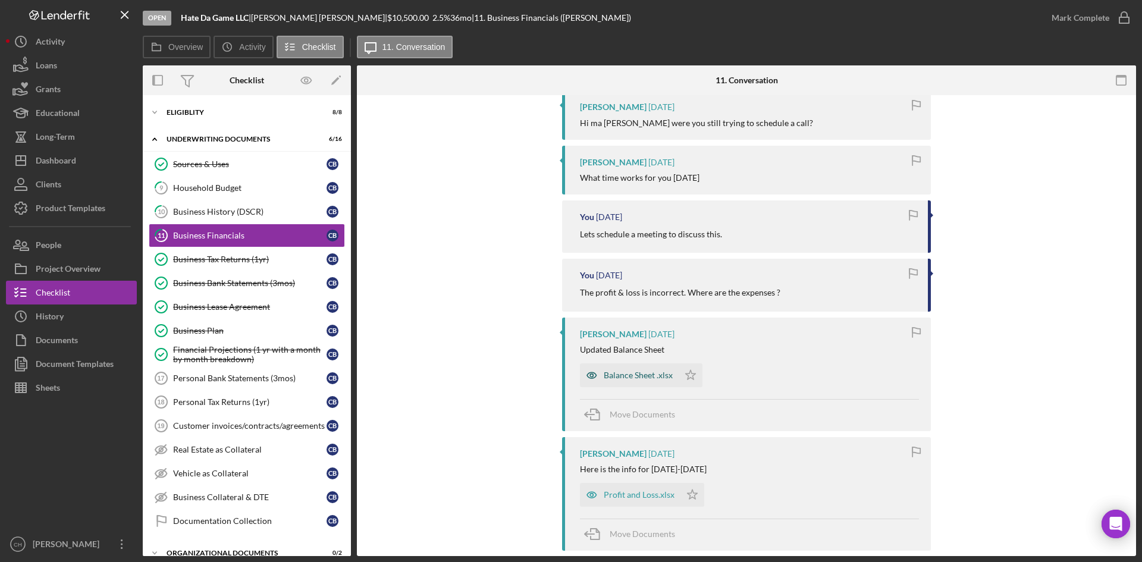
click at [643, 371] on div "Balance Sheet .xlsx" at bounding box center [638, 376] width 69 height 10
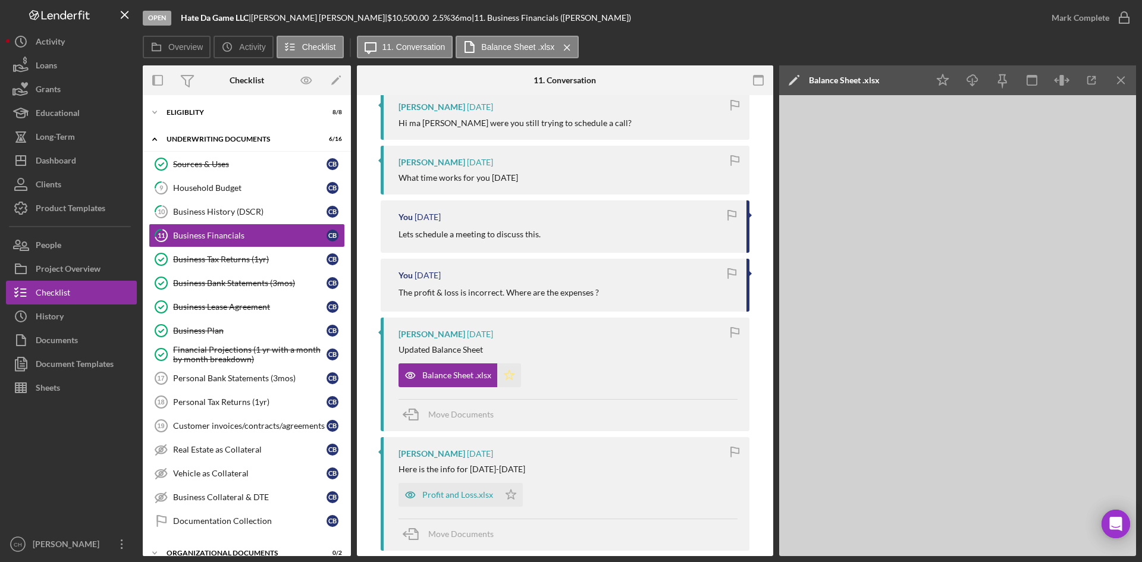
click at [507, 365] on icon "Icon/Star" at bounding box center [509, 376] width 24 height 24
click at [449, 490] on div "Profit and Loss.xlsx" at bounding box center [457, 495] width 71 height 10
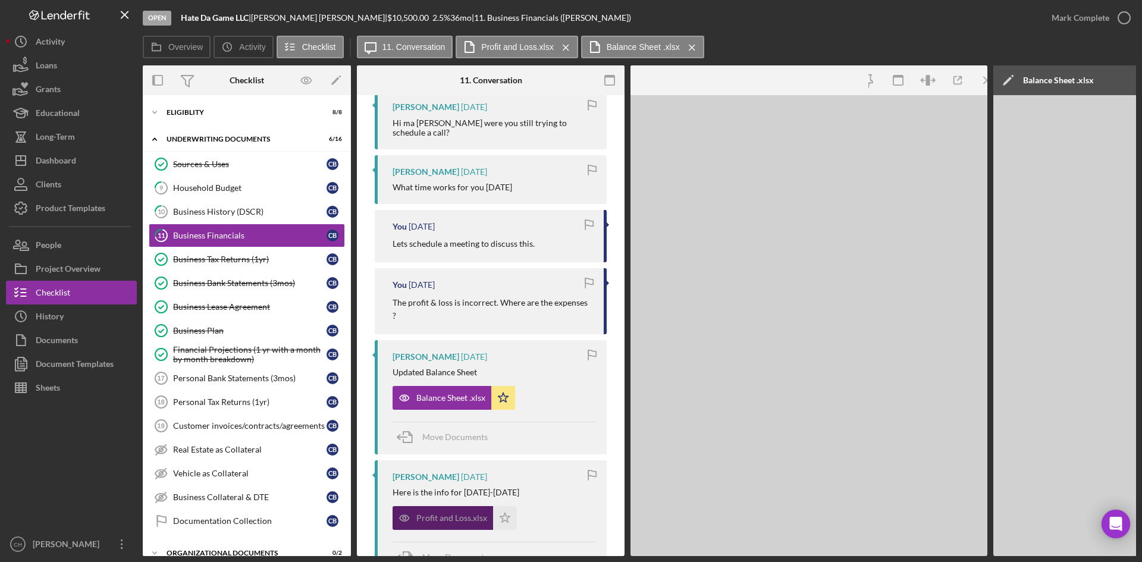
scroll to position [366, 0]
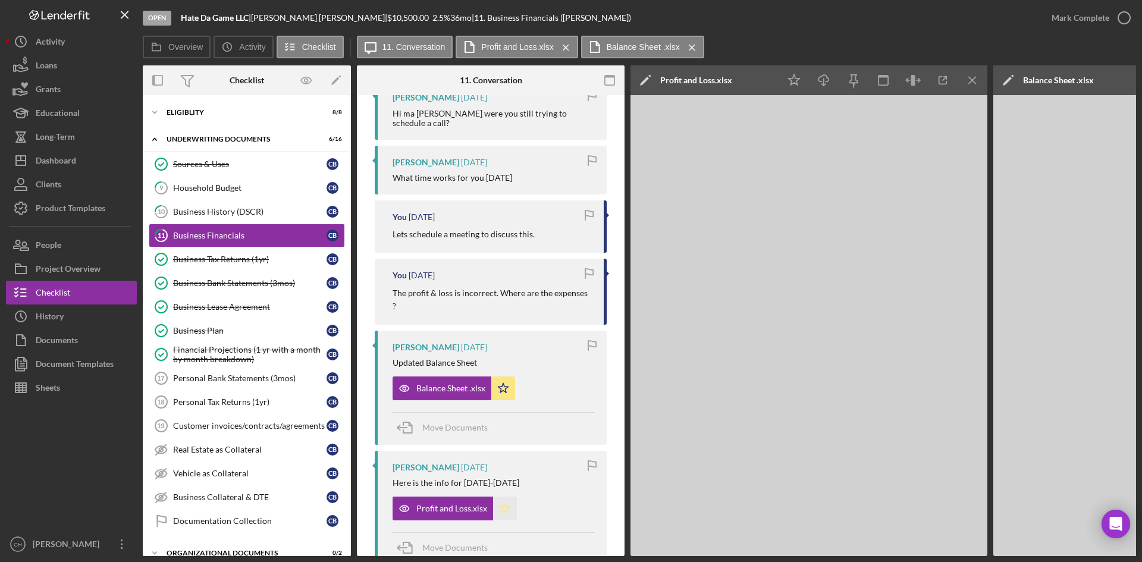
click at [505, 503] on polygon "button" at bounding box center [505, 508] width 10 height 10
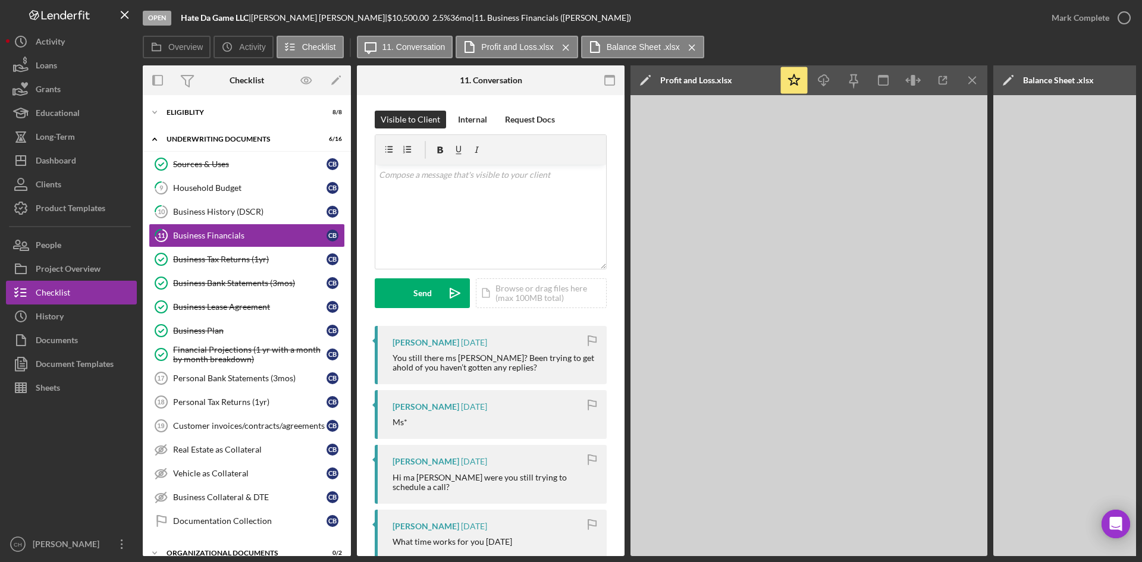
scroll to position [0, 0]
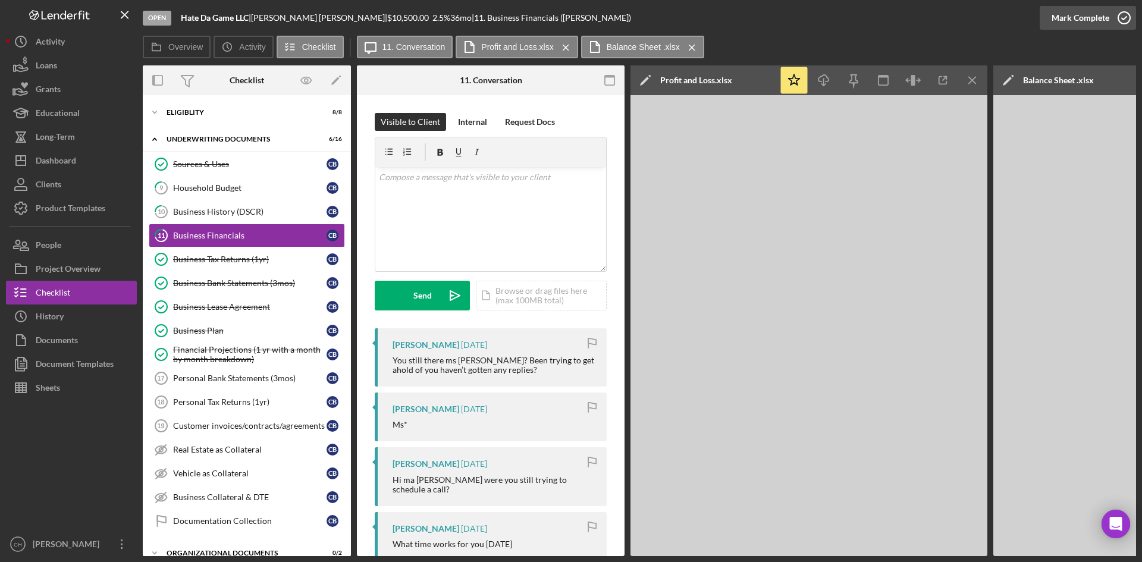
click at [1079, 13] on div "Mark Complete" at bounding box center [1081, 18] width 58 height 24
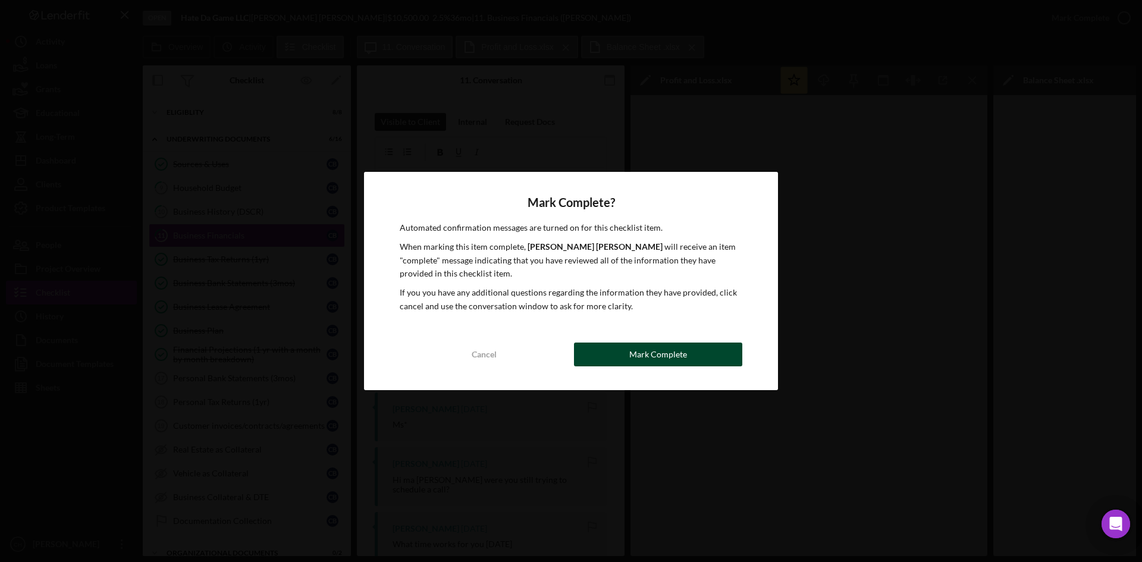
click at [695, 347] on button "Mark Complete" at bounding box center [658, 355] width 168 height 24
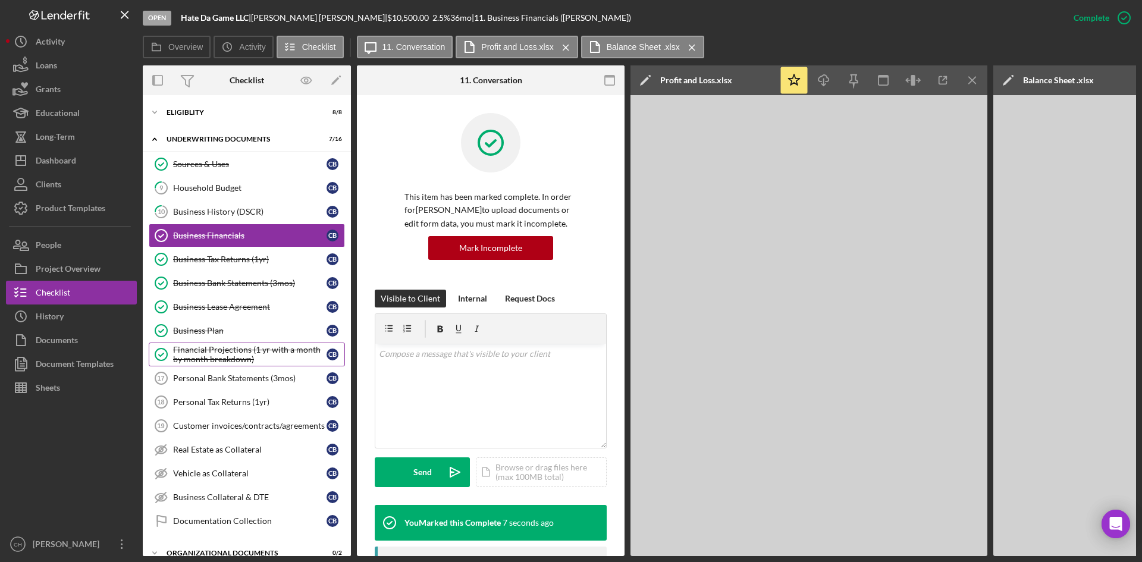
drag, startPoint x: 217, startPoint y: 356, endPoint x: 230, endPoint y: 363, distance: 14.9
click at [230, 363] on div "Financial Projections (1 yr with a month by month breakdown)" at bounding box center [249, 354] width 153 height 19
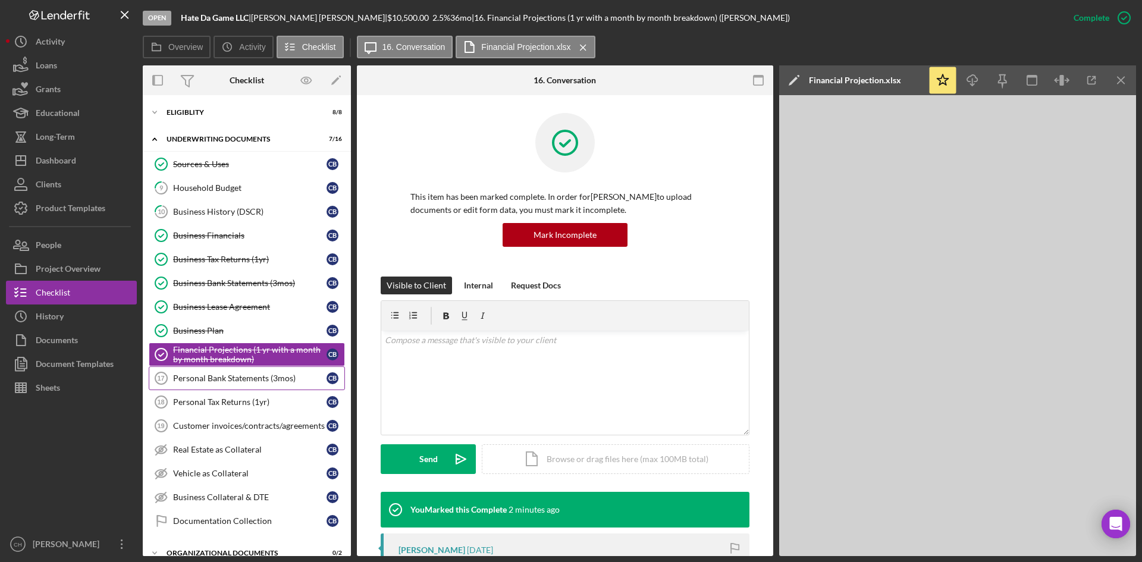
click at [230, 382] on div "Personal Bank Statements (3mos)" at bounding box center [249, 379] width 153 height 10
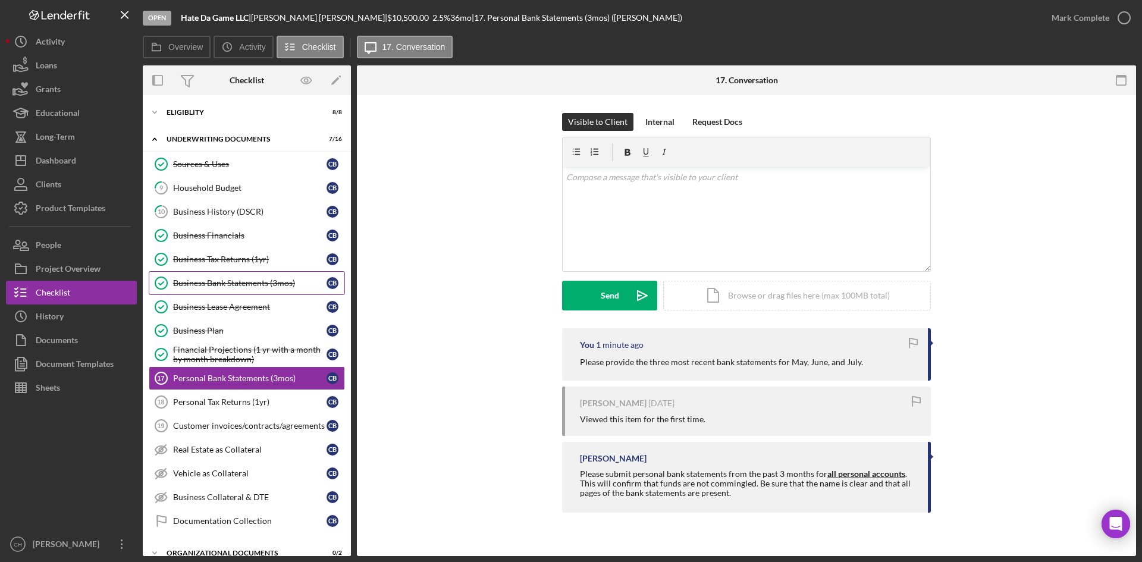
click at [217, 285] on div "Business Bank Statements (3mos)" at bounding box center [249, 283] width 153 height 10
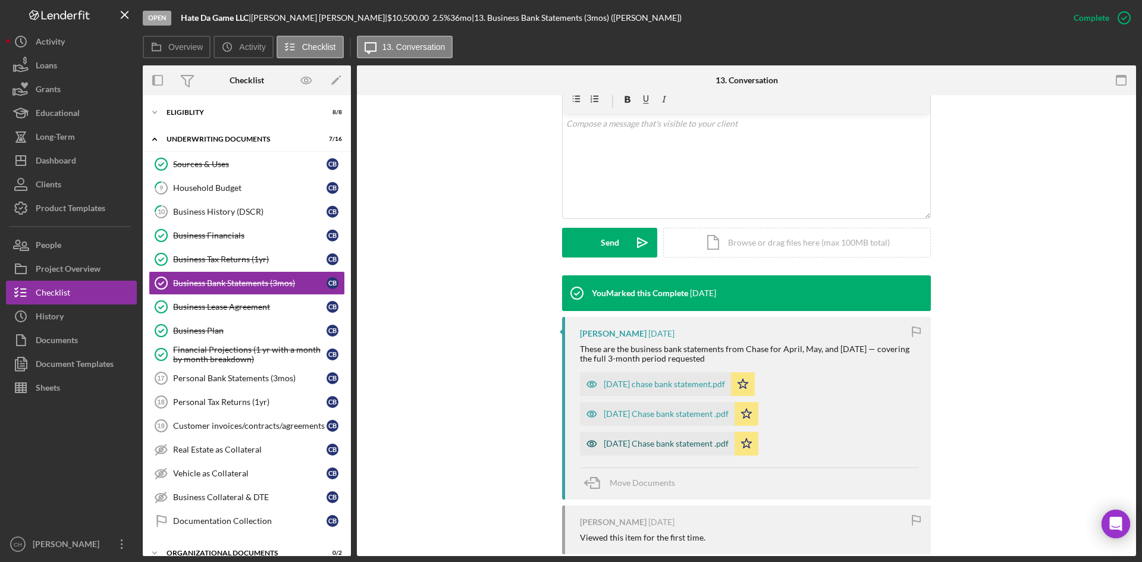
scroll to position [238, 0]
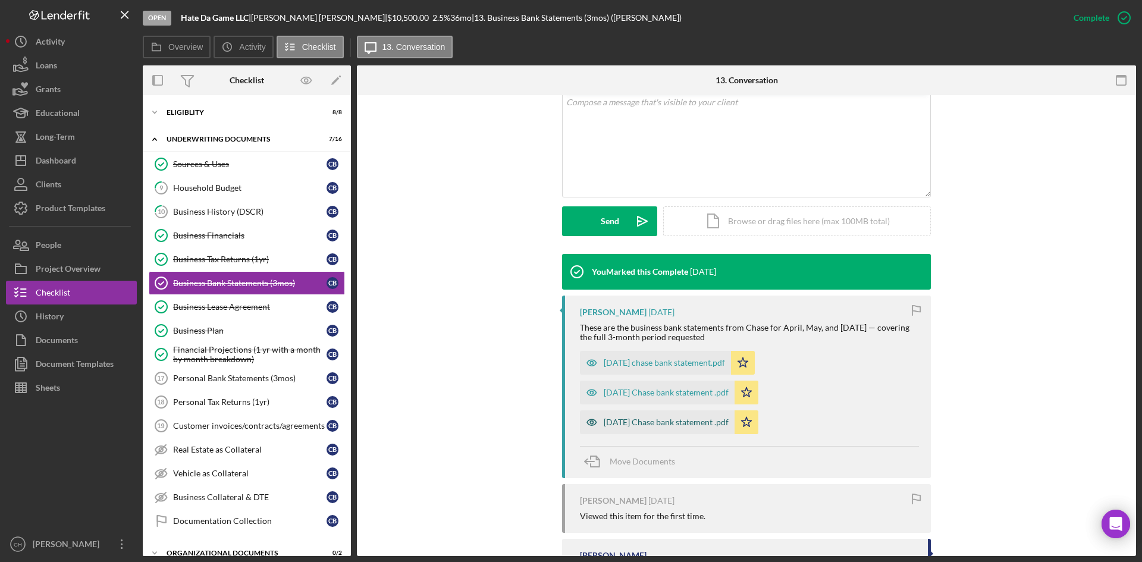
click at [627, 424] on div "May 2024 Chase bank statement .pdf" at bounding box center [666, 423] width 125 height 10
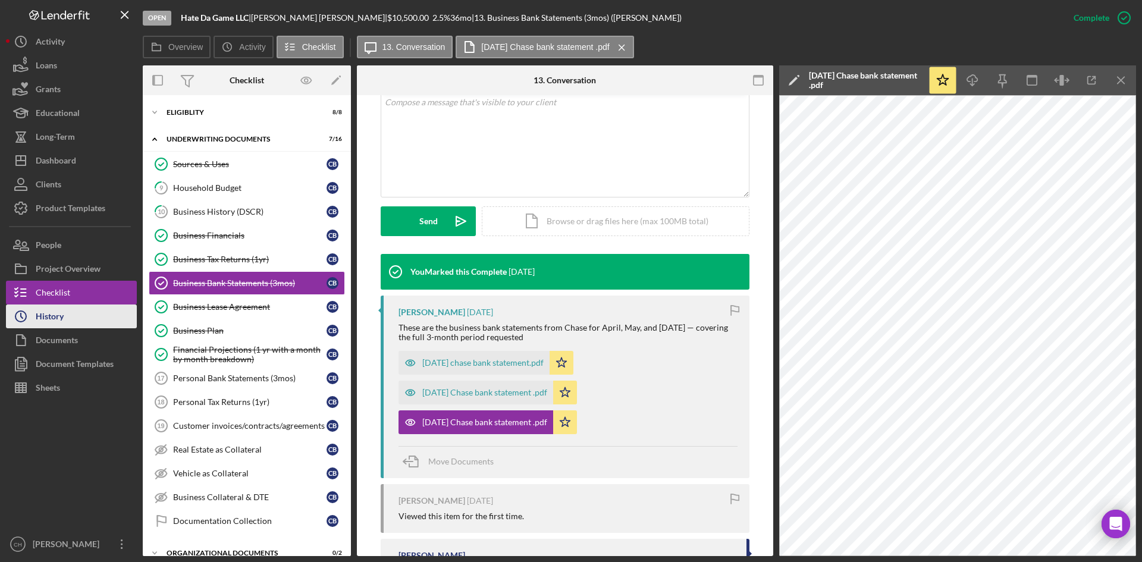
drag, startPoint x: 89, startPoint y: 317, endPoint x: 111, endPoint y: 330, distance: 25.1
click at [89, 318] on button "Icon/History History" at bounding box center [71, 317] width 131 height 24
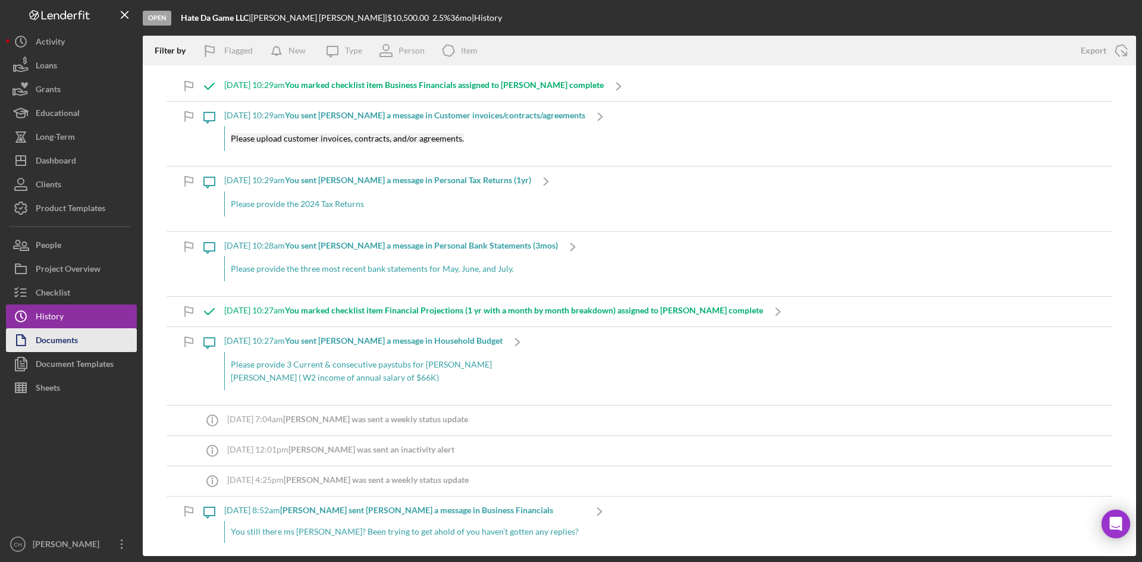
click at [84, 340] on button "Documents" at bounding box center [71, 340] width 131 height 24
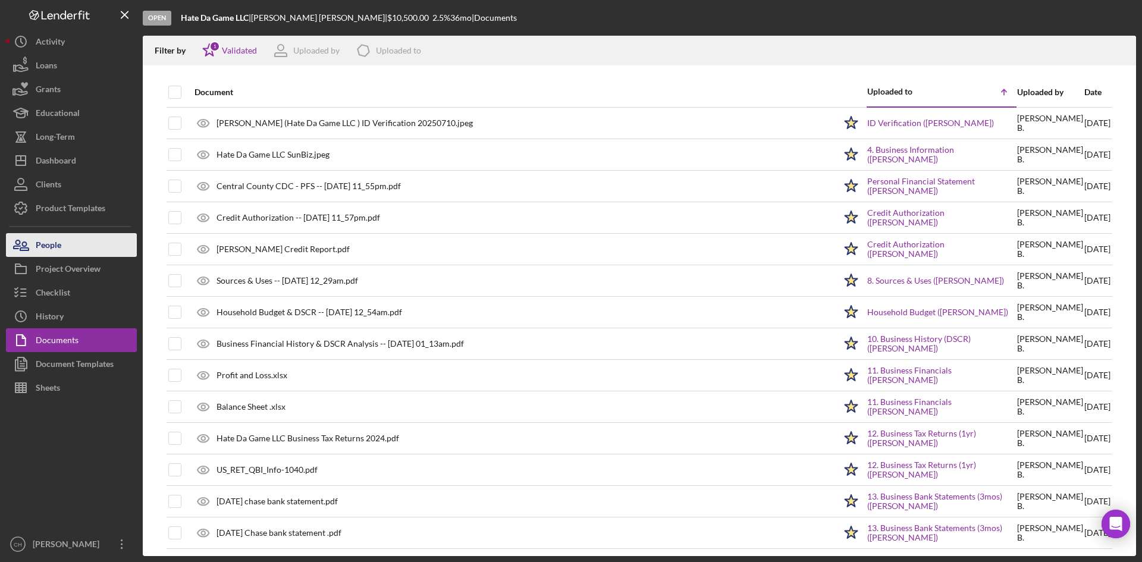
click at [73, 243] on button "People" at bounding box center [71, 245] width 131 height 24
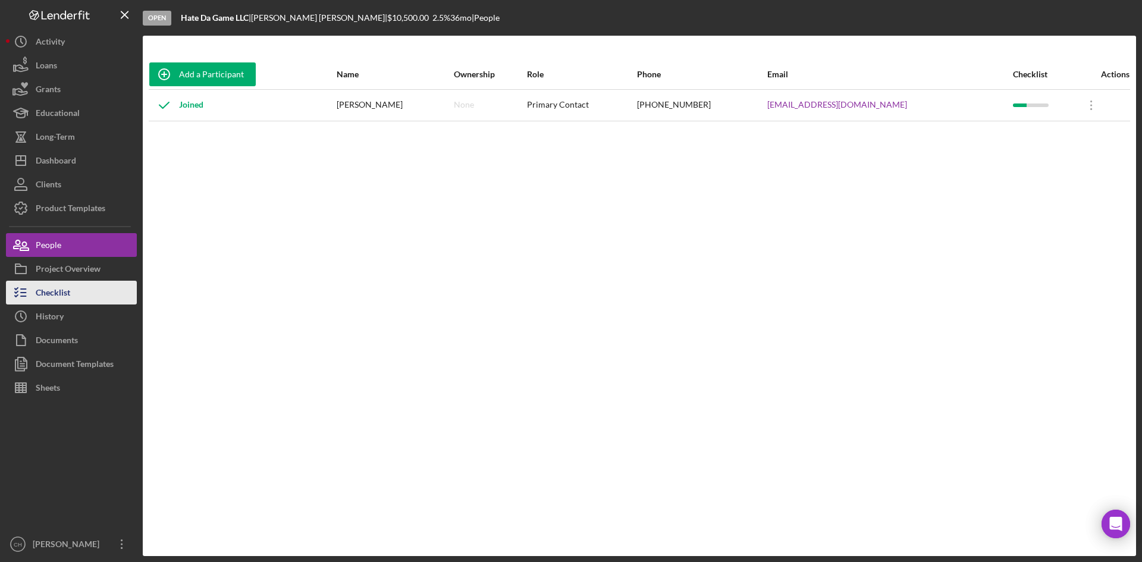
click at [85, 288] on button "Checklist" at bounding box center [71, 293] width 131 height 24
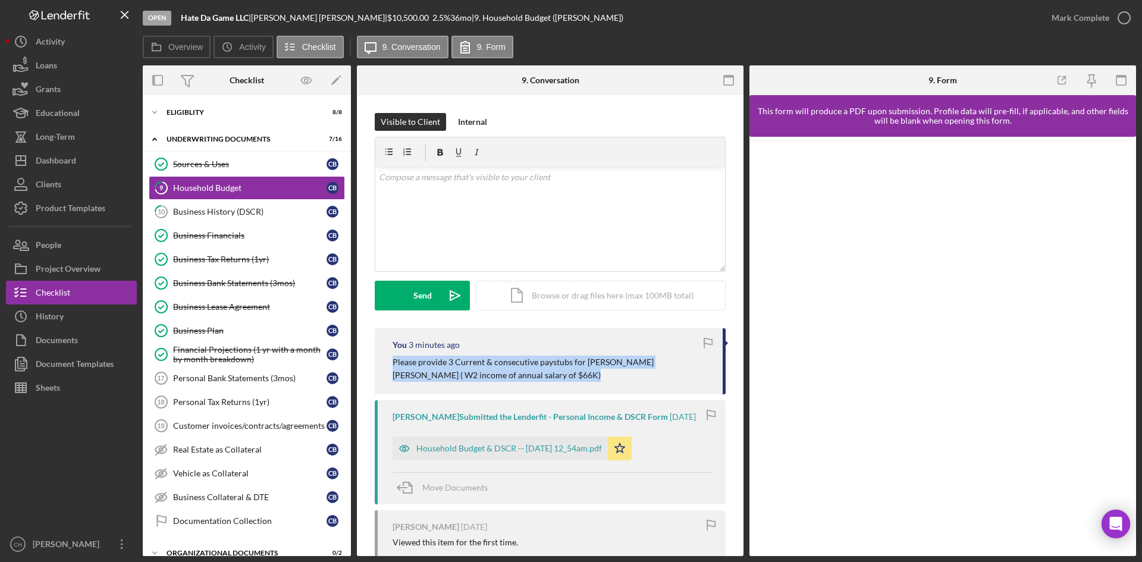
drag, startPoint x: 591, startPoint y: 378, endPoint x: 377, endPoint y: 365, distance: 214.6
click at [377, 365] on div "You 3 minutes ago Please provide 3 Current & consecutive paystubs for Matthew B…" at bounding box center [550, 361] width 351 height 66
click at [242, 211] on div "Business History (DSCR)" at bounding box center [249, 212] width 153 height 10
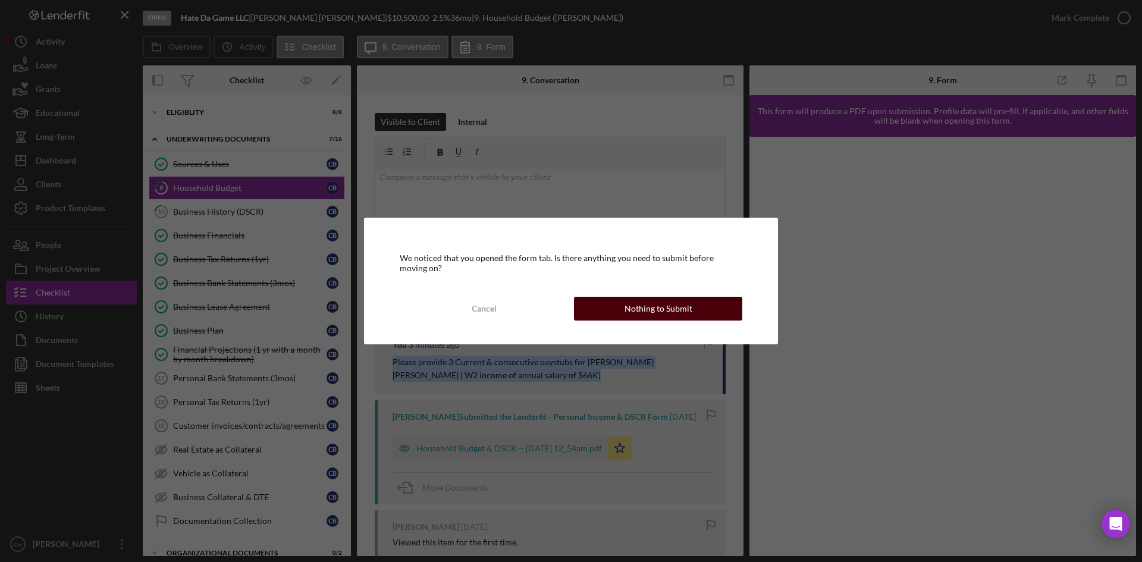
click at [665, 310] on div "Nothing to Submit" at bounding box center [659, 309] width 68 height 24
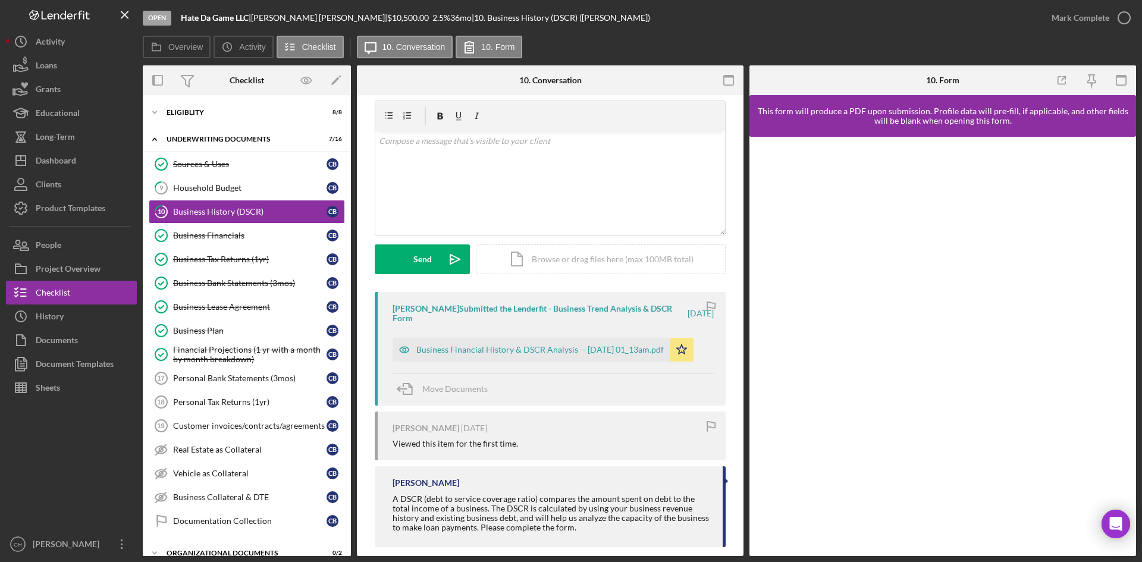
scroll to position [51, 0]
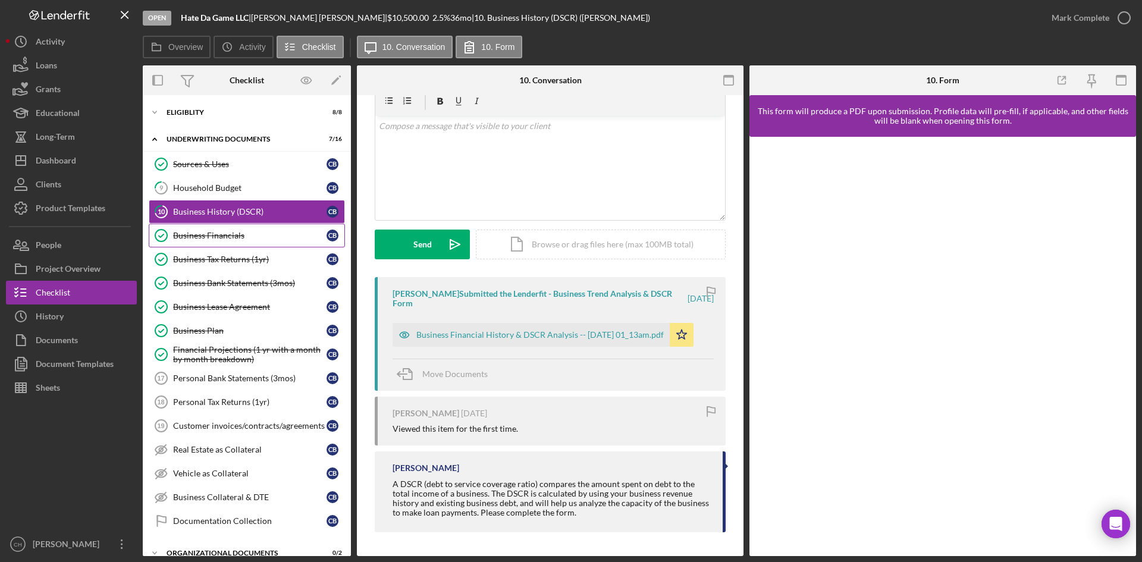
click at [231, 234] on div "Business Financials" at bounding box center [249, 236] width 153 height 10
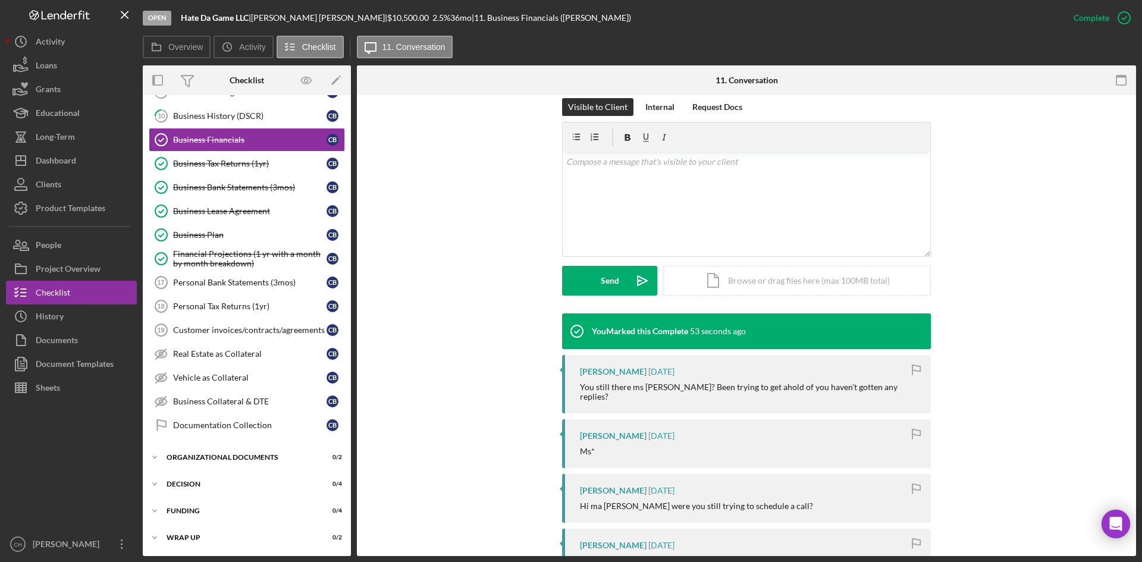
scroll to position [238, 0]
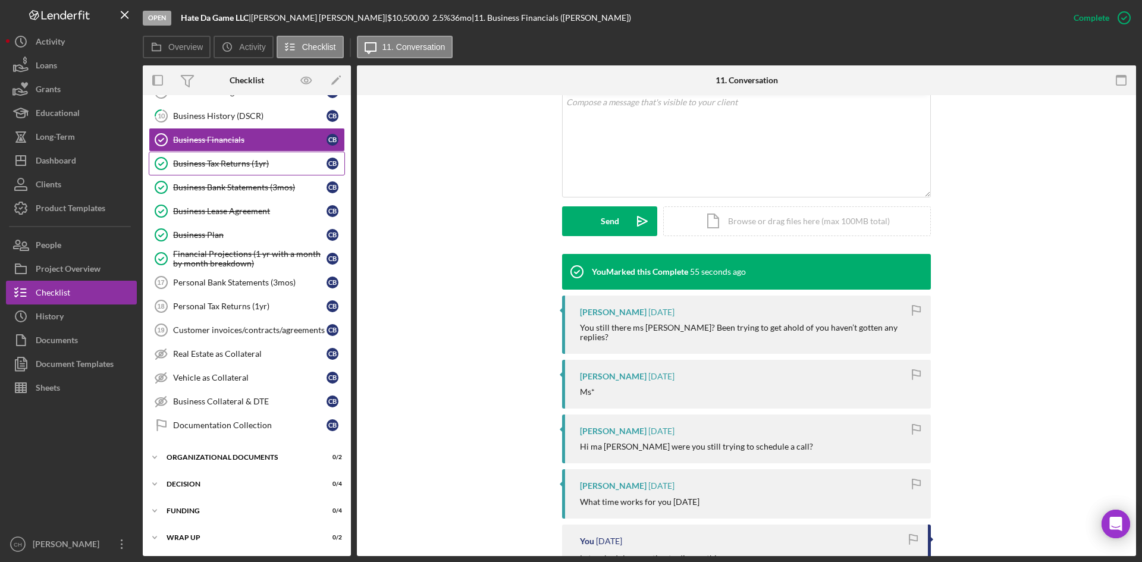
click at [261, 166] on div "Business Tax Returns (1yr)" at bounding box center [249, 164] width 153 height 10
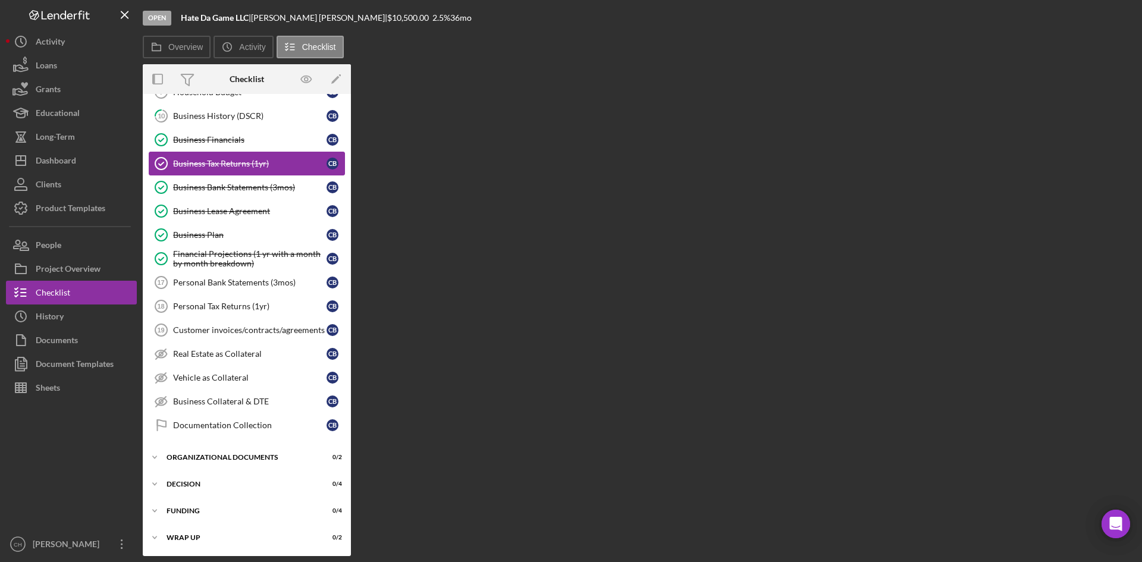
scroll to position [96, 0]
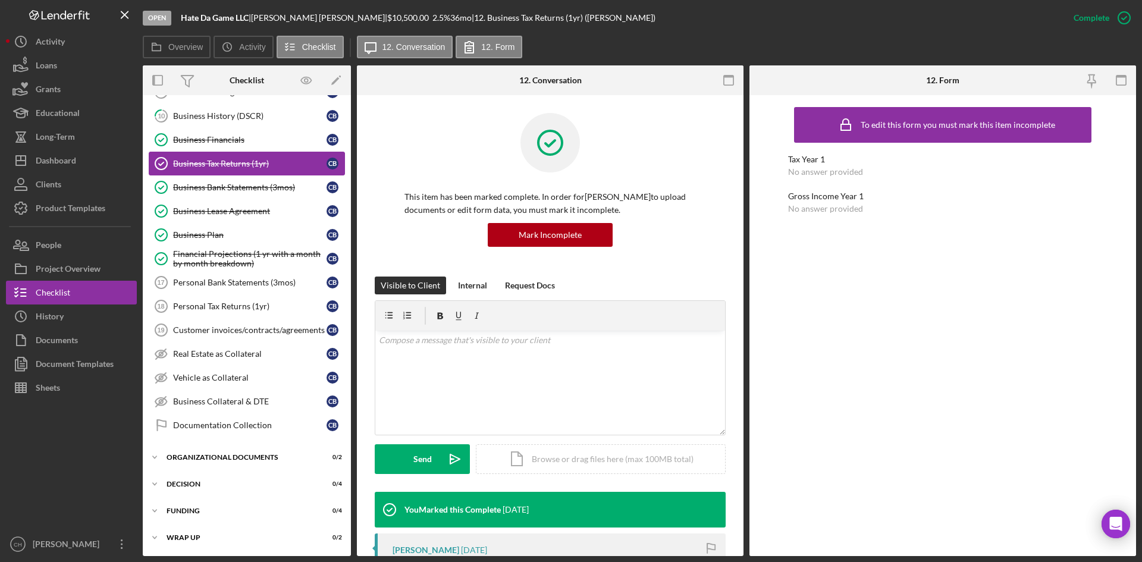
drag, startPoint x: 246, startPoint y: 189, endPoint x: 251, endPoint y: 168, distance: 22.1
click at [251, 168] on div "Sources & Uses Sources & Uses C B 9 Household Budget C B 10 Business History (D…" at bounding box center [247, 250] width 208 height 387
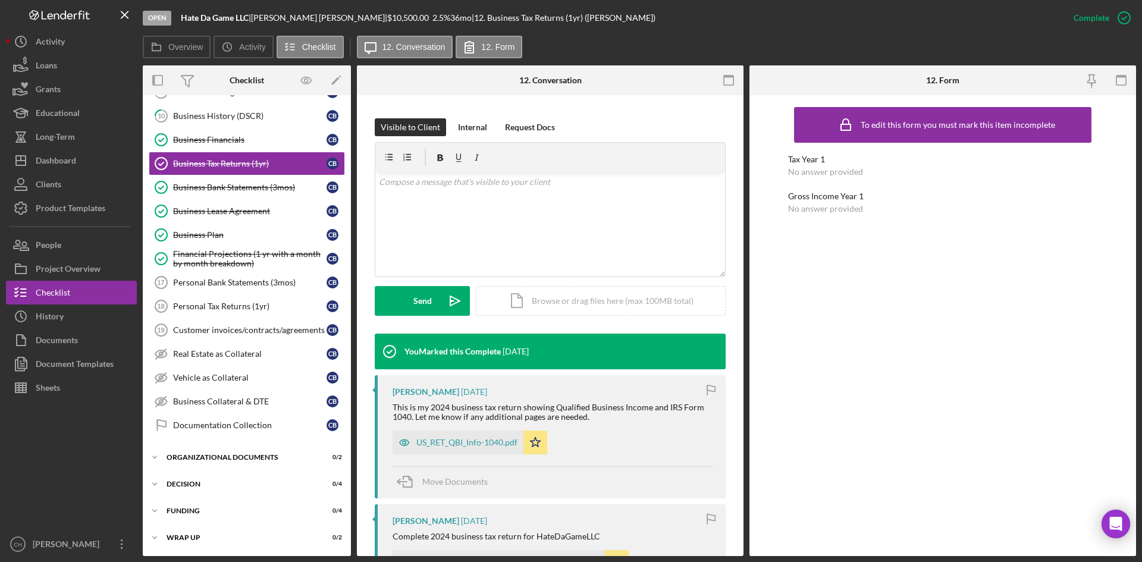
scroll to position [178, 0]
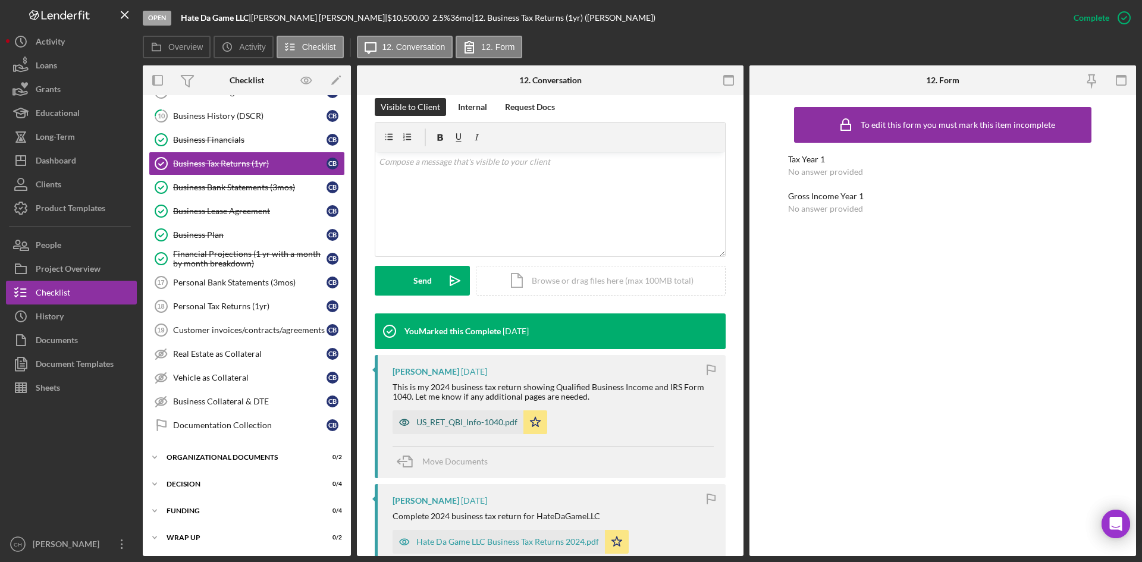
click at [456, 421] on div "US_RET_QBI_Info-1040.pdf" at bounding box center [466, 423] width 101 height 10
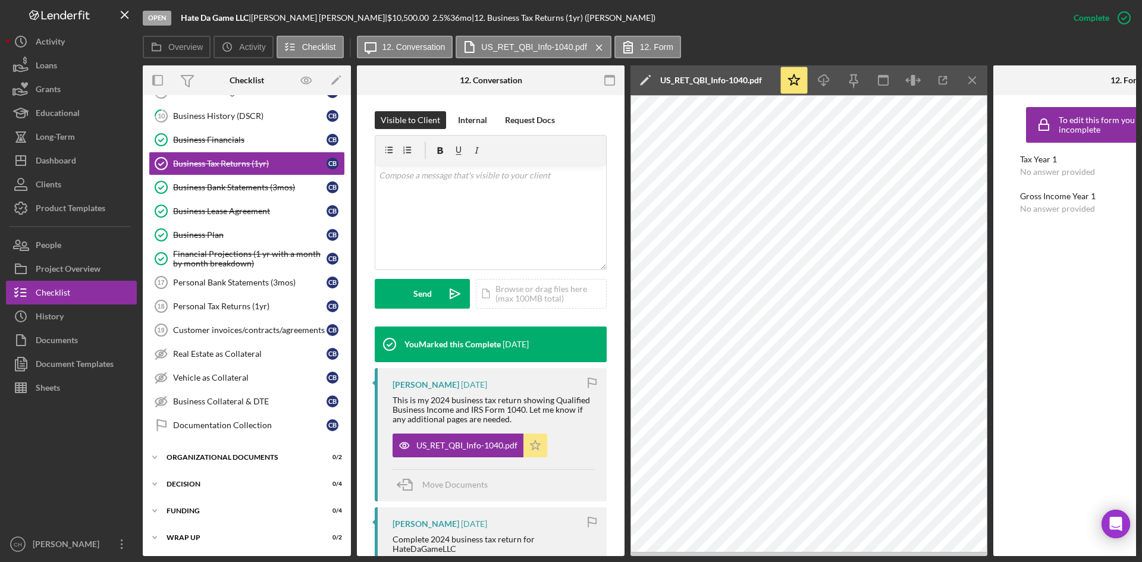
click at [533, 446] on polygon "button" at bounding box center [536, 445] width 10 height 10
click at [1092, 16] on div "Mark Incomplete" at bounding box center [1078, 18] width 64 height 24
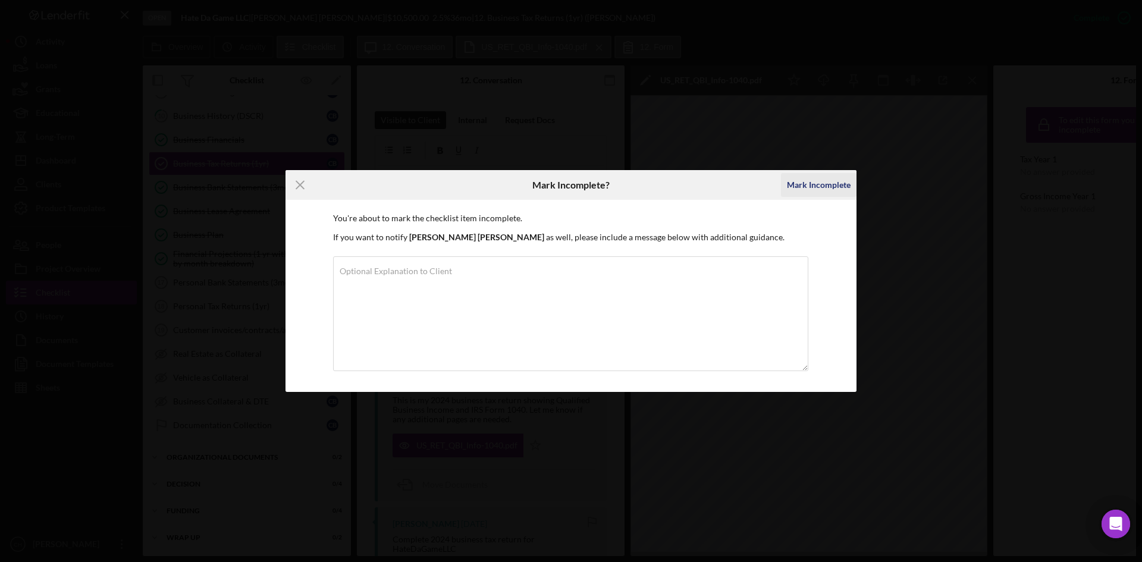
click at [814, 180] on div "Mark Incomplete" at bounding box center [819, 185] width 64 height 24
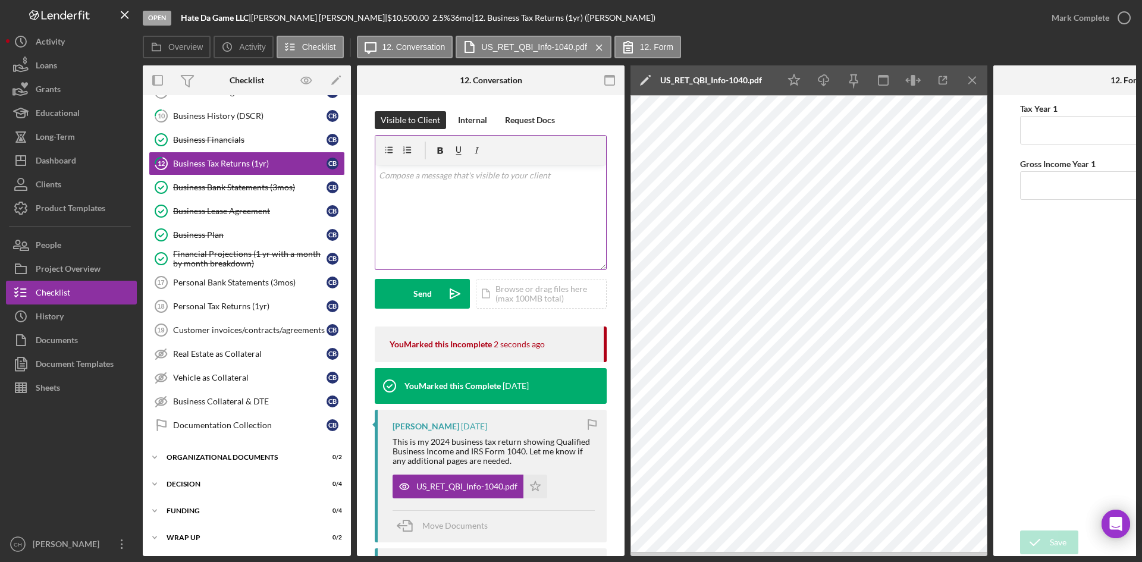
click at [471, 210] on div "v Color teal Color pink Remove color Add row above Add row below Add column bef…" at bounding box center [490, 217] width 231 height 104
click at [447, 175] on p "please provide the Sch C pages of the 1120S Tax Returns" at bounding box center [491, 175] width 224 height 13
drag, startPoint x: 409, startPoint y: 189, endPoint x: 428, endPoint y: 190, distance: 18.5
click at [429, 190] on p "please provide the all Pages of your 1040 inculding the Sch C pages of the 1120…" at bounding box center [491, 182] width 224 height 27
drag, startPoint x: 560, startPoint y: 194, endPoint x: 334, endPoint y: 153, distance: 230.3
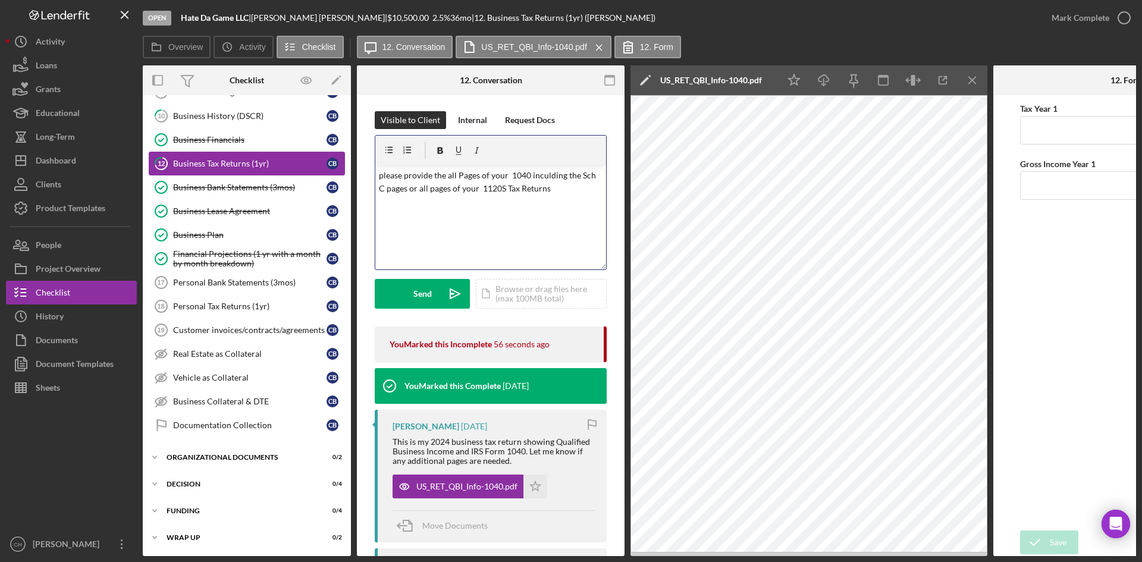
click at [334, 153] on div "Overview Internal Workflow Stage Open Icon/Dropdown Arrow Archive (can unarchiv…" at bounding box center [640, 310] width 994 height 491
click at [550, 177] on p "please provide the all Pages of your 1040 inculding the Sch C pages or all page…" at bounding box center [491, 182] width 224 height 27
drag, startPoint x: 550, startPoint y: 176, endPoint x: 519, endPoint y: 179, distance: 31.1
click at [519, 179] on p "please provide the all Pages of your 1040 inculding the Sch C pages or all page…" at bounding box center [491, 182] width 224 height 27
click at [544, 171] on p "please provide the all Pages of your 1040 inculding the Sch C pages or all page…" at bounding box center [491, 182] width 224 height 27
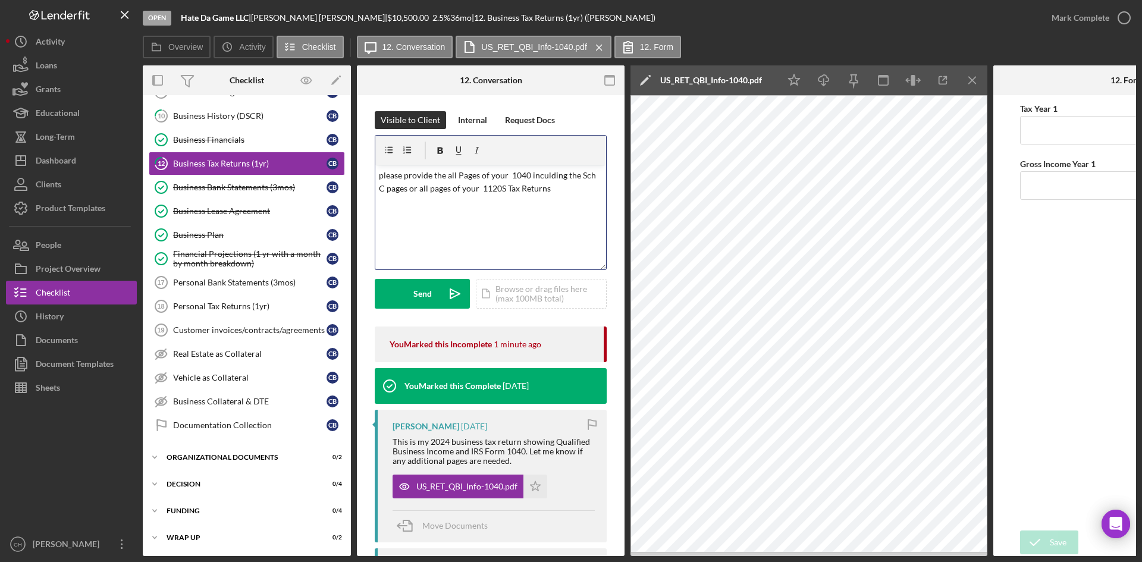
click at [547, 173] on p "please provide the all Pages of your 1040 inculding the Sch C pages or all page…" at bounding box center [491, 182] width 224 height 27
click at [552, 174] on p "please provide the all Pages of your 1040 inculding the Sch C pages or all page…" at bounding box center [491, 182] width 224 height 27
click at [382, 179] on p "please provide the all Pages of your 1040 including the Sch C pages or all page…" at bounding box center [491, 182] width 224 height 27
click at [462, 180] on p "Please provide the all Pages of your 1040 including the Sch C pages or all page…" at bounding box center [491, 182] width 224 height 27
click at [411, 294] on button "Send Icon/icon-invite-send" at bounding box center [422, 294] width 95 height 30
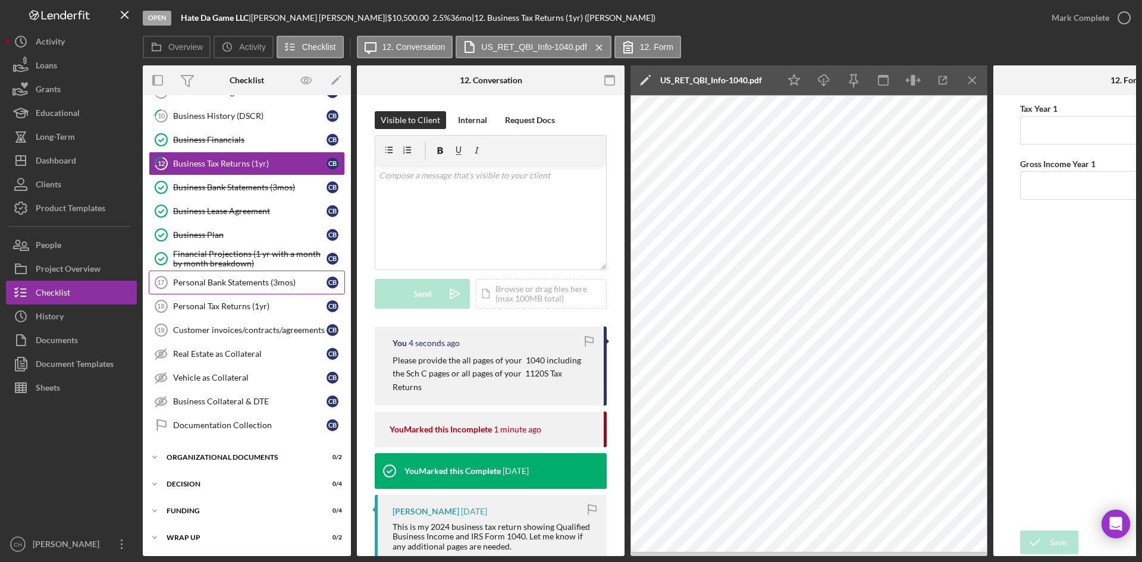
click at [223, 281] on div "Personal Bank Statements (3mos)" at bounding box center [249, 283] width 153 height 10
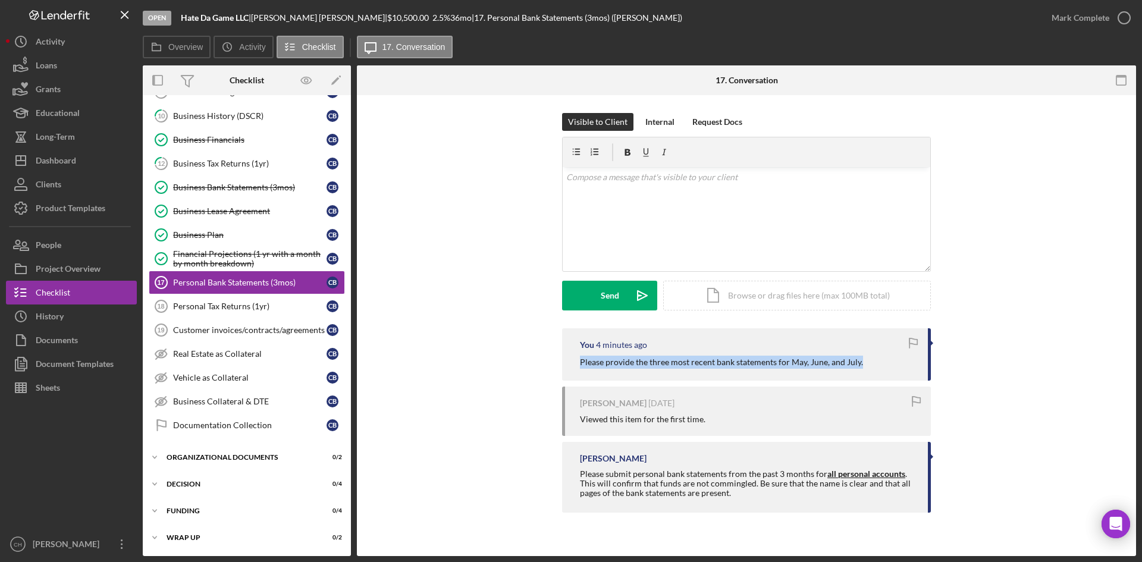
drag, startPoint x: 859, startPoint y: 354, endPoint x: 489, endPoint y: 354, distance: 370.1
click at [489, 354] on div "You 4 minutes ago Please provide the three most recent bank statements for May,…" at bounding box center [747, 423] width 744 height 190
click at [242, 305] on div "Personal Tax Returns (1yr)" at bounding box center [249, 307] width 153 height 10
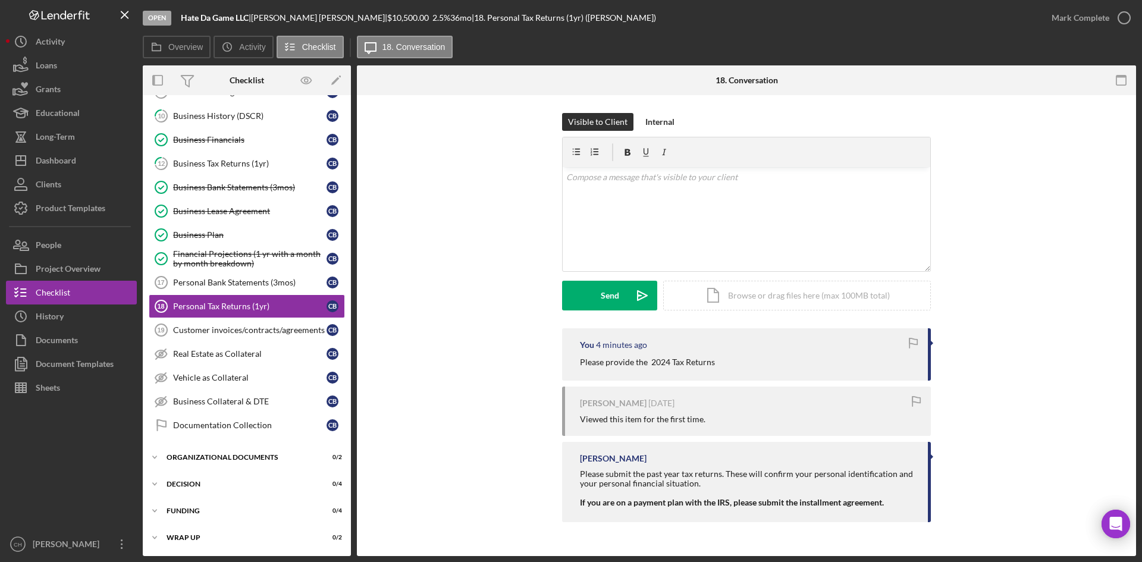
drag, startPoint x: 732, startPoint y: 361, endPoint x: 538, endPoint y: 358, distance: 194.0
click at [538, 358] on div "You 4 minutes ago Please provide the 2024 Tax Returns Curtis Bayles 2 weeks ago…" at bounding box center [747, 428] width 744 height 200
drag, startPoint x: 237, startPoint y: 330, endPoint x: 249, endPoint y: 331, distance: 12.0
click at [237, 330] on div "Customer invoices/contracts/agreements" at bounding box center [249, 330] width 153 height 10
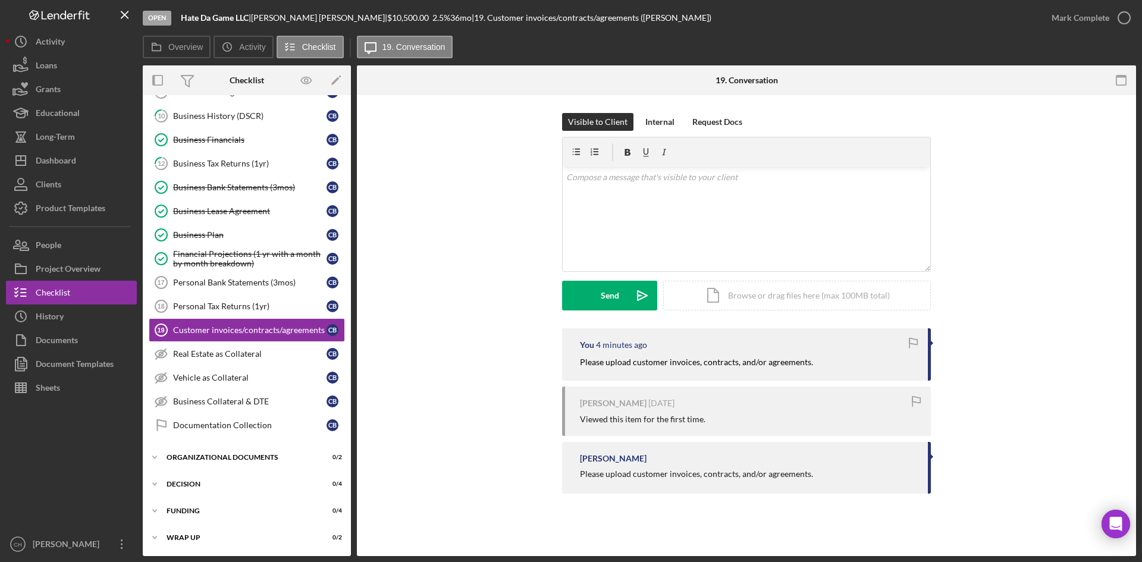
drag, startPoint x: 838, startPoint y: 364, endPoint x: 468, endPoint y: 361, distance: 370.1
click at [468, 361] on div "You 4 minutes ago Please upload customer invoices, contracts, and/or agreements…" at bounding box center [747, 413] width 744 height 171
drag, startPoint x: 181, startPoint y: 15, endPoint x: 315, endPoint y: 5, distance: 134.2
click at [311, 16] on div "Hate Da Game LLC | Curtis Bayles | $10,500.00 2.5 % 36 mo | 19. Customer invoic…" at bounding box center [446, 18] width 531 height 10
drag, startPoint x: 76, startPoint y: 232, endPoint x: 72, endPoint y: 239, distance: 7.5
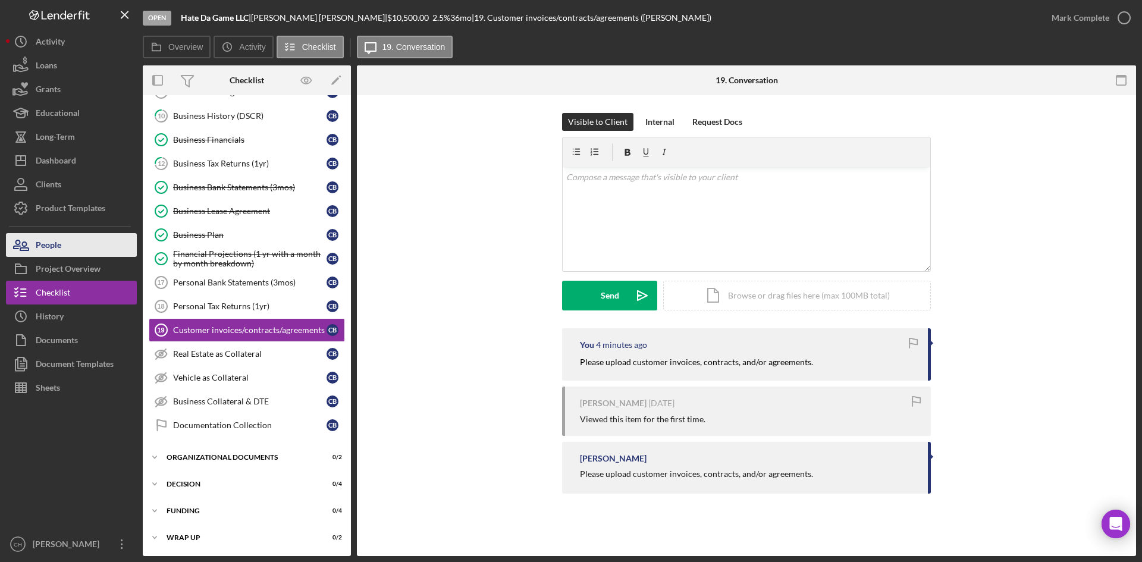
click at [74, 236] on div "Icon/History Activity Loans Grants Educational Long-Term Icon/Dashboard Dashboa…" at bounding box center [71, 293] width 131 height 527
click at [72, 239] on button "People" at bounding box center [71, 245] width 131 height 24
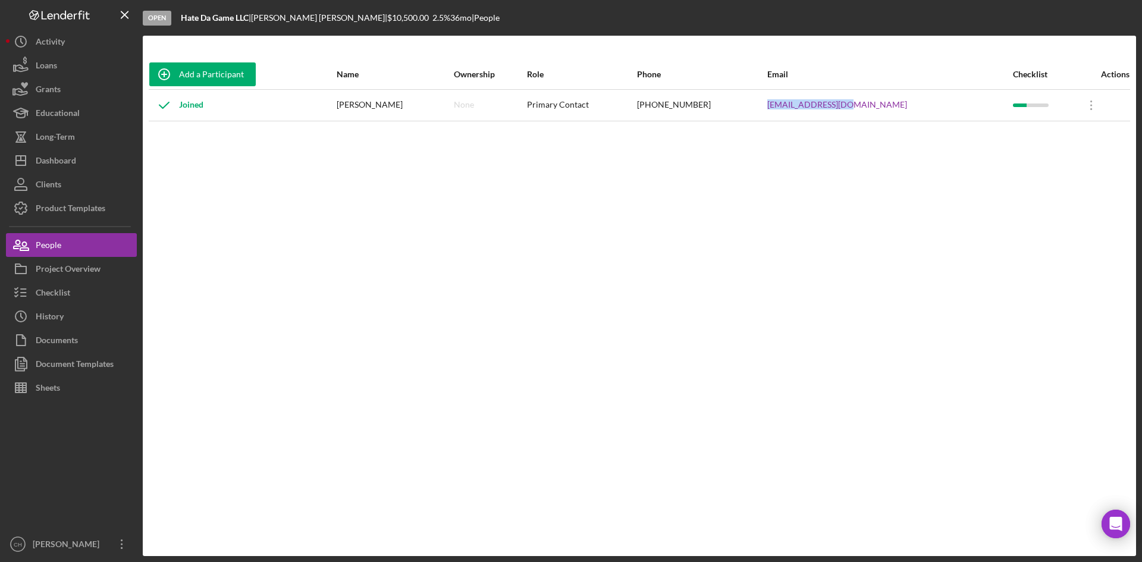
drag, startPoint x: 912, startPoint y: 108, endPoint x: 821, endPoint y: 107, distance: 91.0
click at [821, 107] on tr "Joined Curtis Bayles None Primary Contact (561) 409-6368 curtdigg@gmail.com Ico…" at bounding box center [640, 105] width 982 height 32
drag, startPoint x: 310, startPoint y: 14, endPoint x: 286, endPoint y: 4, distance: 25.9
click at [261, 21] on div "Curtis Bayles |" at bounding box center [319, 18] width 136 height 10
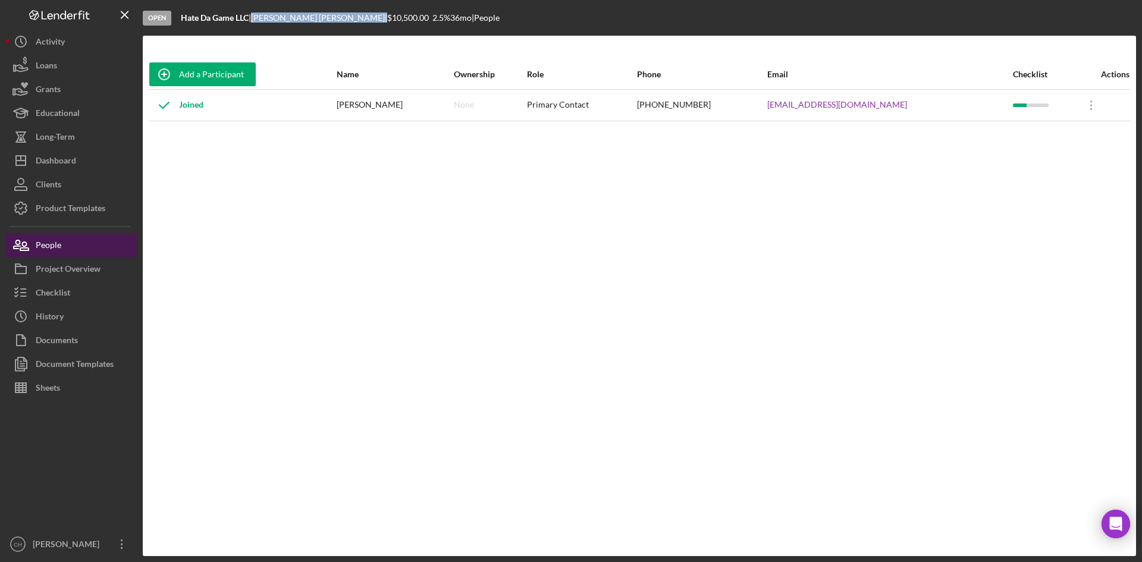
click at [84, 250] on button "People" at bounding box center [71, 245] width 131 height 24
click at [74, 262] on div "Project Overview" at bounding box center [68, 270] width 65 height 27
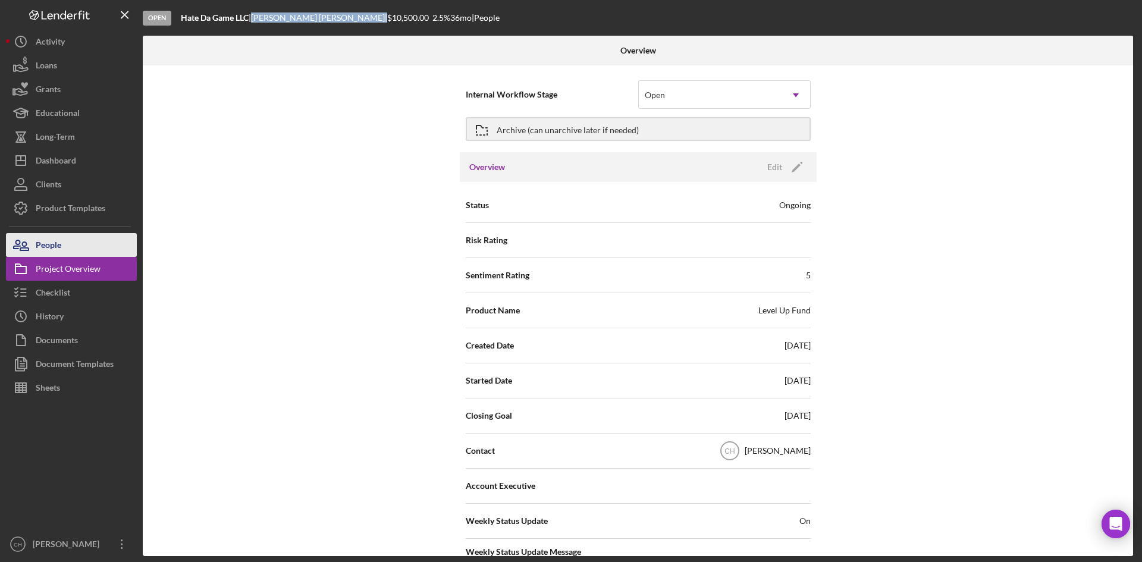
click at [71, 249] on button "People" at bounding box center [71, 245] width 131 height 24
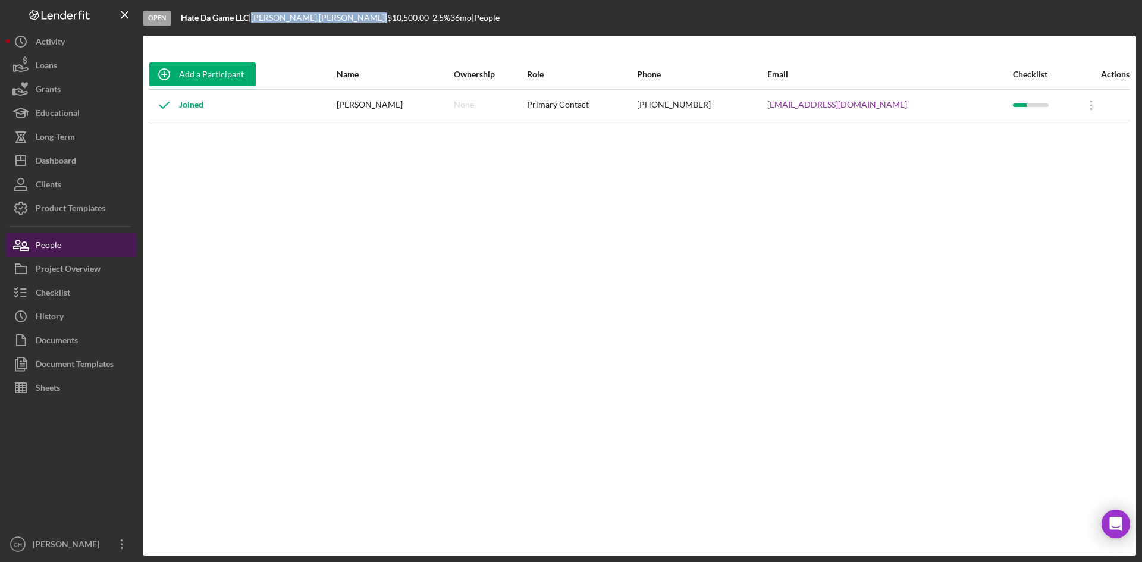
click at [79, 245] on button "People" at bounding box center [71, 245] width 131 height 24
click at [77, 261] on div "Project Overview" at bounding box center [68, 270] width 65 height 27
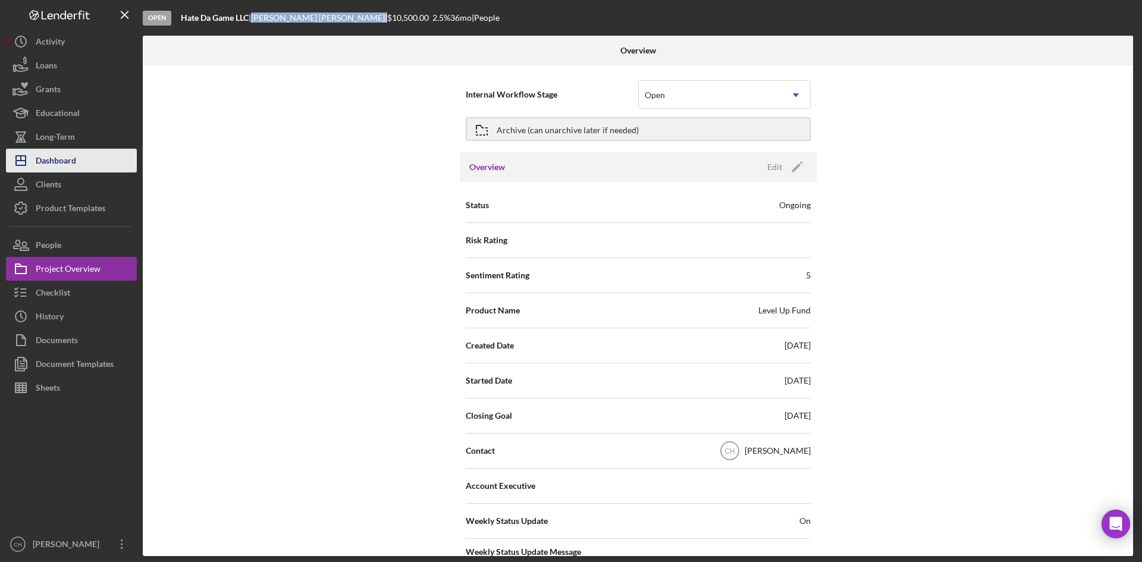
click at [74, 156] on div "Dashboard" at bounding box center [56, 162] width 40 height 27
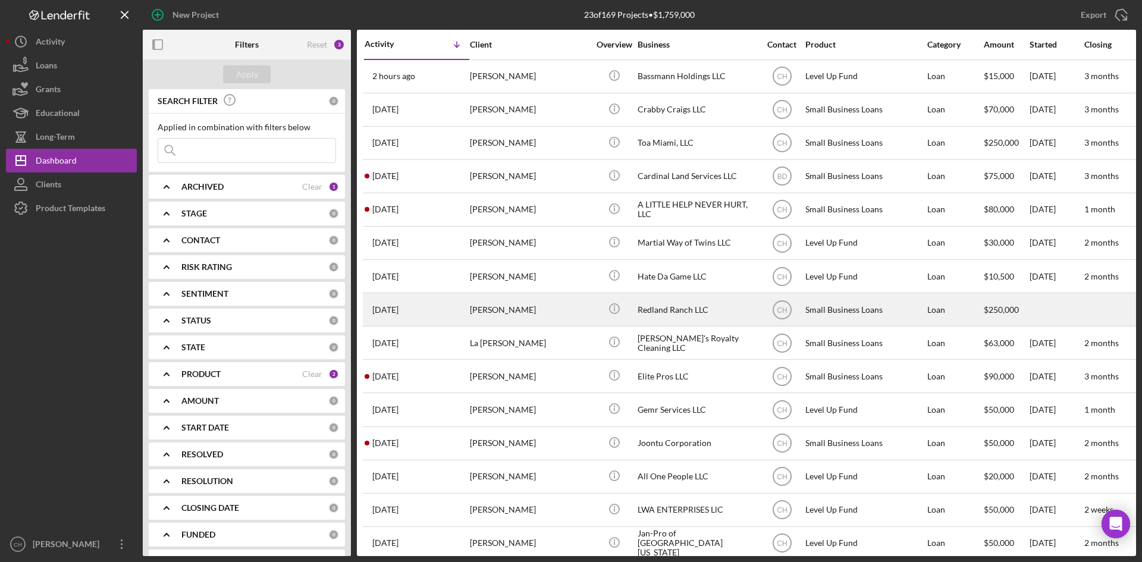
click at [551, 297] on div "[PERSON_NAME]" at bounding box center [529, 310] width 119 height 32
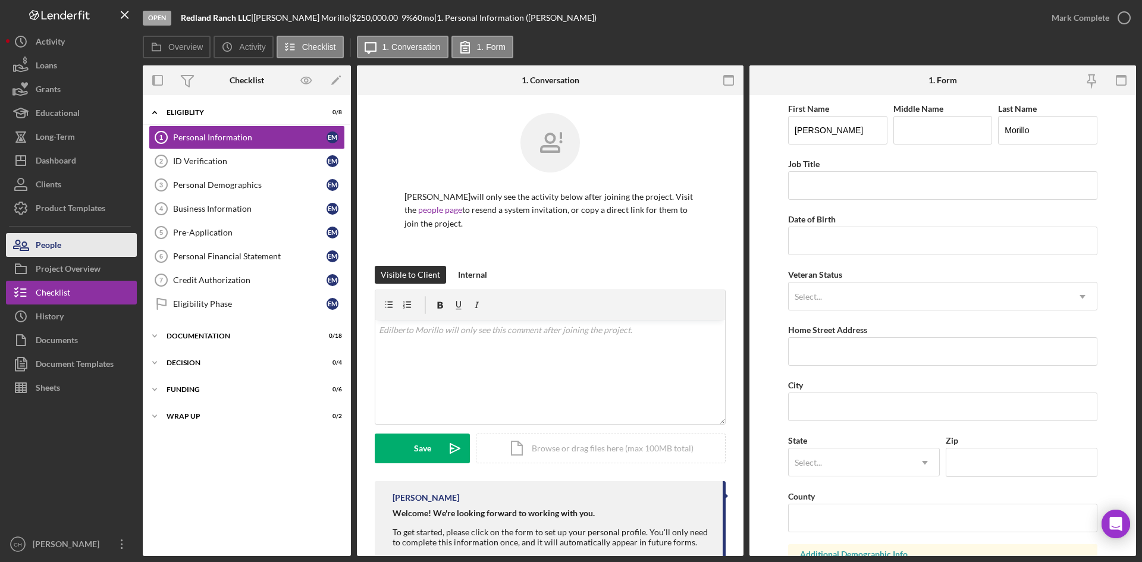
click at [73, 252] on button "People" at bounding box center [71, 245] width 131 height 24
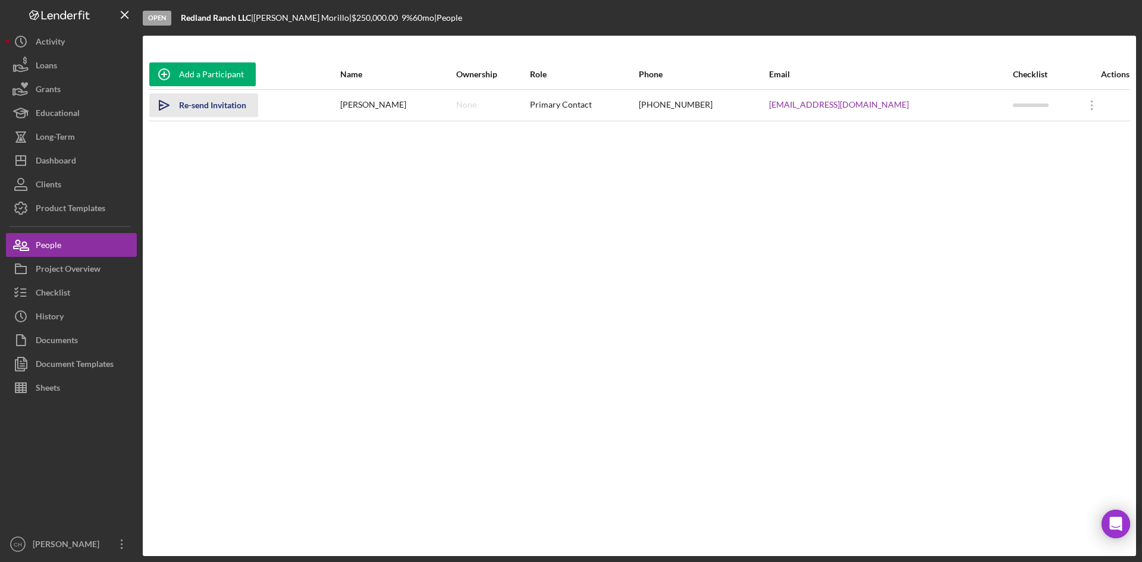
drag, startPoint x: 189, startPoint y: 99, endPoint x: 196, endPoint y: 100, distance: 6.6
click at [189, 99] on div "Re-send Invitation" at bounding box center [212, 105] width 67 height 24
drag, startPoint x: 422, startPoint y: 105, endPoint x: 356, endPoint y: 106, distance: 66.0
click at [356, 106] on div "[PERSON_NAME]" at bounding box center [395, 105] width 116 height 30
click at [183, 106] on div "Sent" at bounding box center [187, 105] width 17 height 24
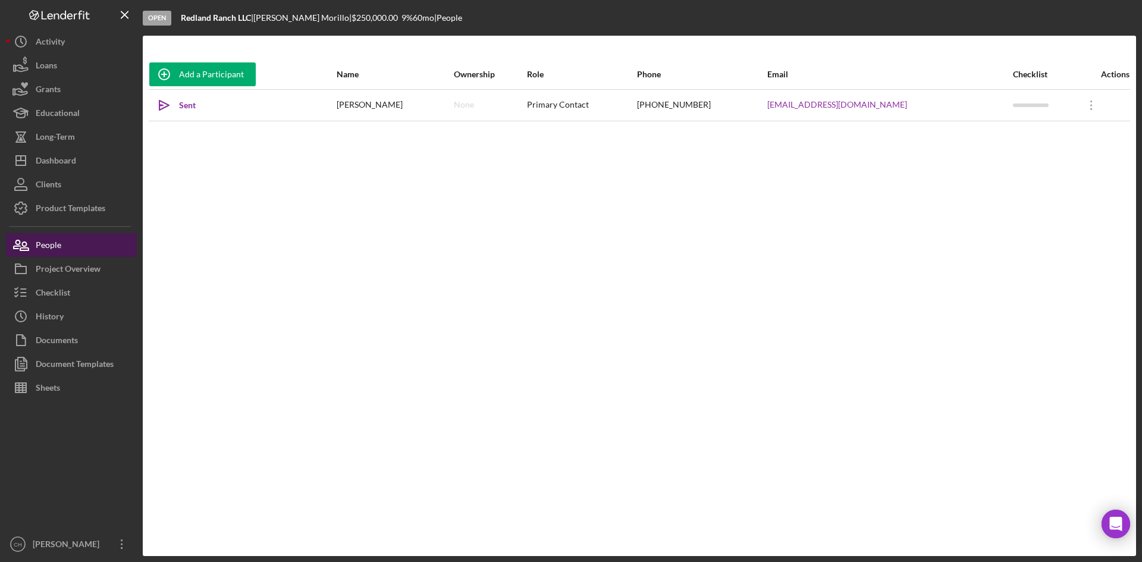
click at [79, 237] on button "People" at bounding box center [71, 245] width 131 height 24
click at [78, 243] on button "People" at bounding box center [71, 245] width 131 height 24
click at [82, 267] on div "Project Overview" at bounding box center [68, 270] width 65 height 27
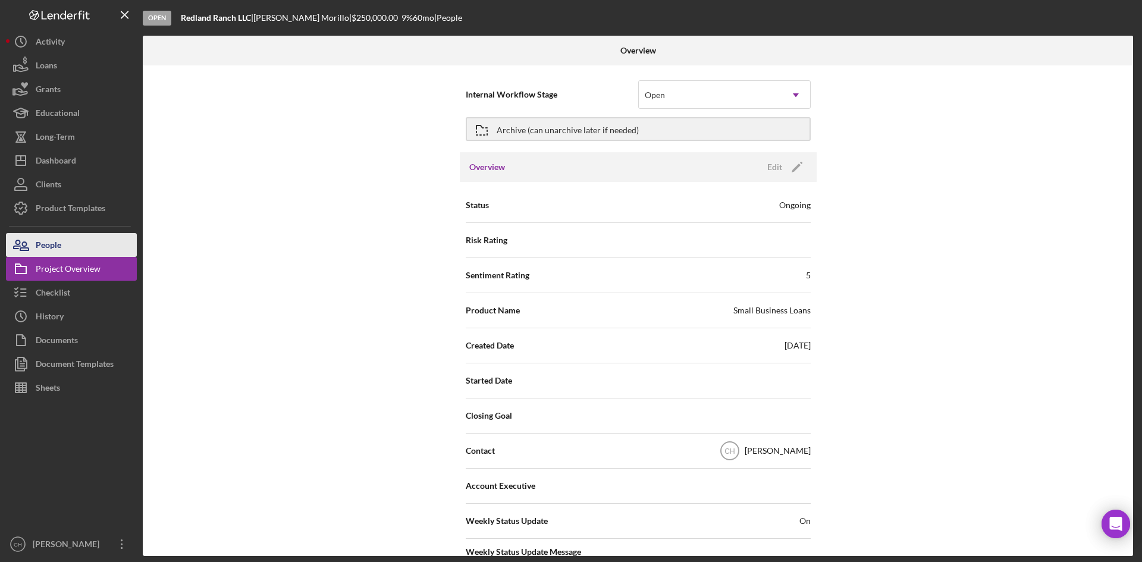
click at [70, 242] on button "People" at bounding box center [71, 245] width 131 height 24
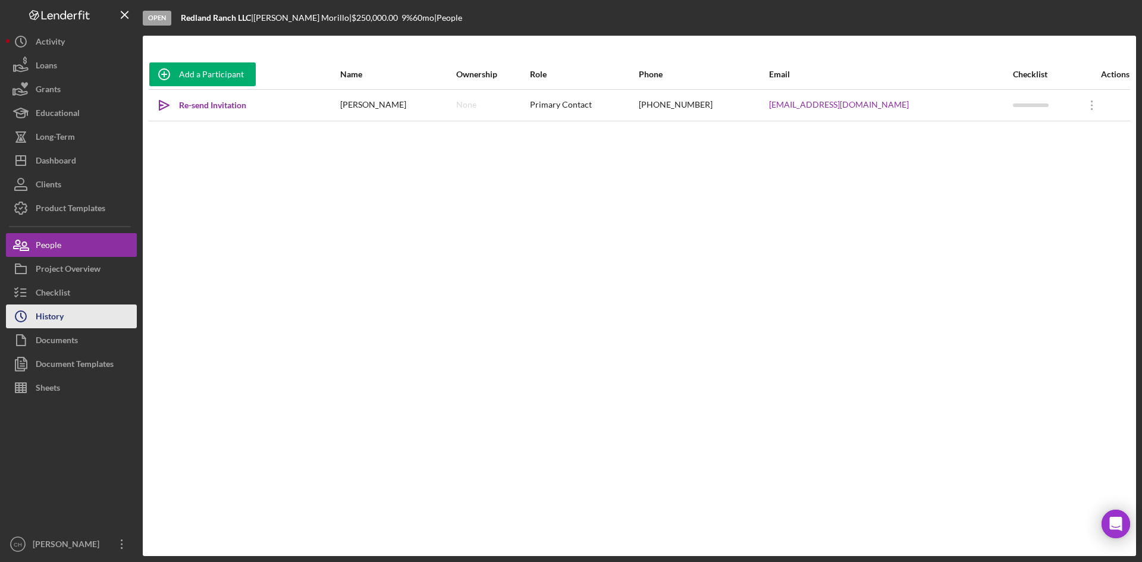
click at [64, 314] on div "History" at bounding box center [50, 318] width 28 height 27
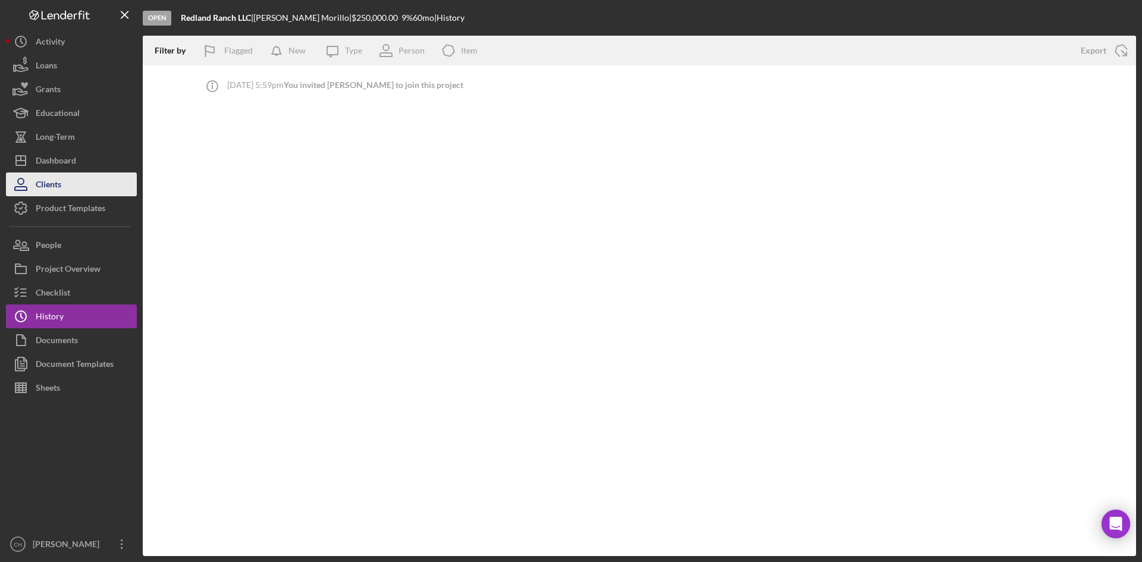
click at [85, 178] on button "Clients" at bounding box center [71, 185] width 131 height 24
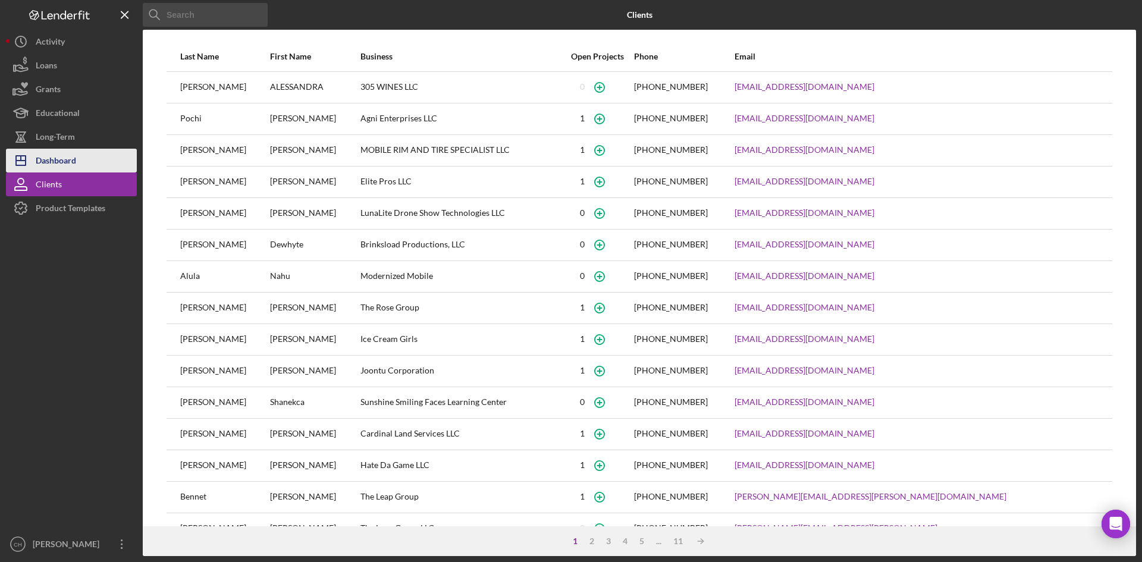
click at [85, 158] on button "Icon/Dashboard Dashboard" at bounding box center [71, 161] width 131 height 24
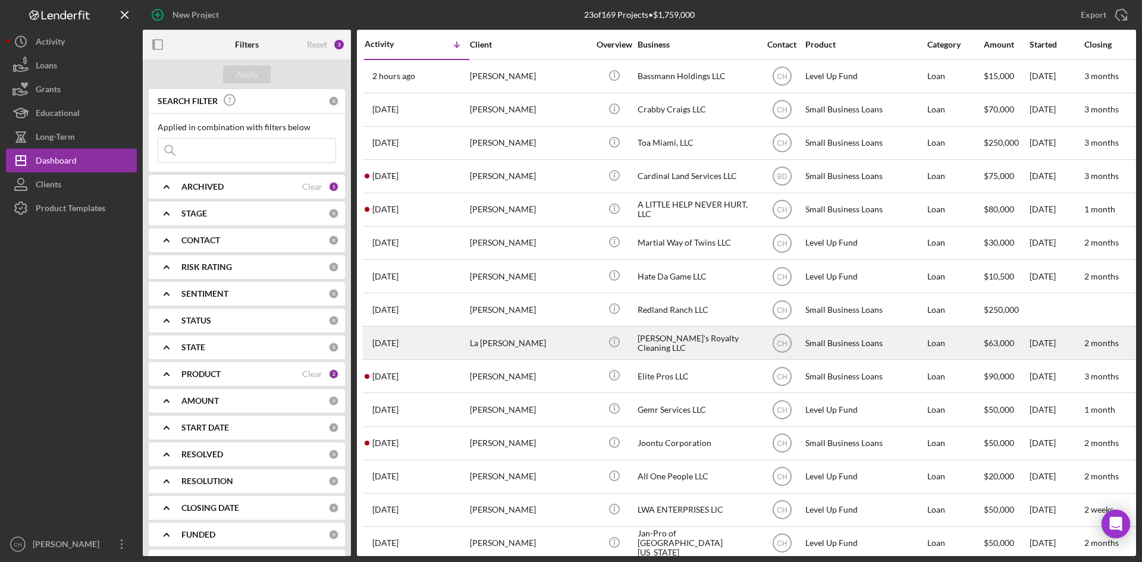
click at [540, 339] on div "La [PERSON_NAME]" at bounding box center [529, 343] width 119 height 32
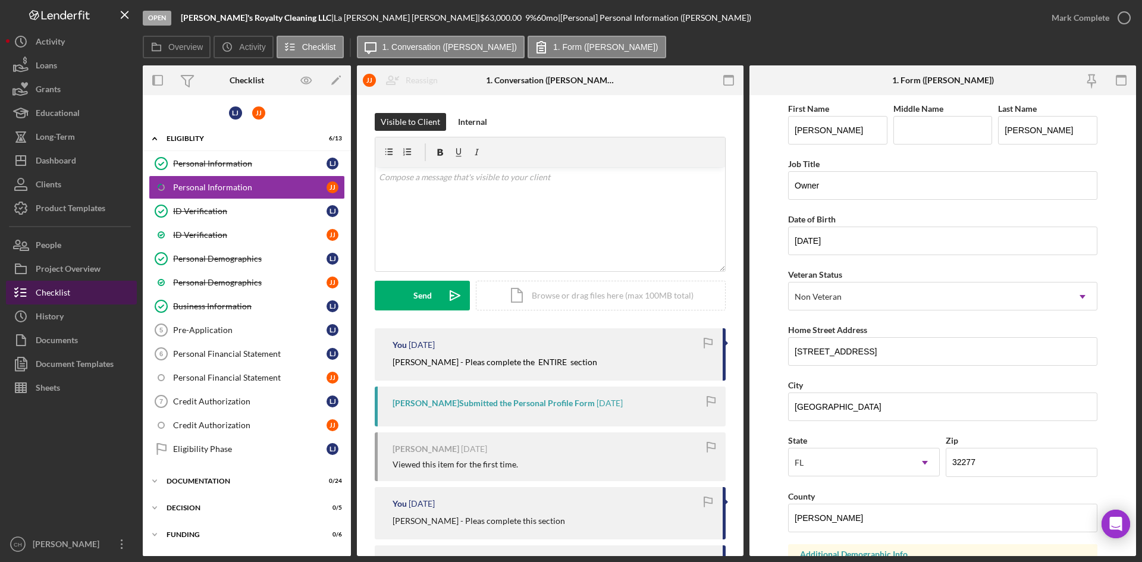
click at [83, 290] on button "Checklist" at bounding box center [71, 293] width 131 height 24
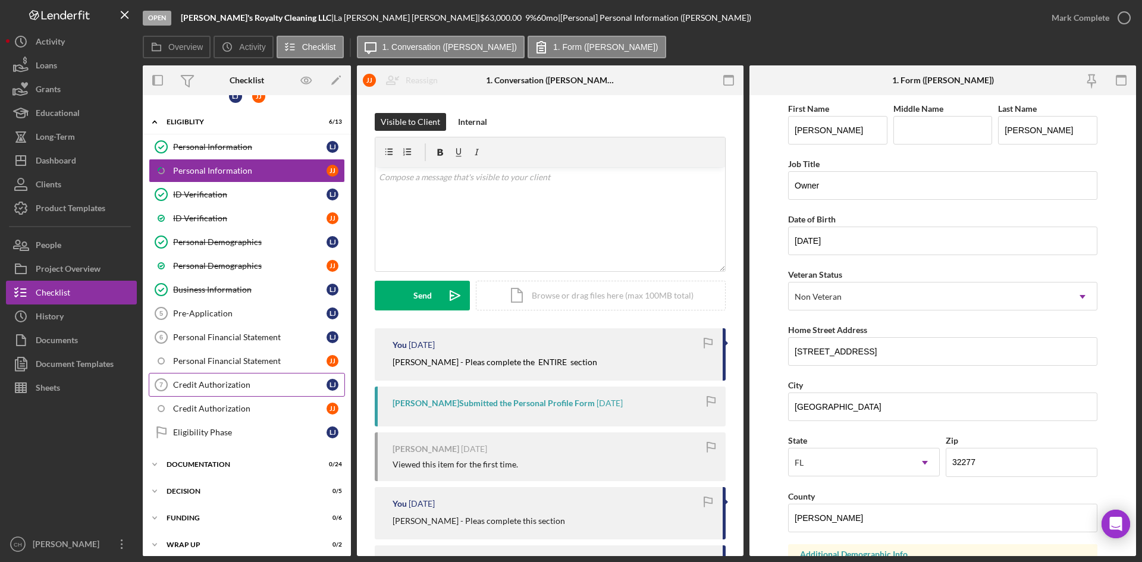
scroll to position [24, 0]
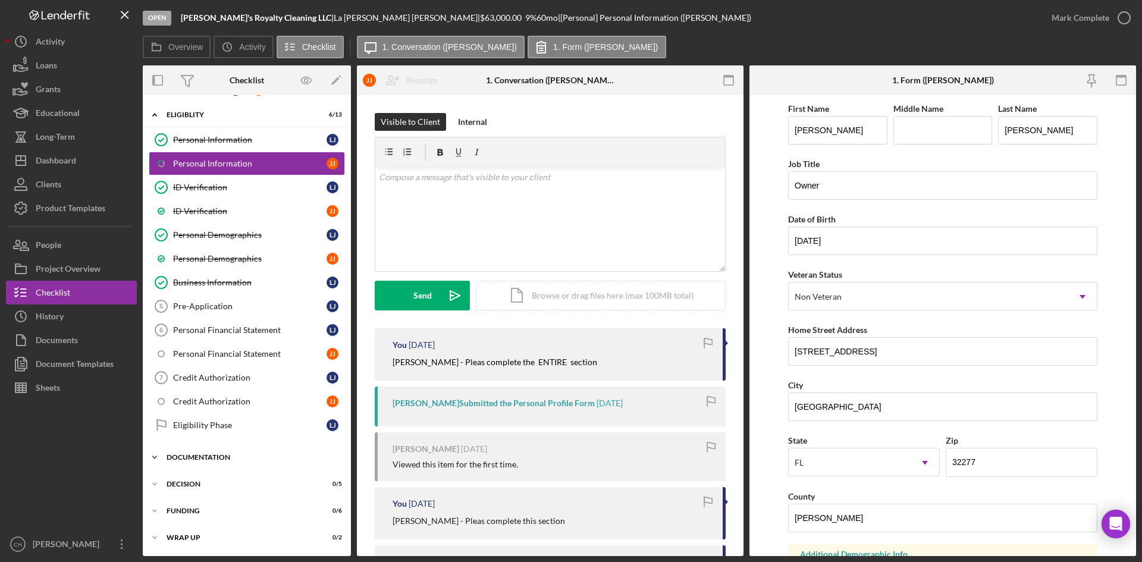
click at [227, 450] on div "Icon/Expander Documentation 0 / 24" at bounding box center [247, 458] width 208 height 24
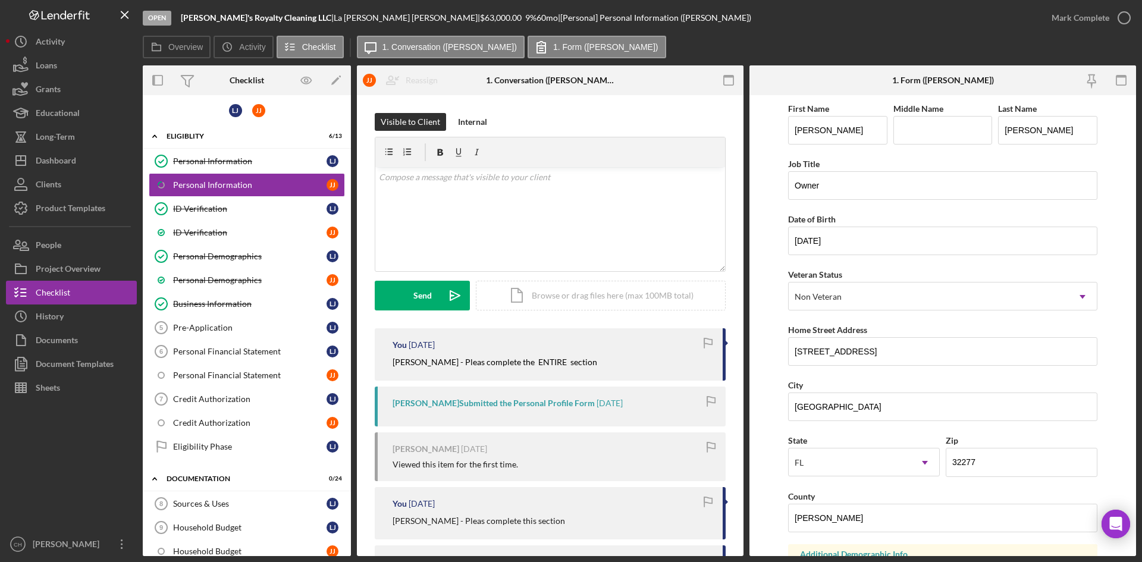
scroll to position [0, 0]
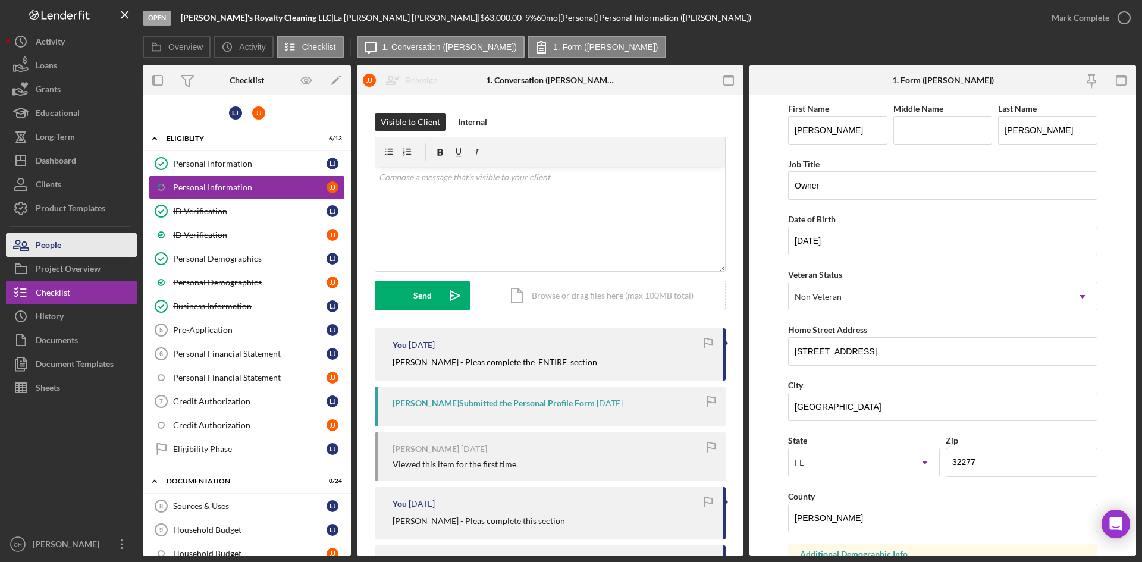
click at [54, 241] on div "People" at bounding box center [49, 246] width 26 height 27
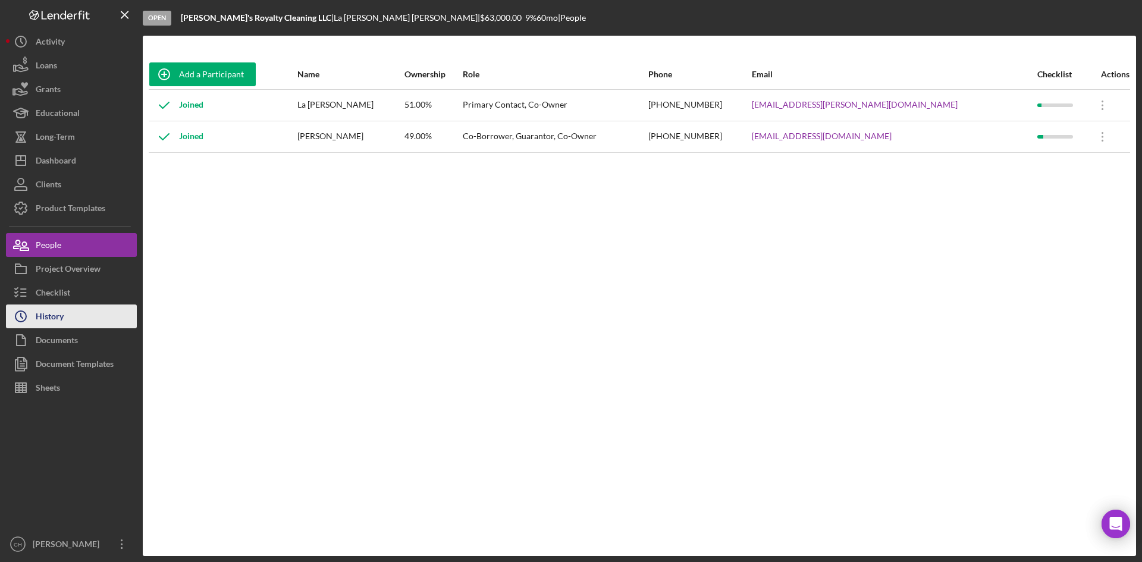
click at [73, 314] on button "Icon/History History" at bounding box center [71, 317] width 131 height 24
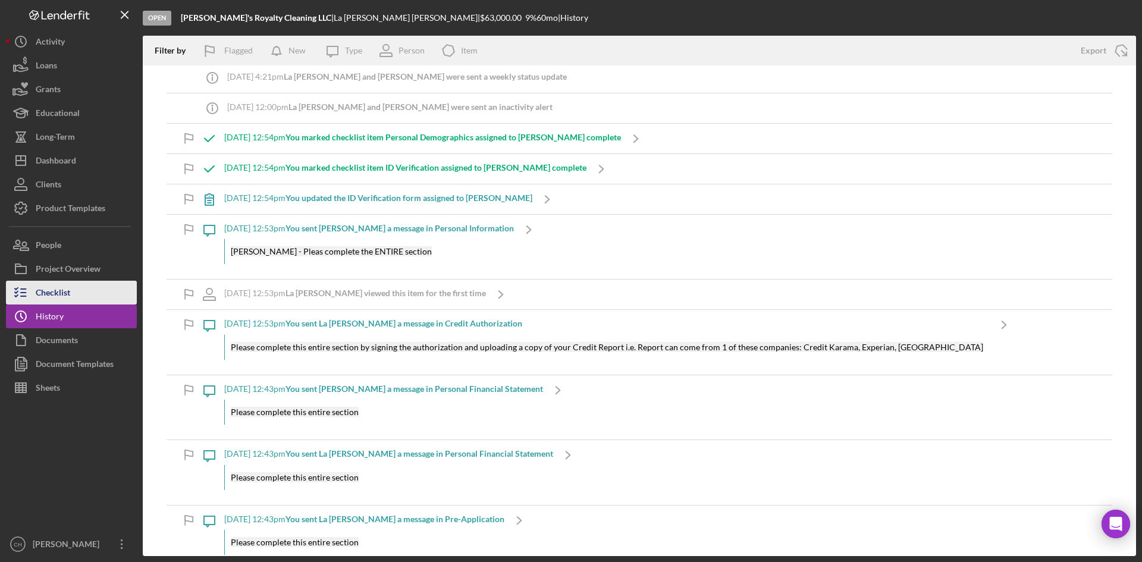
scroll to position [59, 0]
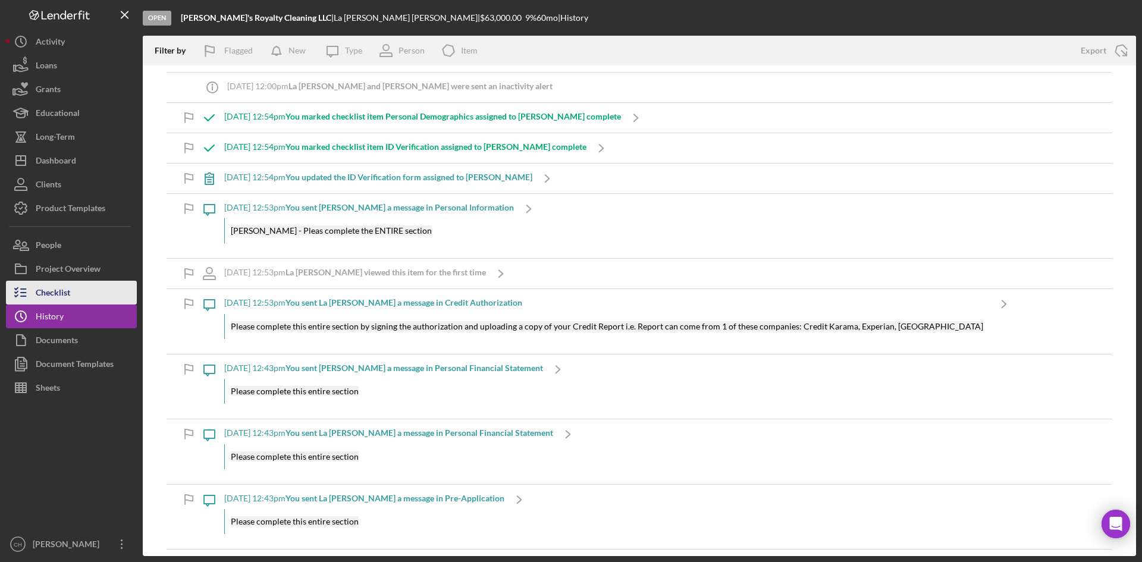
click at [62, 294] on div "Checklist" at bounding box center [53, 294] width 35 height 27
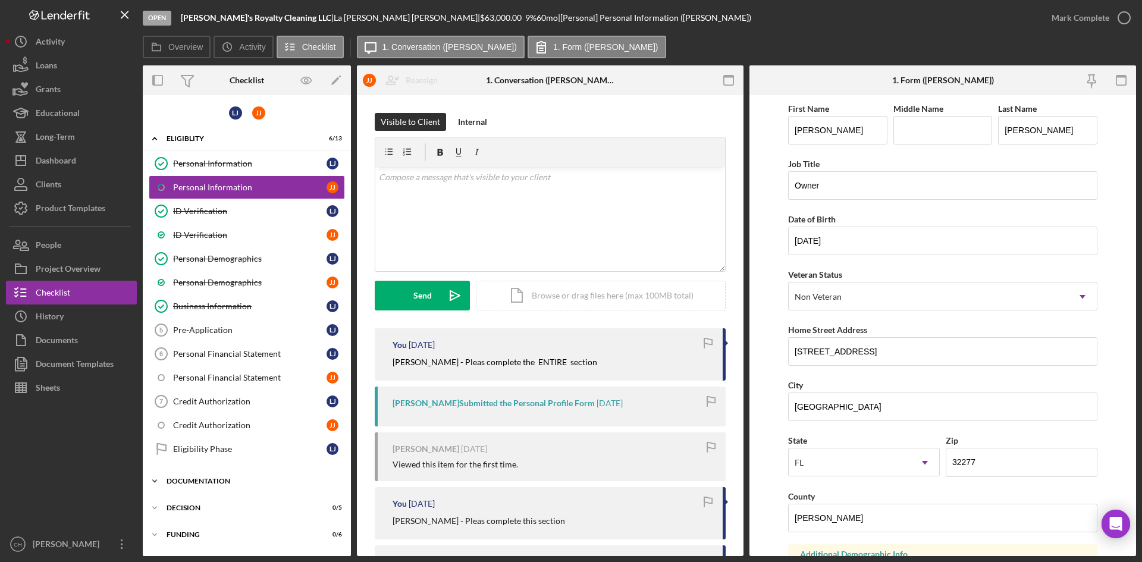
click at [215, 483] on div "Documentation" at bounding box center [252, 481] width 170 height 7
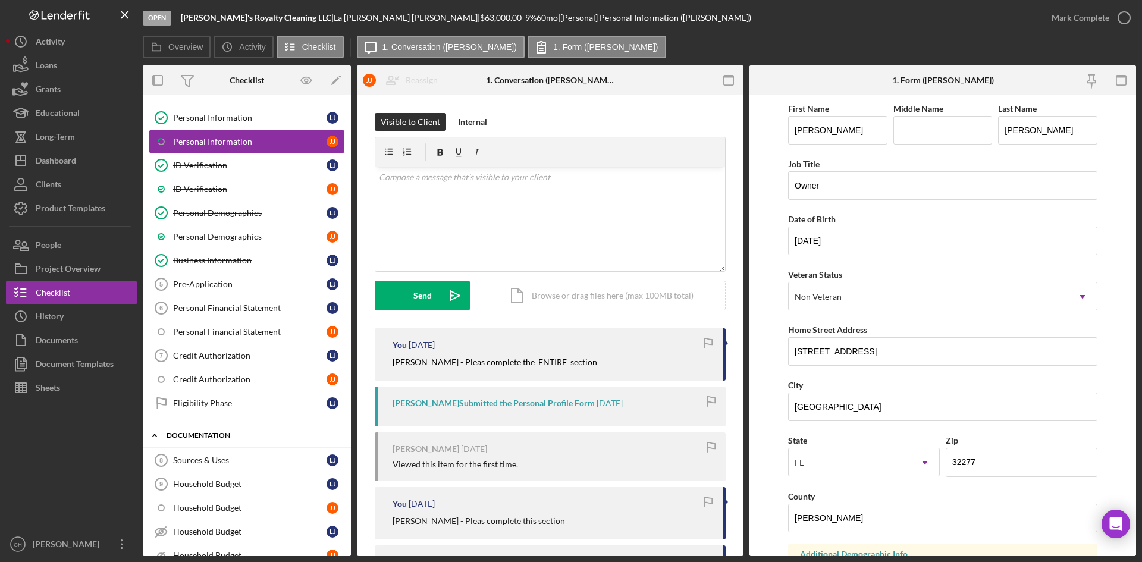
scroll to position [59, 0]
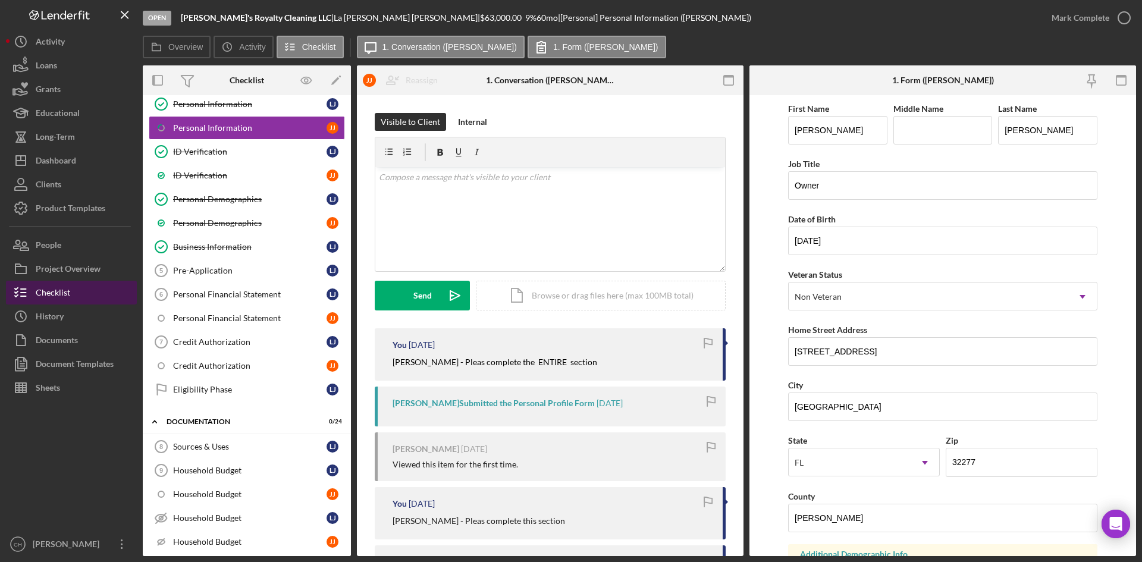
click at [89, 297] on button "Checklist" at bounding box center [71, 293] width 131 height 24
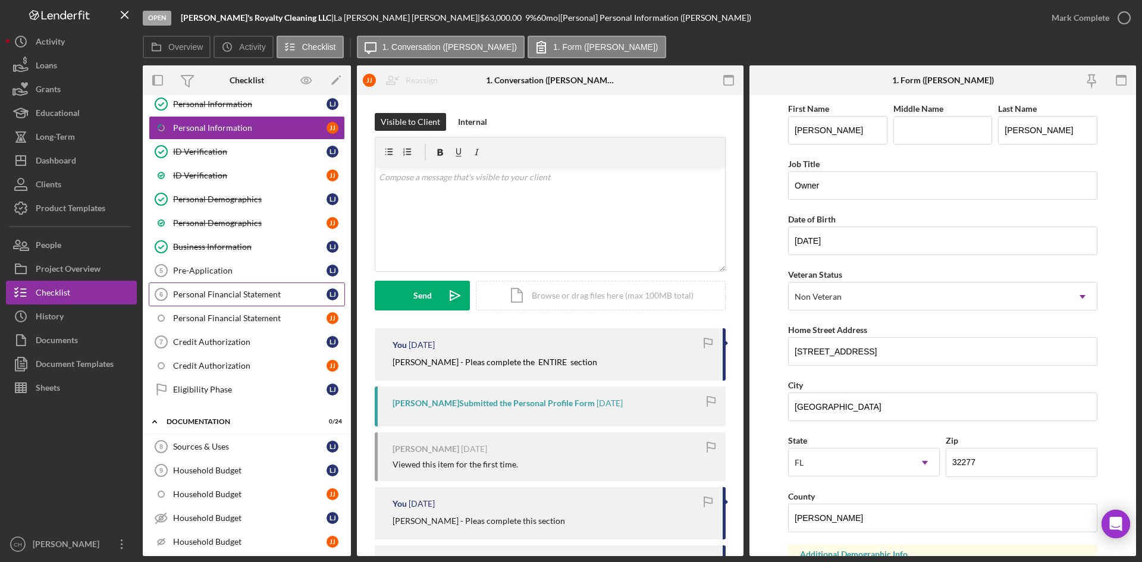
click at [229, 289] on link "Personal Financial Statement 6 Personal Financial Statement L J" at bounding box center [247, 295] width 196 height 24
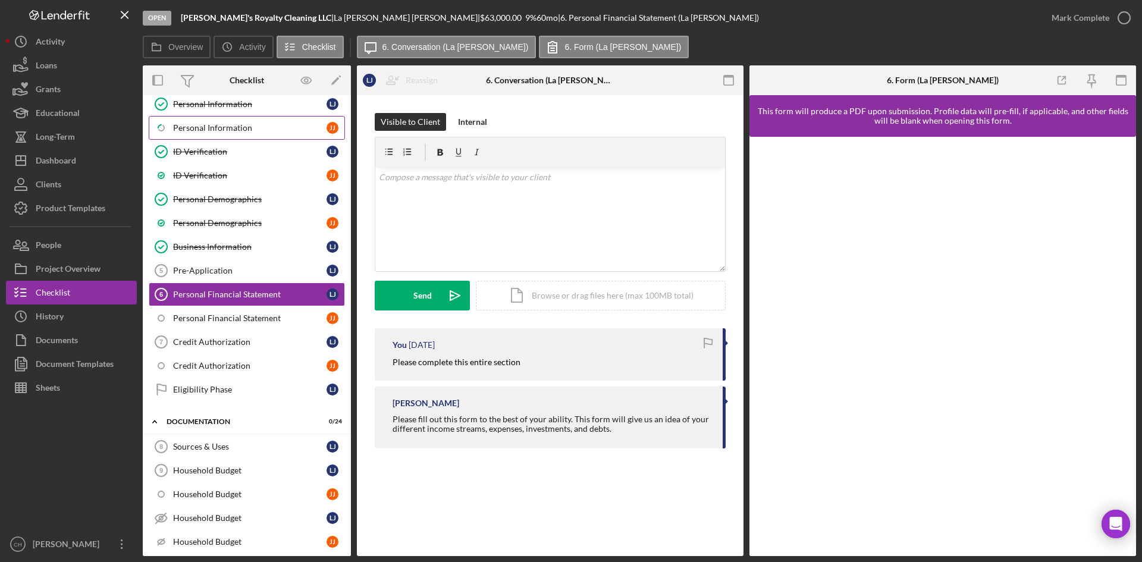
click at [223, 130] on div "Personal Information" at bounding box center [249, 128] width 153 height 10
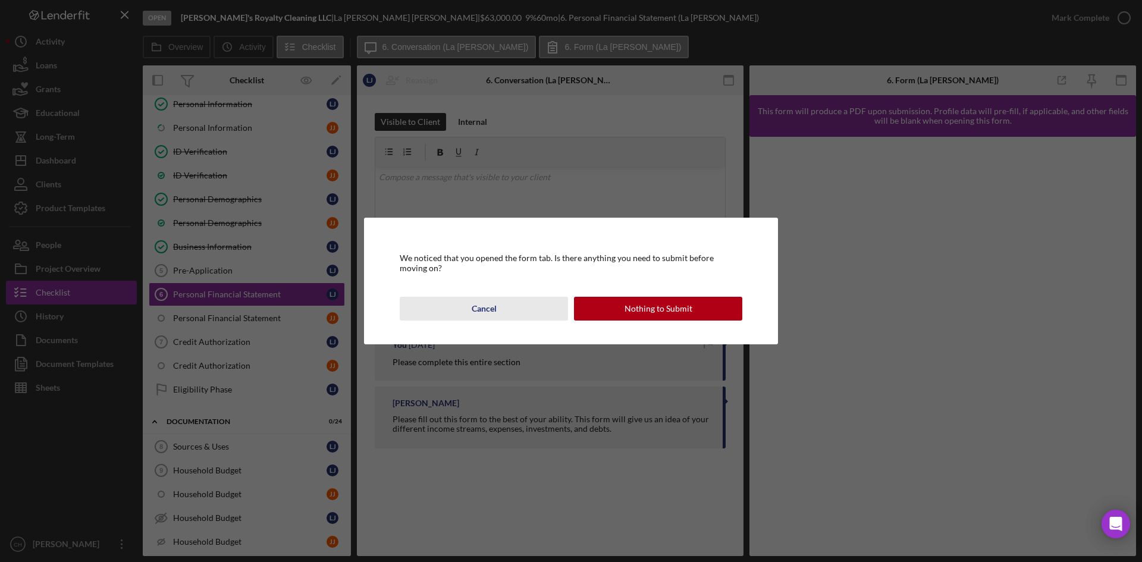
click at [488, 309] on div "Cancel" at bounding box center [484, 309] width 25 height 24
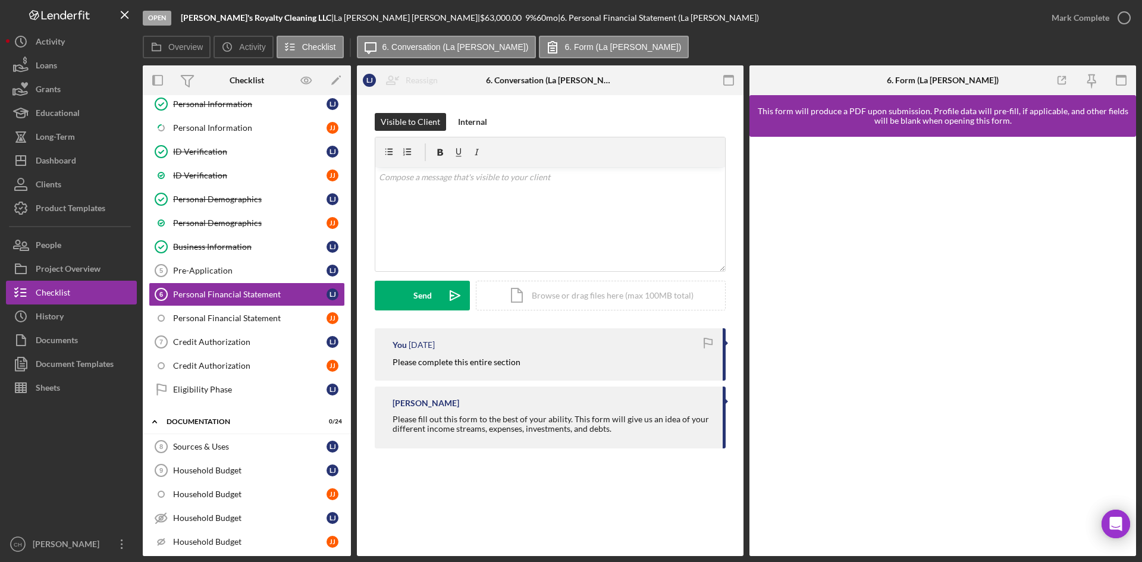
click at [580, 502] on div "Personal Financial Statement 6 Personal Financial Statement L J Reassign L J La…" at bounding box center [550, 325] width 387 height 461
drag, startPoint x: 359, startPoint y: 15, endPoint x: 166, endPoint y: 18, distance: 192.8
click at [166, 18] on div "Open Jack's Royalty Cleaning LLC | La Tasha Jackson | $63,000.00 9 % 60 mo | 6.…" at bounding box center [591, 18] width 897 height 36
click at [334, 15] on div "La Tasha Jackson |" at bounding box center [407, 18] width 146 height 10
click at [334, 20] on div "La Tasha Jackson |" at bounding box center [407, 18] width 146 height 10
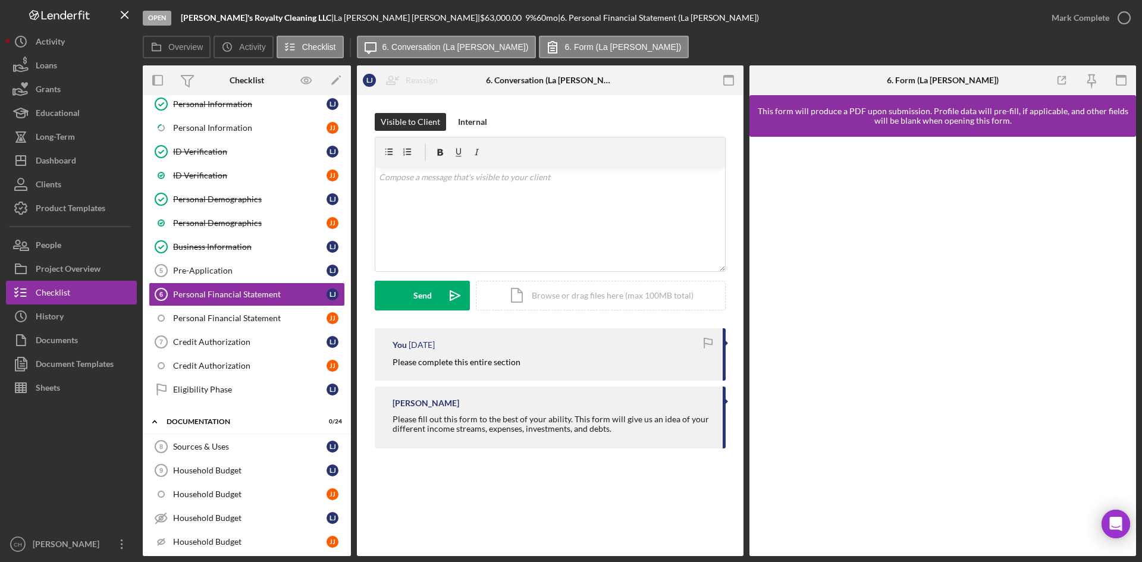
drag, startPoint x: 292, startPoint y: 18, endPoint x: 357, endPoint y: 21, distance: 64.9
click at [357, 21] on div "Jack's Royalty Cleaning LLC | La Tasha Jackson | $63,000.00 9 % 60 mo | 6. Pers…" at bounding box center [470, 18] width 578 height 10
click at [65, 242] on button "People" at bounding box center [71, 245] width 131 height 24
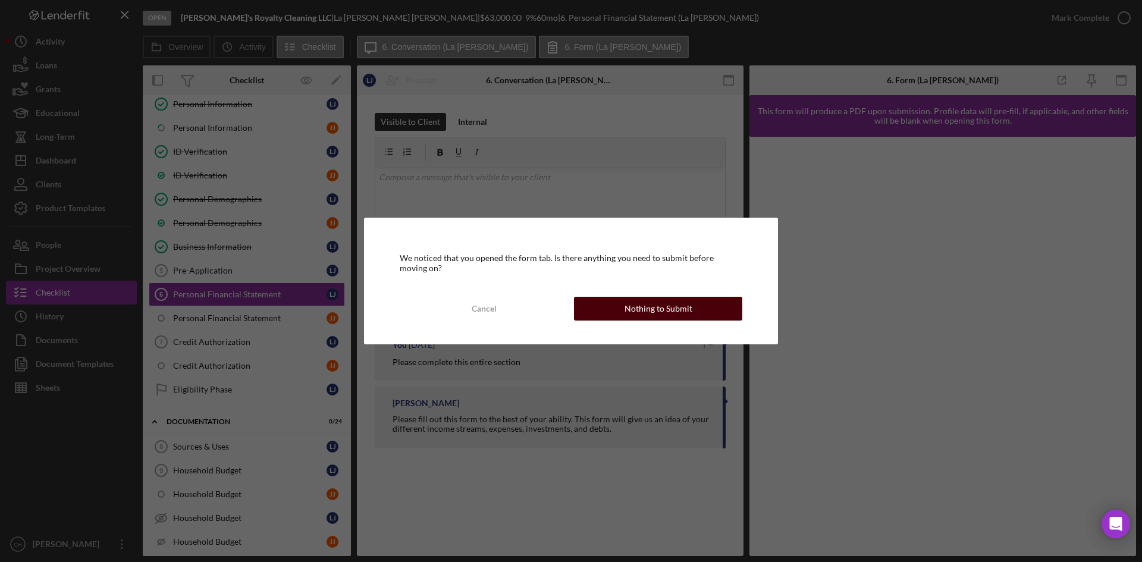
click at [659, 302] on div "Nothing to Submit" at bounding box center [659, 309] width 68 height 24
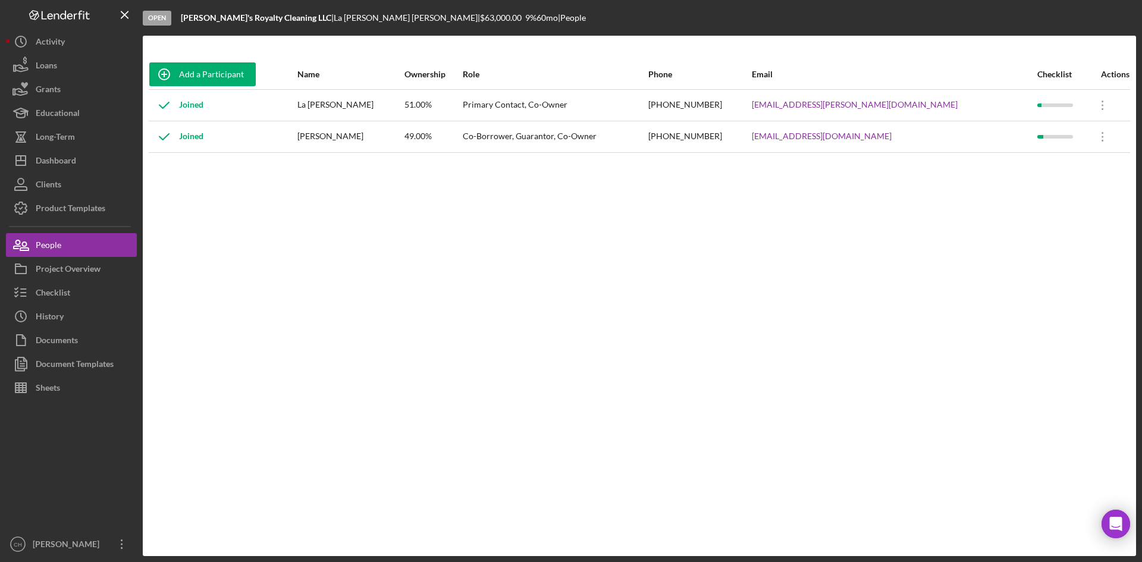
drag, startPoint x: 385, startPoint y: 140, endPoint x: 324, endPoint y: 144, distance: 60.8
click at [324, 144] on div "Jarvis Jackson" at bounding box center [349, 137] width 105 height 30
drag, startPoint x: 941, startPoint y: 105, endPoint x: 809, endPoint y: 105, distance: 132.7
click at [809, 105] on tr "Joined La Tasha Jackson 51.00% Primary Contact, Co-Owner (706) 284-1508 mrs.lat…" at bounding box center [640, 105] width 982 height 32
drag, startPoint x: 779, startPoint y: 134, endPoint x: 745, endPoint y: 136, distance: 34.6
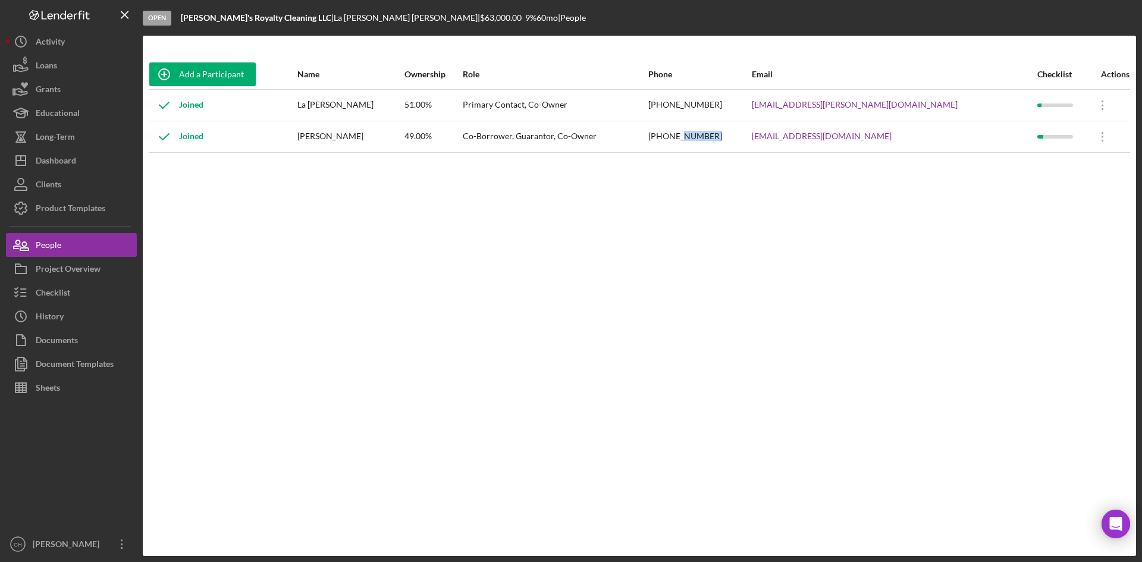
click at [745, 136] on div "(762) 383-9775" at bounding box center [699, 137] width 102 height 30
drag, startPoint x: 950, startPoint y: 138, endPoint x: 817, endPoint y: 137, distance: 132.1
click at [817, 137] on div "admin@jacksroyaltycleaning.com" at bounding box center [894, 137] width 284 height 30
click at [91, 277] on div "Project Overview" at bounding box center [68, 270] width 65 height 27
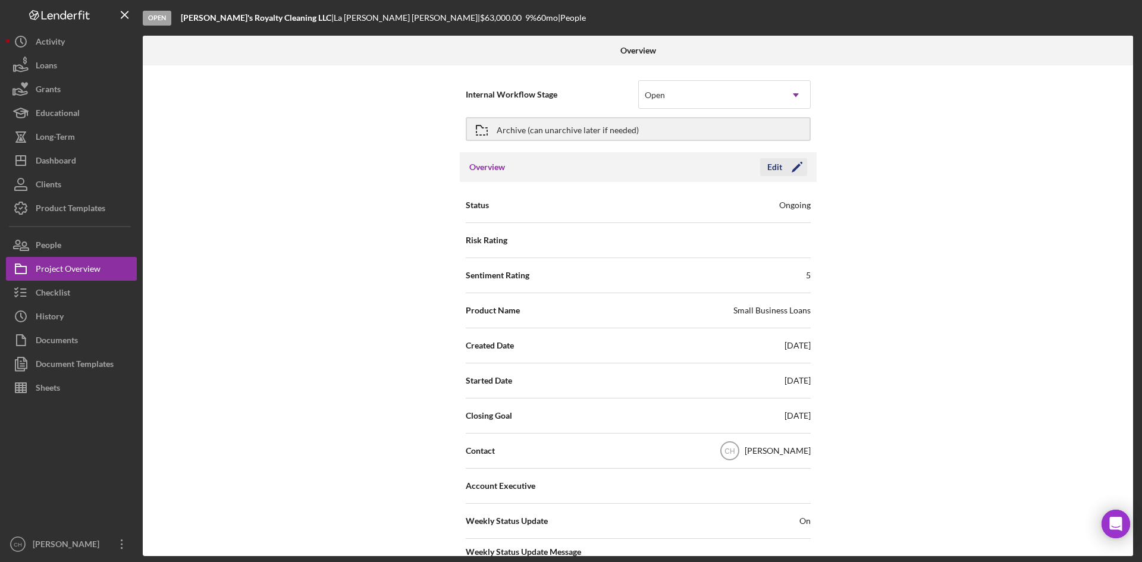
click at [795, 164] on icon "Icon/Edit" at bounding box center [797, 167] width 30 height 30
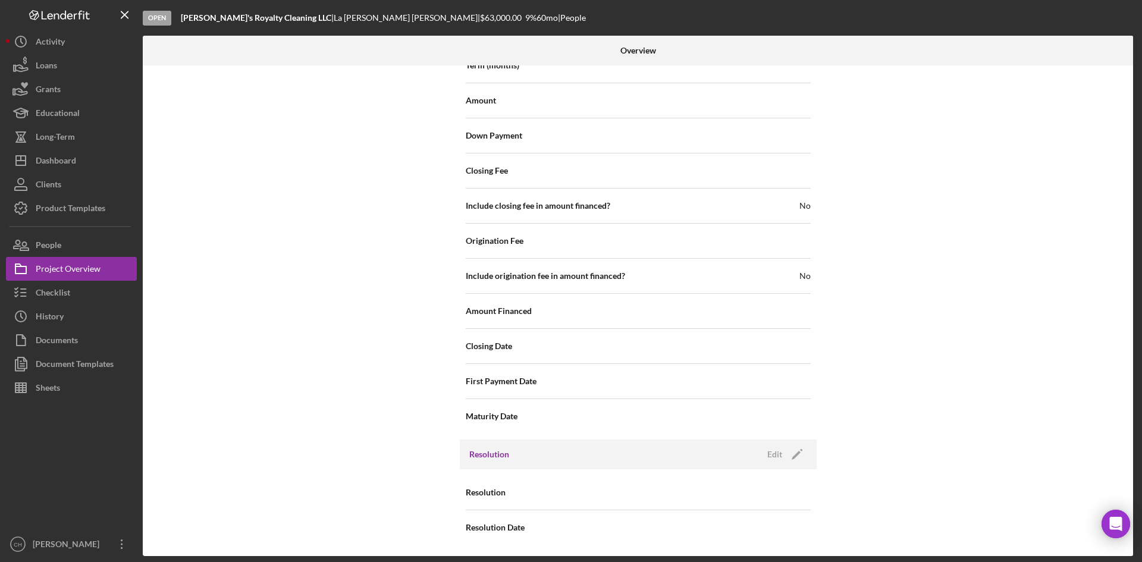
scroll to position [1313, 0]
click at [794, 453] on icon "Icon/Edit" at bounding box center [797, 454] width 30 height 30
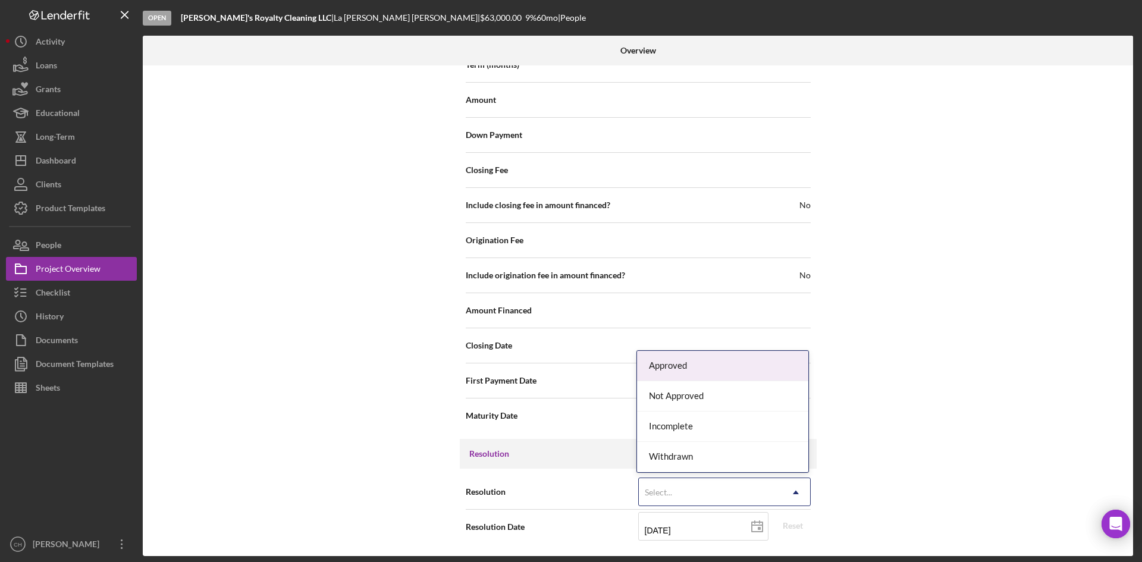
click at [662, 483] on div "Select..." at bounding box center [710, 492] width 143 height 27
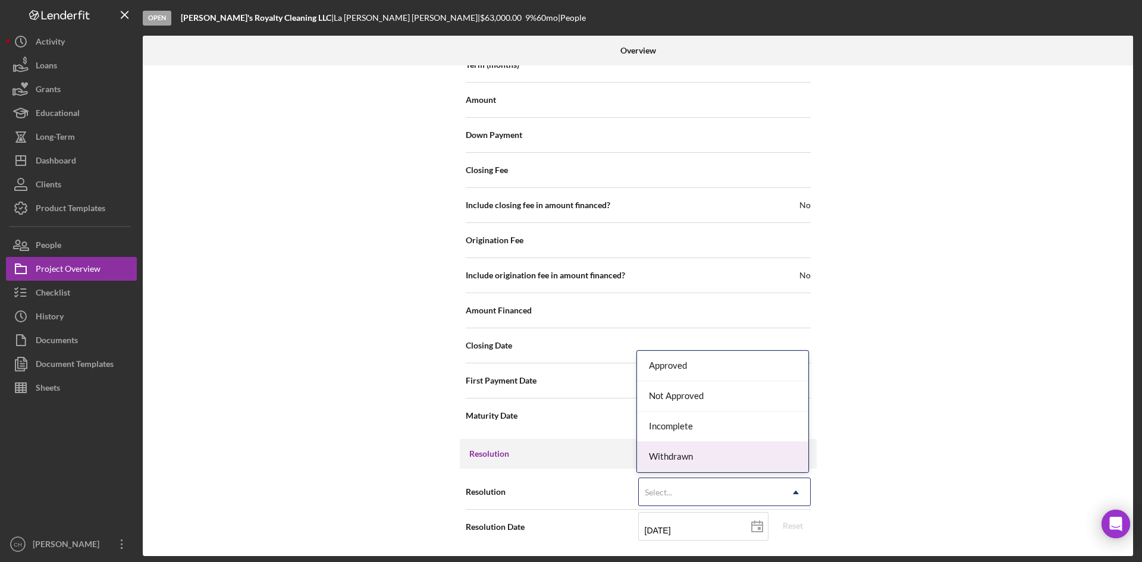
click at [694, 459] on div "Withdrawn" at bounding box center [722, 457] width 171 height 30
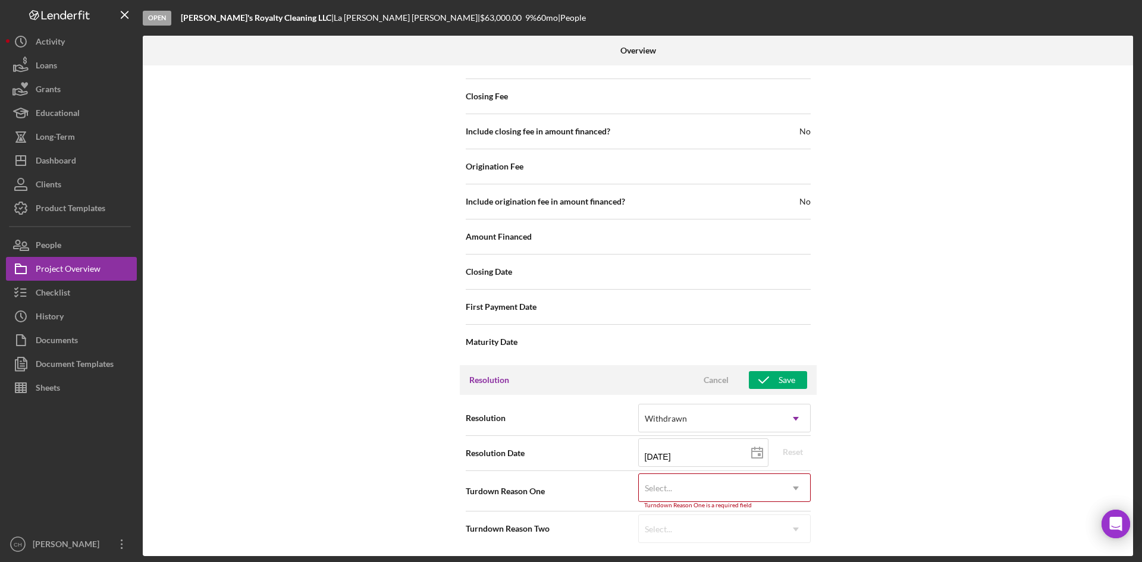
scroll to position [1389, 0]
click at [679, 487] on div "Select..." at bounding box center [710, 486] width 143 height 27
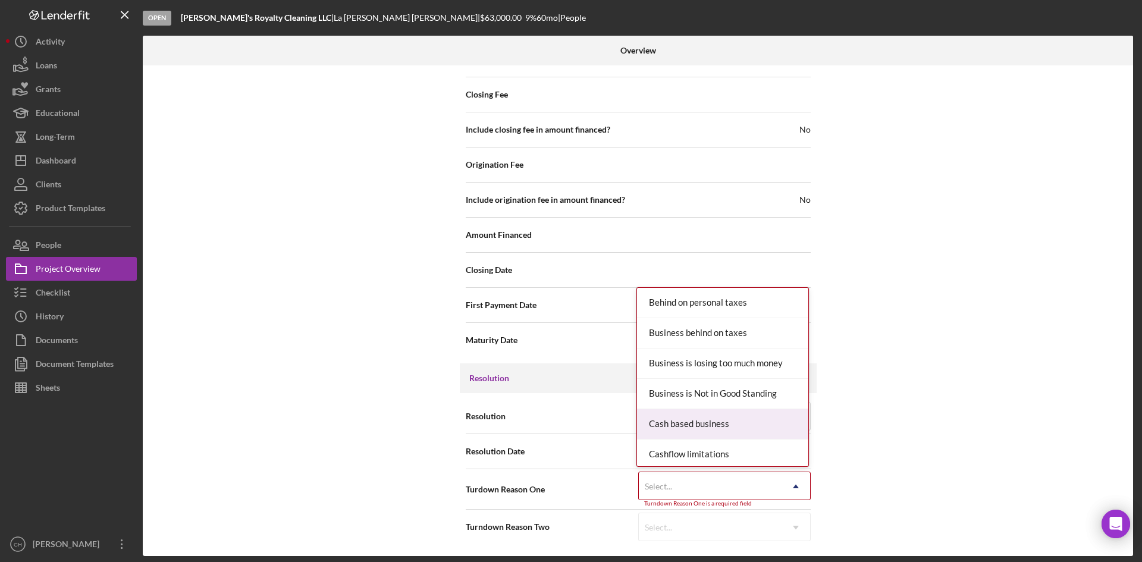
scroll to position [59, 0]
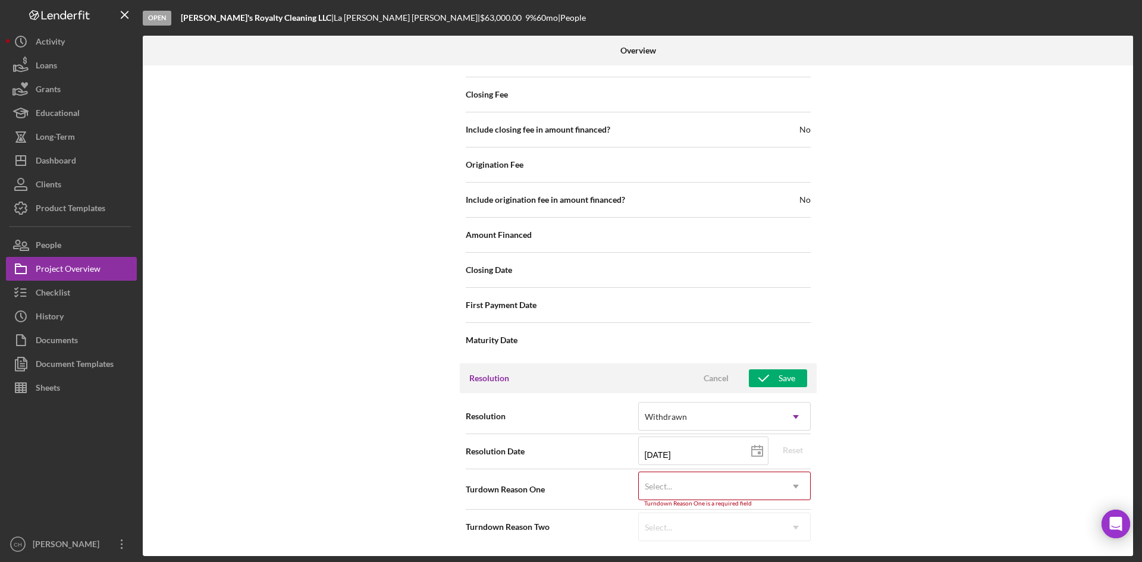
click at [281, 414] on div "Internal Workflow Stage Open Icon/Dropdown Arrow Archive (can unarchive later i…" at bounding box center [638, 310] width 991 height 491
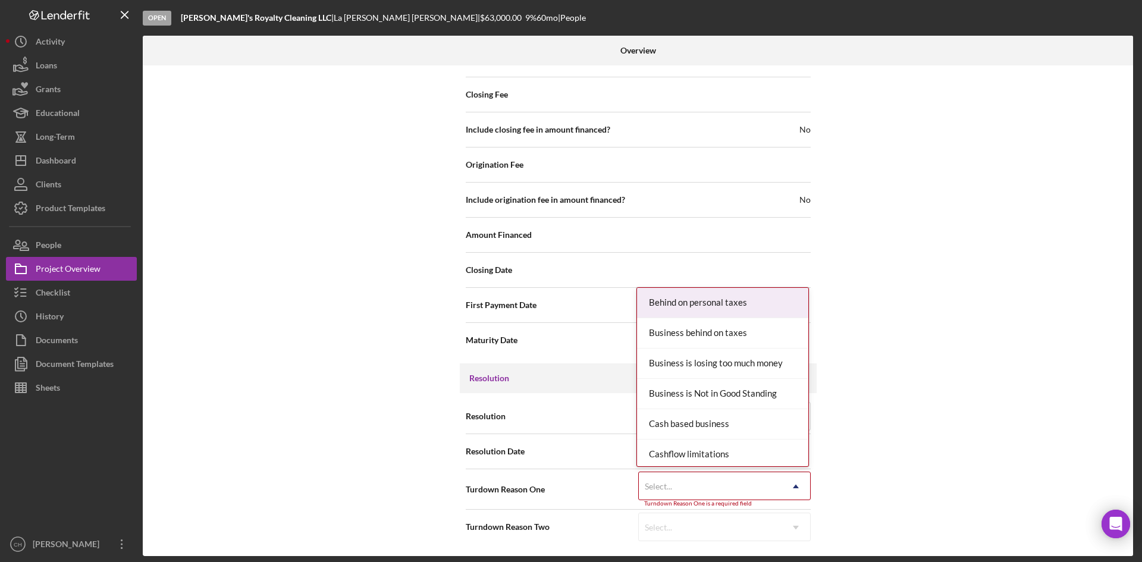
click at [732, 484] on div "Select..." at bounding box center [710, 486] width 143 height 27
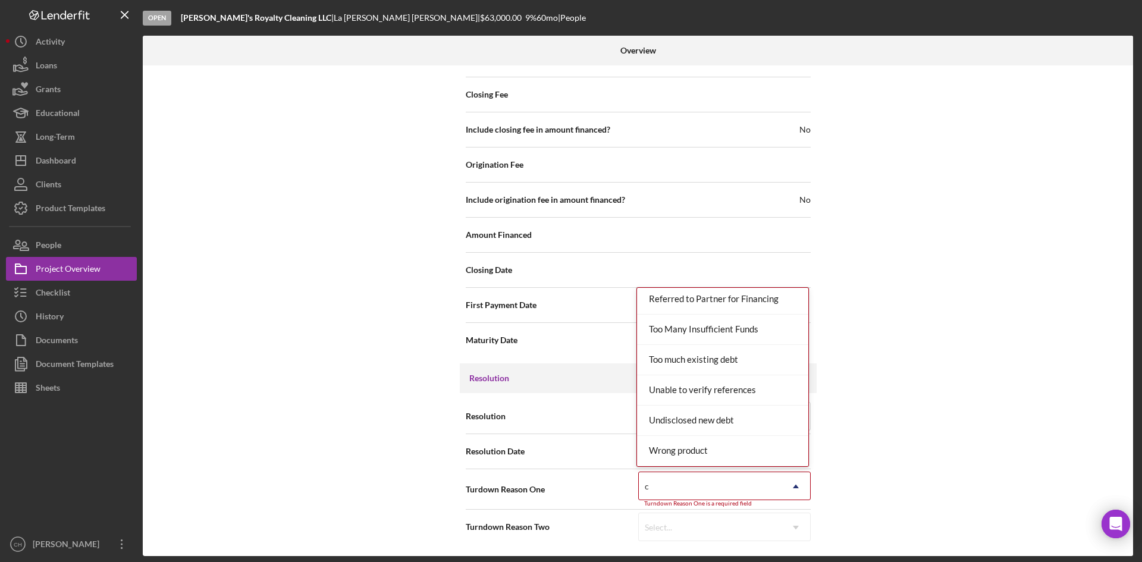
scroll to position [621, 0]
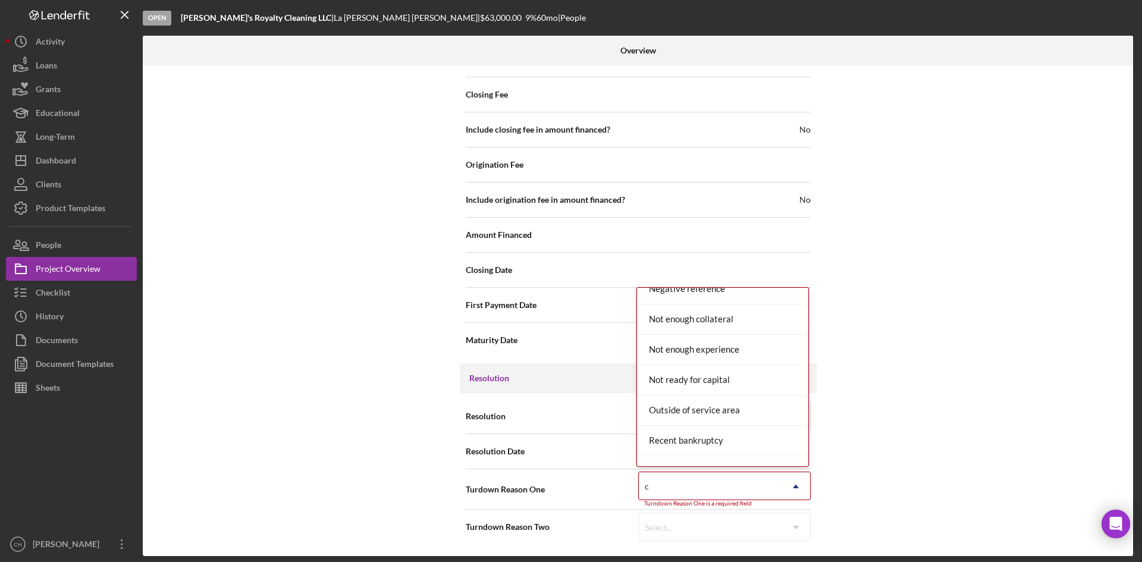
type input "cl"
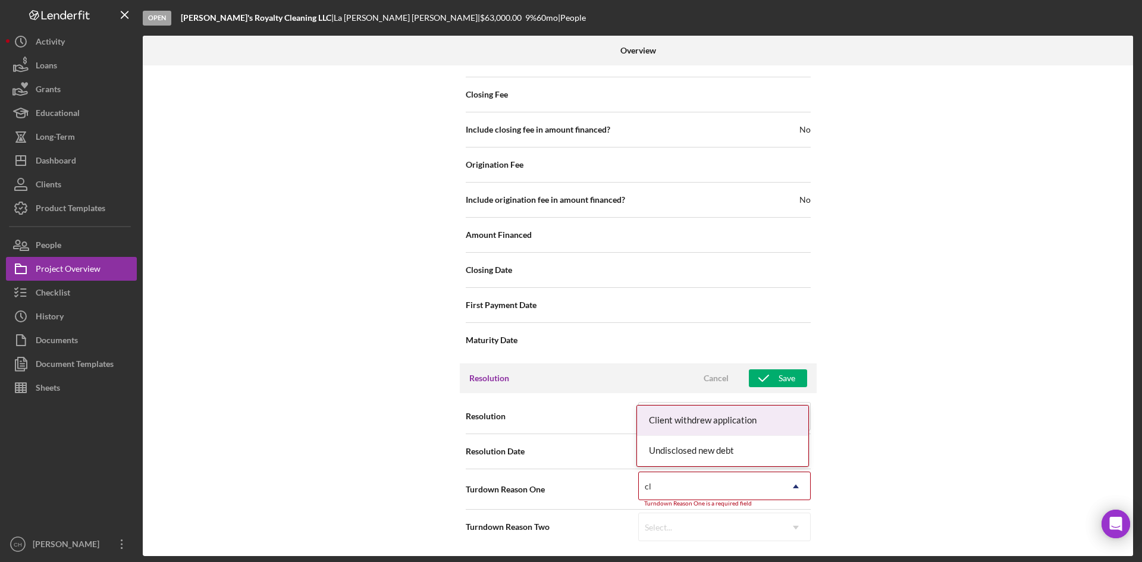
click at [750, 420] on div "Client withdrew application" at bounding box center [722, 421] width 171 height 30
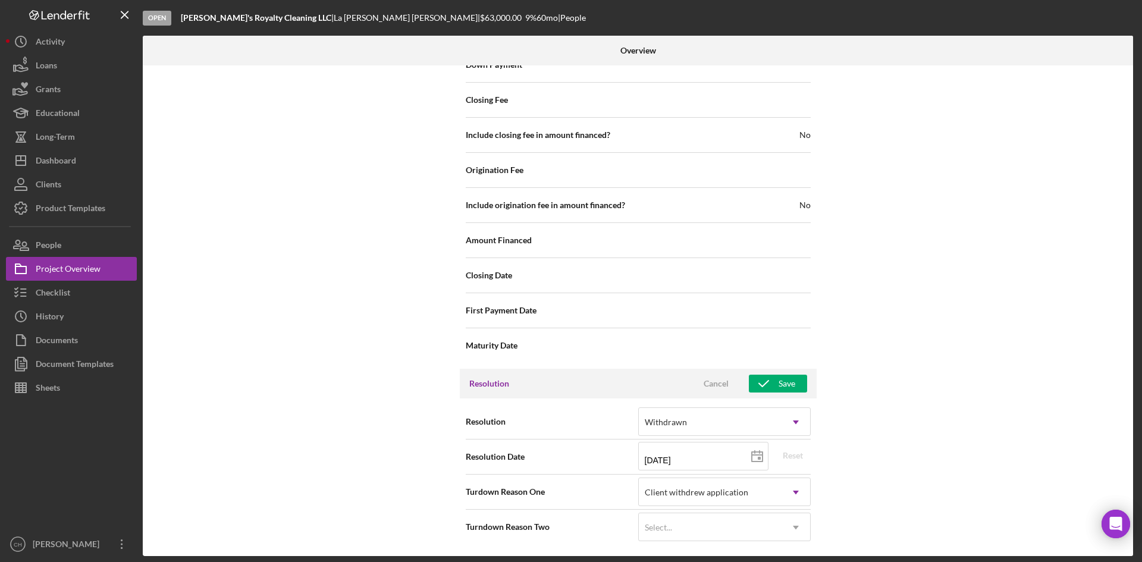
scroll to position [1383, 0]
drag, startPoint x: 978, startPoint y: 291, endPoint x: 866, endPoint y: 294, distance: 111.9
click at [976, 290] on div "Internal Workflow Stage Open Icon/Dropdown Arrow Archive (can unarchive later i…" at bounding box center [638, 310] width 991 height 491
click at [782, 375] on div "Save" at bounding box center [787, 384] width 17 height 18
type textarea "Here's a snapshot of information that has been fully approved, as well as the i…"
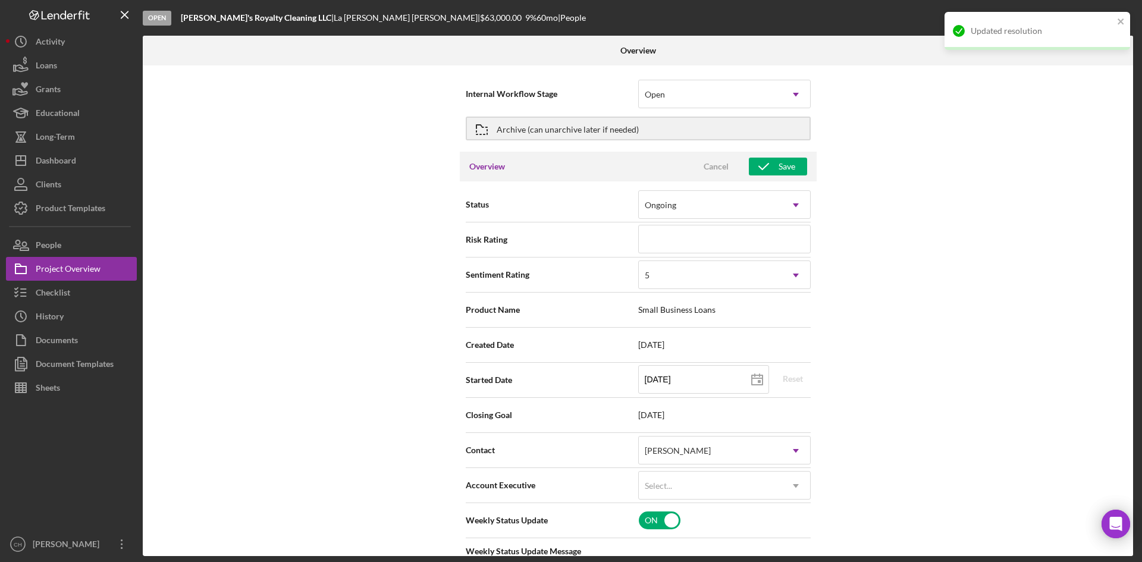
scroll to position [0, 0]
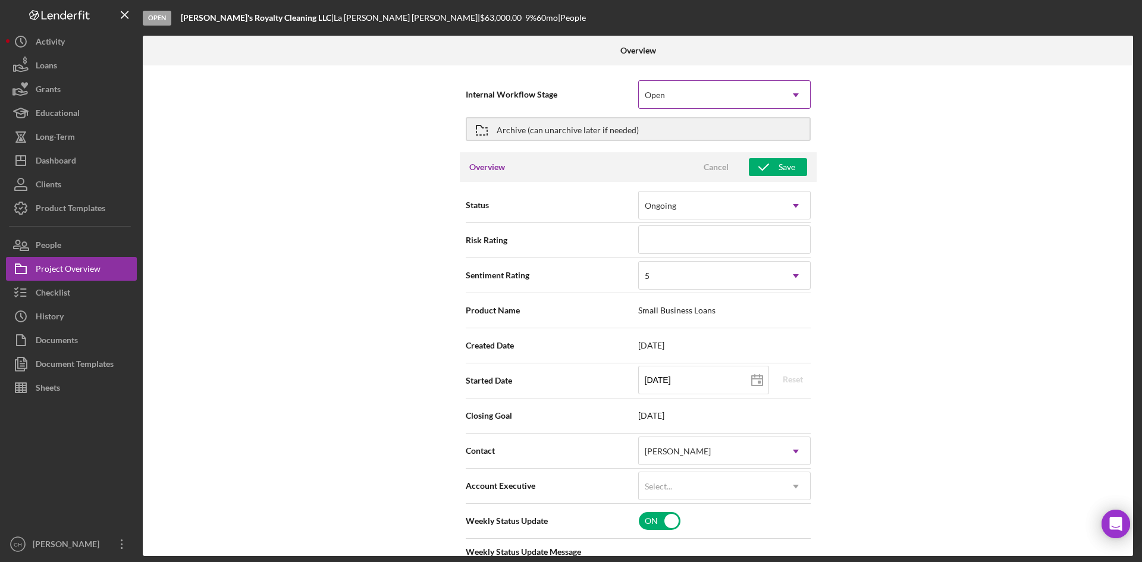
click at [671, 95] on div "Open" at bounding box center [710, 95] width 143 height 27
click at [960, 113] on div "Internal Workflow Stage Open Icon/Dropdown Arrow Archive (can unarchive later i…" at bounding box center [638, 310] width 991 height 491
click at [73, 297] on button "Checklist" at bounding box center [71, 293] width 131 height 24
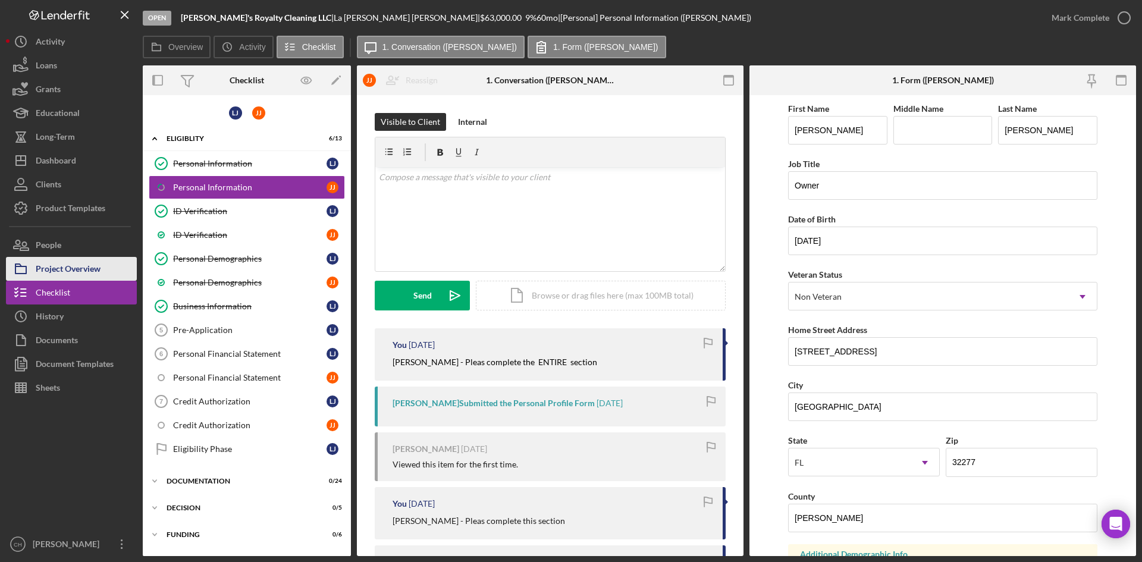
click at [76, 264] on div "Project Overview" at bounding box center [68, 270] width 65 height 27
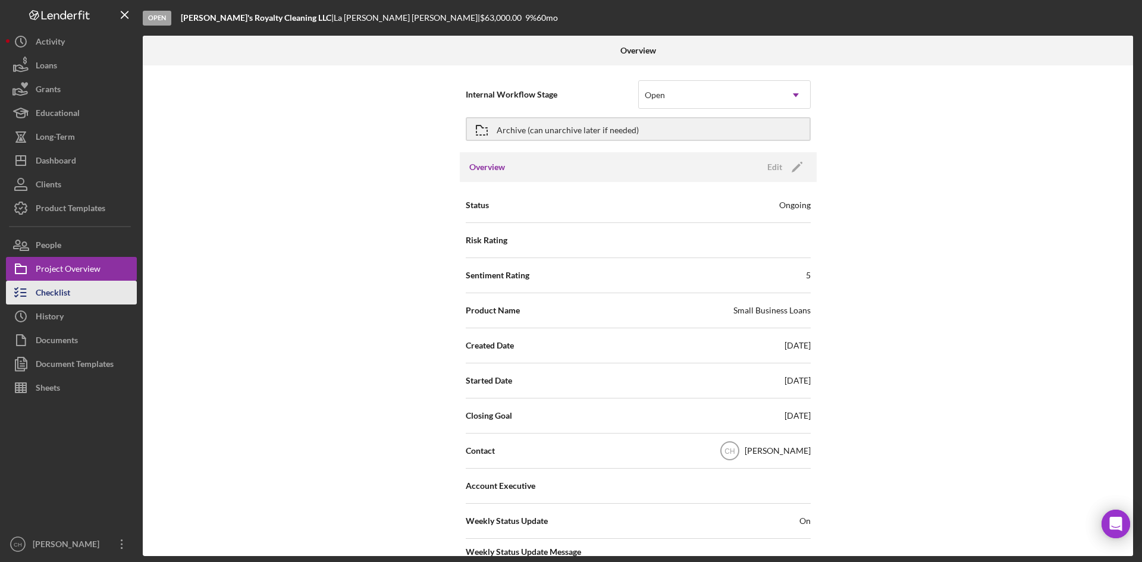
click at [67, 290] on div "Checklist" at bounding box center [53, 294] width 35 height 27
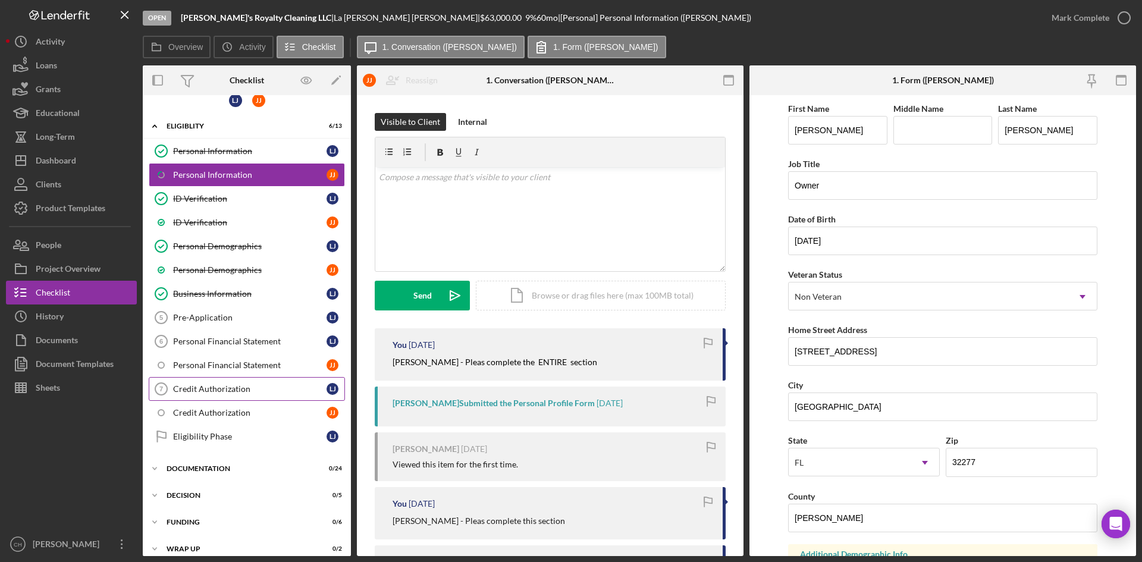
scroll to position [24, 0]
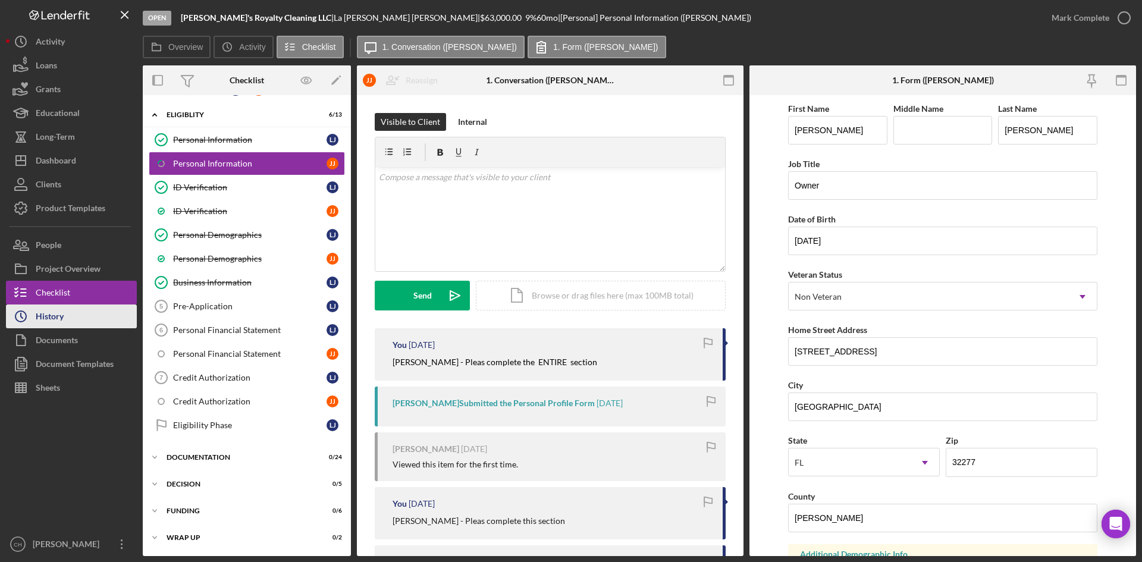
click at [72, 315] on button "Icon/History History" at bounding box center [71, 317] width 131 height 24
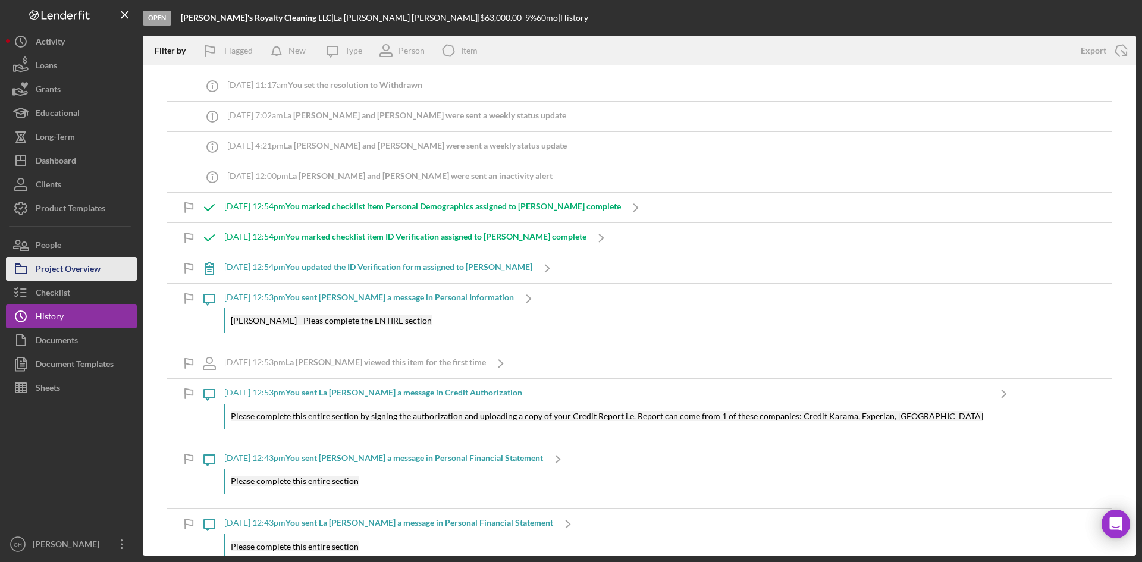
click at [91, 270] on div "Project Overview" at bounding box center [68, 270] width 65 height 27
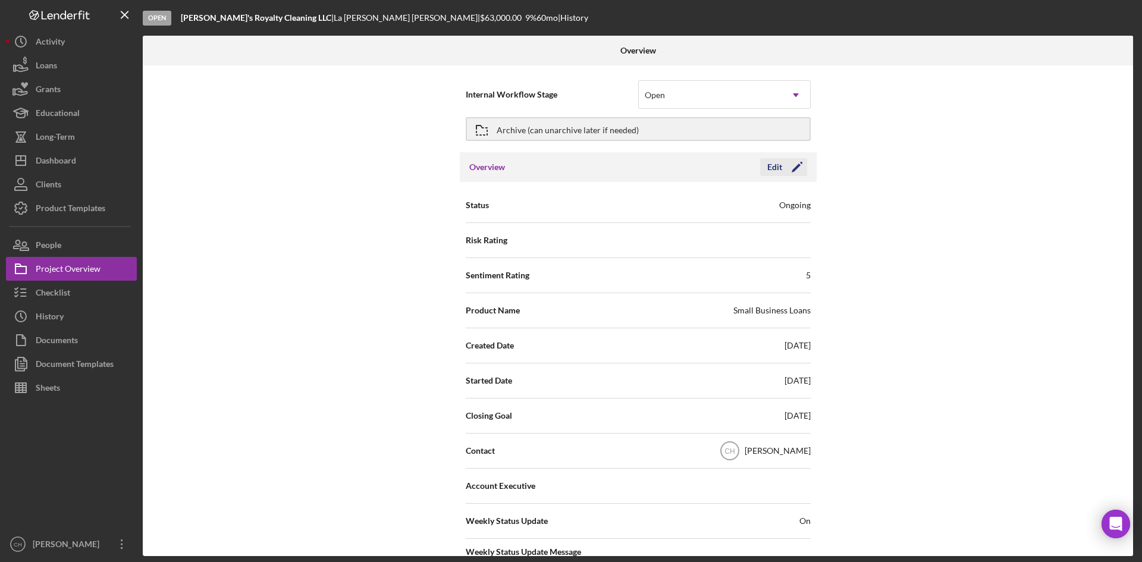
click at [790, 167] on icon "Icon/Edit" at bounding box center [797, 167] width 30 height 30
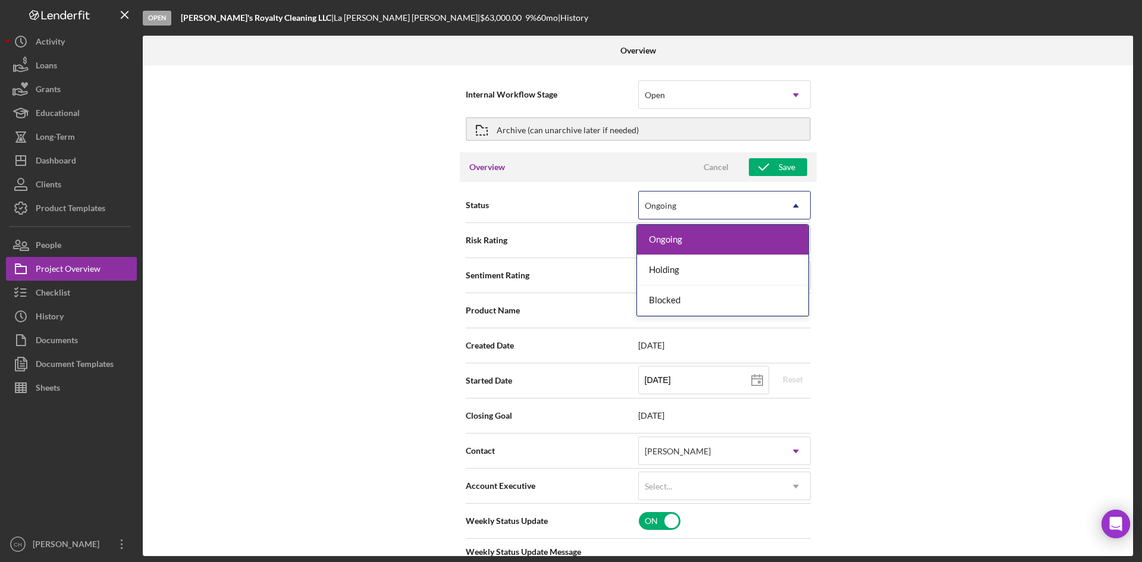
click at [689, 211] on div "Ongoing" at bounding box center [710, 205] width 143 height 27
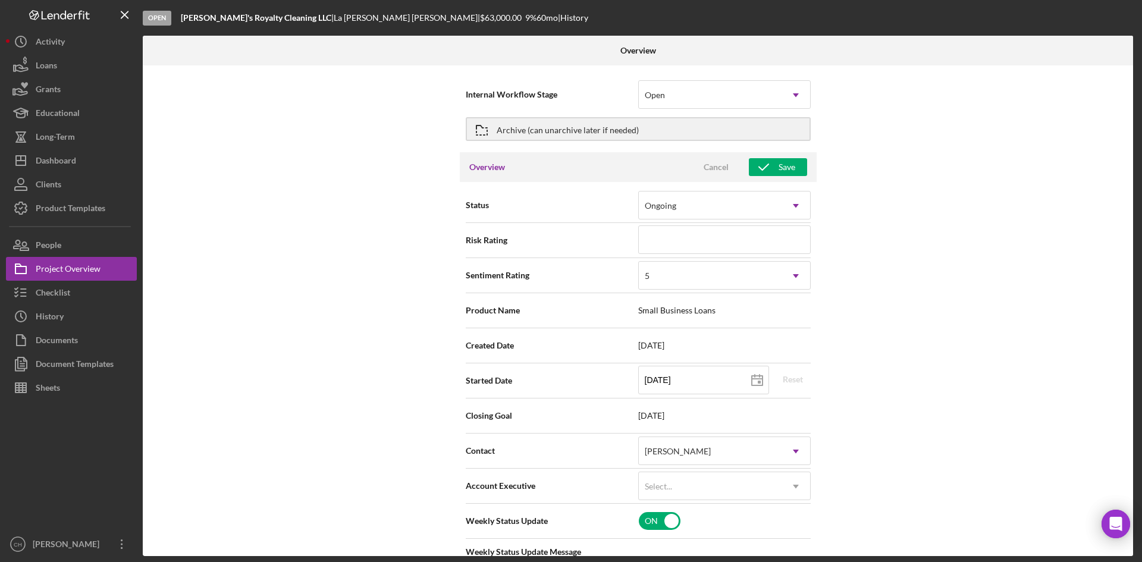
click at [921, 243] on div "Internal Workflow Stage Open Icon/Dropdown Arrow Archive (can unarchive later i…" at bounding box center [638, 310] width 991 height 491
click at [669, 129] on button "Archive (can unarchive later if needed)" at bounding box center [638, 129] width 345 height 24
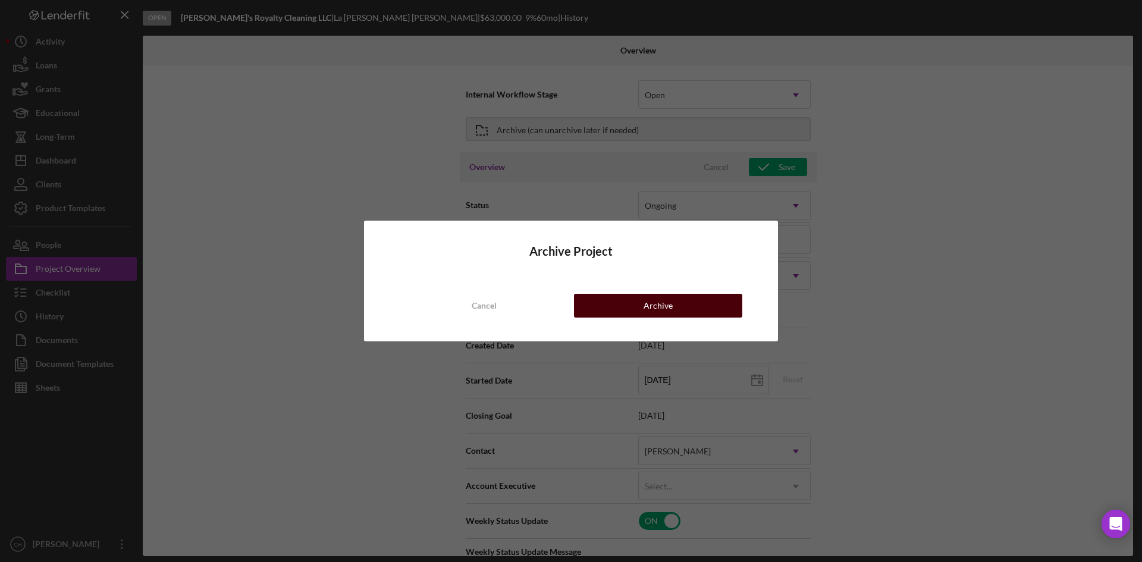
click at [665, 299] on div "Archive" at bounding box center [658, 306] width 29 height 24
type textarea "Here's a snapshot of information that has been fully approved, as well as the i…"
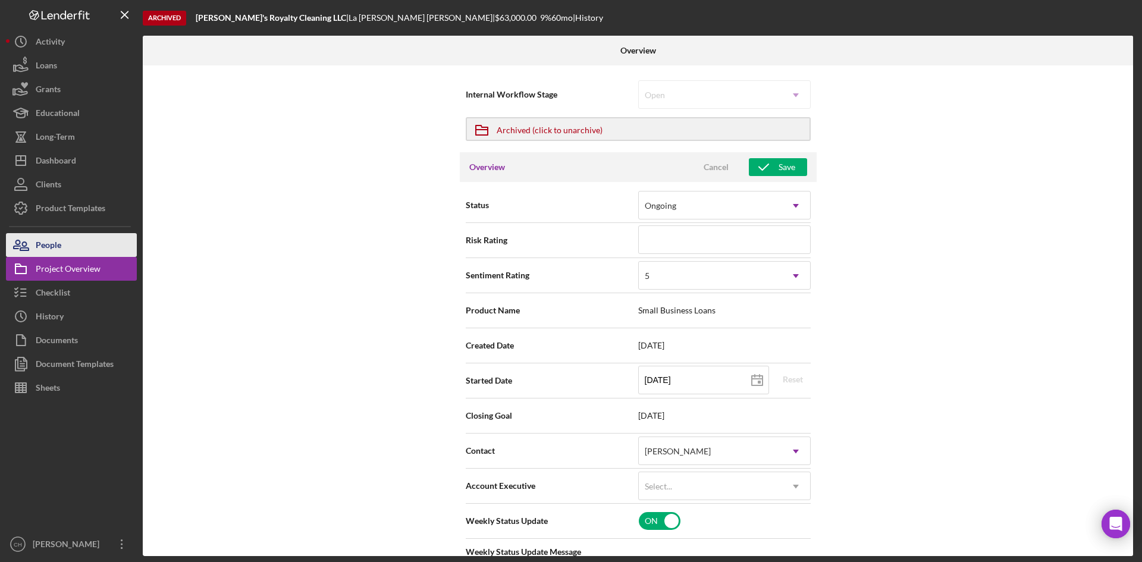
click at [70, 242] on button "People" at bounding box center [71, 245] width 131 height 24
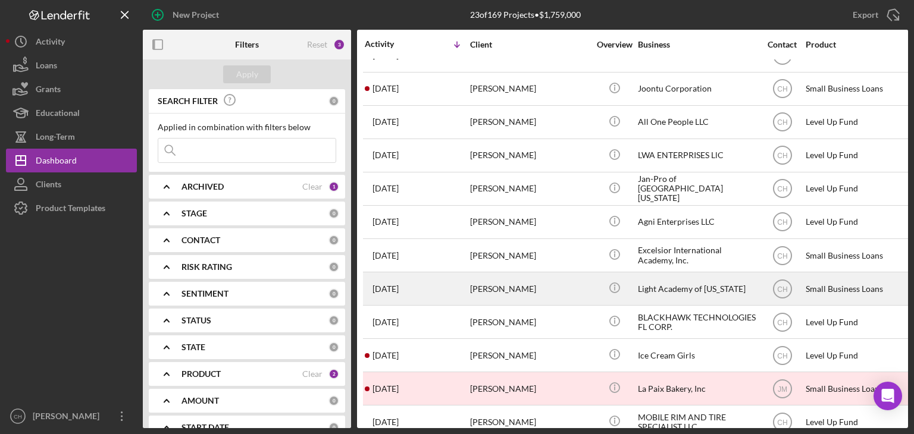
scroll to position [357, 0]
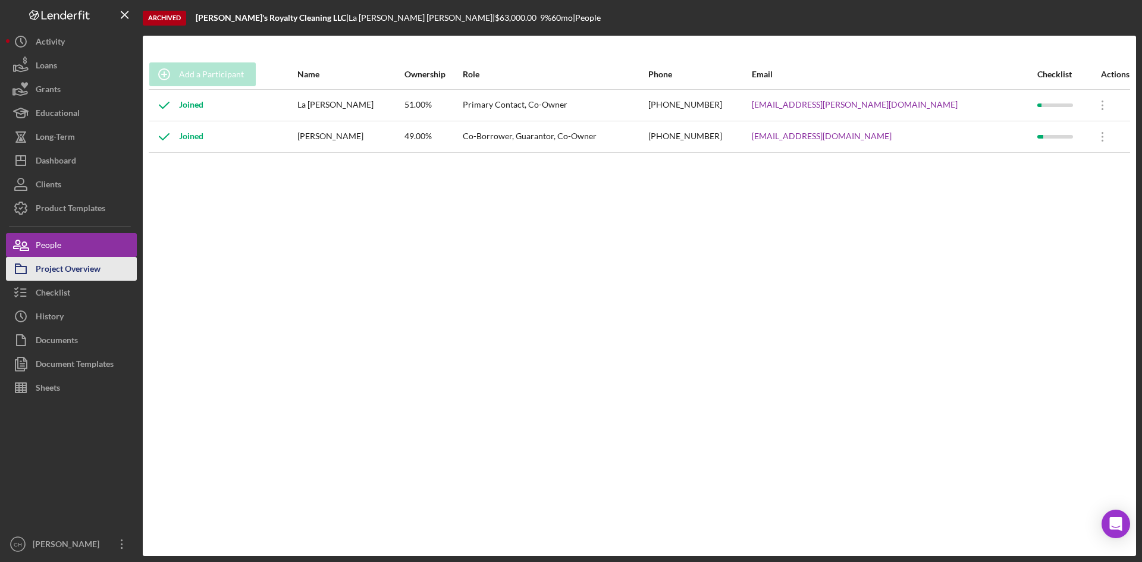
click at [68, 271] on div "Project Overview" at bounding box center [68, 270] width 65 height 27
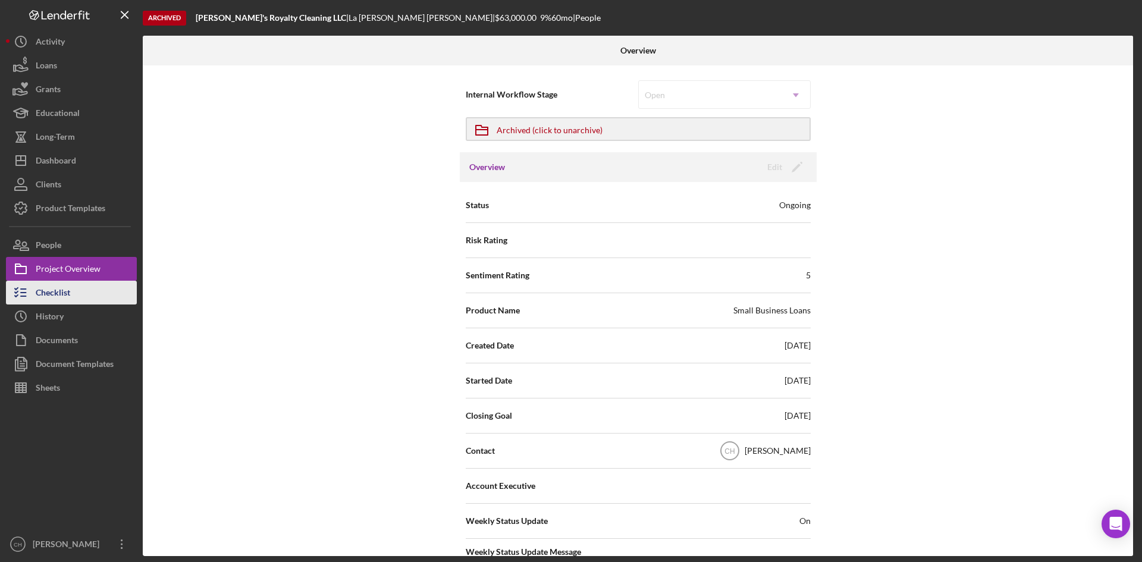
click at [77, 295] on button "Checklist" at bounding box center [71, 293] width 131 height 24
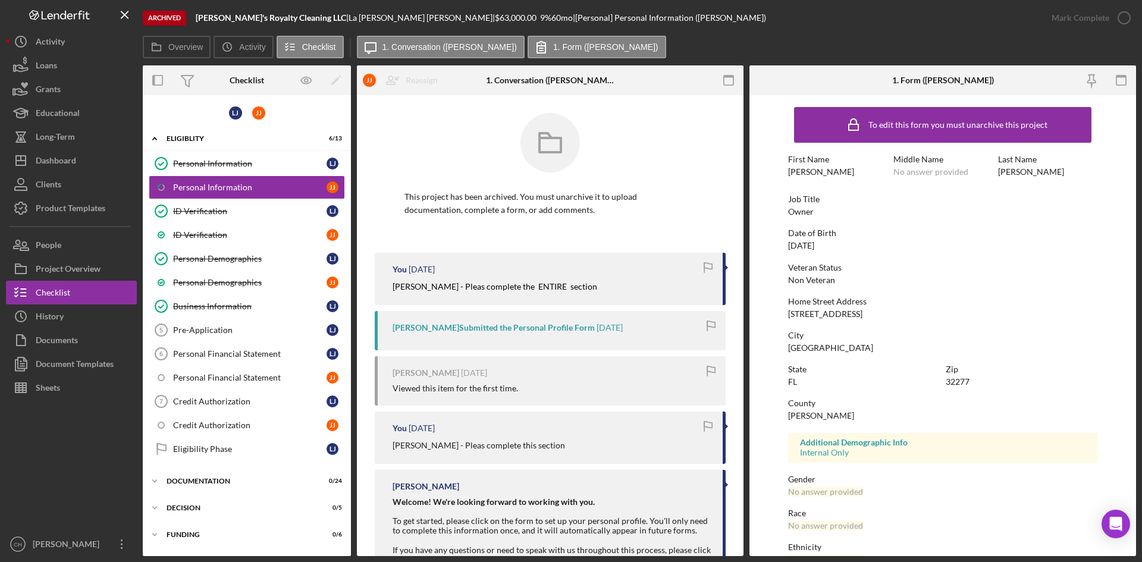
scroll to position [59, 0]
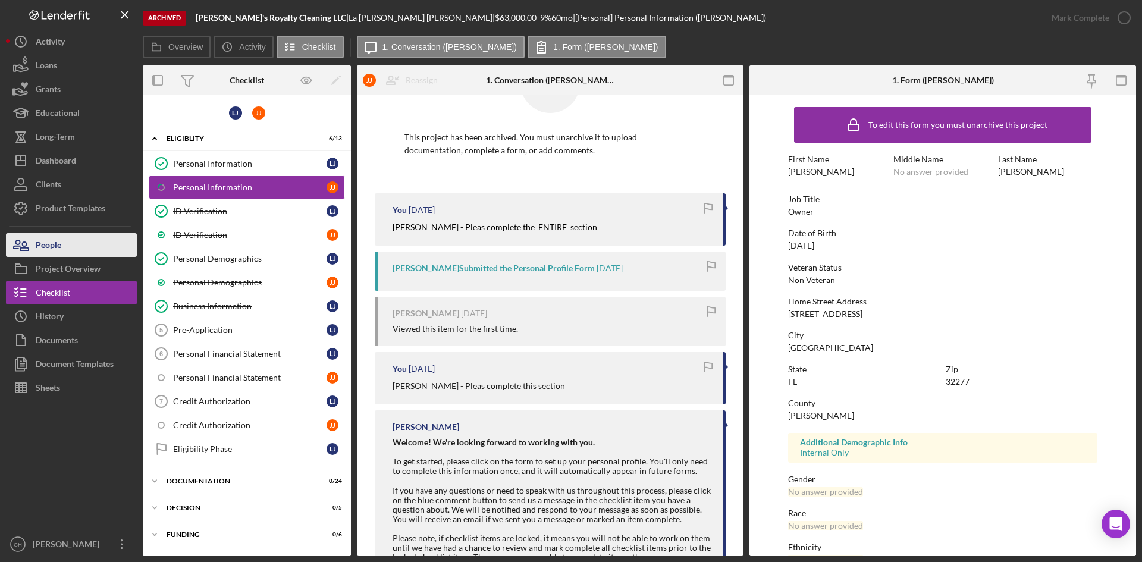
click at [70, 243] on button "People" at bounding box center [71, 245] width 131 height 24
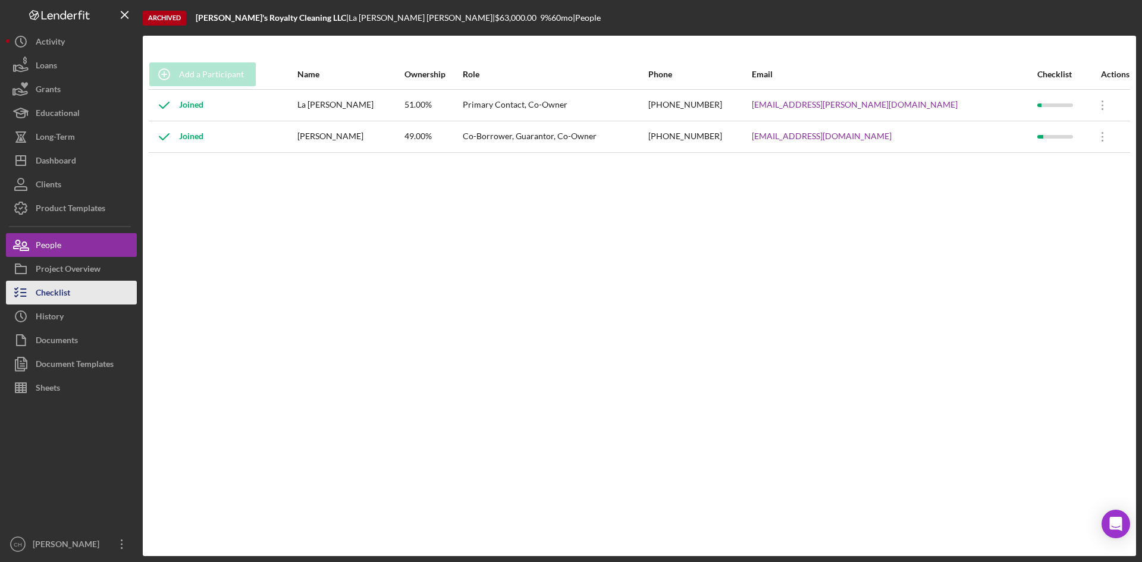
click at [80, 300] on button "Checklist" at bounding box center [71, 293] width 131 height 24
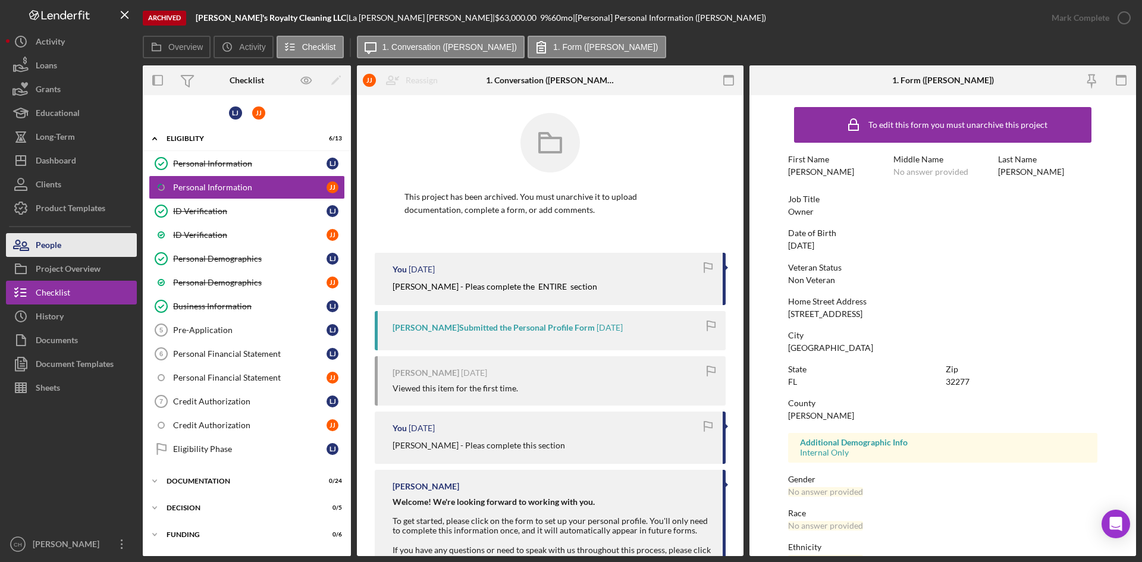
click at [62, 242] on button "People" at bounding box center [71, 245] width 131 height 24
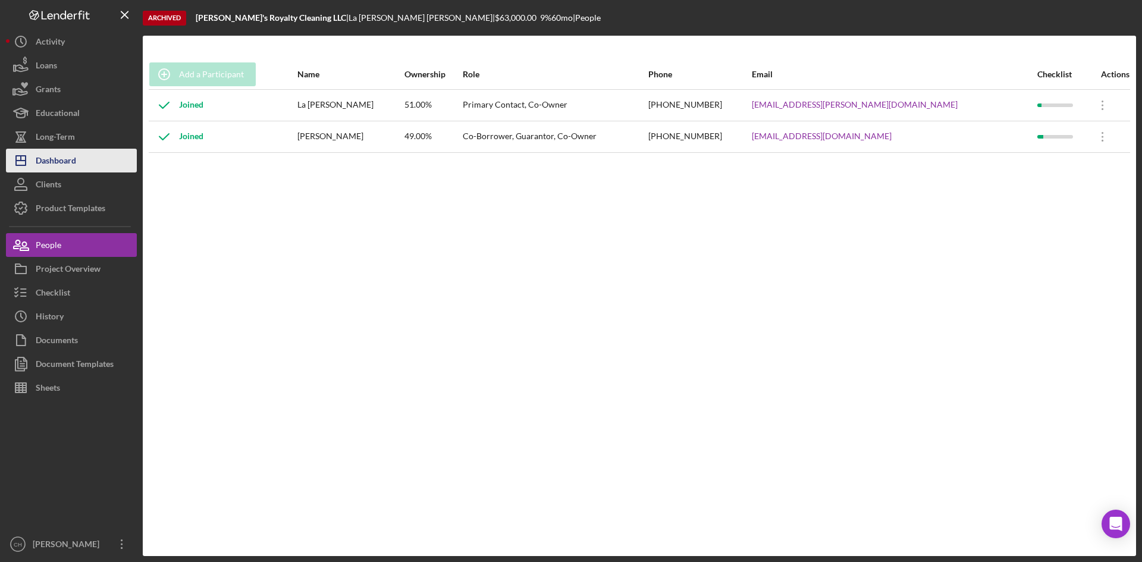
click at [77, 159] on button "Icon/Dashboard Dashboard" at bounding box center [71, 161] width 131 height 24
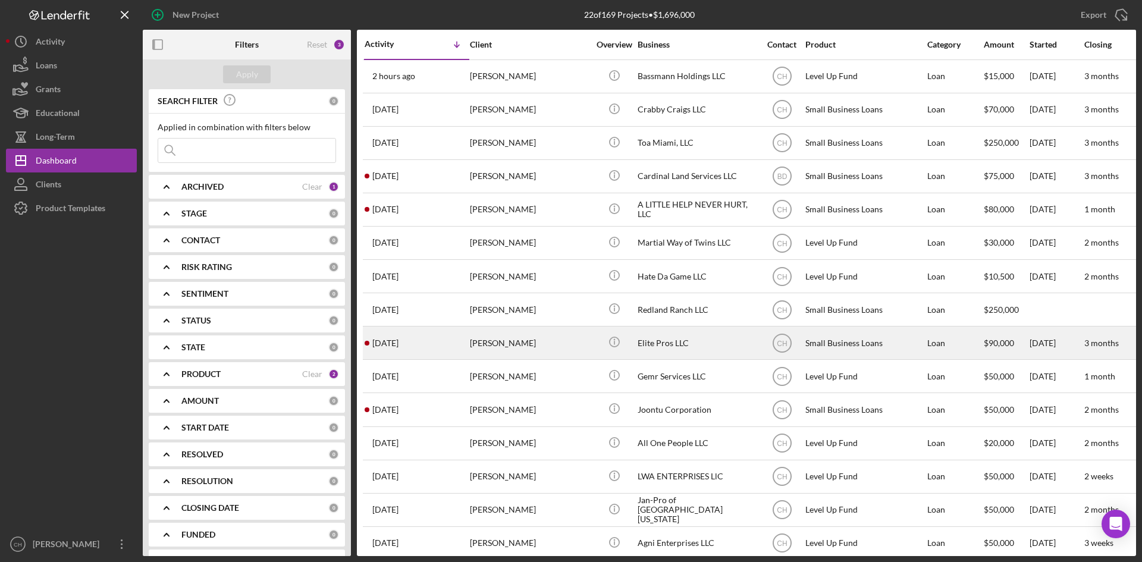
click at [555, 341] on div "Tony Williamson" at bounding box center [529, 343] width 119 height 32
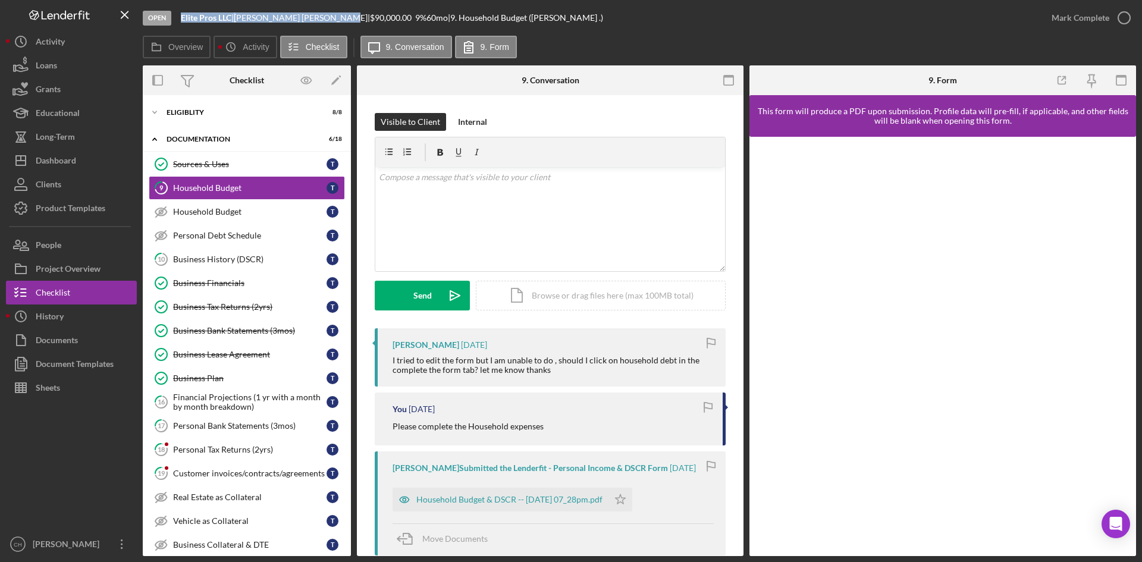
drag, startPoint x: 302, startPoint y: 18, endPoint x: 181, endPoint y: 25, distance: 120.4
click at [181, 25] on div "Open Elite Pros LLC | Tony Williamson | $90,000.00 9 % 60 mo | 9. Household Bud…" at bounding box center [591, 18] width 897 height 36
copy div "Elite Pros LLC | Tony Williamson"
click at [43, 245] on div "People" at bounding box center [49, 246] width 26 height 27
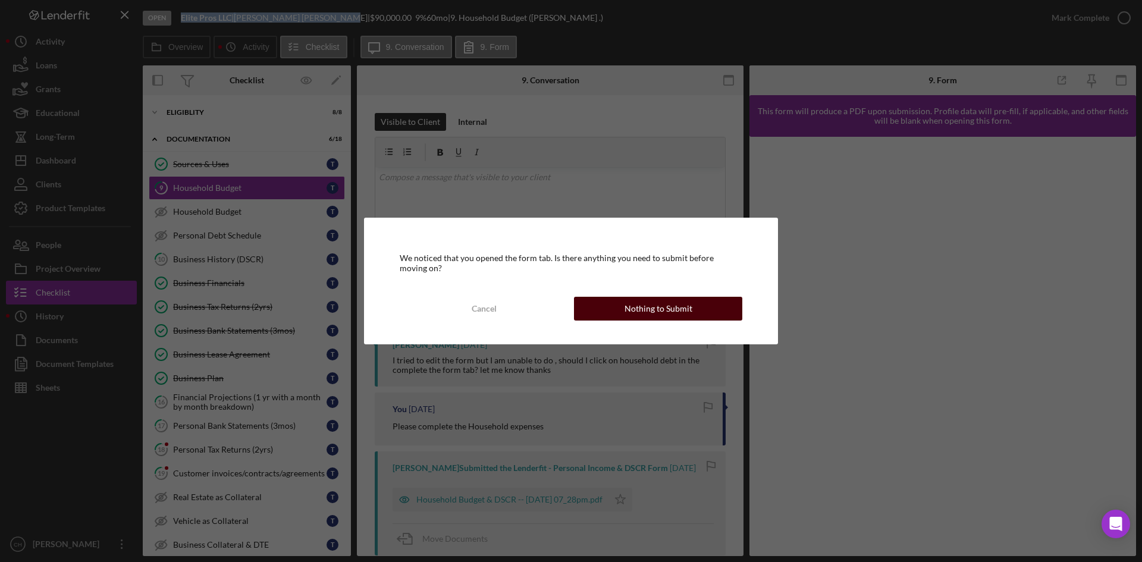
click at [634, 302] on div "Nothing to Submit" at bounding box center [659, 309] width 68 height 24
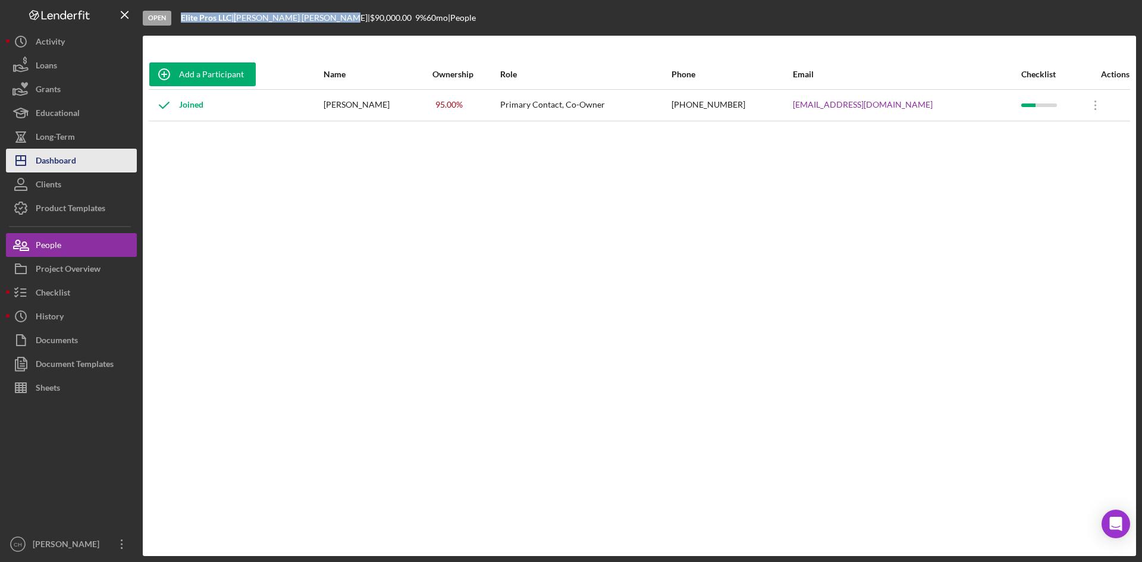
click at [45, 168] on div "Dashboard" at bounding box center [56, 162] width 40 height 27
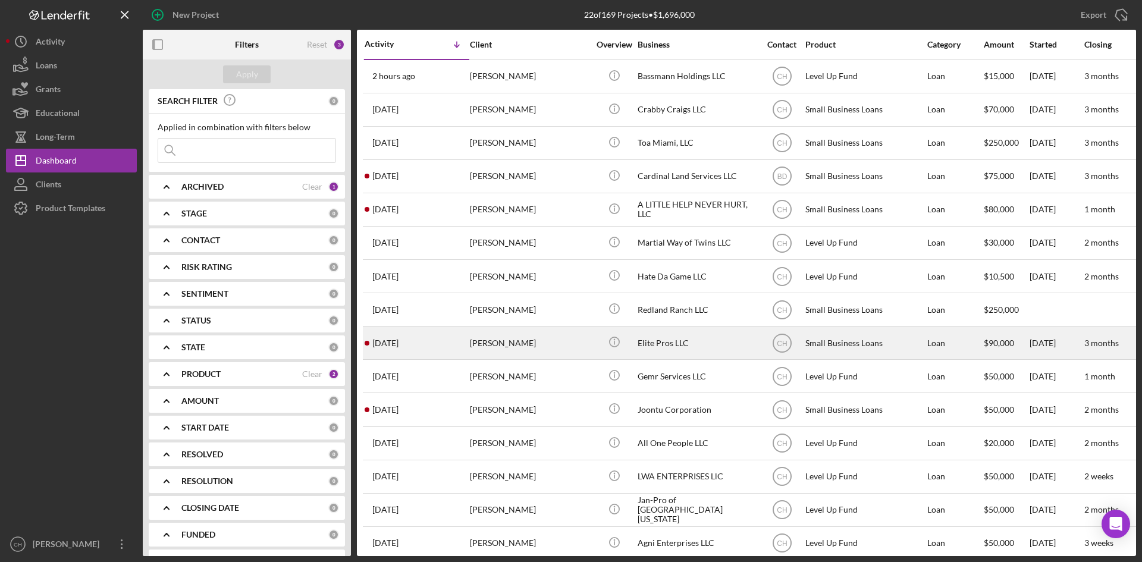
click at [492, 344] on div "Tony Williamson" at bounding box center [529, 343] width 119 height 32
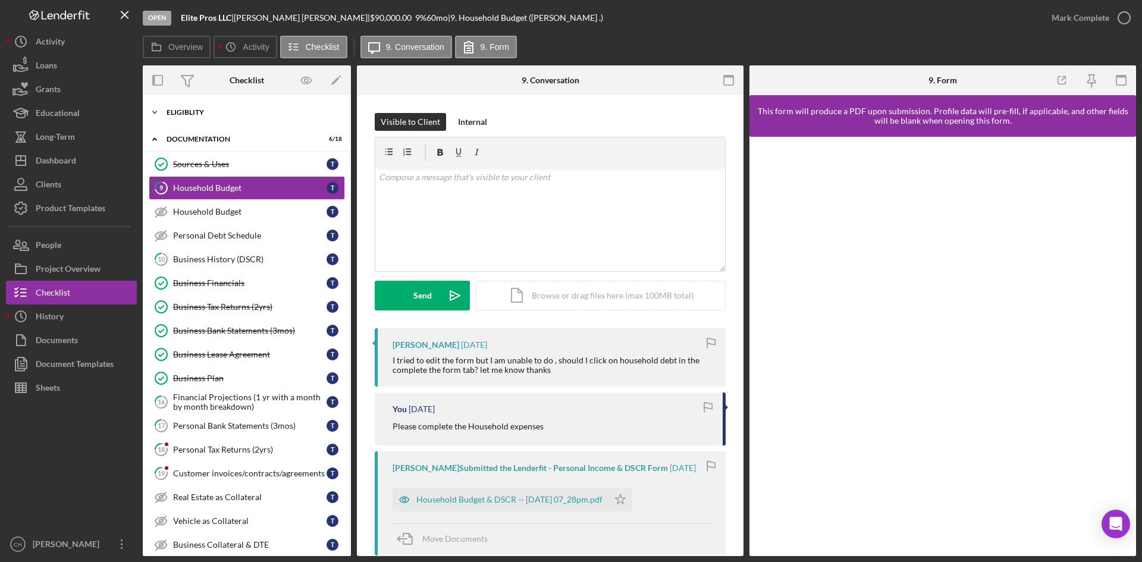
click at [195, 114] on div "Eligiblity" at bounding box center [252, 112] width 170 height 7
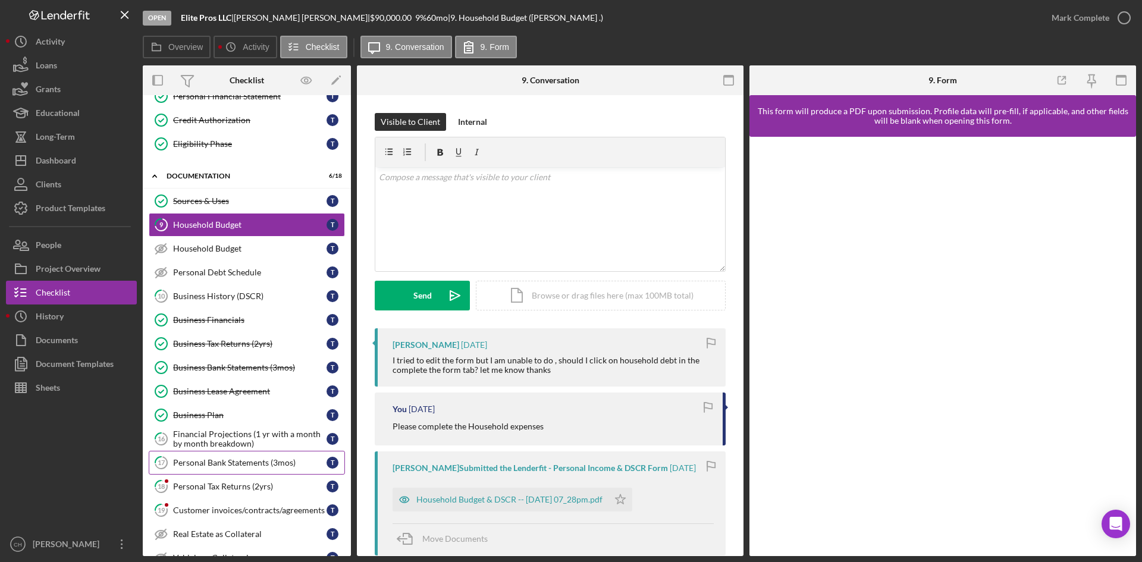
scroll to position [178, 0]
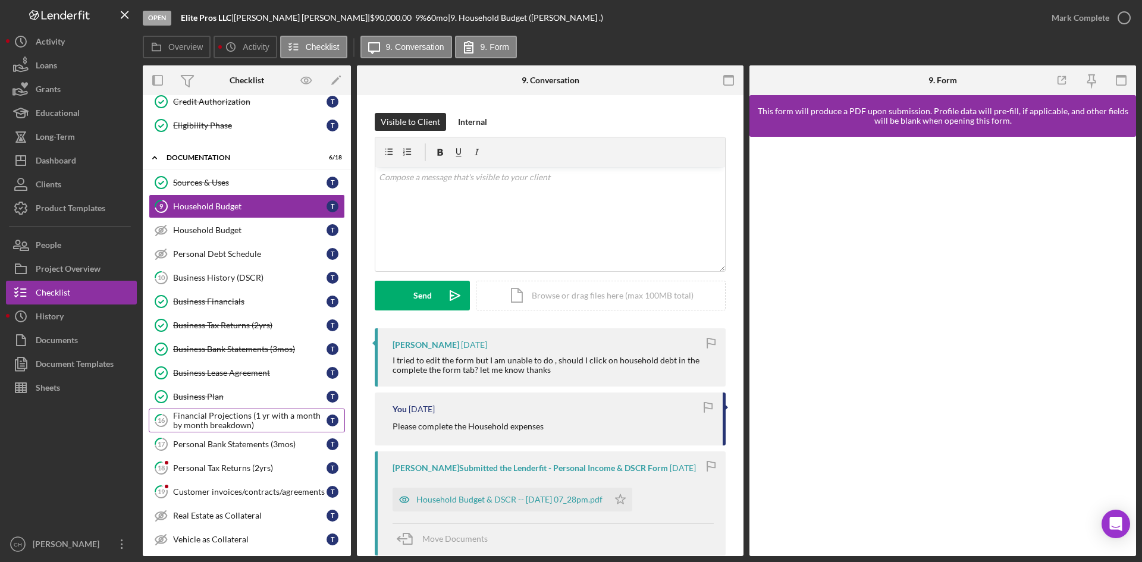
click at [243, 418] on div "Financial Projections (1 yr with a month by month breakdown)" at bounding box center [249, 420] width 153 height 19
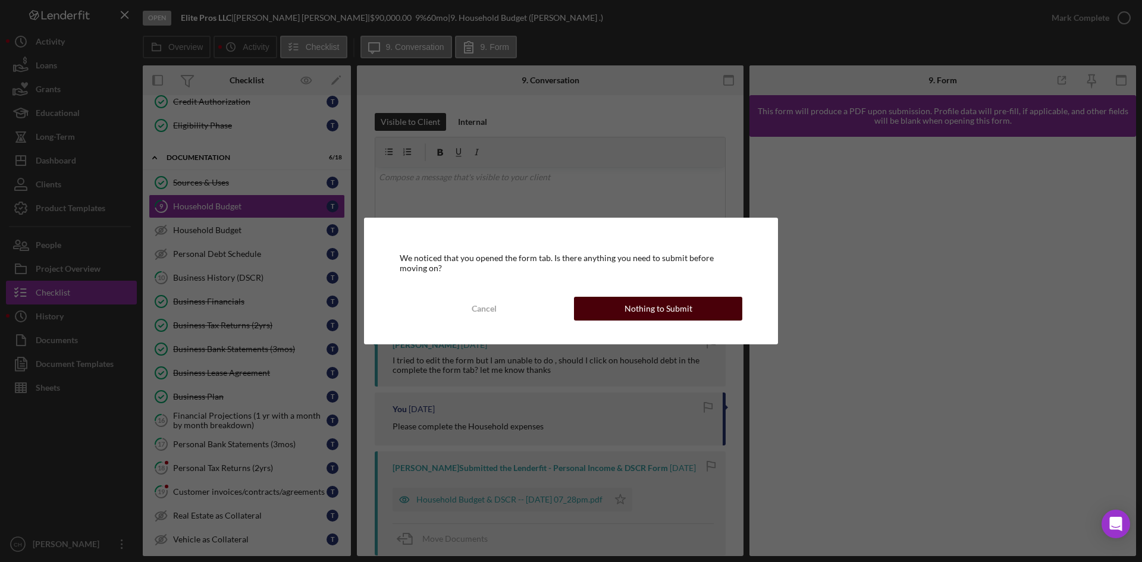
click at [636, 308] on div "Nothing to Submit" at bounding box center [659, 309] width 68 height 24
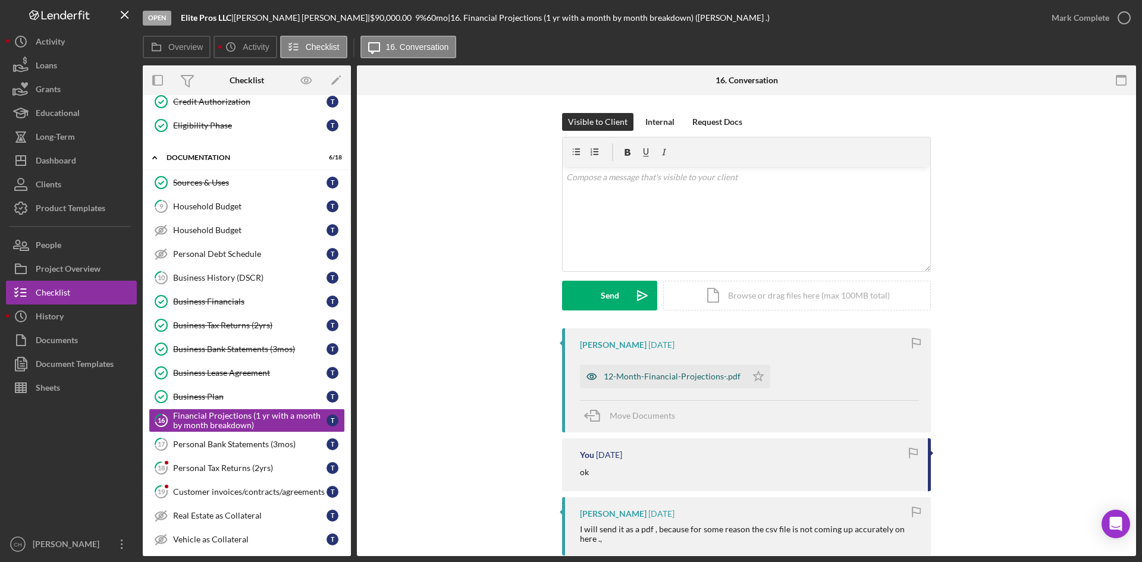
click at [657, 380] on div "12-Month-Financial-Projections-.pdf" at bounding box center [672, 377] width 137 height 10
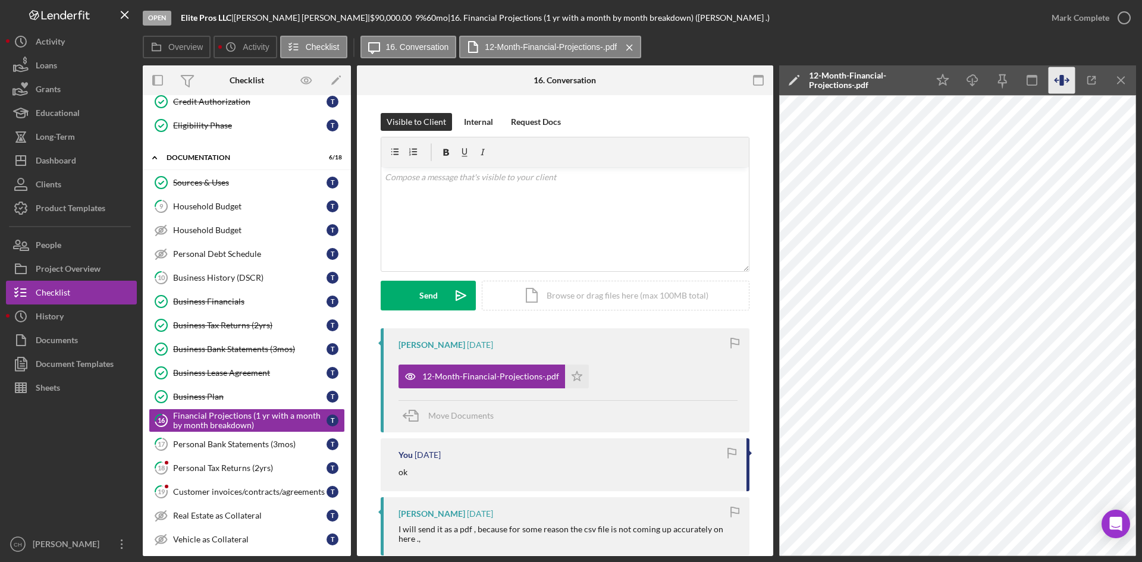
click at [1063, 82] on icon "button" at bounding box center [1062, 80] width 4 height 11
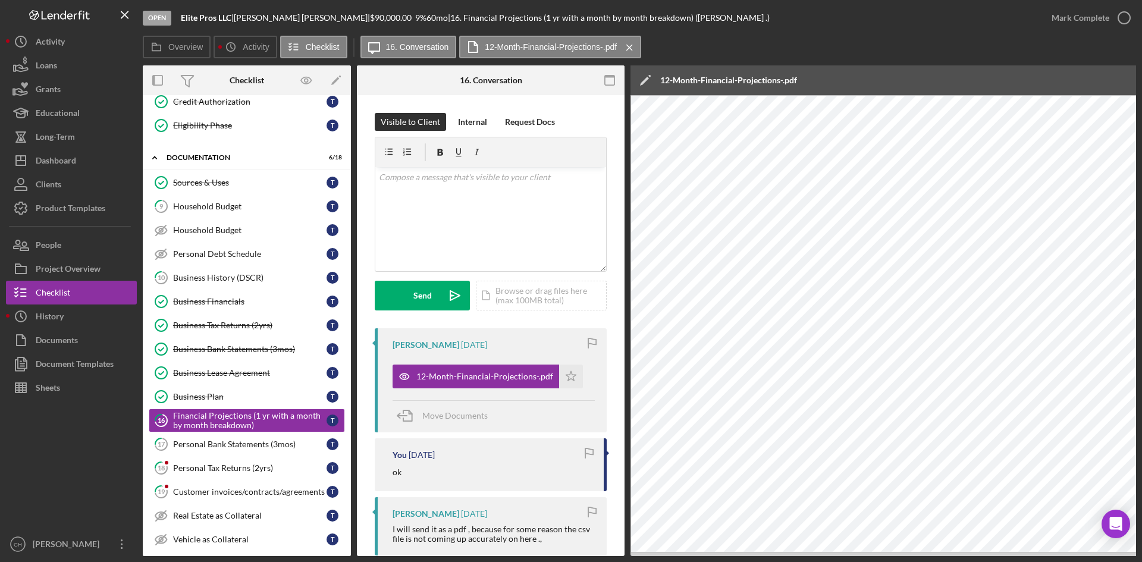
click at [860, 557] on div "Open Elite Pros LLC | Tony Williamson | $90,000.00 9 % 60 mo | 16. Financial Pr…" at bounding box center [571, 281] width 1142 height 562
drag, startPoint x: 34, startPoint y: 233, endPoint x: 70, endPoint y: 245, distance: 38.2
click at [34, 233] on icon "button" at bounding box center [21, 245] width 30 height 30
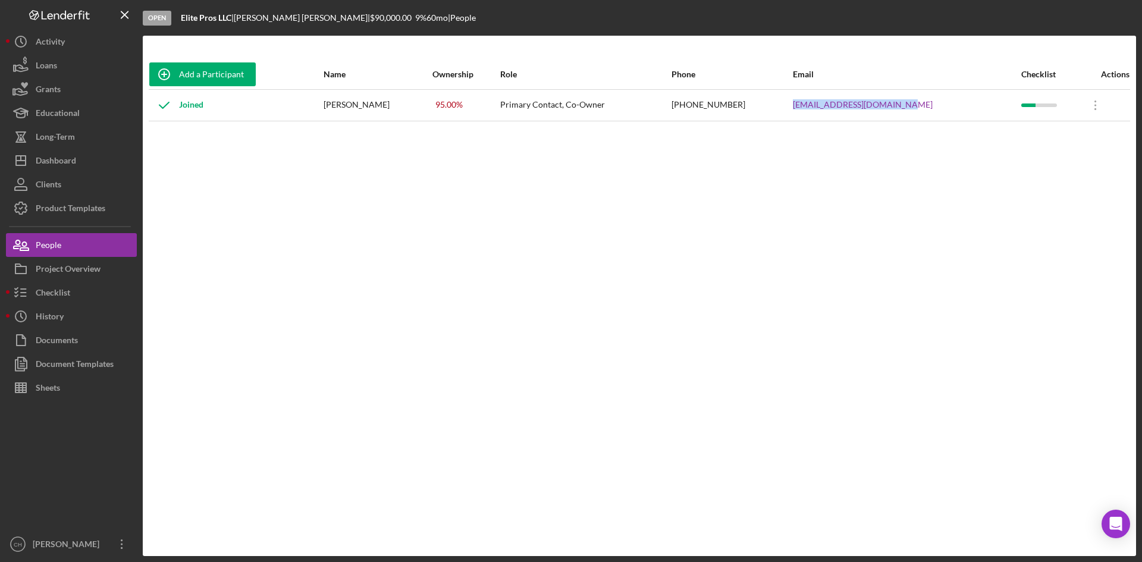
drag, startPoint x: 930, startPoint y: 104, endPoint x: 784, endPoint y: 114, distance: 146.7
click at [784, 114] on tr "Joined Tony Williamson 95.00 % Primary Contact, Co-Owner (561) 817-7373 ELITEPR…" at bounding box center [640, 105] width 982 height 32
copy tr "ELITEPROSONLINE@GMAIL.COM"
click at [81, 243] on button "People" at bounding box center [71, 245] width 131 height 24
click at [74, 158] on div "Dashboard" at bounding box center [56, 162] width 40 height 27
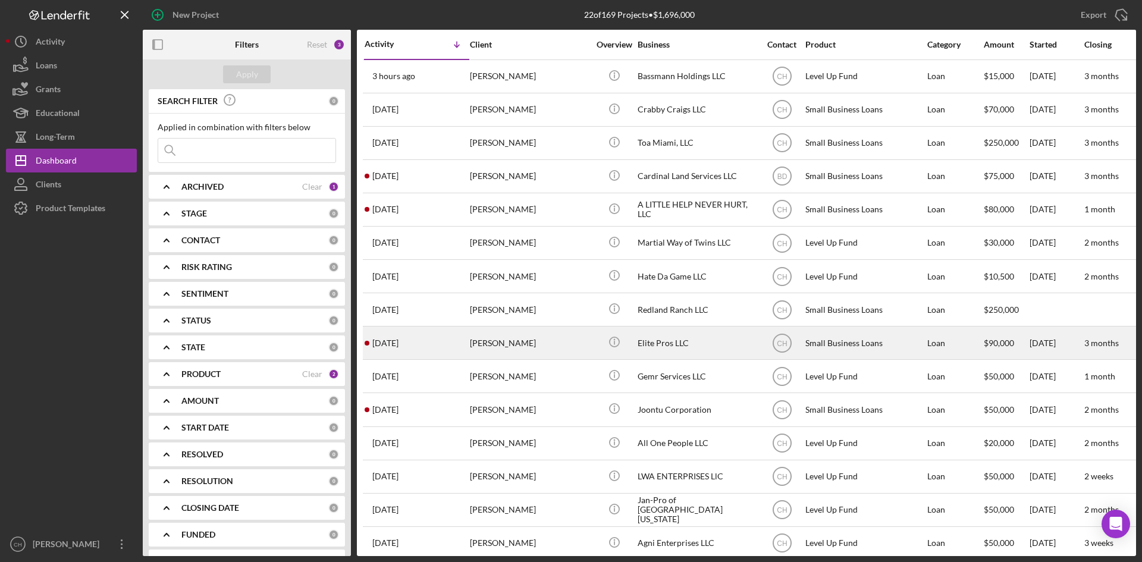
click at [556, 348] on div "[PERSON_NAME]" at bounding box center [529, 343] width 119 height 32
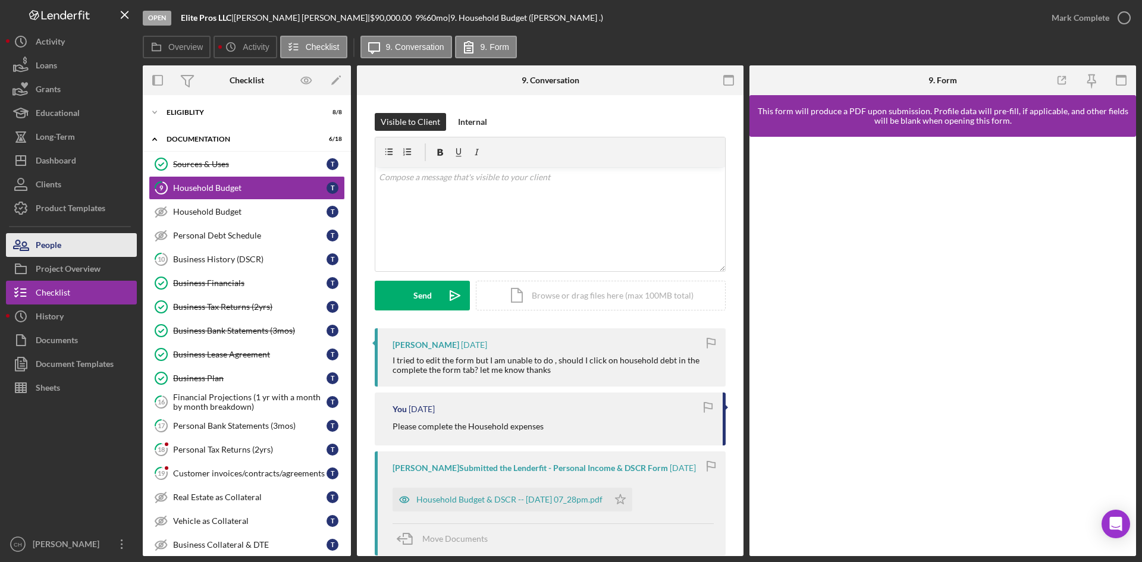
click at [78, 251] on button "People" at bounding box center [71, 245] width 131 height 24
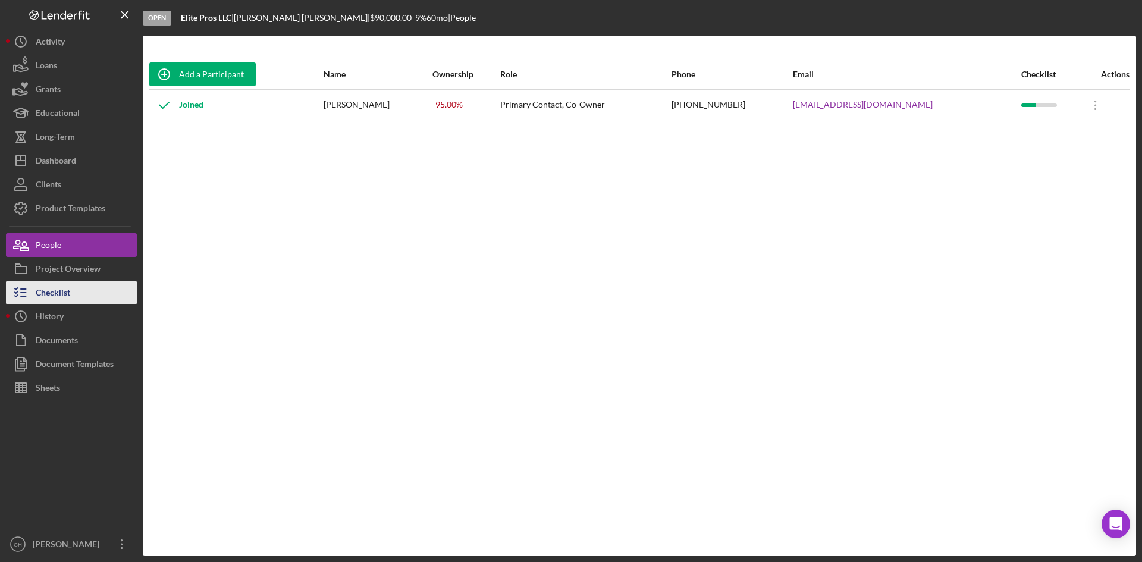
click at [89, 300] on button "Checklist" at bounding box center [71, 293] width 131 height 24
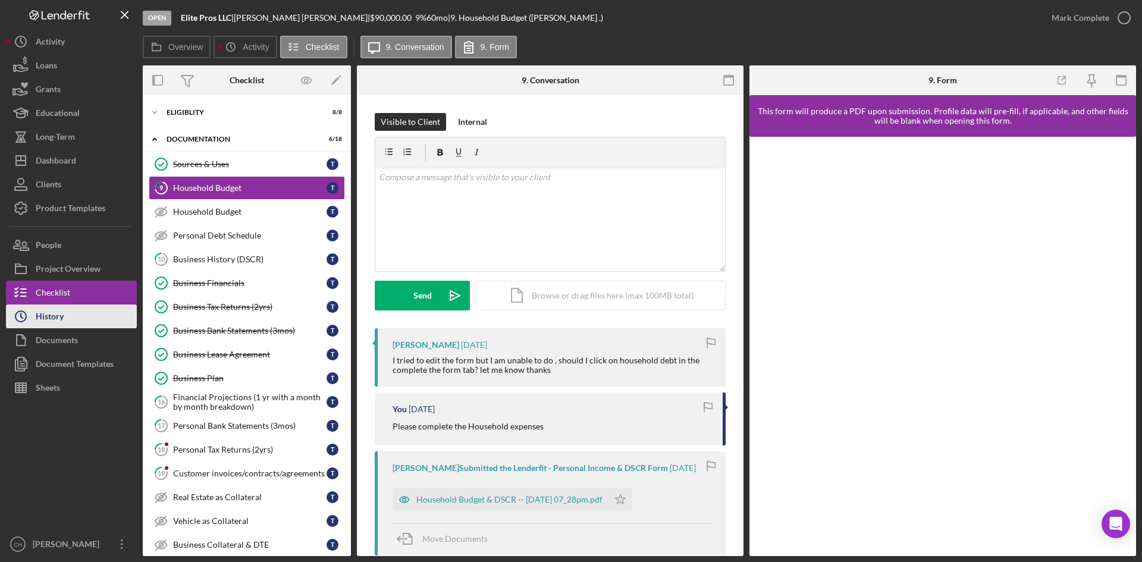
click at [79, 321] on button "Icon/History History" at bounding box center [71, 317] width 131 height 24
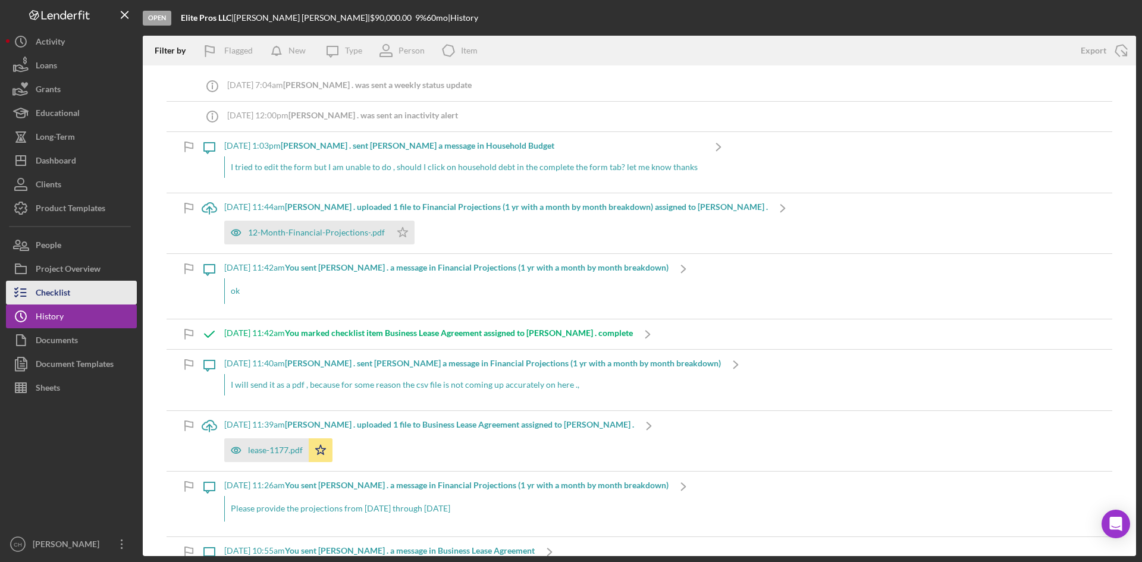
click at [65, 292] on div "Checklist" at bounding box center [53, 294] width 35 height 27
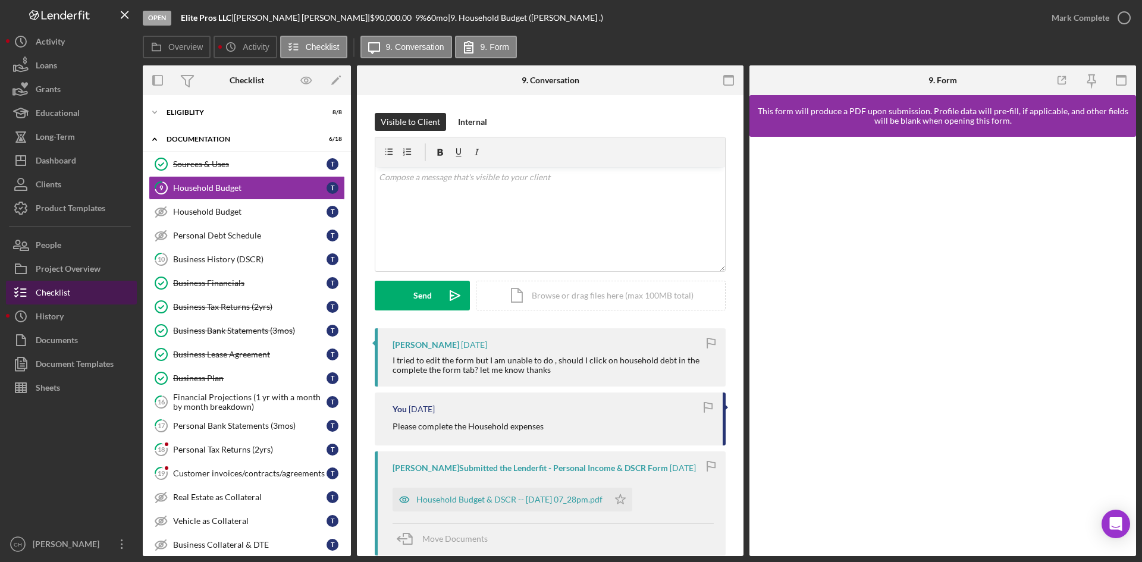
click at [81, 296] on button "Checklist" at bounding box center [71, 293] width 131 height 24
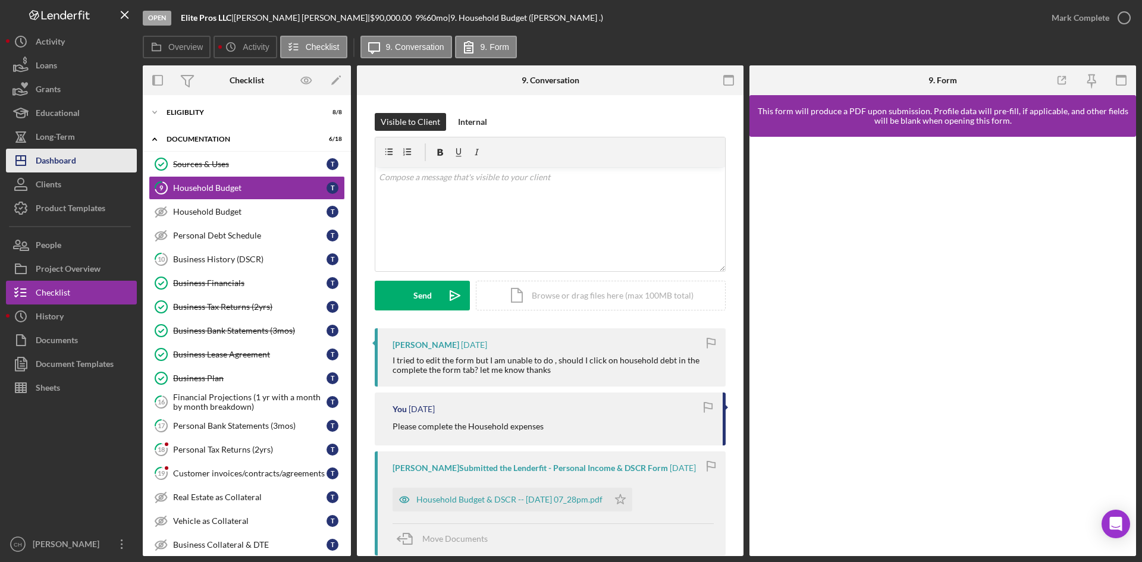
click at [74, 162] on div "Dashboard" at bounding box center [56, 162] width 40 height 27
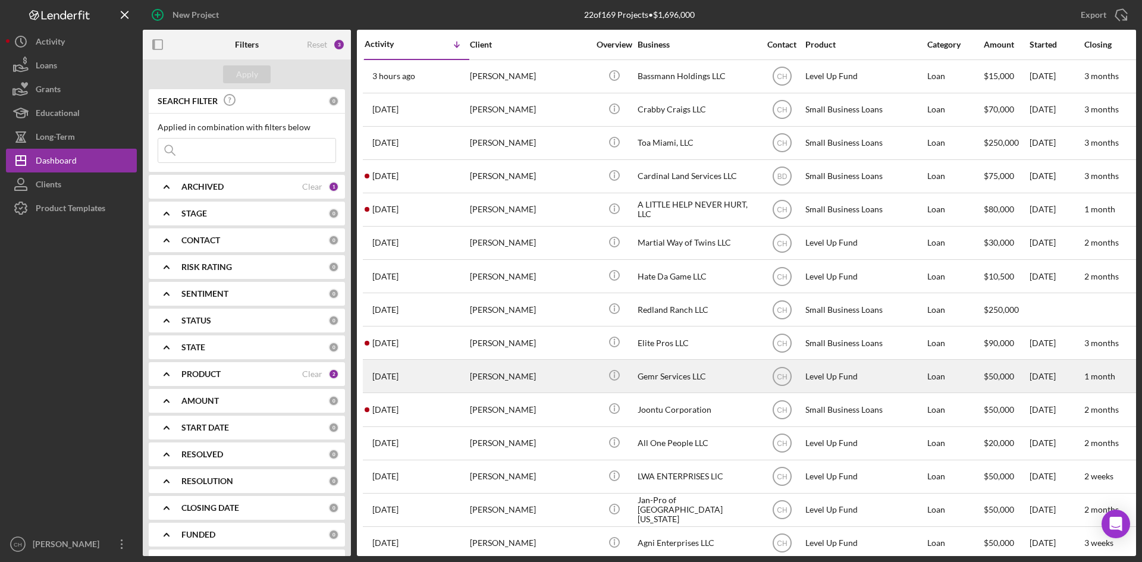
click at [443, 386] on div "2 weeks ago JORGE MEDINA" at bounding box center [417, 377] width 104 height 32
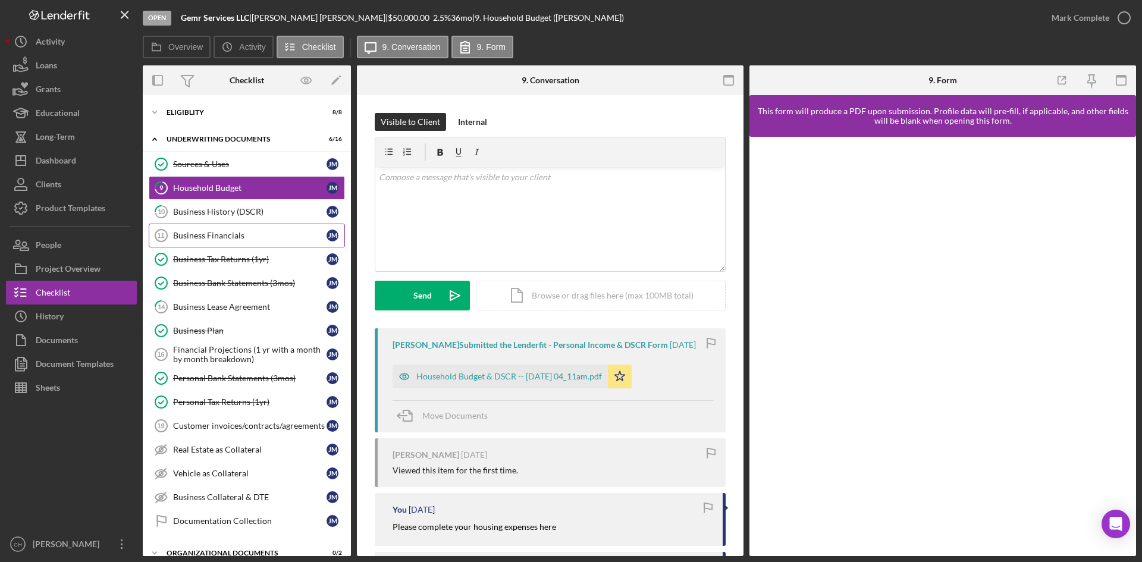
click at [257, 237] on div "Business Financials" at bounding box center [249, 236] width 153 height 10
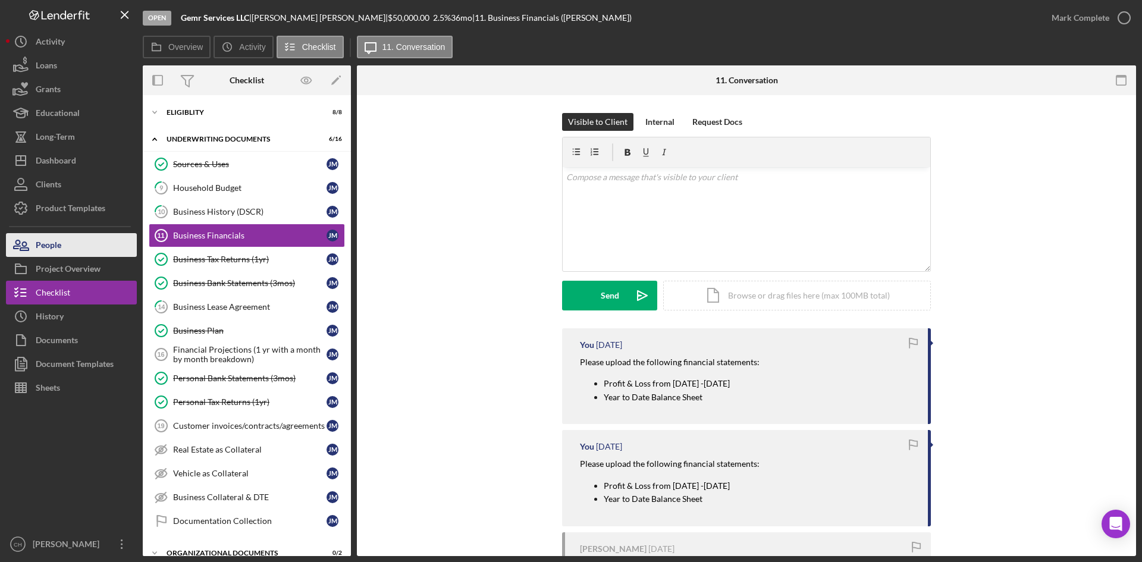
click at [84, 243] on button "People" at bounding box center [71, 245] width 131 height 24
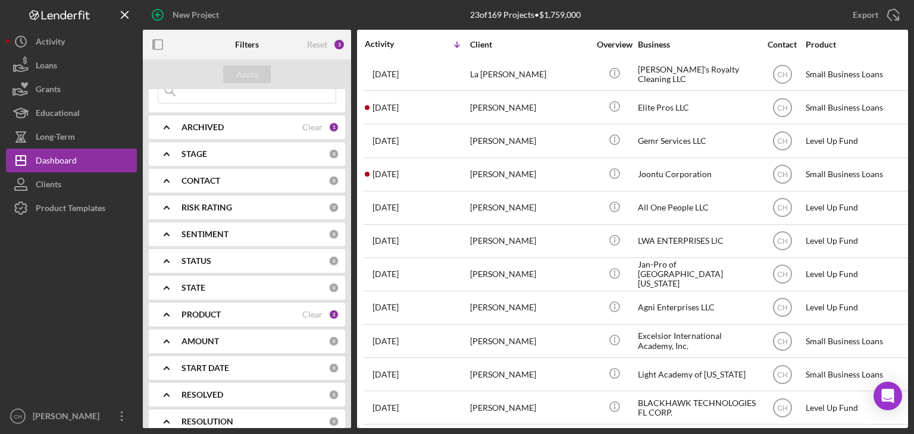
scroll to position [236, 0]
